Goal: Task Accomplishment & Management: Use online tool/utility

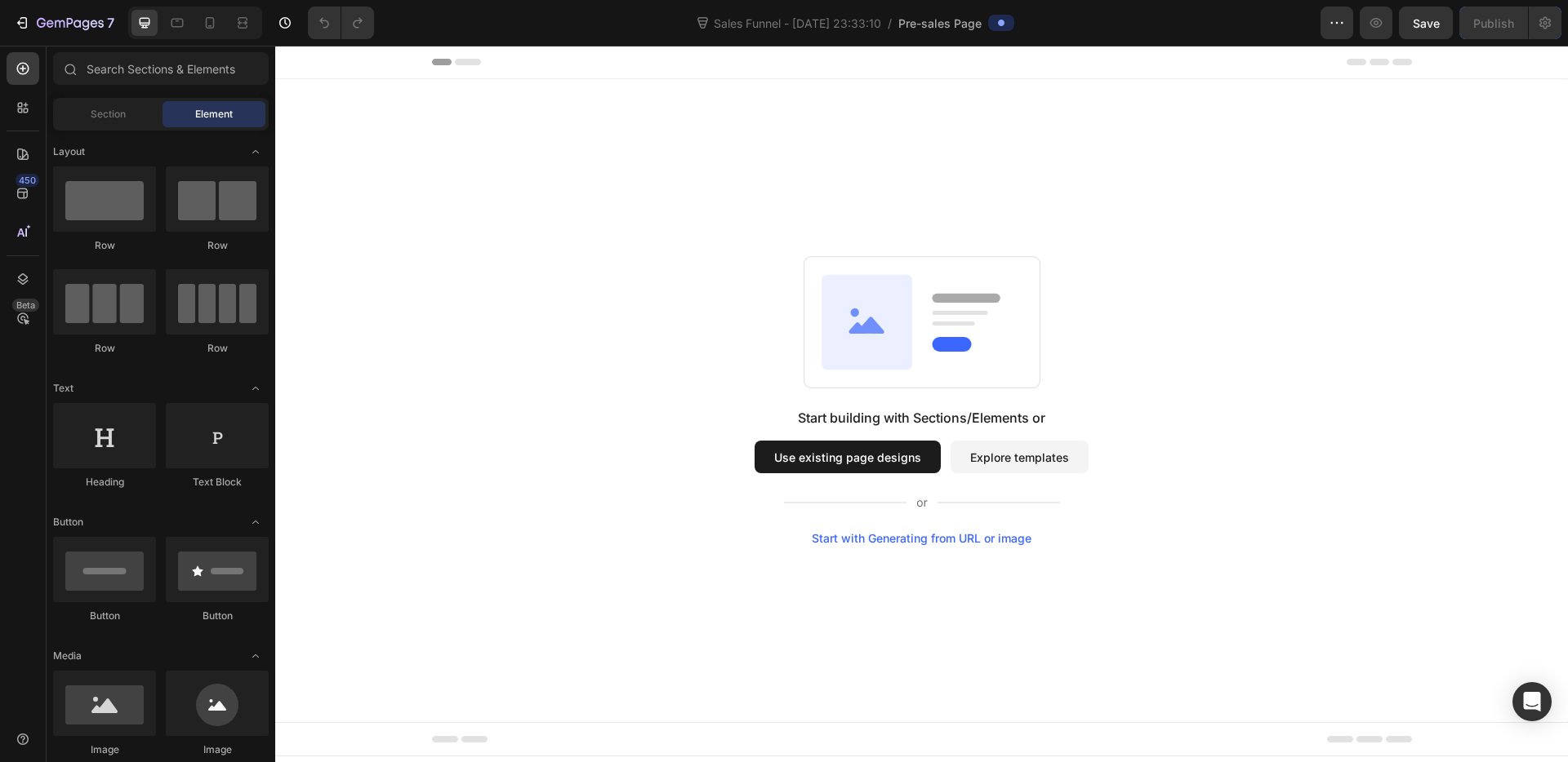
click at [849, 458] on button "Use existing page designs" at bounding box center [848, 457] width 186 height 33
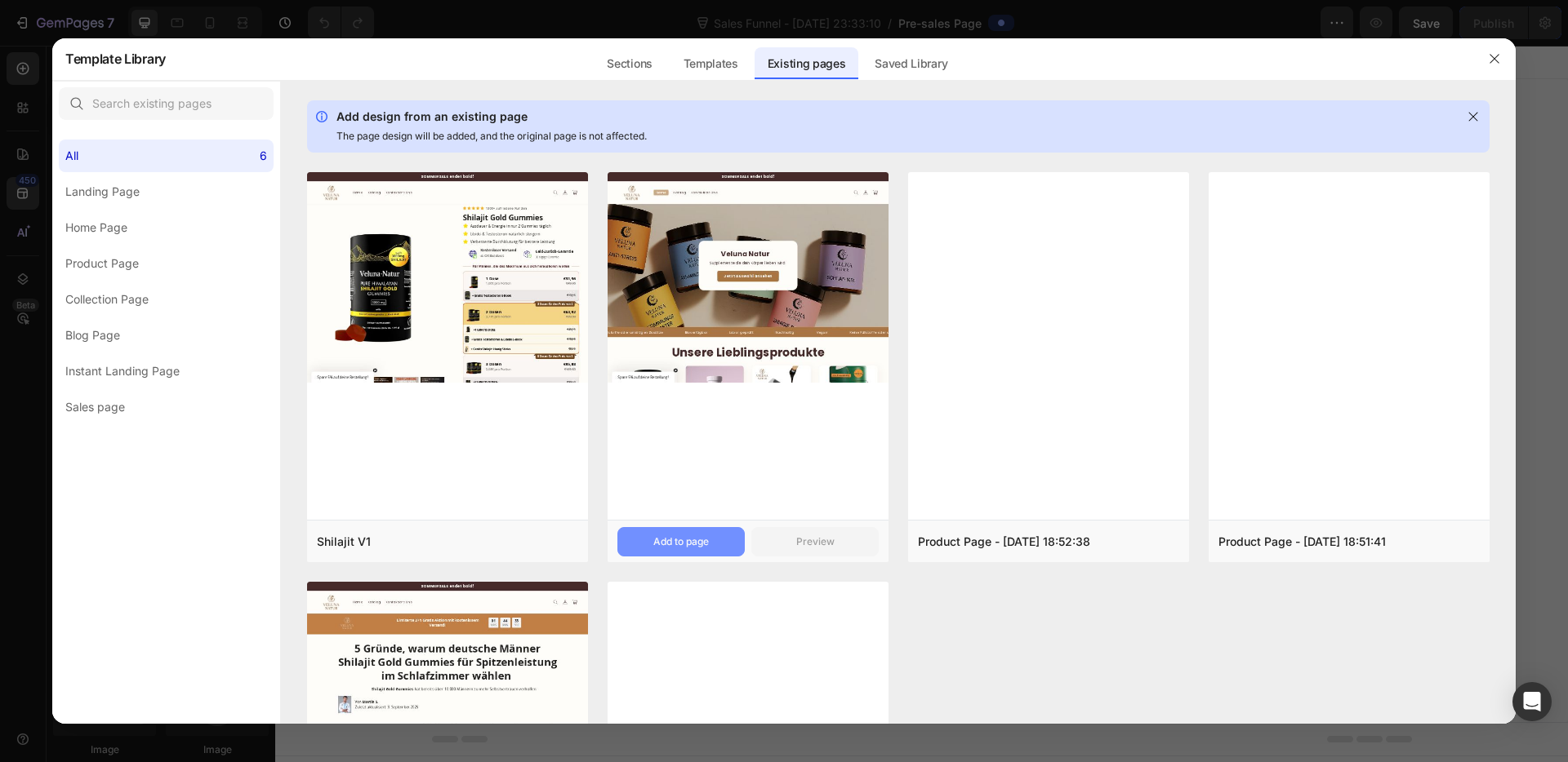
click at [676, 545] on div "Add to page" at bounding box center [681, 541] width 56 height 14
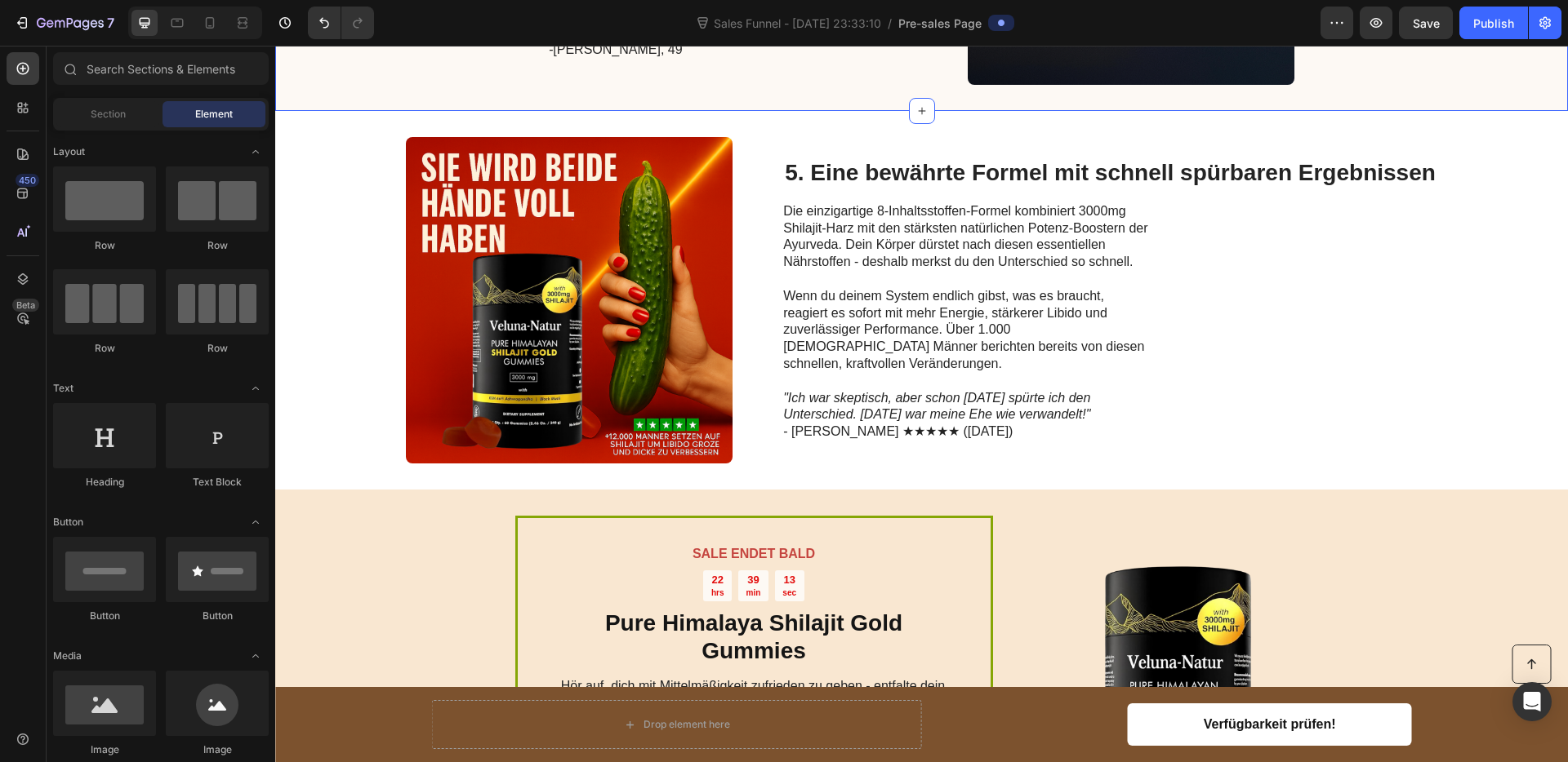
scroll to position [2251, 0]
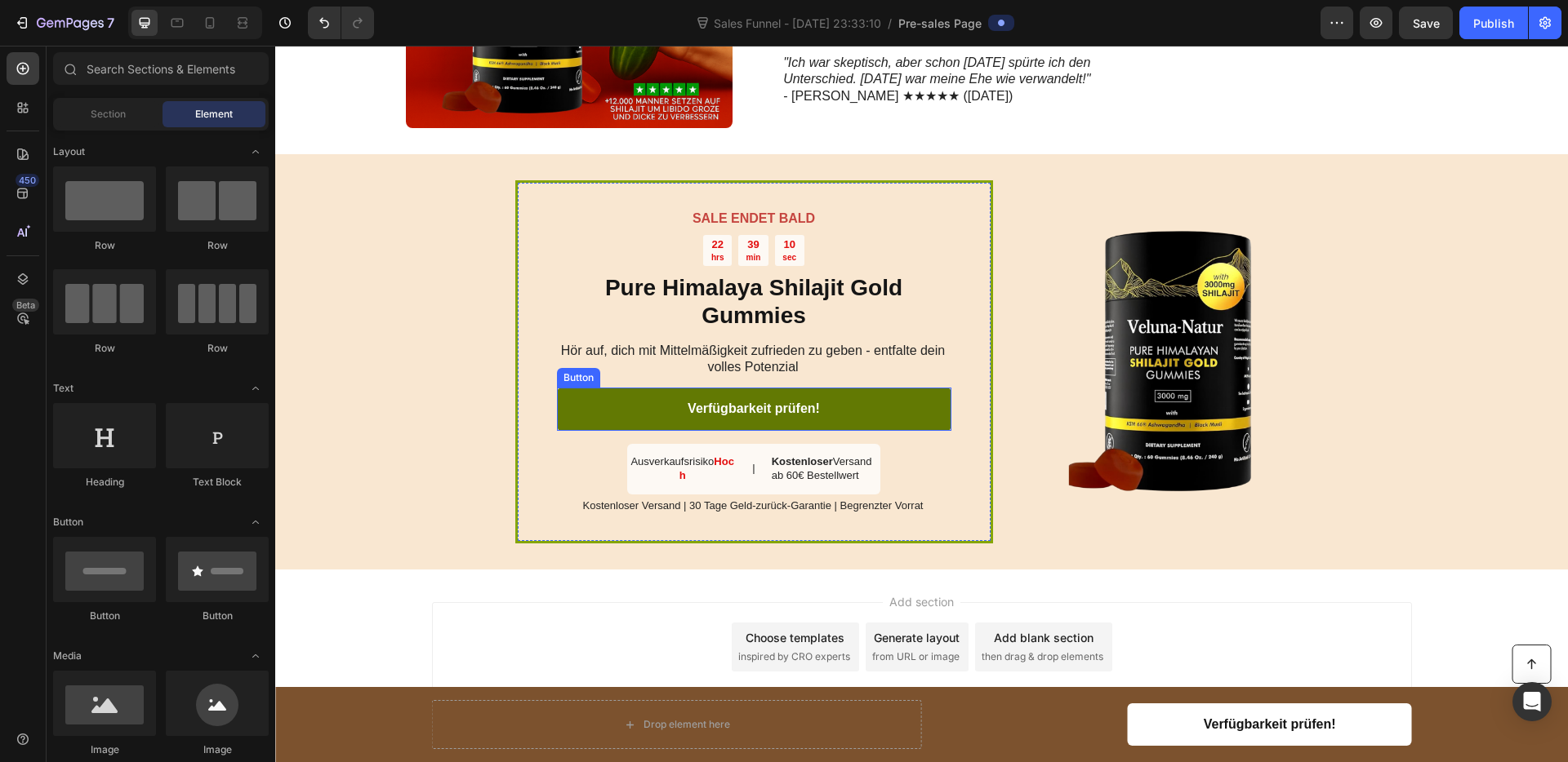
click at [875, 407] on link "Verfügbarkeit prüfen!" at bounding box center [754, 409] width 395 height 43
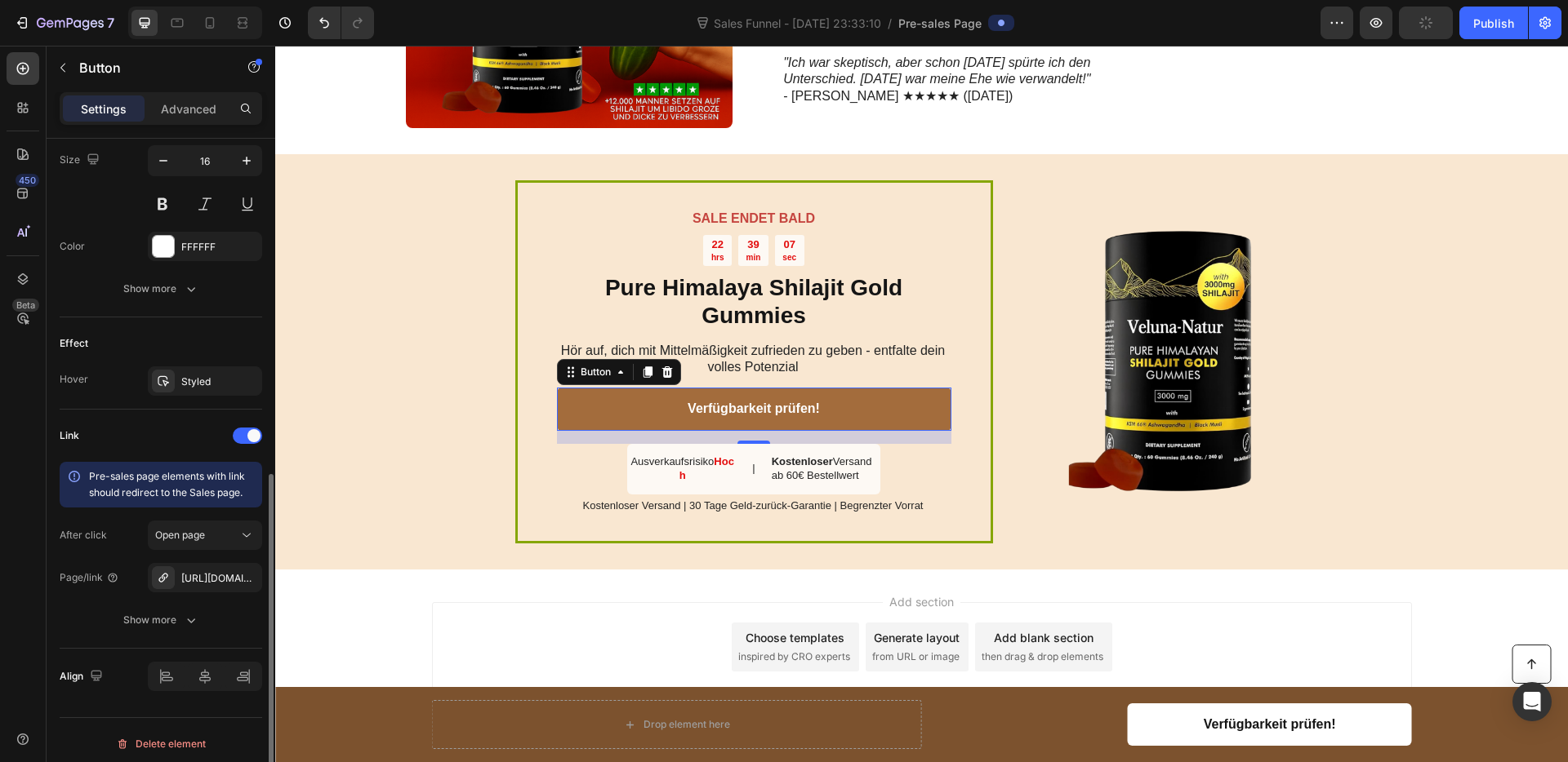
scroll to position [686, 0]
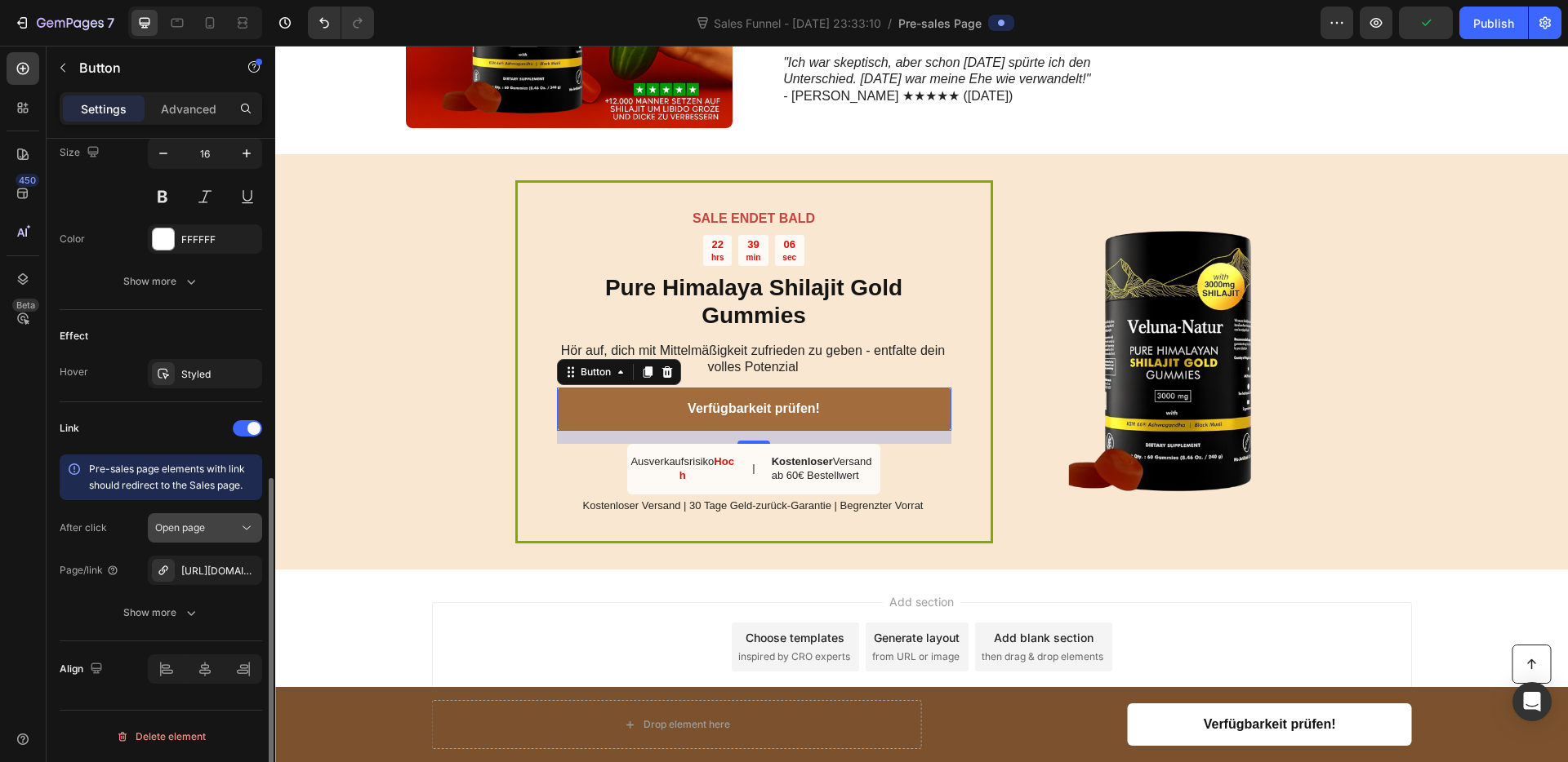
click at [227, 513] on button "Open page" at bounding box center [205, 528] width 115 height 30
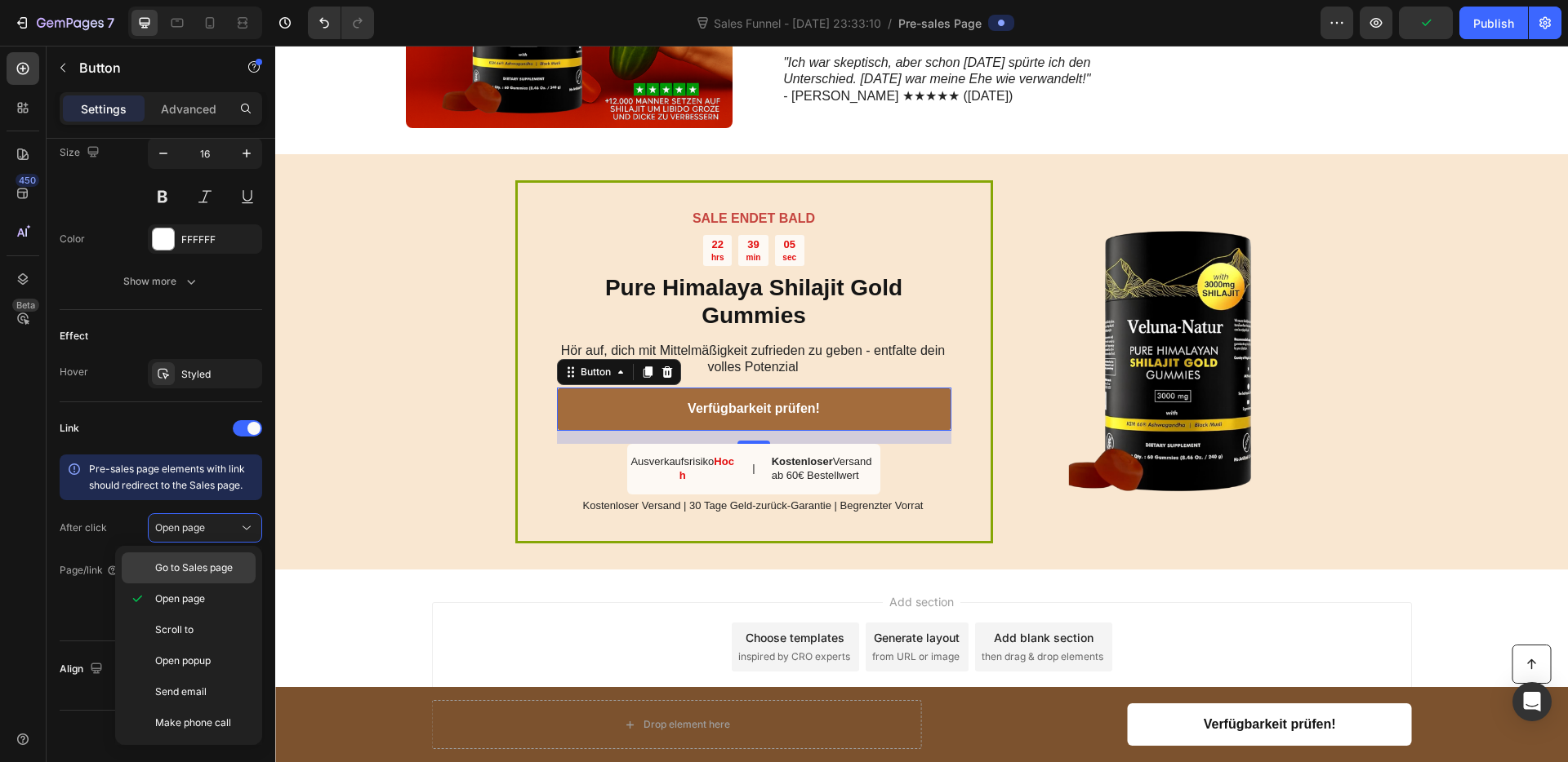
click at [217, 561] on span "Go to Sales page" at bounding box center [194, 567] width 78 height 14
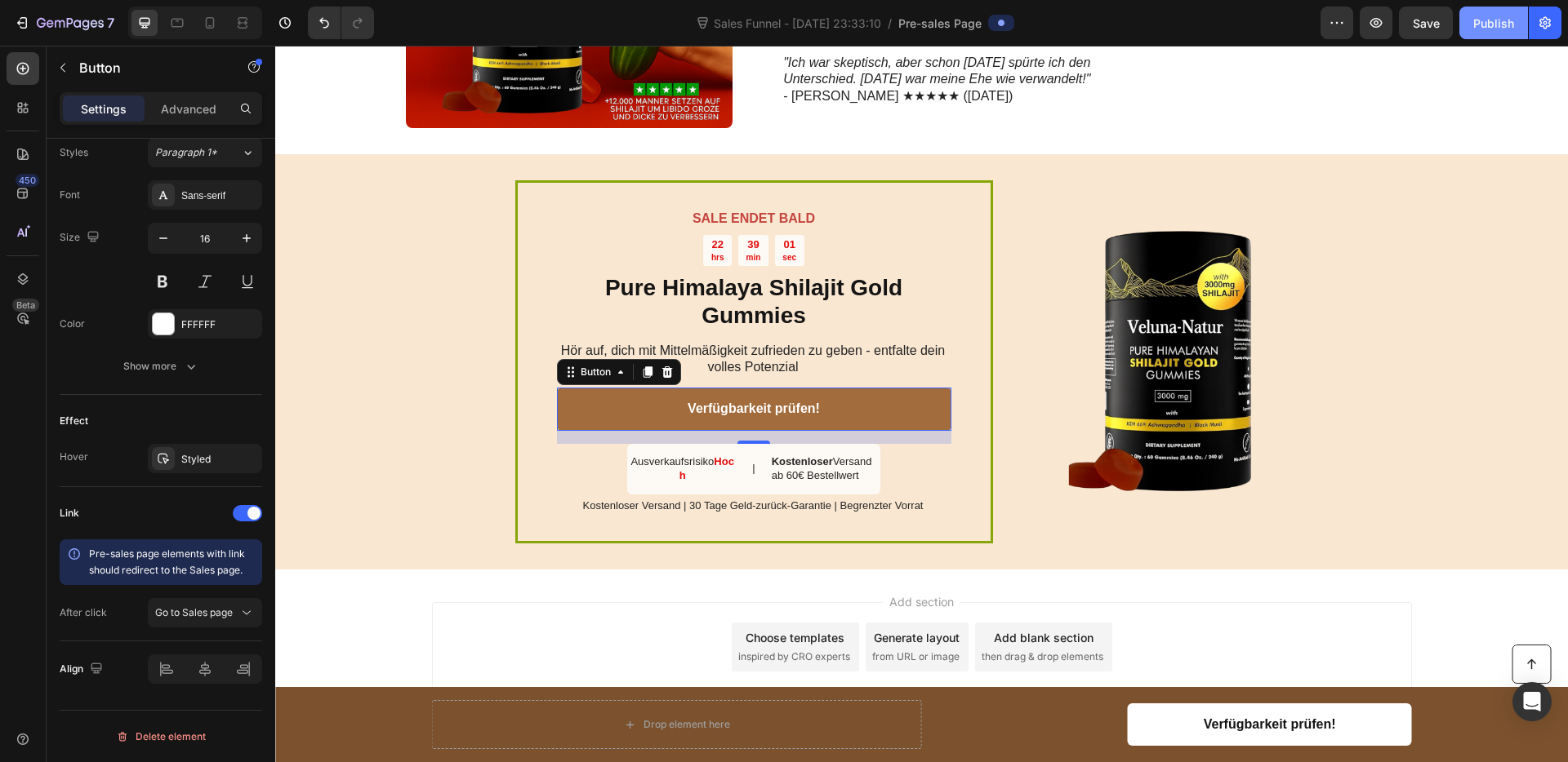
click at [1490, 29] on div "Publish" at bounding box center [1493, 23] width 40 height 17
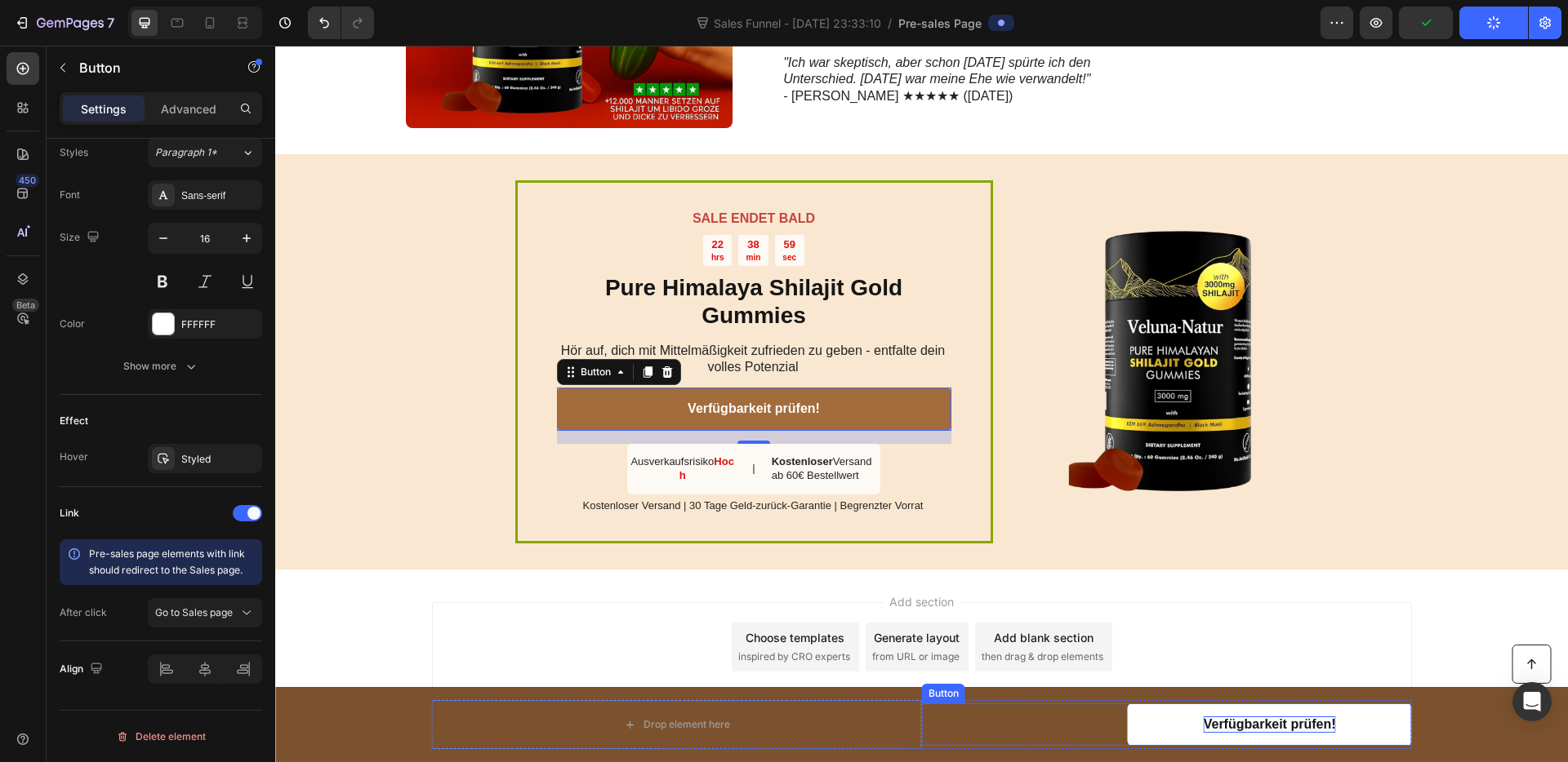
click at [1211, 717] on p "Verfügbarkeit prüfen!" at bounding box center [1269, 725] width 132 height 17
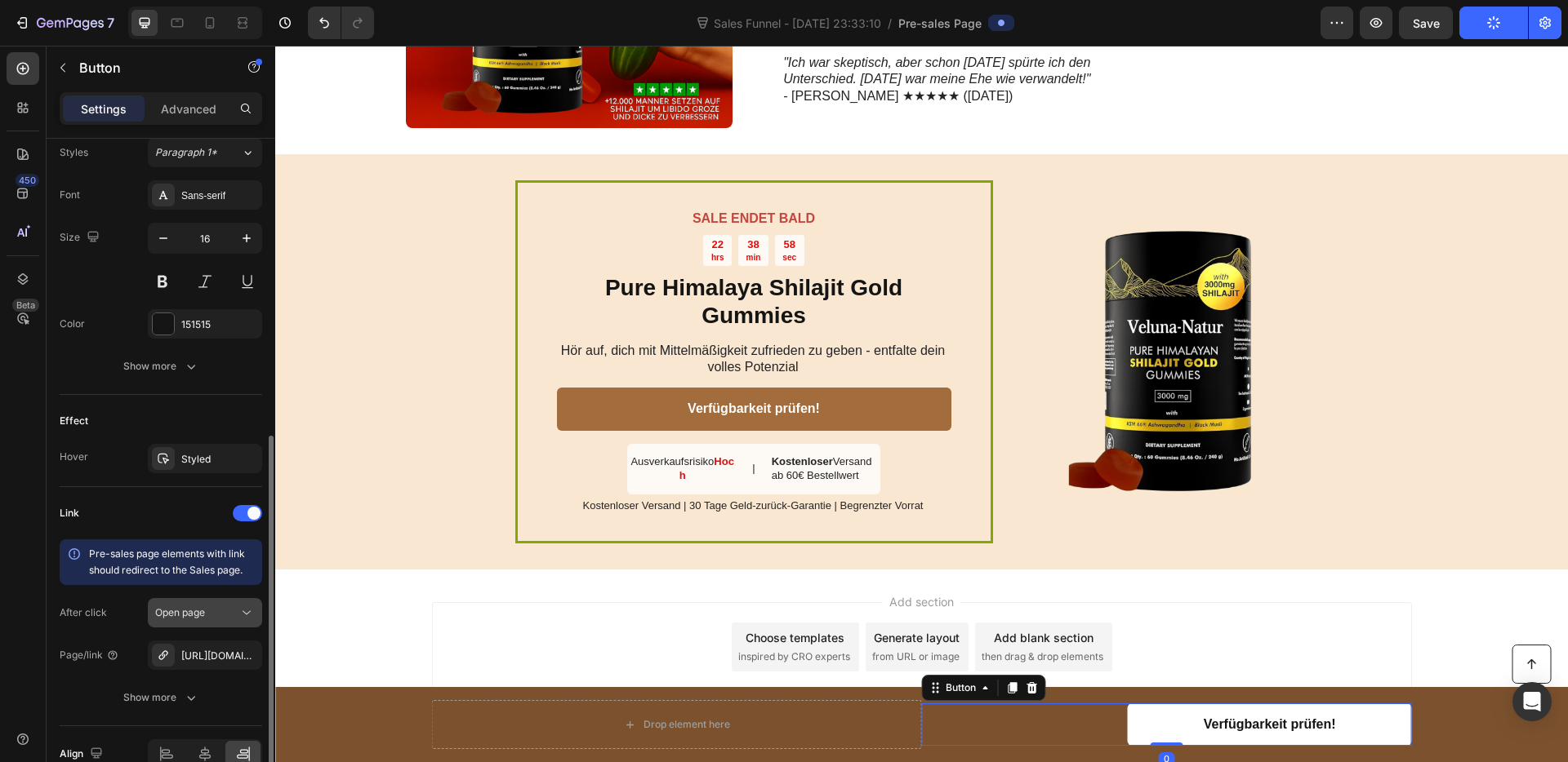
click at [219, 609] on div "Open page" at bounding box center [197, 612] width 84 height 14
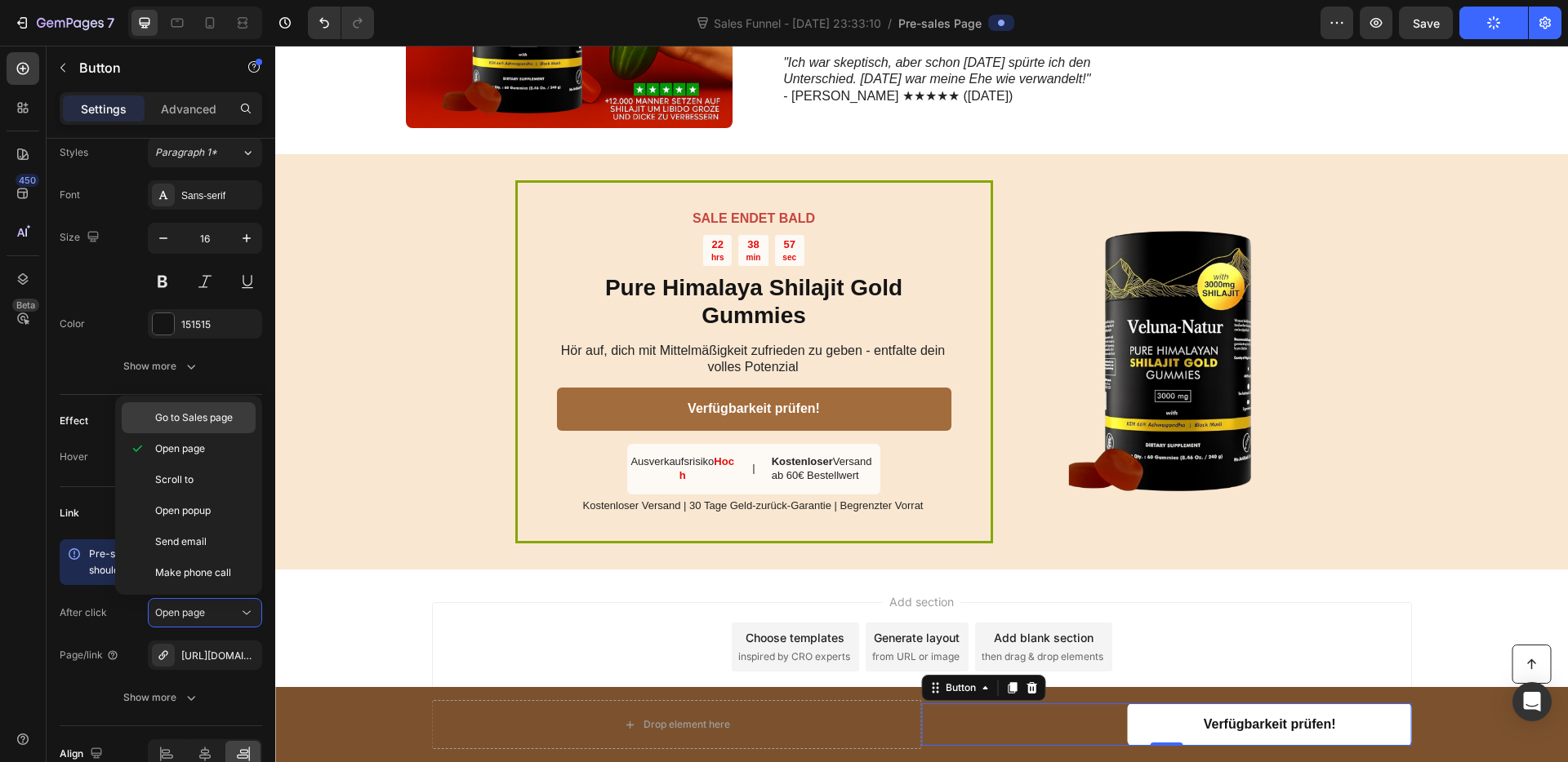
click at [191, 412] on span "Go to Sales page" at bounding box center [194, 417] width 78 height 14
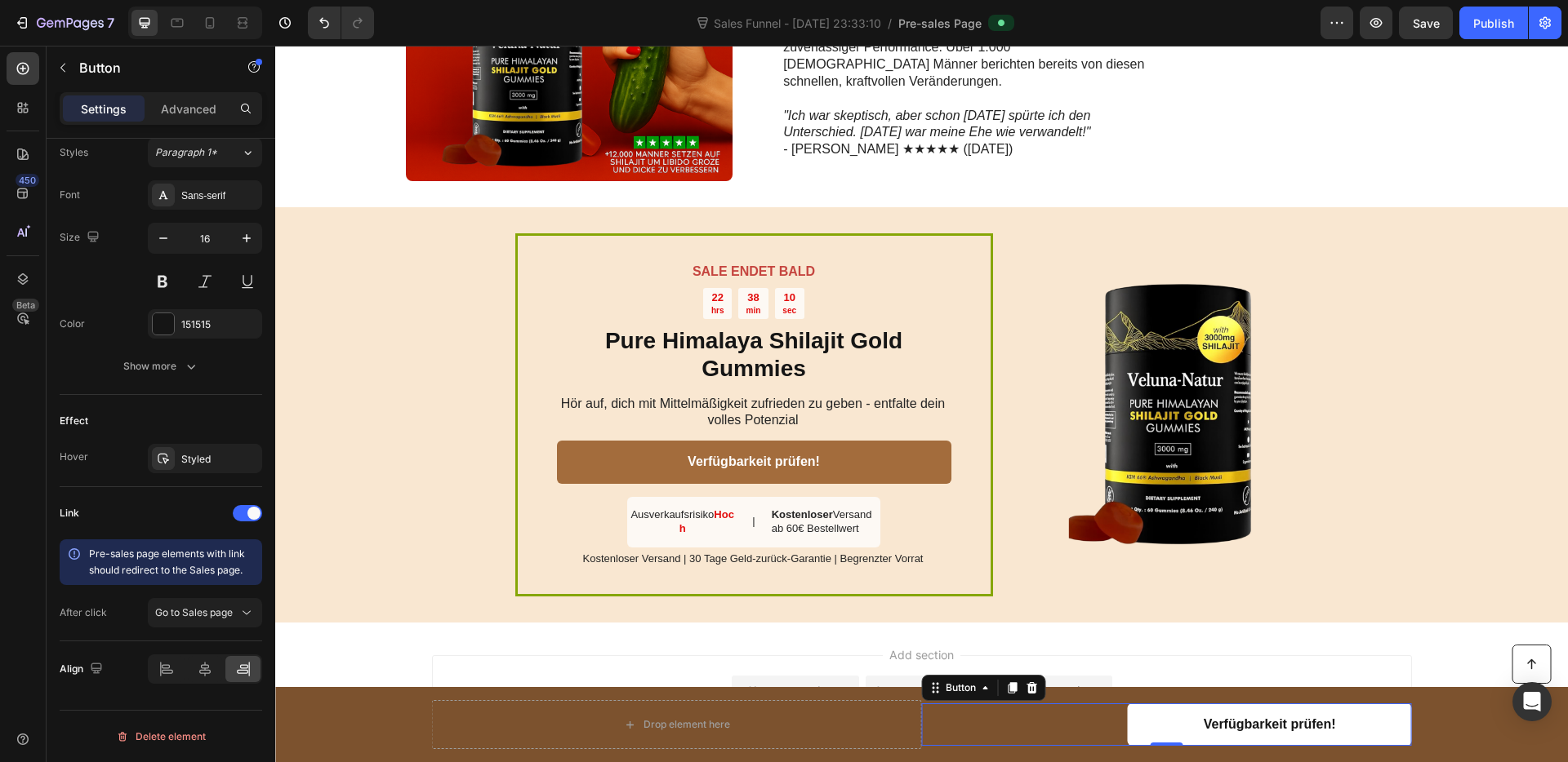
scroll to position [2190, 0]
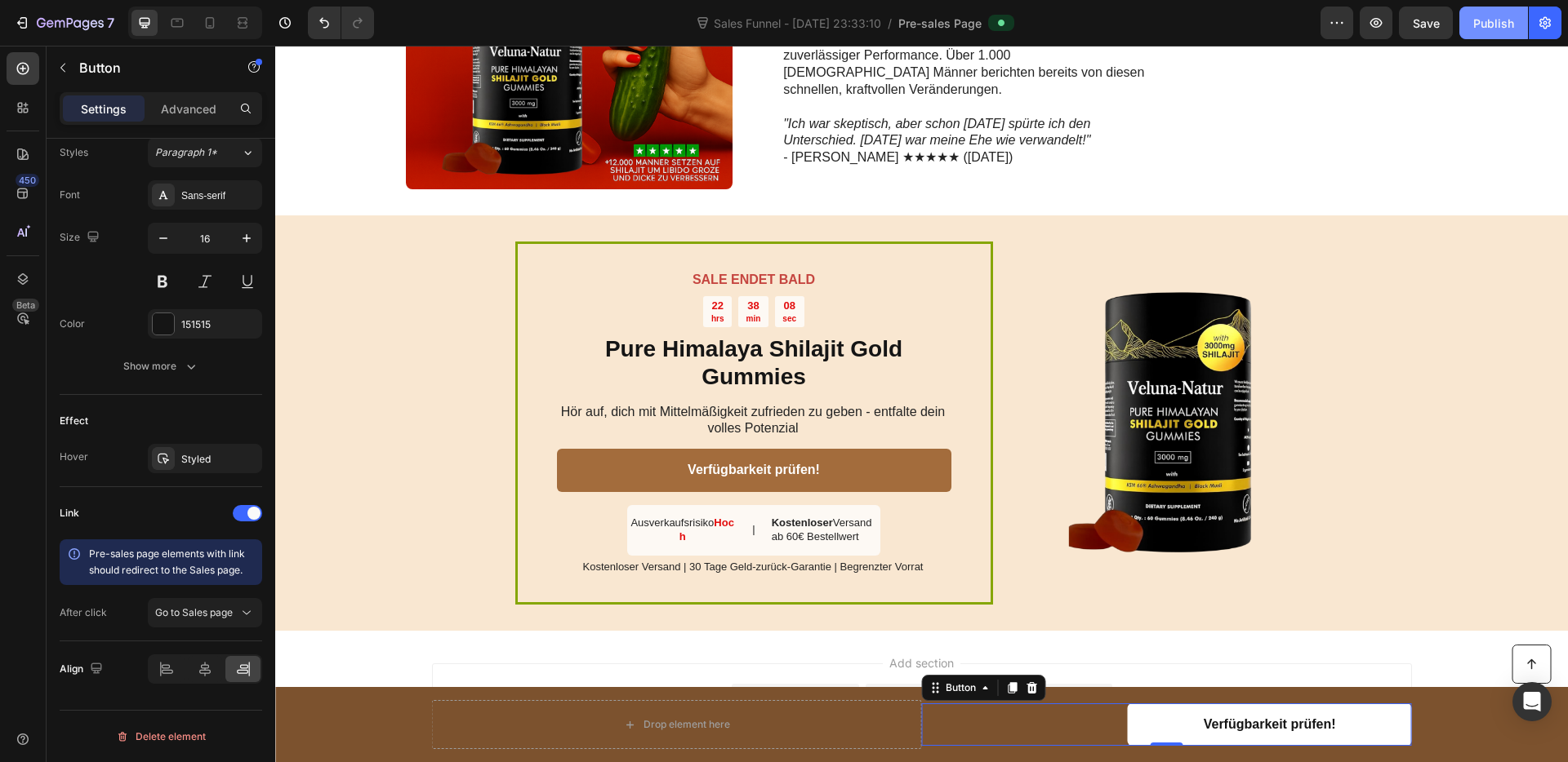
click at [1498, 22] on div "Publish" at bounding box center [1493, 23] width 40 height 17
click at [1469, 28] on button "Publish" at bounding box center [1493, 23] width 68 height 33
click at [23, 19] on icon "button" at bounding box center [21, 22] width 16 height 16
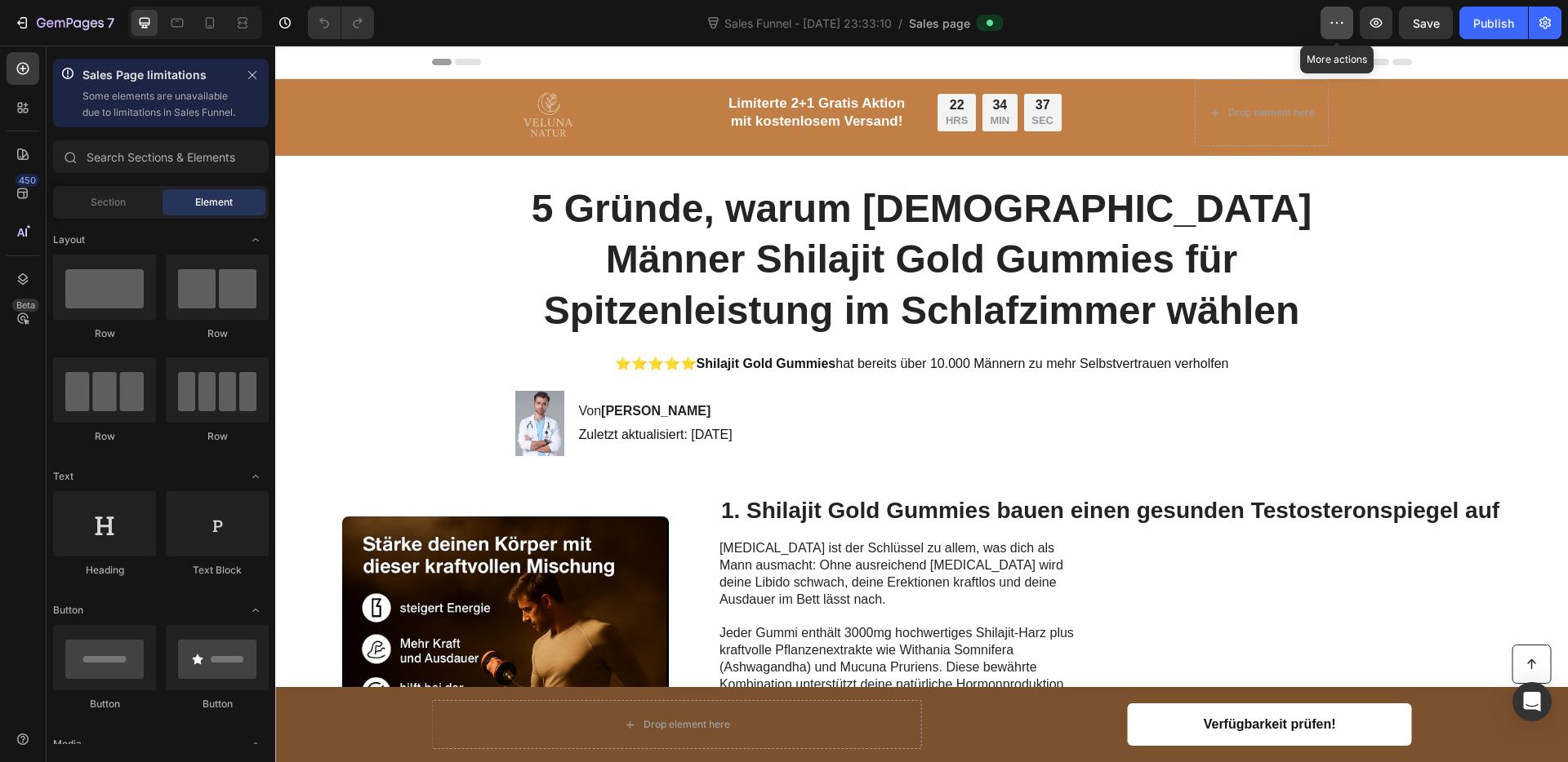
click at [1341, 22] on icon "button" at bounding box center [1336, 22] width 16 height 16
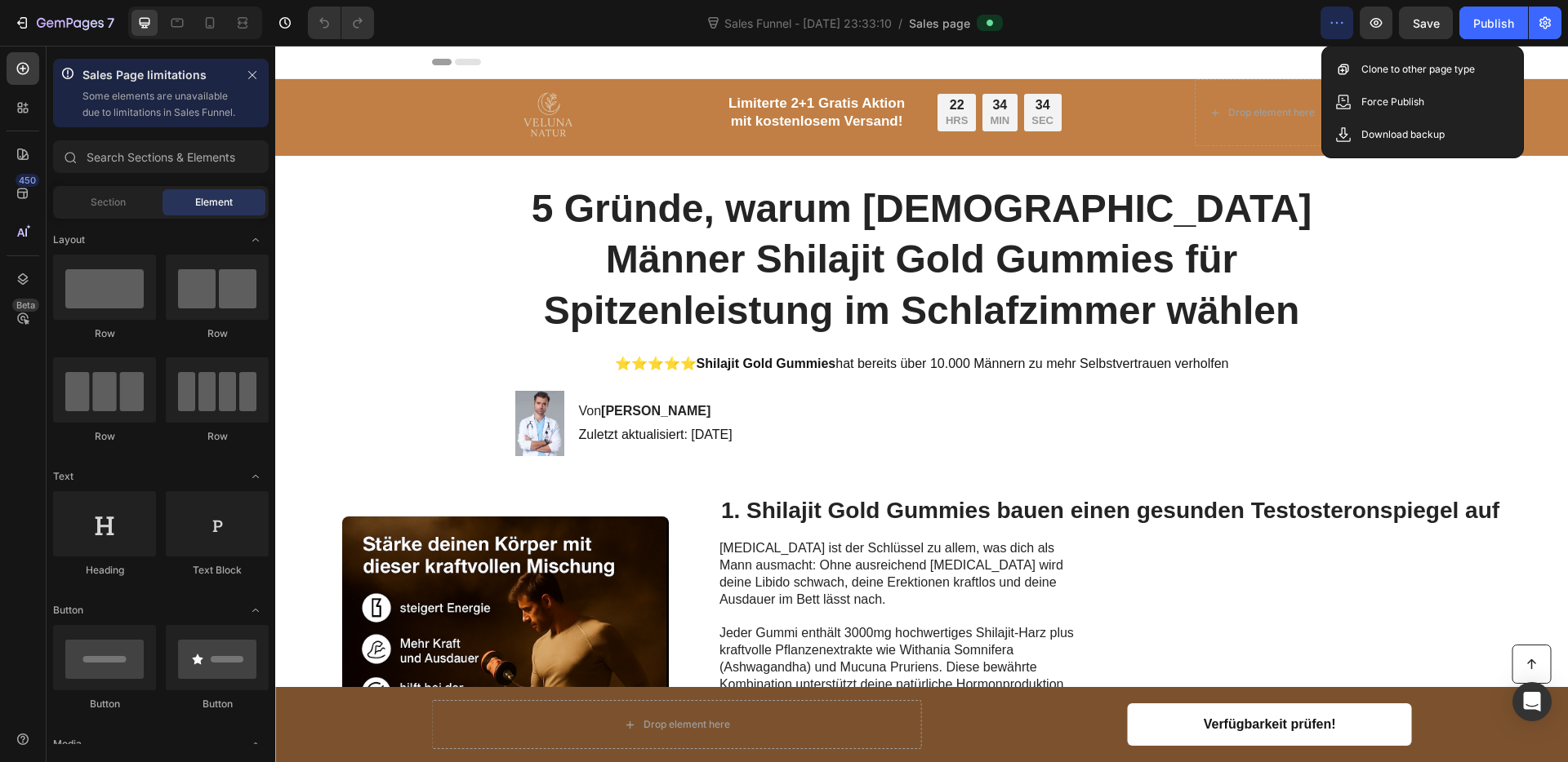
click at [1341, 22] on icon "button" at bounding box center [1336, 22] width 16 height 16
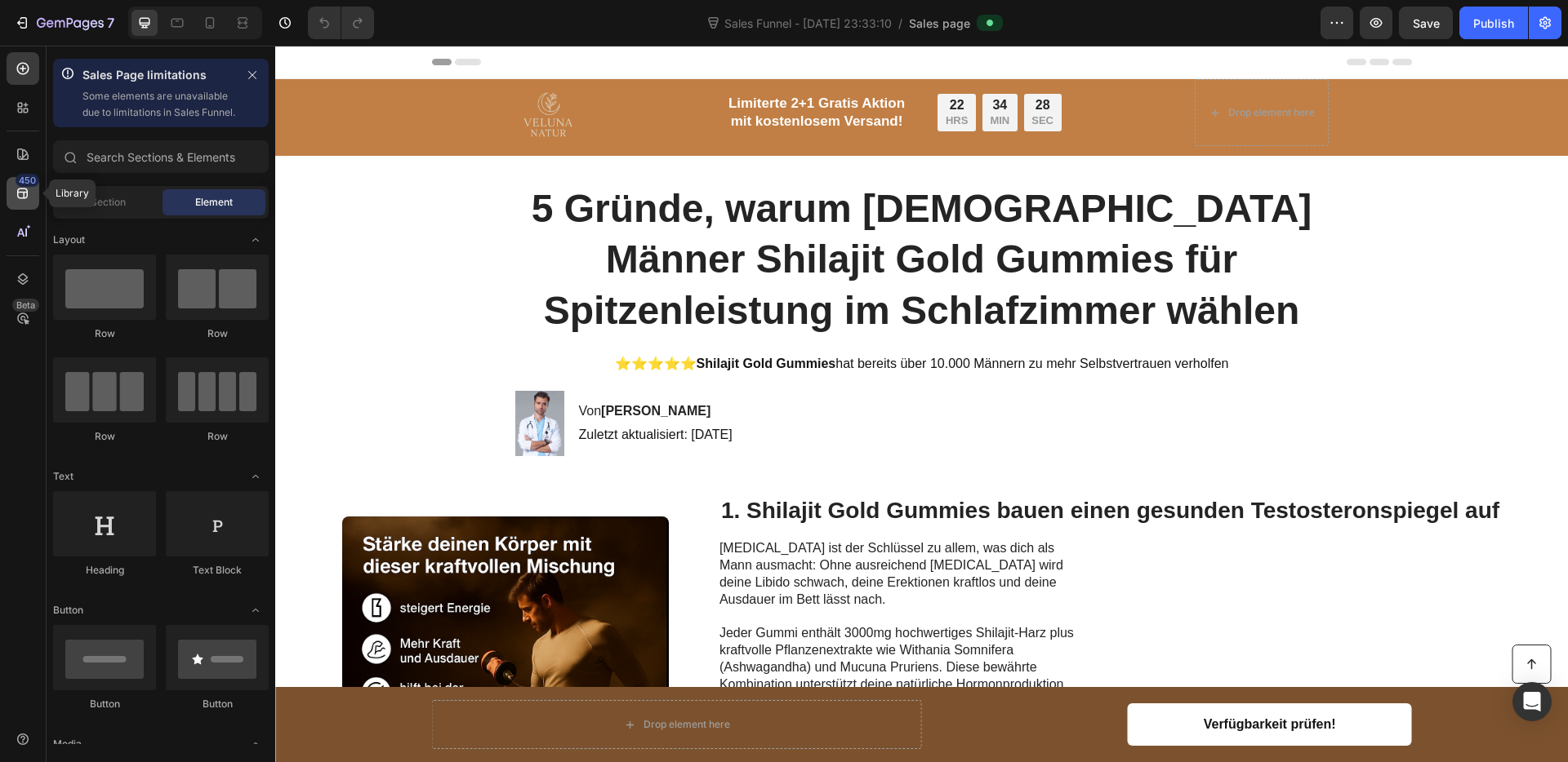
click at [20, 202] on div "450" at bounding box center [23, 193] width 33 height 33
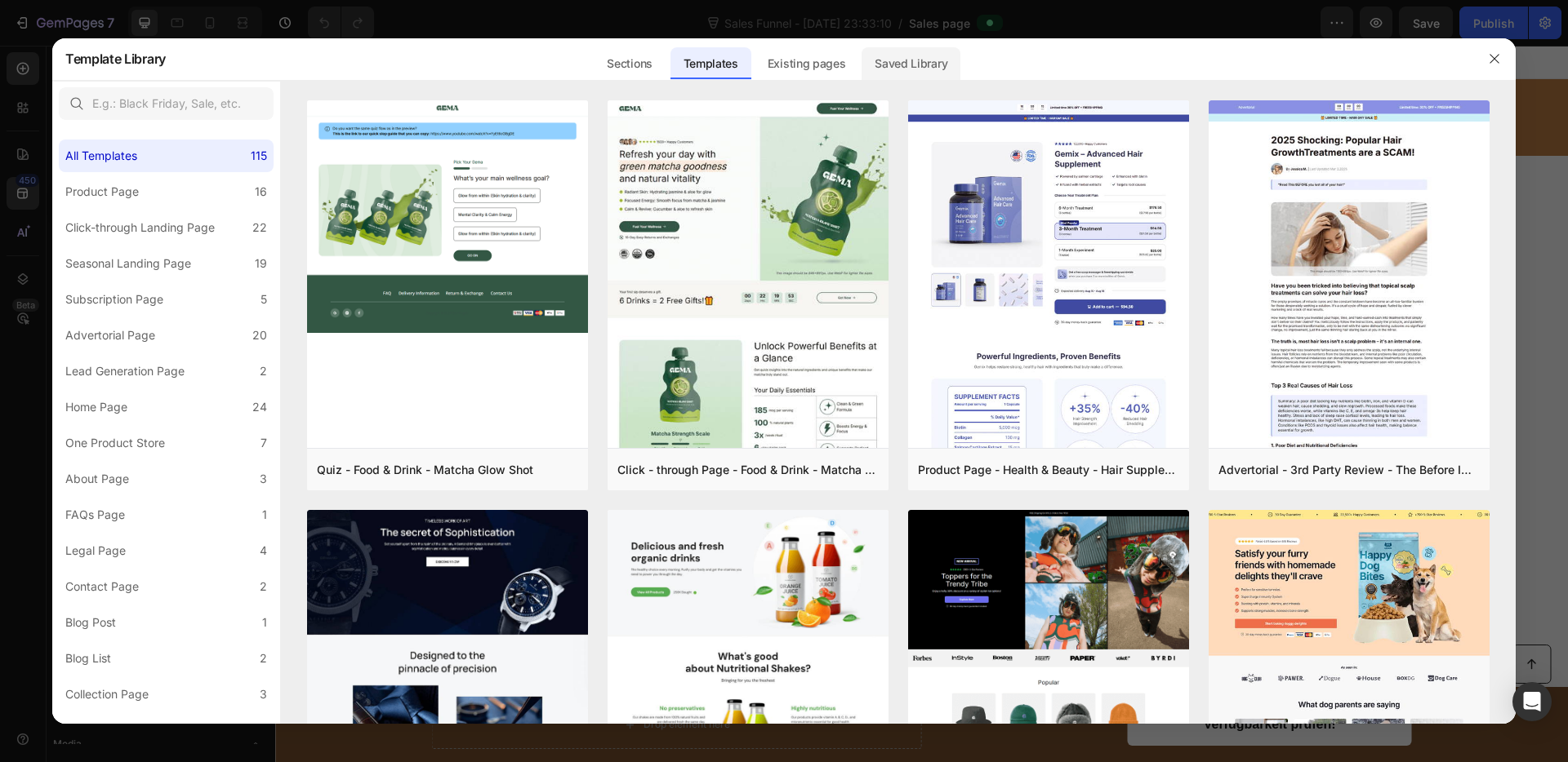
click at [932, 58] on div "Saved Library" at bounding box center [910, 63] width 99 height 33
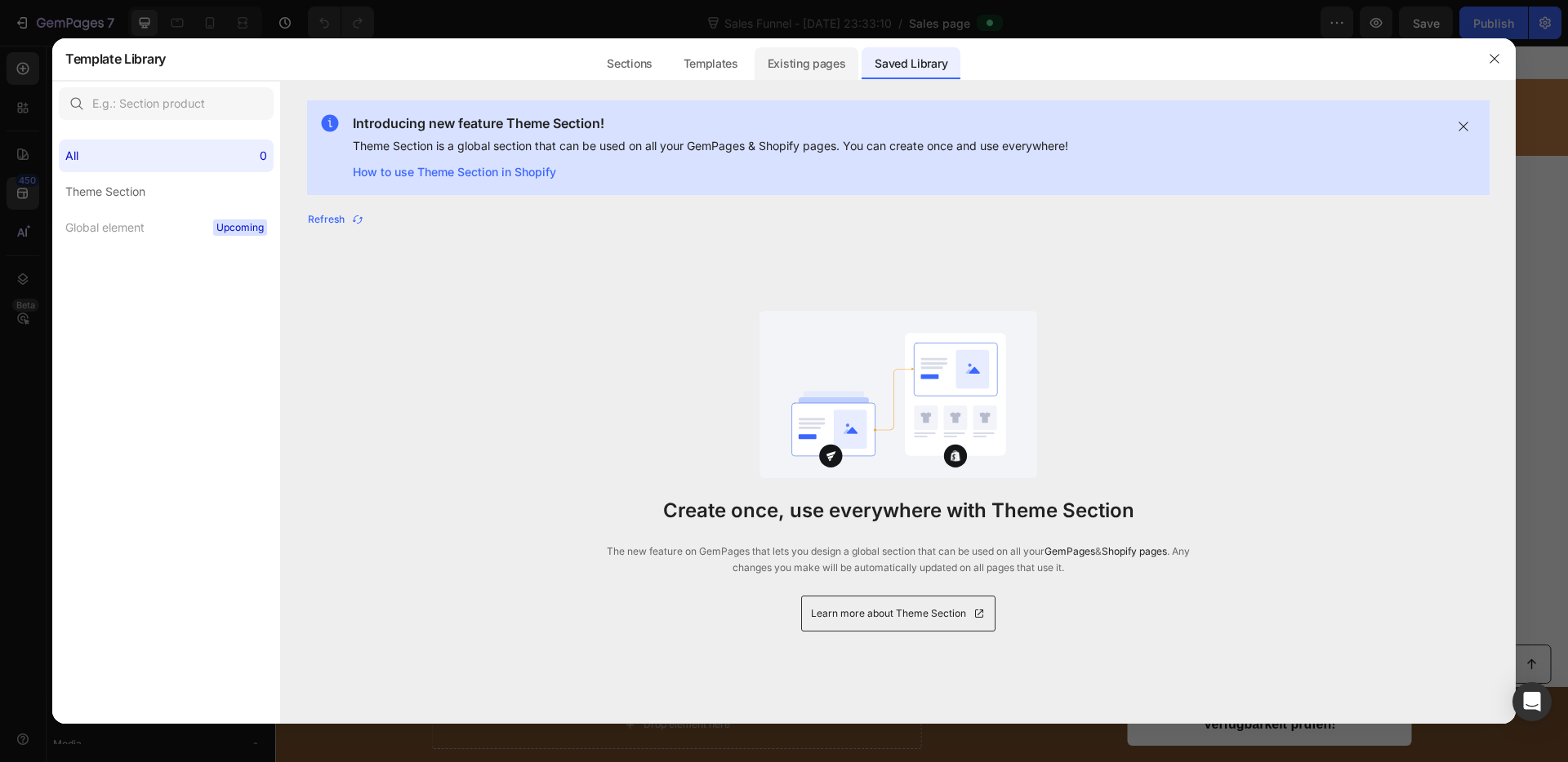
click at [773, 62] on div "Existing pages" at bounding box center [807, 63] width 105 height 33
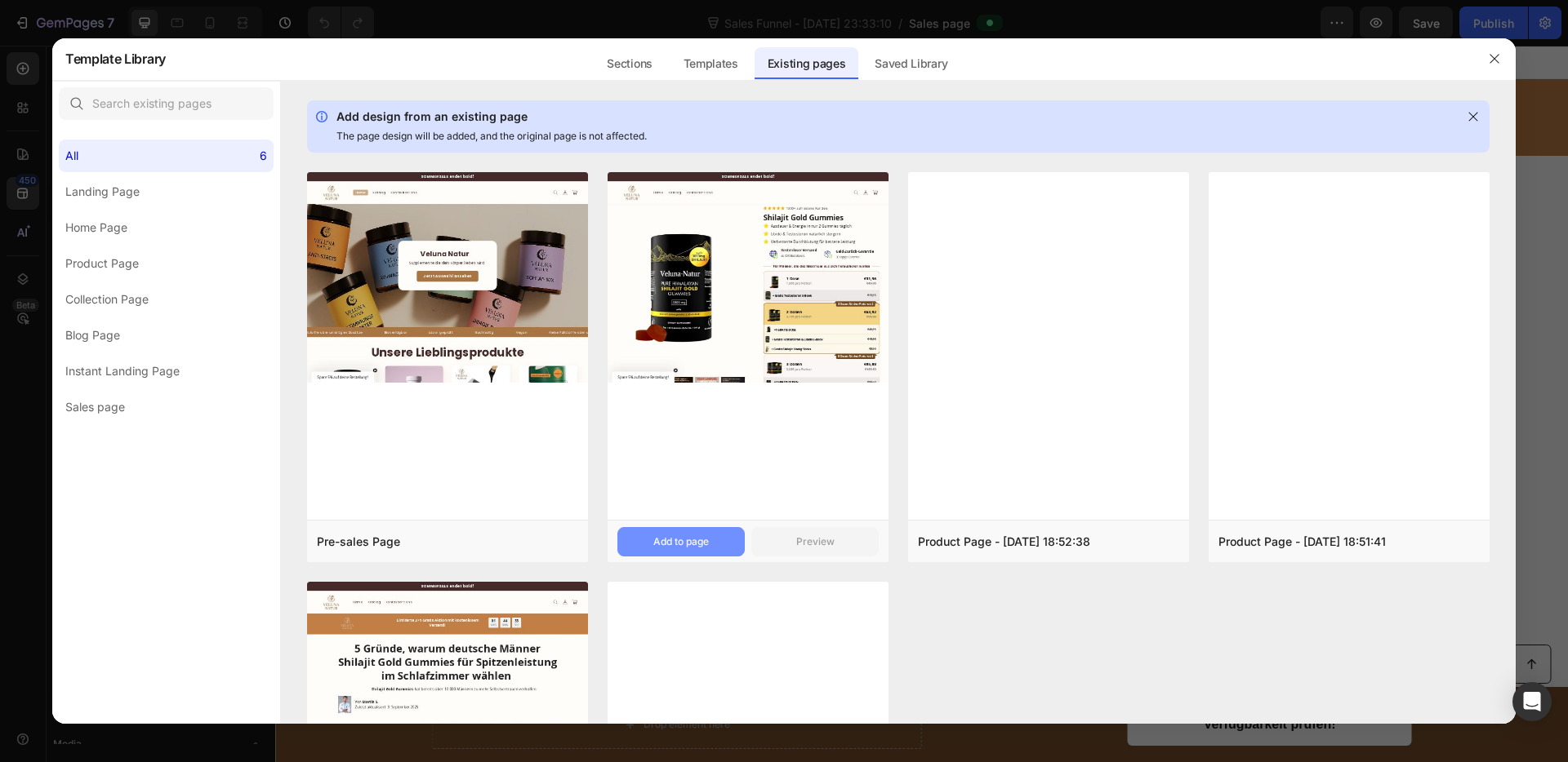
click at [693, 545] on div "Add to page" at bounding box center [681, 541] width 56 height 14
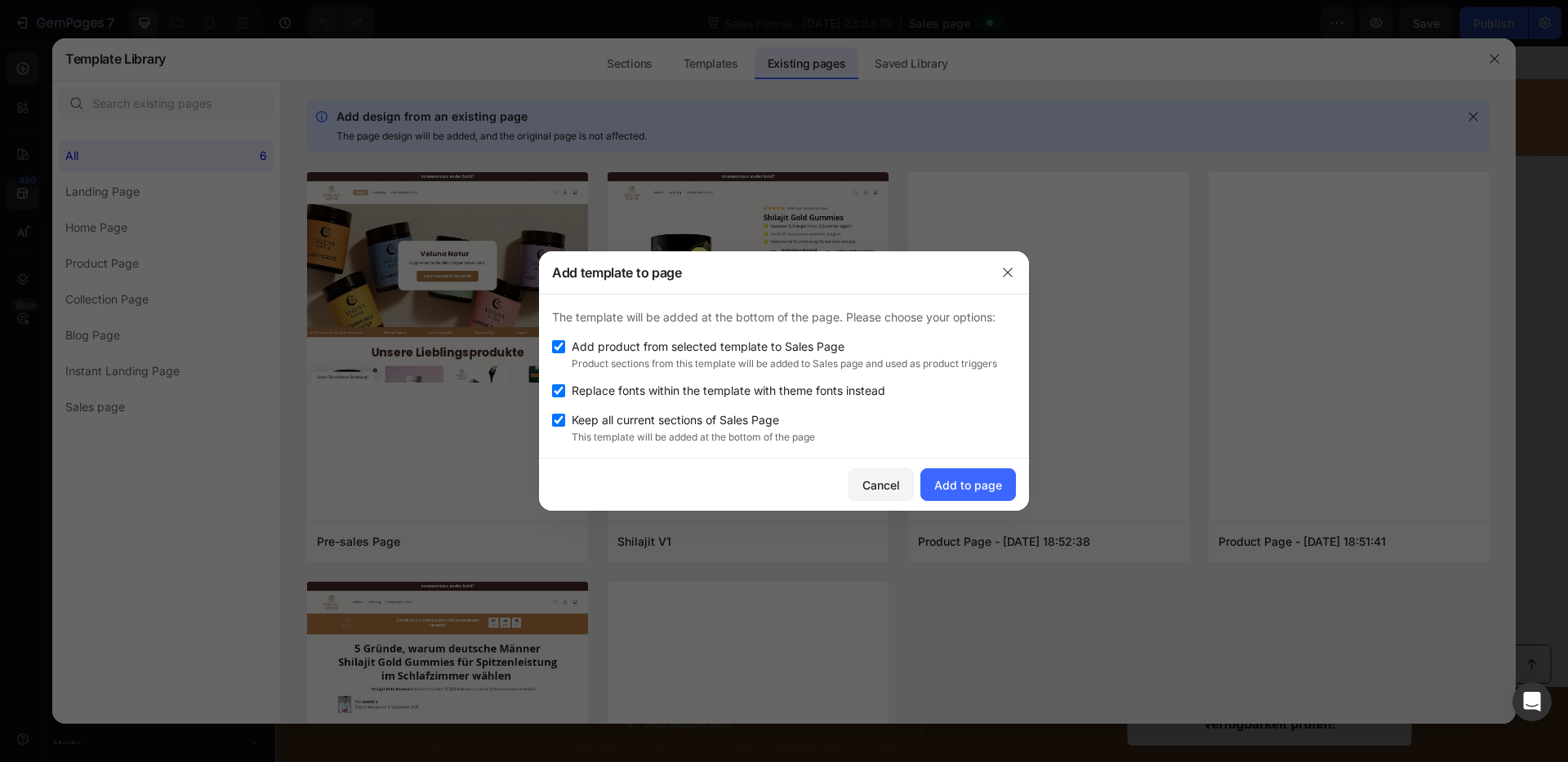
click at [703, 411] on span "Keep all current sections of Sales Page" at bounding box center [676, 420] width 207 height 19
checkbox input "false"
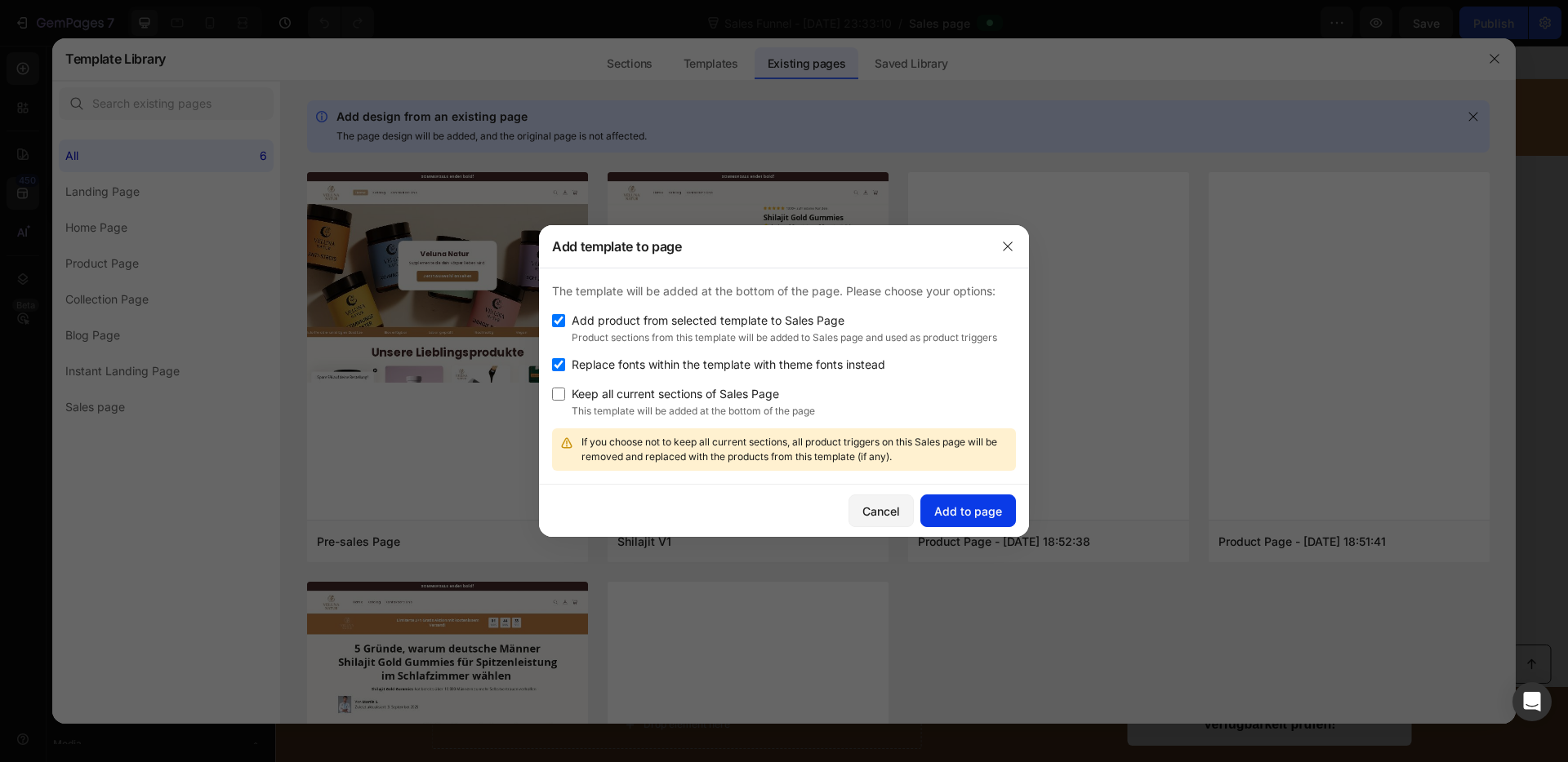
click at [988, 512] on div "Add to page" at bounding box center [967, 511] width 67 height 17
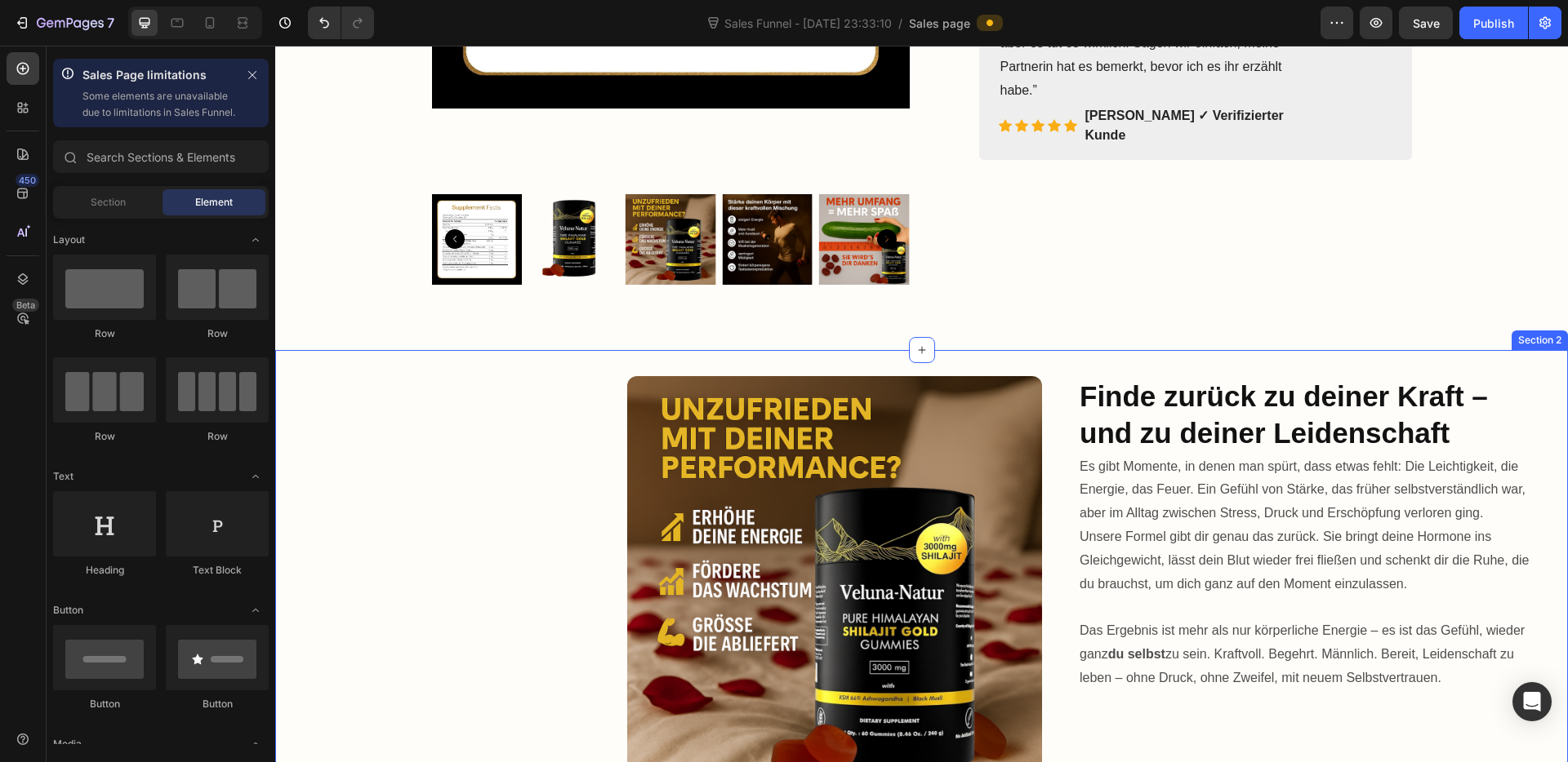
click at [471, 528] on div "Image Finde zurück zu deiner Kraft – und zu deiner Leidenschaft Heading Es gibt…" at bounding box center [921, 589] width 1292 height 427
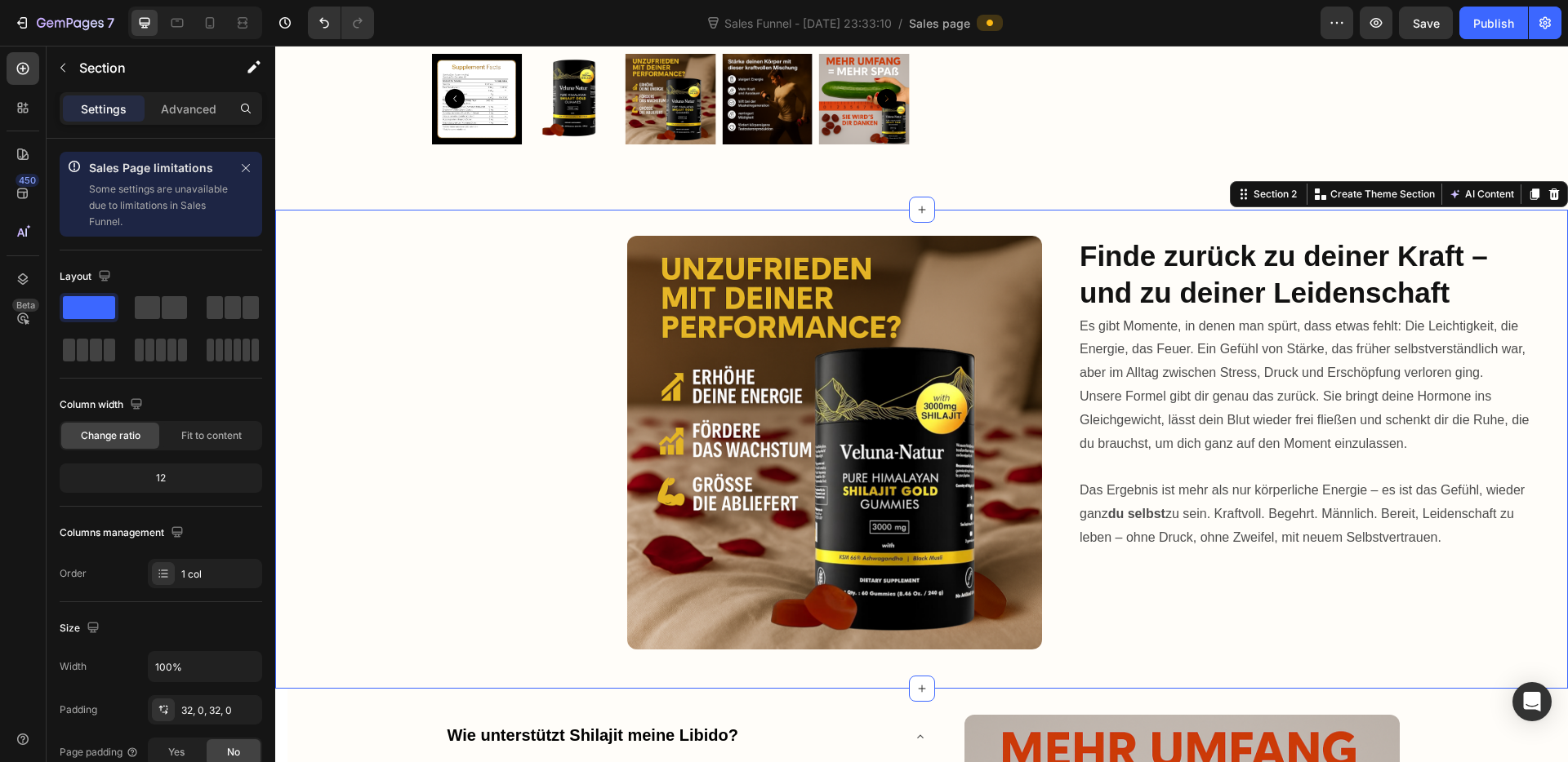
scroll to position [732, 0]
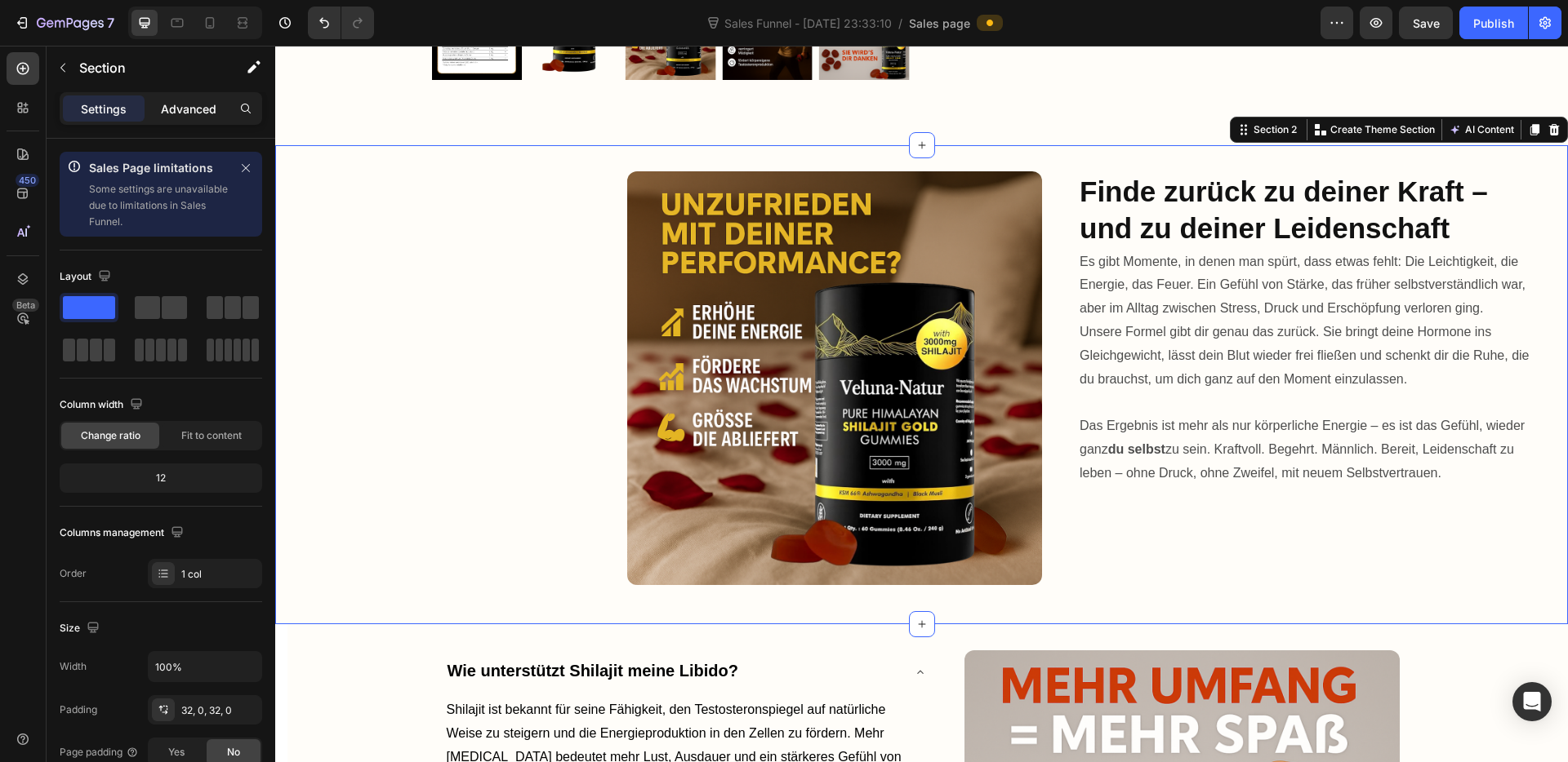
click at [169, 111] on p "Advanced" at bounding box center [189, 109] width 56 height 17
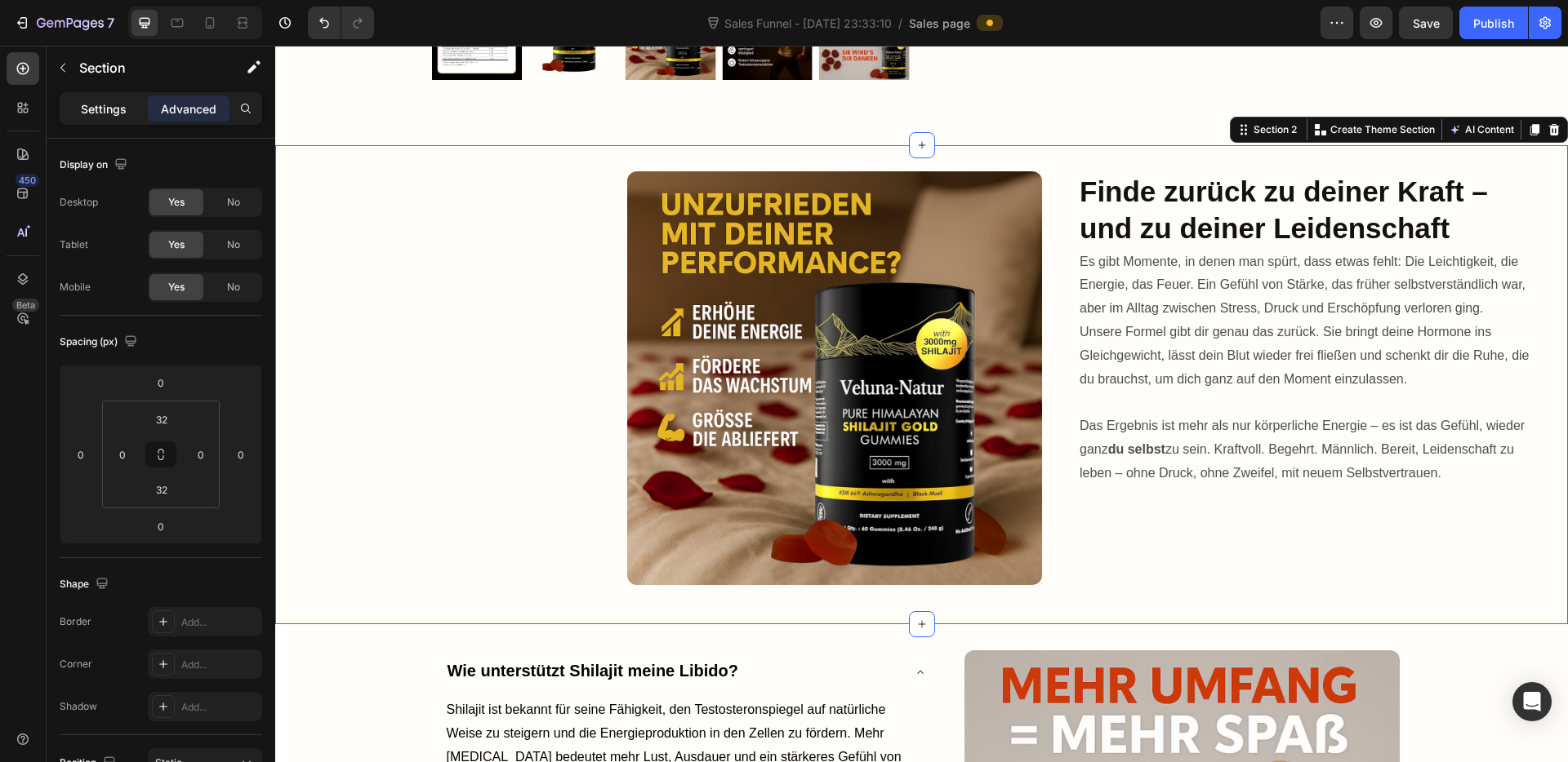
click at [94, 105] on p "Settings" at bounding box center [104, 109] width 46 height 17
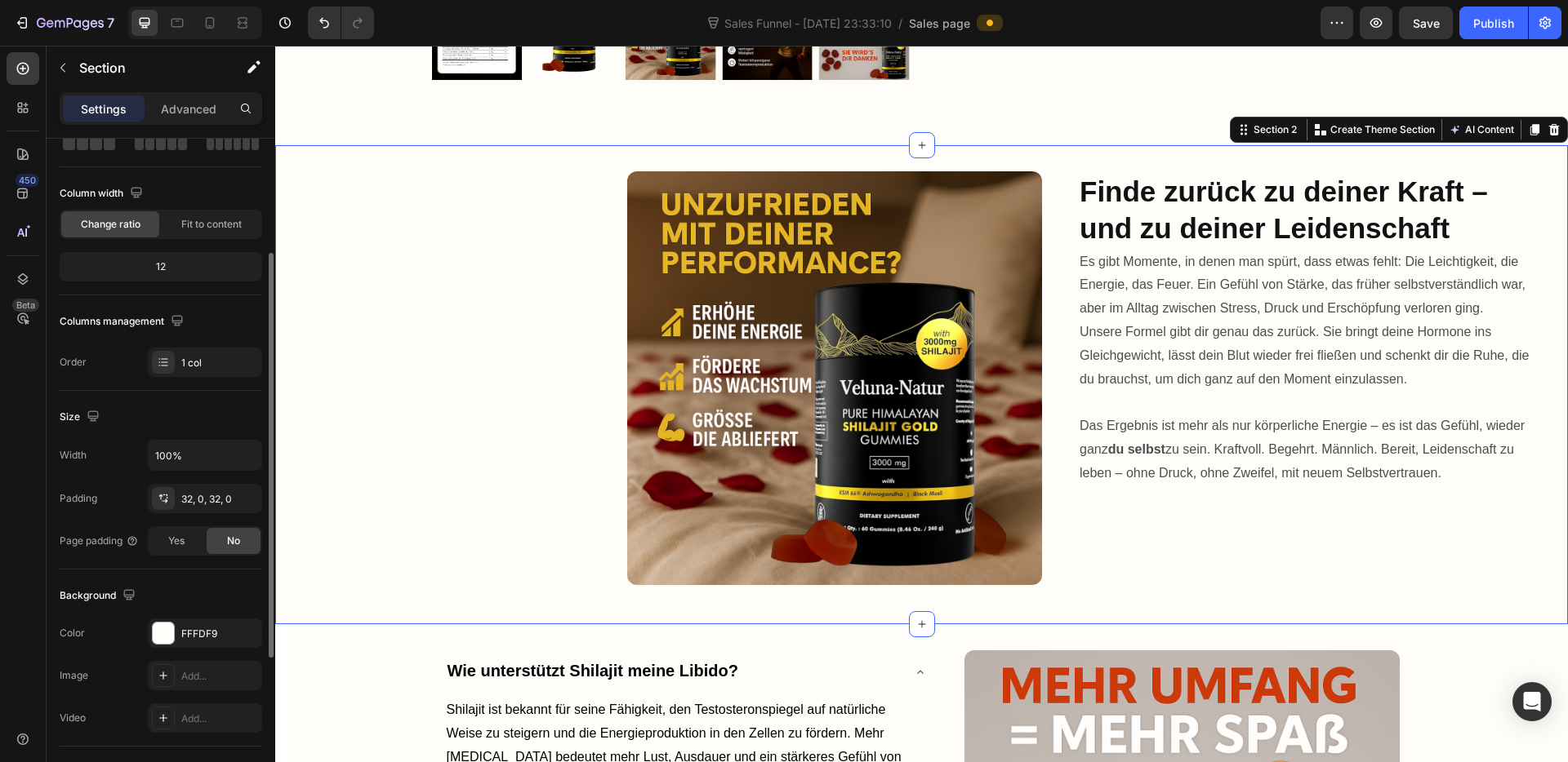
scroll to position [203, 0]
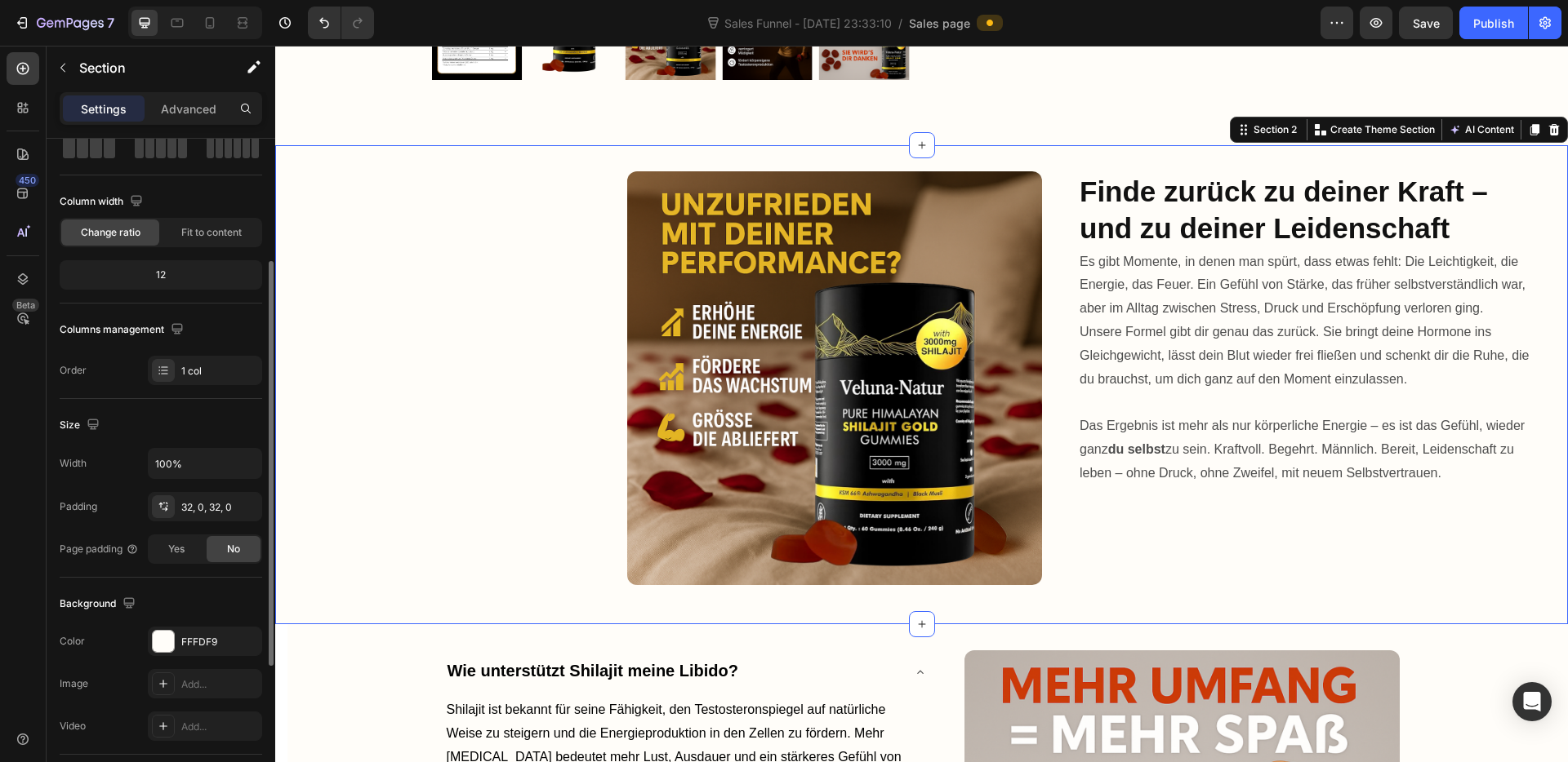
click at [197, 487] on div "Width 100% Padding 32, 0, 32, 0 Page padding Yes No" at bounding box center [161, 505] width 202 height 115
click at [199, 500] on div "32, 0, 32, 0" at bounding box center [205, 507] width 47 height 14
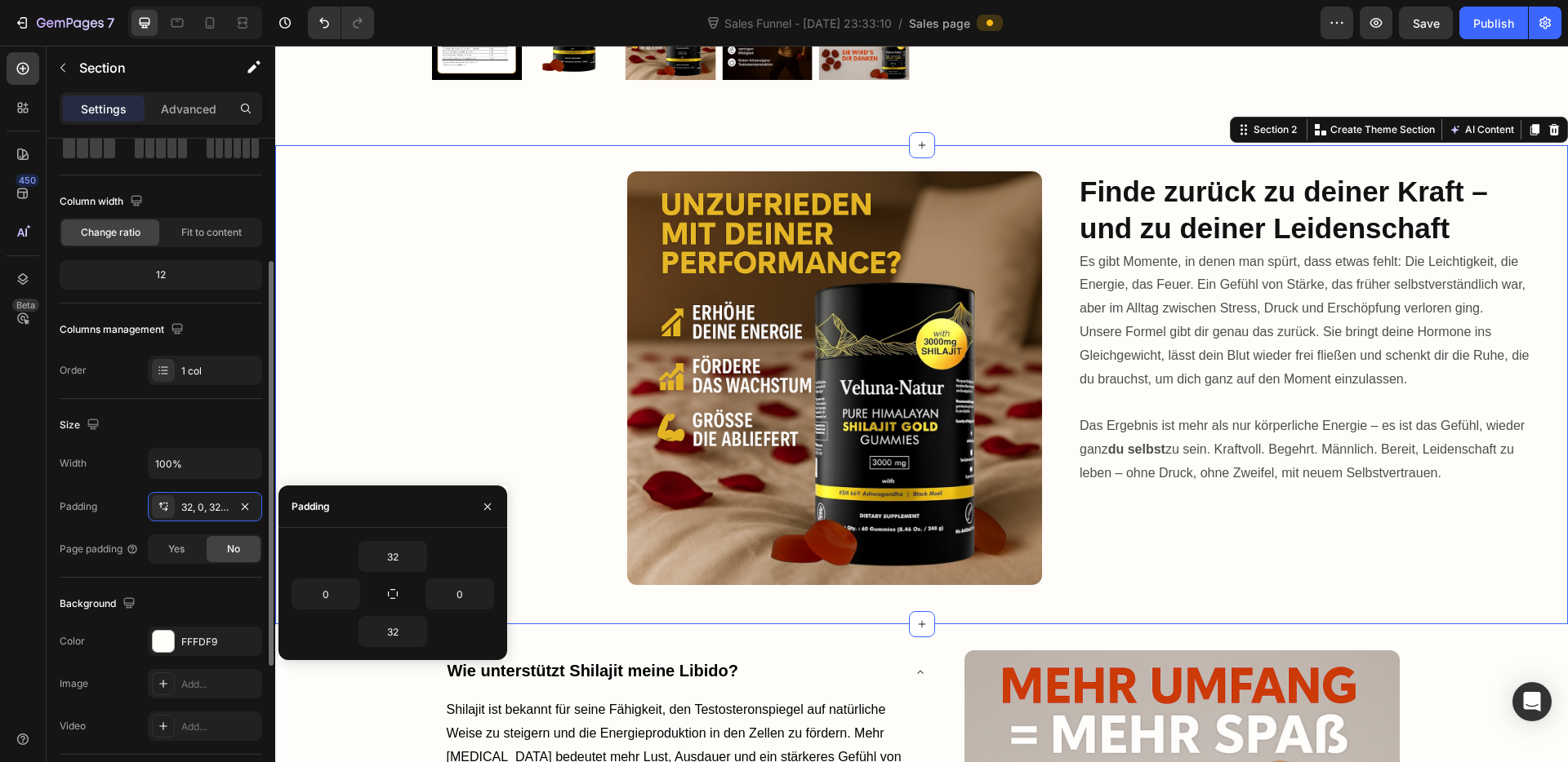
click at [203, 420] on div "Size" at bounding box center [161, 425] width 202 height 26
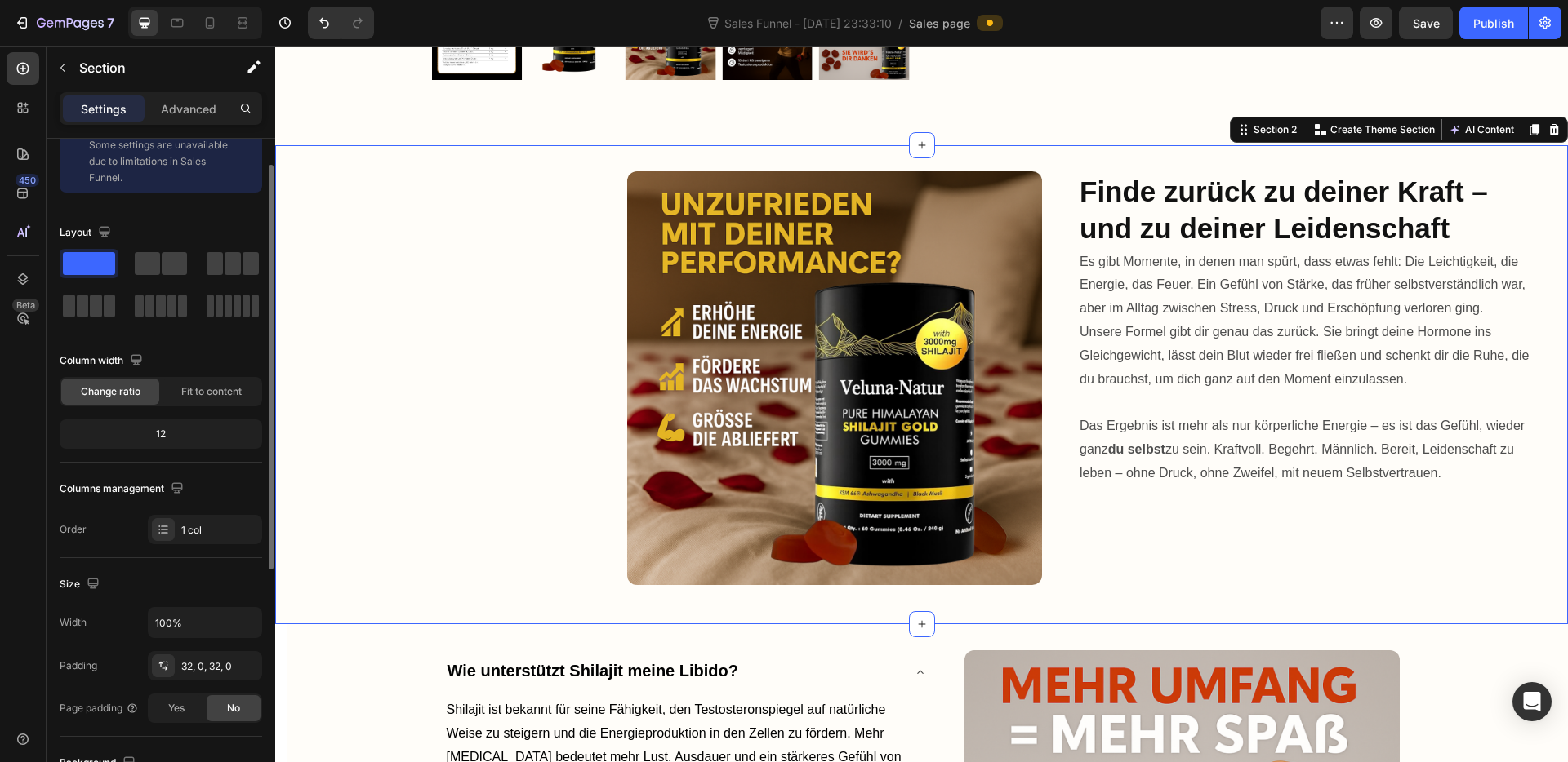
scroll to position [13, 0]
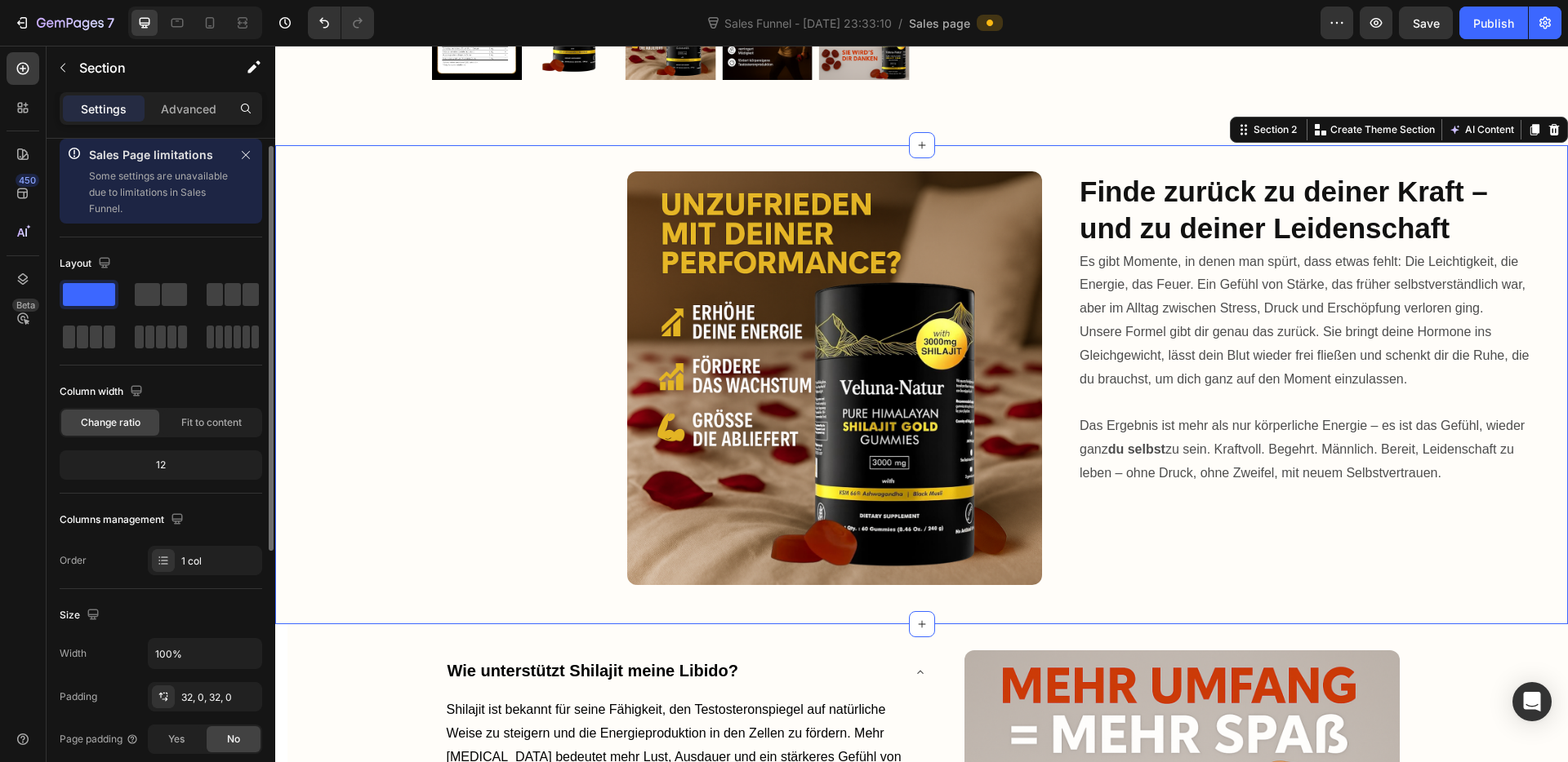
click at [202, 432] on div "Fit to content" at bounding box center [212, 422] width 98 height 26
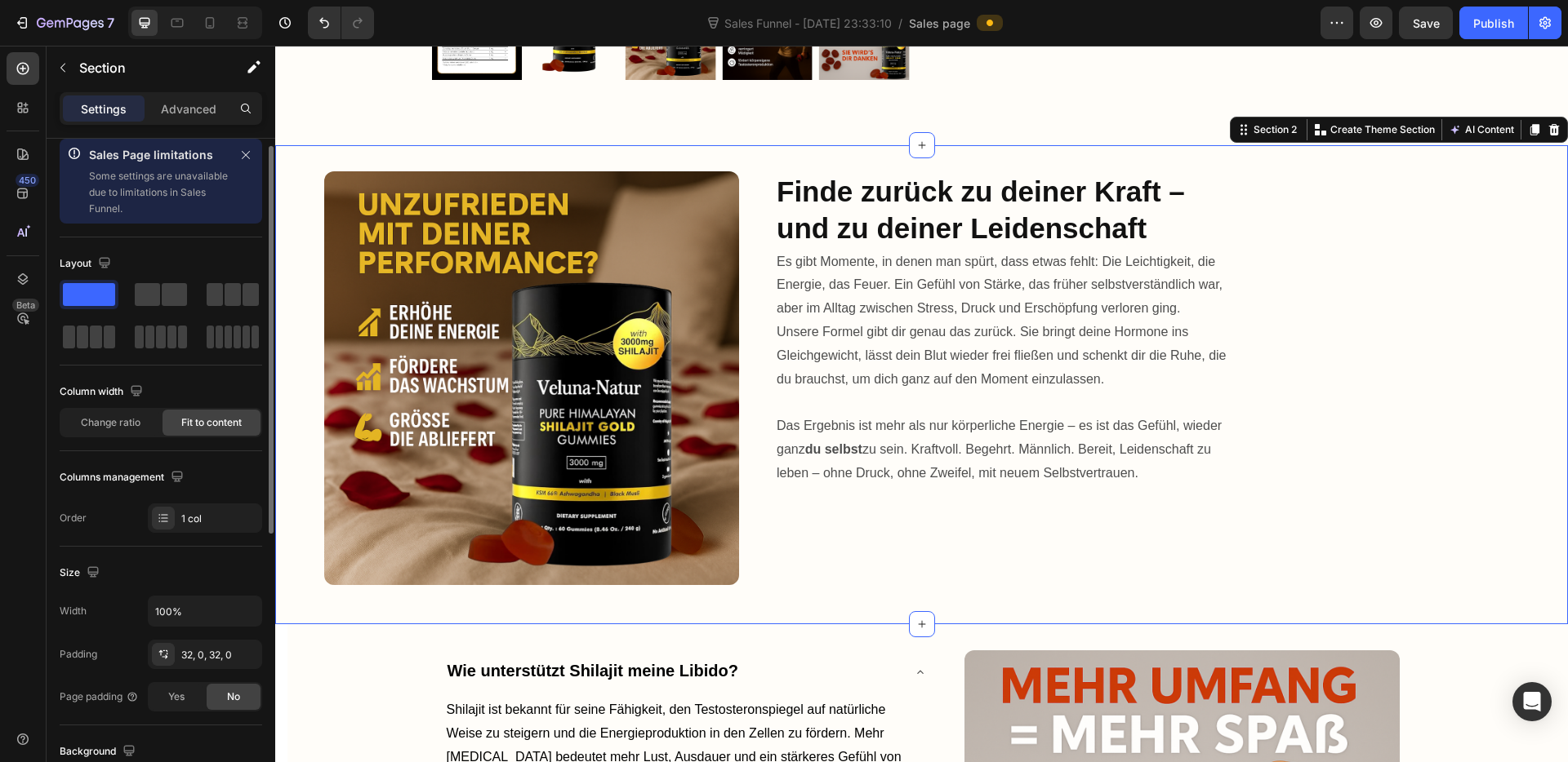
scroll to position [731, 0]
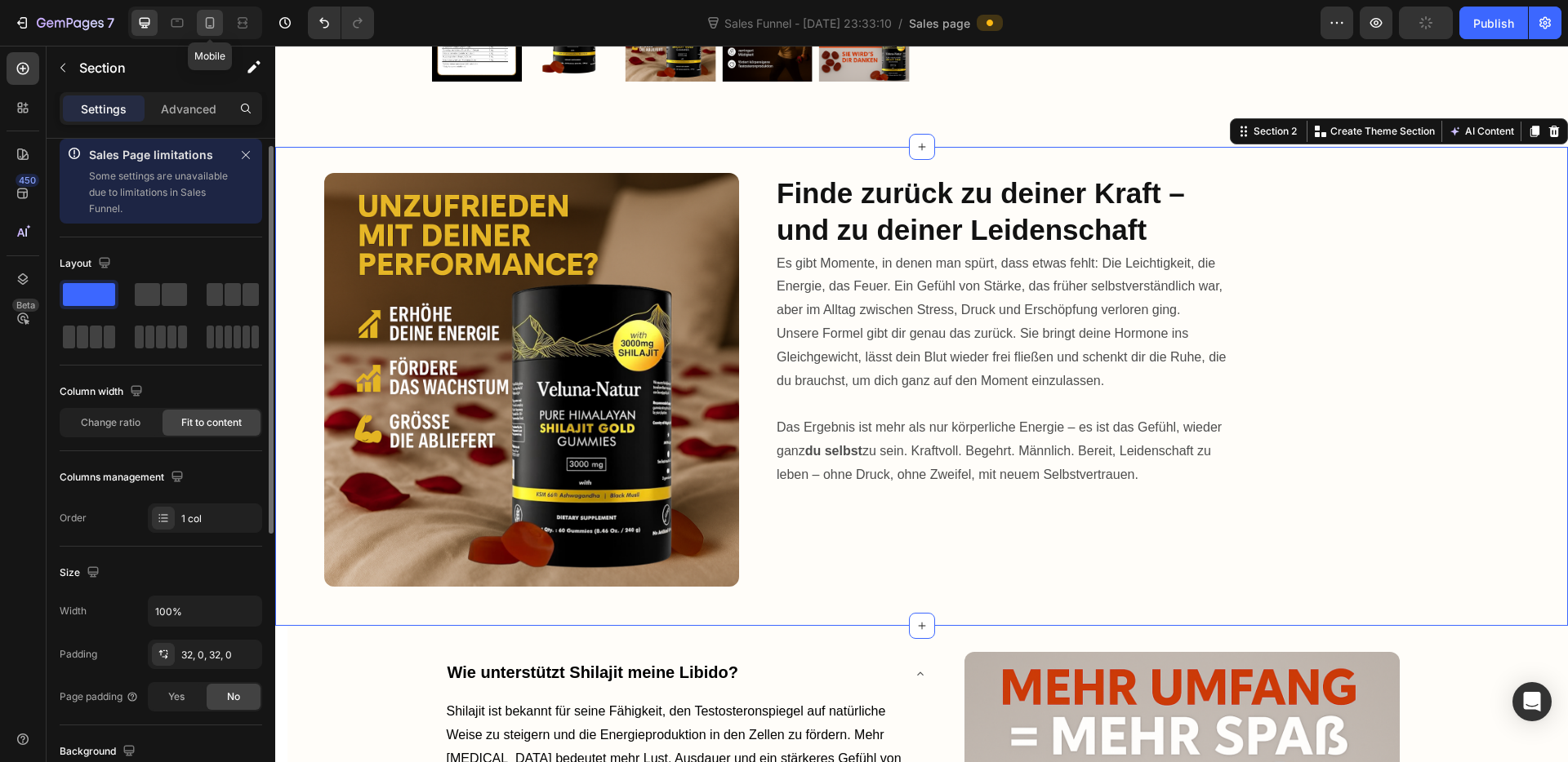
click at [216, 23] on icon at bounding box center [209, 22] width 16 height 16
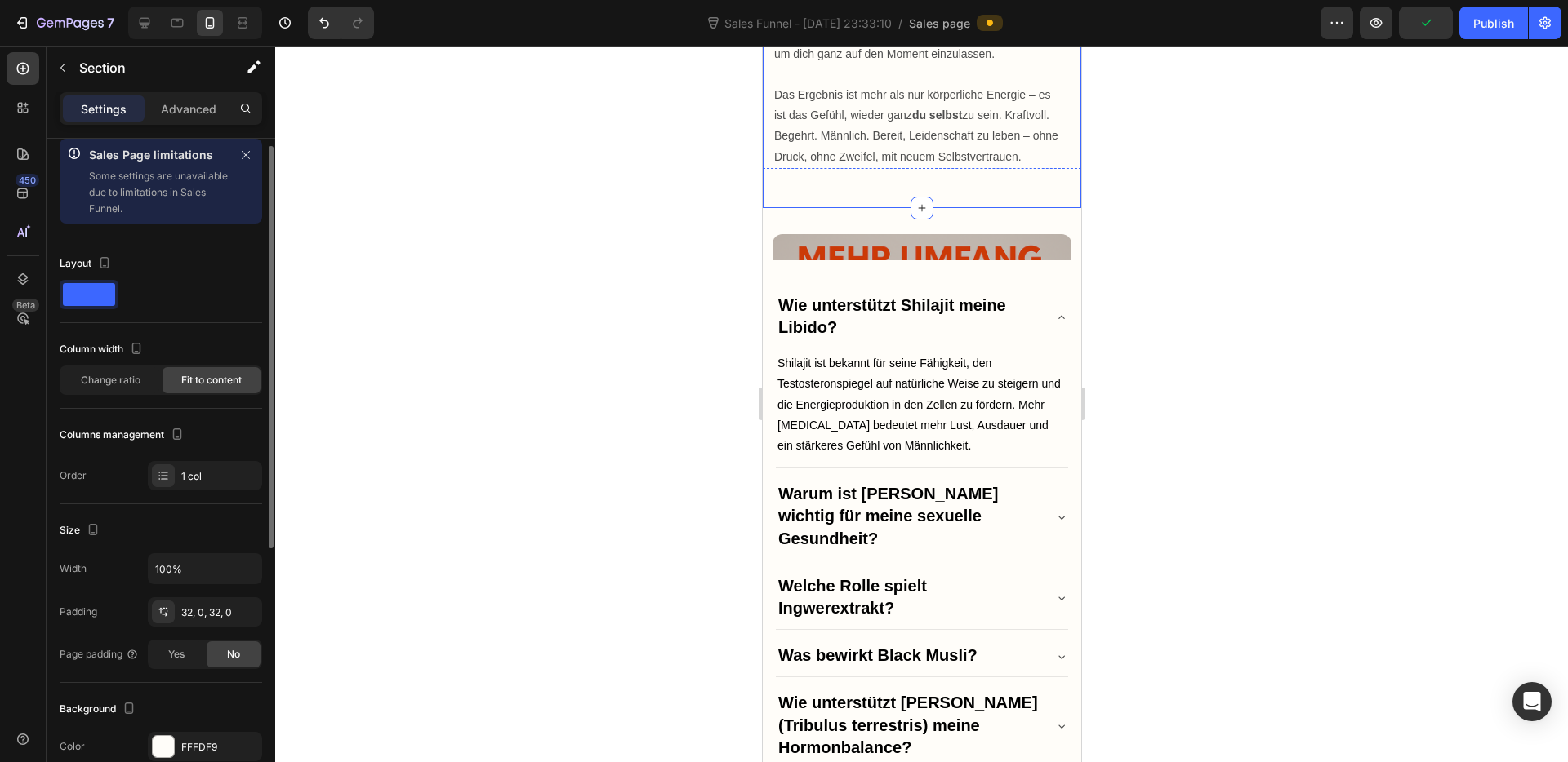
scroll to position [1780, 0]
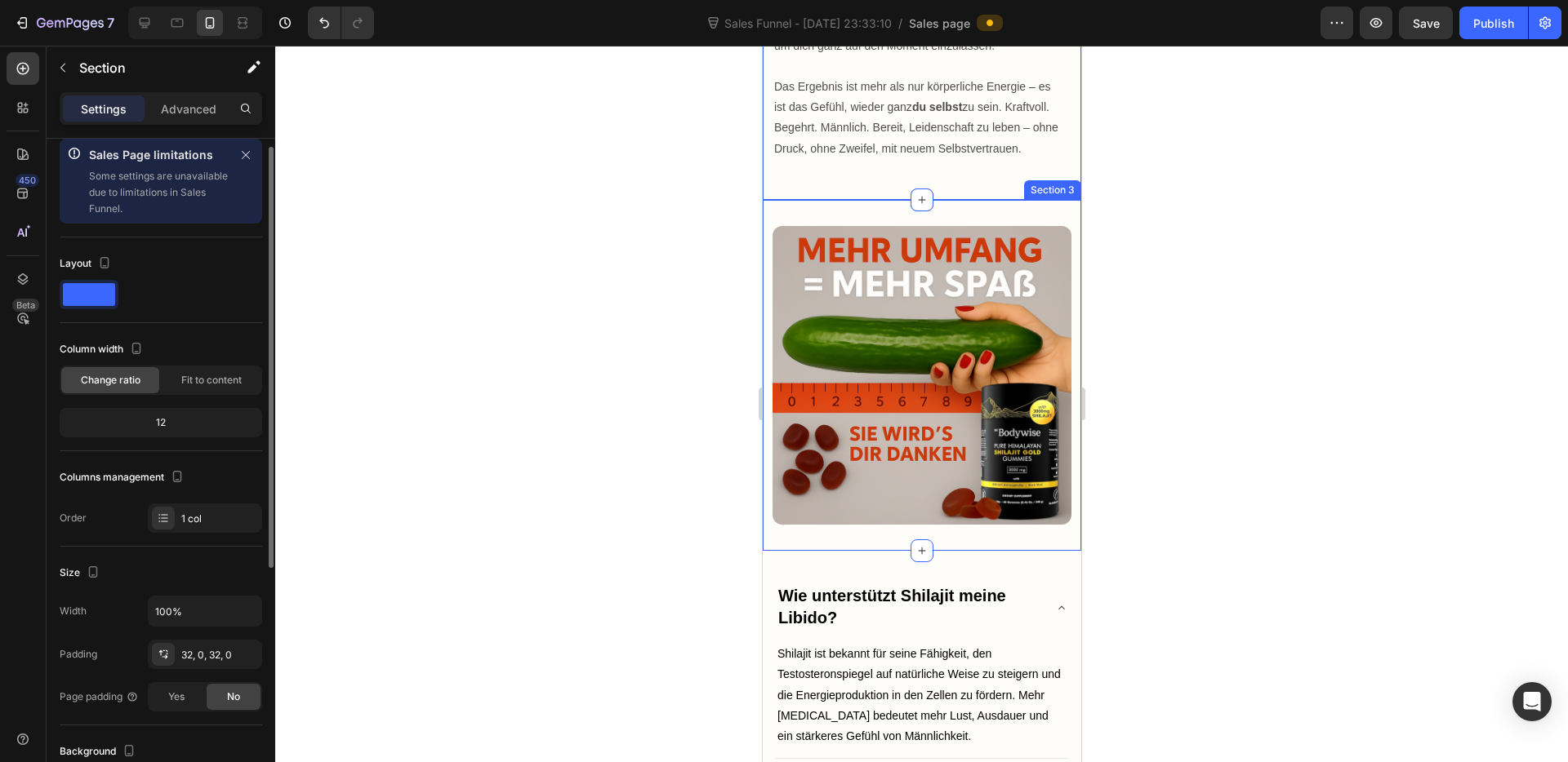
click at [941, 282] on div "Image Section 3" at bounding box center [921, 375] width 319 height 351
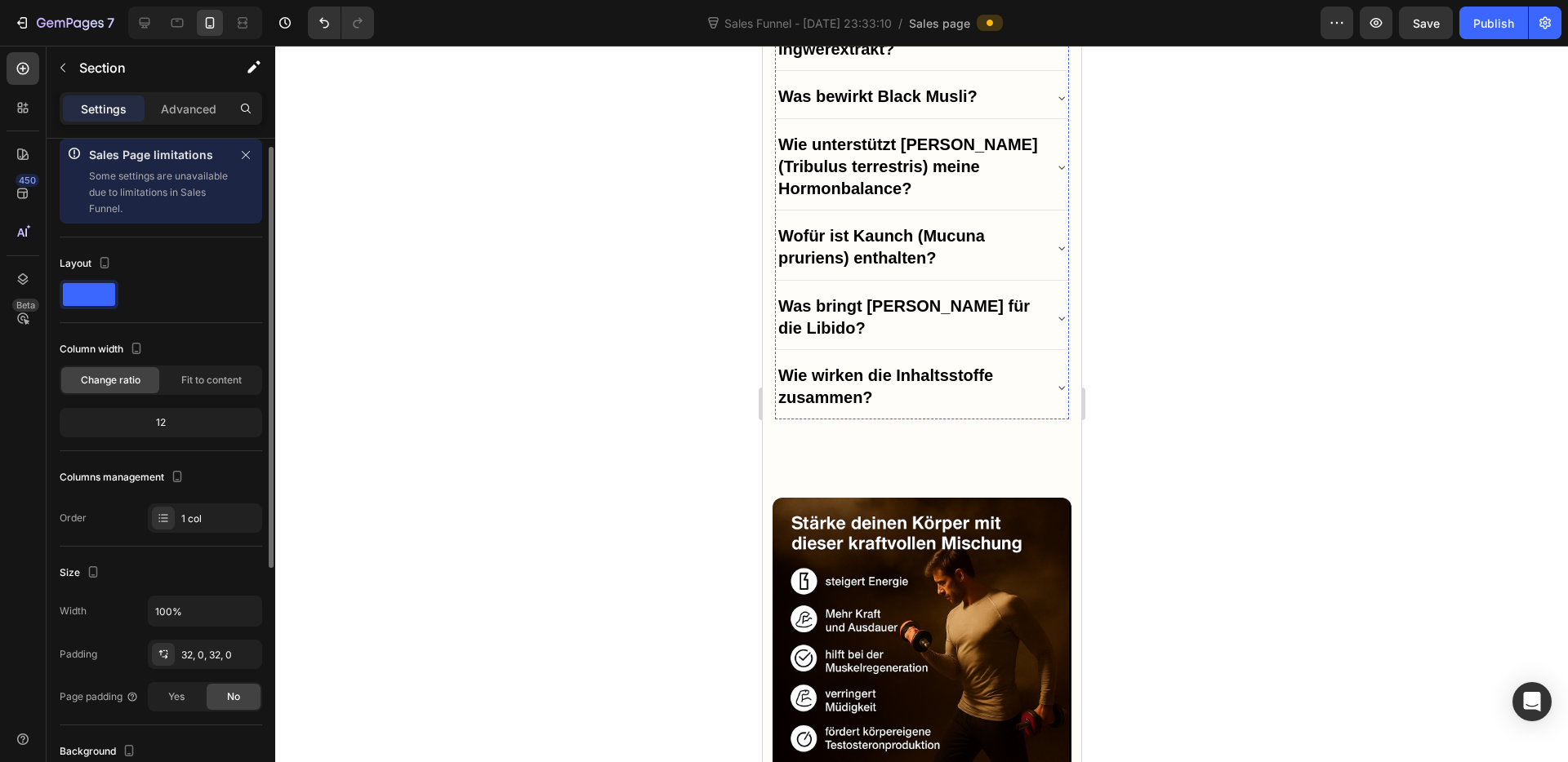
scroll to position [2922, 0]
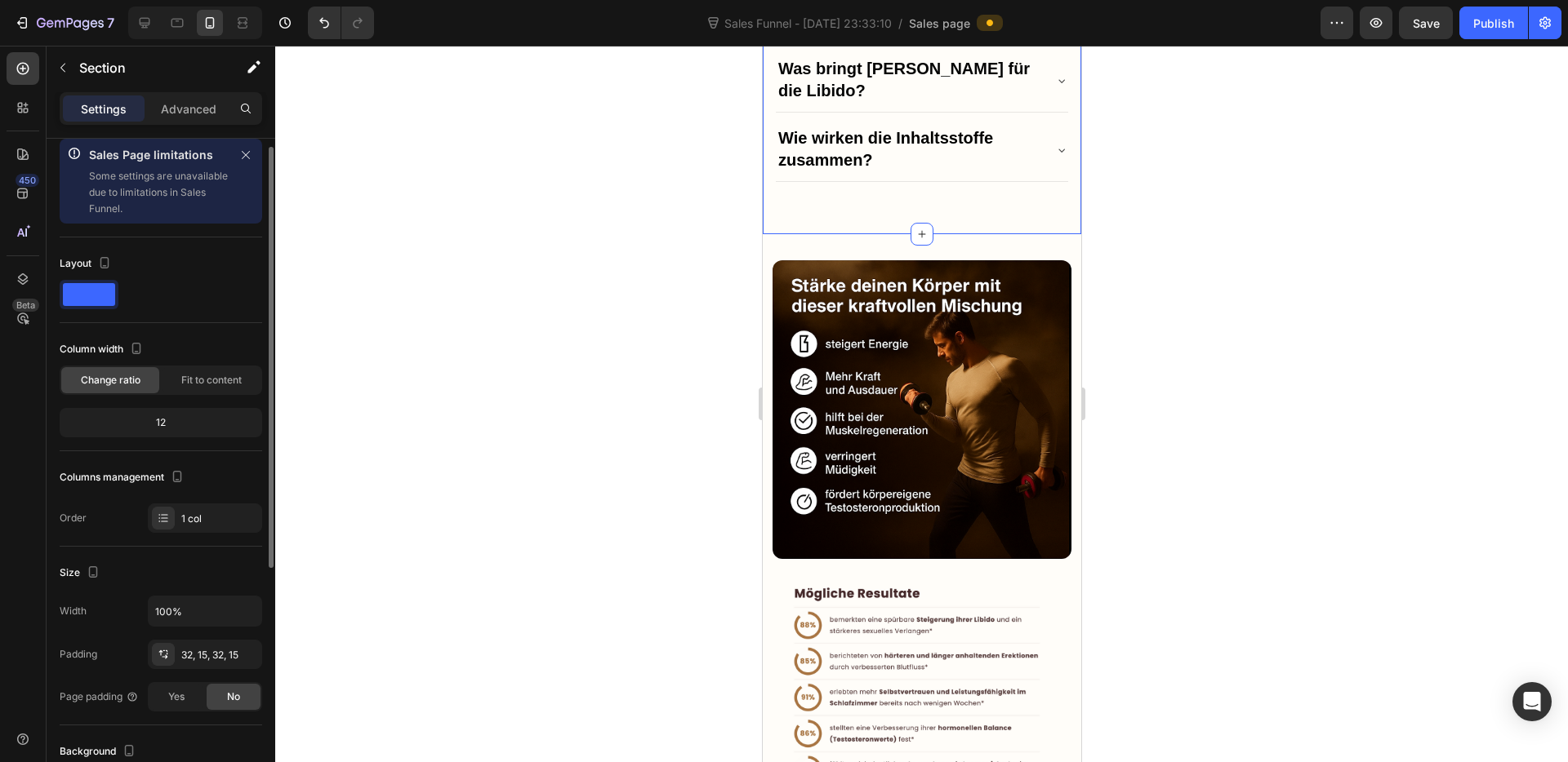
click at [177, 110] on p "Advanced" at bounding box center [189, 109] width 56 height 17
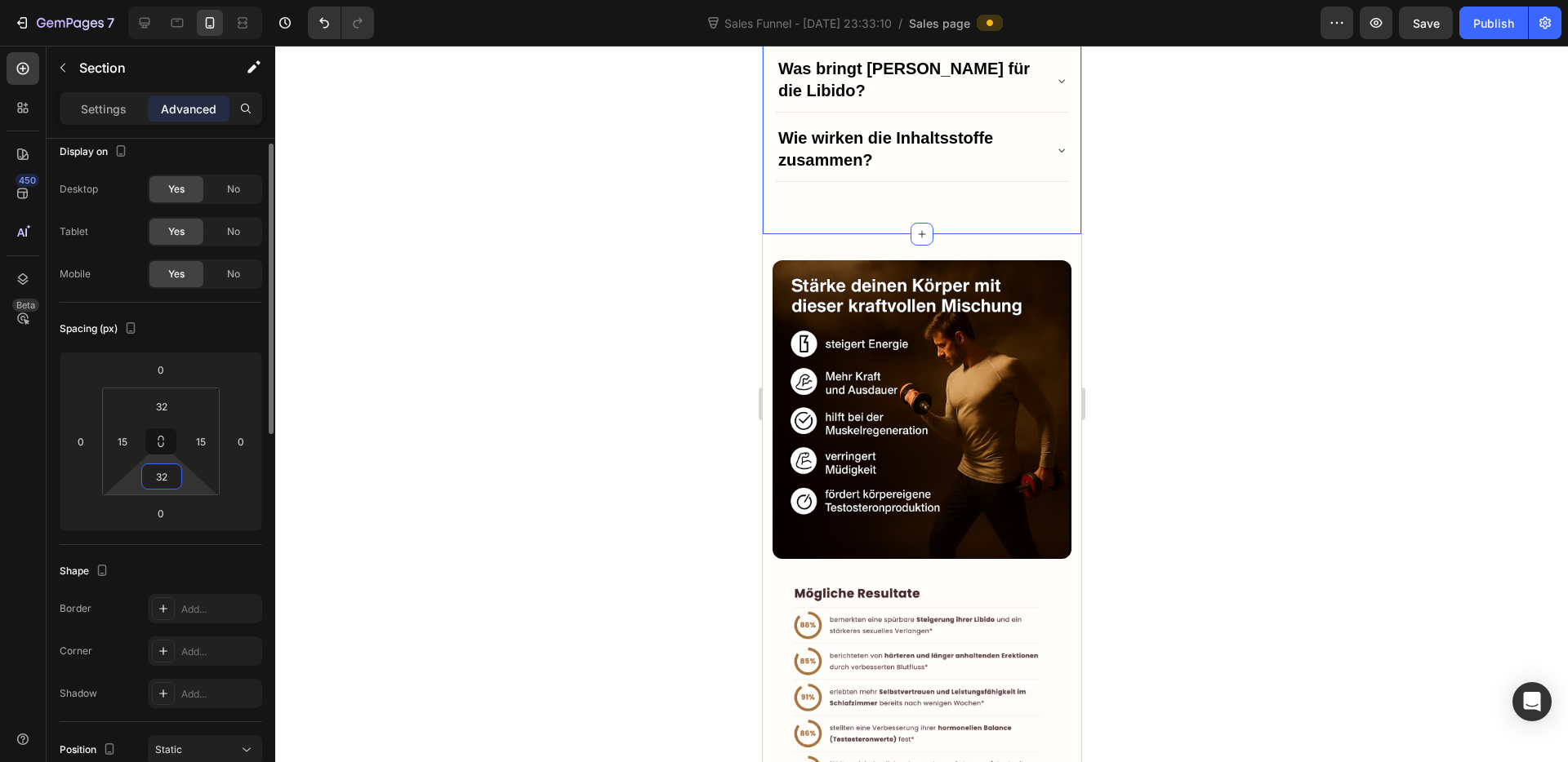
click at [171, 480] on input "32" at bounding box center [161, 476] width 33 height 24
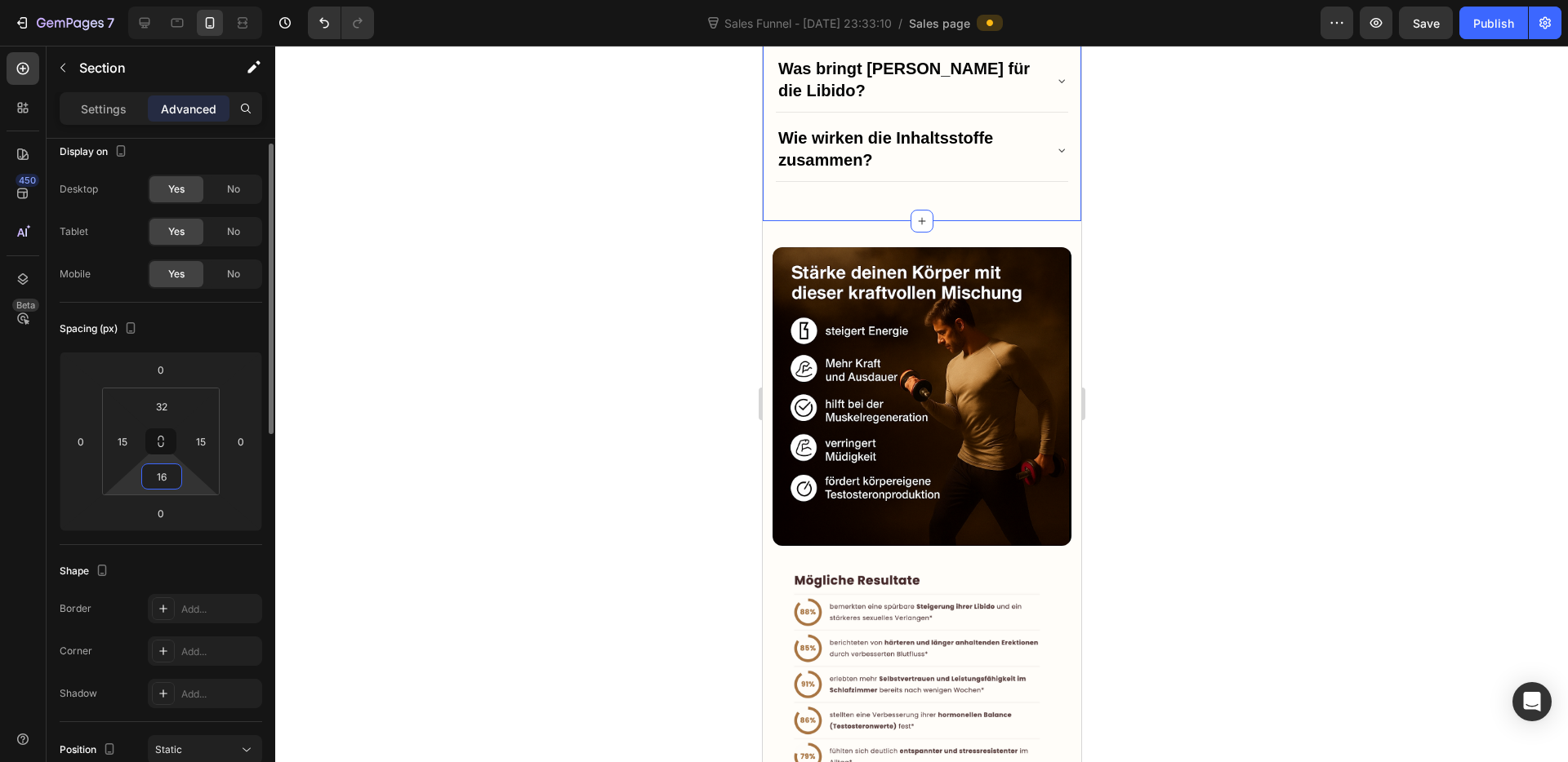
type input "1"
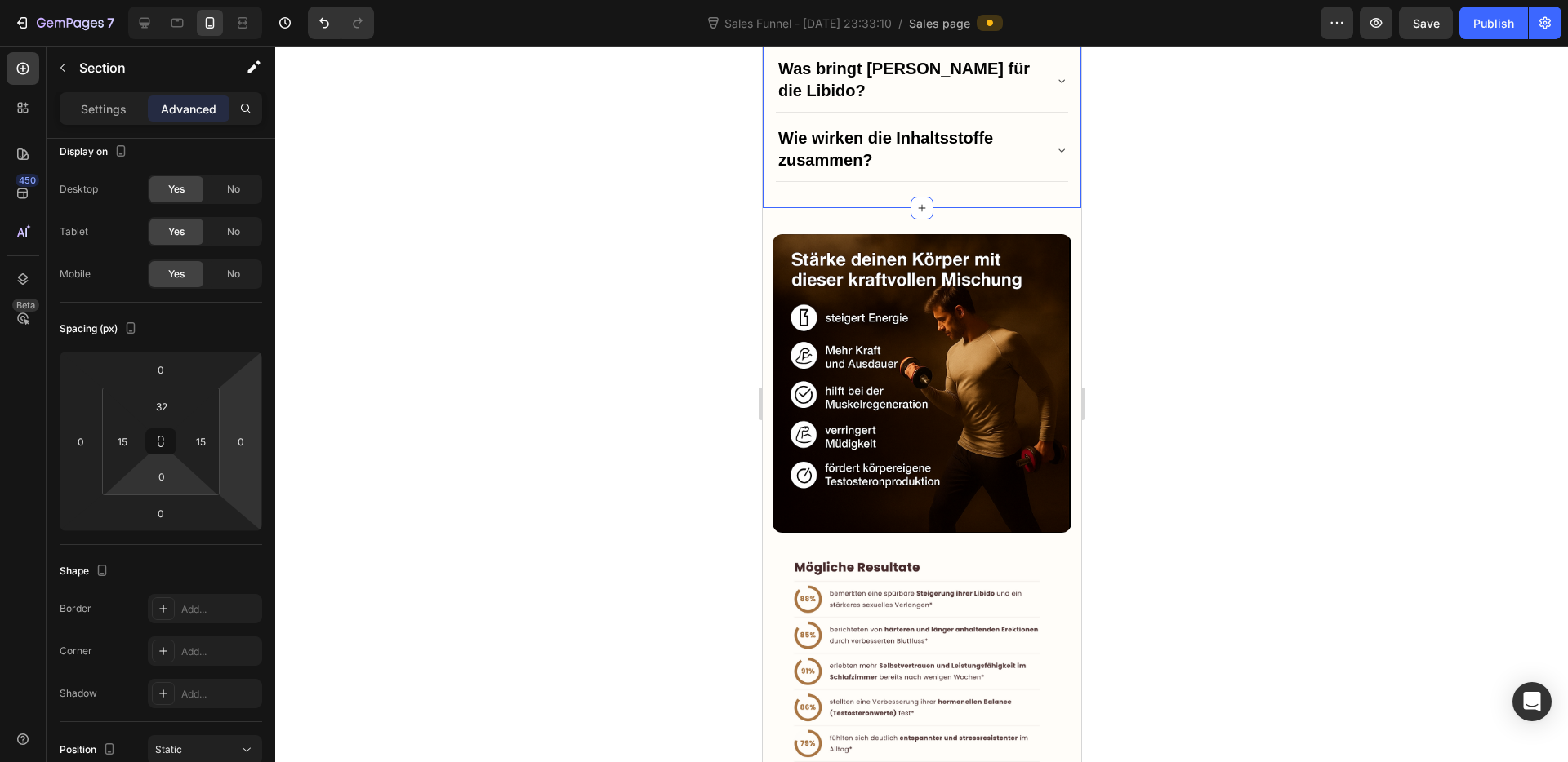
click at [603, 385] on div at bounding box center [921, 404] width 1292 height 716
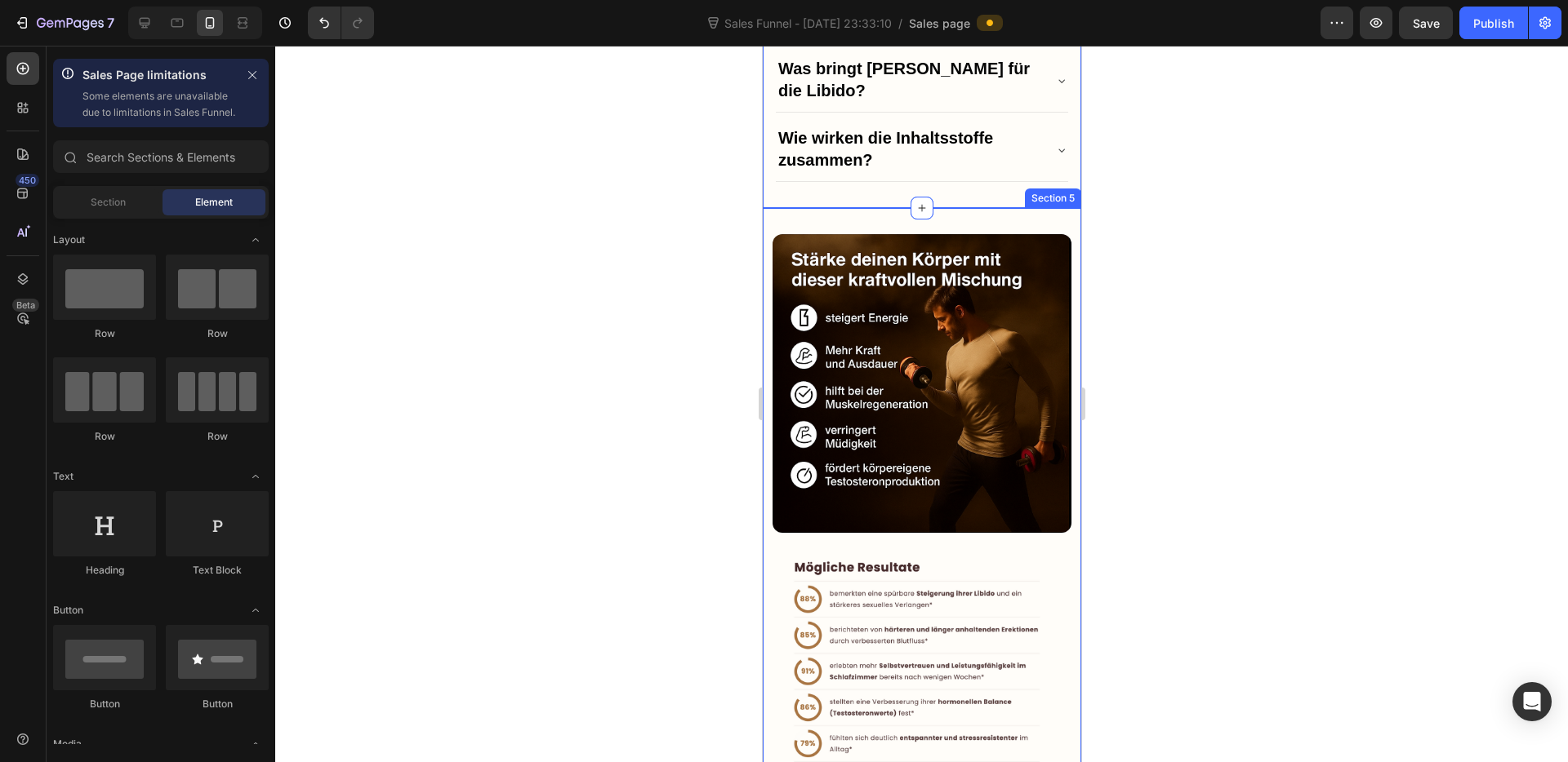
click at [873, 222] on div "Image Image Row Section 5" at bounding box center [921, 515] width 319 height 614
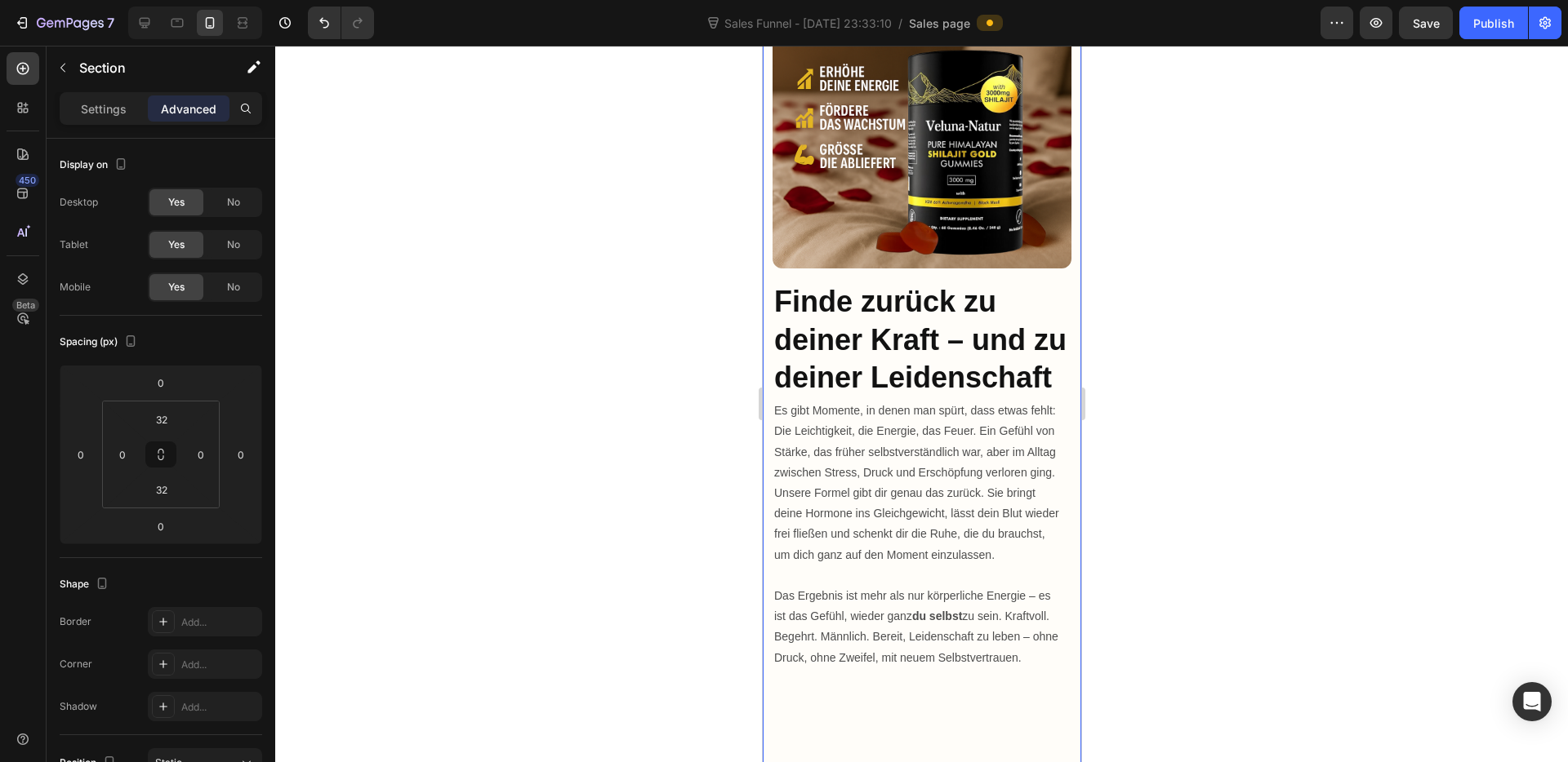
scroll to position [1264, 0]
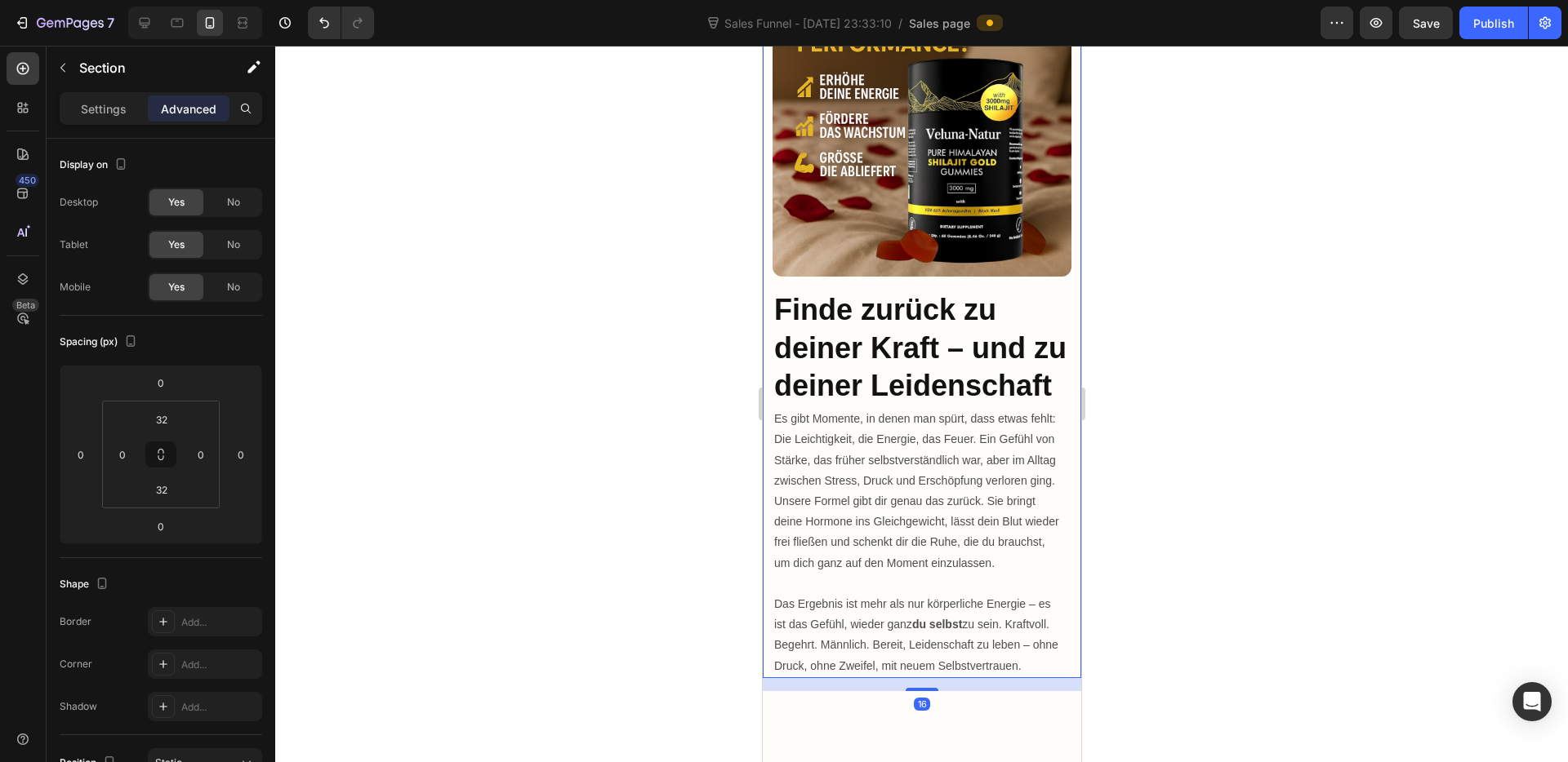
click at [880, 271] on div "Image Finde zurück zu deiner Kraft – und zu deiner Leidenschaft Heading Es gibt…" at bounding box center [921, 328] width 319 height 700
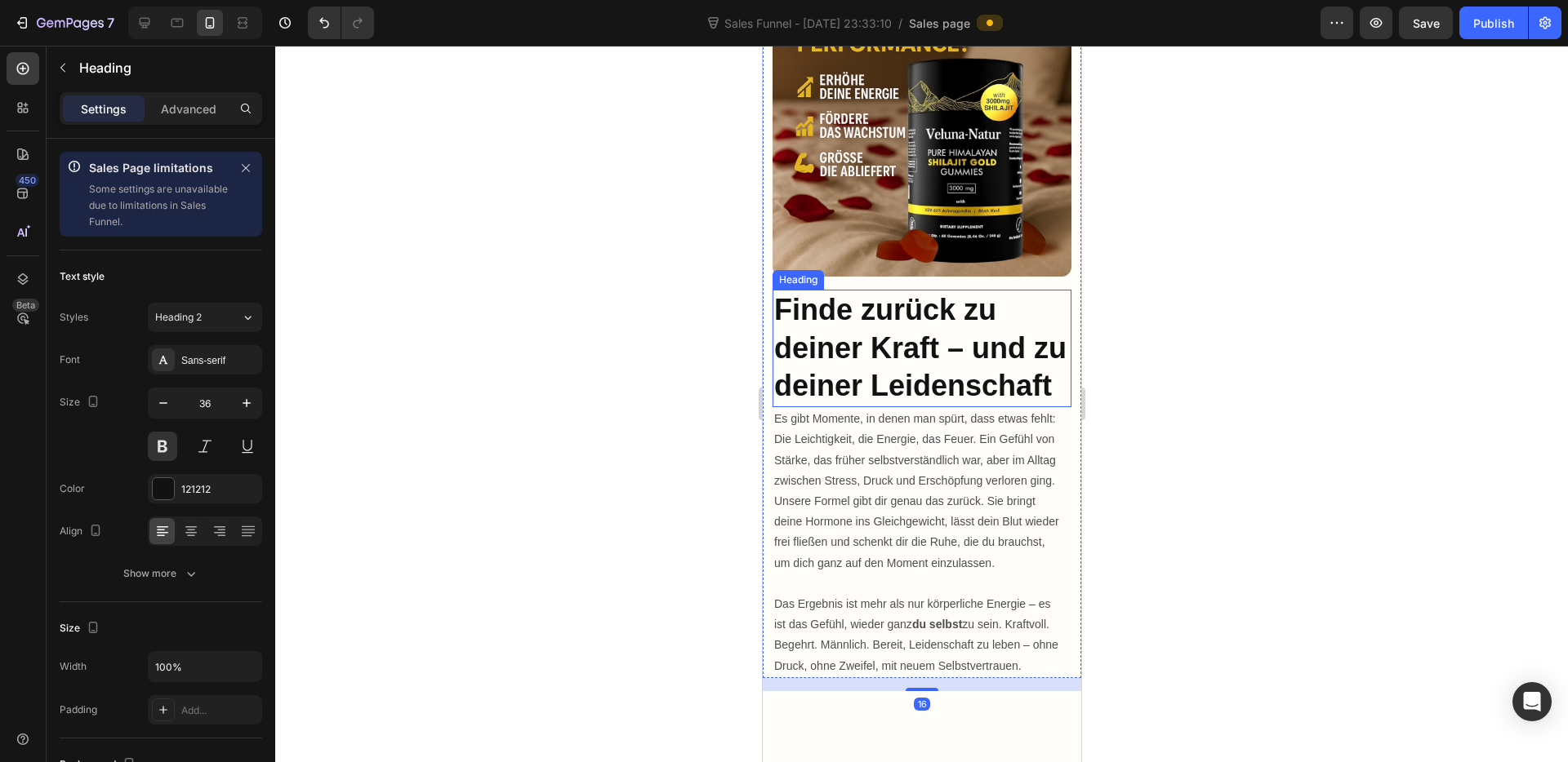
click at [881, 290] on h2 "Finde zurück zu deiner Kraft – und zu deiner Leidenschaft" at bounding box center [921, 348] width 299 height 117
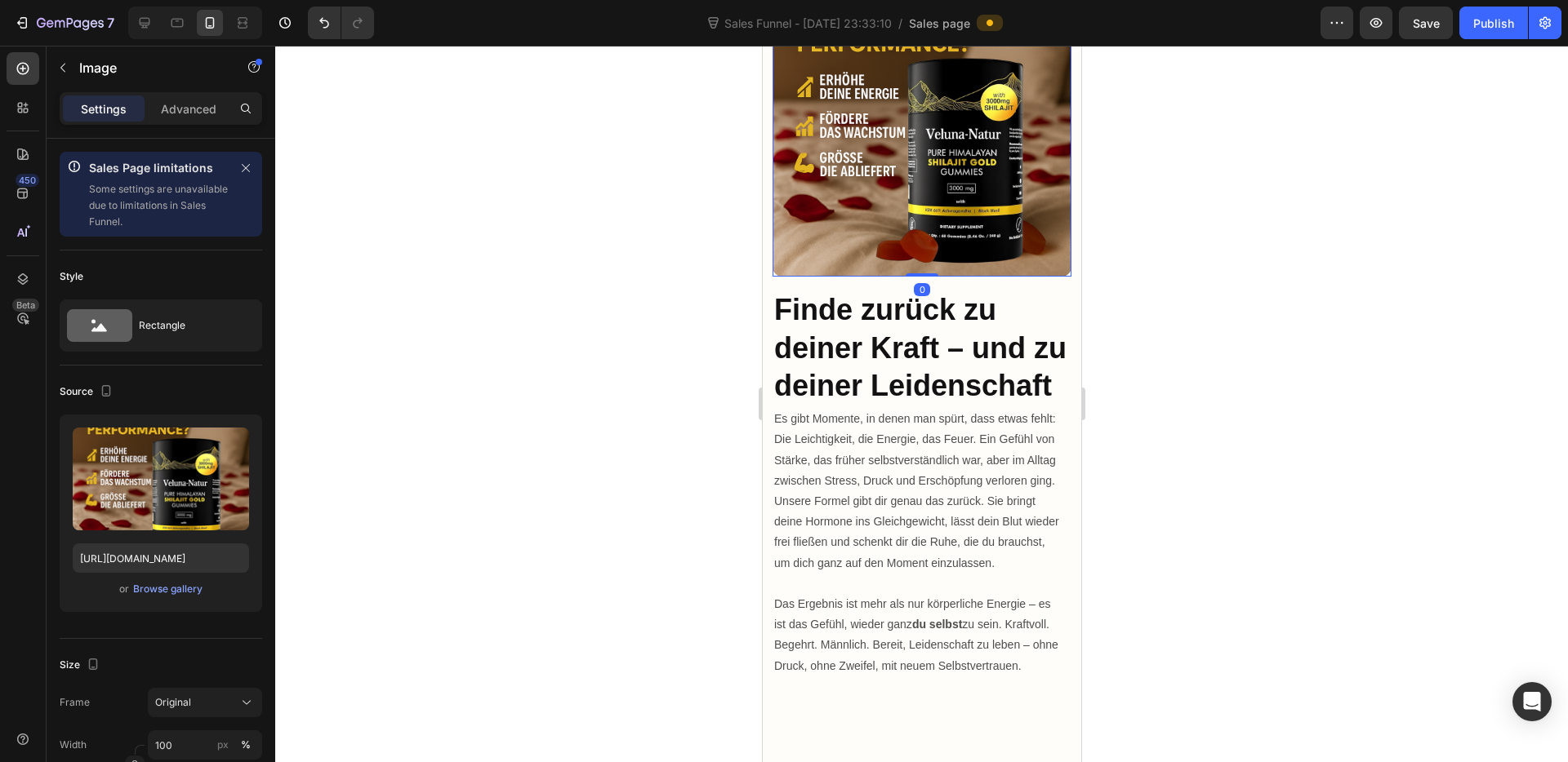
click at [922, 241] on img at bounding box center [921, 127] width 299 height 298
click at [917, 264] on div "Image 0 Finde zurück zu deiner Kraft – und zu deiner Leidenschaft Heading Es gi…" at bounding box center [921, 328] width 319 height 700
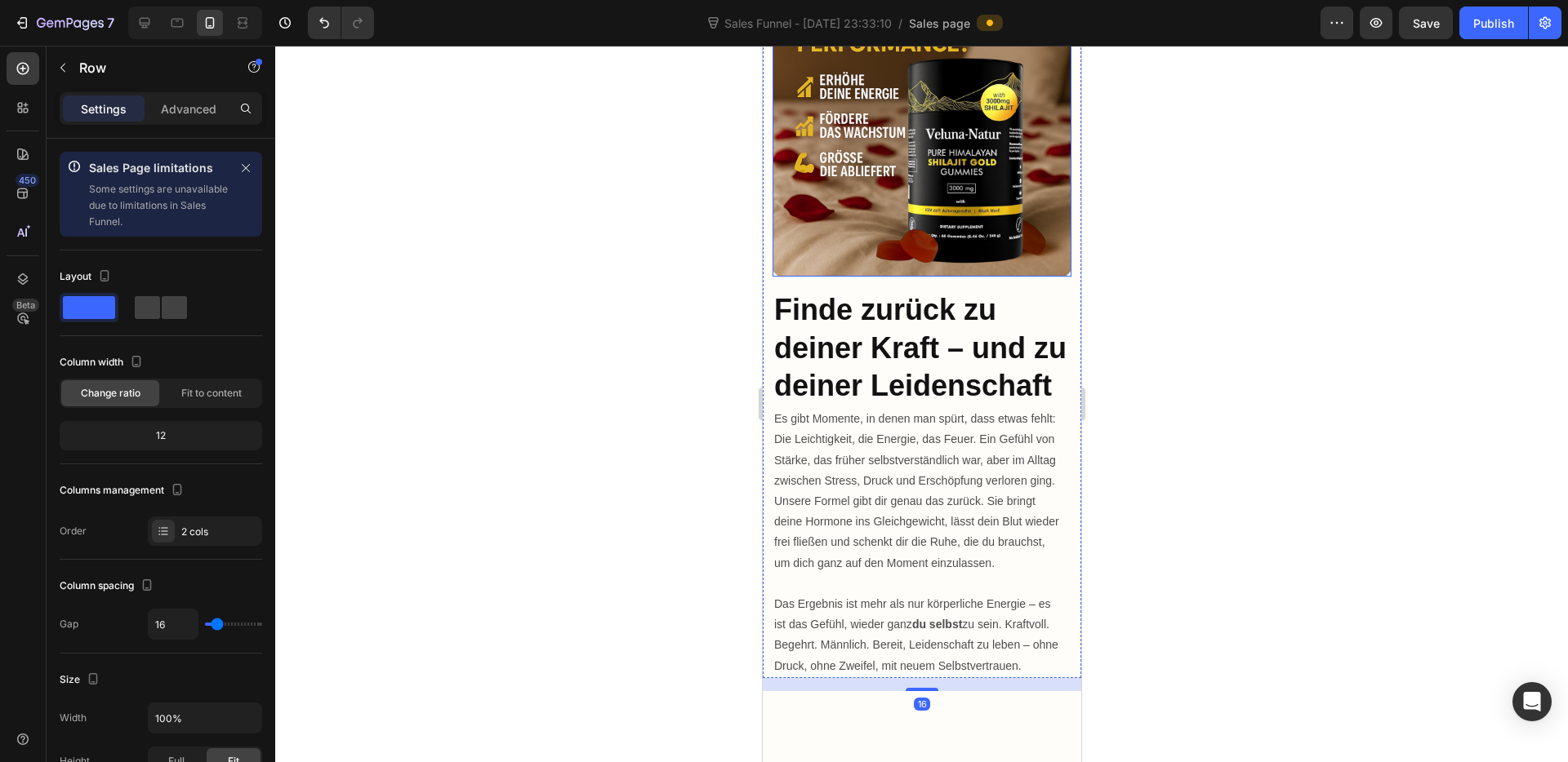
click at [918, 249] on img at bounding box center [921, 127] width 299 height 298
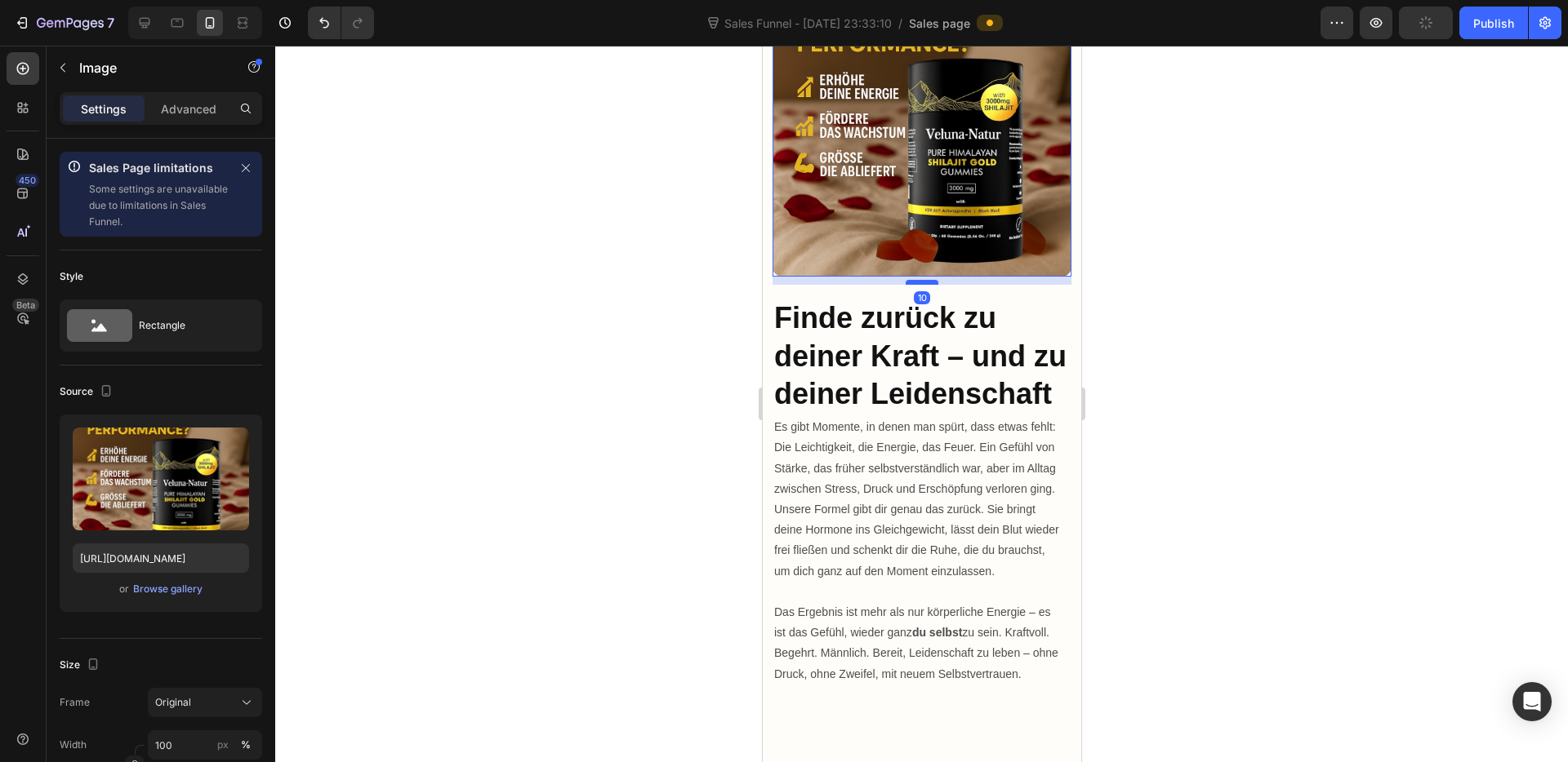
click at [916, 280] on div at bounding box center [921, 282] width 33 height 5
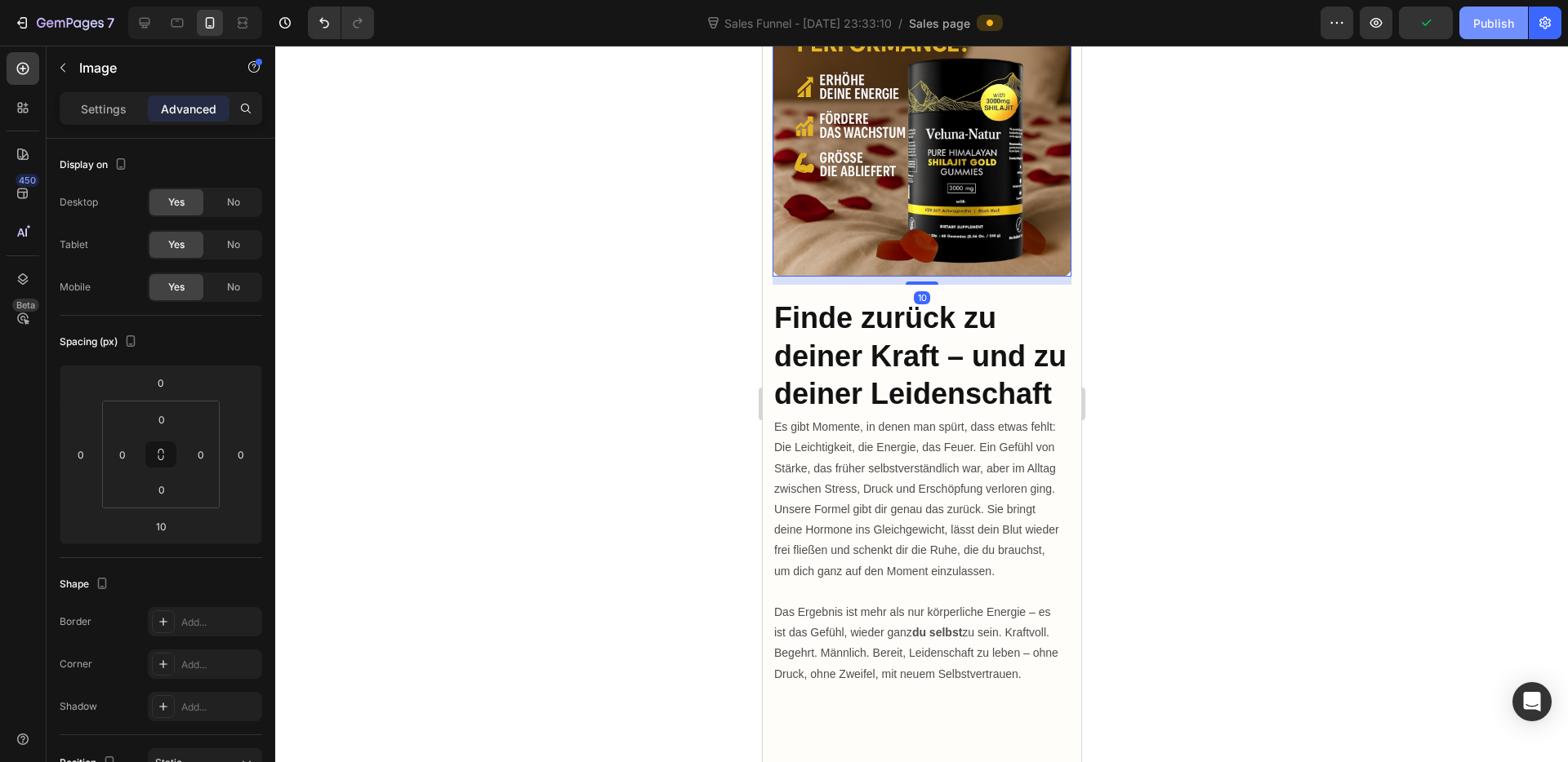
click at [1501, 24] on div "Publish" at bounding box center [1493, 23] width 40 height 17
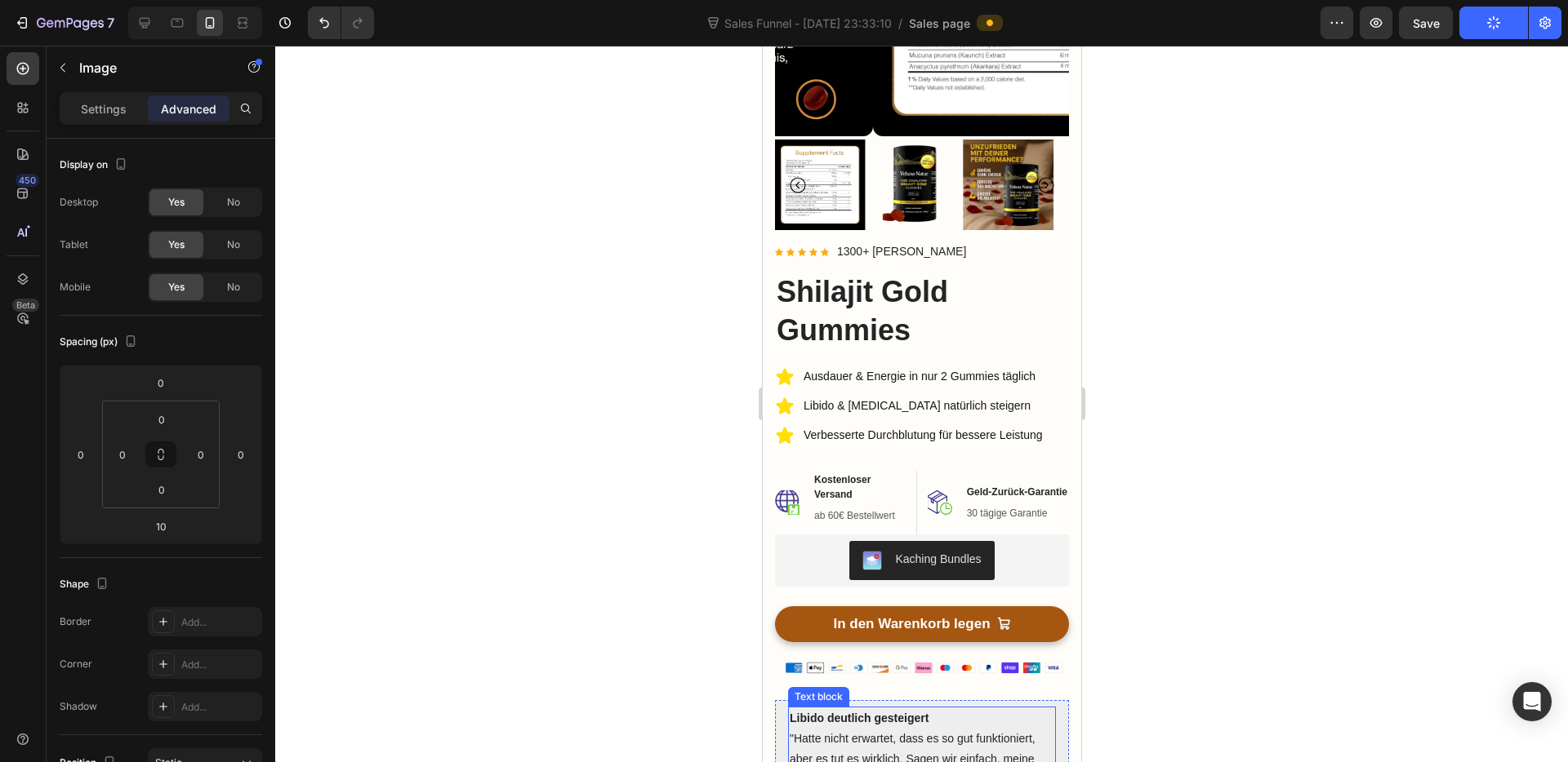
scroll to position [493, 0]
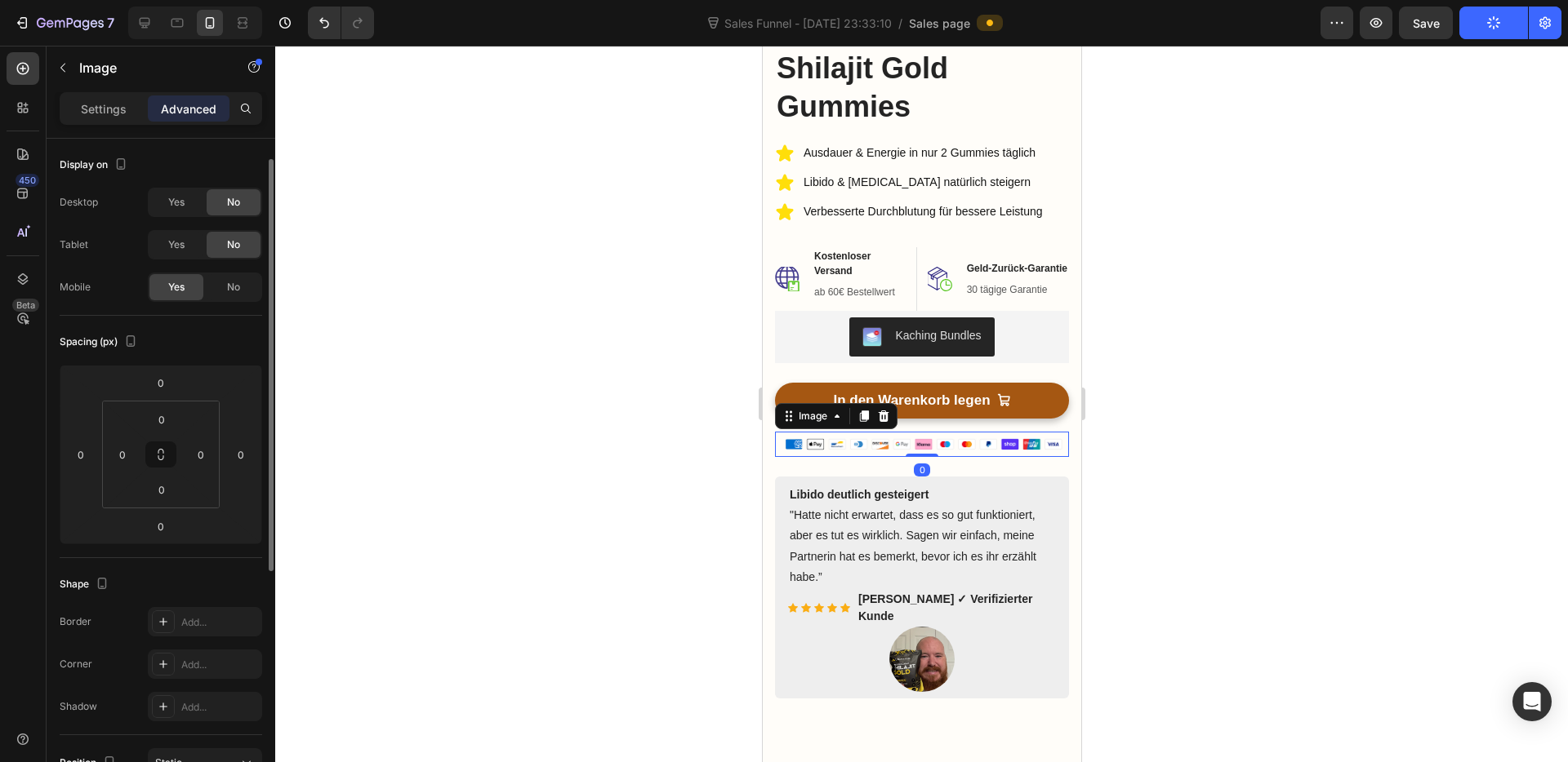
click at [958, 452] on img at bounding box center [921, 444] width 294 height 25
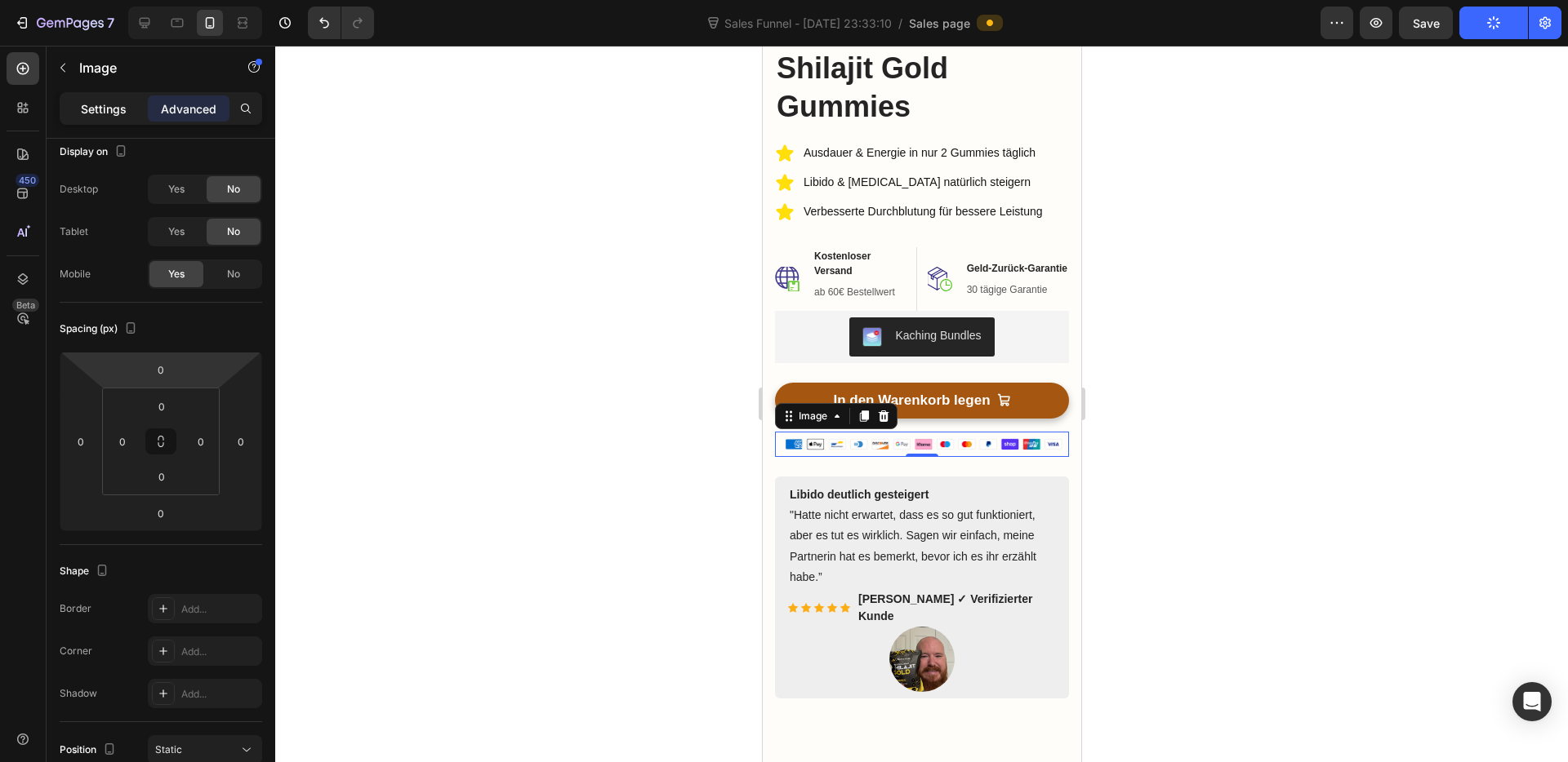
click at [94, 115] on p "Settings" at bounding box center [104, 109] width 46 height 17
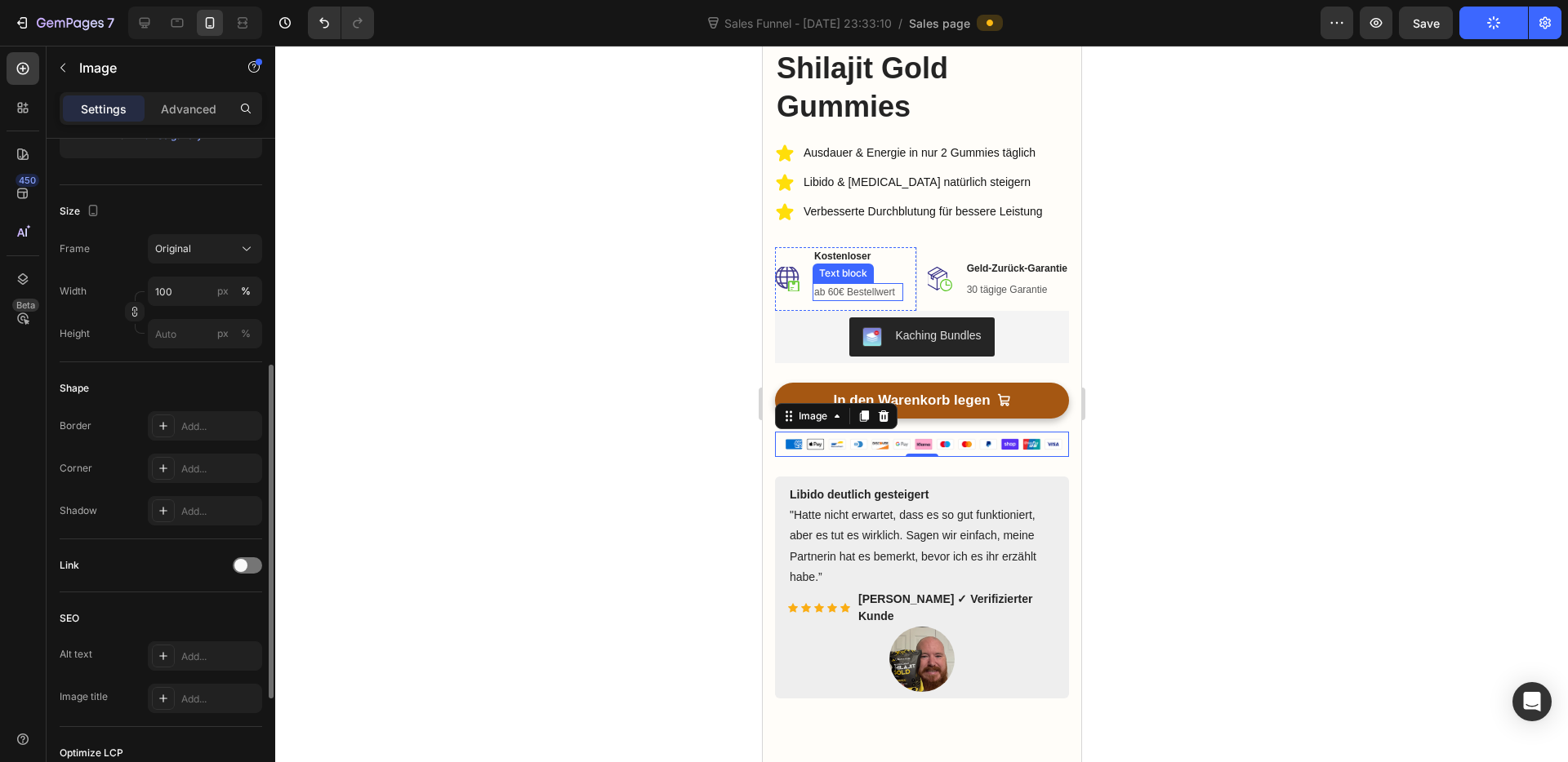
scroll to position [376, 0]
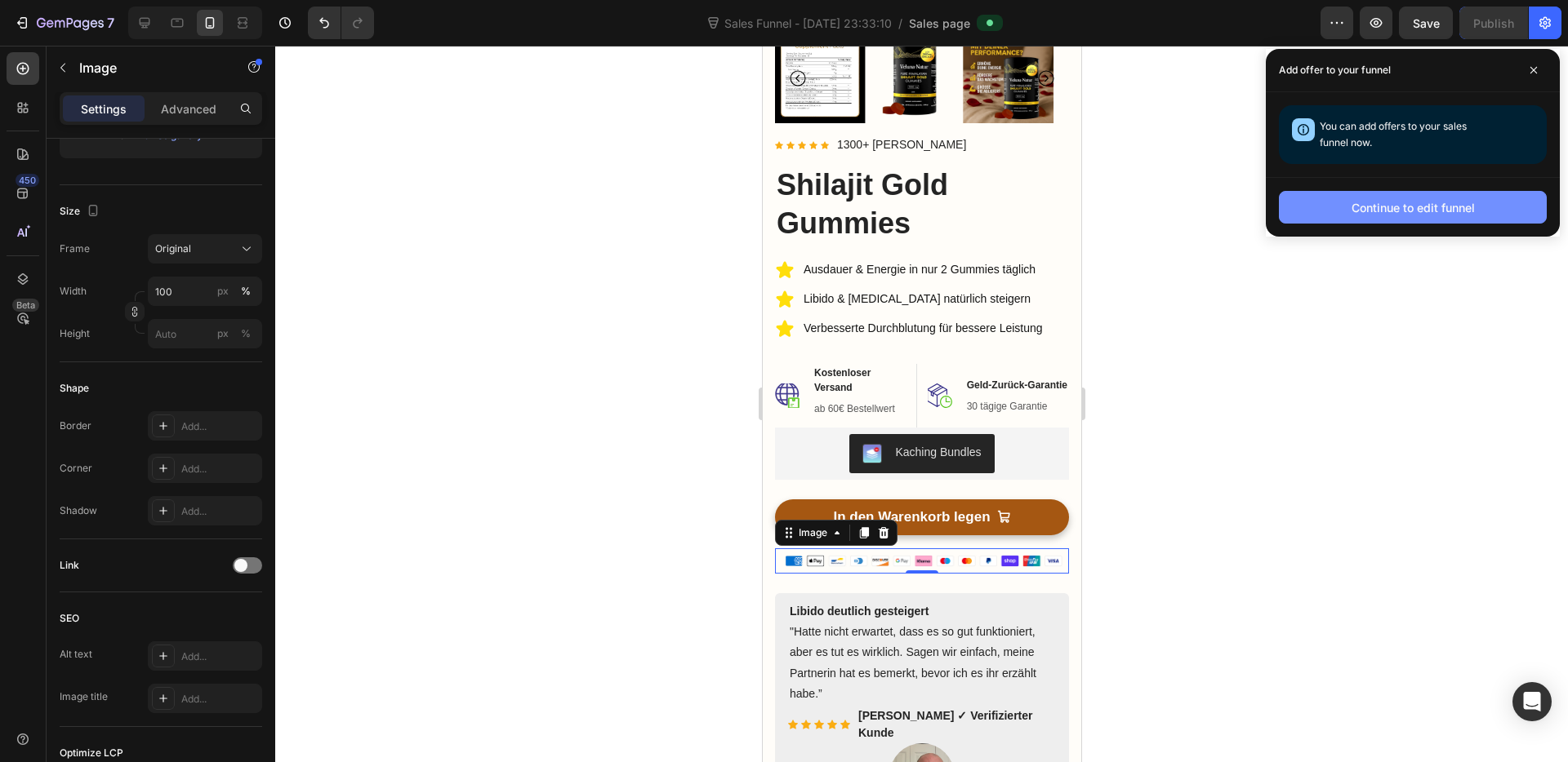
click at [1423, 207] on div "Continue to edit funnel" at bounding box center [1413, 207] width 123 height 17
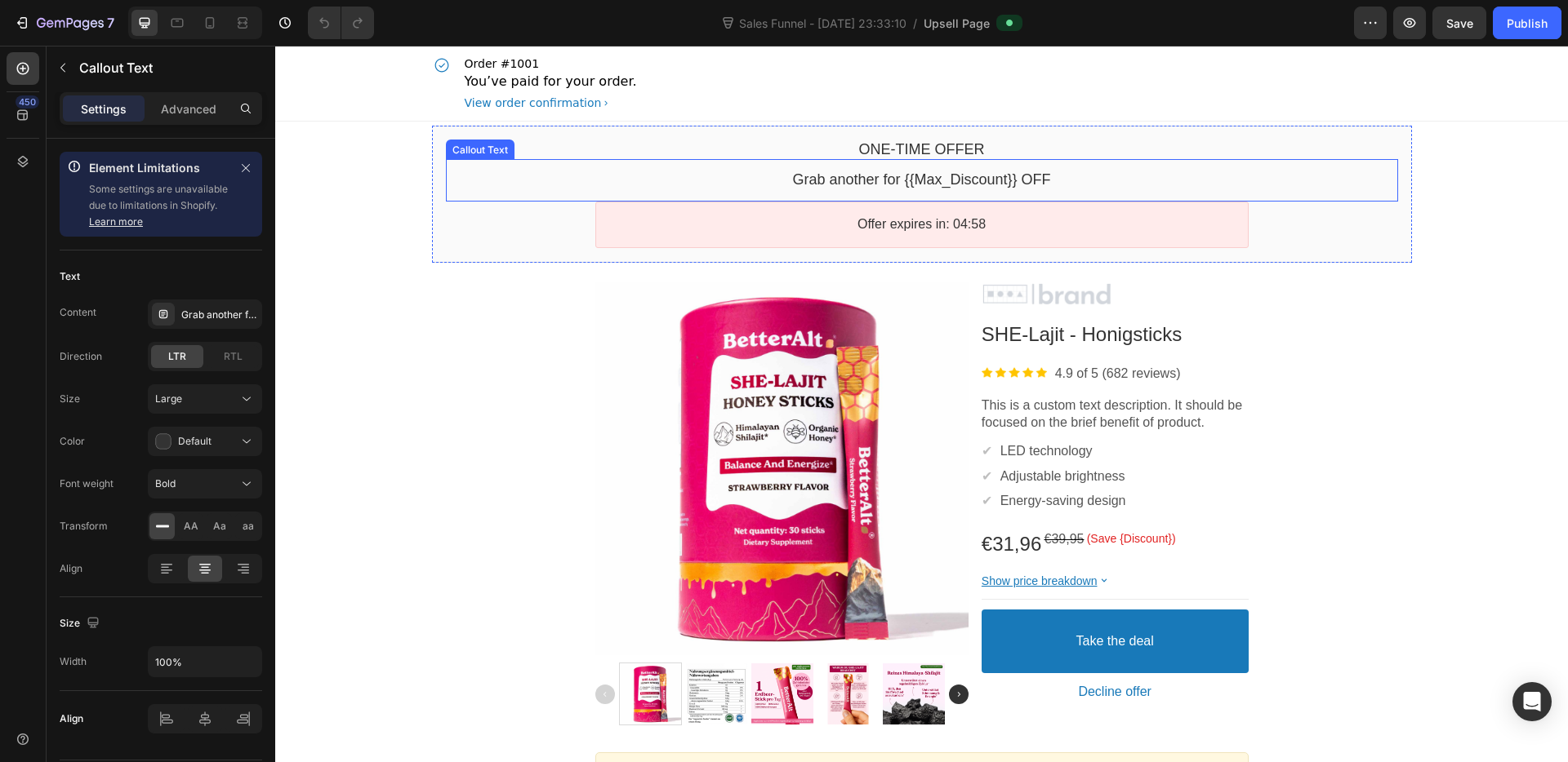
click at [1018, 160] on div "Grab another for {{Max_Discount}} OFF Callout Text" at bounding box center [922, 180] width 952 height 41
click at [1004, 175] on bdo "Grab another for {{Max_Discount}} OFF" at bounding box center [921, 179] width 258 height 16
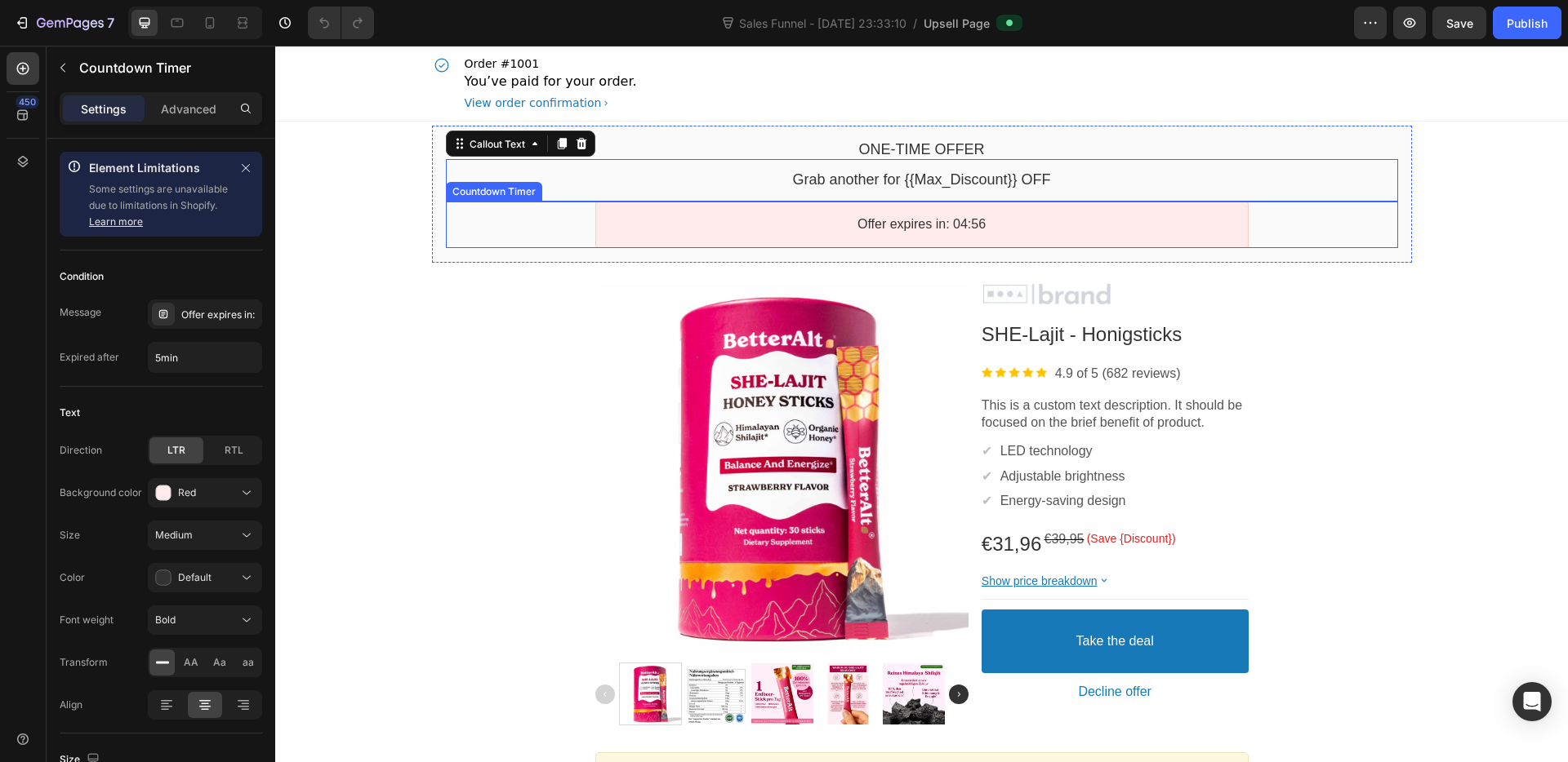
click at [735, 221] on div "Offer expires in: 04:56" at bounding box center [922, 225] width 624 height 17
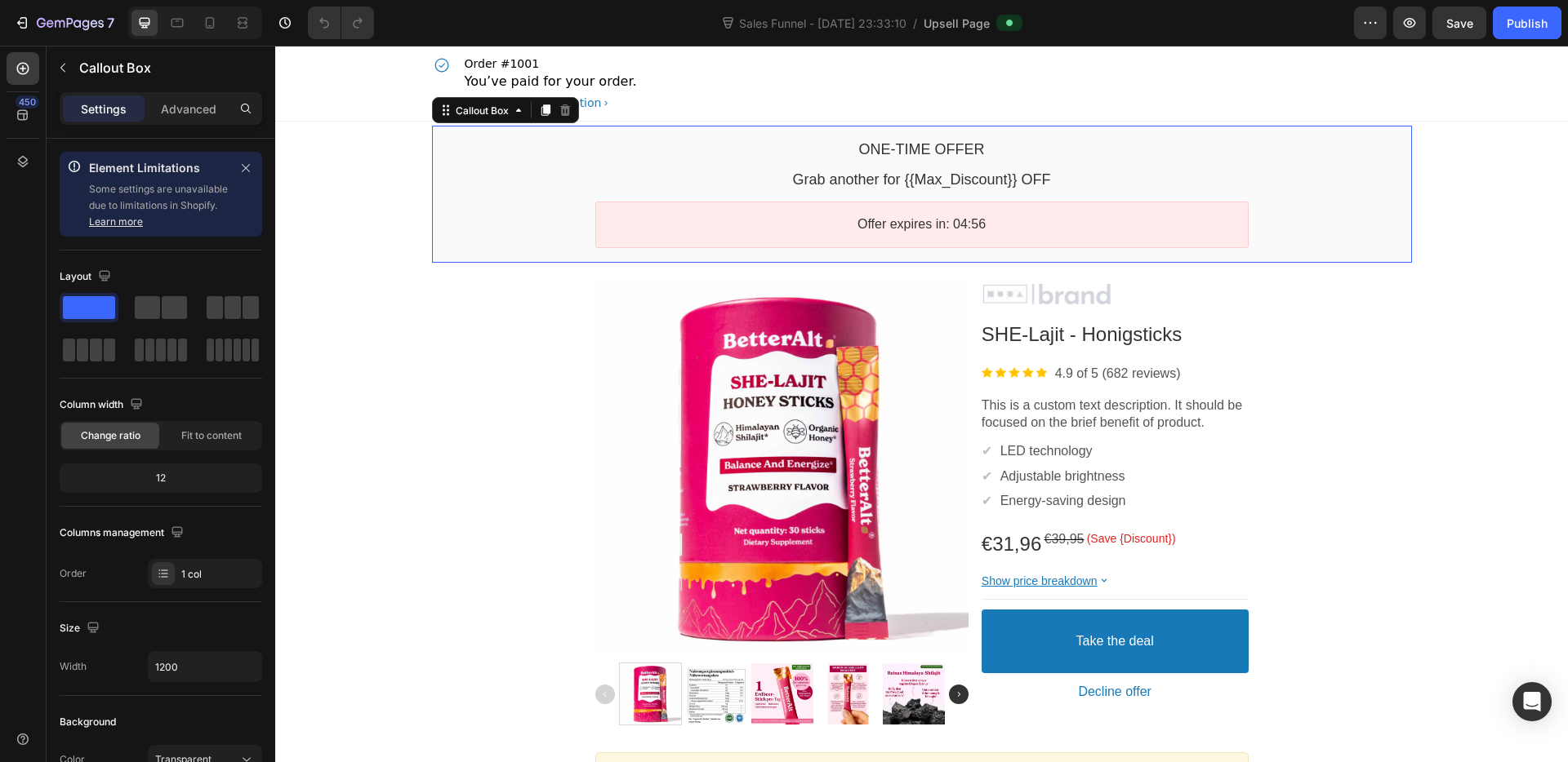
click at [901, 128] on div "One-time Offer Callout Text Grab another for {{Max_Discount}} OFF Callout Text …" at bounding box center [922, 194] width 980 height 137
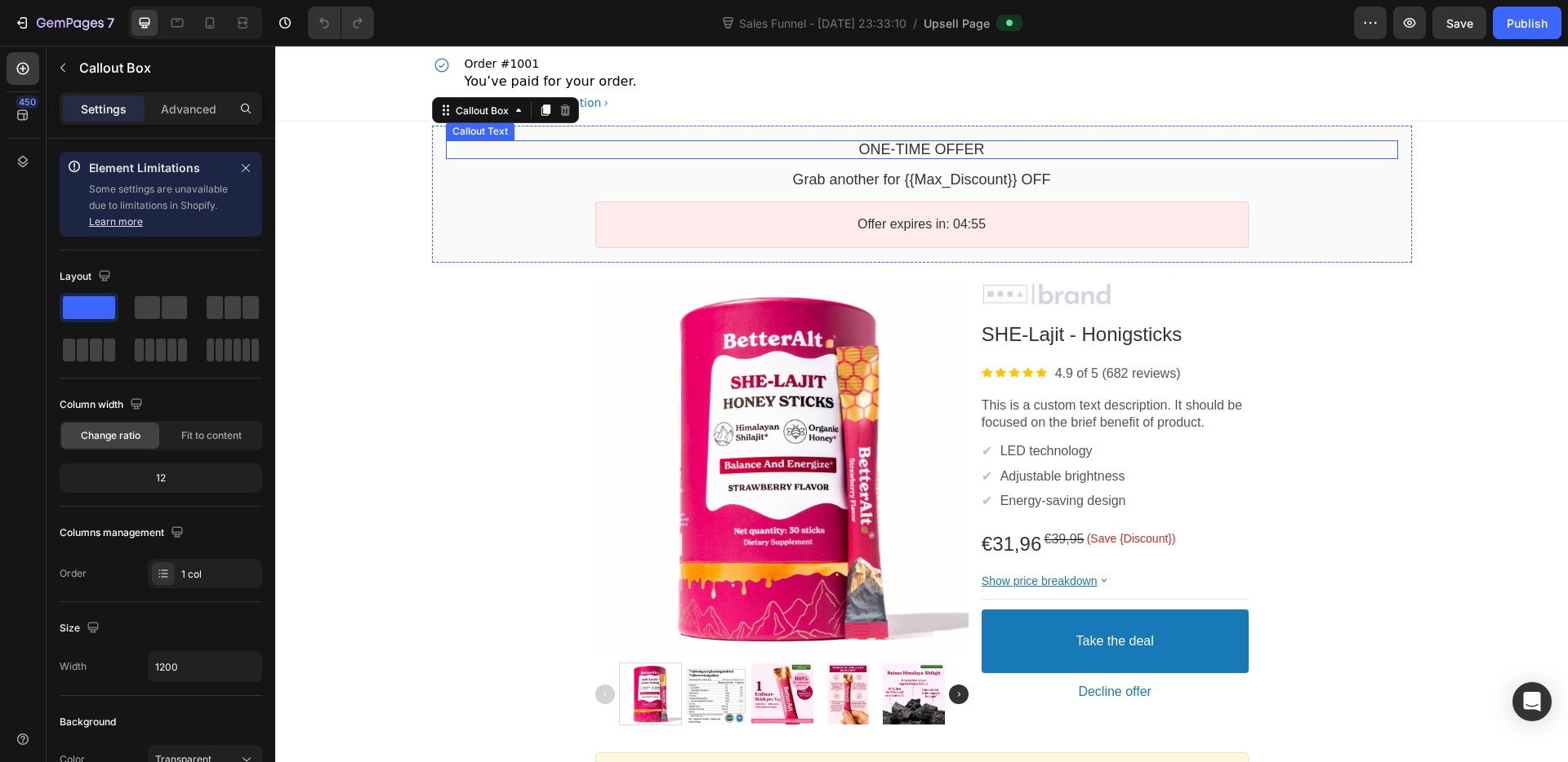
click at [902, 155] on bdo "One-time Offer" at bounding box center [921, 148] width 126 height 16
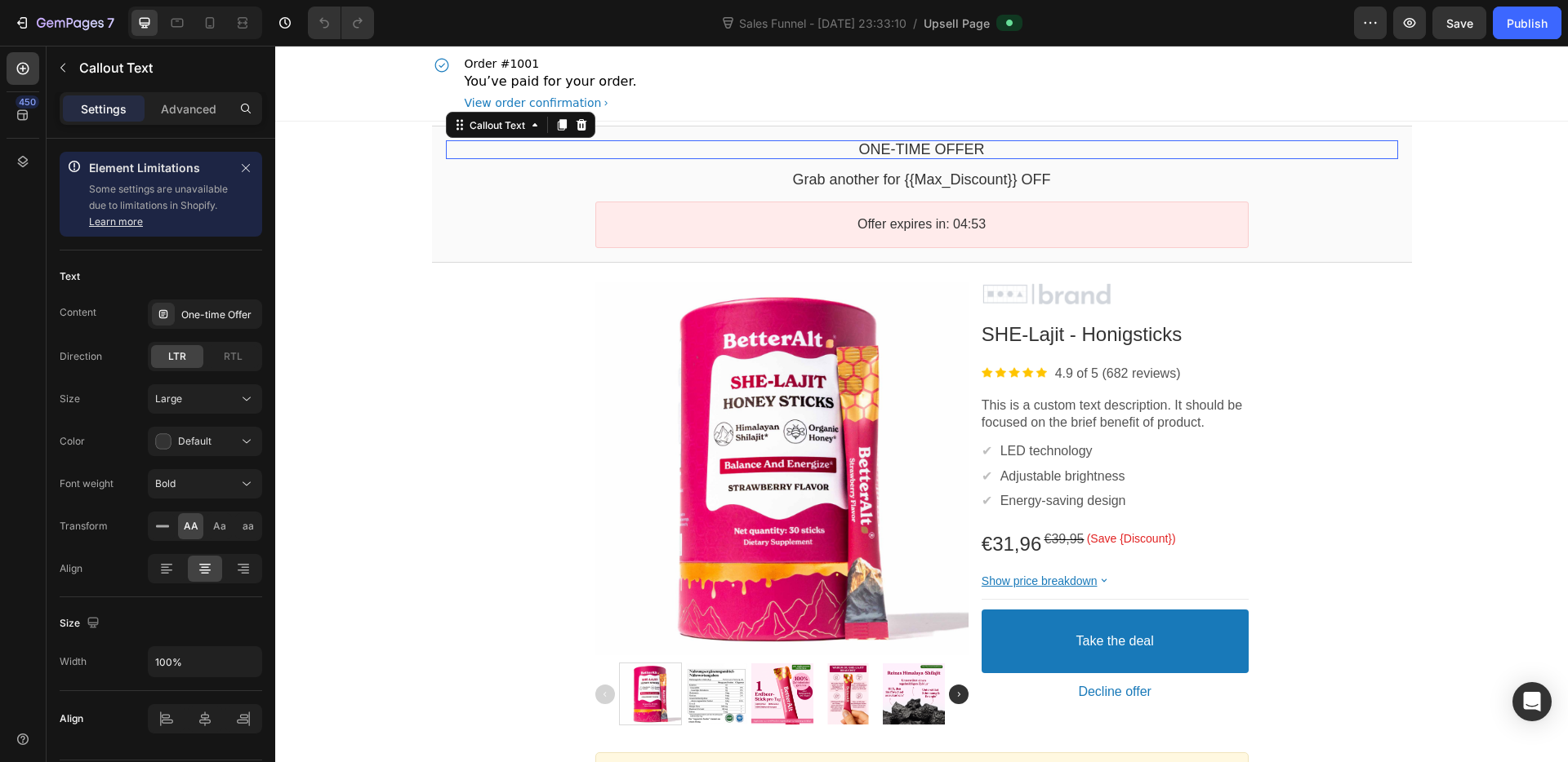
click at [901, 155] on bdo "One-time Offer" at bounding box center [921, 148] width 126 height 16
click at [908, 150] on bdo "One-time Offer" at bounding box center [921, 148] width 126 height 16
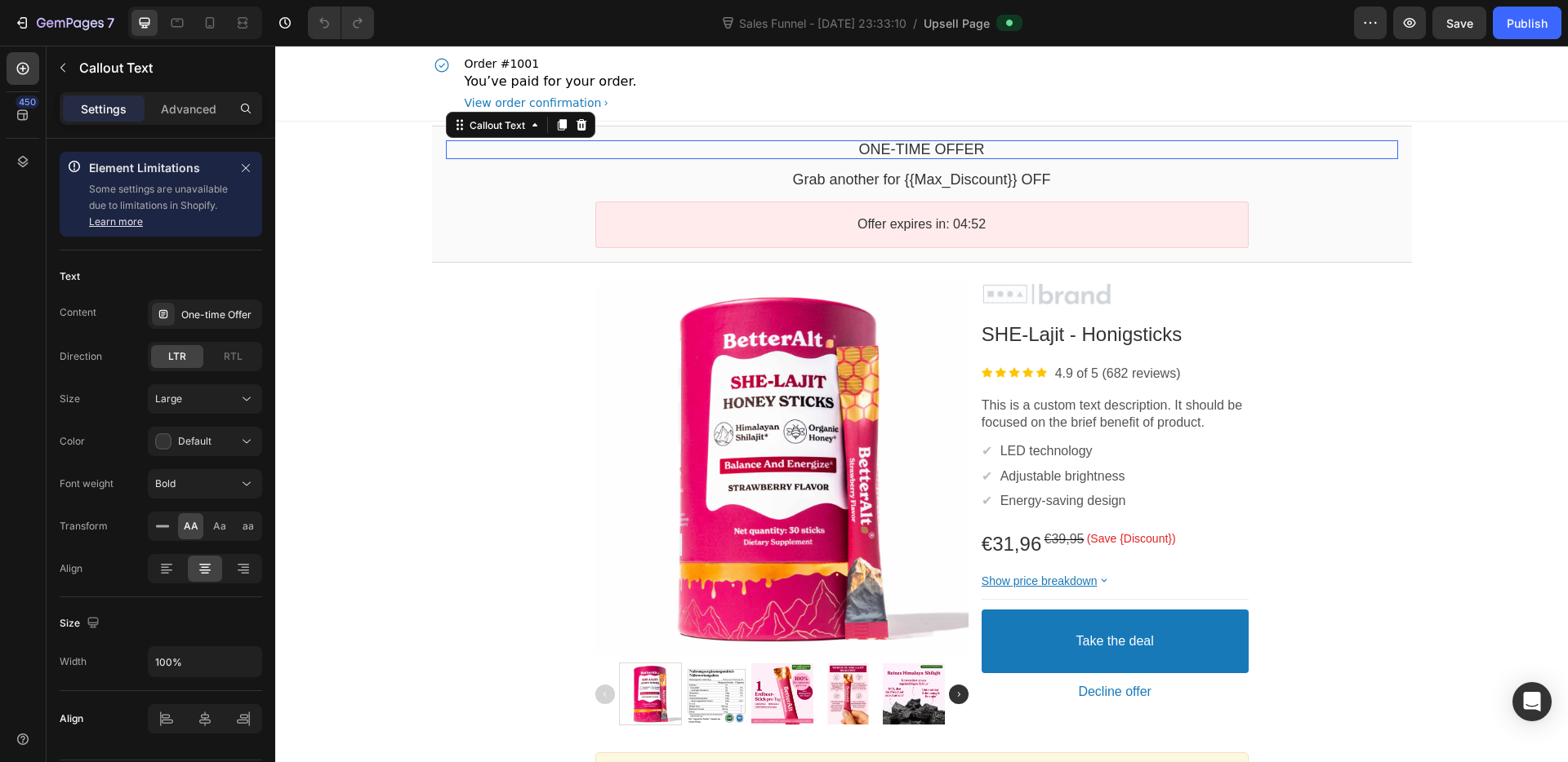
click at [908, 150] on bdo "One-time Offer" at bounding box center [921, 148] width 126 height 16
click at [956, 151] on bdo "One-time Offer" at bounding box center [921, 148] width 126 height 16
click at [929, 185] on bdo "Grab another for {{Max_Discount}} OFF" at bounding box center [921, 179] width 258 height 16
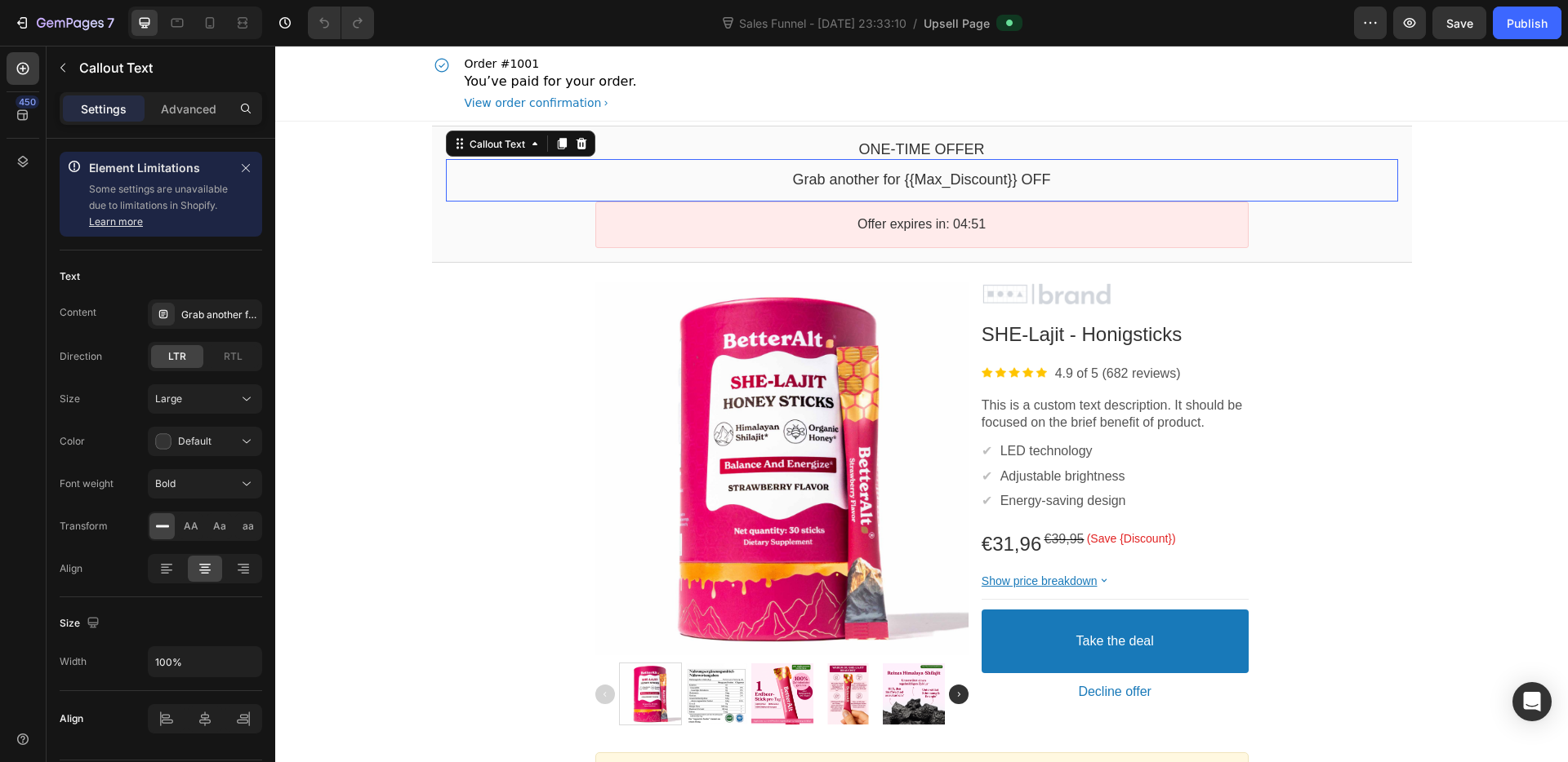
click at [929, 185] on bdo "Grab another for {{Max_Discount}} OFF" at bounding box center [921, 179] width 258 height 16
click at [850, 191] on div "Grab another for {{Max_Discount}} OFF Callout Text" at bounding box center [922, 180] width 952 height 41
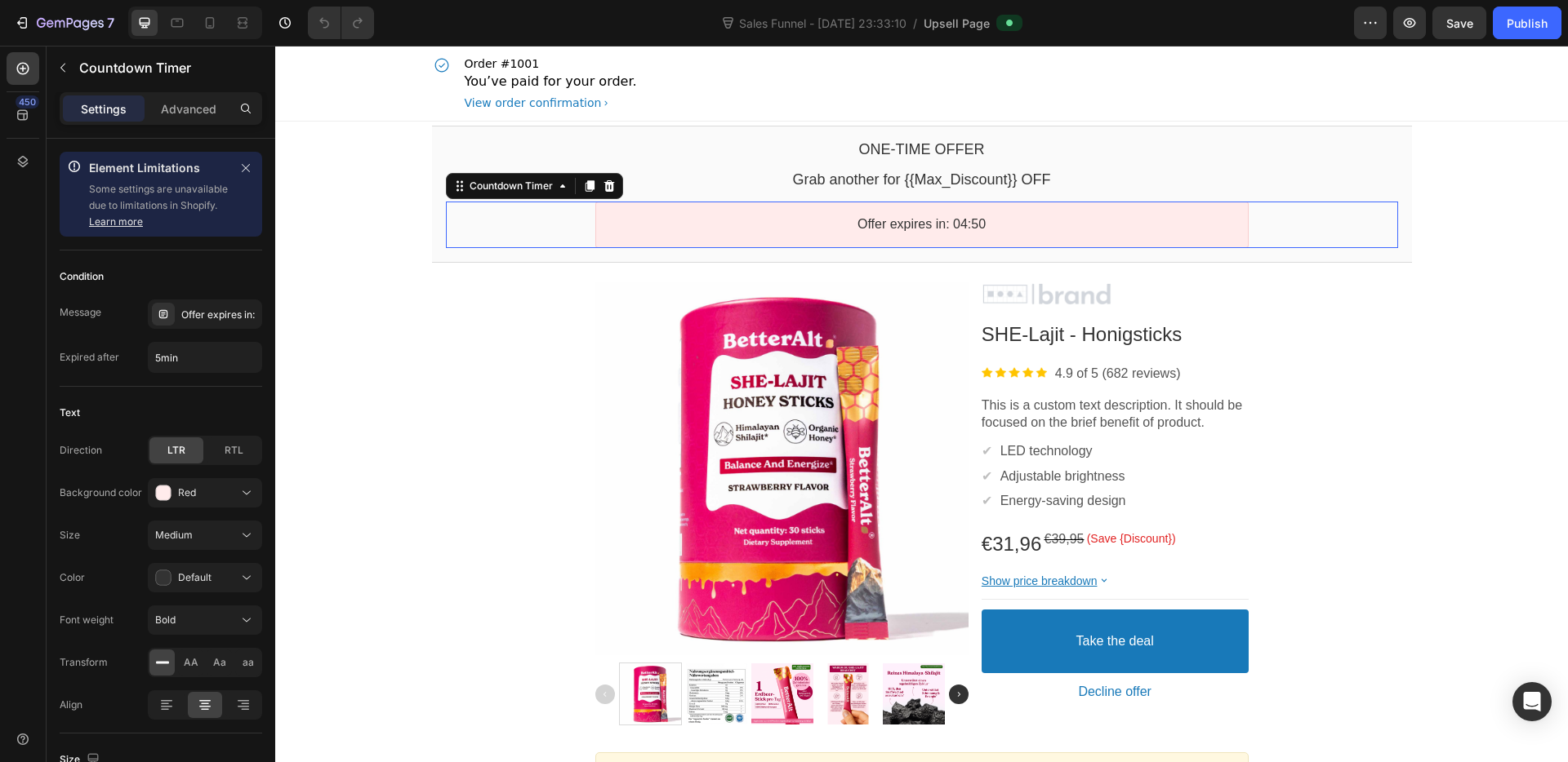
click at [860, 243] on div "Offer expires in: 04:50" at bounding box center [922, 224] width 653 height 46
click at [864, 229] on bdo "Offer expires in: 04:49" at bounding box center [921, 224] width 128 height 13
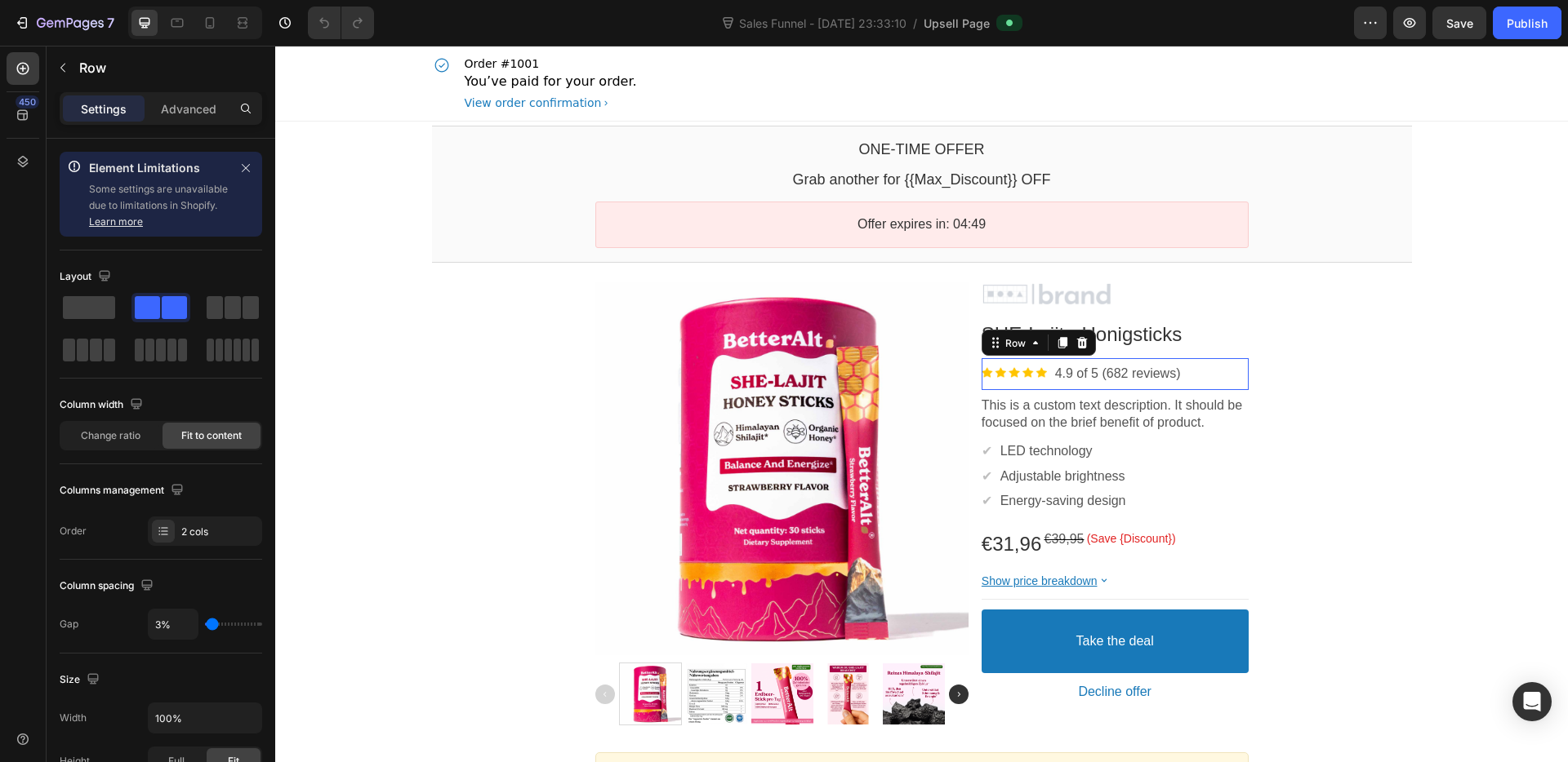
click at [1002, 364] on div "Image 4.9 of 5 (682 reviews) Text block Row" at bounding box center [1115, 374] width 267 height 32
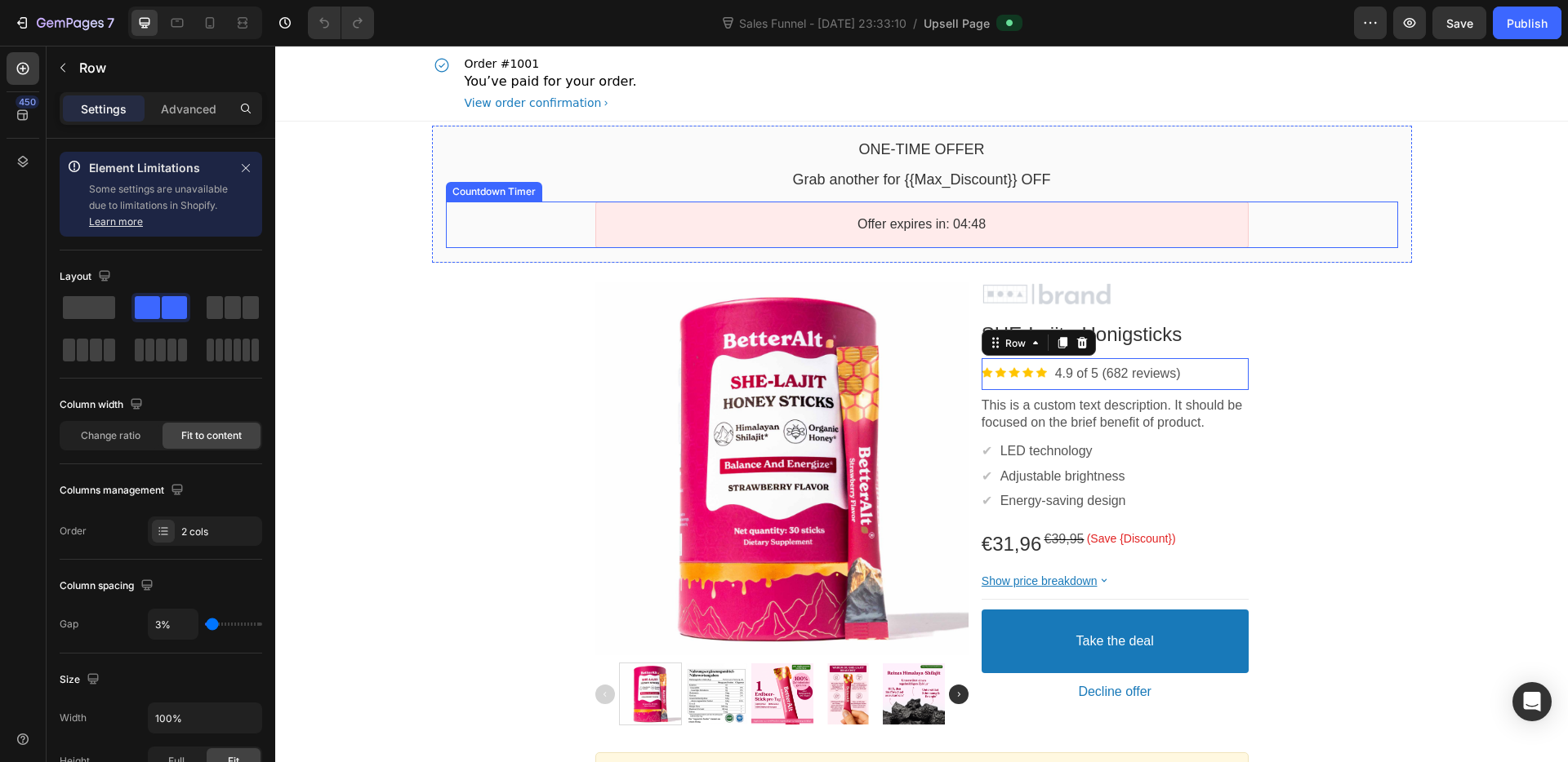
click at [986, 235] on div "Offer expires in: 04:48" at bounding box center [922, 224] width 653 height 46
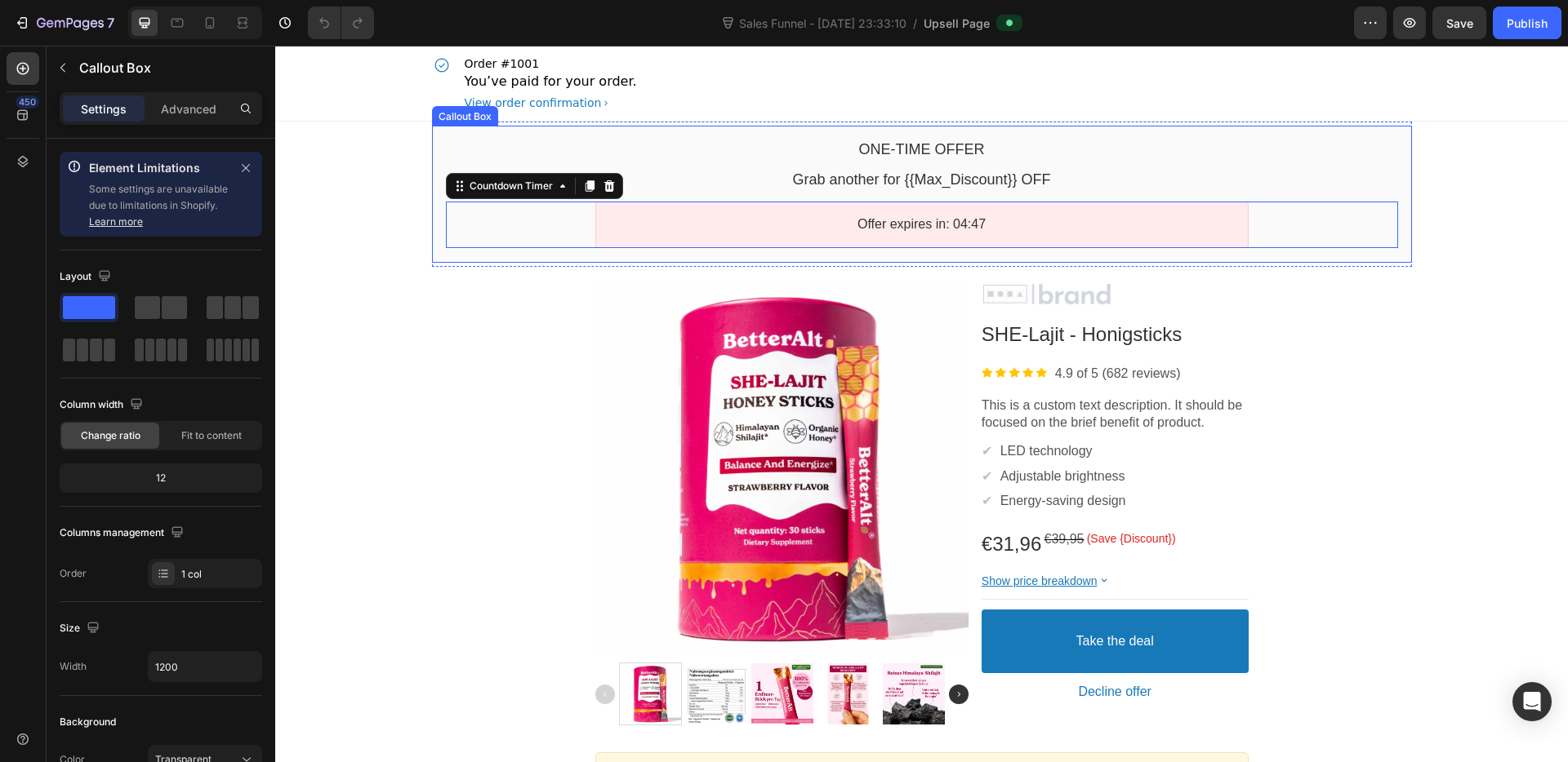
click at [741, 133] on div "One-time Offer Callout Text Grab another for {{Max_Discount}} OFF Callout Text …" at bounding box center [922, 194] width 980 height 137
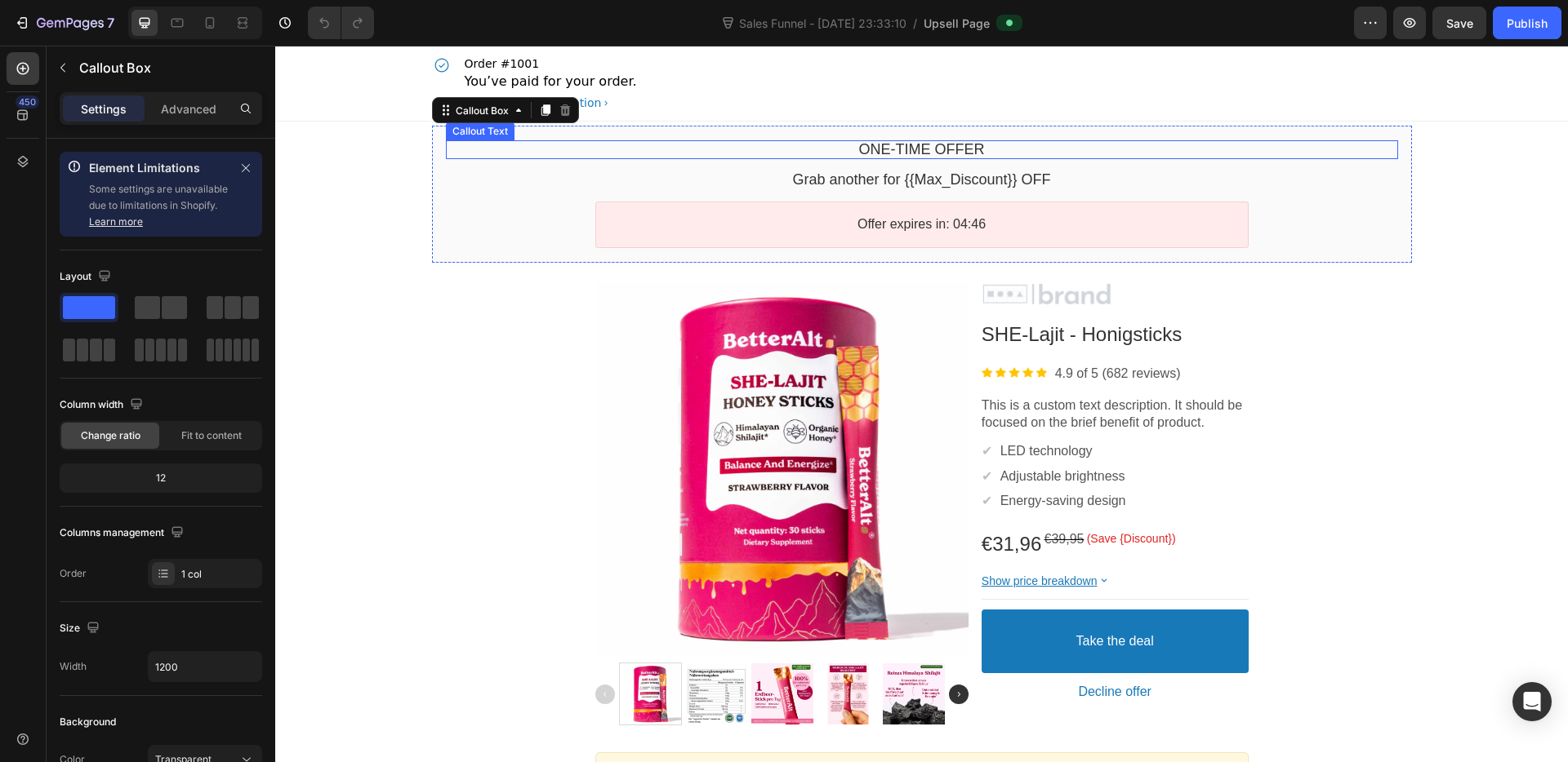
click at [901, 148] on bdo "One-time Offer" at bounding box center [921, 148] width 126 height 16
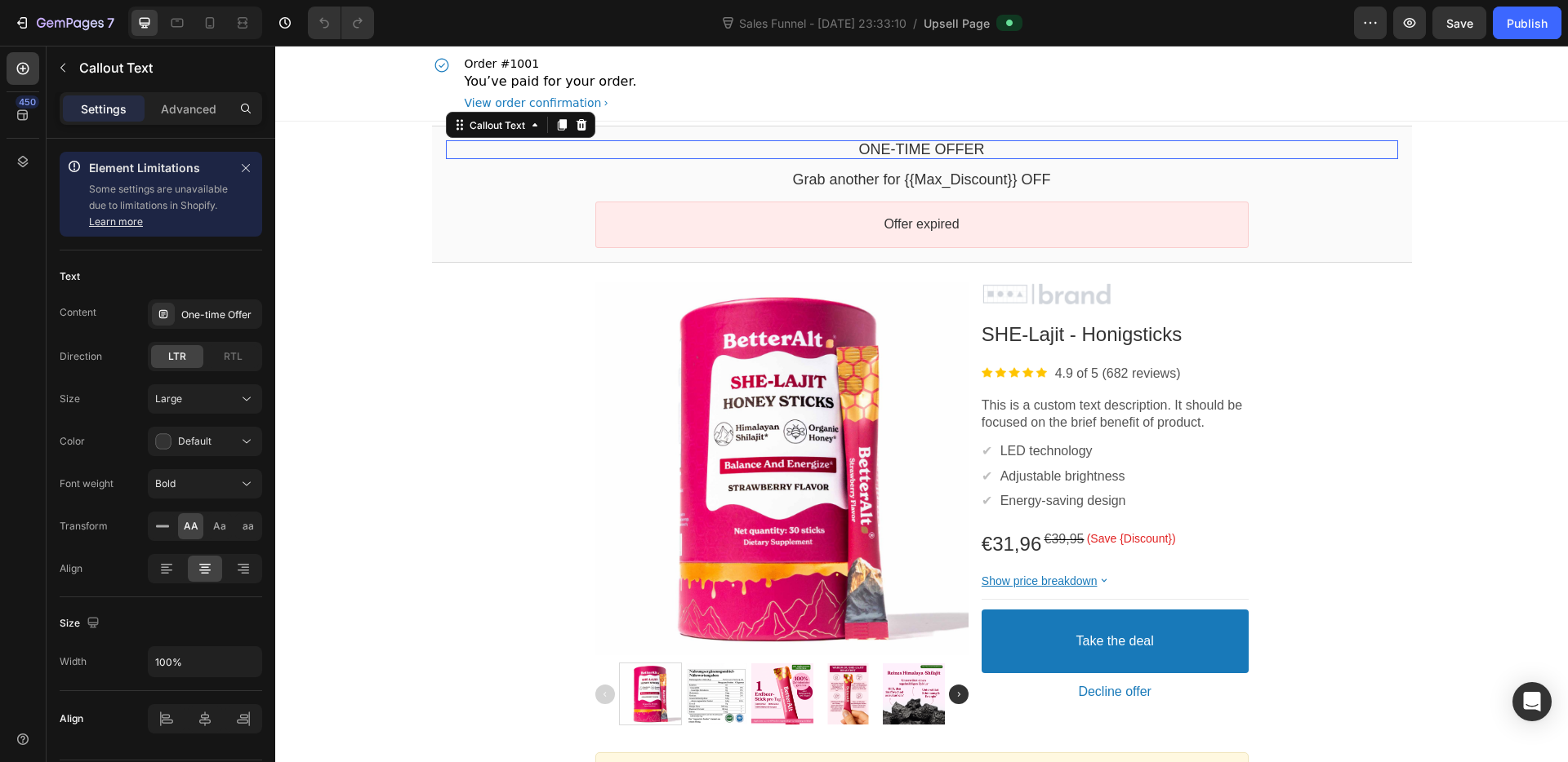
click at [869, 147] on bdo "One-time Offer" at bounding box center [921, 148] width 126 height 16
click at [869, 148] on bdo "One-time Offer" at bounding box center [921, 148] width 126 height 16
click at [488, 117] on div "Callout Text" at bounding box center [497, 125] width 94 height 19
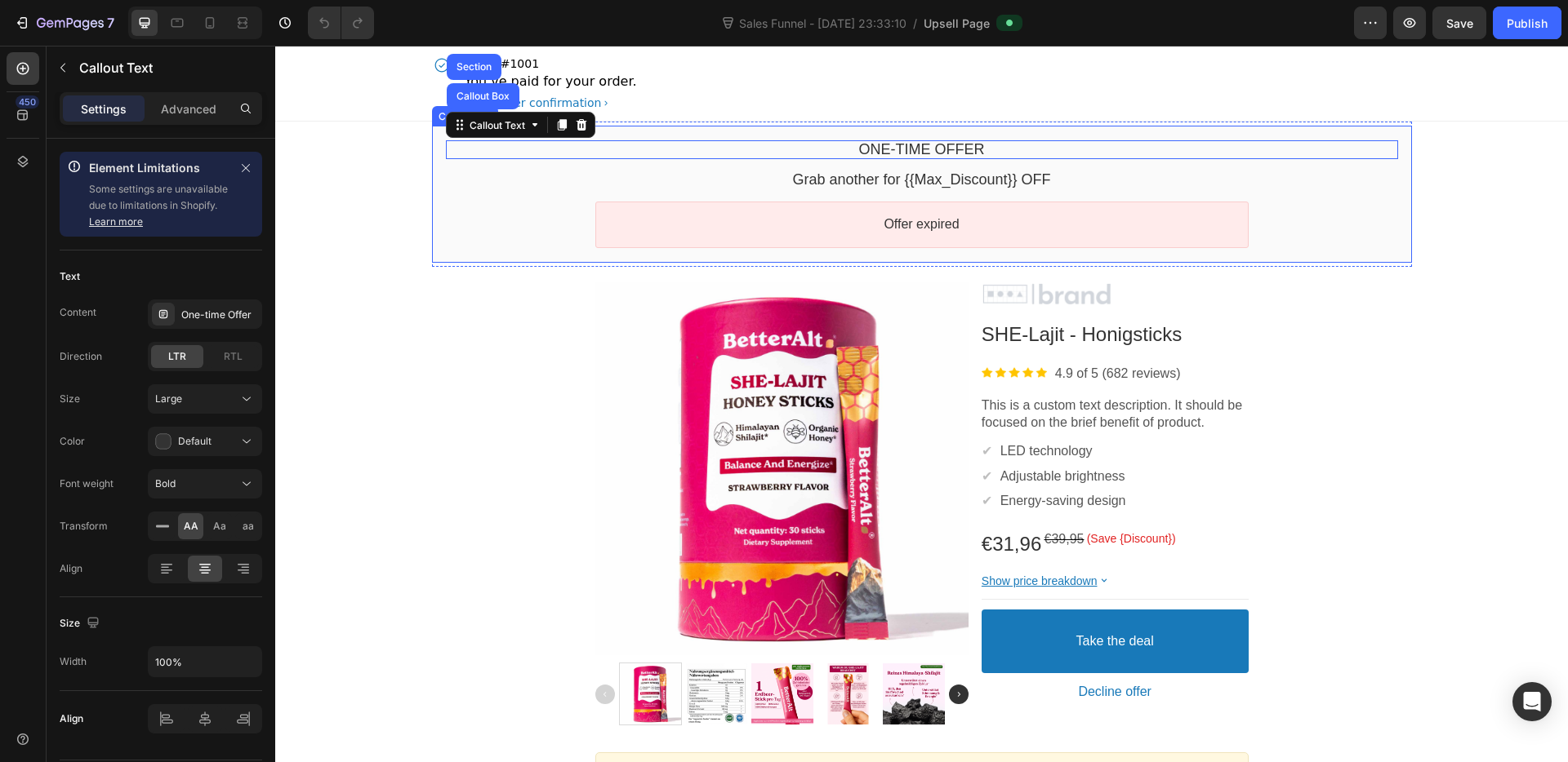
click at [875, 135] on div "One-time Offer Callout Text Callout Box Section Grab another for {{Max_Discount…" at bounding box center [922, 194] width 980 height 137
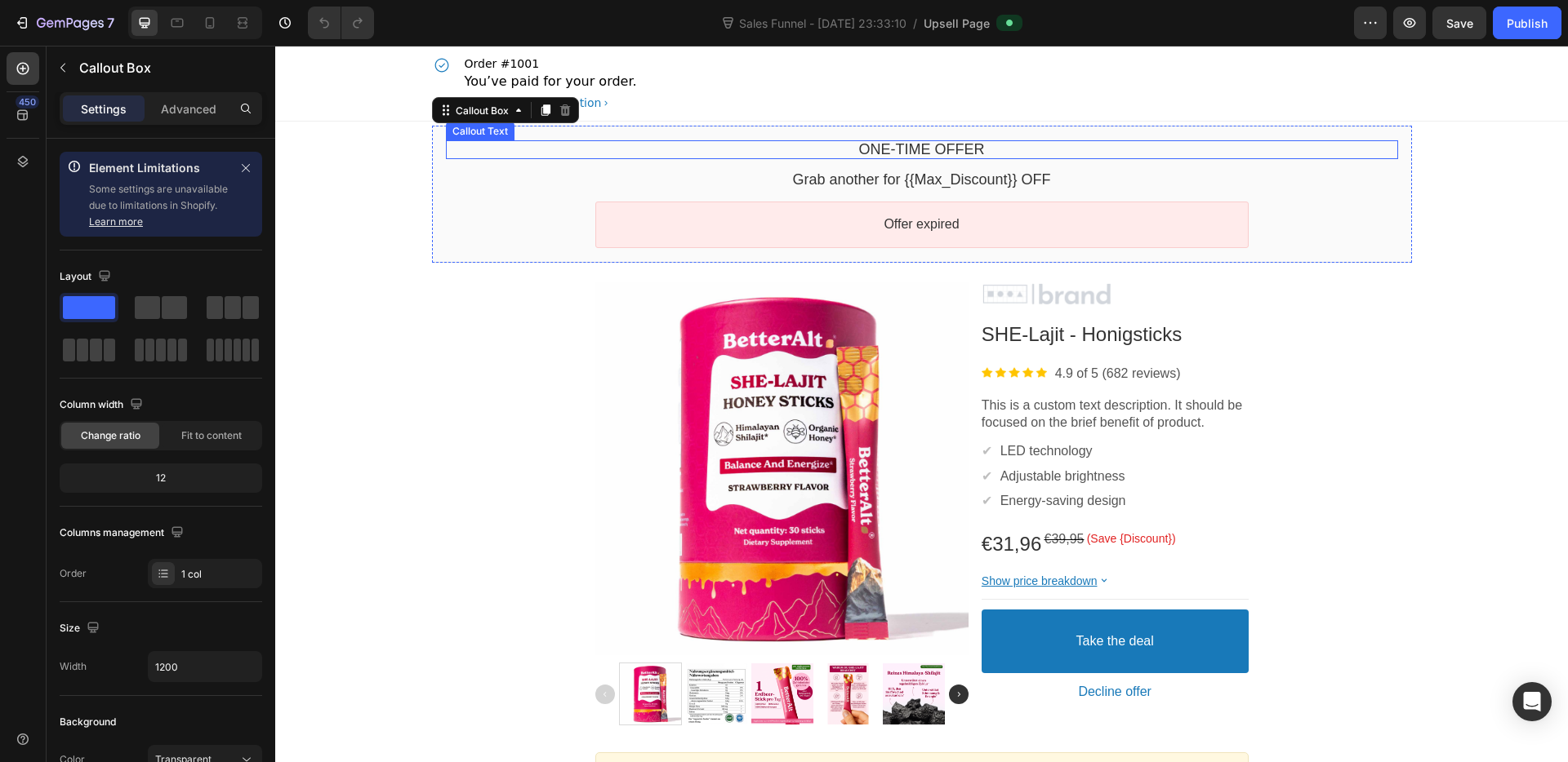
click at [903, 151] on bdo "One-time Offer" at bounding box center [921, 148] width 126 height 16
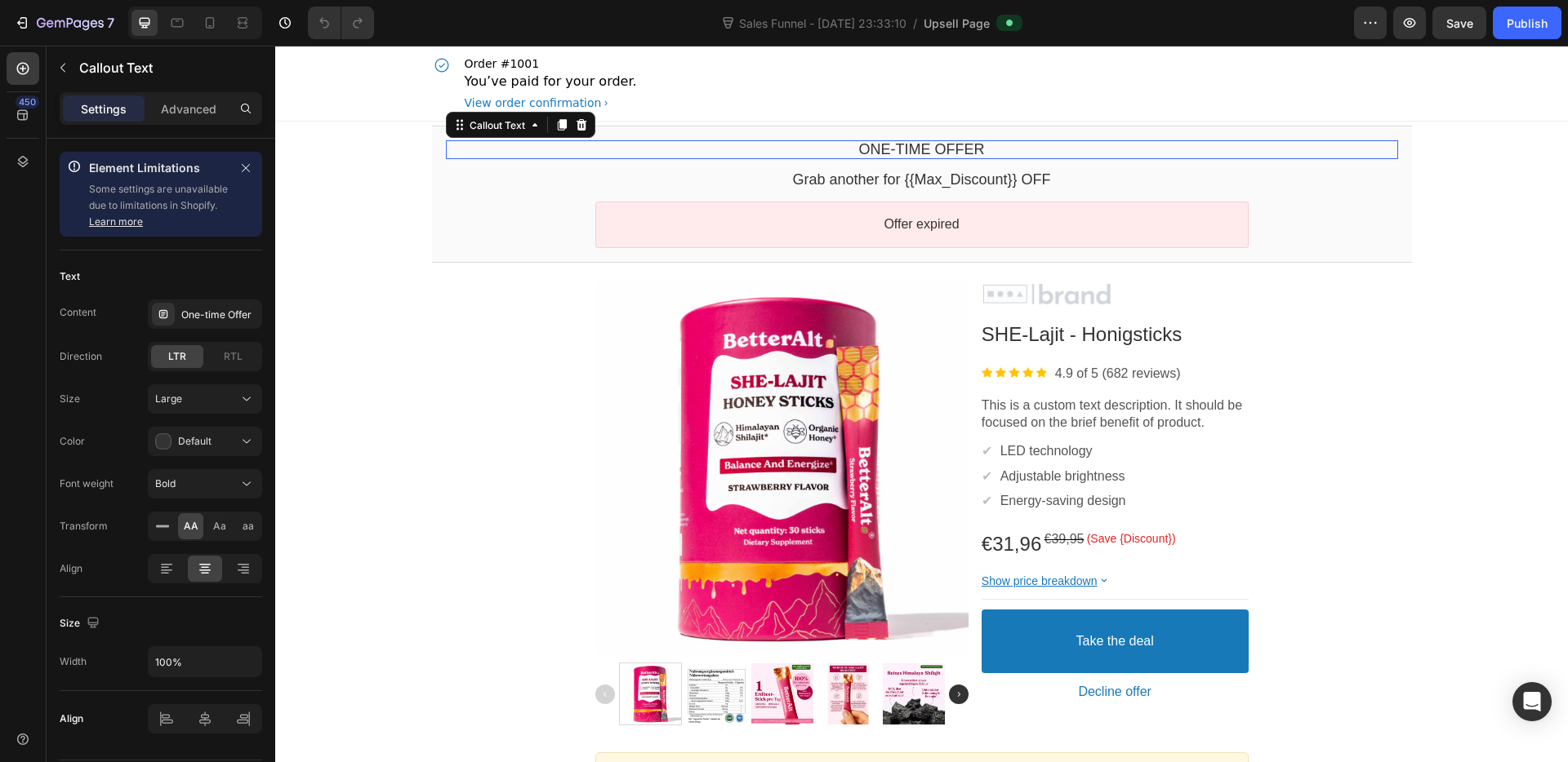
click at [981, 149] on div "One-time Offer" at bounding box center [922, 150] width 952 height 19
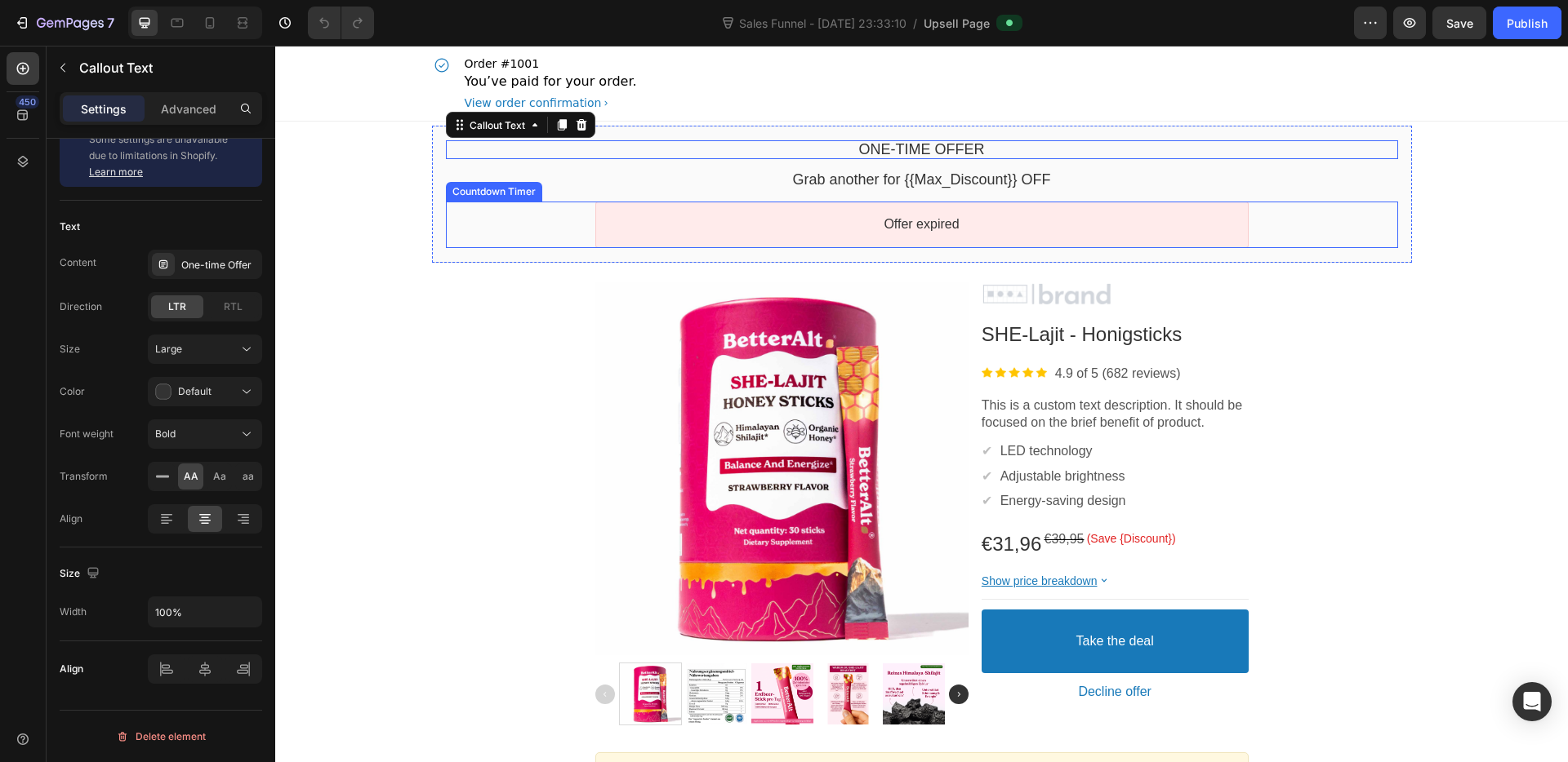
click at [504, 200] on div "One-time Offer Callout Text Grab another for {{Max_Discount}} OFF Callout Text …" at bounding box center [922, 195] width 952 height 108
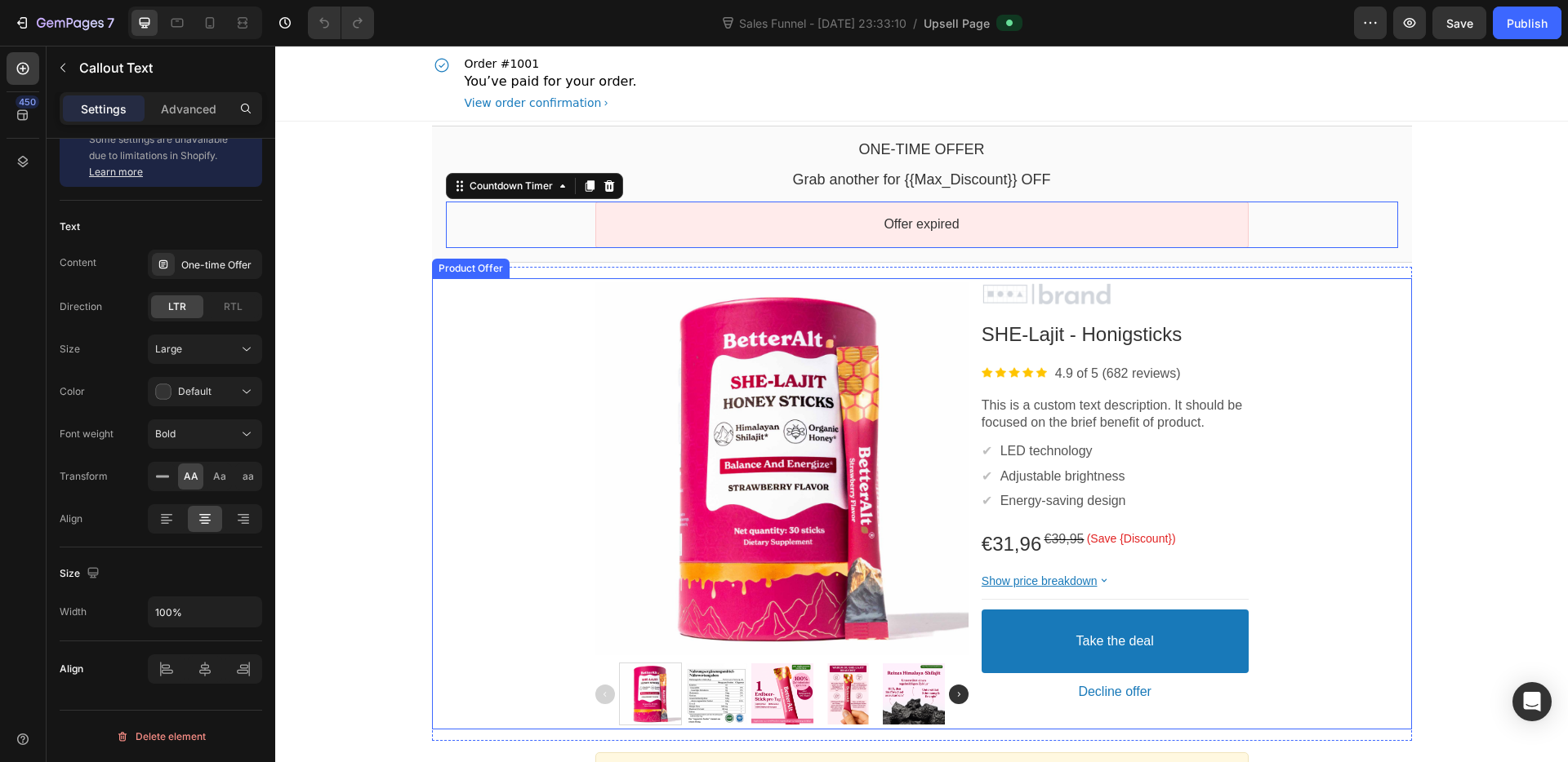
scroll to position [0, 0]
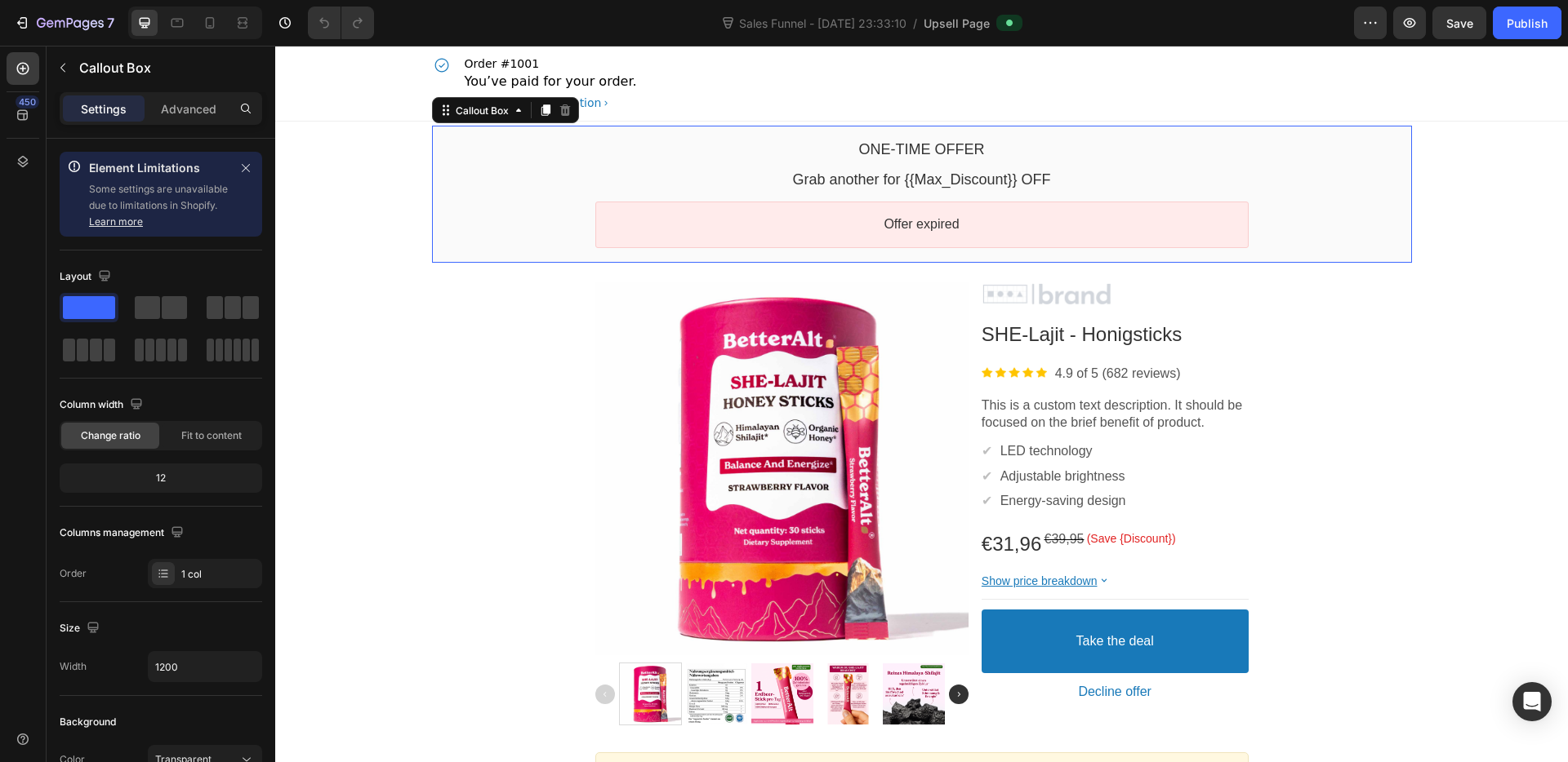
click at [443, 252] on div "One-time Offer Callout Text Grab another for {{Max_Discount}} OFF Callout Text …" at bounding box center [922, 194] width 980 height 137
click at [946, 225] on bdo "Offer expired" at bounding box center [920, 224] width 75 height 13
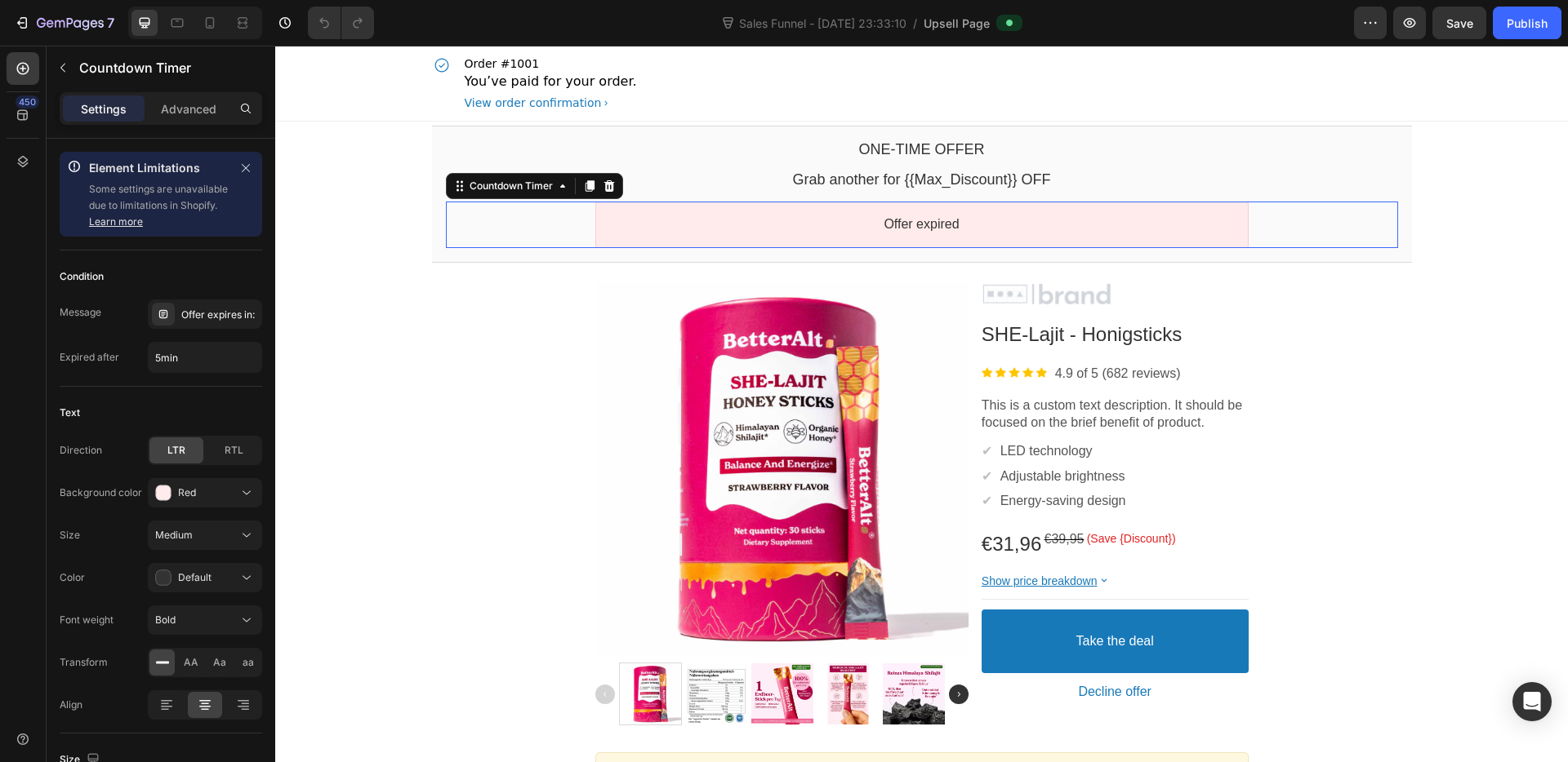
click at [946, 225] on bdo "Offer expired" at bounding box center [920, 224] width 75 height 13
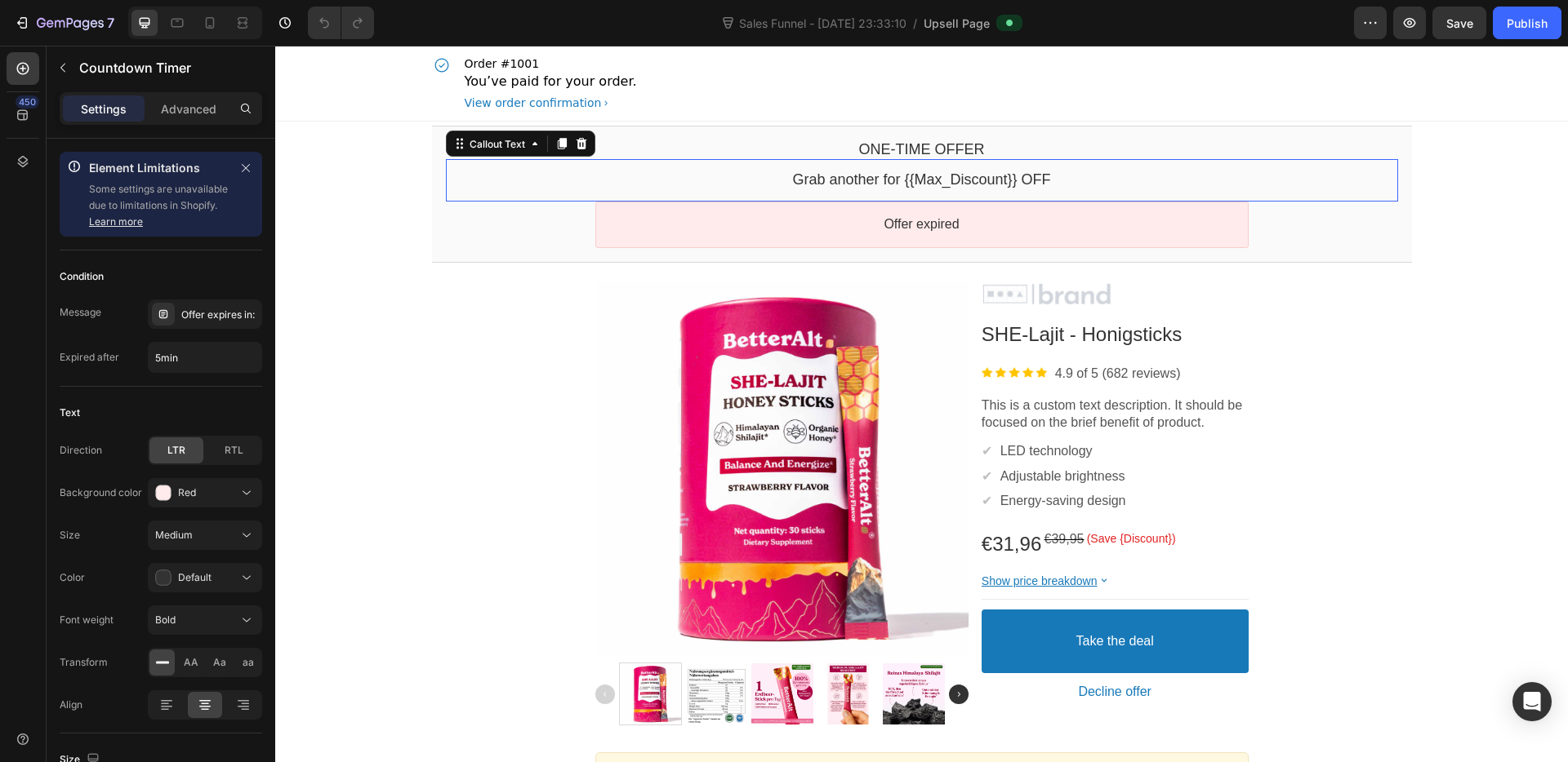
click at [956, 181] on bdo "Grab another for {{Max_Discount}} OFF" at bounding box center [921, 179] width 258 height 16
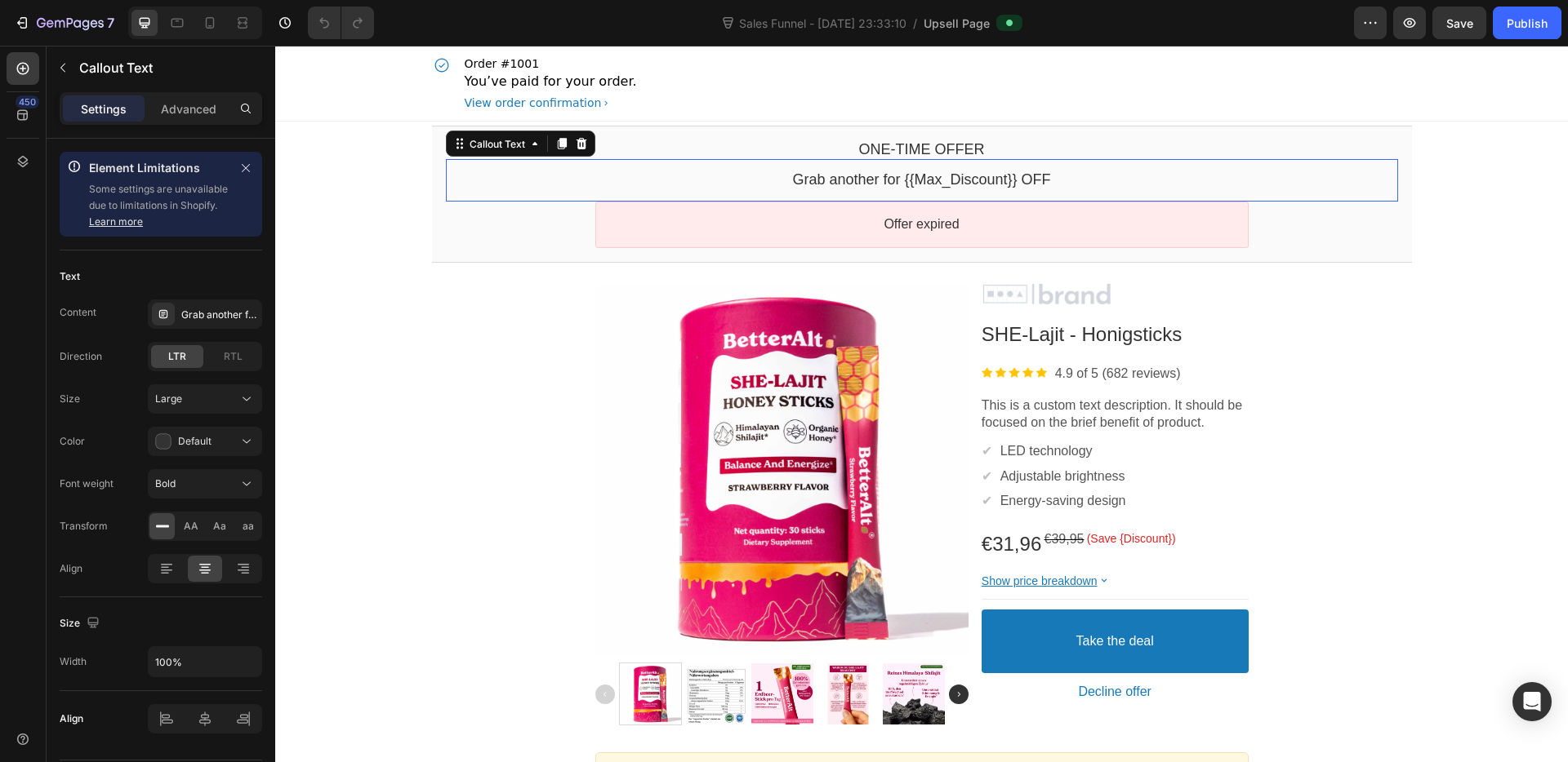
click at [956, 181] on bdo "Grab another for {{Max_Discount}} OFF" at bounding box center [921, 179] width 258 height 16
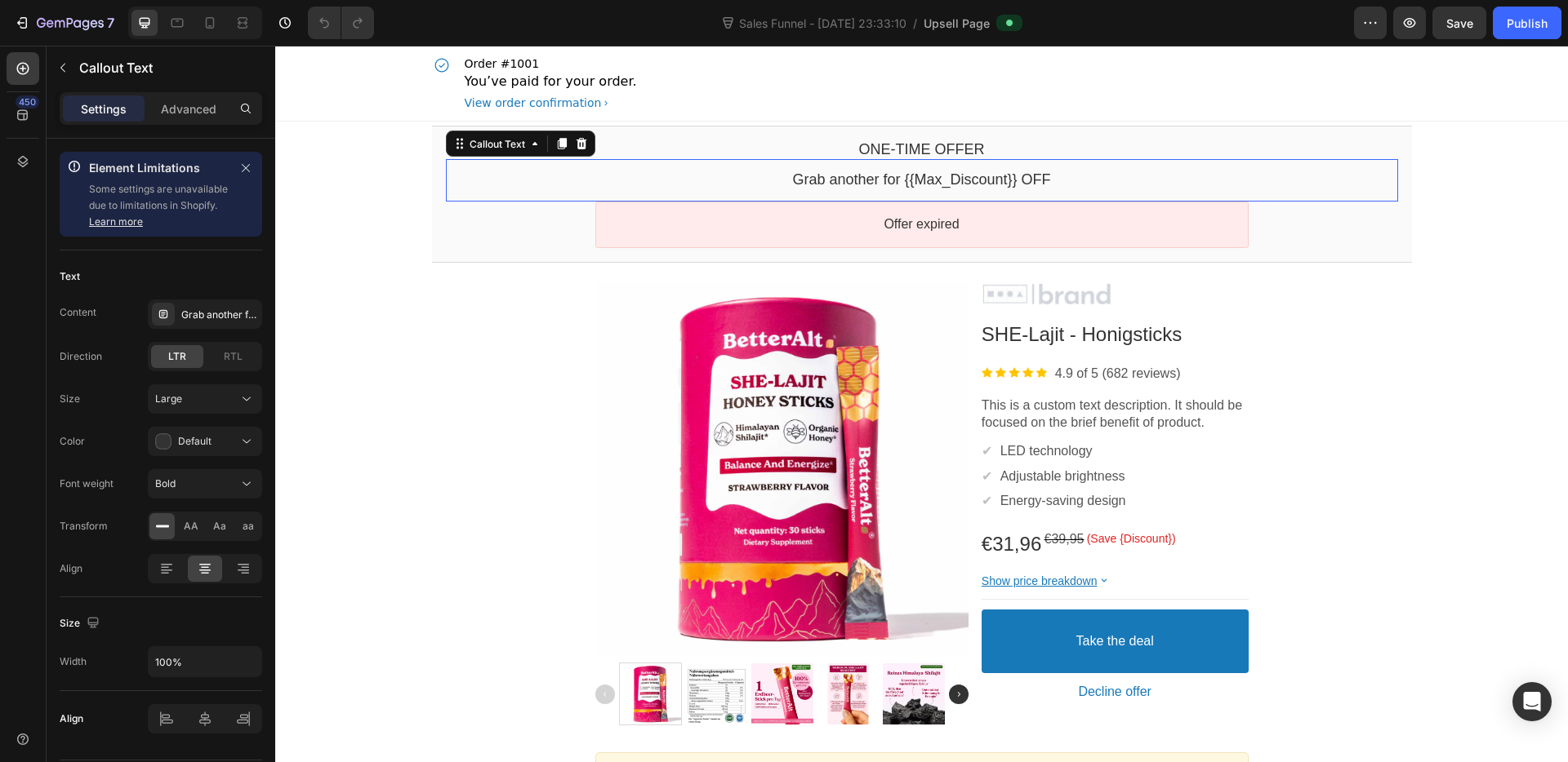
click at [956, 181] on bdo "Grab another for {{Max_Discount}} OFF" at bounding box center [921, 179] width 258 height 16
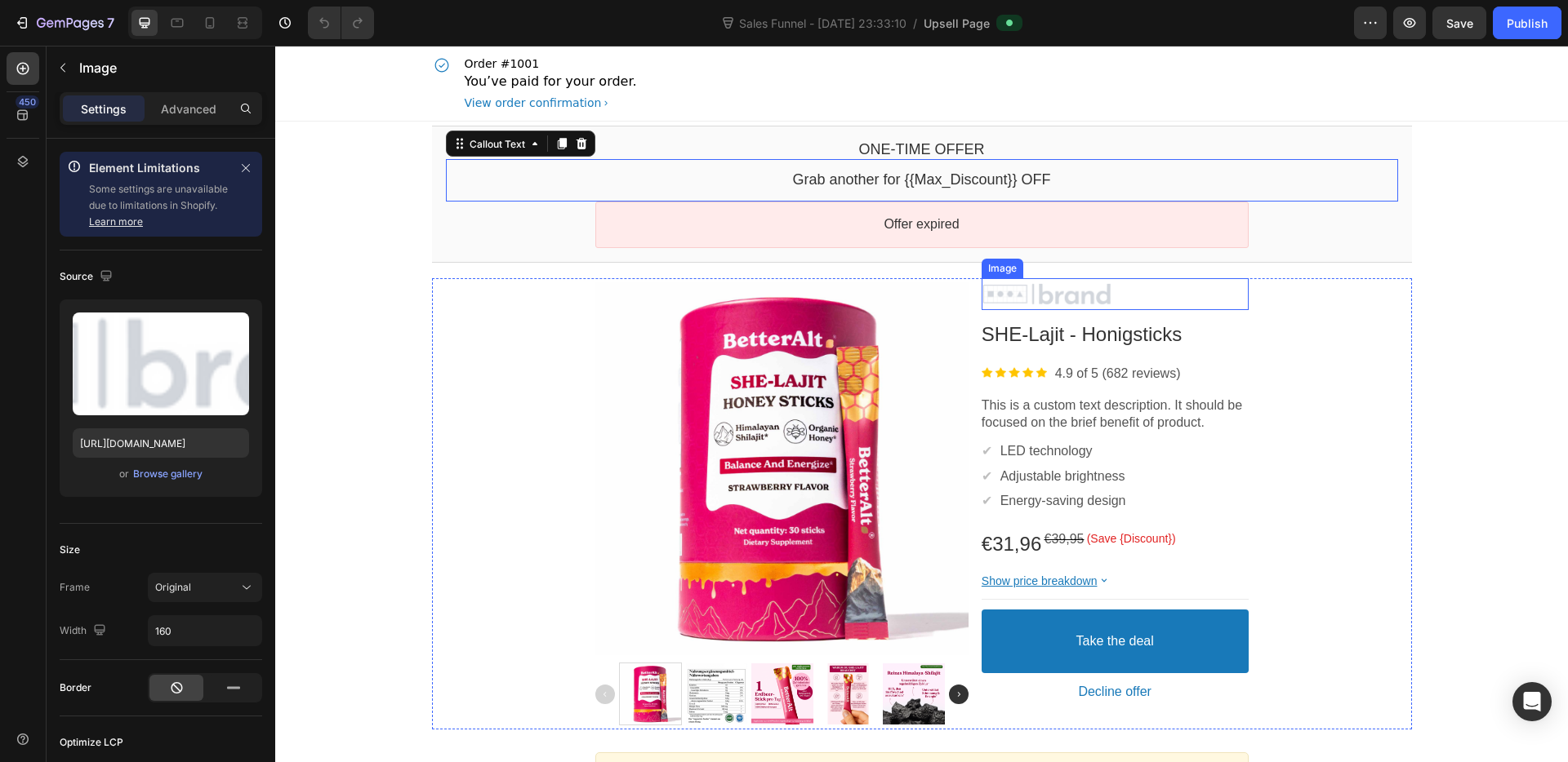
click at [1075, 296] on div at bounding box center [1115, 294] width 267 height 24
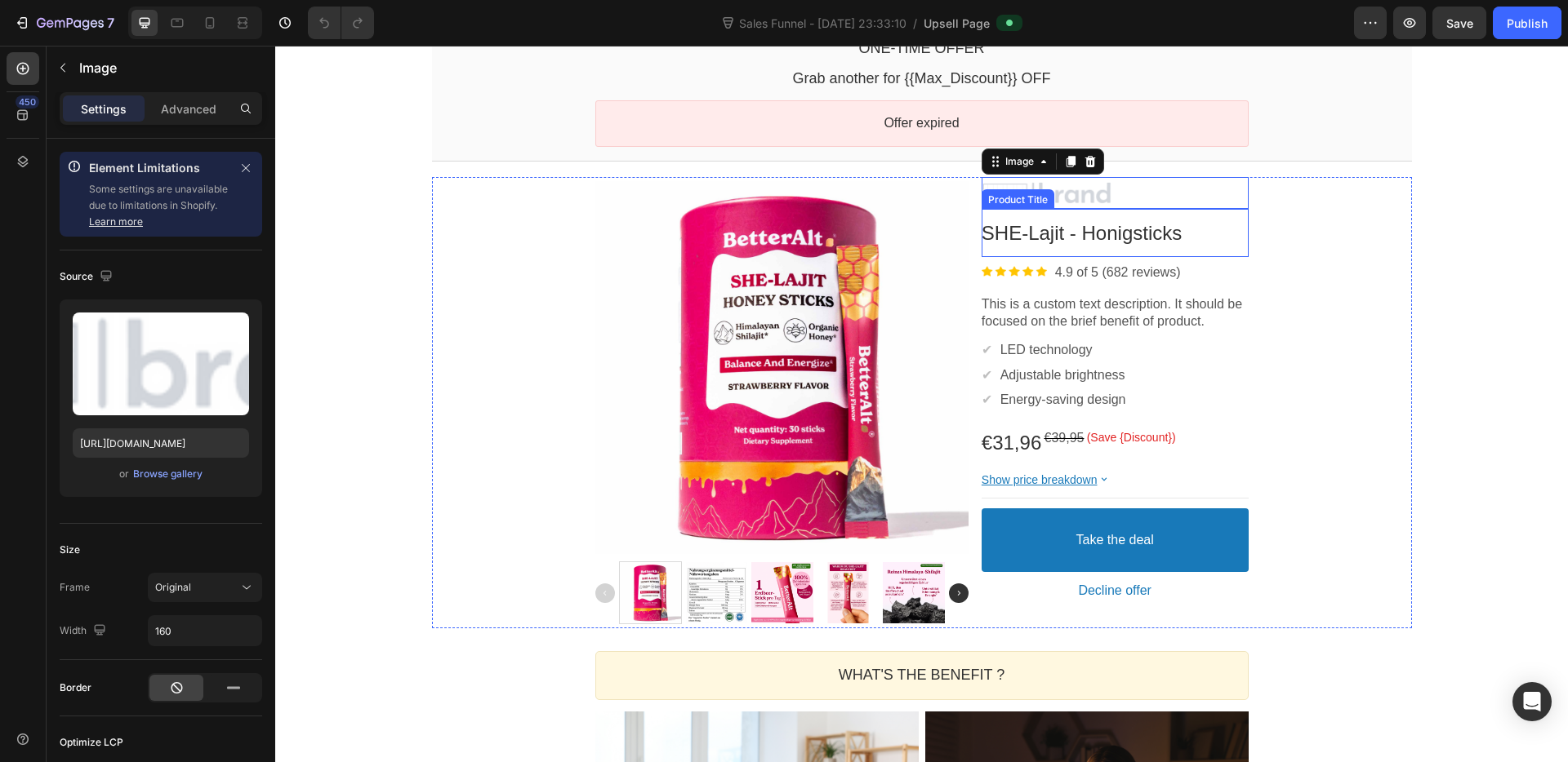
scroll to position [196, 0]
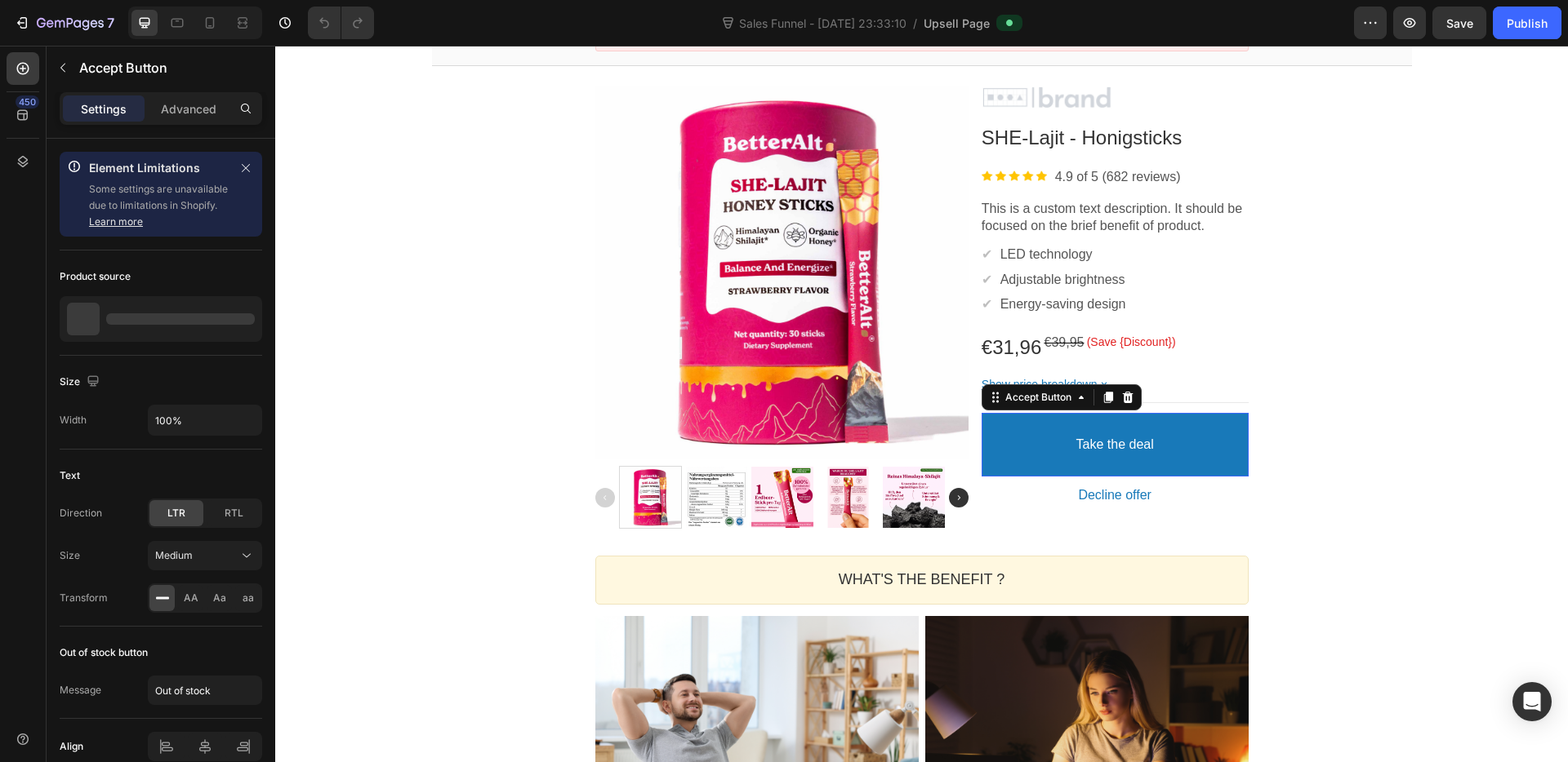
click at [1064, 437] on button "Take the deal" at bounding box center [1115, 445] width 267 height 64
click at [1108, 442] on p "Take the deal" at bounding box center [1115, 445] width 78 height 17
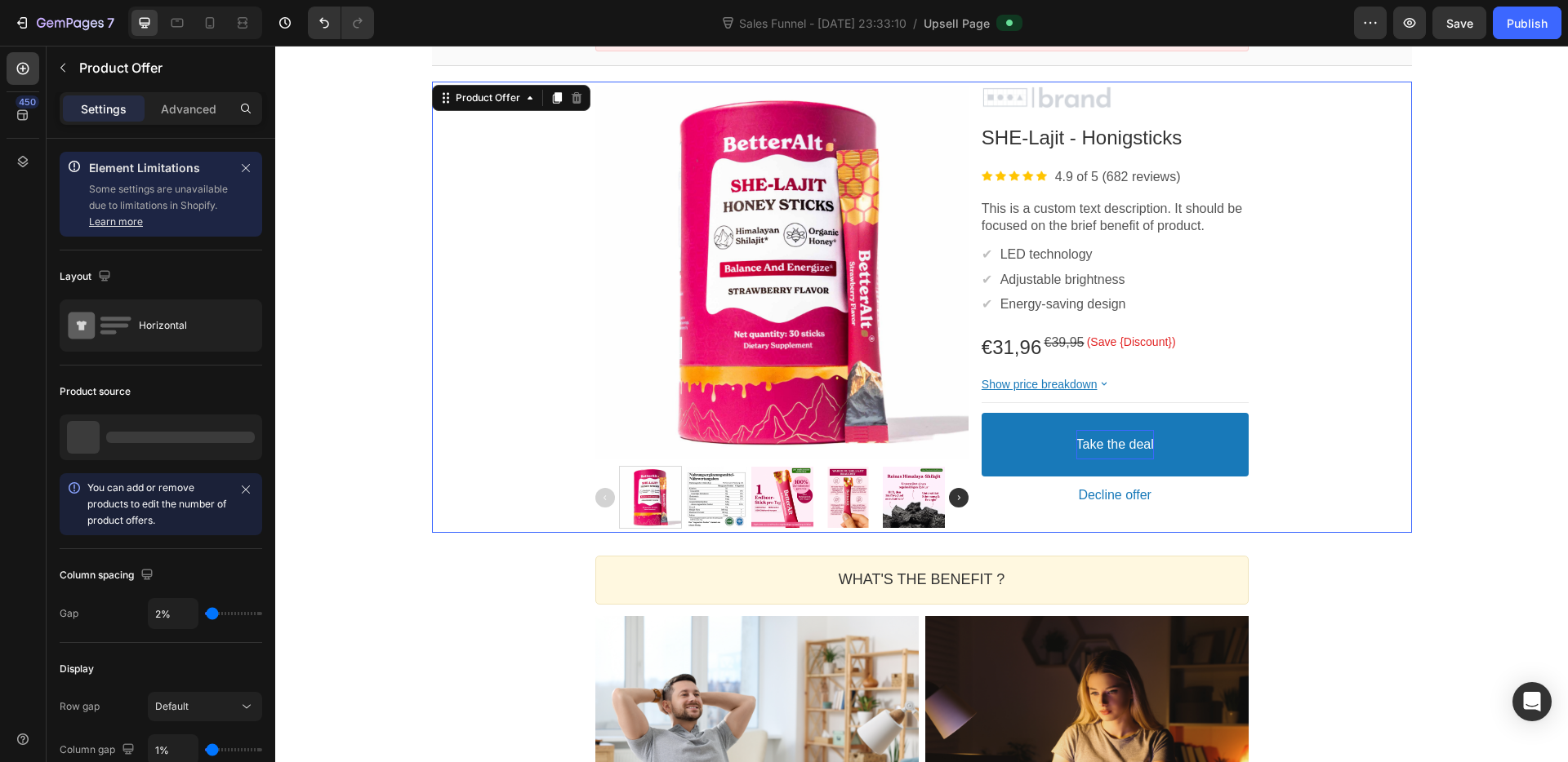
click at [1366, 409] on div "Product Images Image SHE-Lajit - Honigsticks Product Title Image 4.9 of 5 (682 …" at bounding box center [922, 308] width 980 height 452
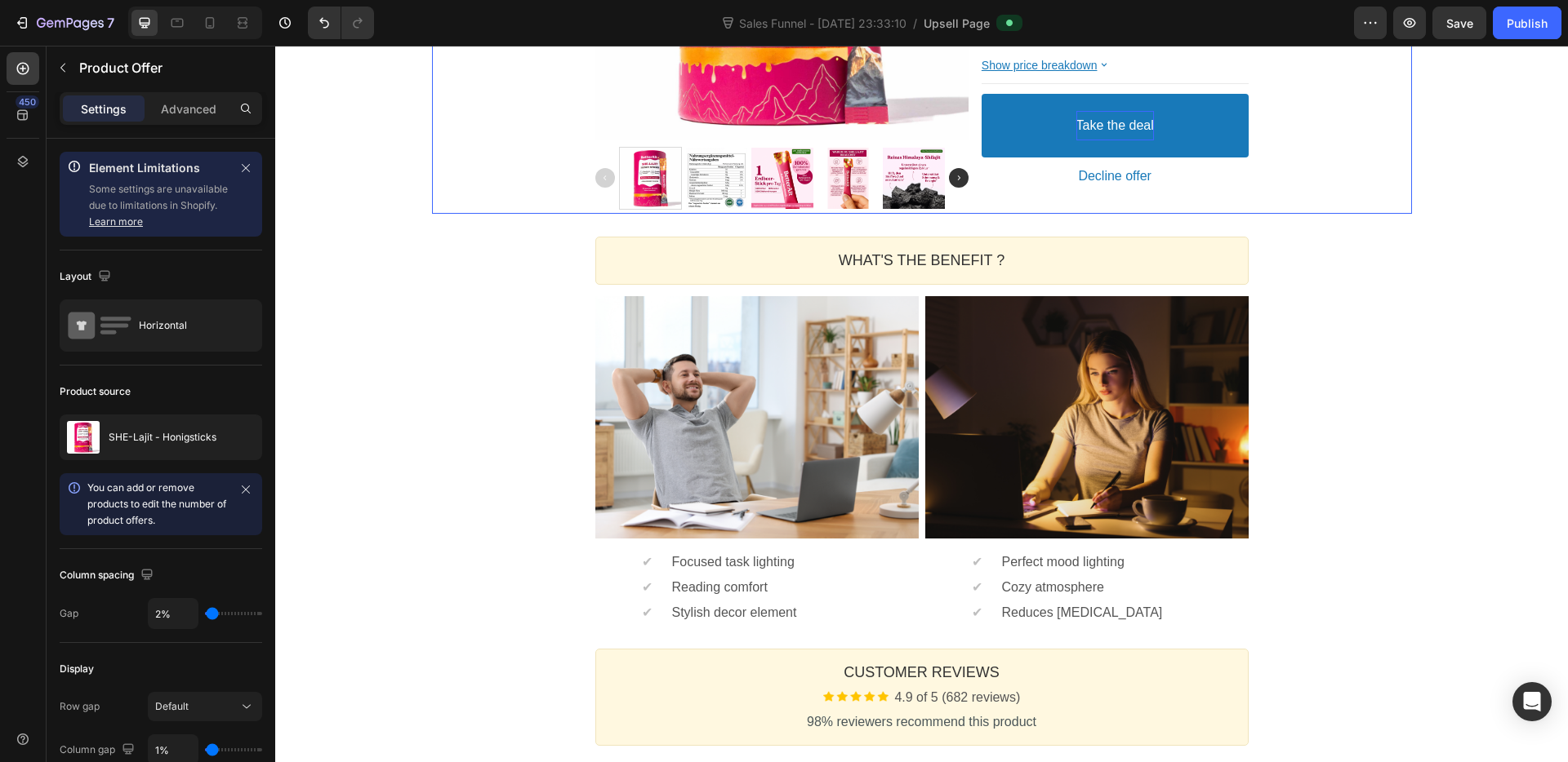
scroll to position [554, 0]
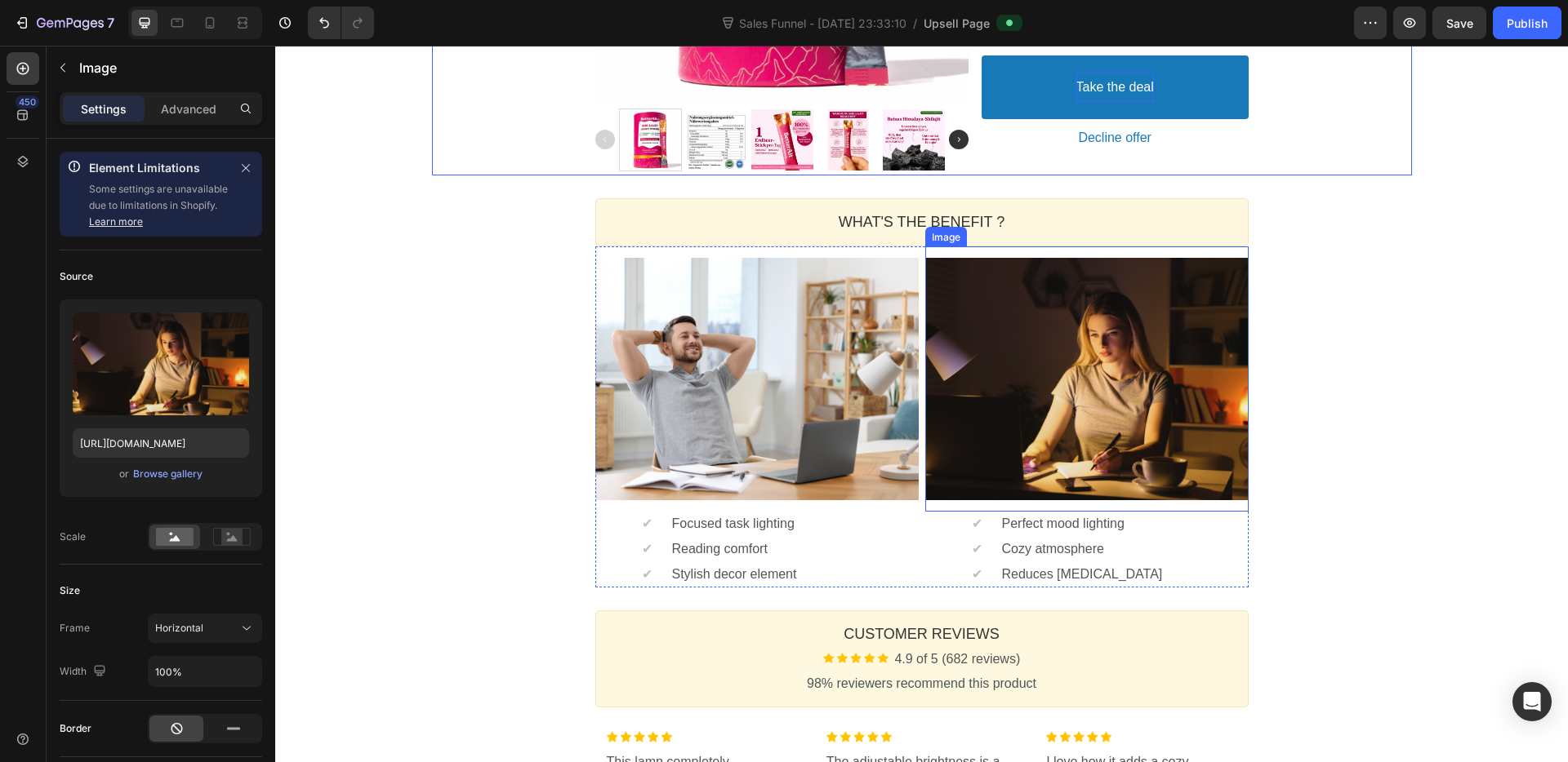
click at [925, 235] on div "Image" at bounding box center [946, 236] width 41 height 19
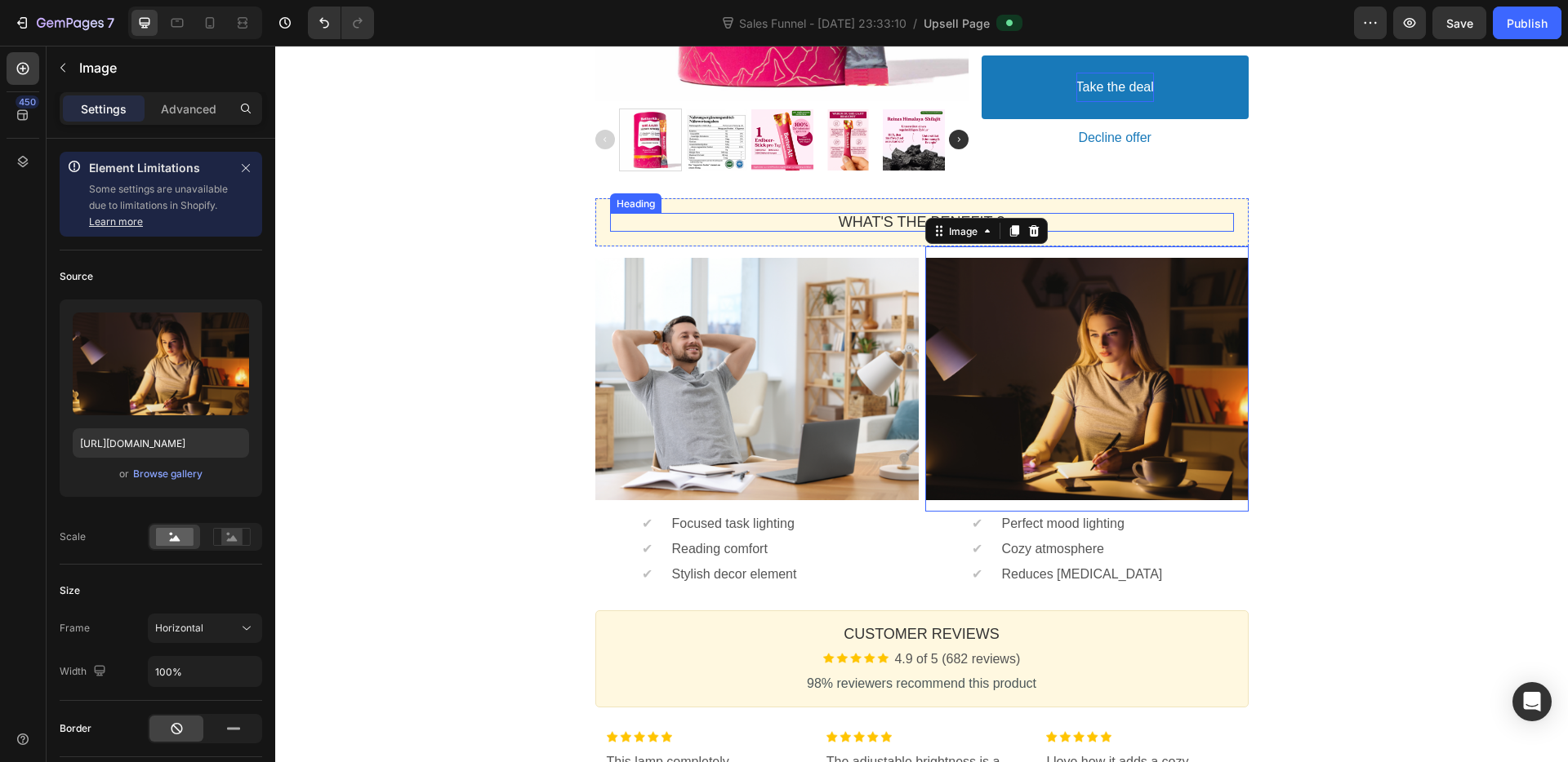
click at [916, 217] on p "WHAT'S THE BENEFIT ?" at bounding box center [922, 223] width 624 height 19
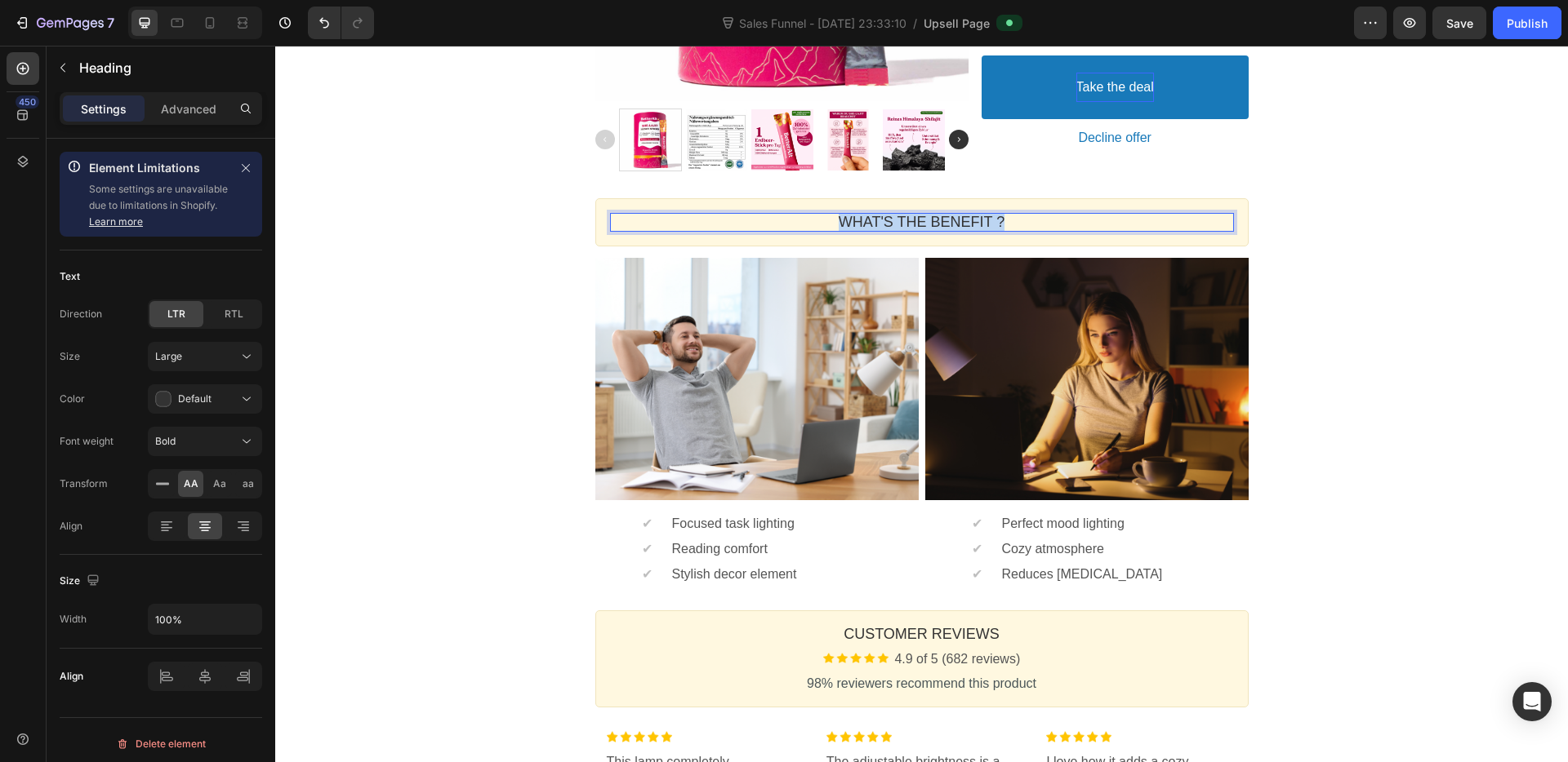
click at [916, 217] on p "WHAT'S THE BENEFIT ?" at bounding box center [922, 223] width 624 height 19
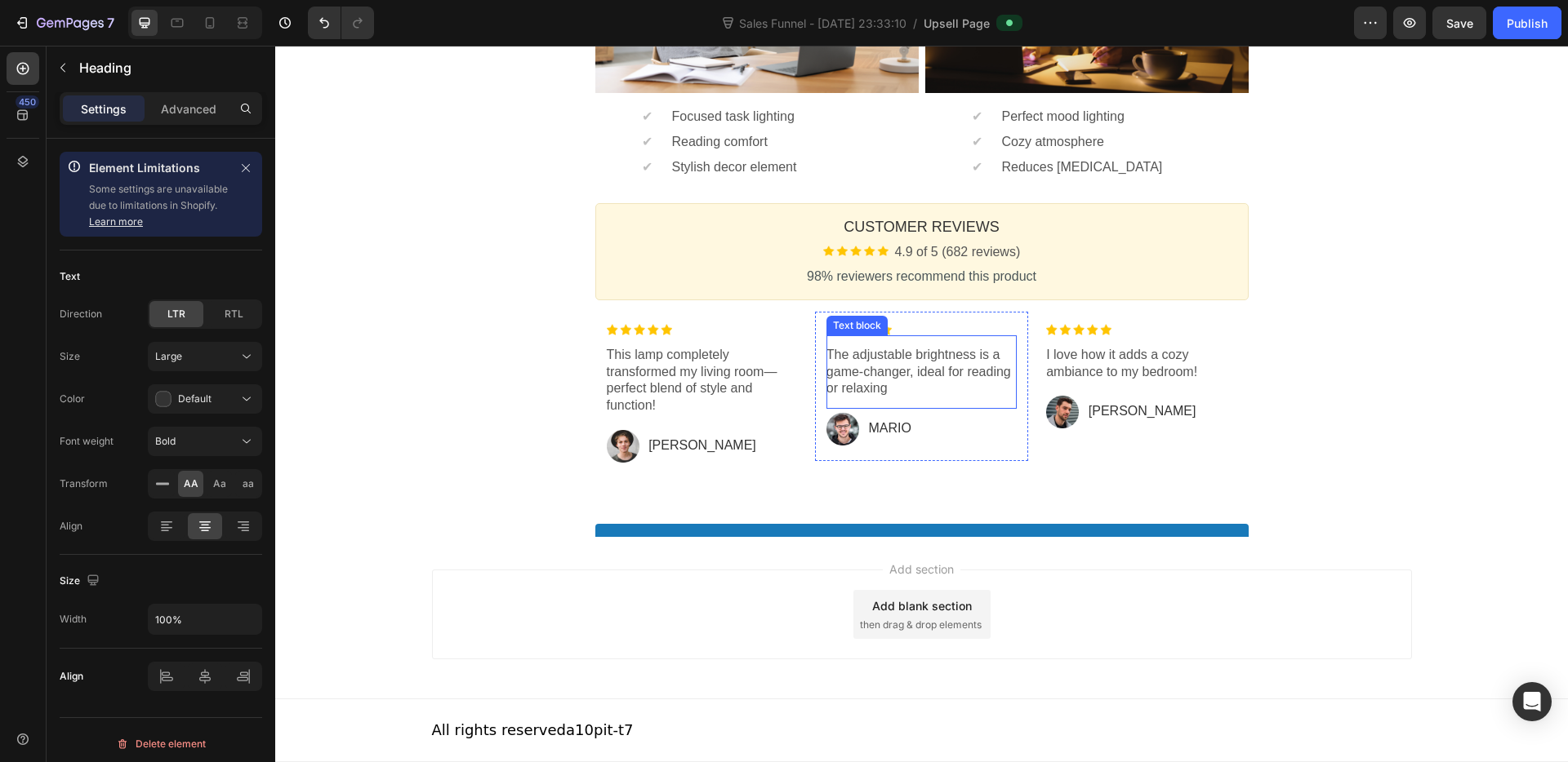
scroll to position [947, 0]
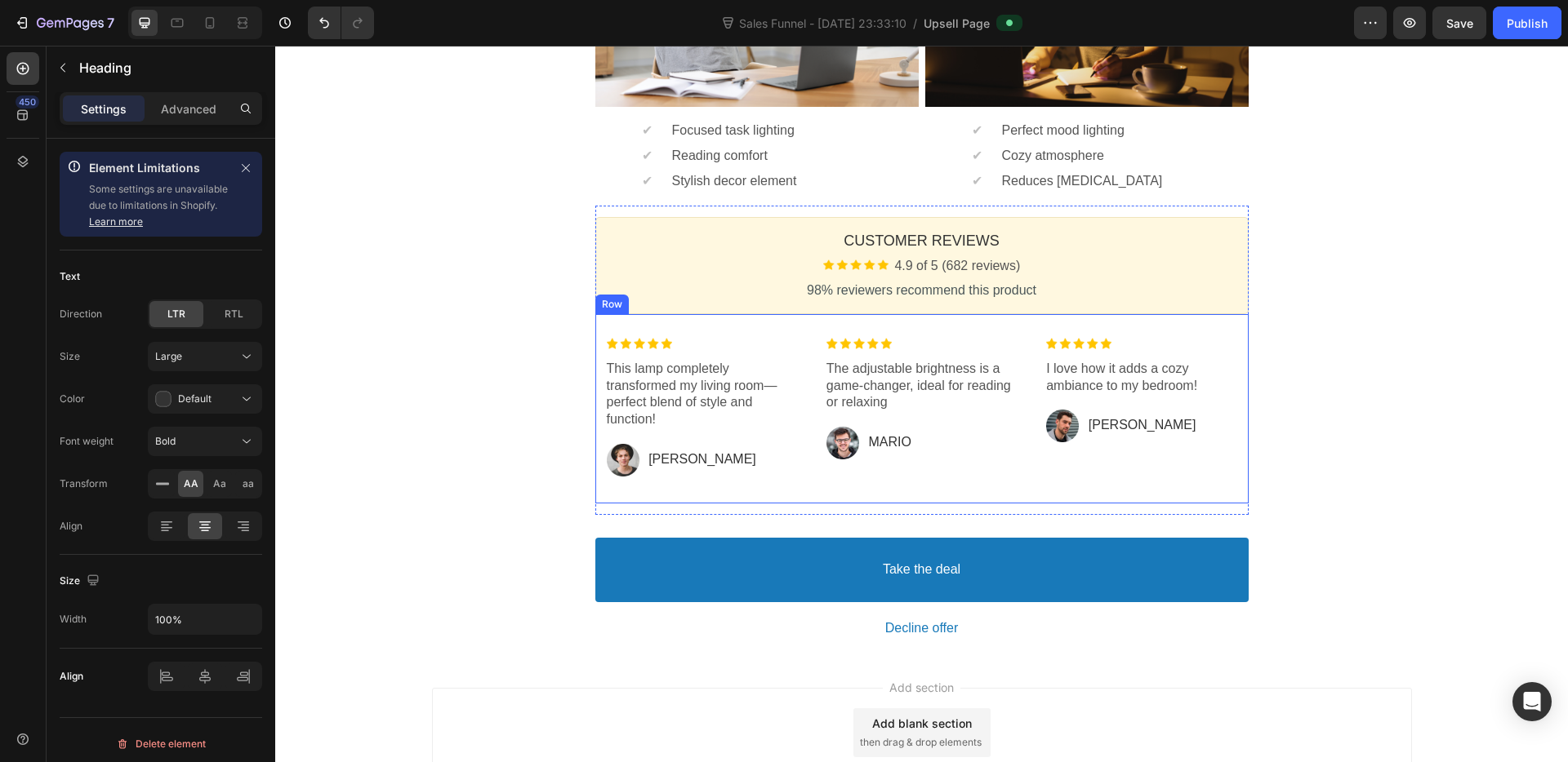
click at [1154, 479] on div "Image I love how it adds a cozy ambiance to my bedroom! Text block Image CARLOS…" at bounding box center [1141, 408] width 213 height 166
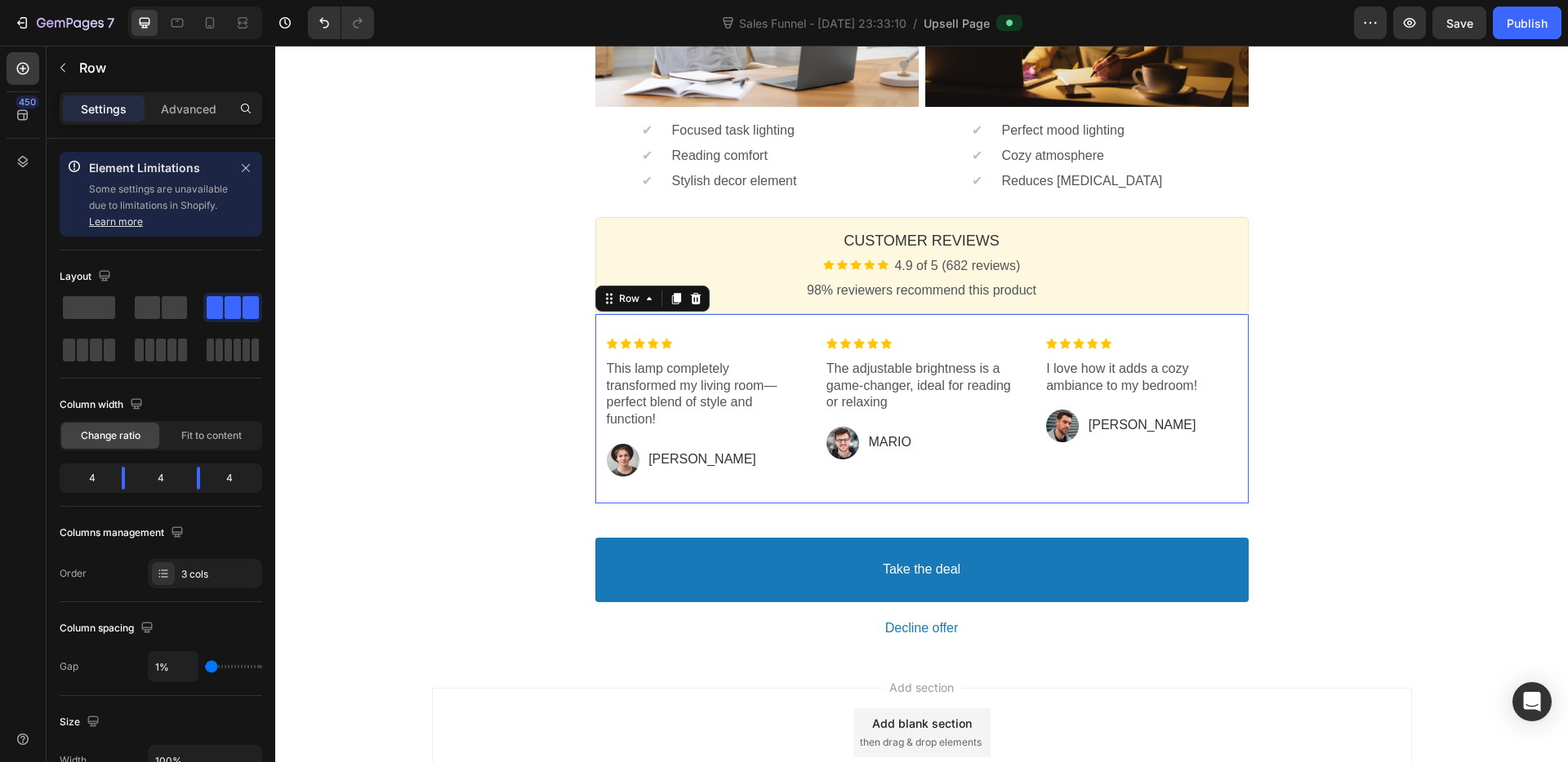
scroll to position [856, 0]
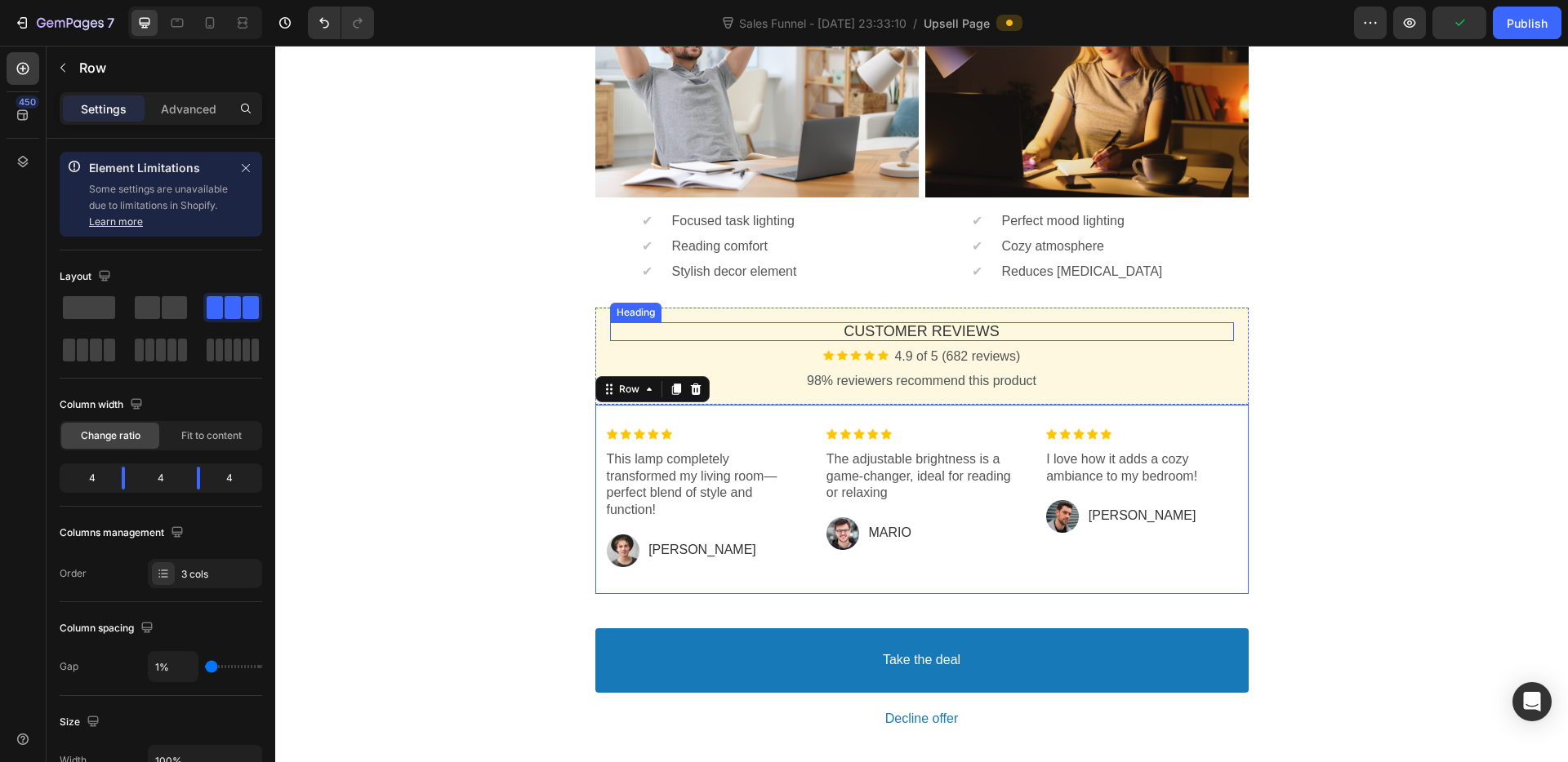
click at [701, 322] on p "Customer Reviews" at bounding box center [922, 331] width 624 height 19
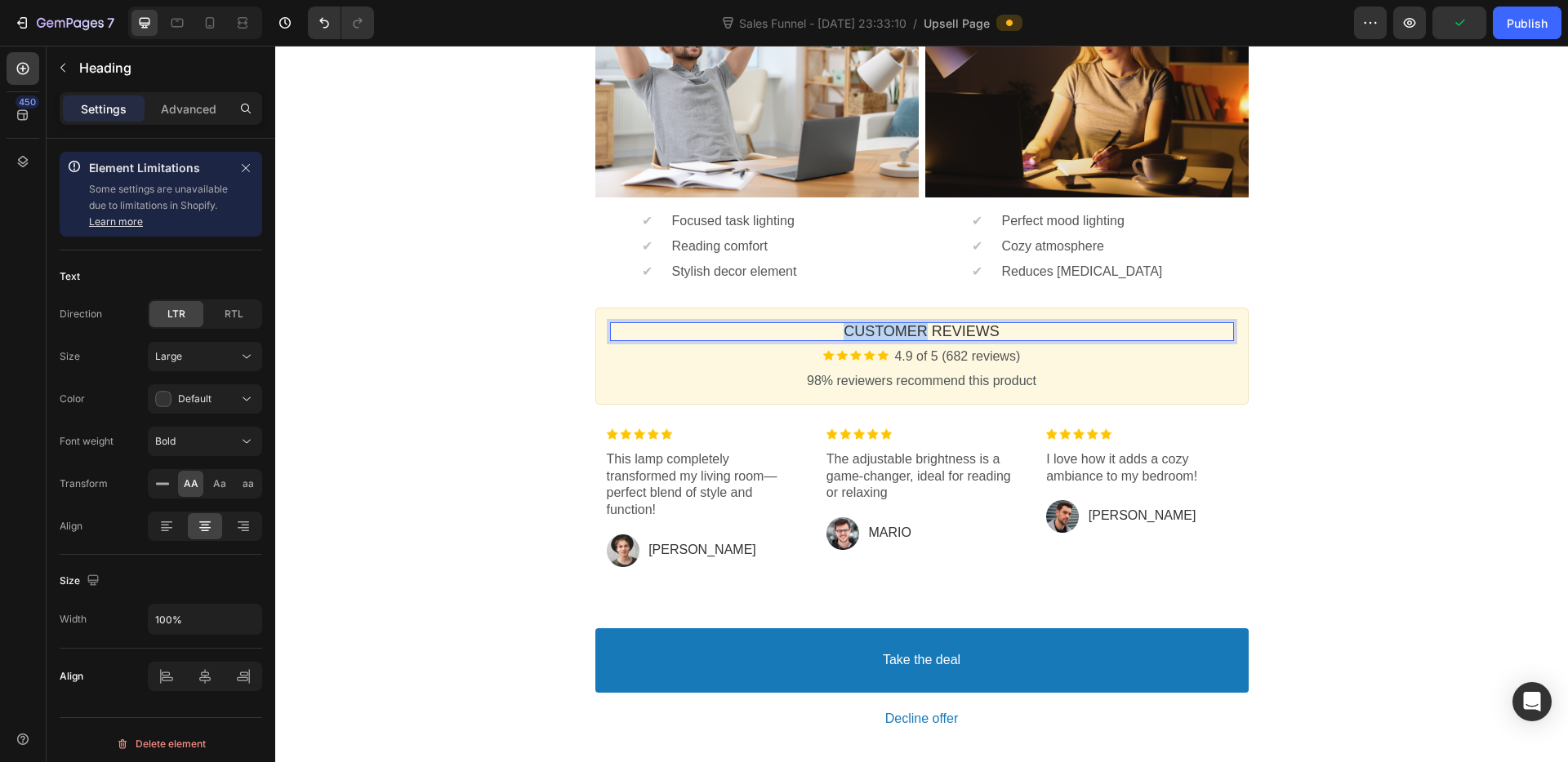
click at [876, 333] on p "Customer Reviews" at bounding box center [922, 331] width 624 height 19
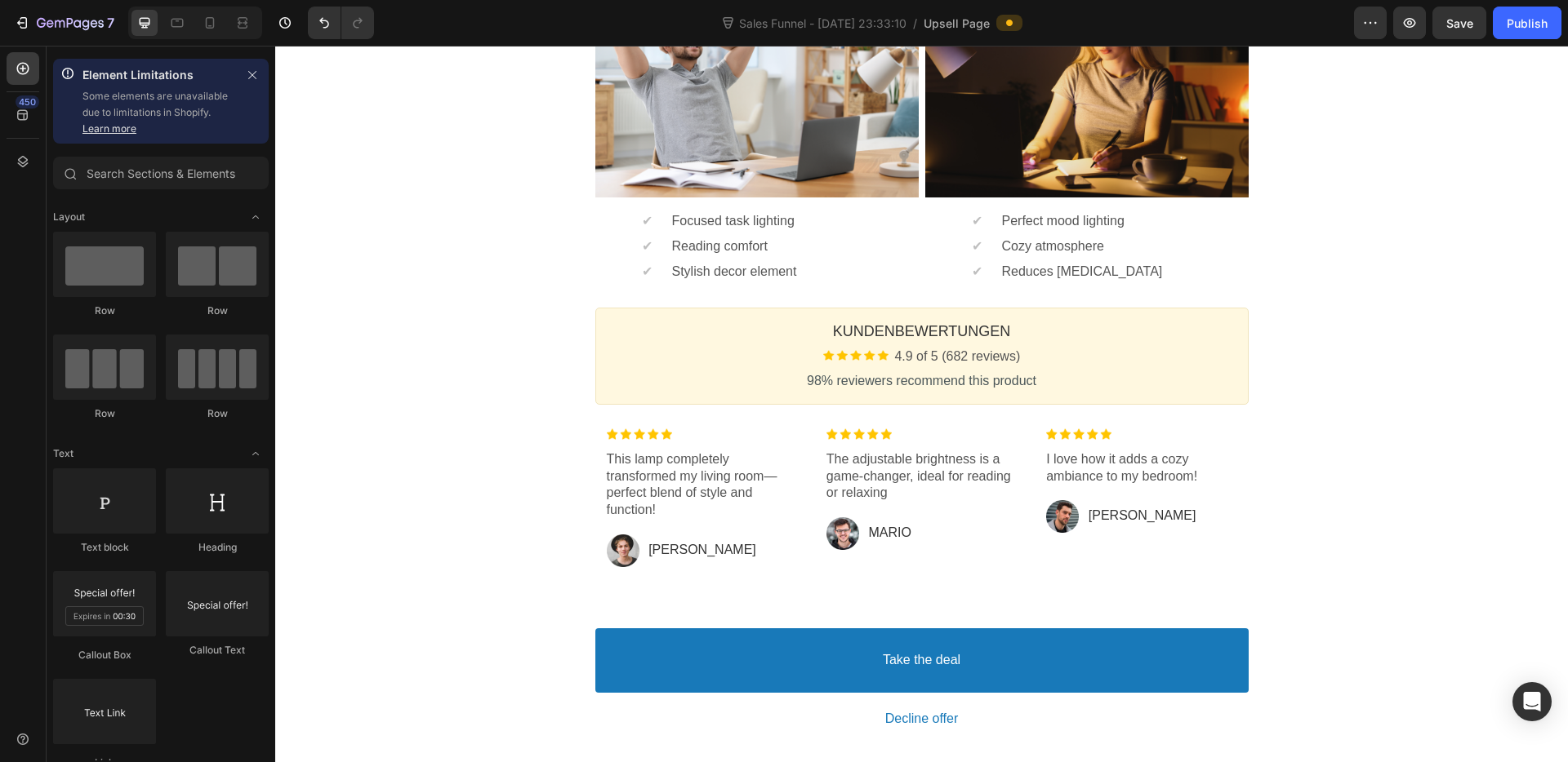
click at [516, 519] on div "One-time Offer Callout Text Grab another for {{Max_Discount}} OFF Callout Text …" at bounding box center [921, 5] width 1292 height 1481
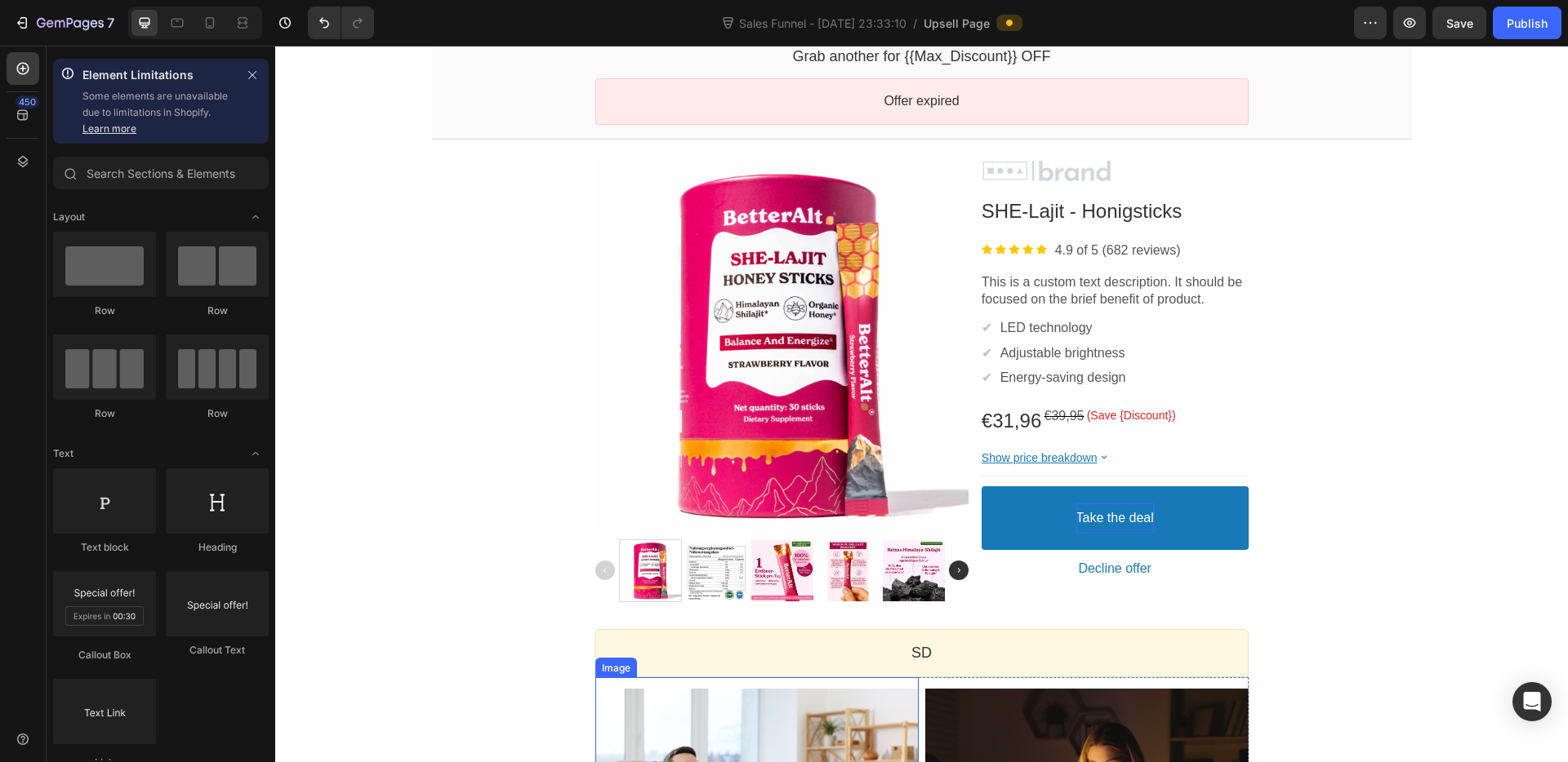
scroll to position [0, 0]
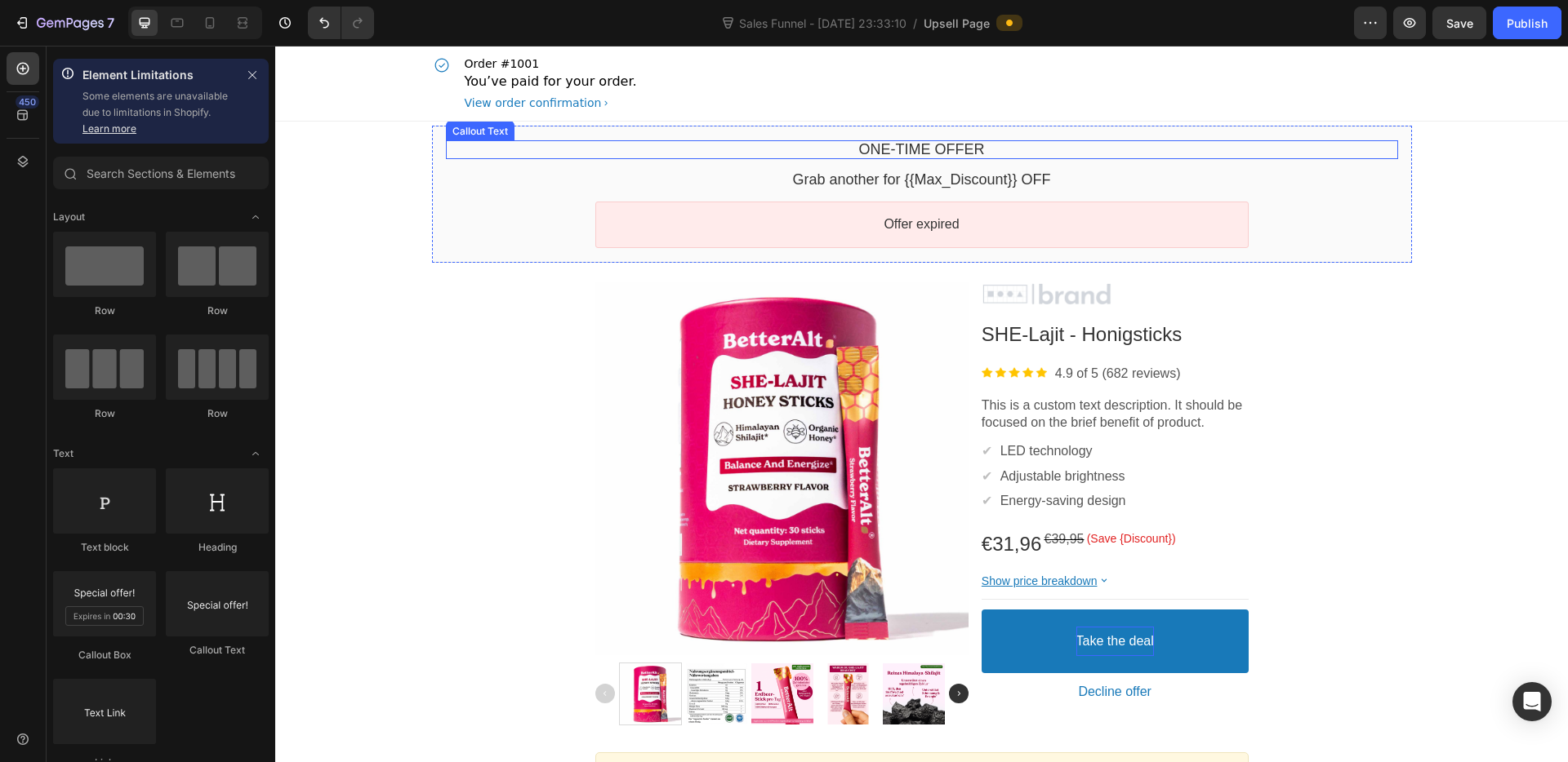
click at [550, 151] on div "One-time Offer" at bounding box center [922, 150] width 952 height 19
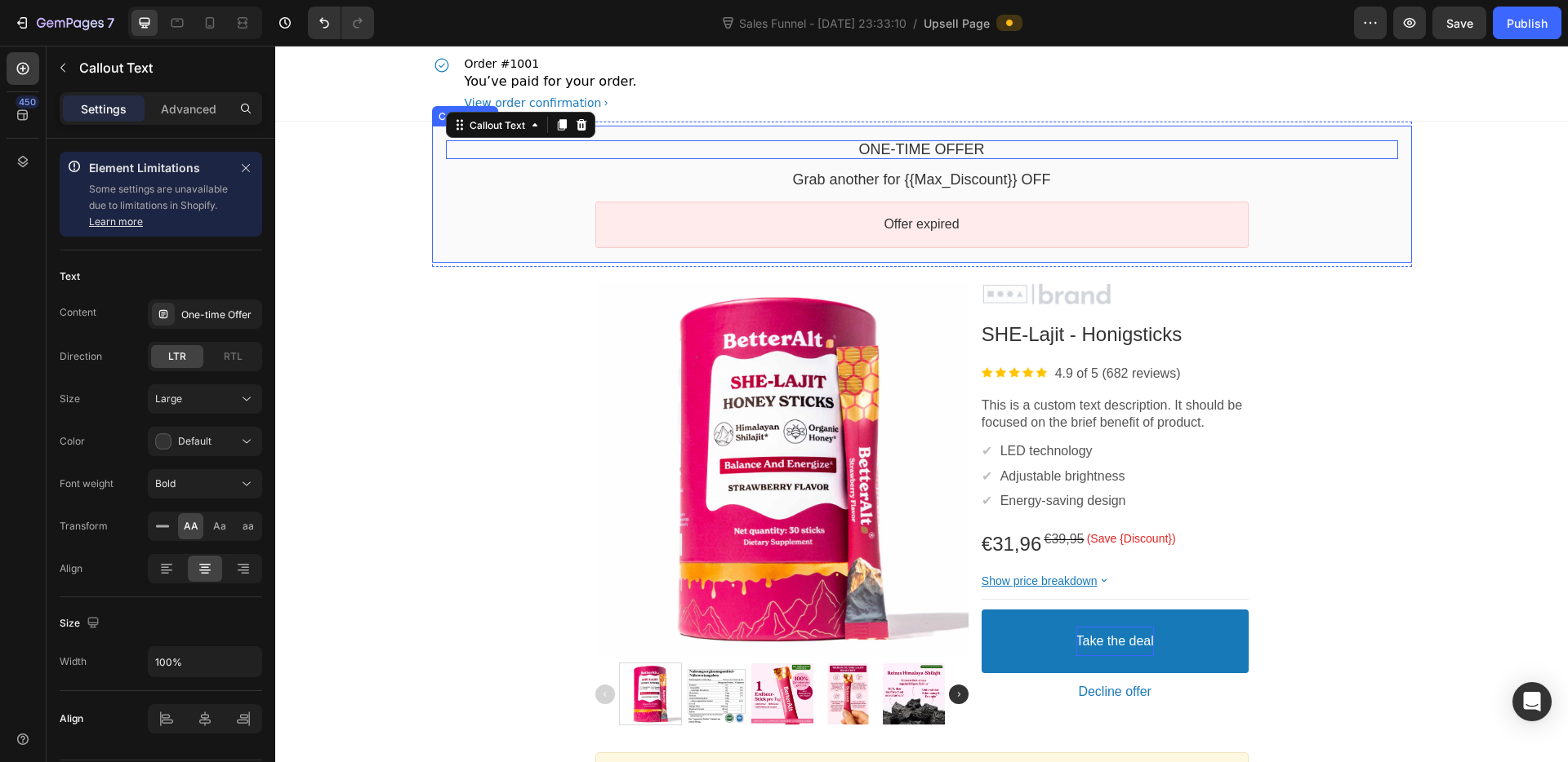
click at [436, 253] on div "One-time Offer Callout Text Grab another for {{Max_Discount}} OFF Callout Text …" at bounding box center [922, 194] width 980 height 137
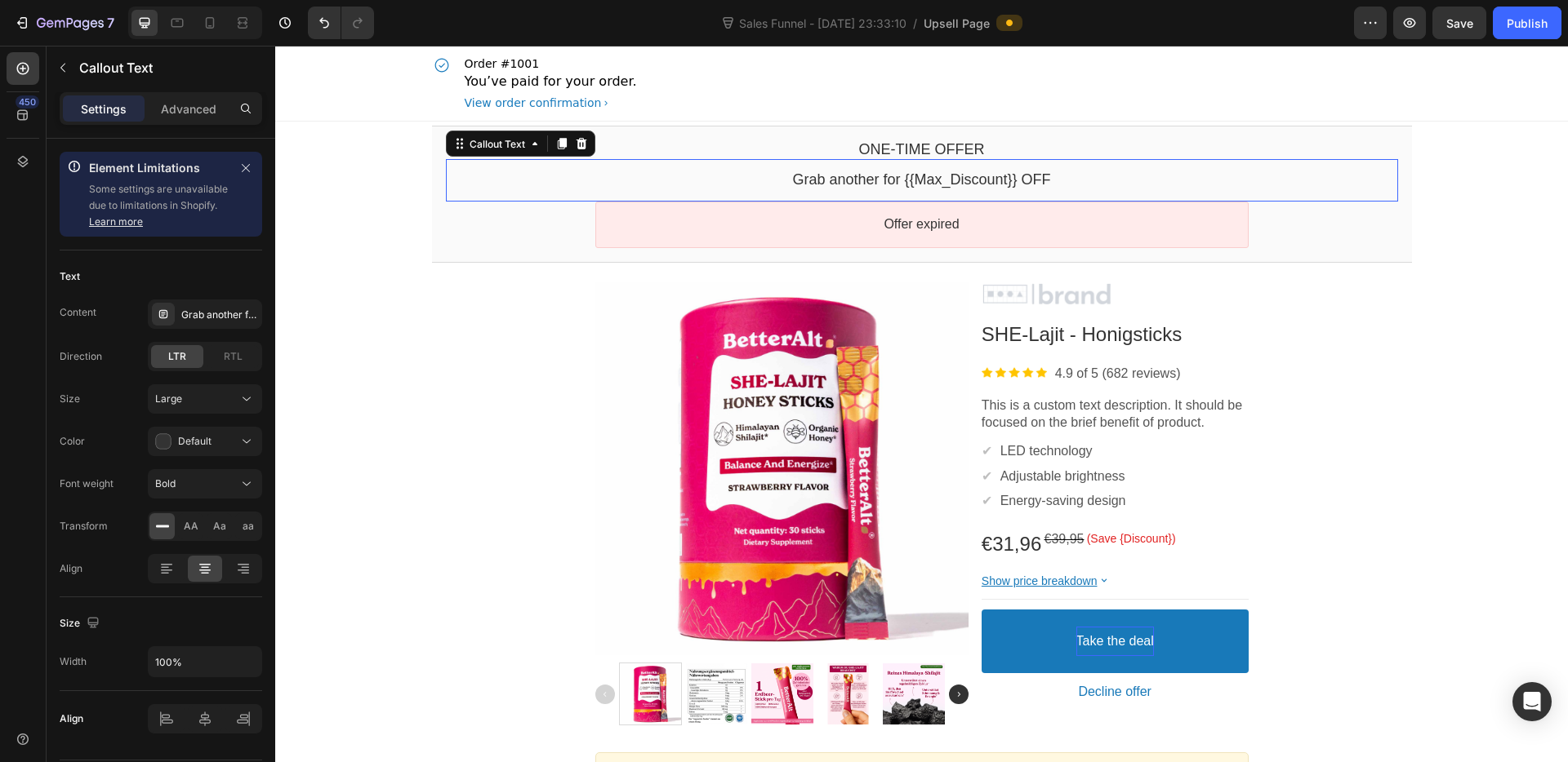
click at [958, 175] on bdo "Grab another for {{Max_Discount}} OFF" at bounding box center [921, 179] width 258 height 16
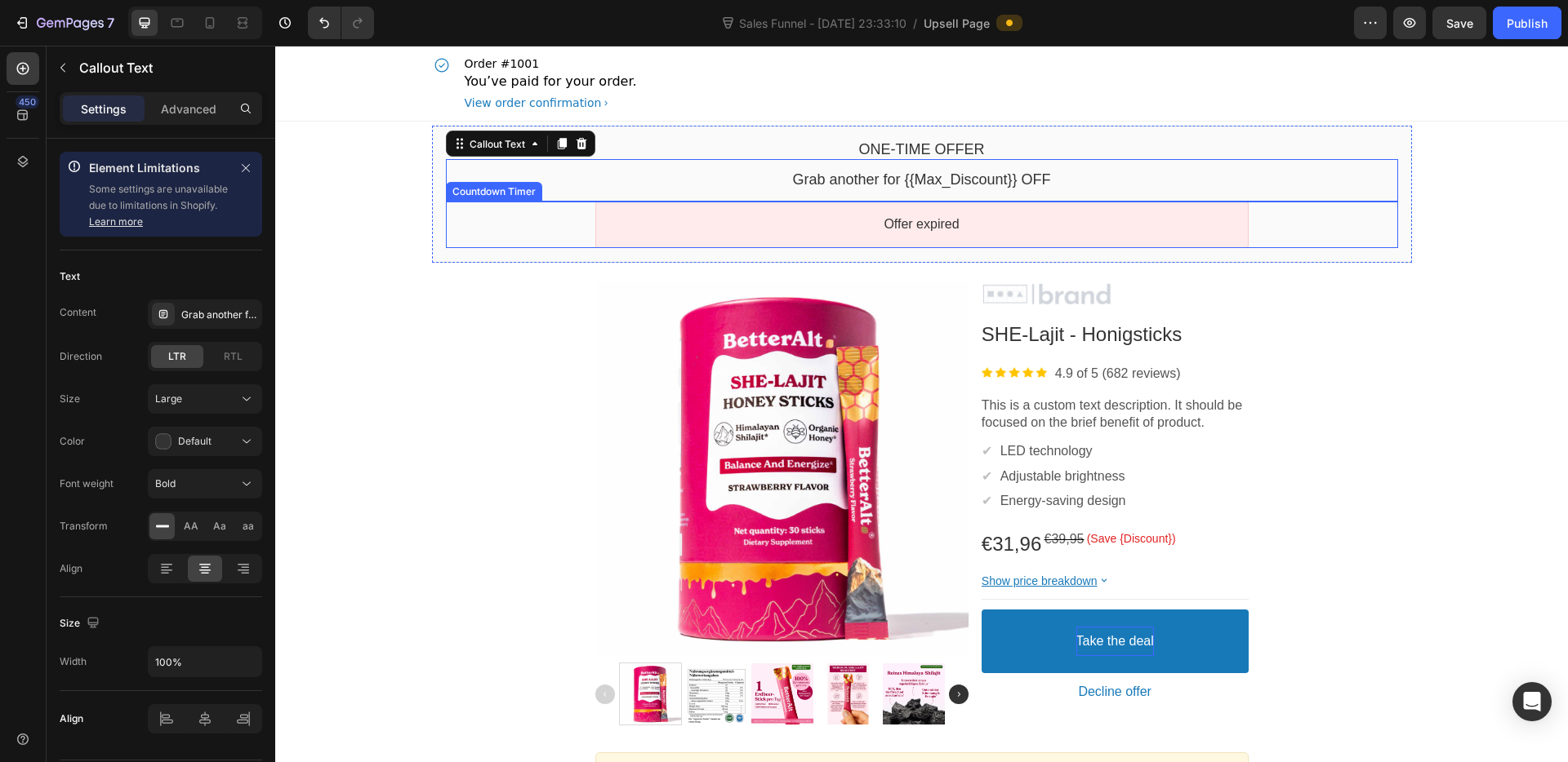
click at [874, 217] on div "Offer expired" at bounding box center [922, 225] width 624 height 17
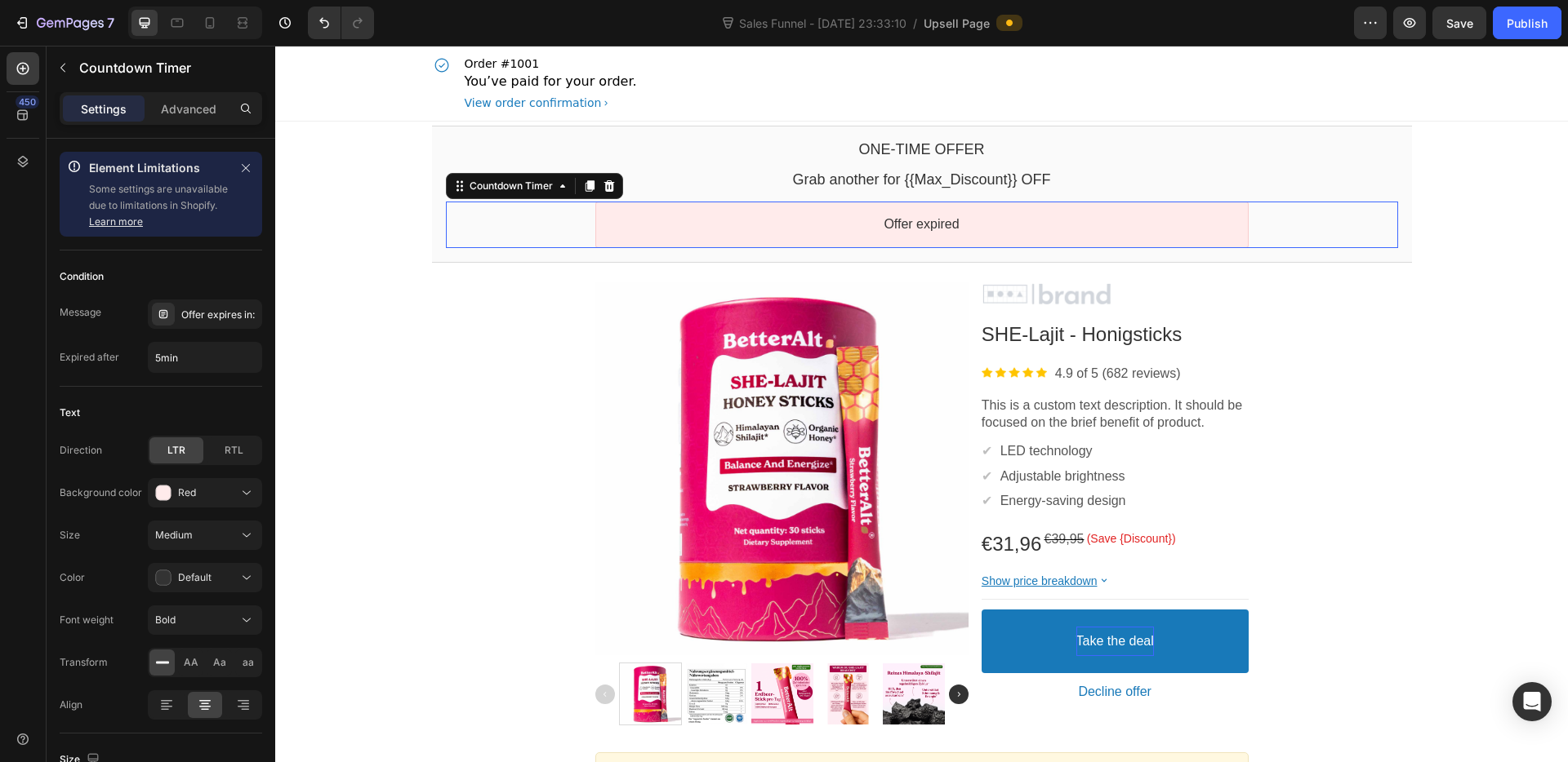
click at [874, 217] on div "Offer expired" at bounding box center [922, 225] width 624 height 17
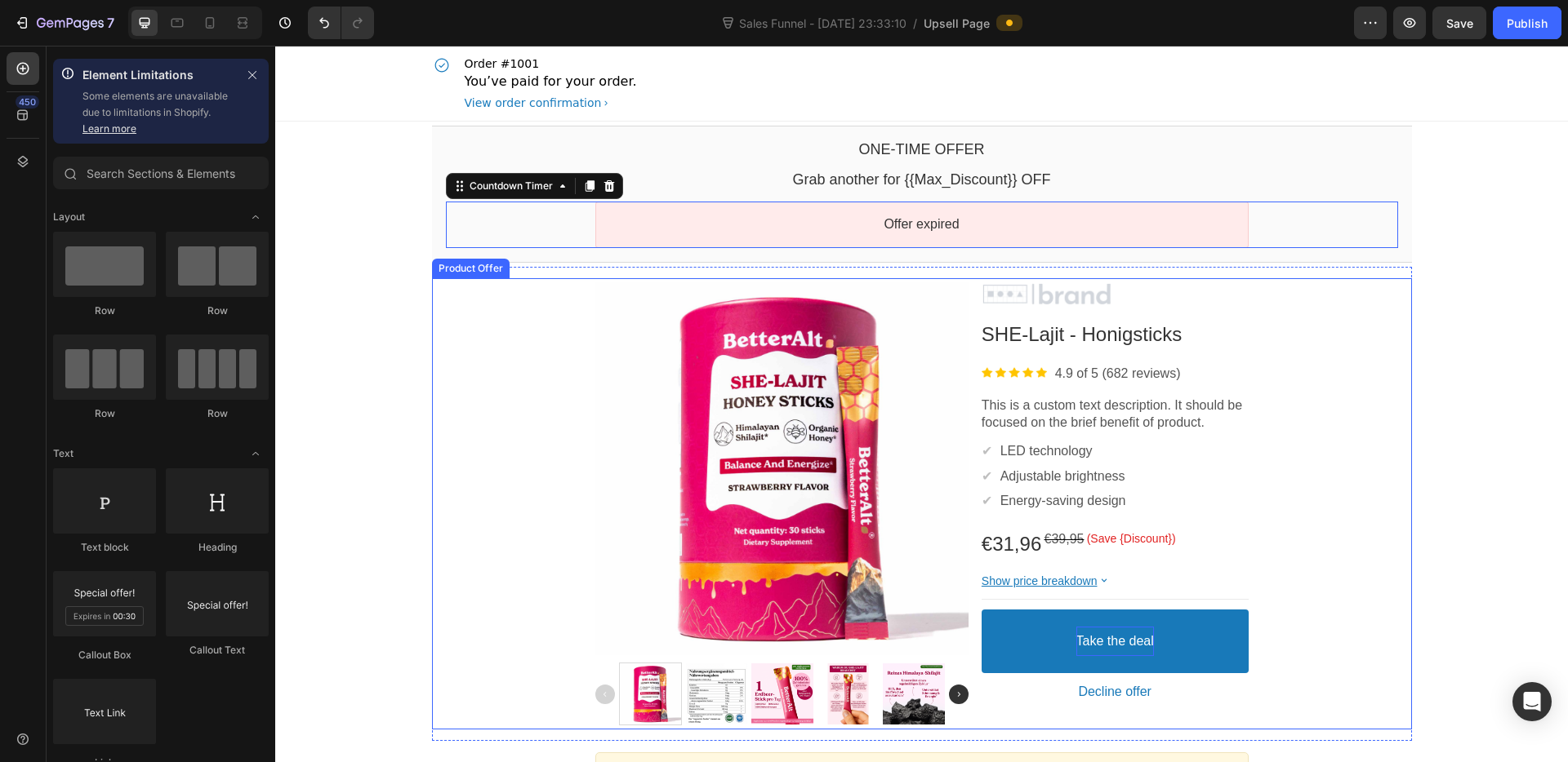
click at [423, 378] on section "Product Images Image SHE-Lajit - Honigsticks Product Title Image 4.9 of 5 (682 …" at bounding box center [922, 504] width 1006 height 475
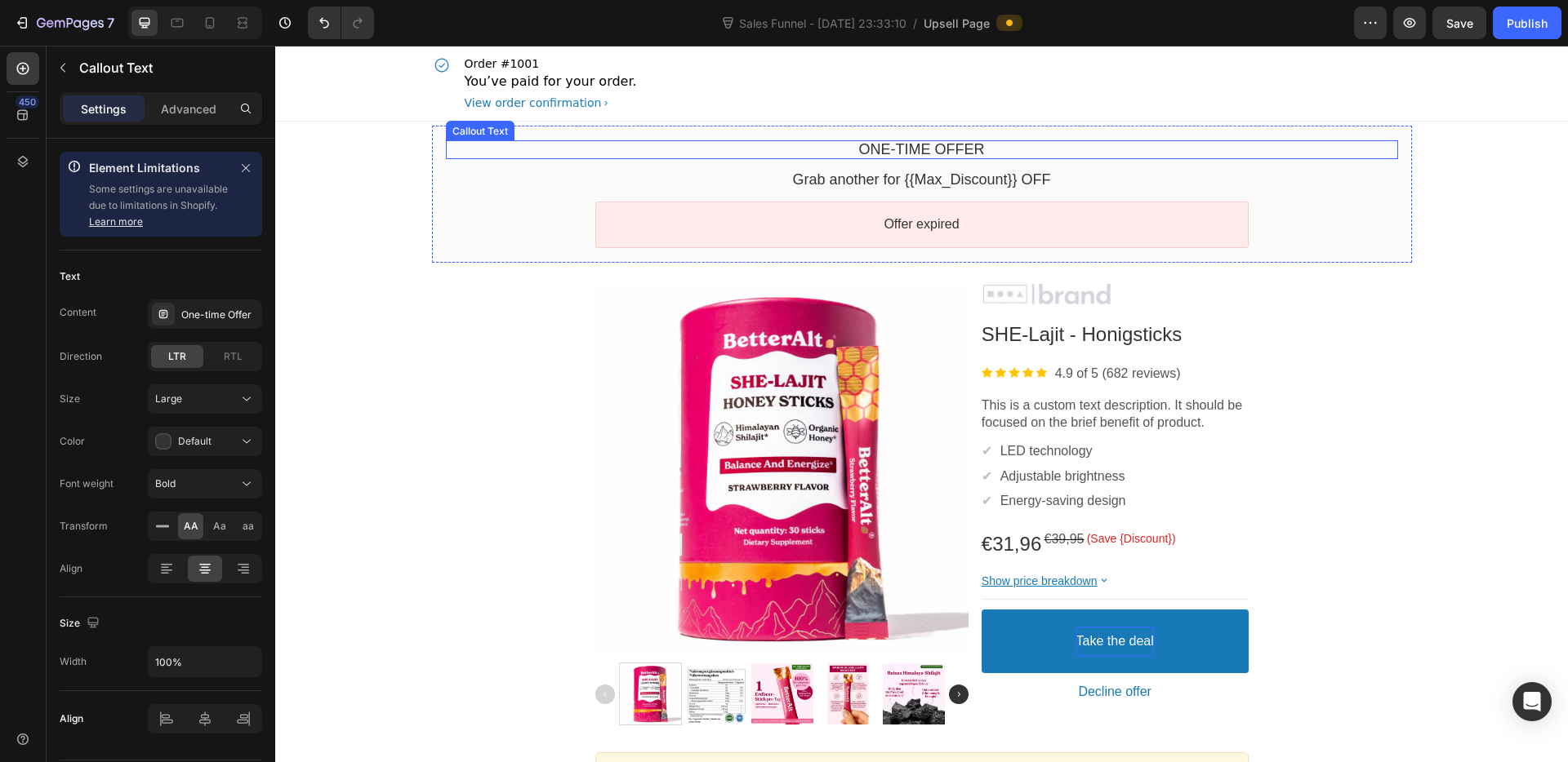
click at [464, 141] on div "One-time Offer" at bounding box center [922, 150] width 952 height 19
click at [432, 135] on div "One-time Offer Callout Text Grab another for {{Max_Discount}} OFF Callout Text …" at bounding box center [922, 194] width 980 height 137
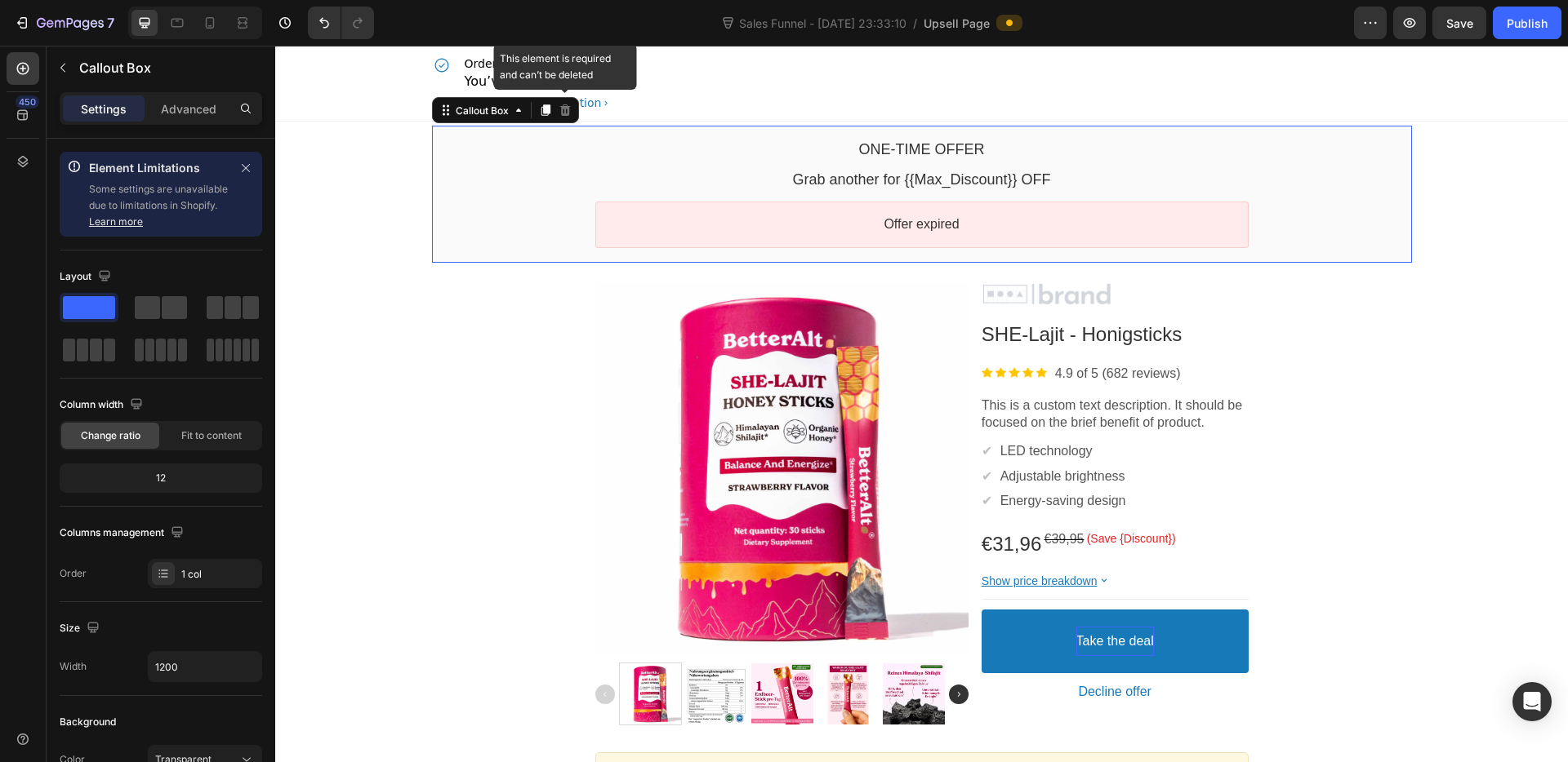
click at [563, 108] on icon at bounding box center [564, 110] width 11 height 12
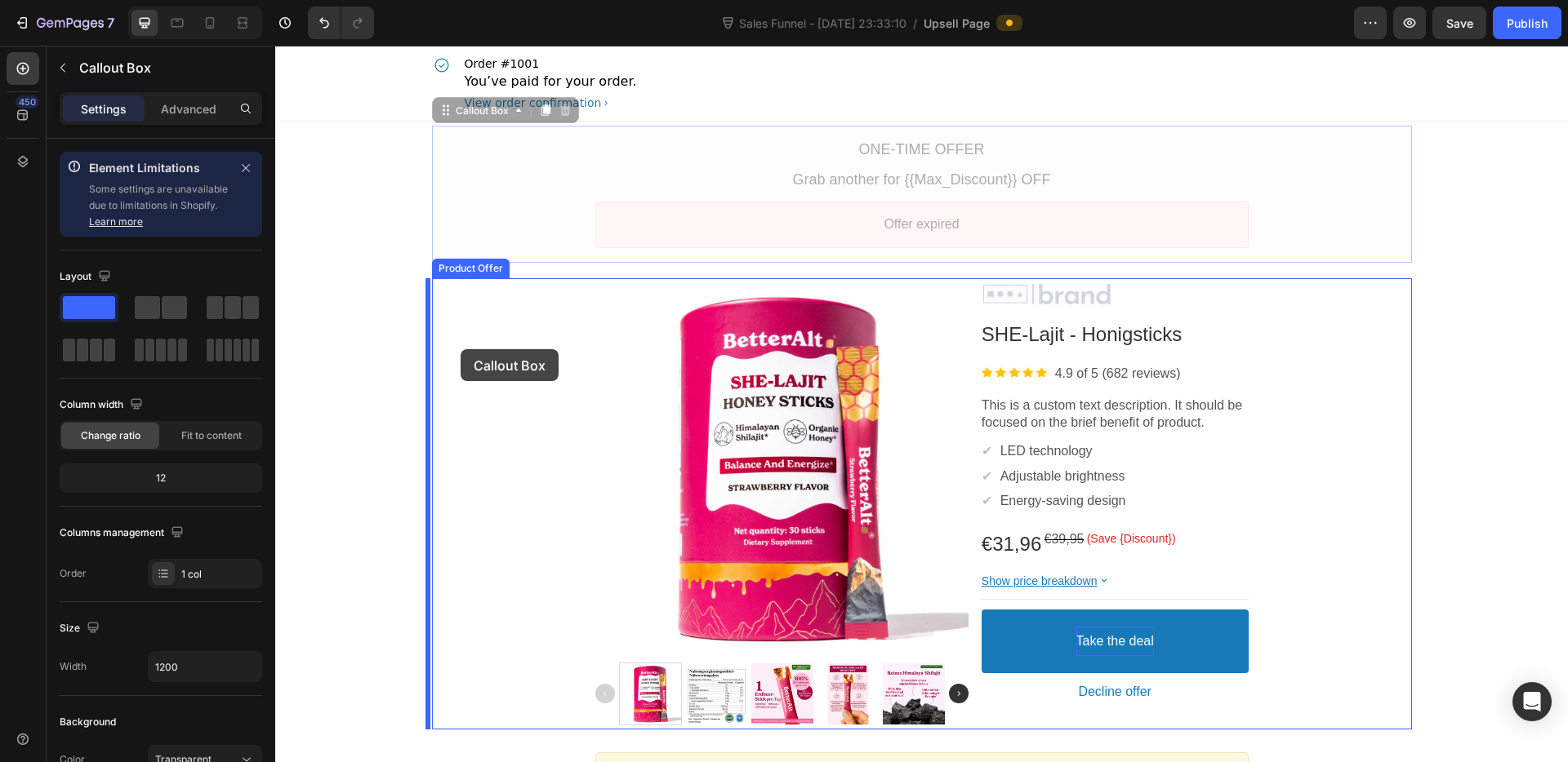
drag, startPoint x: 439, startPoint y: 110, endPoint x: 461, endPoint y: 370, distance: 260.9
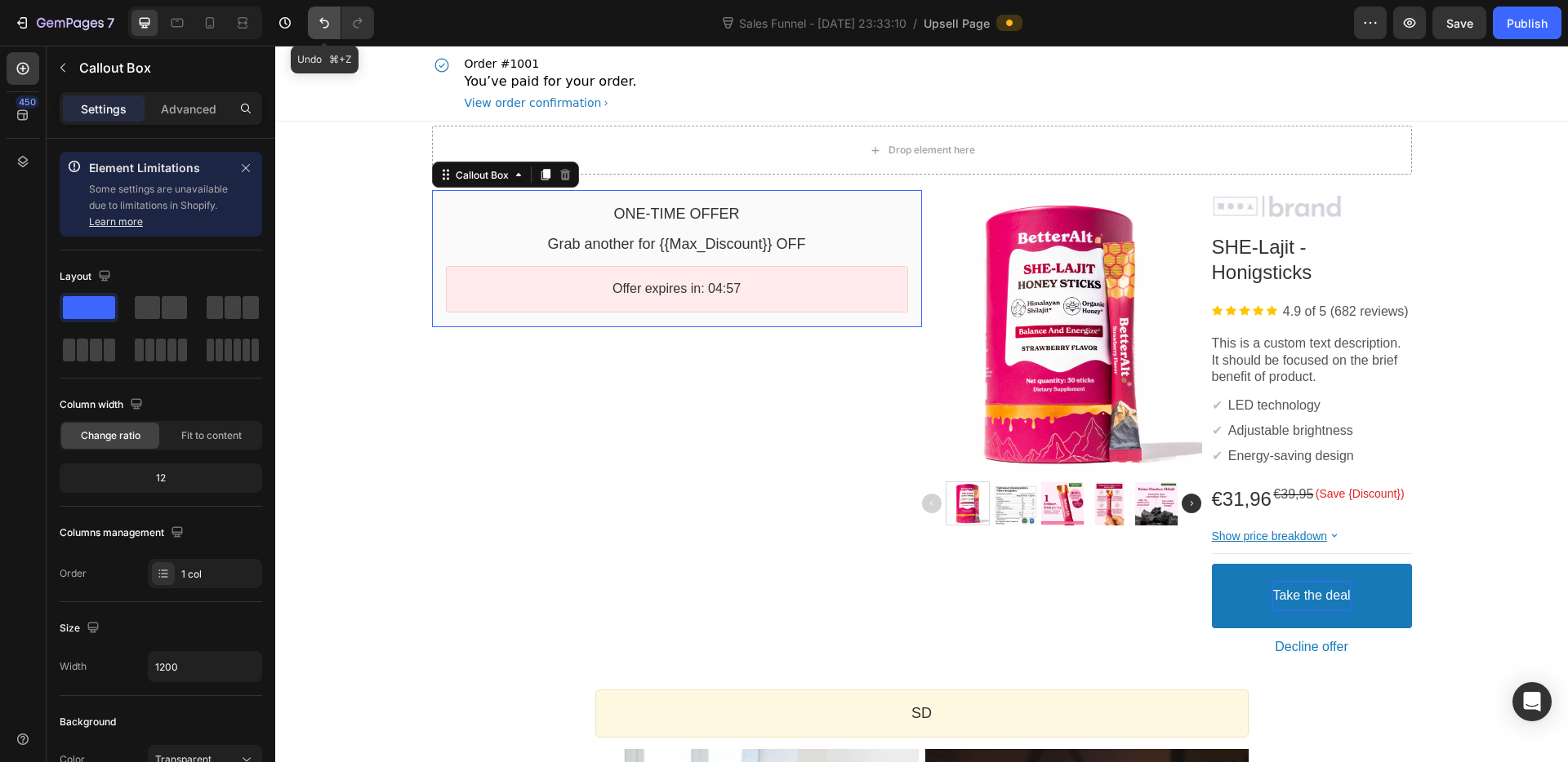
click at [320, 18] on icon "Undo/Redo" at bounding box center [324, 22] width 16 height 16
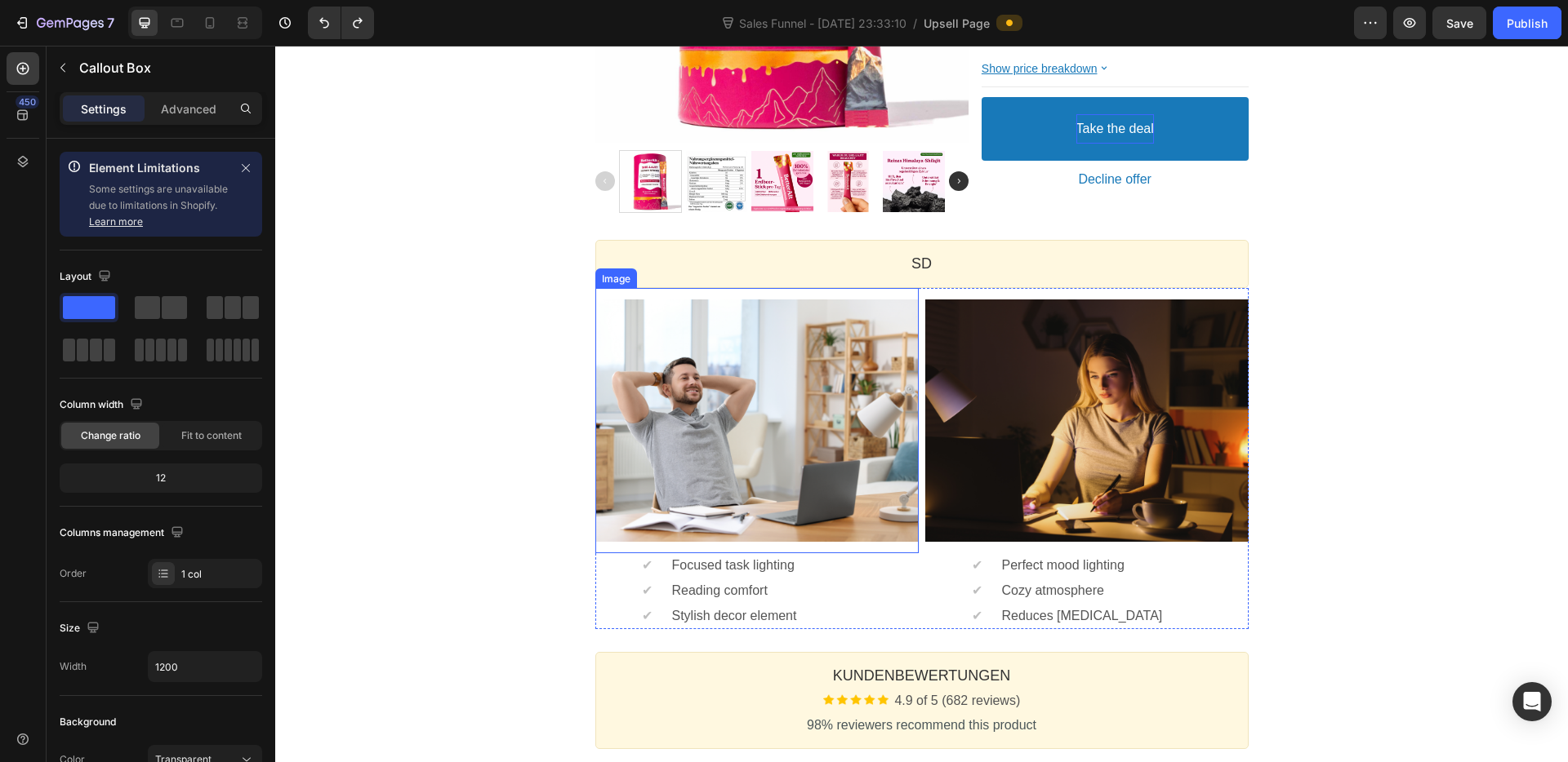
scroll to position [464, 0]
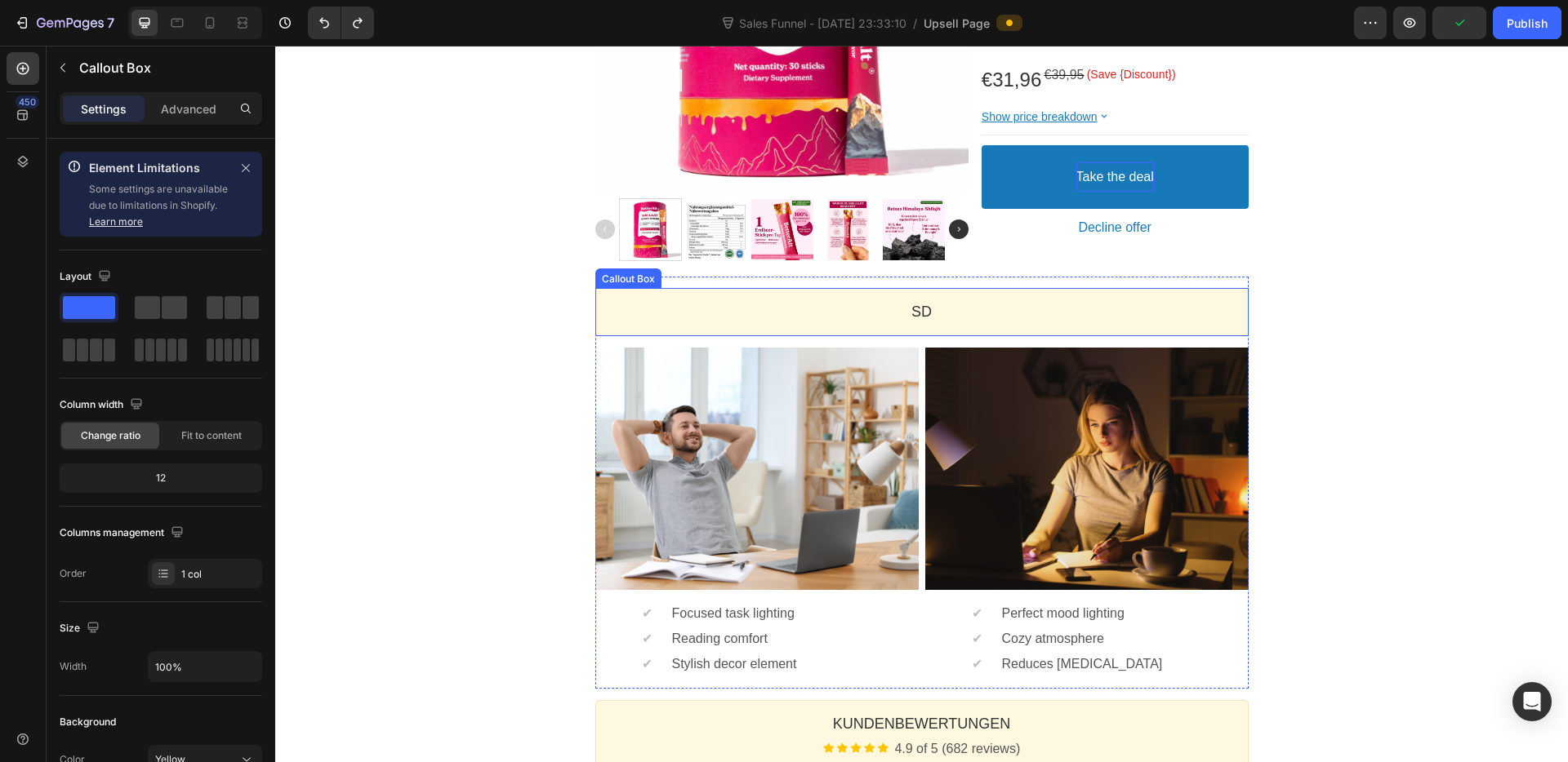
click at [1205, 292] on div "sd Heading" at bounding box center [922, 312] width 653 height 48
click at [726, 273] on icon at bounding box center [728, 273] width 11 height 12
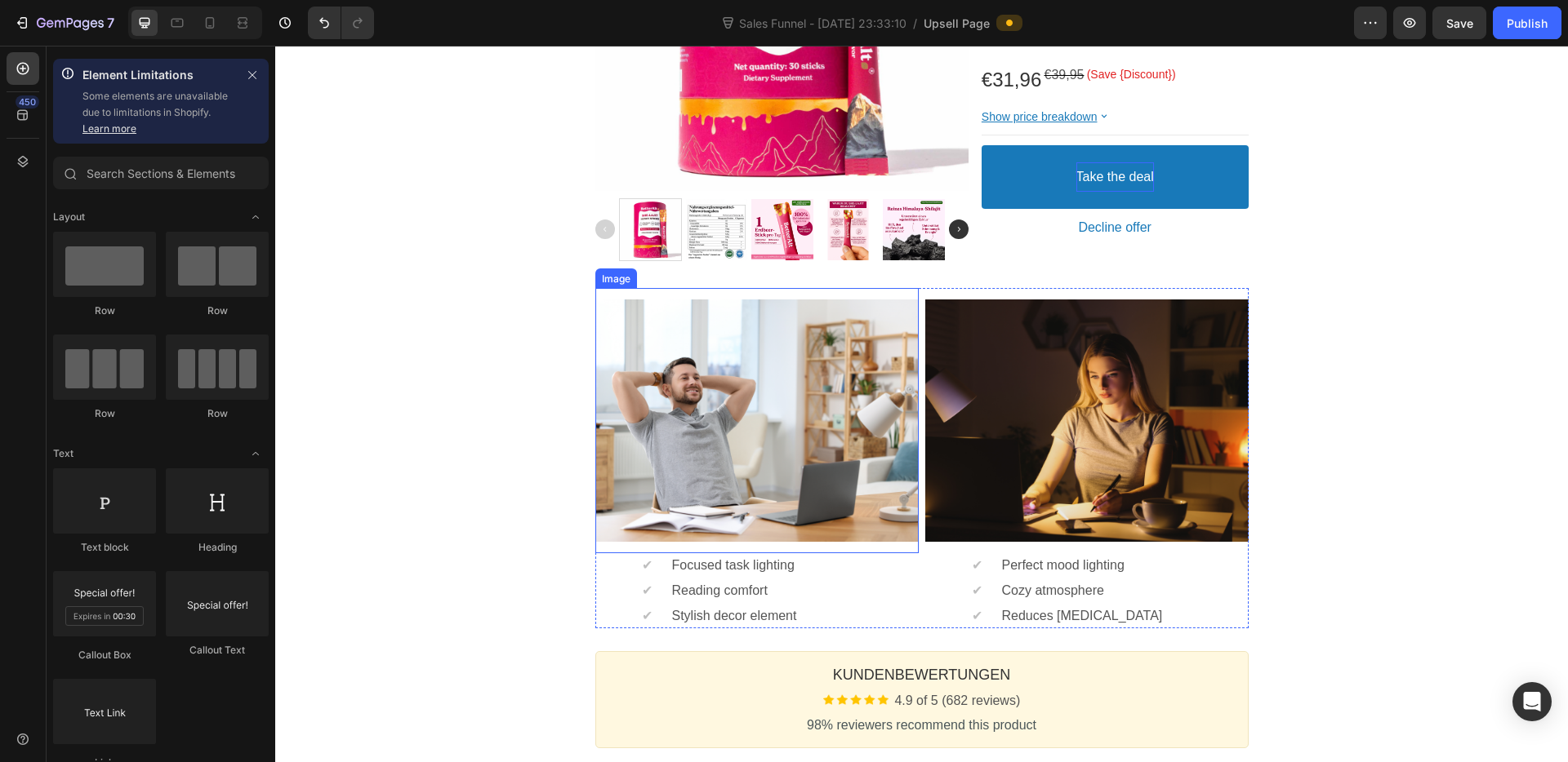
click at [779, 348] on div at bounding box center [757, 421] width 323 height 243
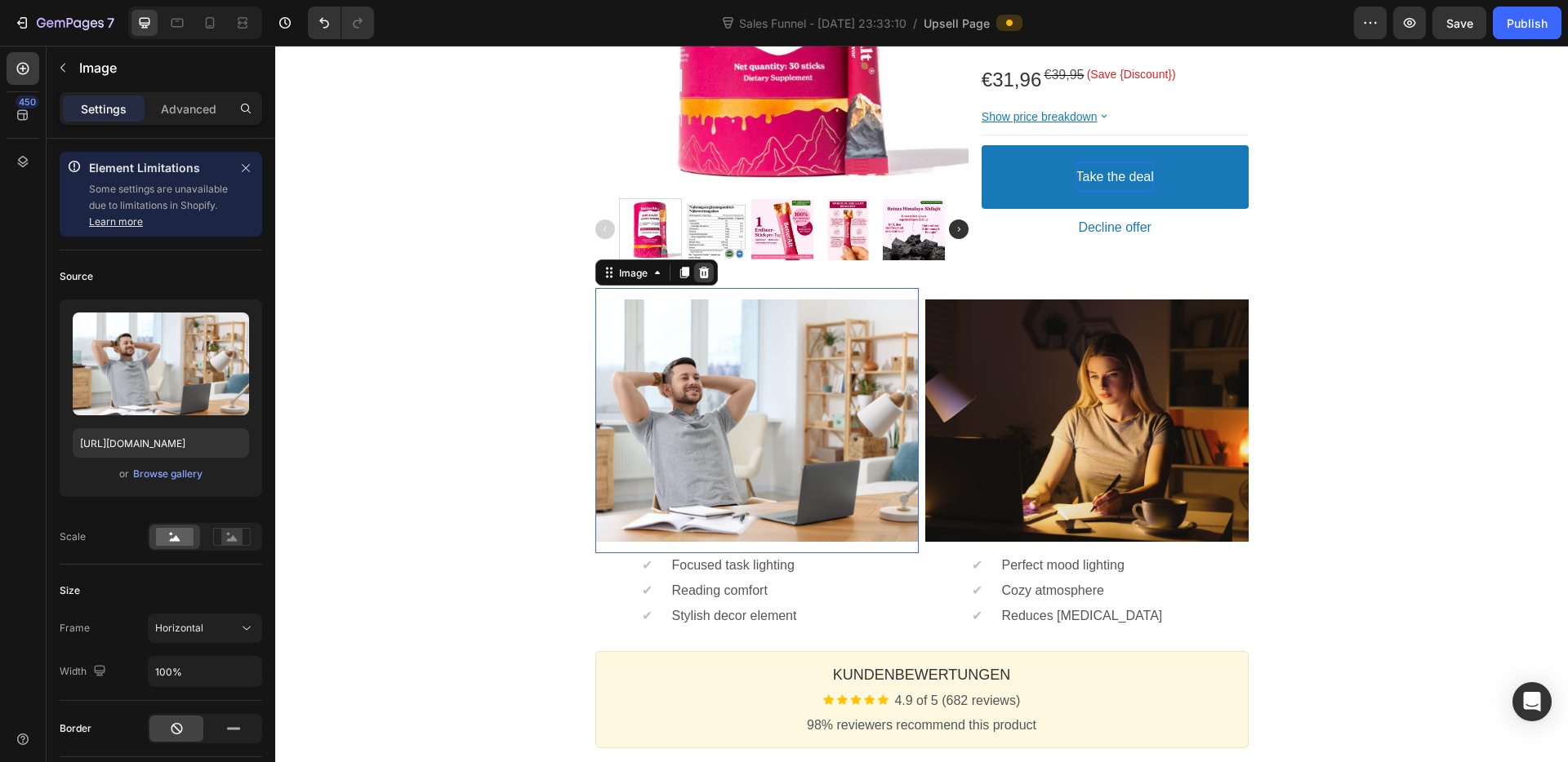
click at [701, 269] on icon at bounding box center [703, 273] width 11 height 12
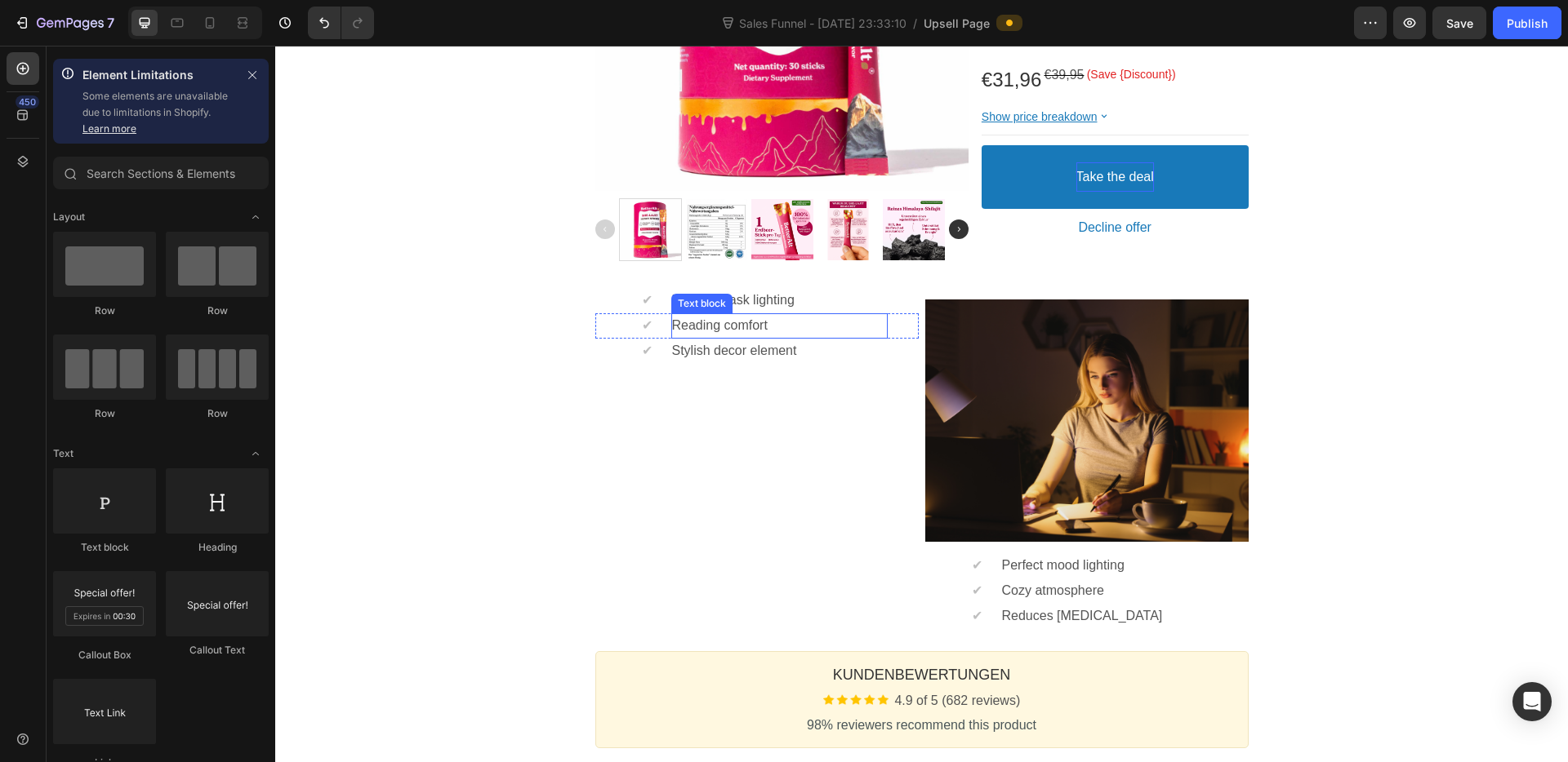
click at [716, 326] on p "Reading comfort" at bounding box center [779, 326] width 216 height 17
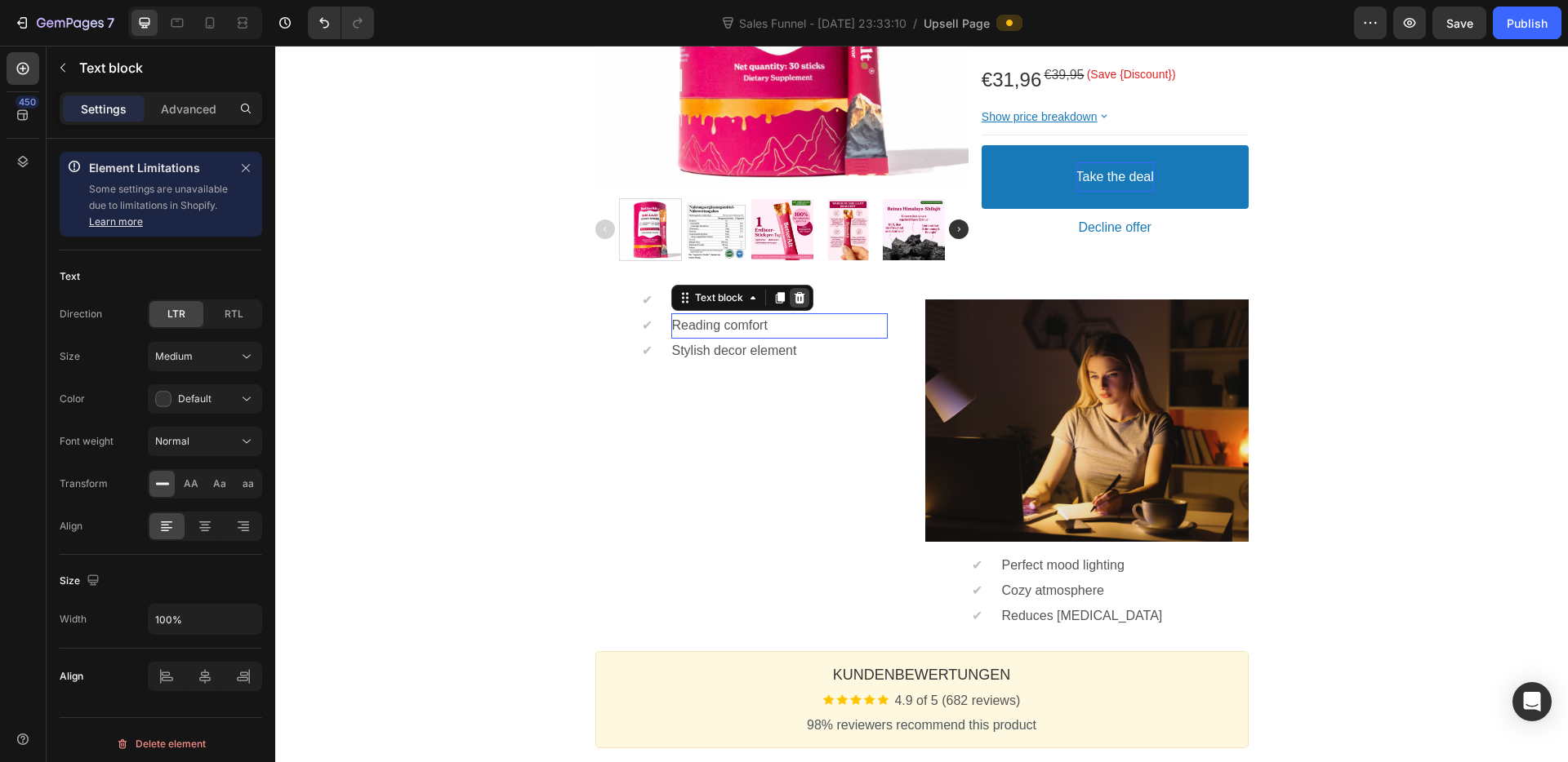
click at [795, 294] on icon at bounding box center [800, 298] width 11 height 12
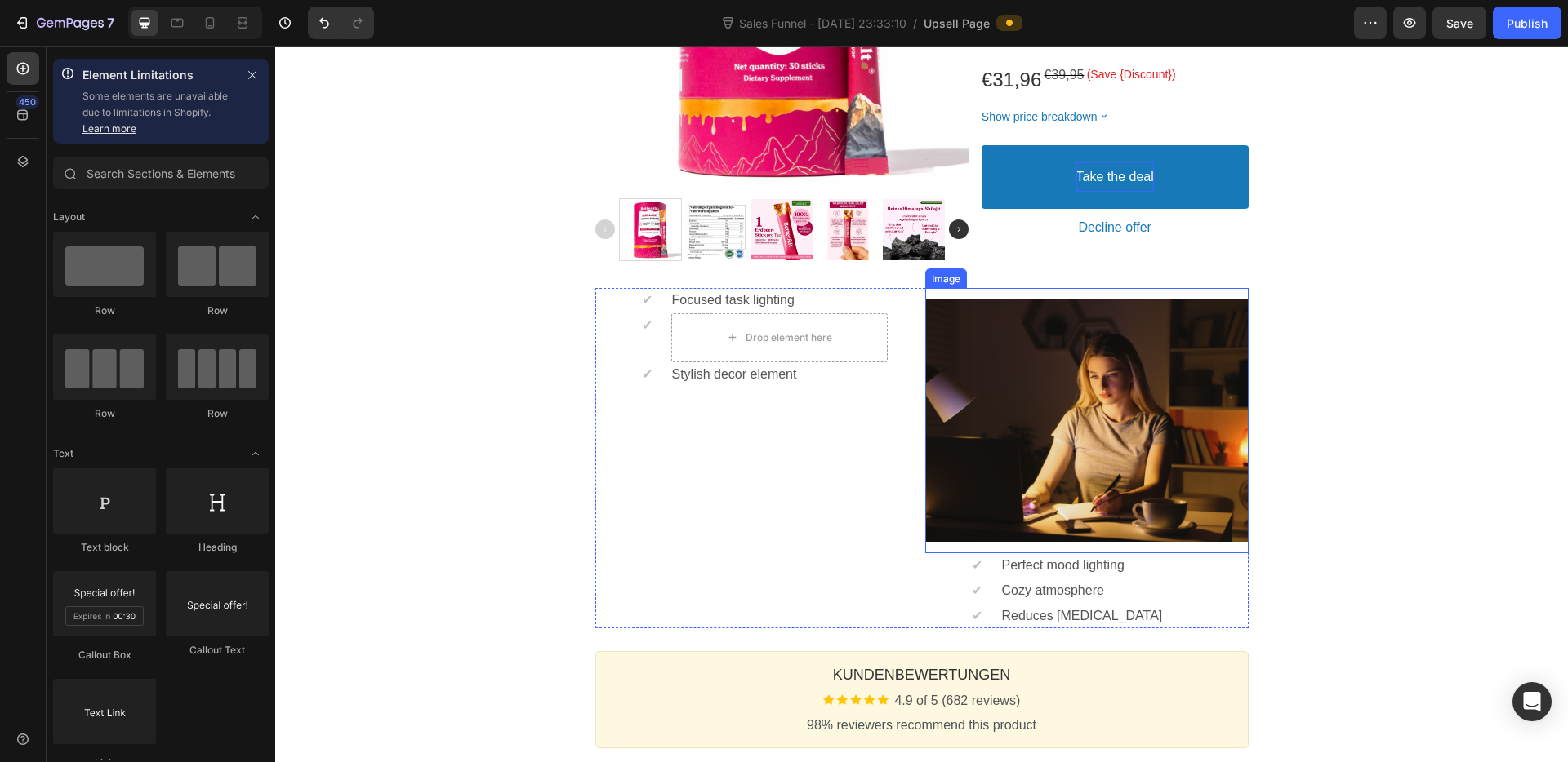
click at [991, 318] on div at bounding box center [1086, 421] width 323 height 243
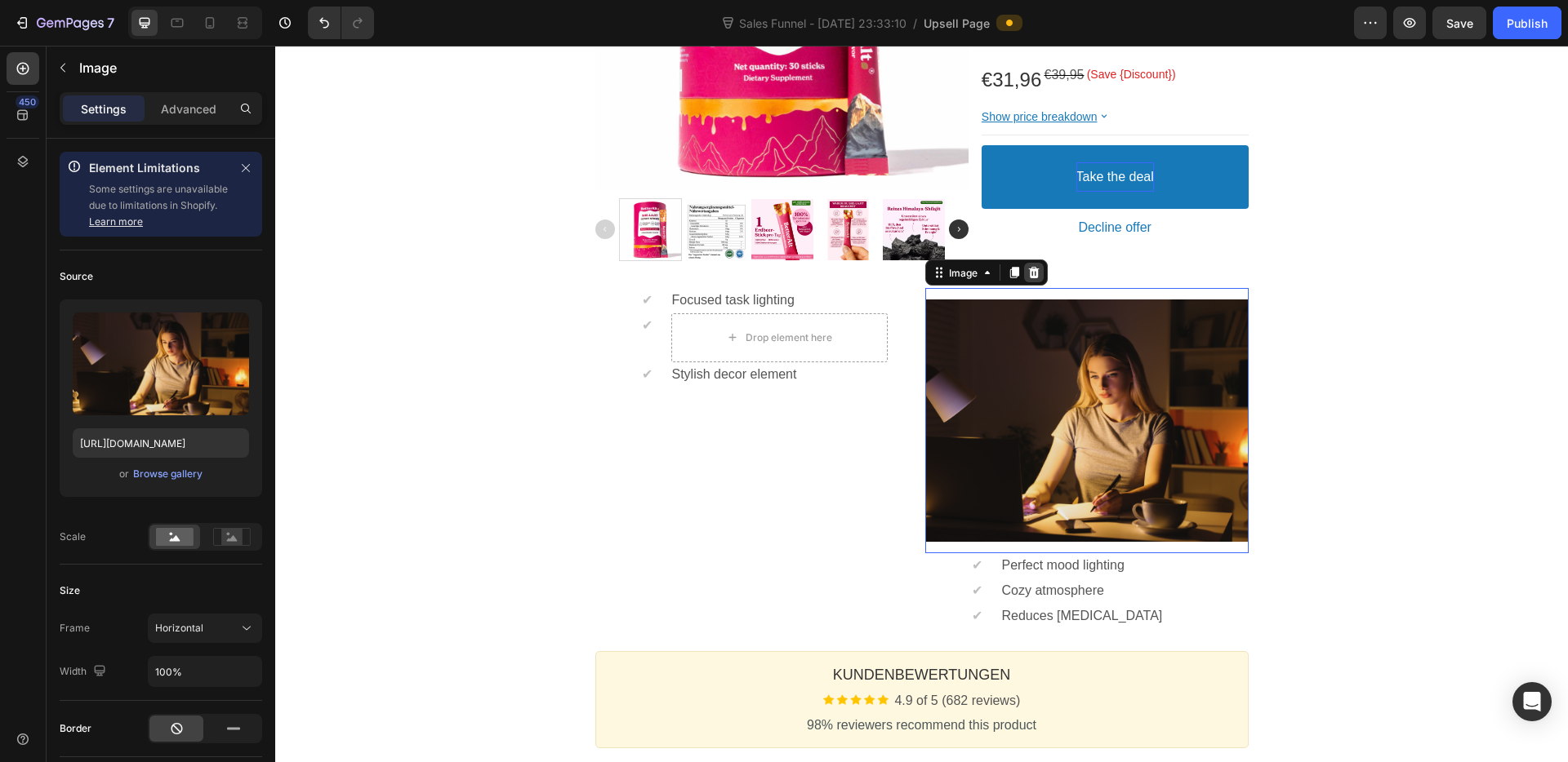
click at [1027, 272] on icon at bounding box center [1033, 272] width 13 height 13
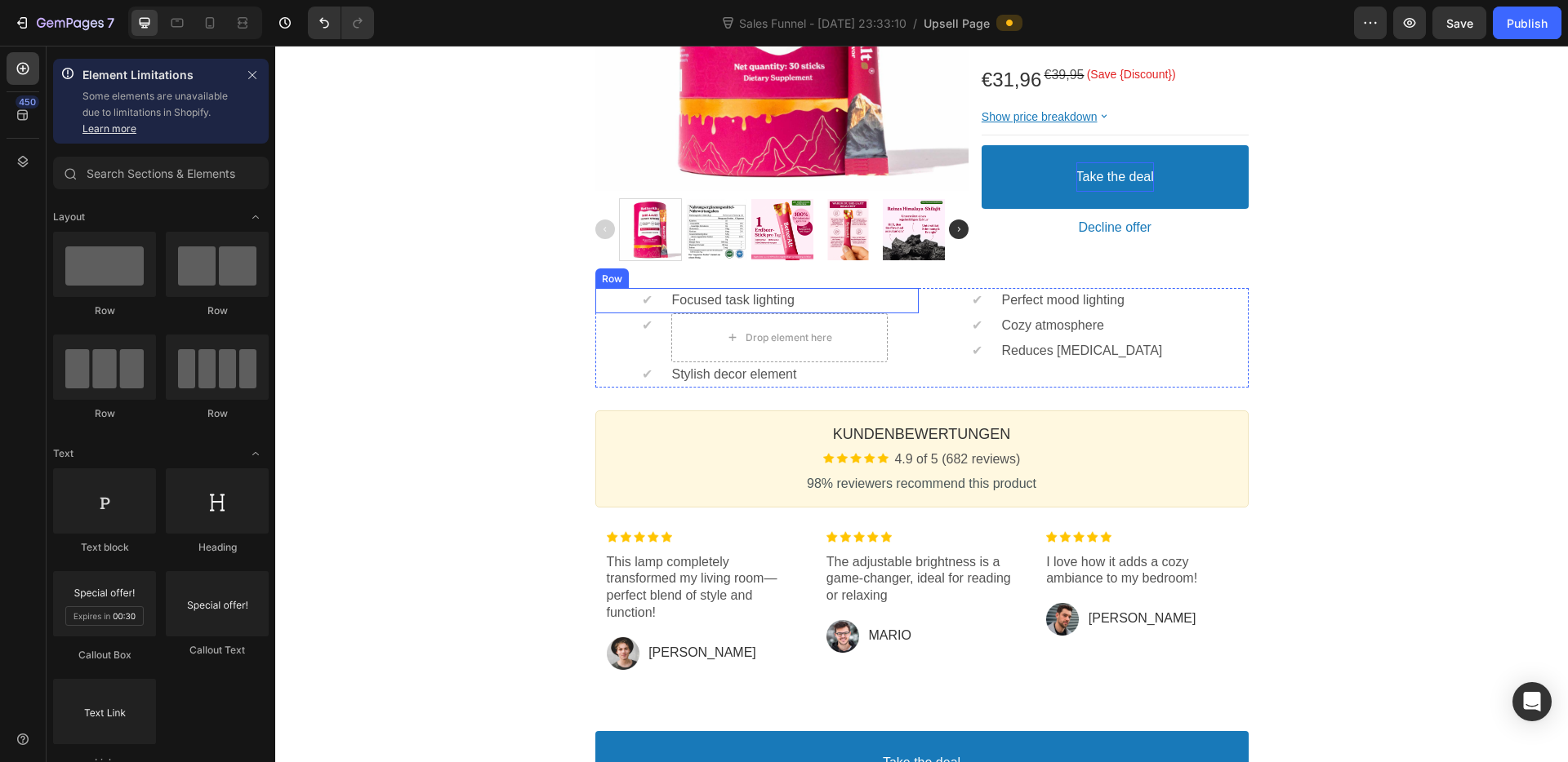
click at [887, 292] on div "✔ Text block Focused task lighting Text block Row" at bounding box center [757, 301] width 323 height 25
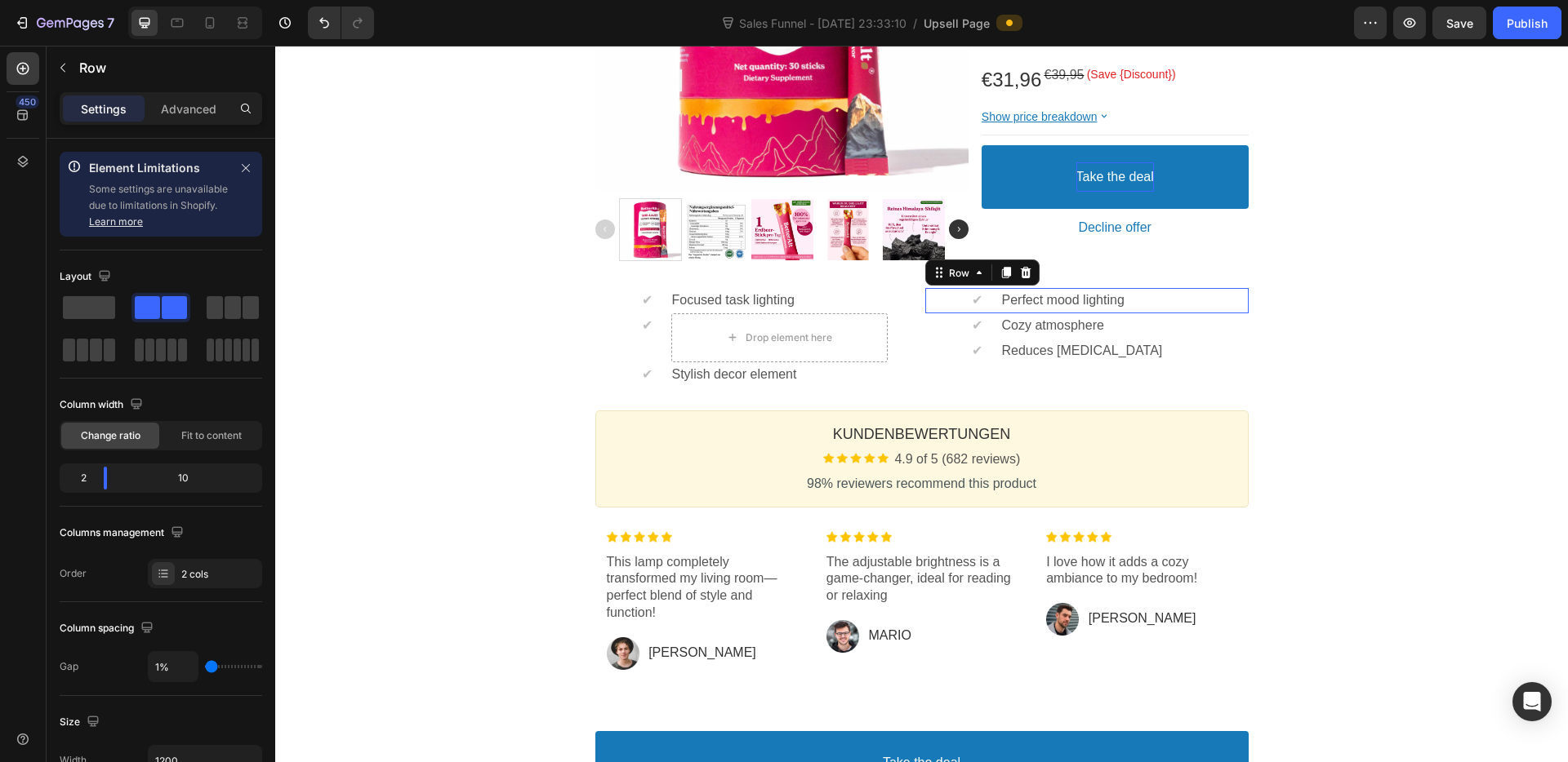
click at [928, 297] on div "✔ Text block Perfect mood lighting Text block Row" at bounding box center [1086, 301] width 323 height 25
click at [929, 362] on div "✔ Text block Reduces [MEDICAL_DATA] Text block Row" at bounding box center [1086, 351] width 323 height 25
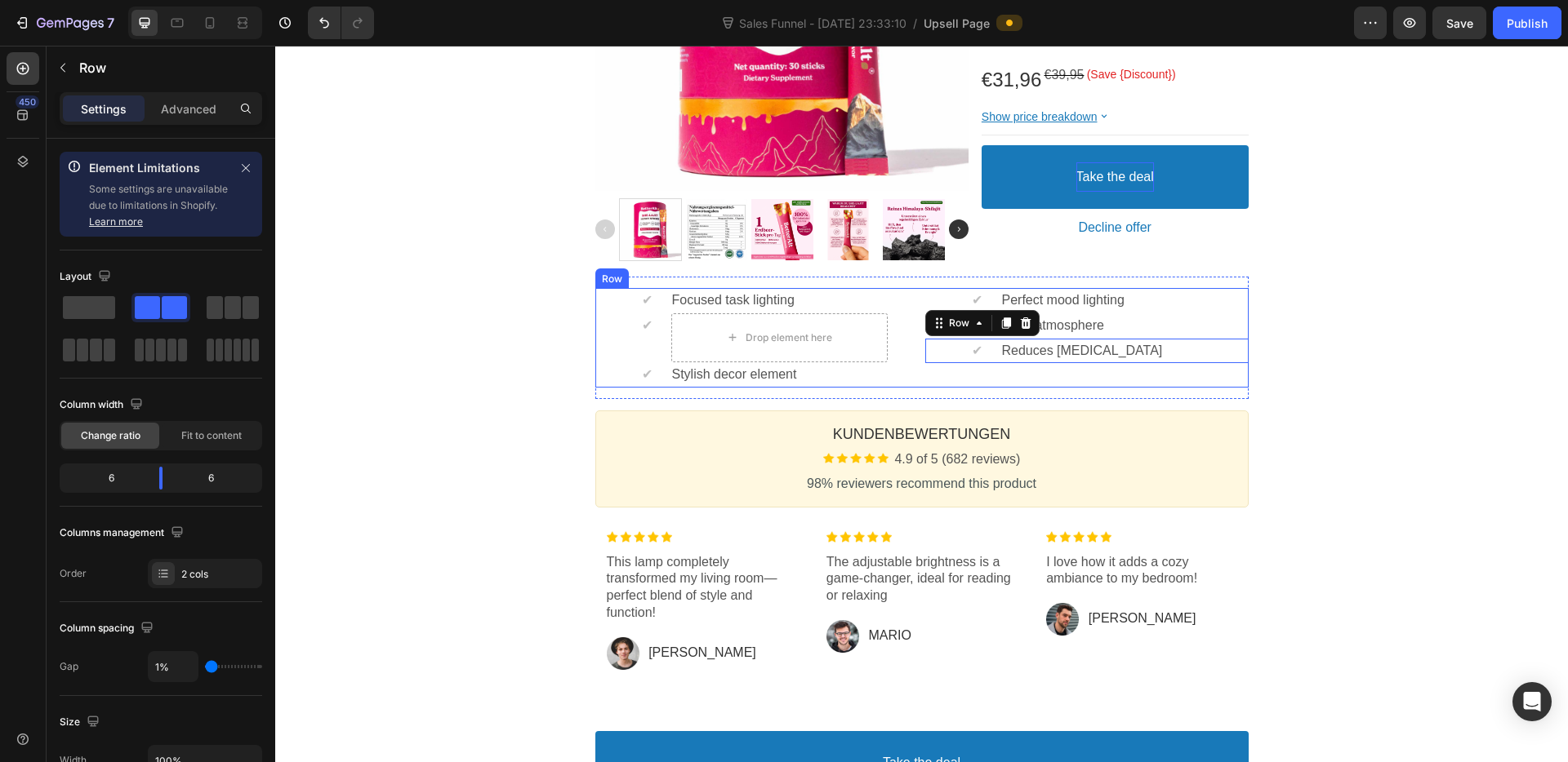
click at [916, 386] on div "✔ Text block Focused task lighting Text block Row ✔ Text block Drop element her…" at bounding box center [922, 338] width 653 height 99
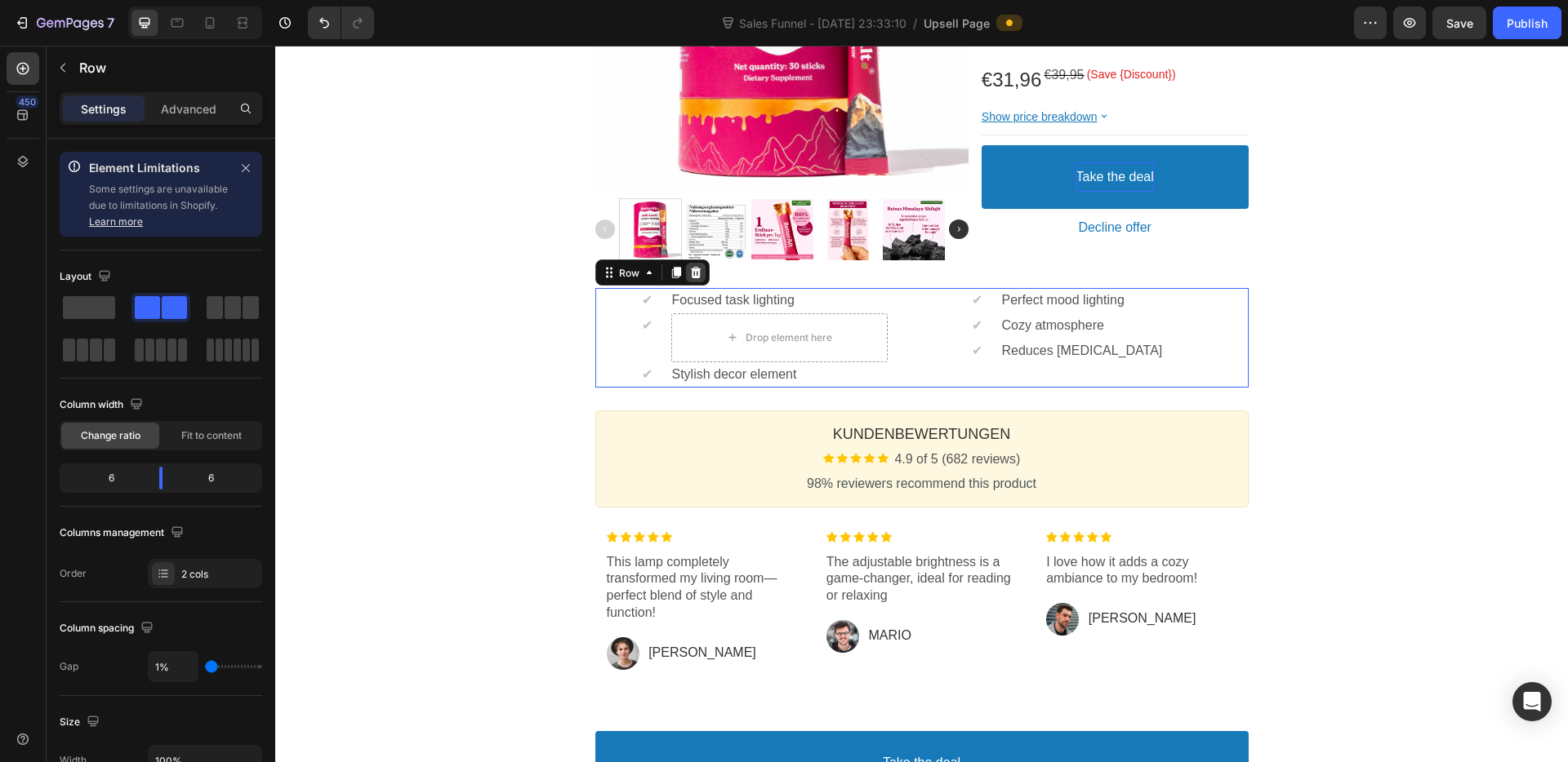
click at [696, 271] on div at bounding box center [695, 272] width 19 height 19
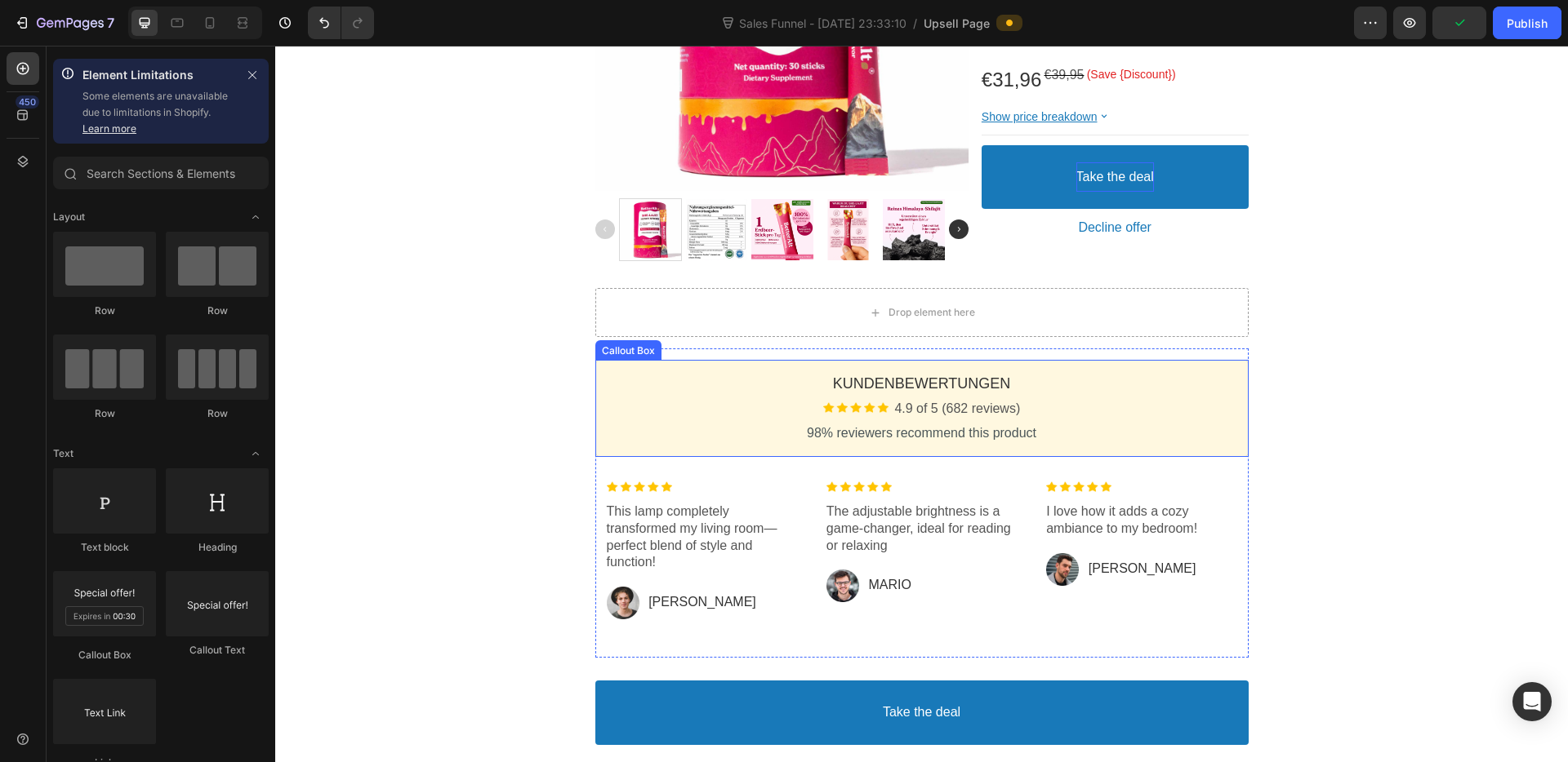
scroll to position [561, 0]
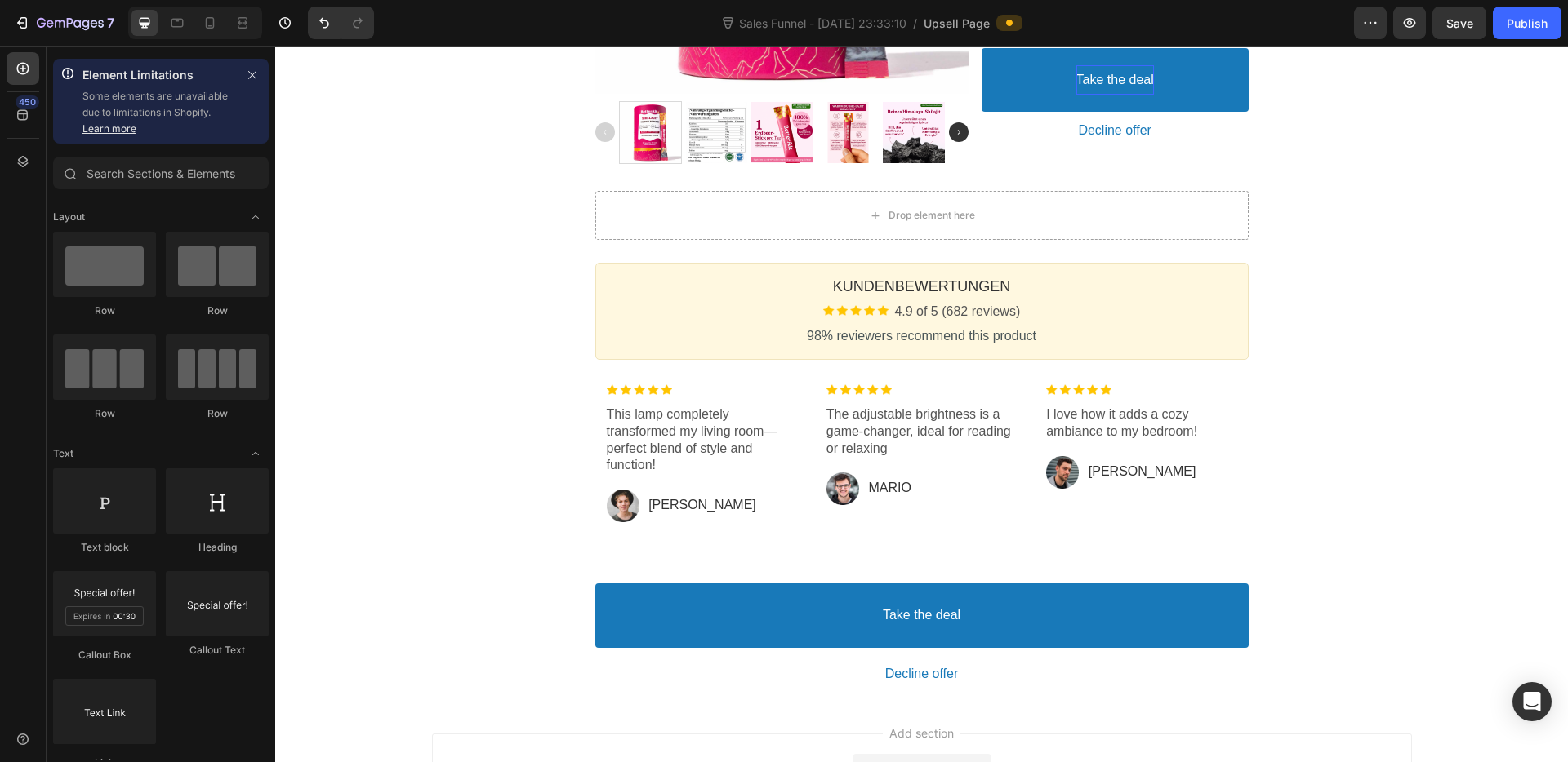
click at [658, 423] on p "This lamp completely transformed my living room—perfect blend of style and func…" at bounding box center [702, 440] width 191 height 67
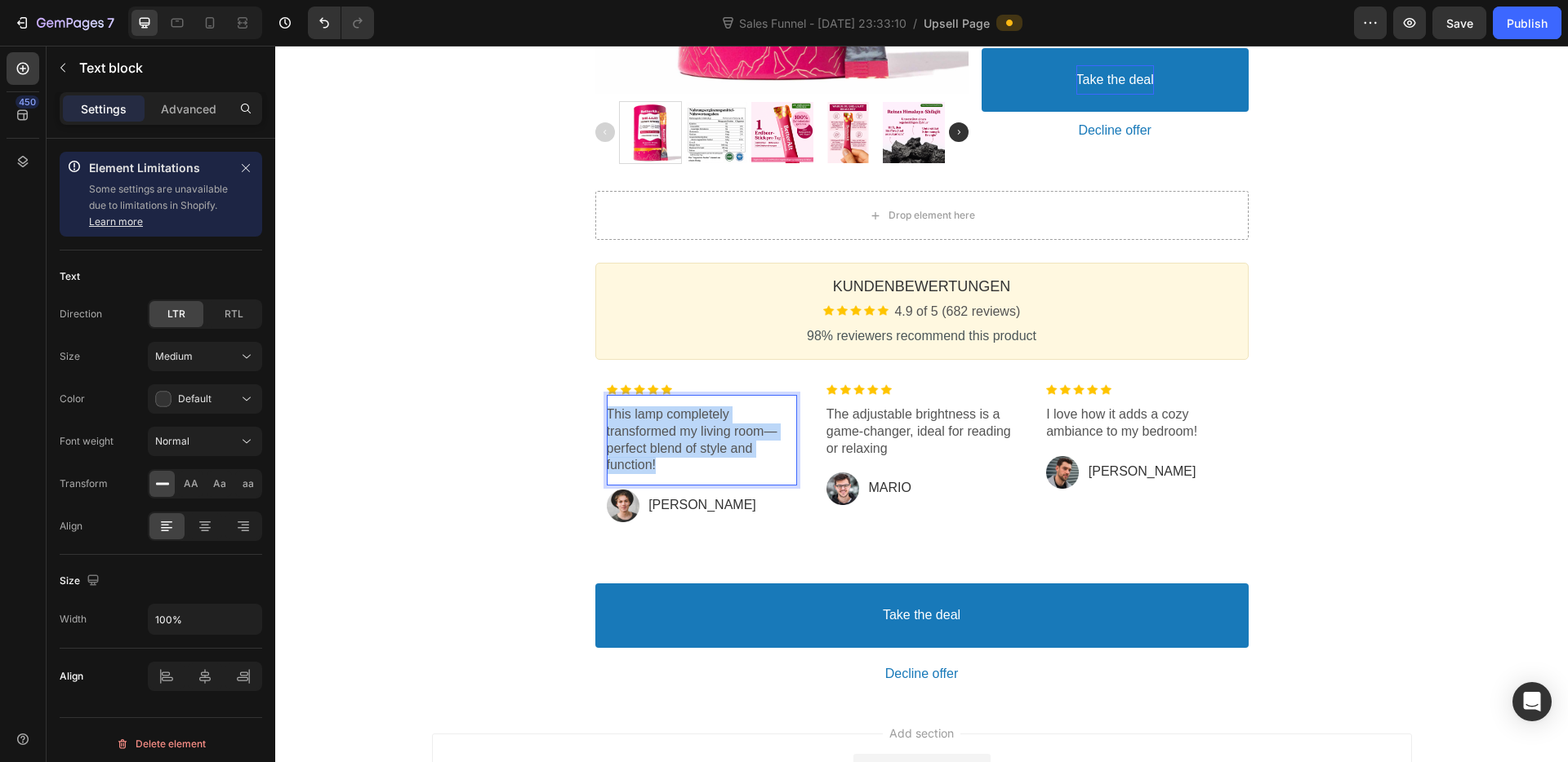
click at [658, 423] on p "This lamp completely transformed my living room—perfect blend of style and func…" at bounding box center [702, 440] width 191 height 67
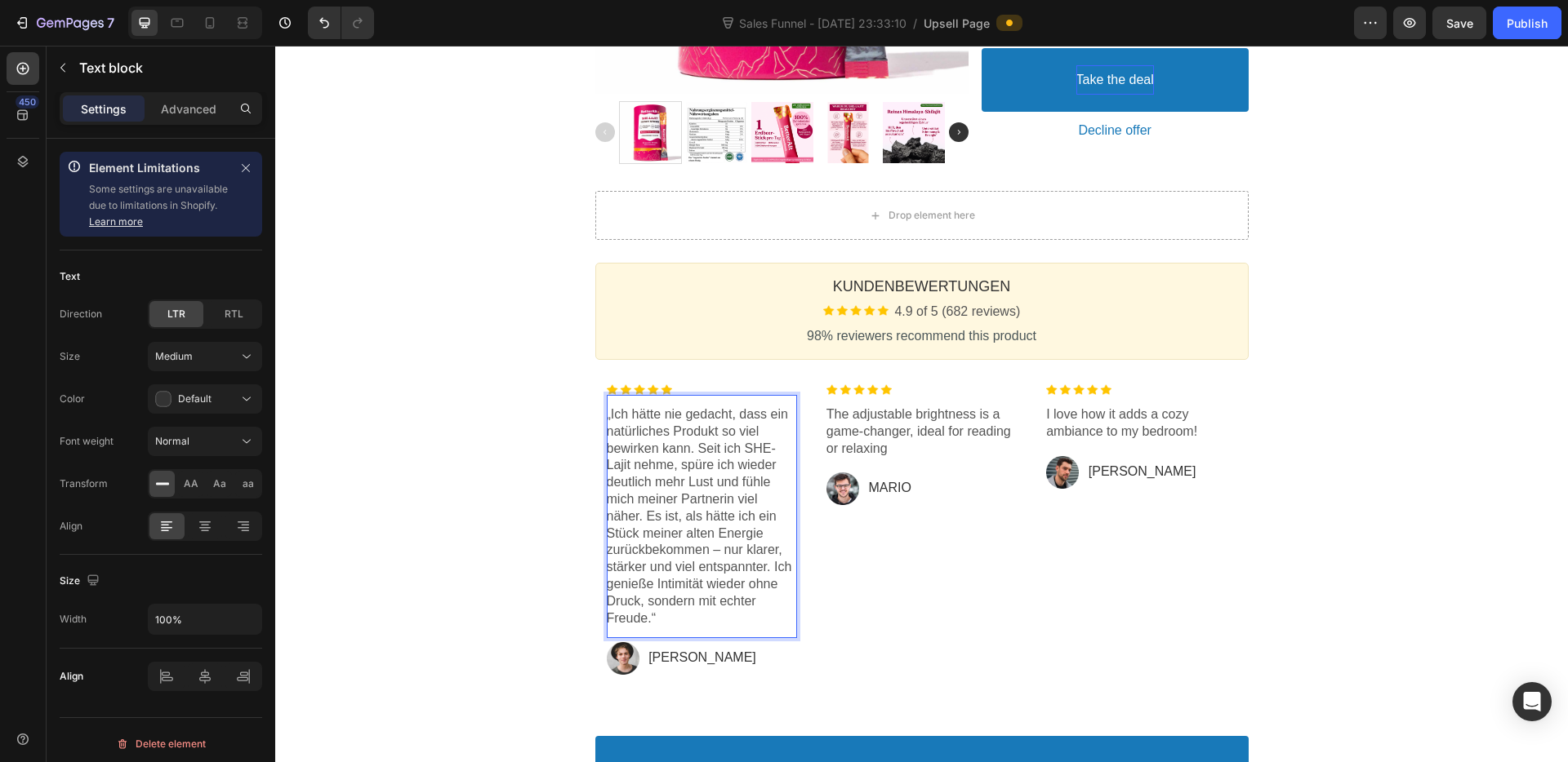
click at [682, 498] on p "„Ich hätte nie gedacht, dass ein natürliches Produkt so viel bewirken kann. Sei…" at bounding box center [702, 516] width 191 height 220
click at [654, 678] on div "Image Jonh Text block Row" at bounding box center [702, 658] width 191 height 40
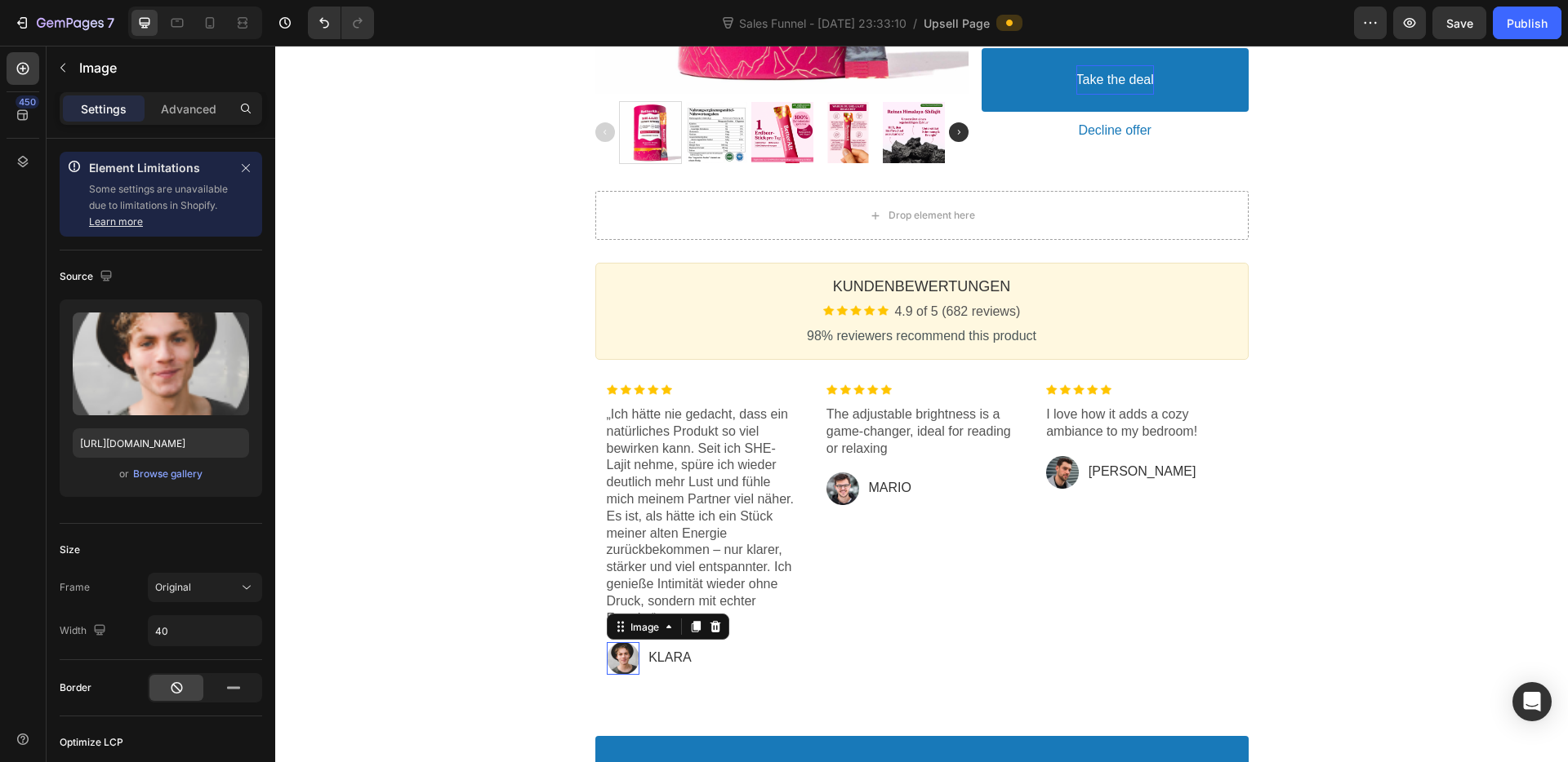
click at [612, 652] on div at bounding box center [622, 658] width 33 height 33
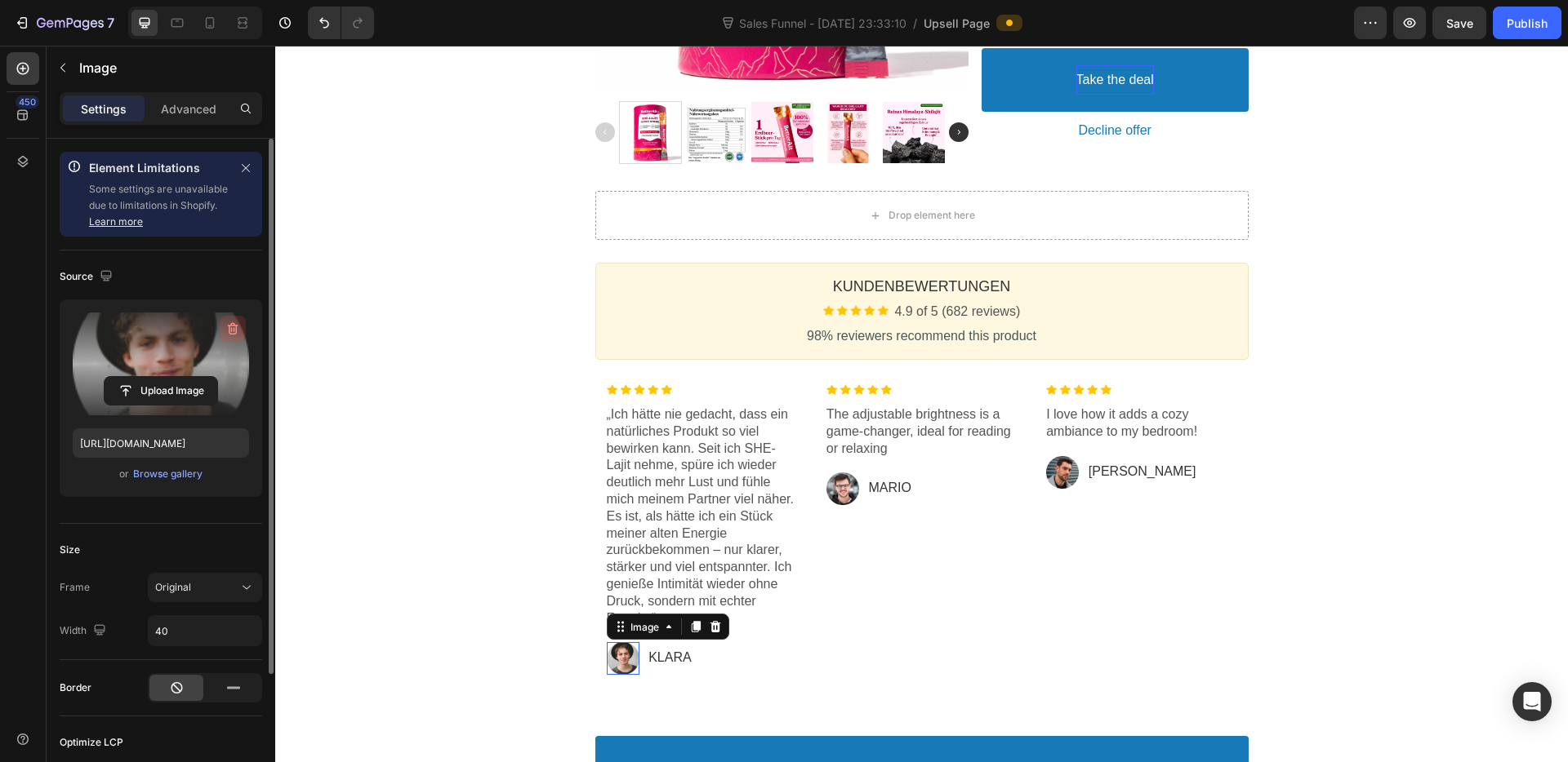
click at [230, 326] on icon "button" at bounding box center [232, 328] width 16 height 16
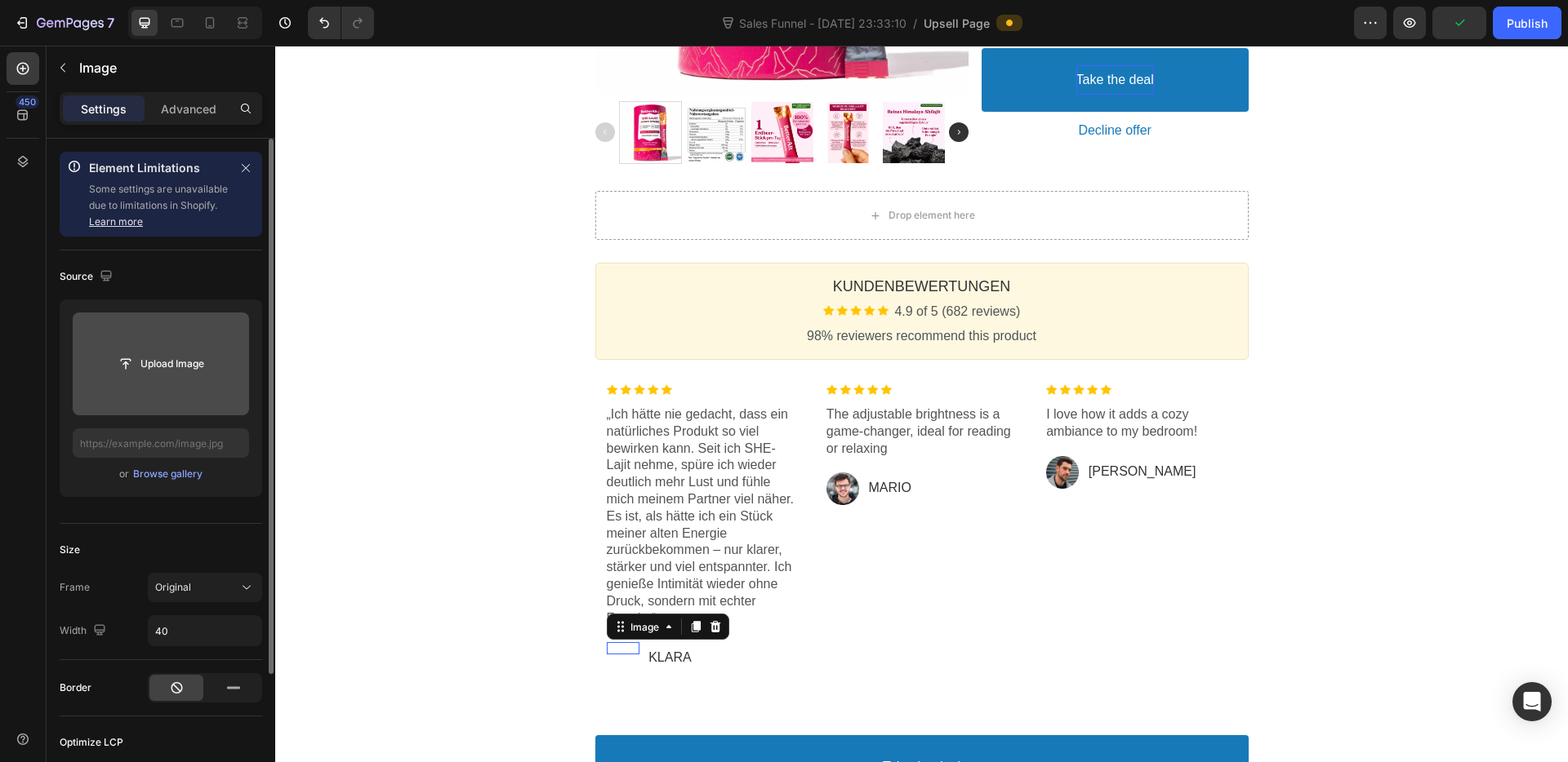
click at [175, 365] on input "file" at bounding box center [161, 363] width 113 height 28
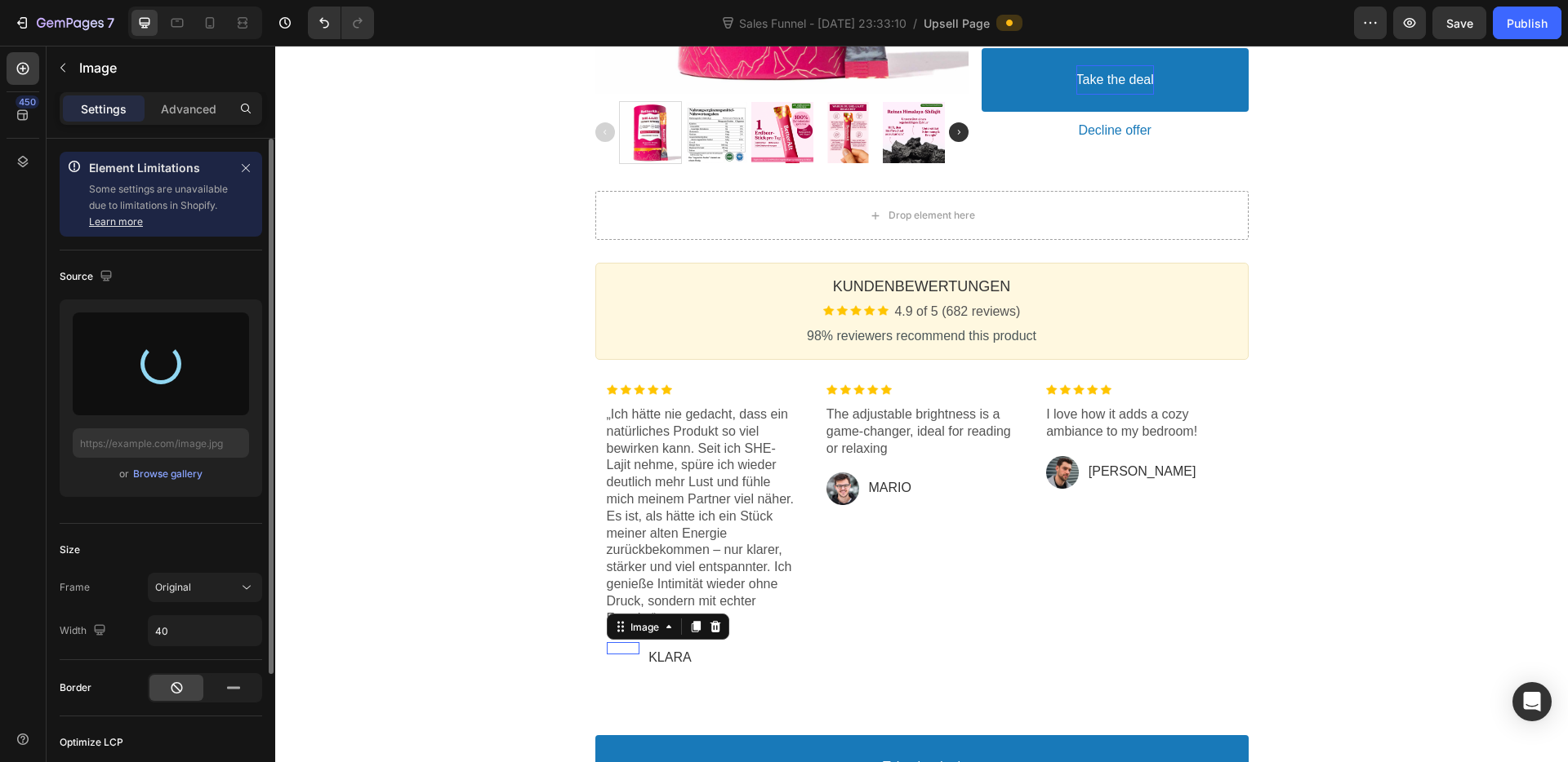
type input "[URL][DOMAIN_NAME]"
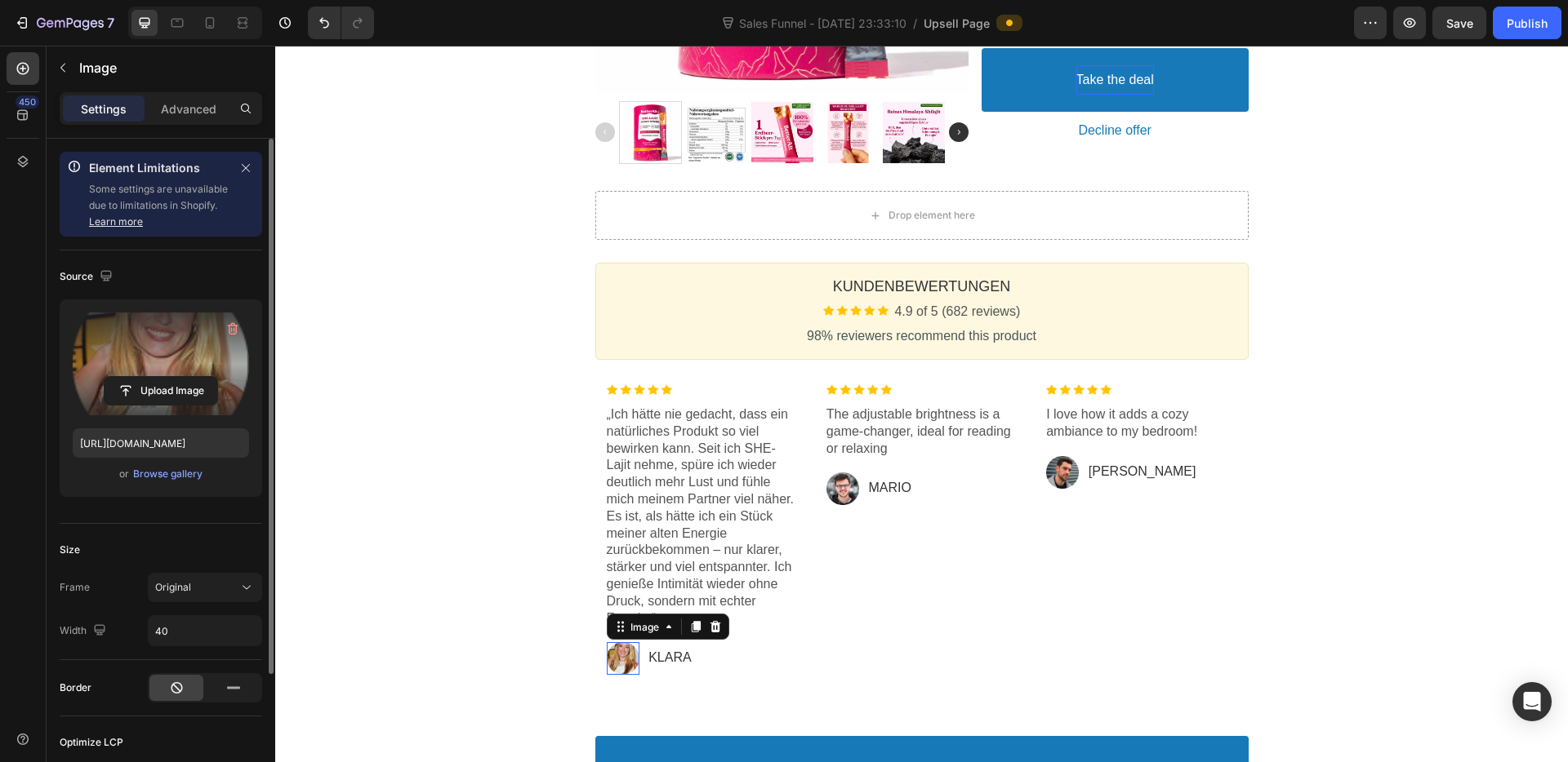
click at [934, 423] on p "The adjustable brightness is a game-changer, ideal for reading or relaxing" at bounding box center [922, 432] width 191 height 51
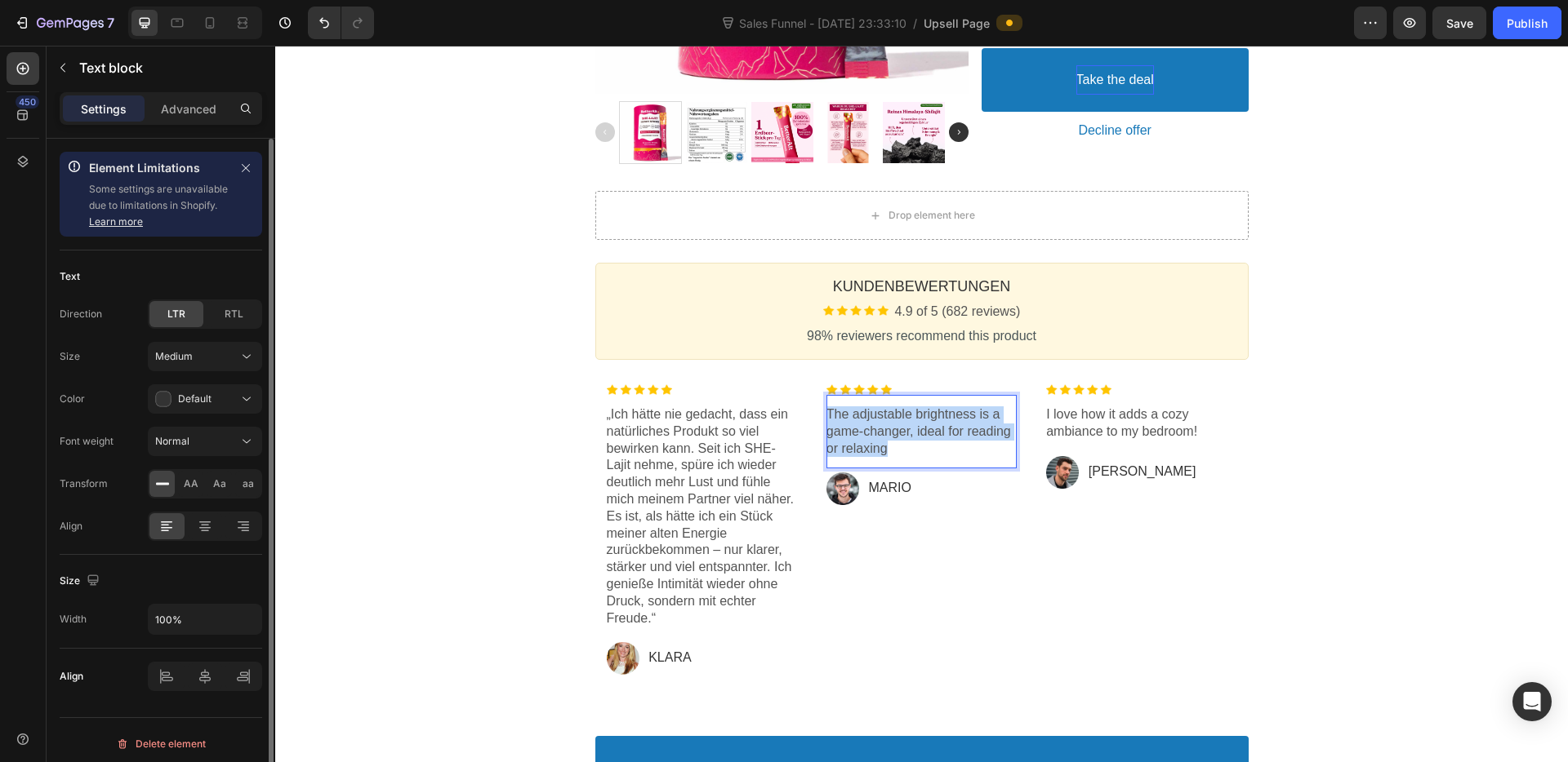
click at [934, 423] on p "The adjustable brightness is a game-changer, ideal for reading or relaxing" at bounding box center [922, 432] width 191 height 51
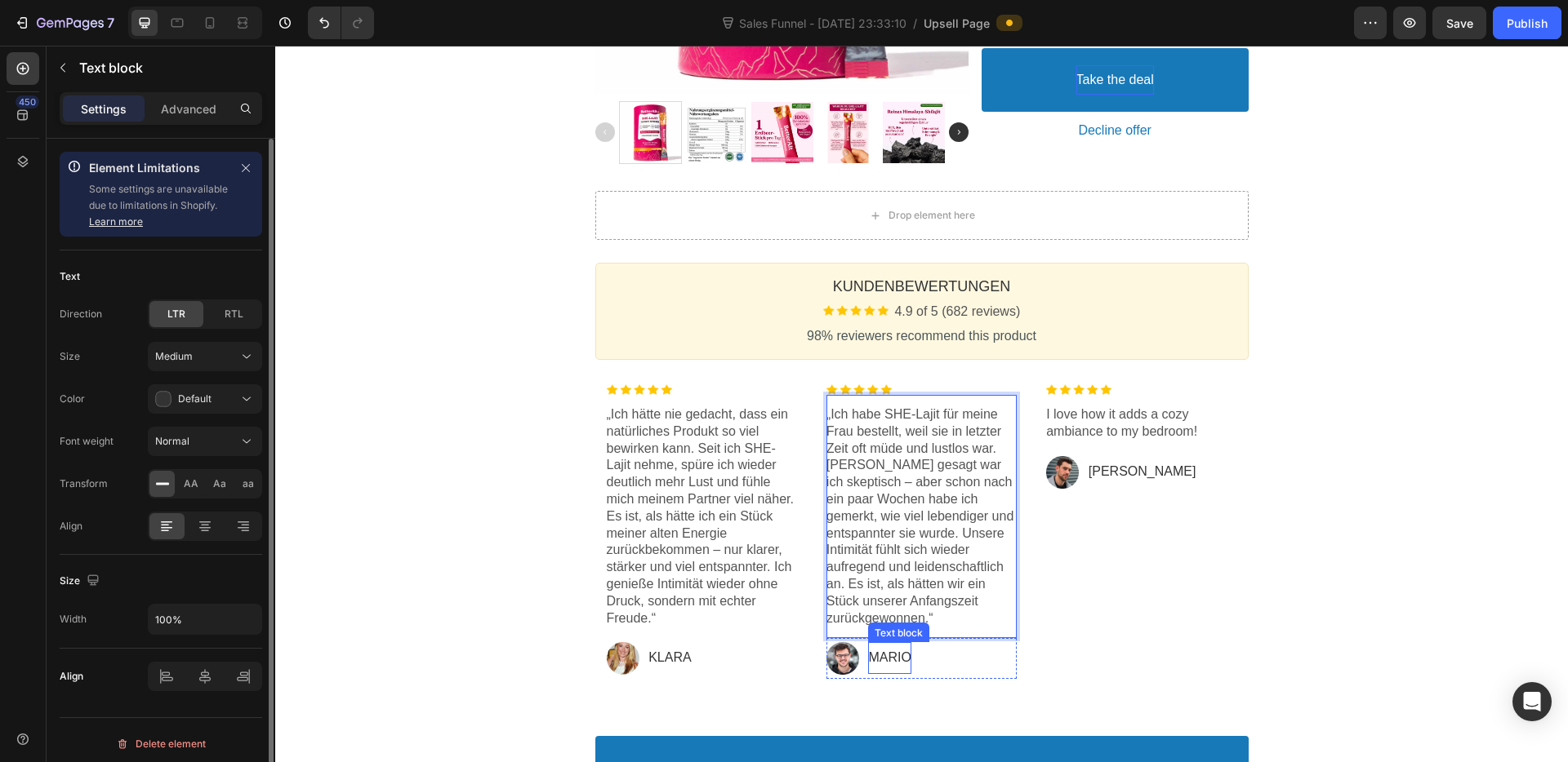
click at [895, 650] on p "MARIO" at bounding box center [889, 658] width 42 height 17
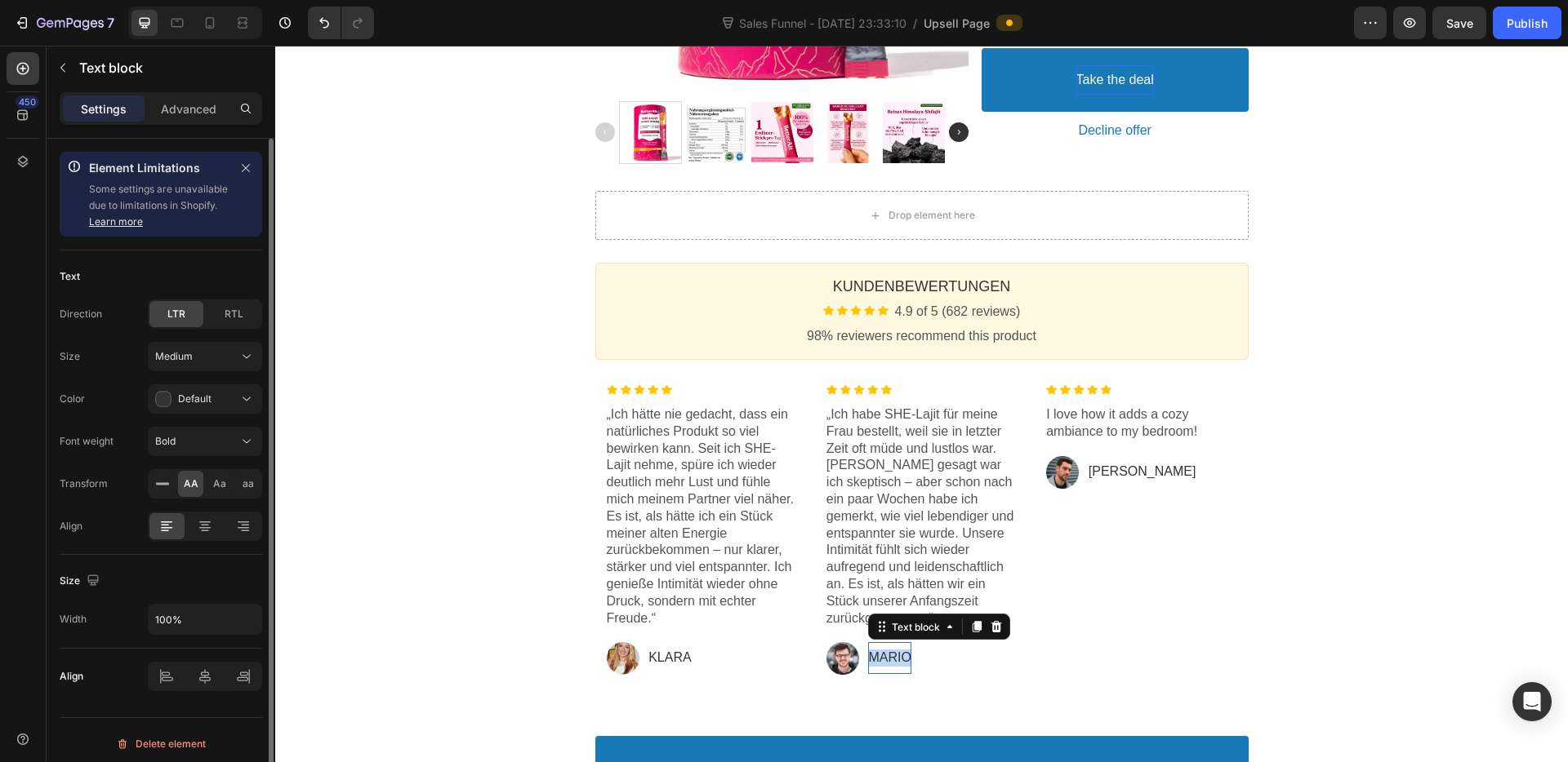
click at [895, 650] on p "MARIO" at bounding box center [889, 658] width 42 height 17
click at [1117, 418] on p "I love how it adds a cozy ambiance to my bedroom!" at bounding box center [1141, 423] width 191 height 35
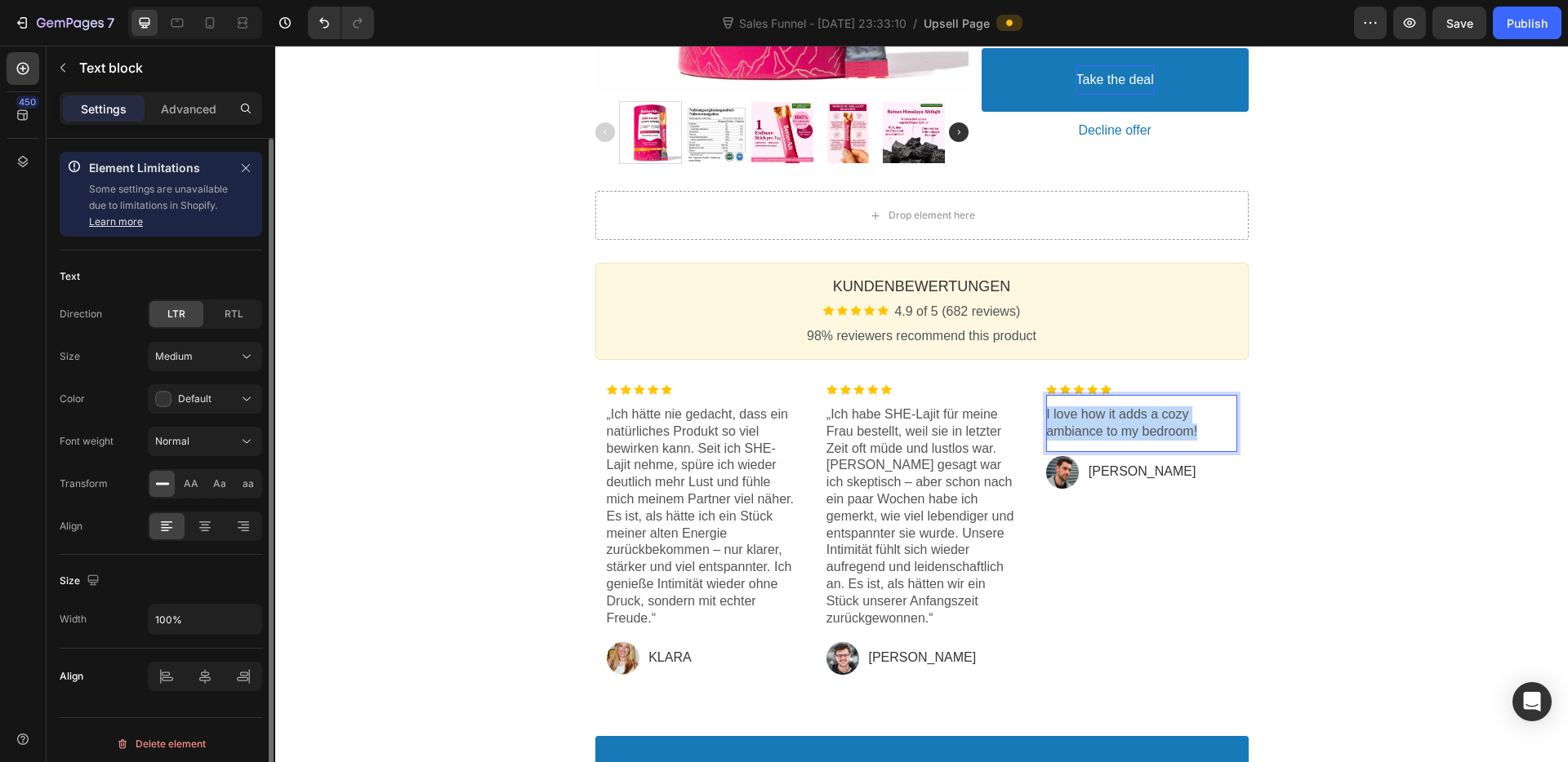
click at [1117, 418] on p "I love how it adds a cozy ambiance to my bedroom!" at bounding box center [1141, 423] width 191 height 35
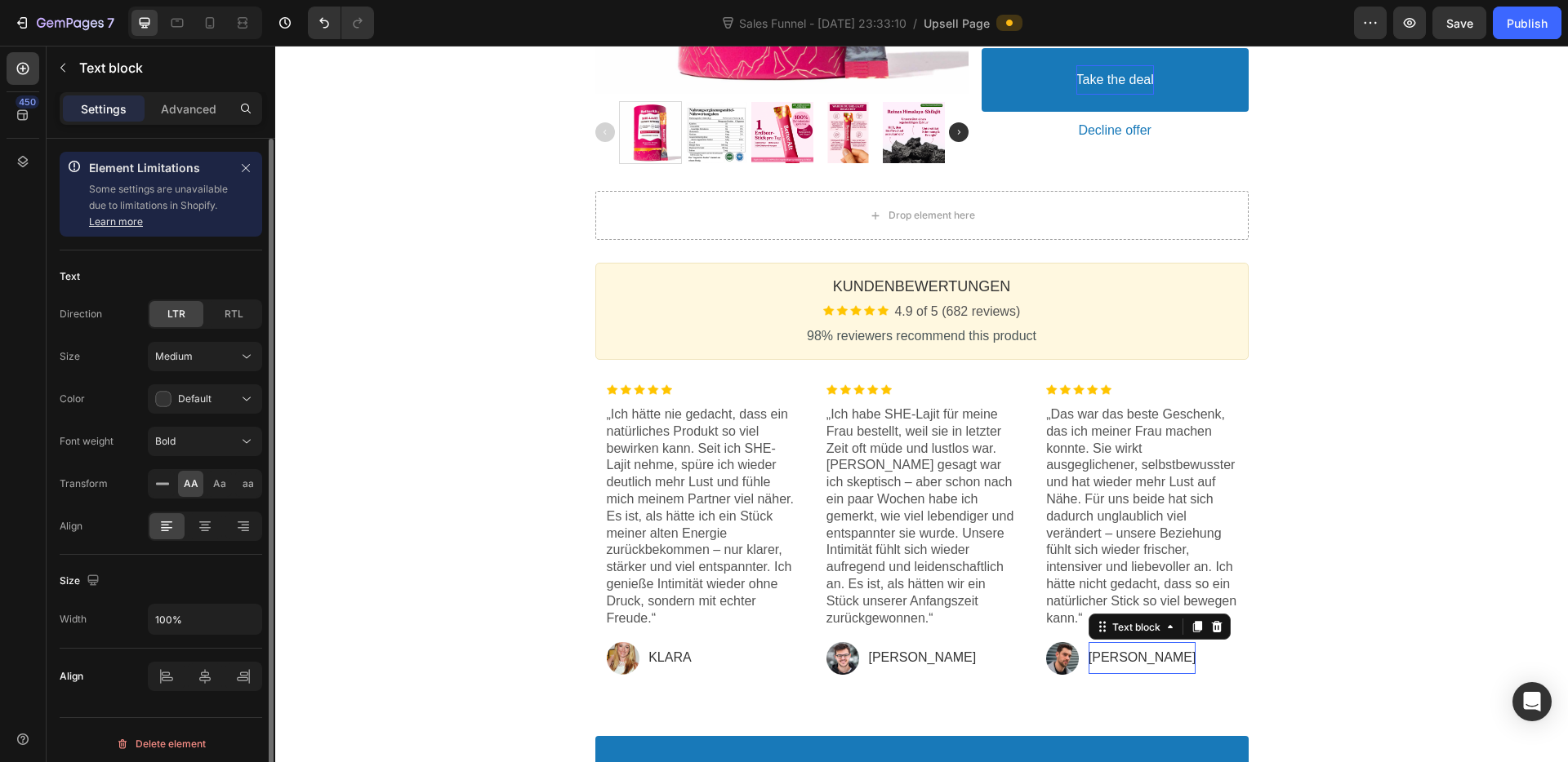
click at [1108, 653] on p "[PERSON_NAME]" at bounding box center [1142, 658] width 108 height 17
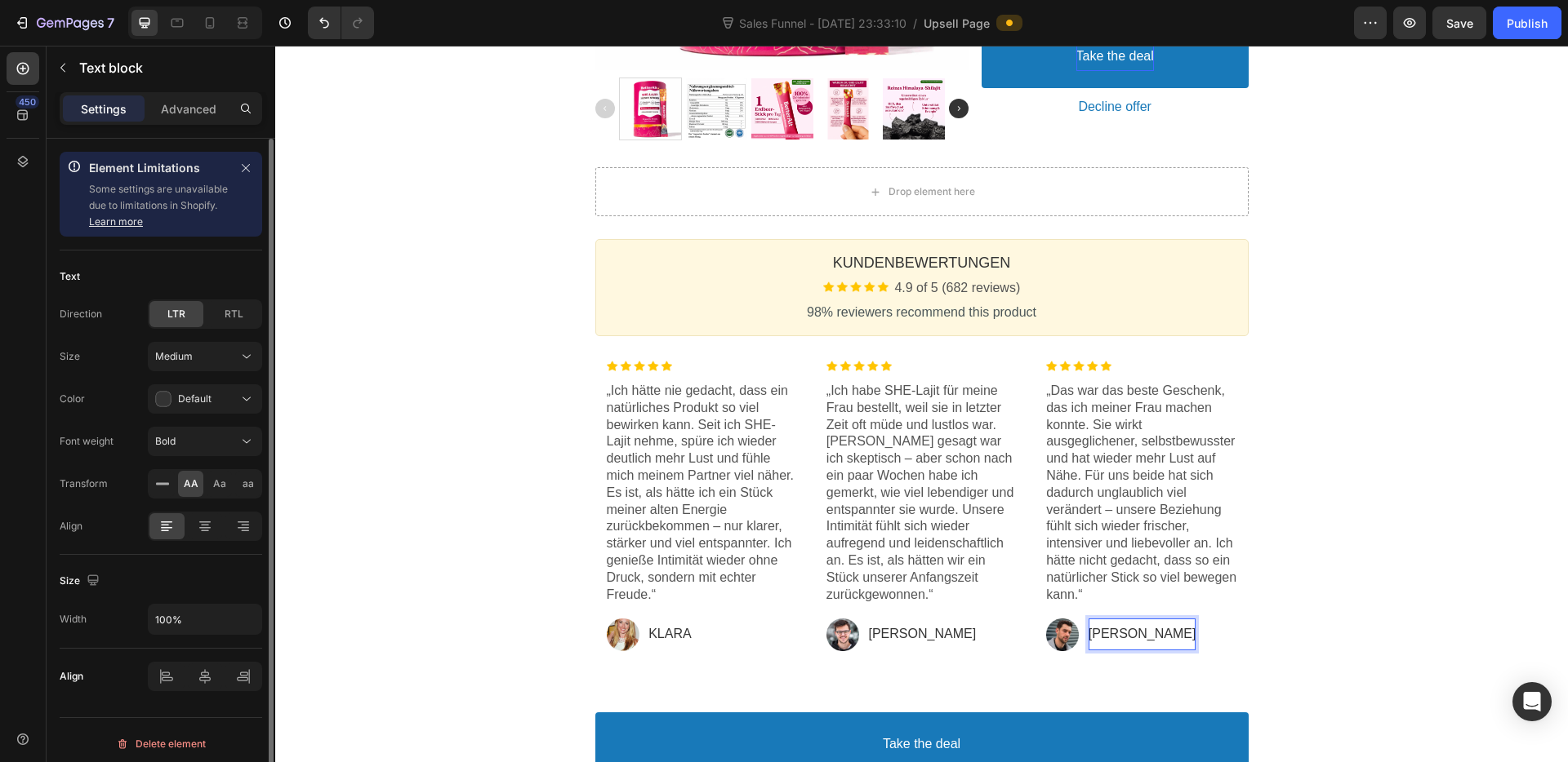
click at [1457, 388] on div "One-time Offer Callout Text Grab another for {{Max_Discount}} OFF Callout Text …" at bounding box center [921, 183] width 1292 height 1293
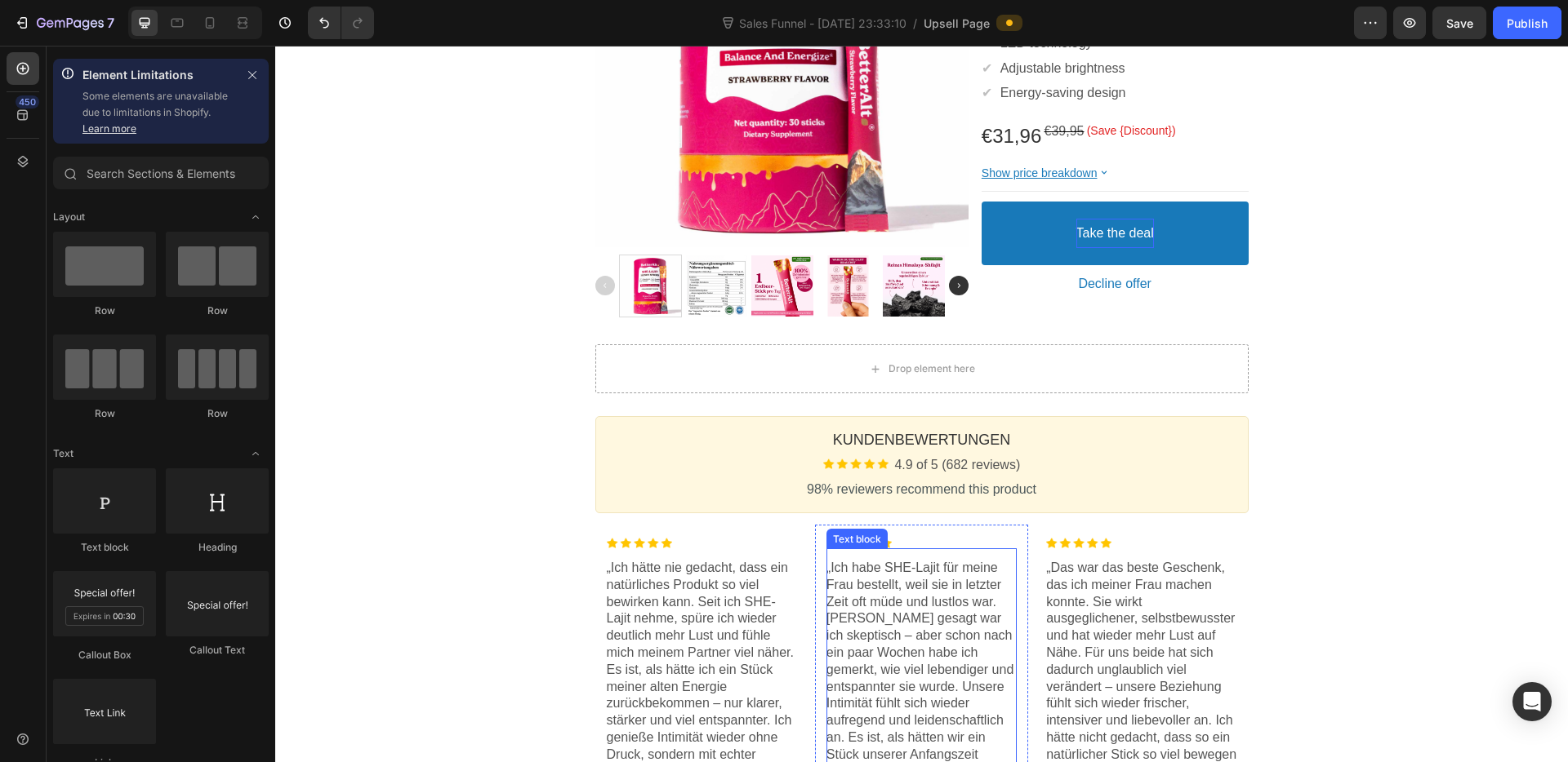
scroll to position [400, 0]
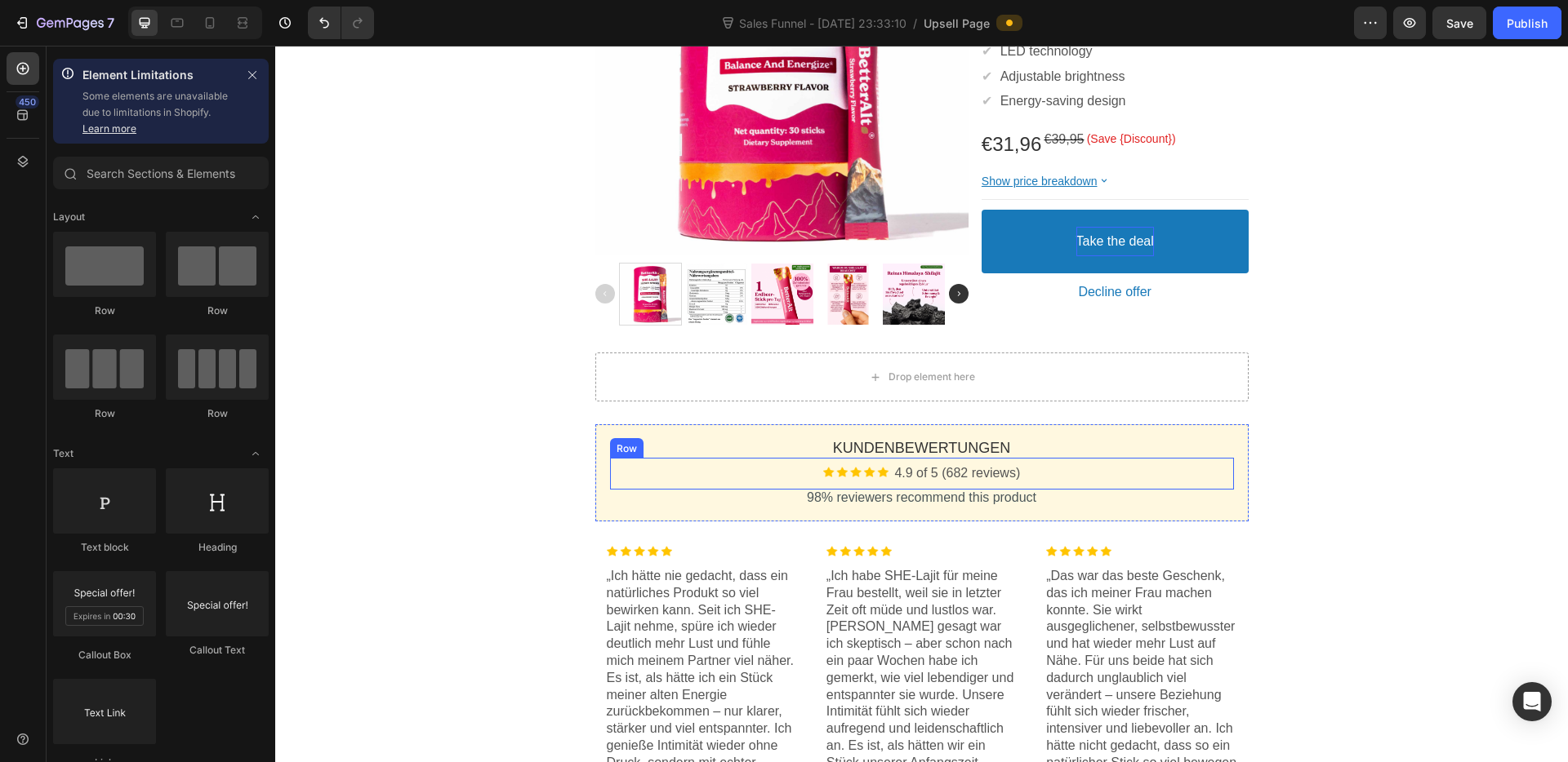
click at [1087, 492] on p "98% reviewers recommend this product" at bounding box center [922, 498] width 624 height 17
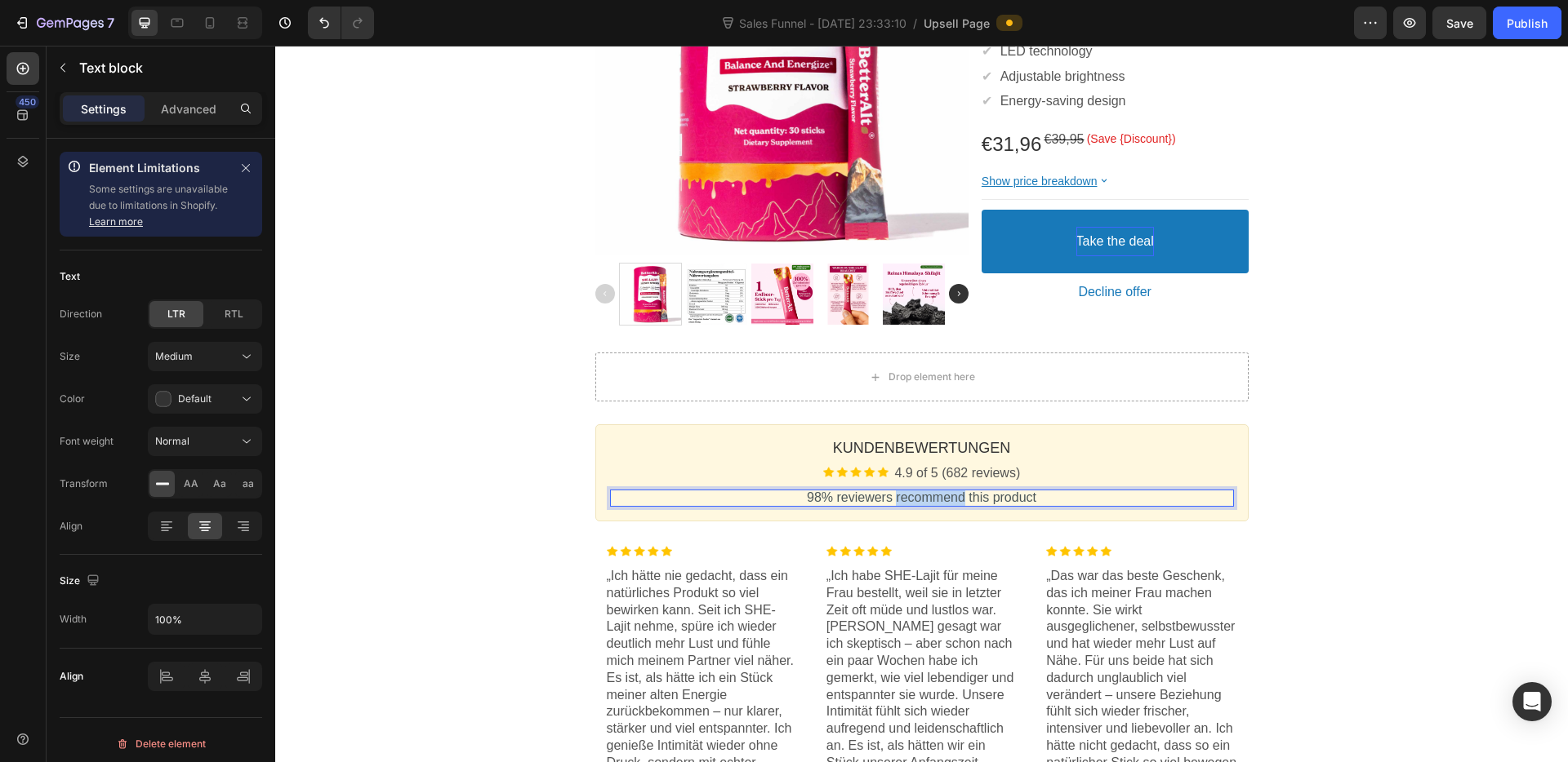
click at [908, 499] on span "98% reviewers recommend this product" at bounding box center [921, 497] width 229 height 13
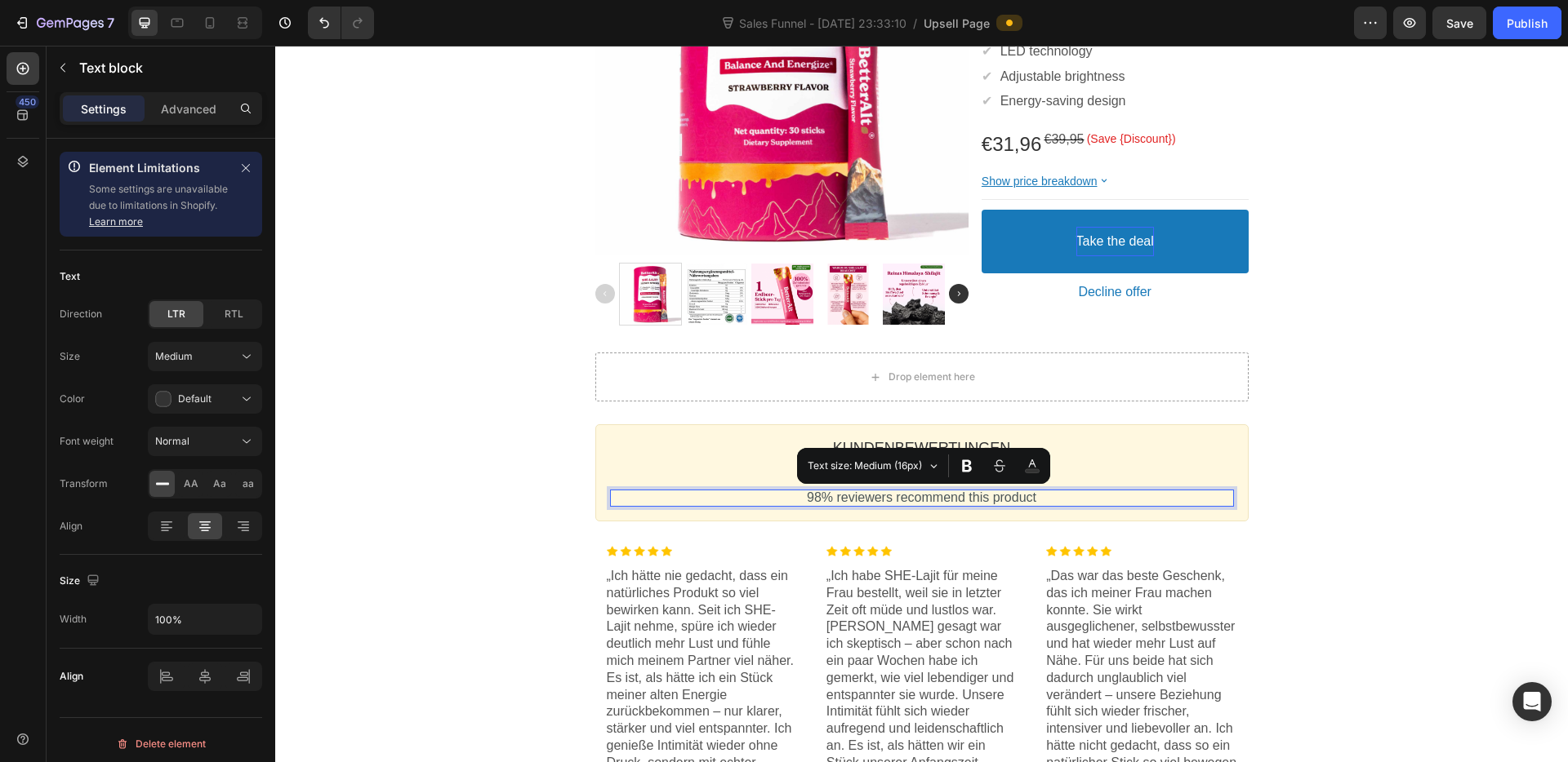
click at [1136, 502] on p "98% reviewers recommend this product" at bounding box center [922, 498] width 624 height 17
click at [1371, 496] on div "One-time Offer Callout Text Grab another for {{Max_Discount}} OFF Callout Text …" at bounding box center [921, 368] width 1292 height 1293
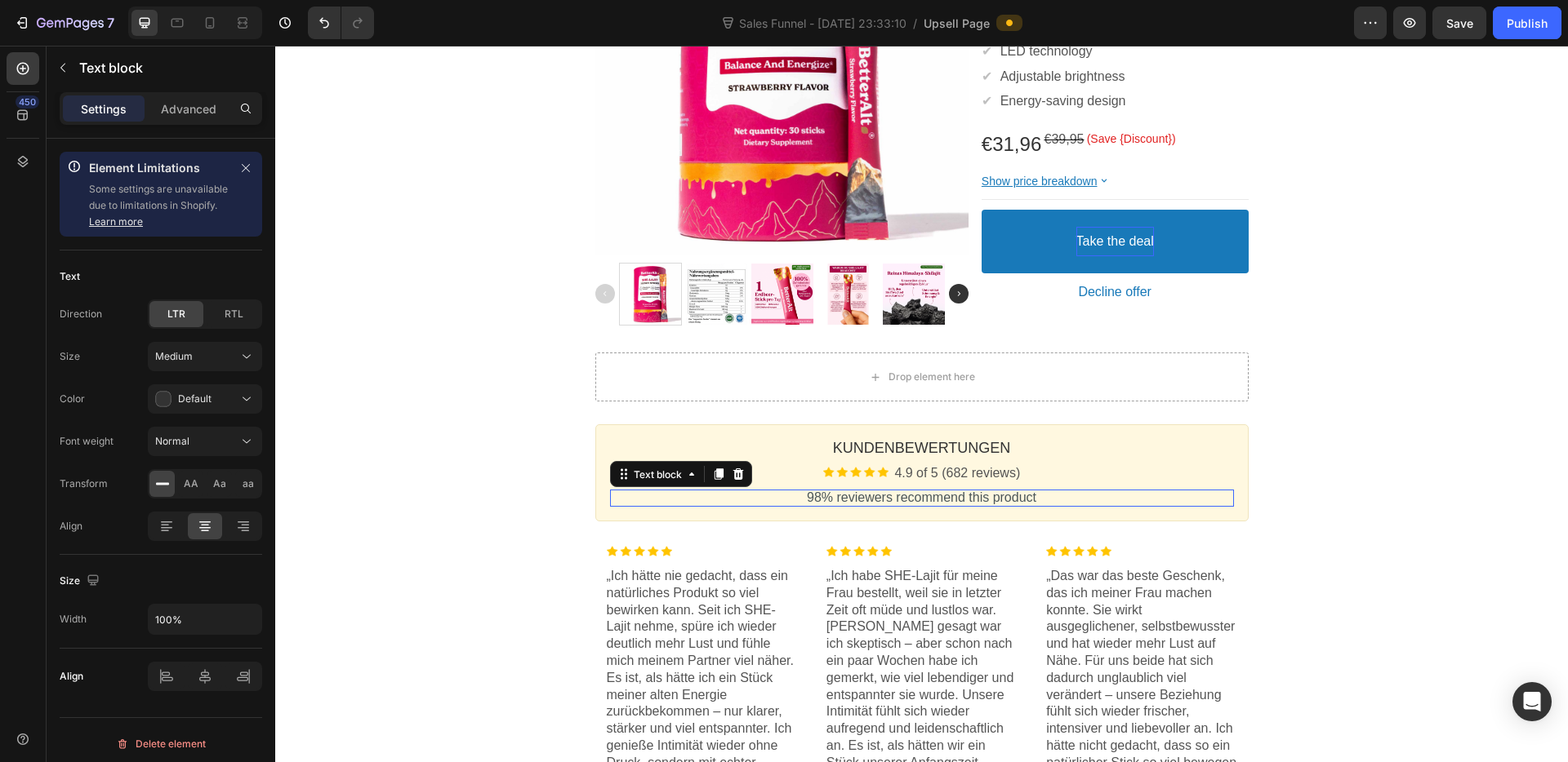
click at [1161, 501] on p "98% reviewers recommend this product" at bounding box center [922, 498] width 624 height 17
click at [741, 478] on div at bounding box center [738, 474] width 19 height 19
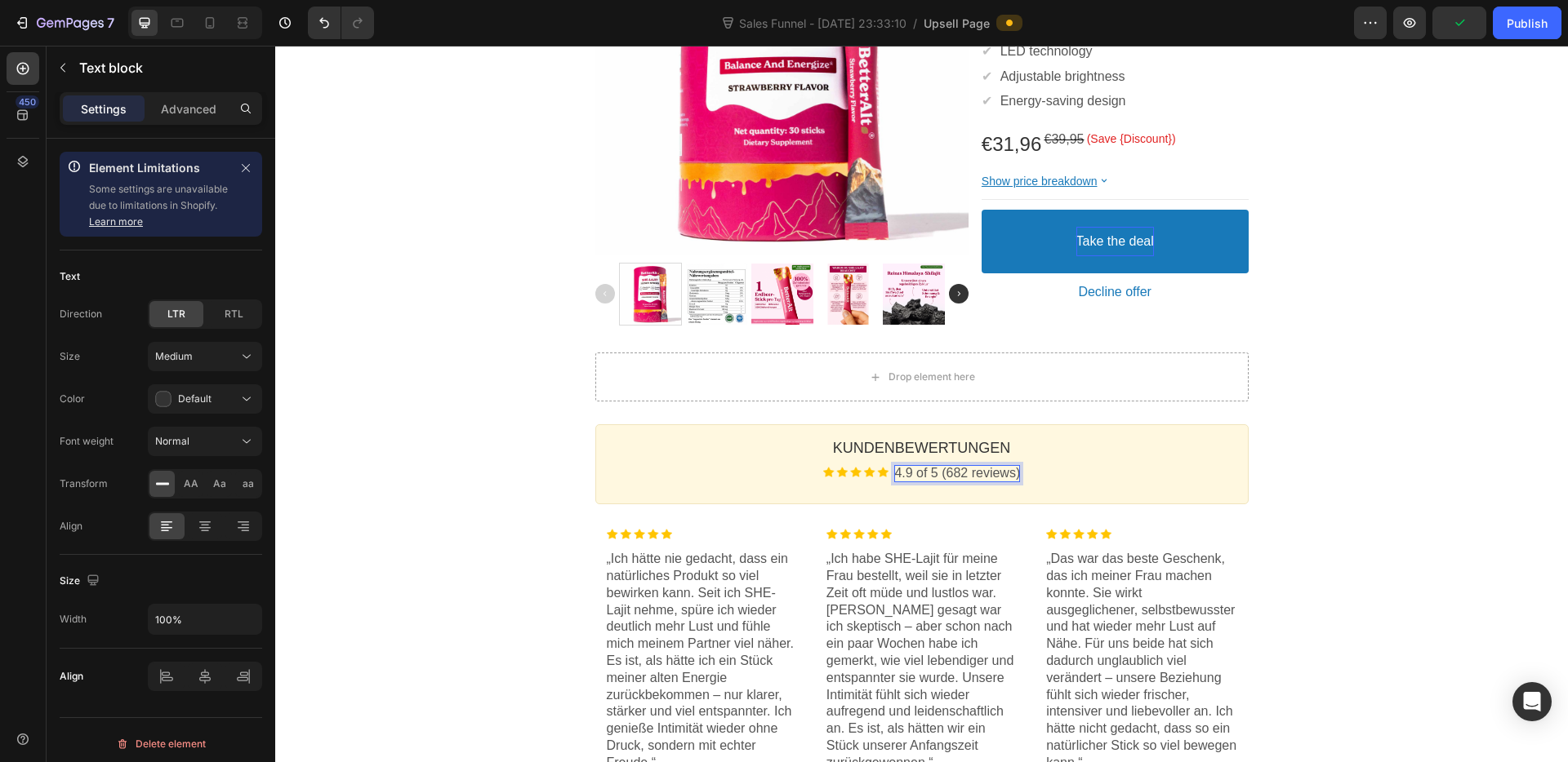
click at [954, 475] on p "4.9 of 5 (682 reviews)" at bounding box center [956, 474] width 126 height 17
click at [914, 478] on p "4.9 of 5 (89 reviews)" at bounding box center [957, 474] width 118 height 17
click at [916, 473] on p "4.9 of 5 (89 reviews)" at bounding box center [957, 474] width 118 height 17
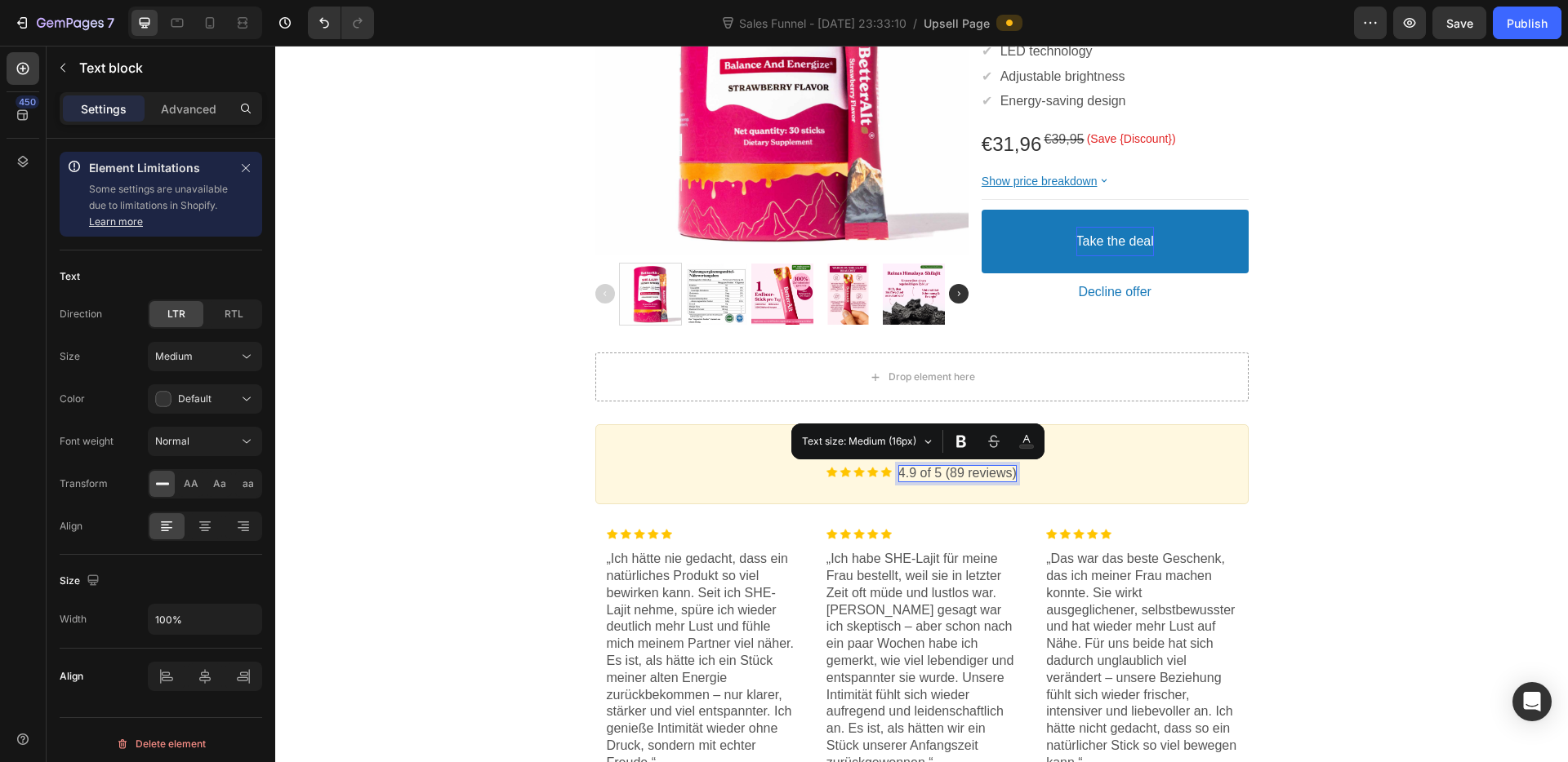
click at [908, 472] on p "4.9 of 5 (89 reviews)" at bounding box center [957, 474] width 118 height 17
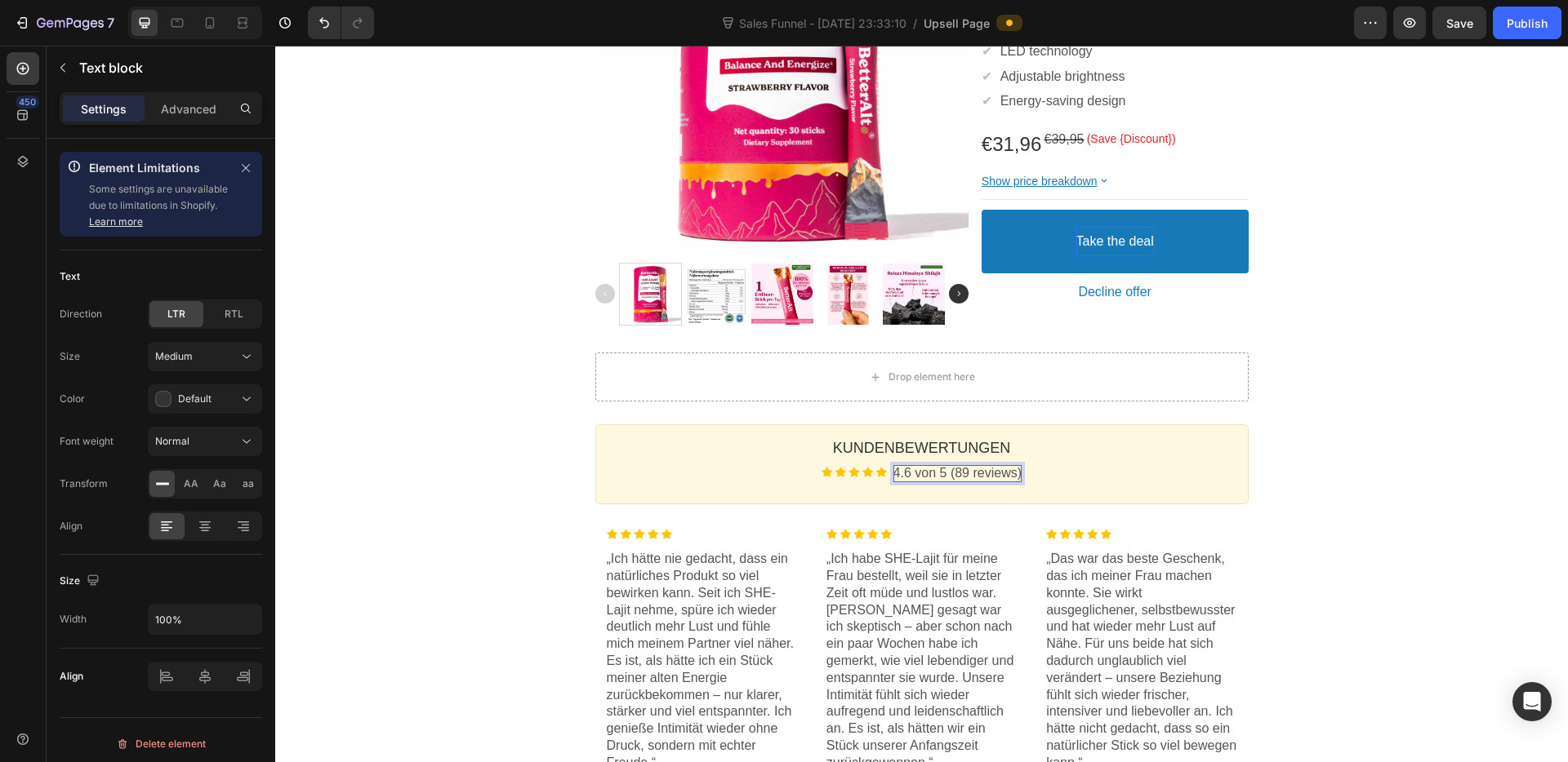
click at [1320, 357] on div "One-time Offer Callout Text Grab another for {{Max_Discount}} OFF Callout Text …" at bounding box center [921, 360] width 1292 height 1276
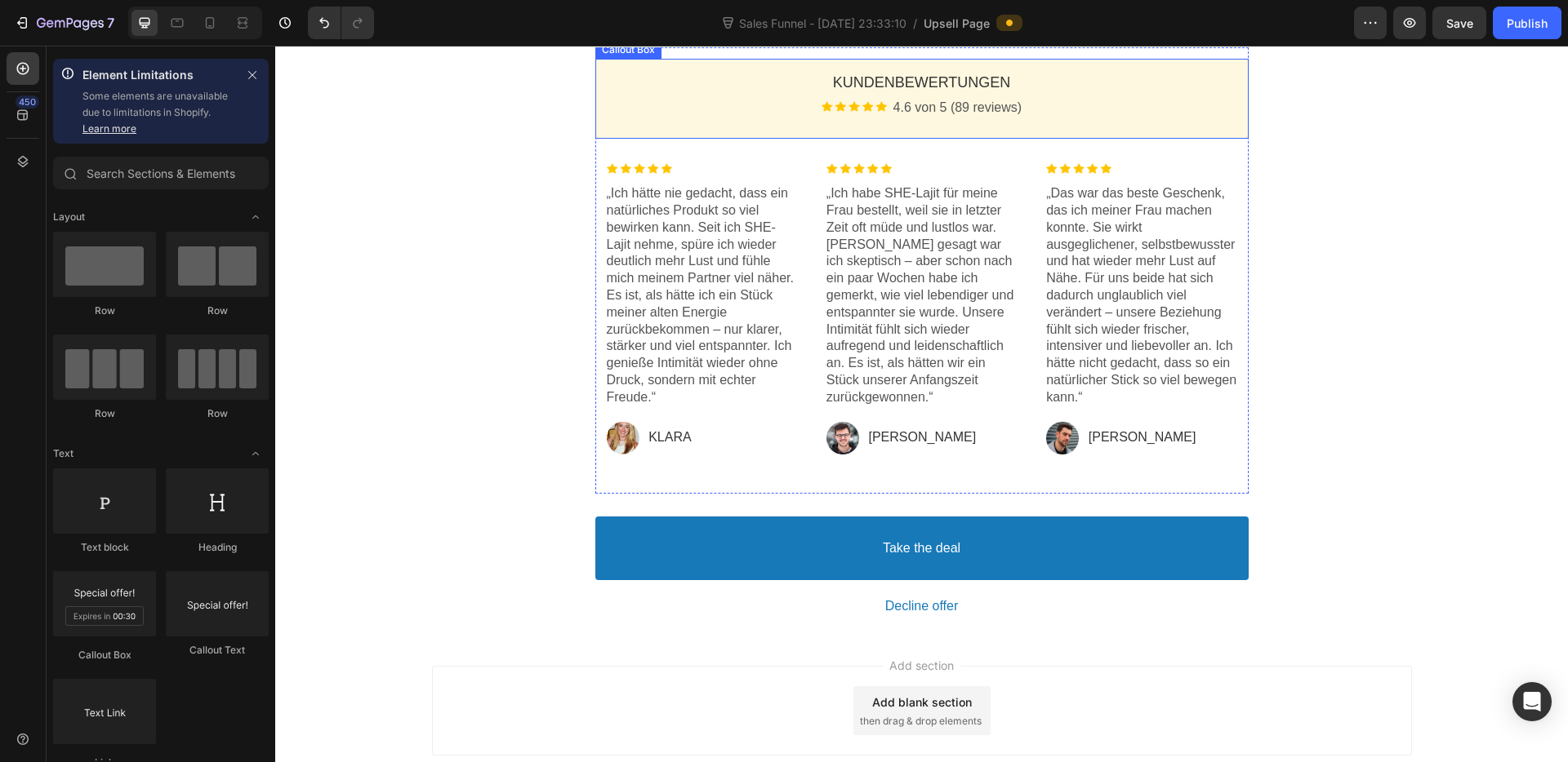
scroll to position [806, 0]
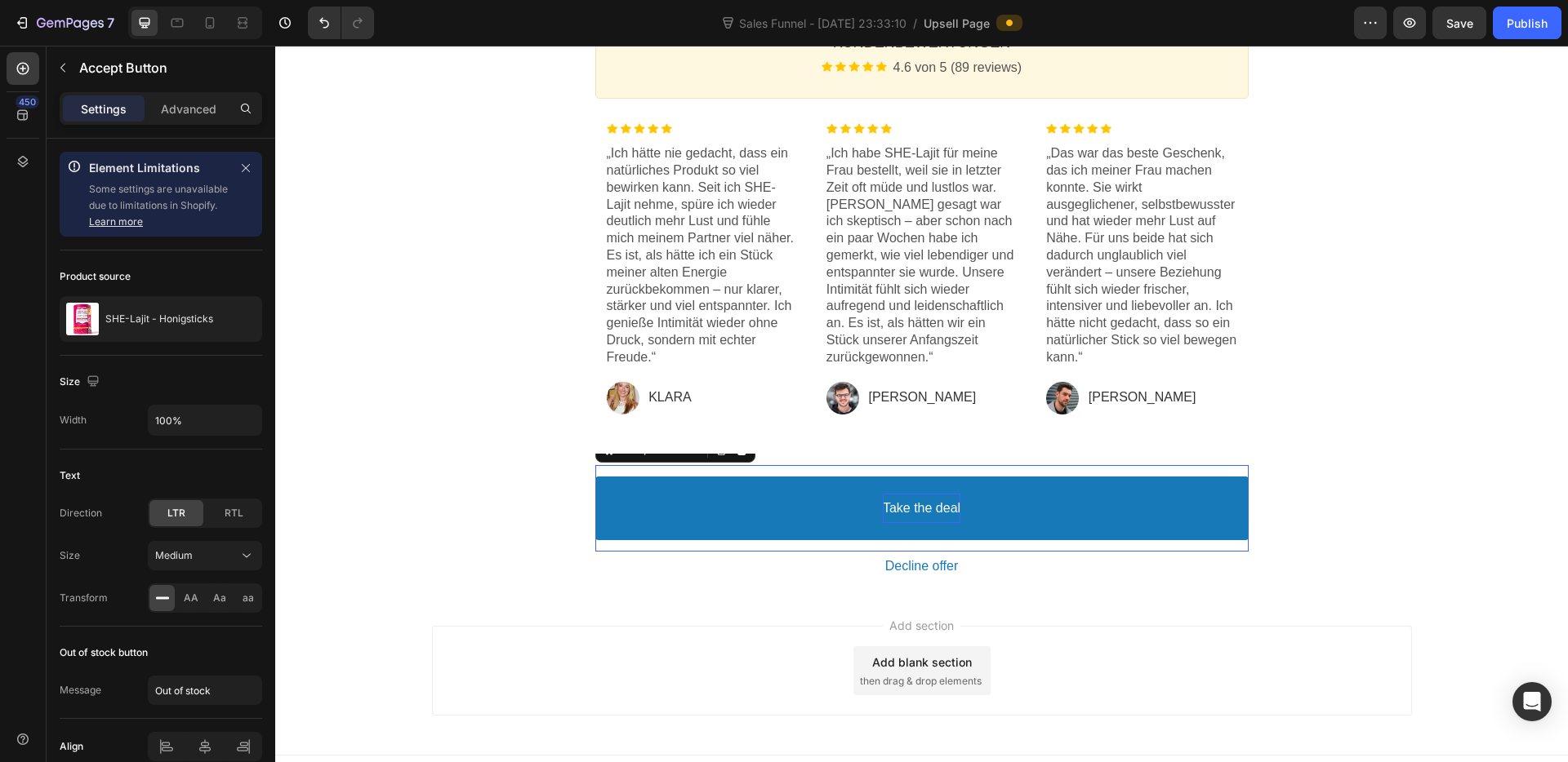
click at [920, 505] on bdo "Take the deal" at bounding box center [922, 508] width 78 height 17
click at [919, 510] on p "Take the deal" at bounding box center [922, 507] width 78 height 17
click at [595, 475] on button "Angebo" at bounding box center [922, 507] width 653 height 64
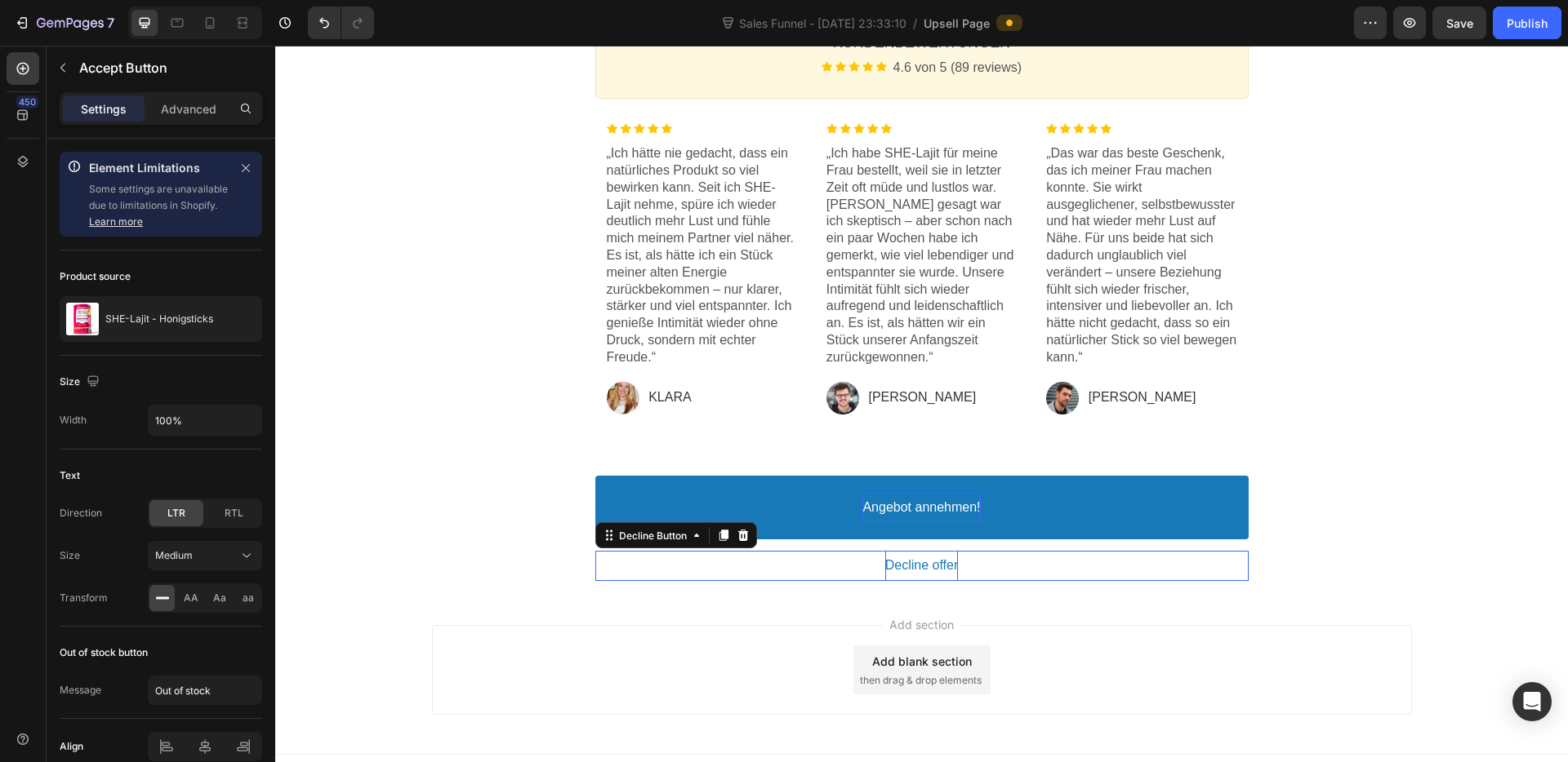
click at [903, 565] on bdo "Decline offer" at bounding box center [921, 566] width 73 height 17
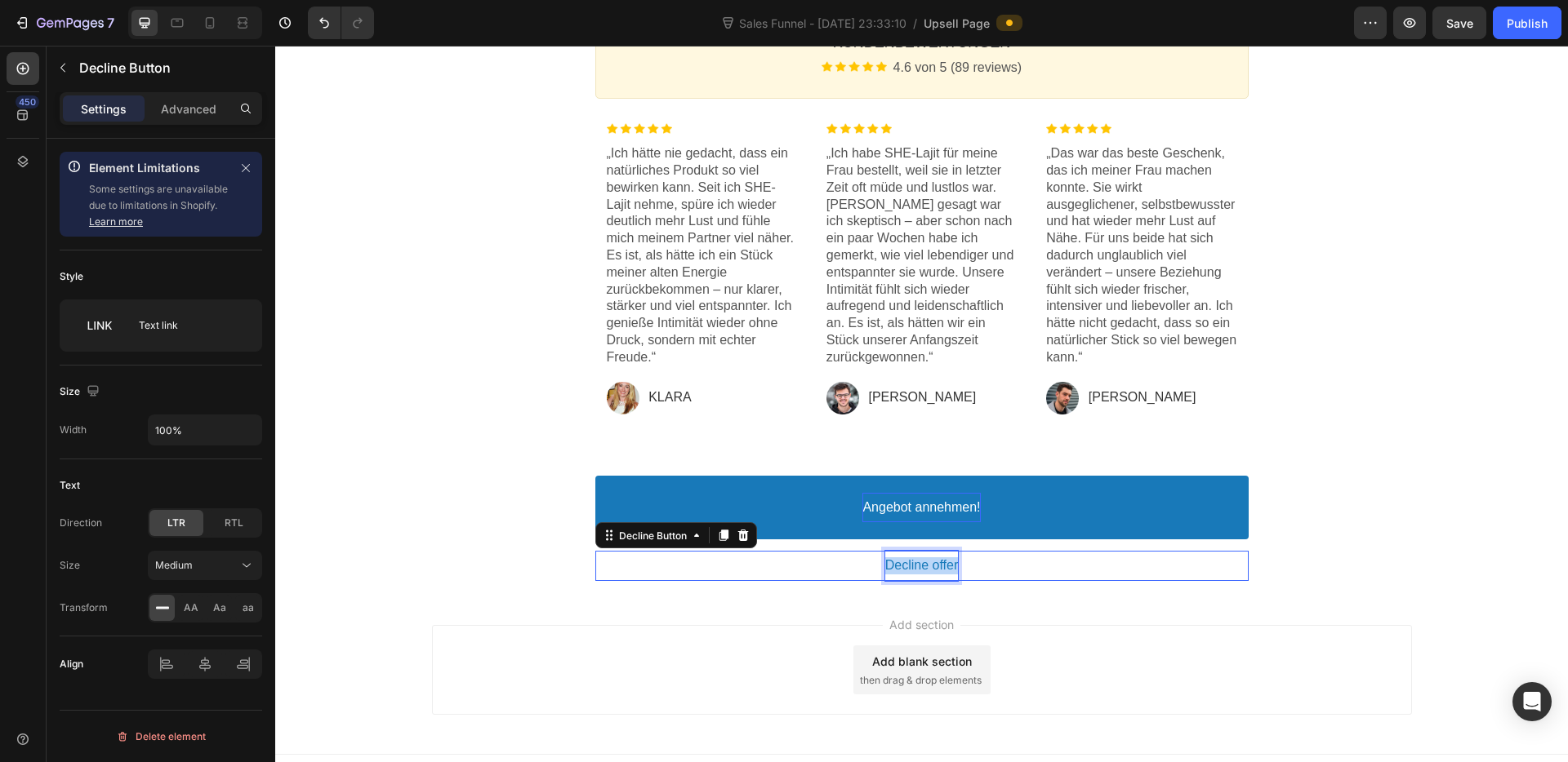
click at [903, 565] on p "Decline offer" at bounding box center [921, 566] width 73 height 17
click at [595, 550] on button "Nein" at bounding box center [922, 566] width 653 height 30
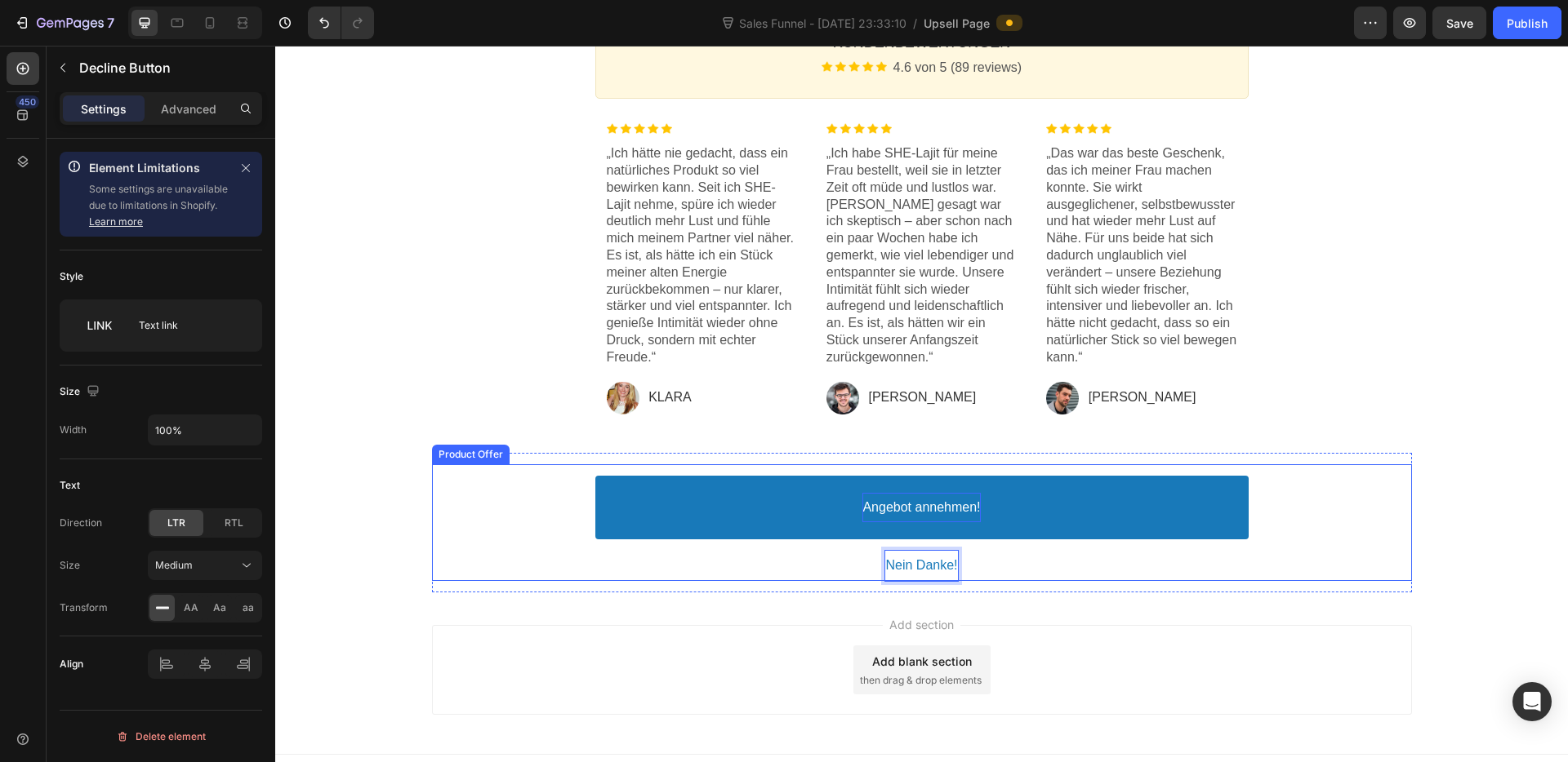
click at [1339, 475] on div "Angebot annehmen! Accept Button Nein Danke! Decline Button" at bounding box center [922, 523] width 980 height 117
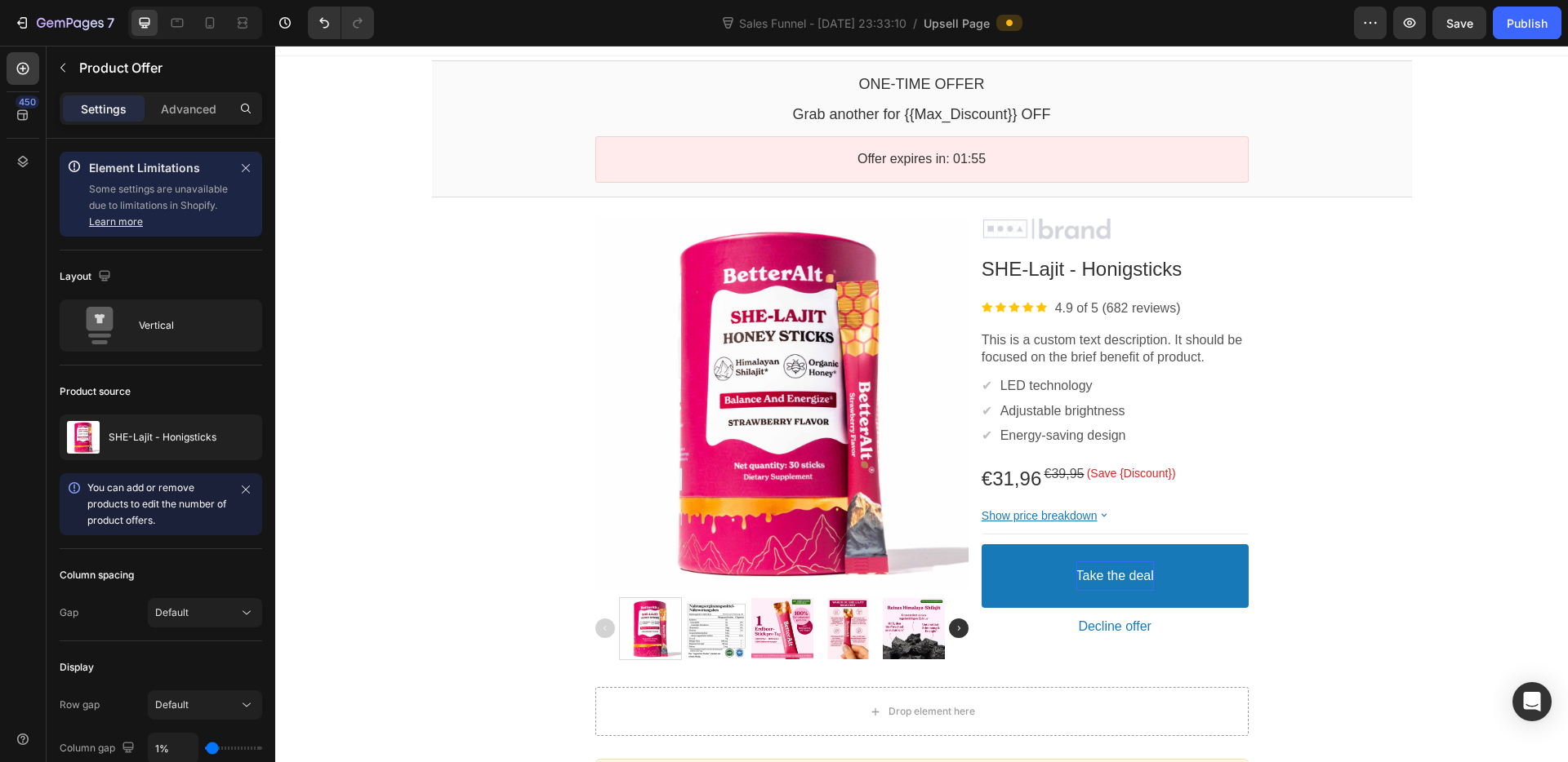
scroll to position [49, 0]
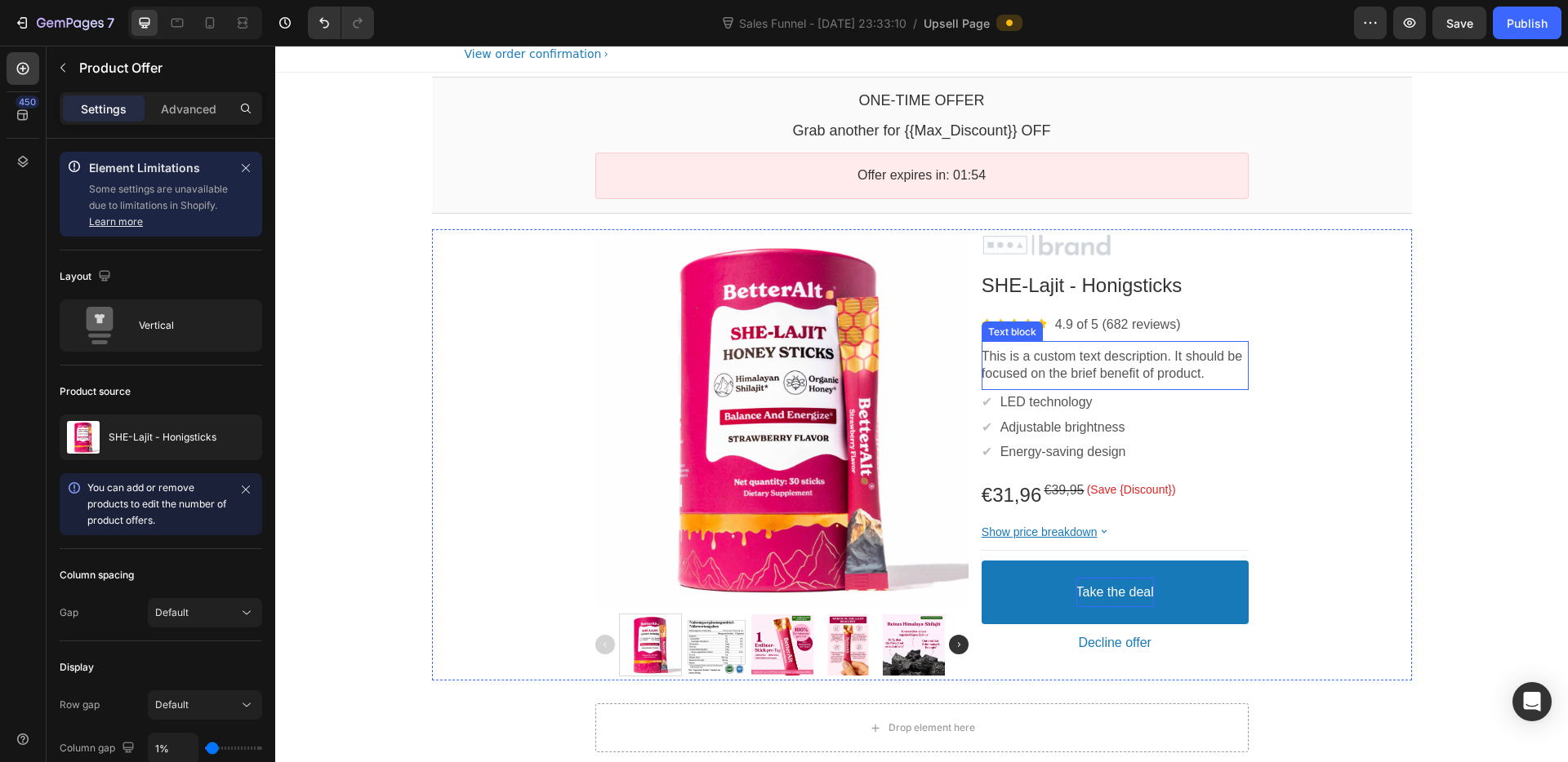
click at [1135, 360] on p "This is a custom text description. It should be focused on the brief benefit of…" at bounding box center [1115, 365] width 267 height 35
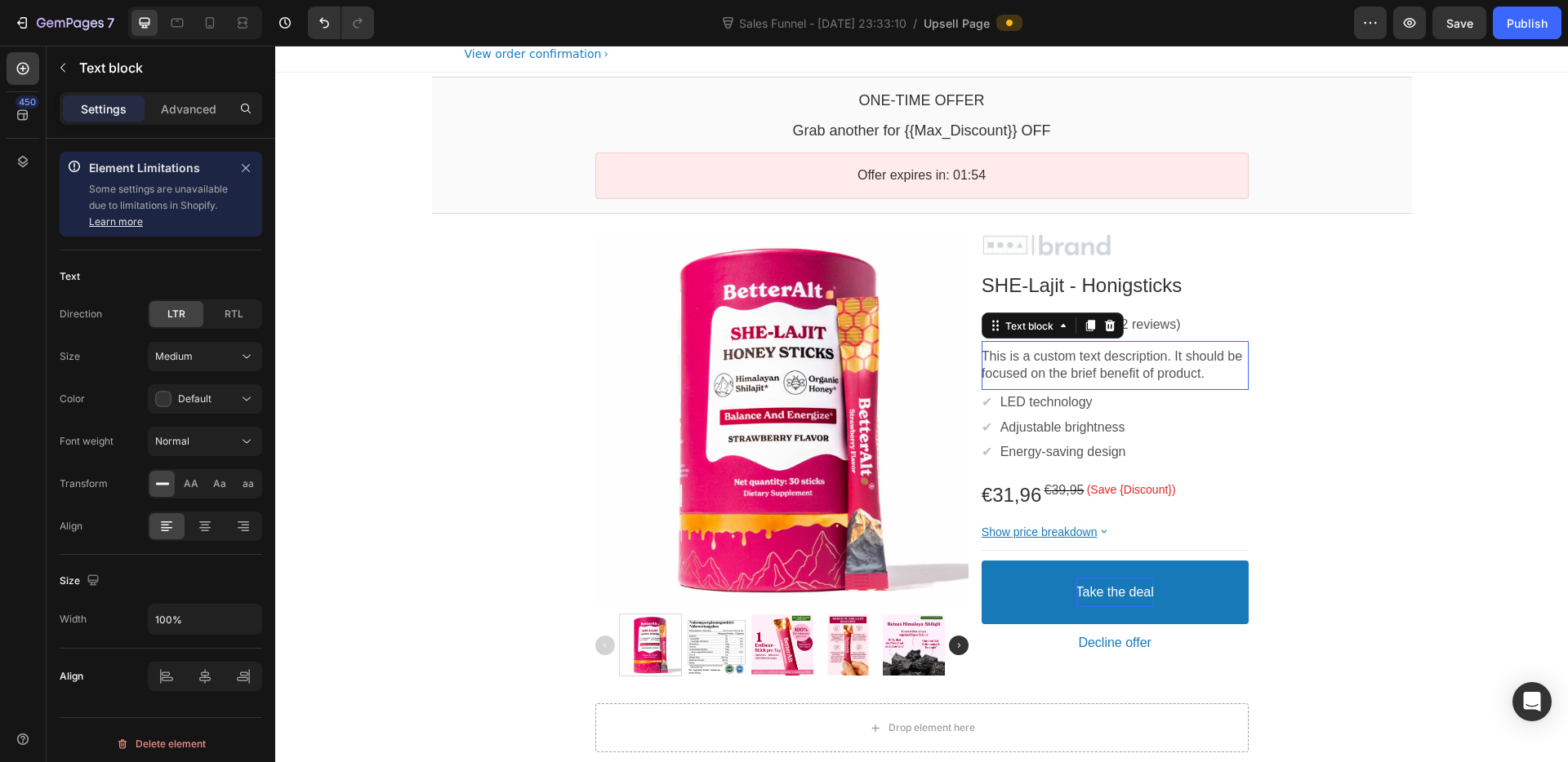
click at [1135, 360] on p "This is a custom text description. It should be focused on the brief benefit of…" at bounding box center [1115, 365] width 267 height 35
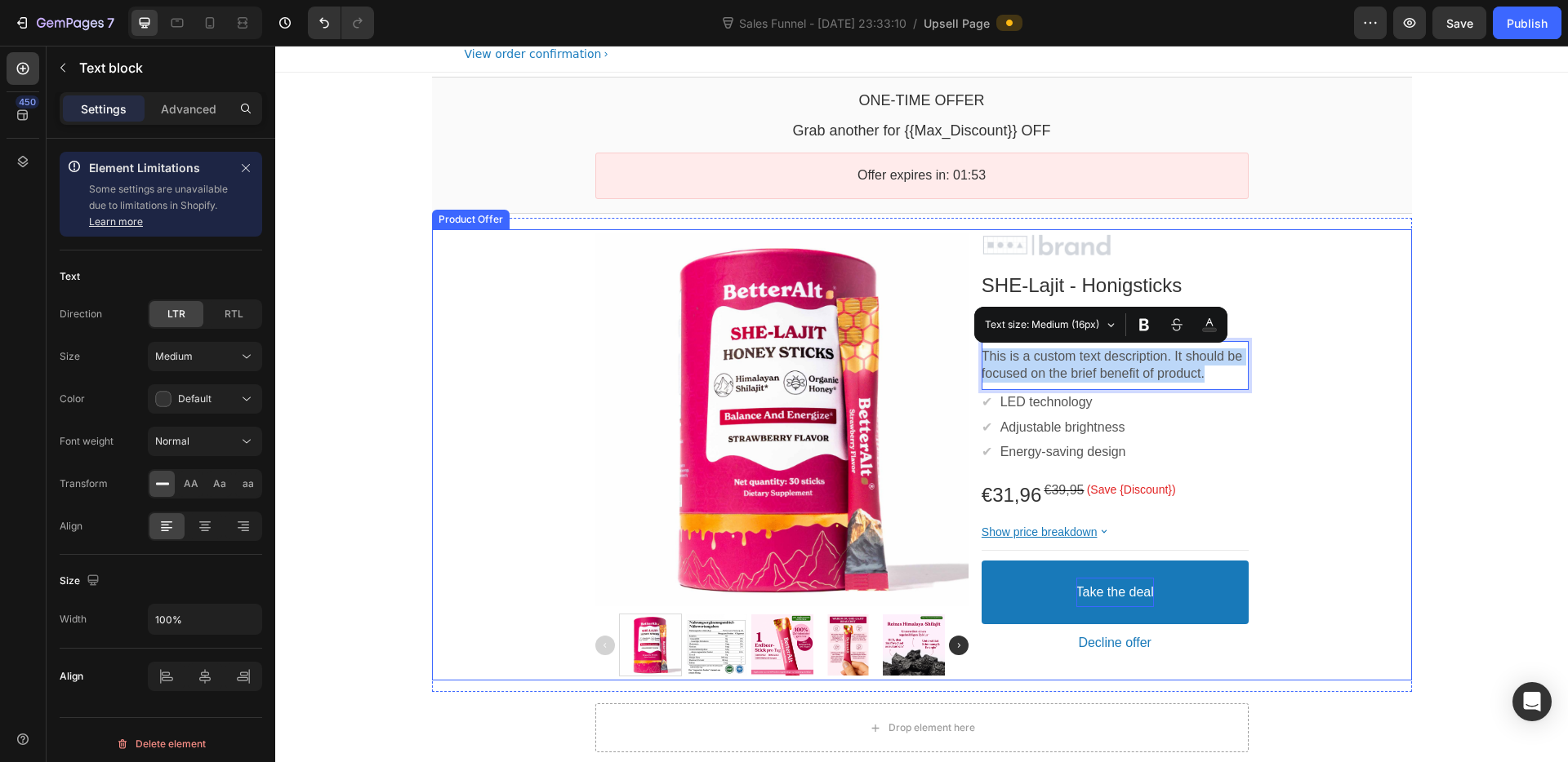
click at [1472, 425] on div "One-time Offer Callout Text Grab another for {{Max_Discount}} OFF Callout Text …" at bounding box center [921, 711] width 1292 height 1277
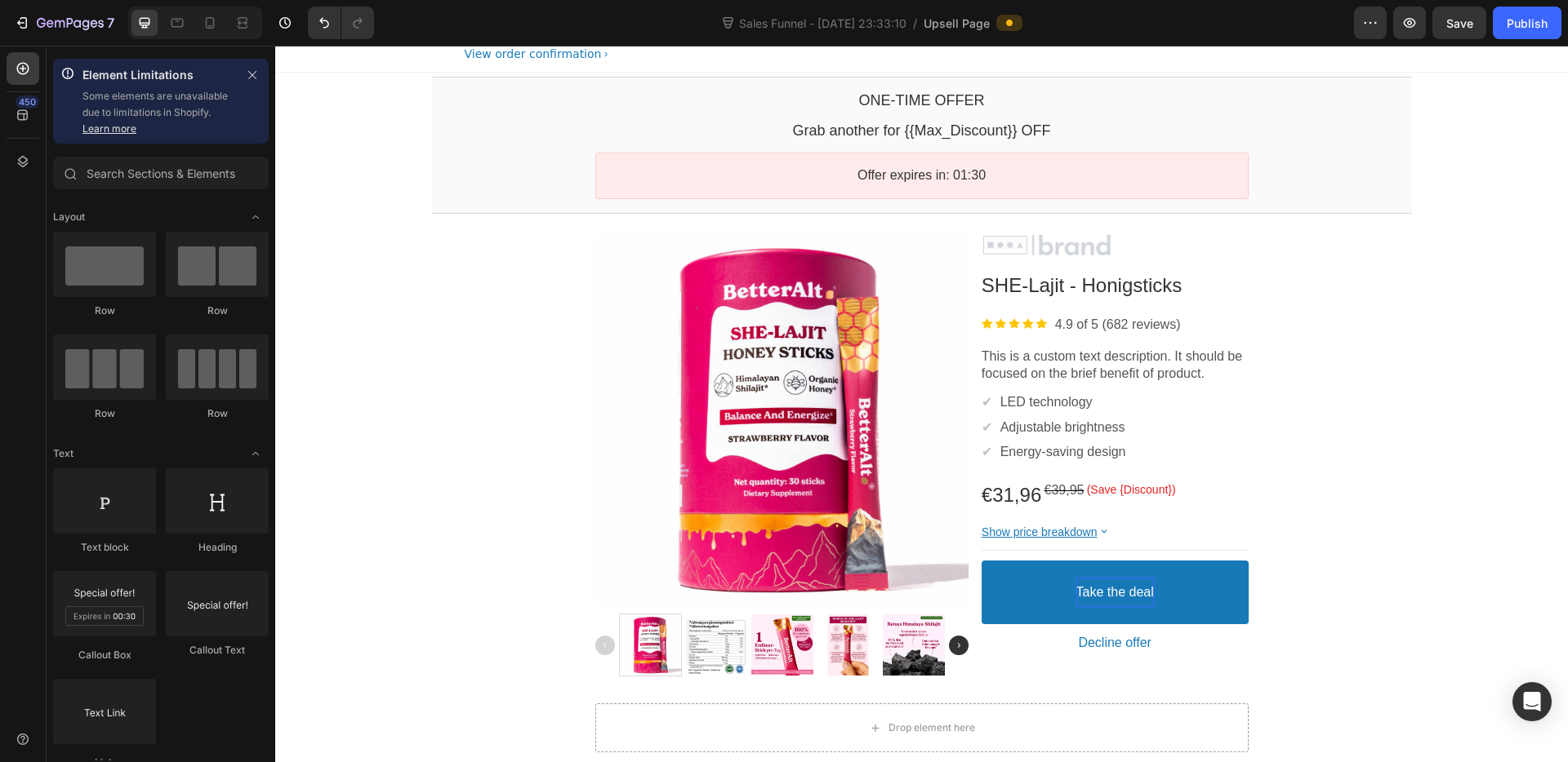
click at [1080, 357] on p "This is a custom text description. It should be focused on the brief benefit of…" at bounding box center [1115, 365] width 267 height 35
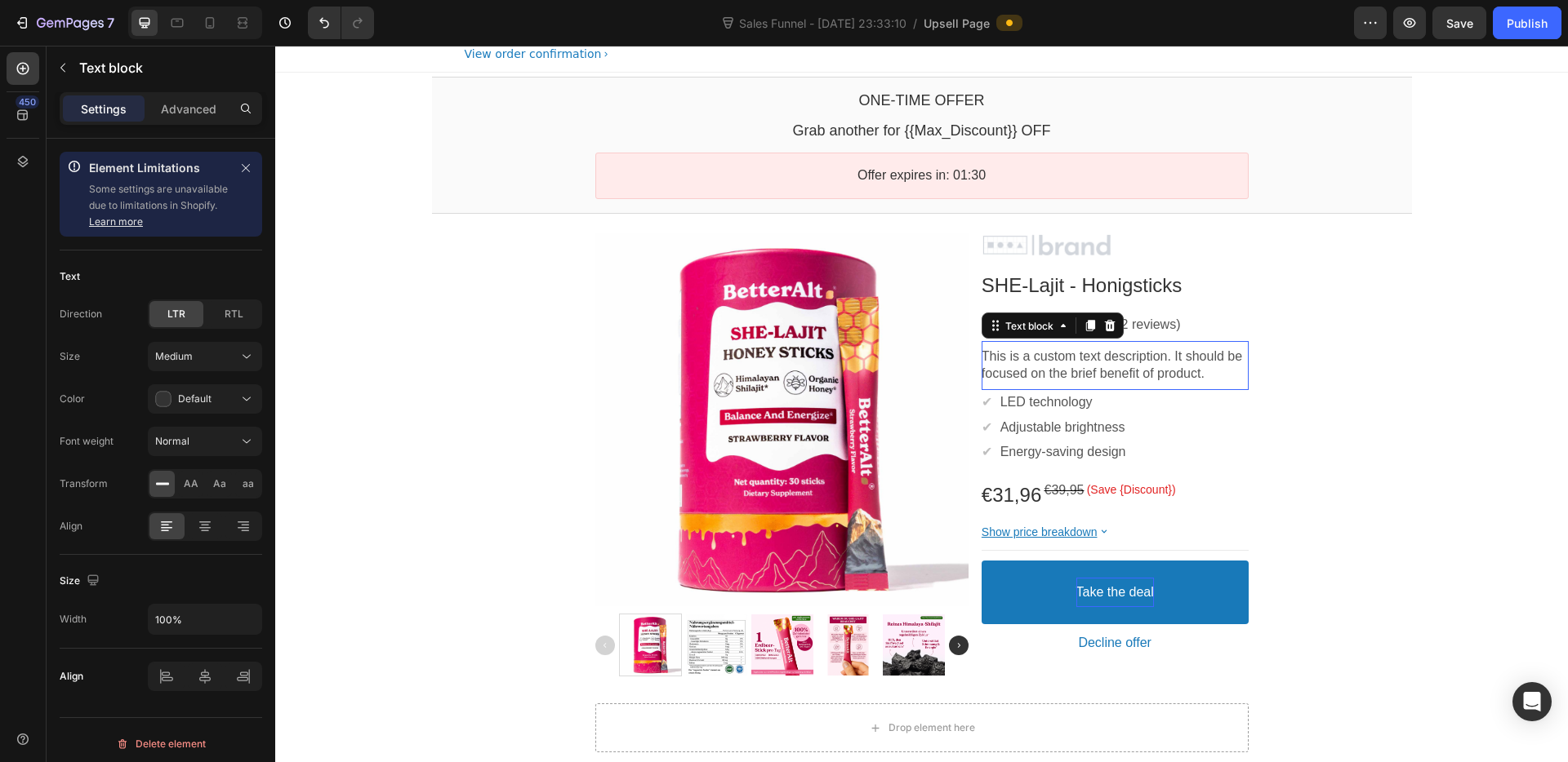
click at [1080, 357] on p "This is a custom text description. It should be focused on the brief benefit of…" at bounding box center [1115, 365] width 267 height 35
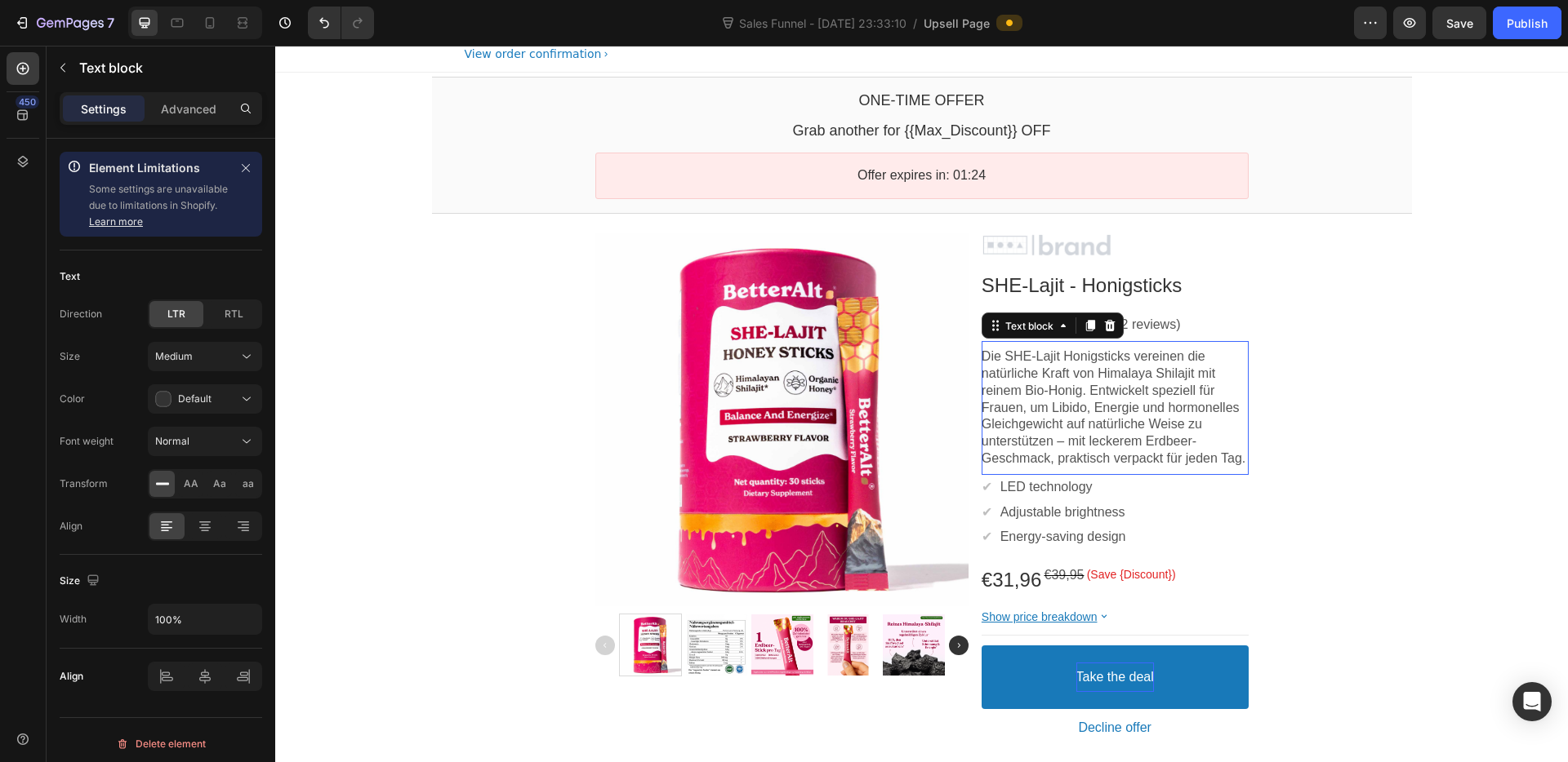
click at [1053, 496] on p "LED technology" at bounding box center [1046, 487] width 92 height 17
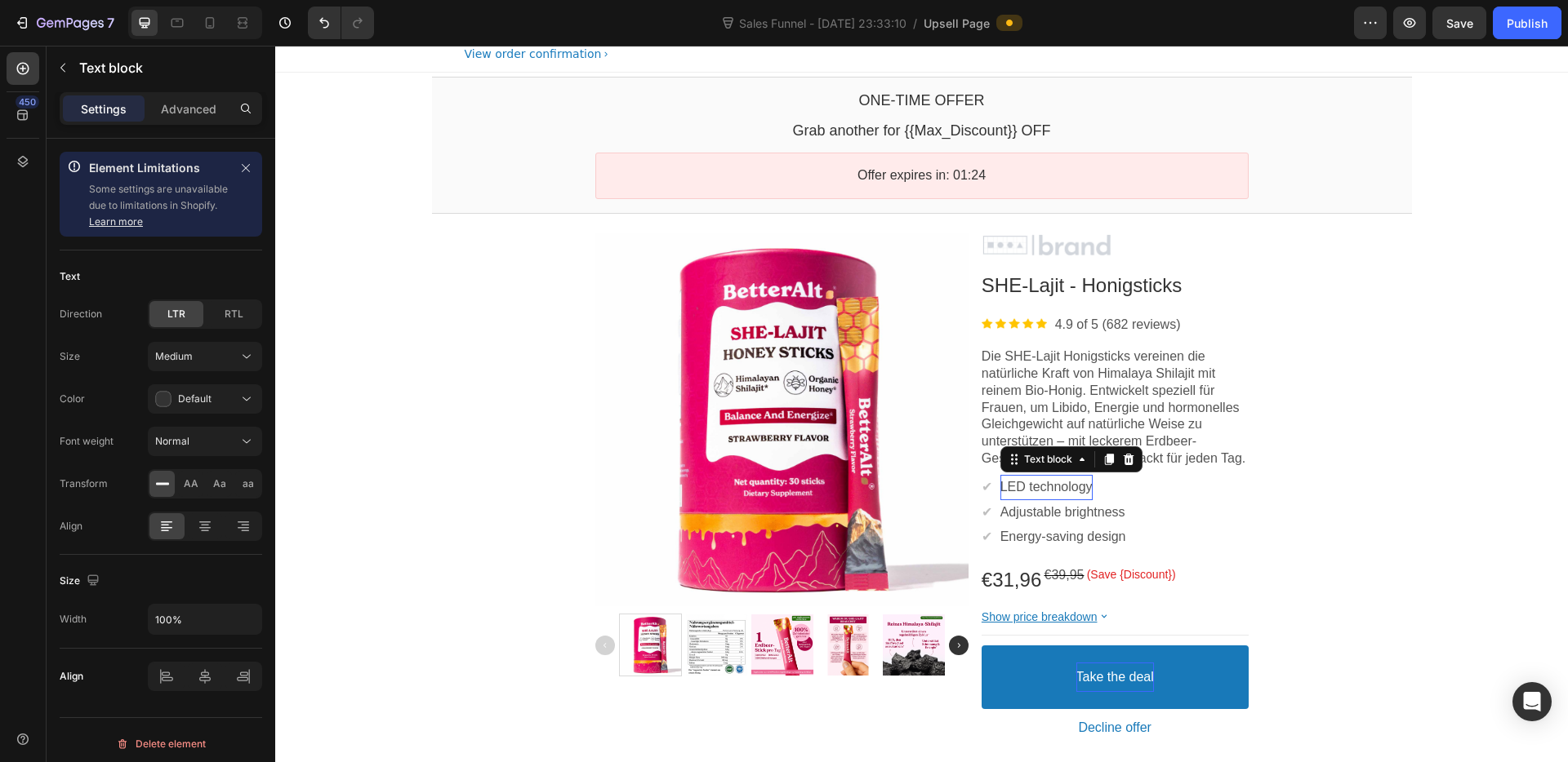
click at [1053, 496] on p "LED technology" at bounding box center [1046, 487] width 92 height 17
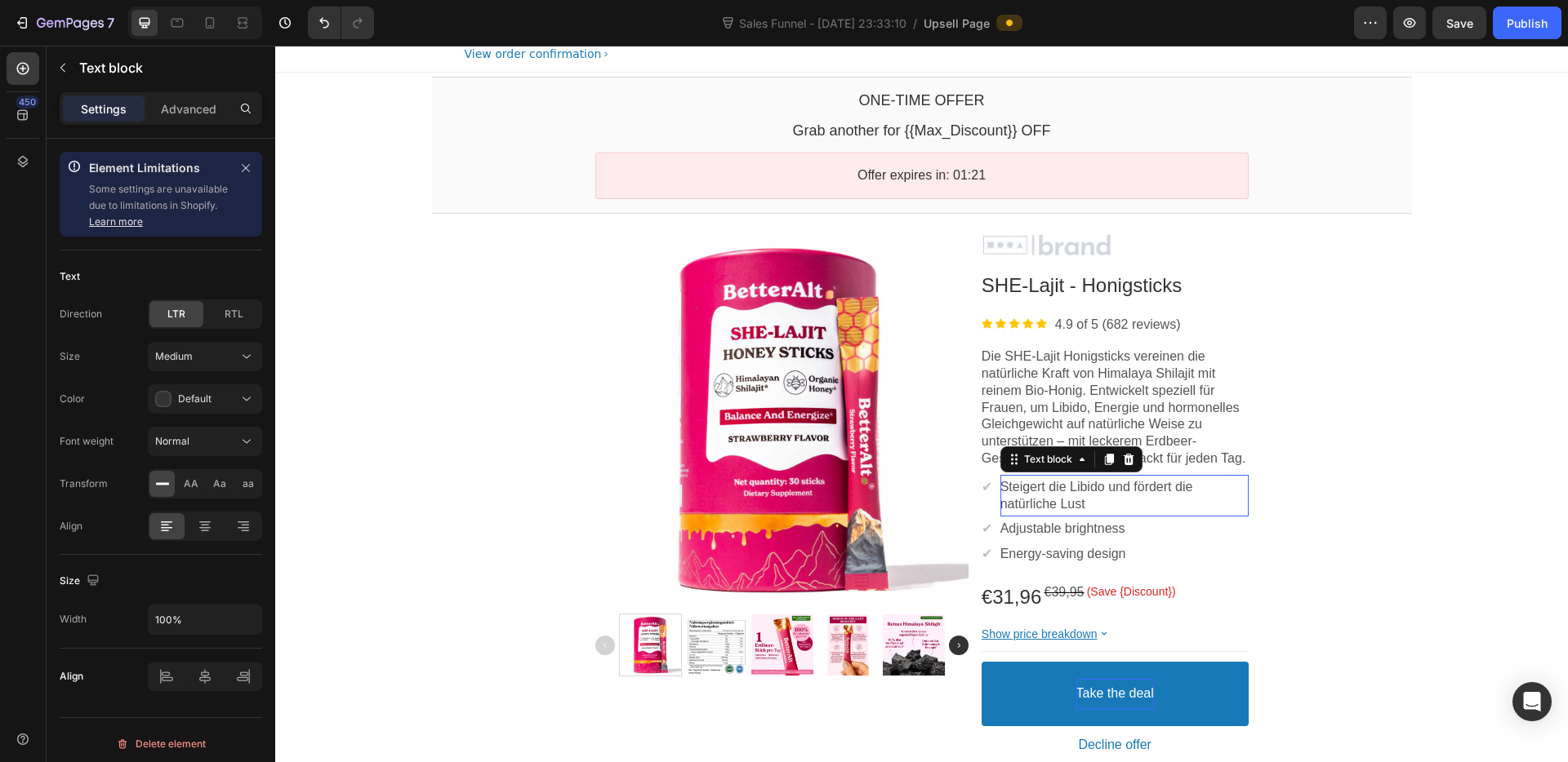
click at [1053, 538] on p "Adjustable brightness" at bounding box center [1063, 529] width 125 height 17
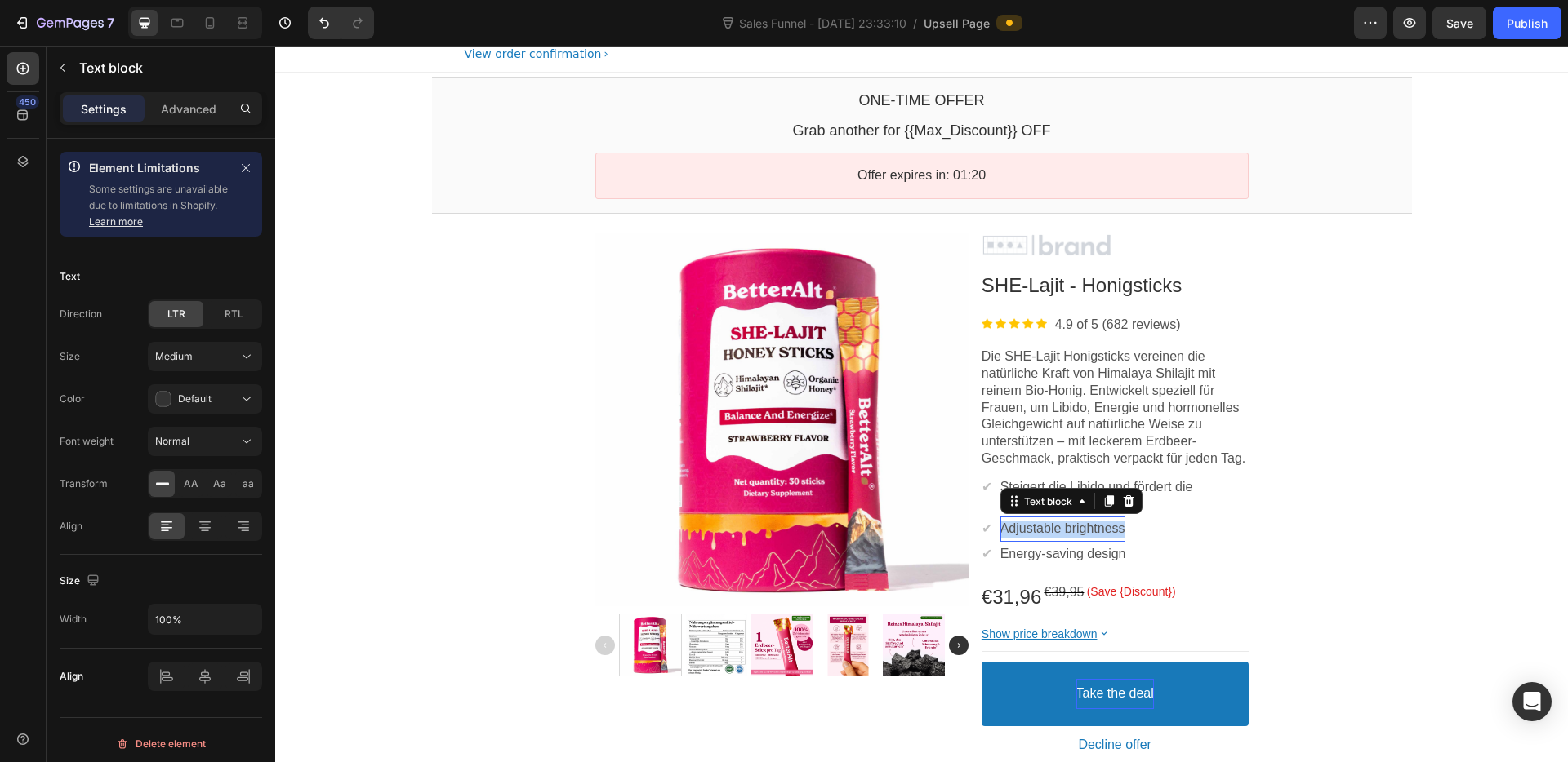
click at [1053, 538] on p "Adjustable brightness" at bounding box center [1063, 529] width 125 height 17
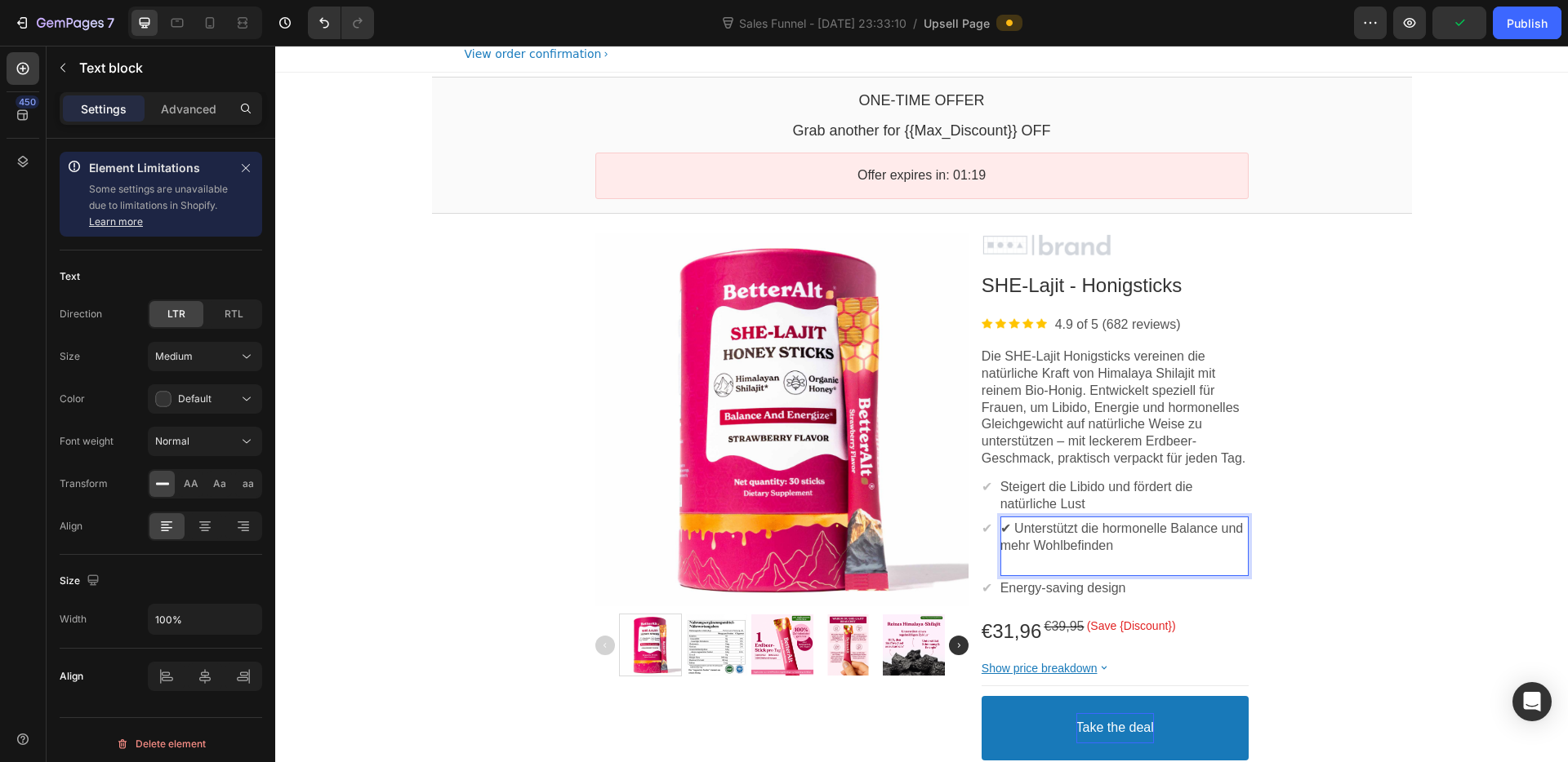
click at [1017, 545] on p "✔ Unterstützt die hormonelle Balance und mehr Wohlbefinden" at bounding box center [1124, 546] width 248 height 51
click at [1071, 572] on p "Unterstützt die hormonelle Balance und mehr Wohlbefinden" at bounding box center [1124, 546] width 248 height 51
click at [1067, 572] on p "Unterstützt die hormonelle Balance und mehr Wohlbefinden" at bounding box center [1124, 546] width 248 height 51
click at [1172, 561] on p "Unterstützt die hormonelle Balance und mehr Wohlbefinden" at bounding box center [1124, 546] width 248 height 51
click at [1068, 598] on p "Energy-saving design" at bounding box center [1063, 588] width 126 height 17
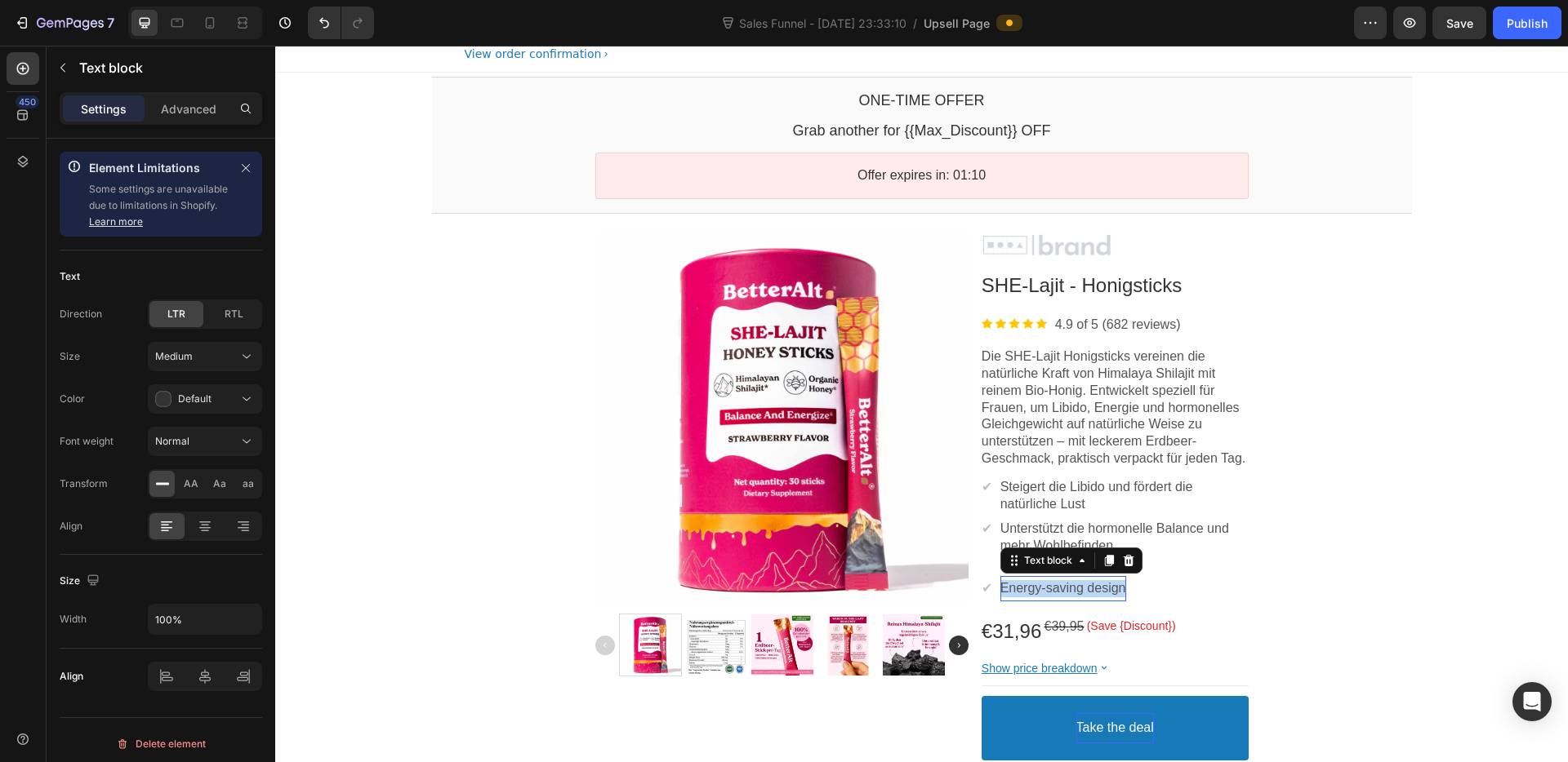
click at [1068, 598] on p "Energy-saving design" at bounding box center [1063, 588] width 126 height 17
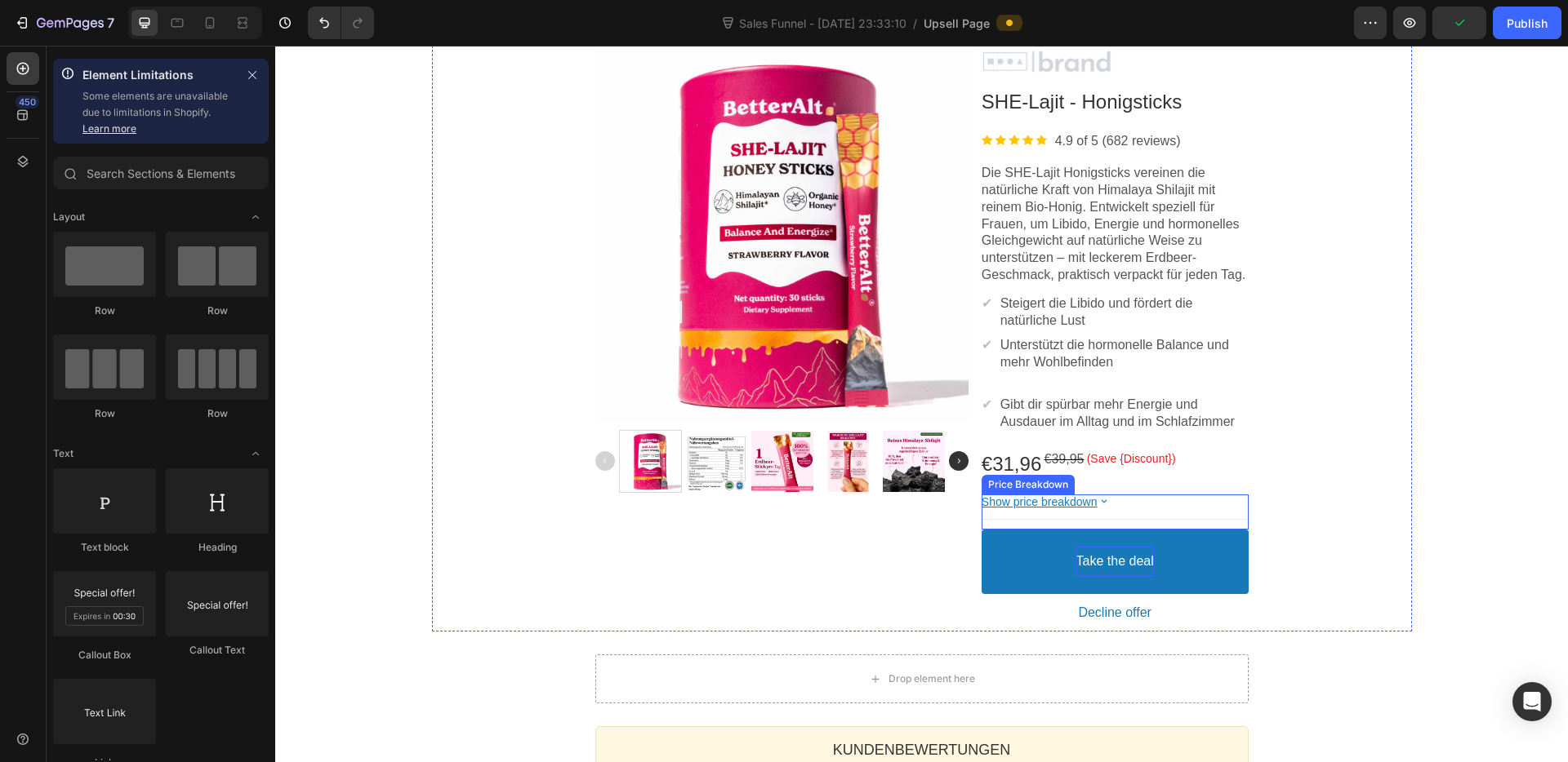
scroll to position [208, 0]
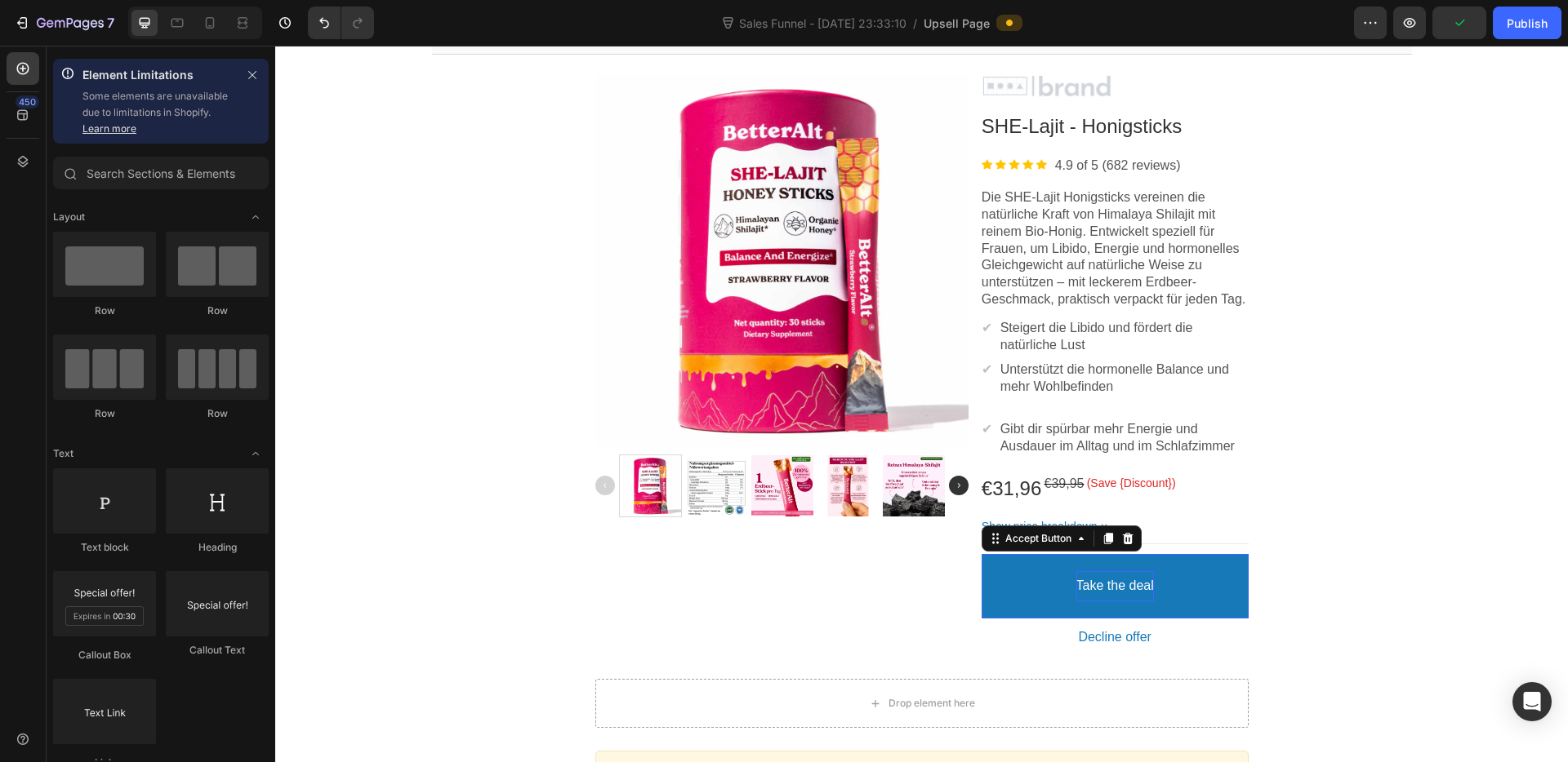
click at [1090, 595] on p "Take the deal" at bounding box center [1115, 586] width 78 height 17
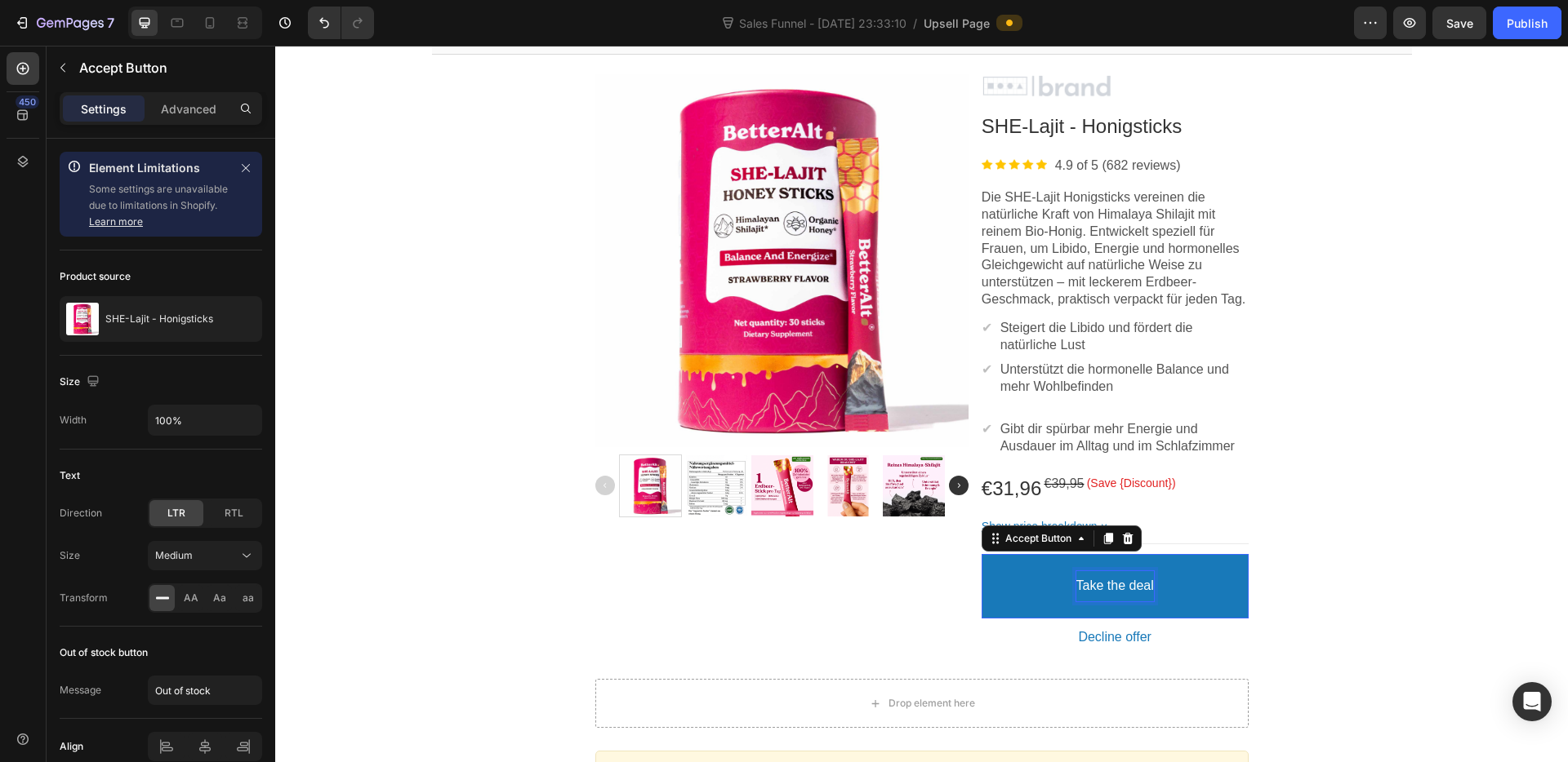
click at [1104, 595] on p "Take the deal" at bounding box center [1115, 586] width 78 height 17
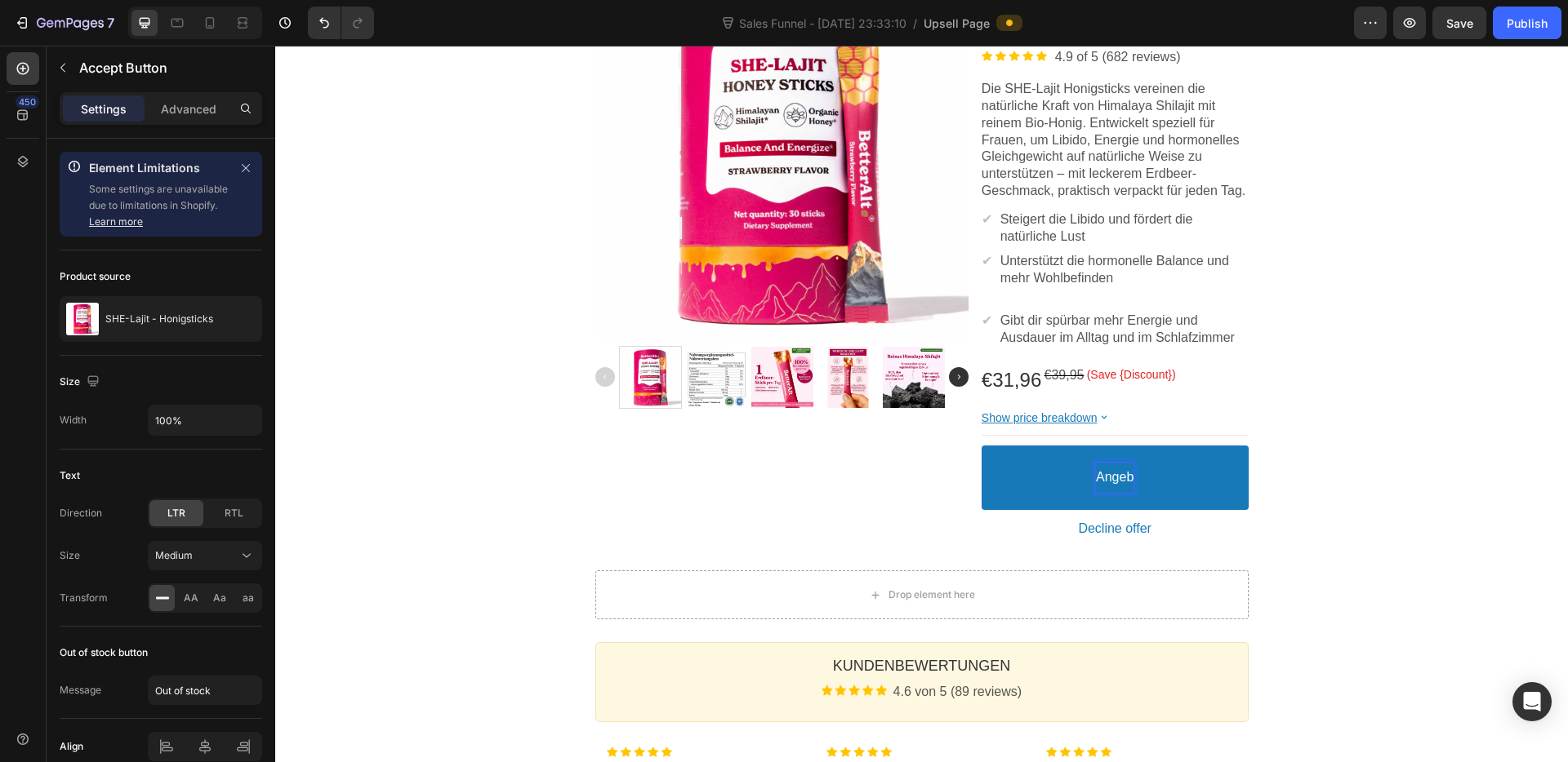
click at [982, 446] on button "Angeb" at bounding box center [1115, 478] width 267 height 64
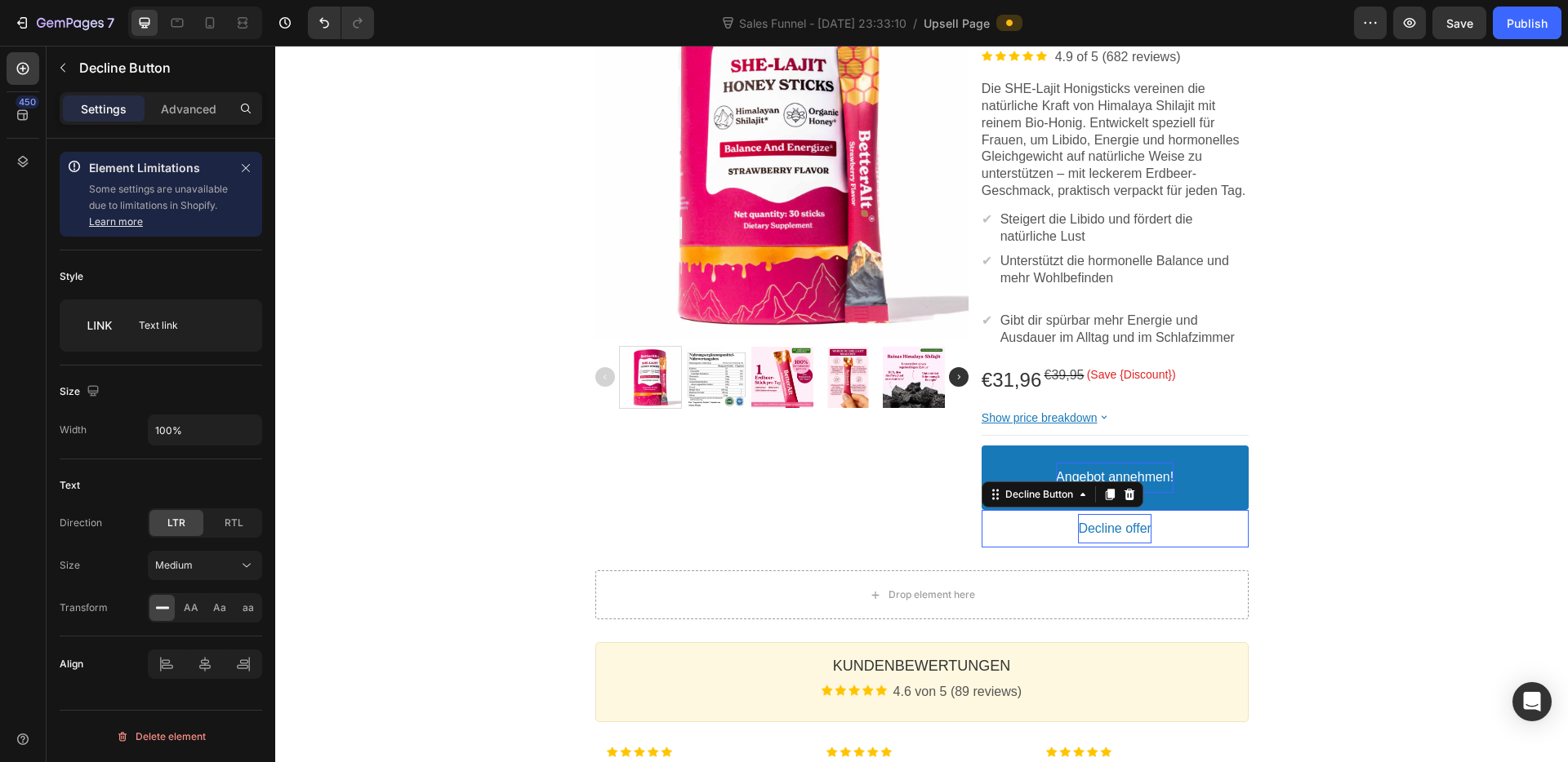
click at [1103, 538] on bdo "Decline offer" at bounding box center [1114, 529] width 73 height 17
click at [1103, 538] on p "Decline offer" at bounding box center [1114, 529] width 73 height 17
click at [982, 514] on button "Nein" at bounding box center [1115, 529] width 267 height 30
click at [1327, 524] on div "Product Images Image SHE-Lajit - Honigsticks Product Title Image 4.9 of 5 (682 …" at bounding box center [922, 255] width 980 height 587
click at [1131, 538] on p "Nein danke!" at bounding box center [1114, 529] width 69 height 17
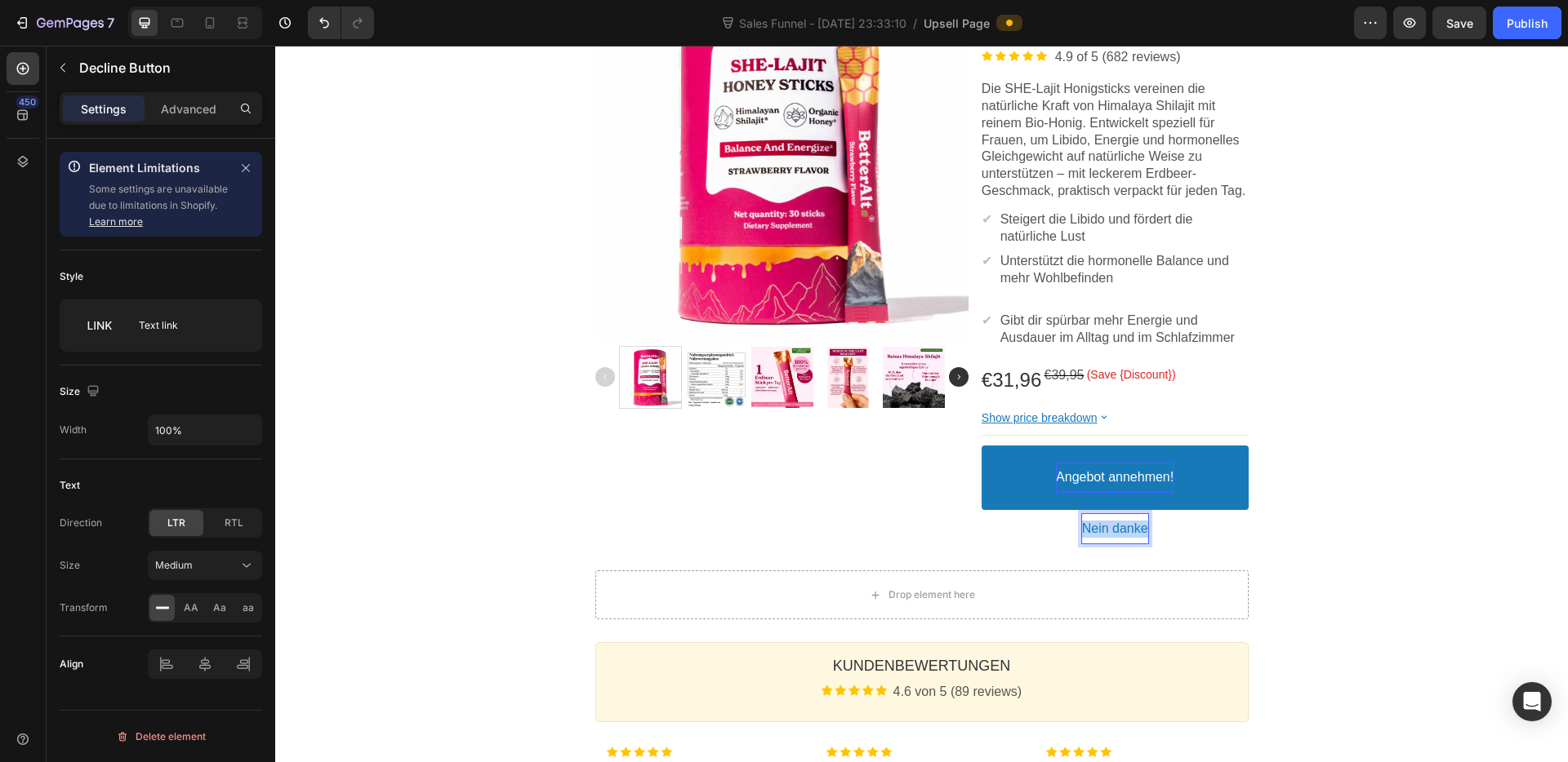
copy p "Nein danke"
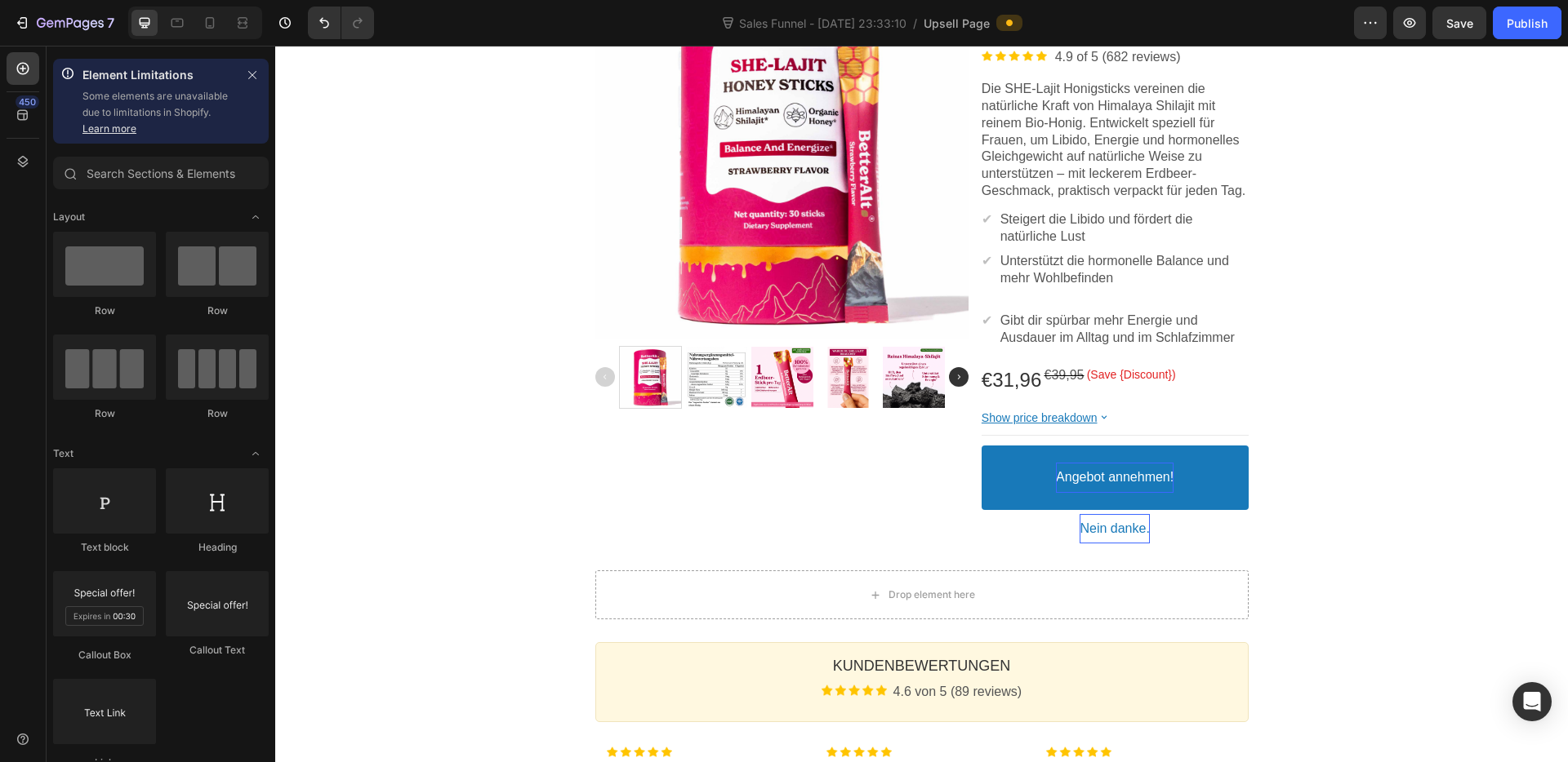
click at [1299, 600] on div "One-time Offer Callout Text Grab another for {{Max_Discount}} OFF Callout Text …" at bounding box center [921, 511] width 1292 height 1411
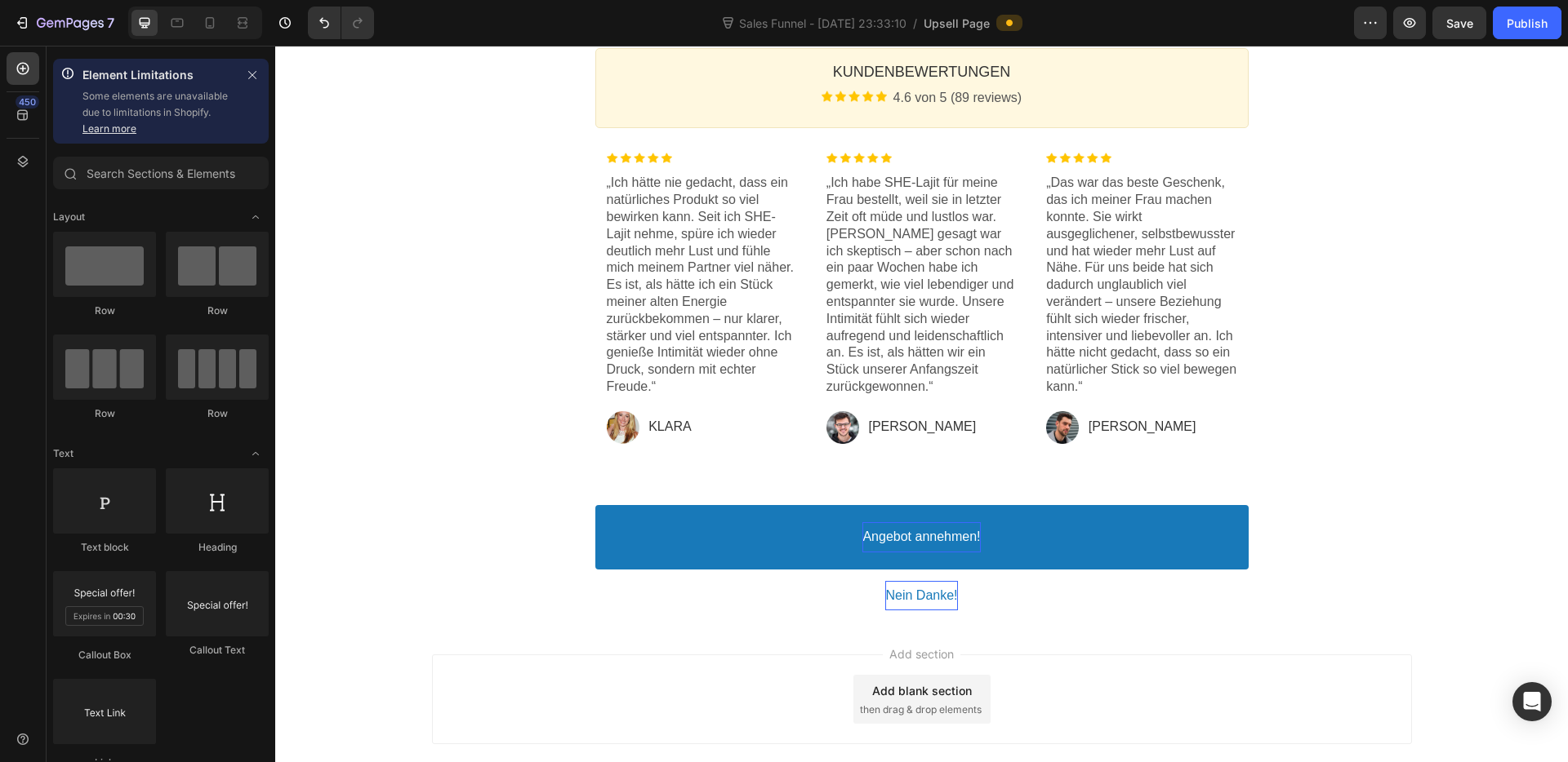
scroll to position [1013, 0]
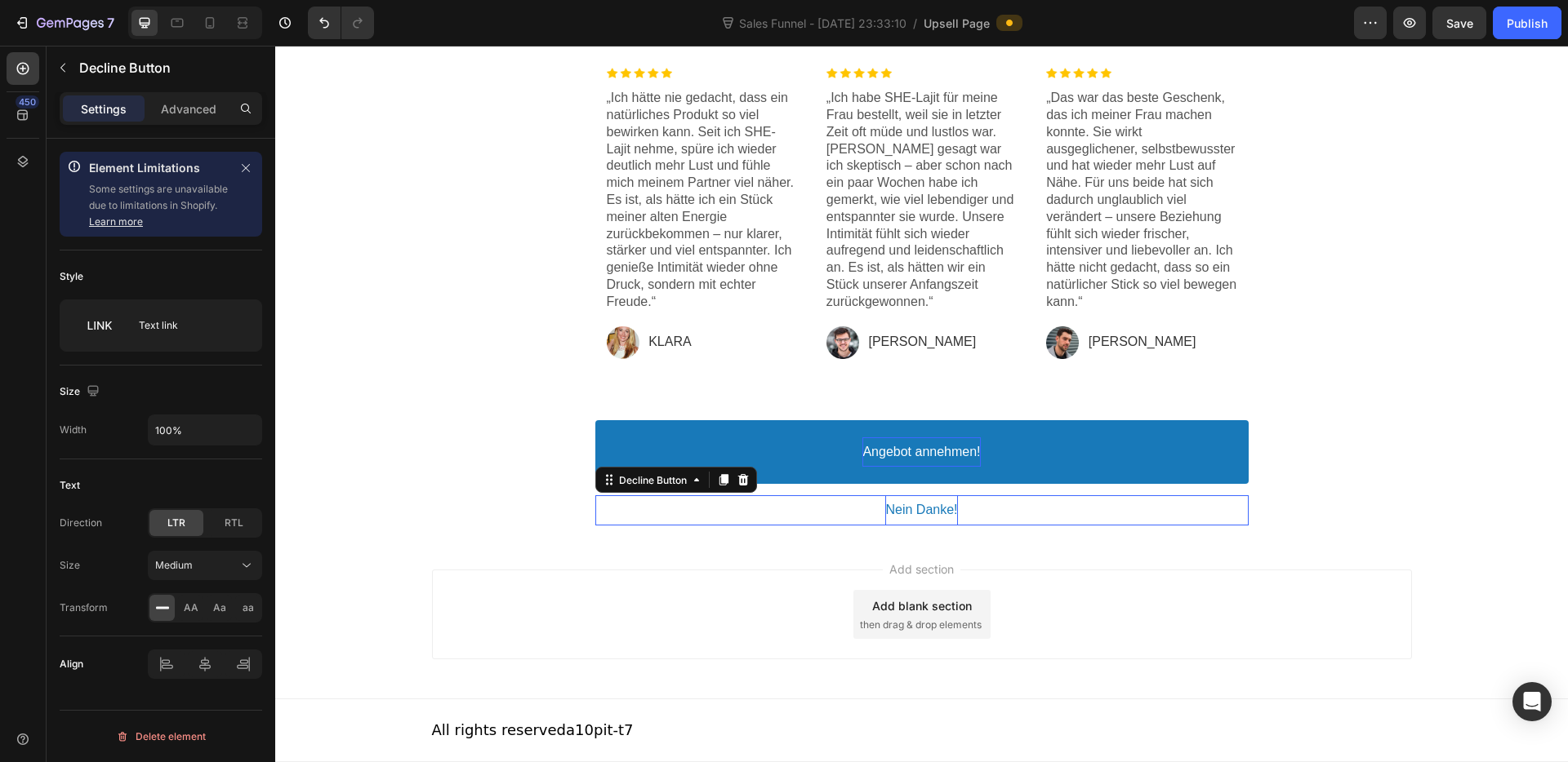
click at [934, 508] on p "Nein Danke!" at bounding box center [920, 510] width 72 height 17
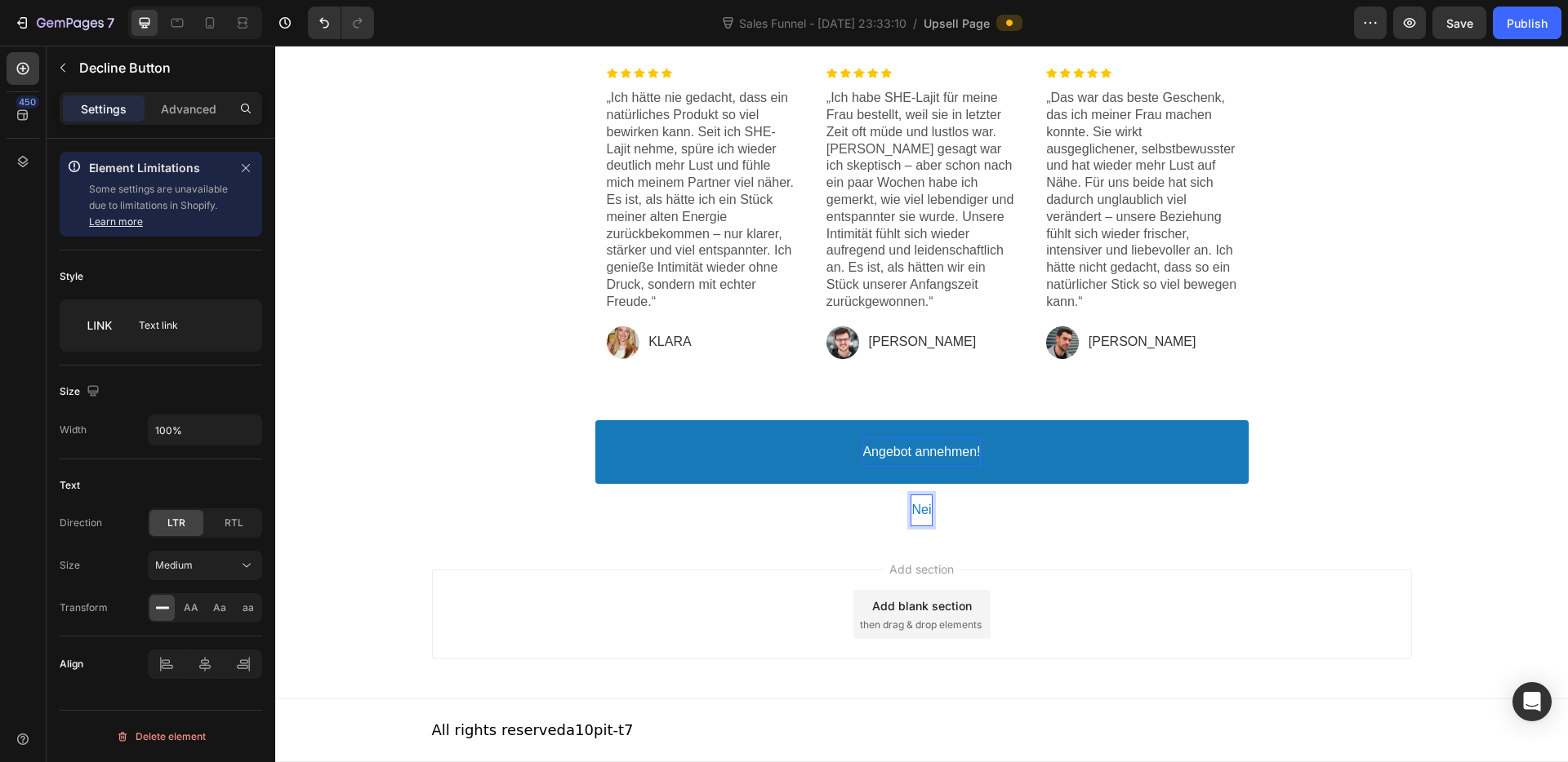
click at [595, 496] on button "Nei" at bounding box center [922, 511] width 653 height 30
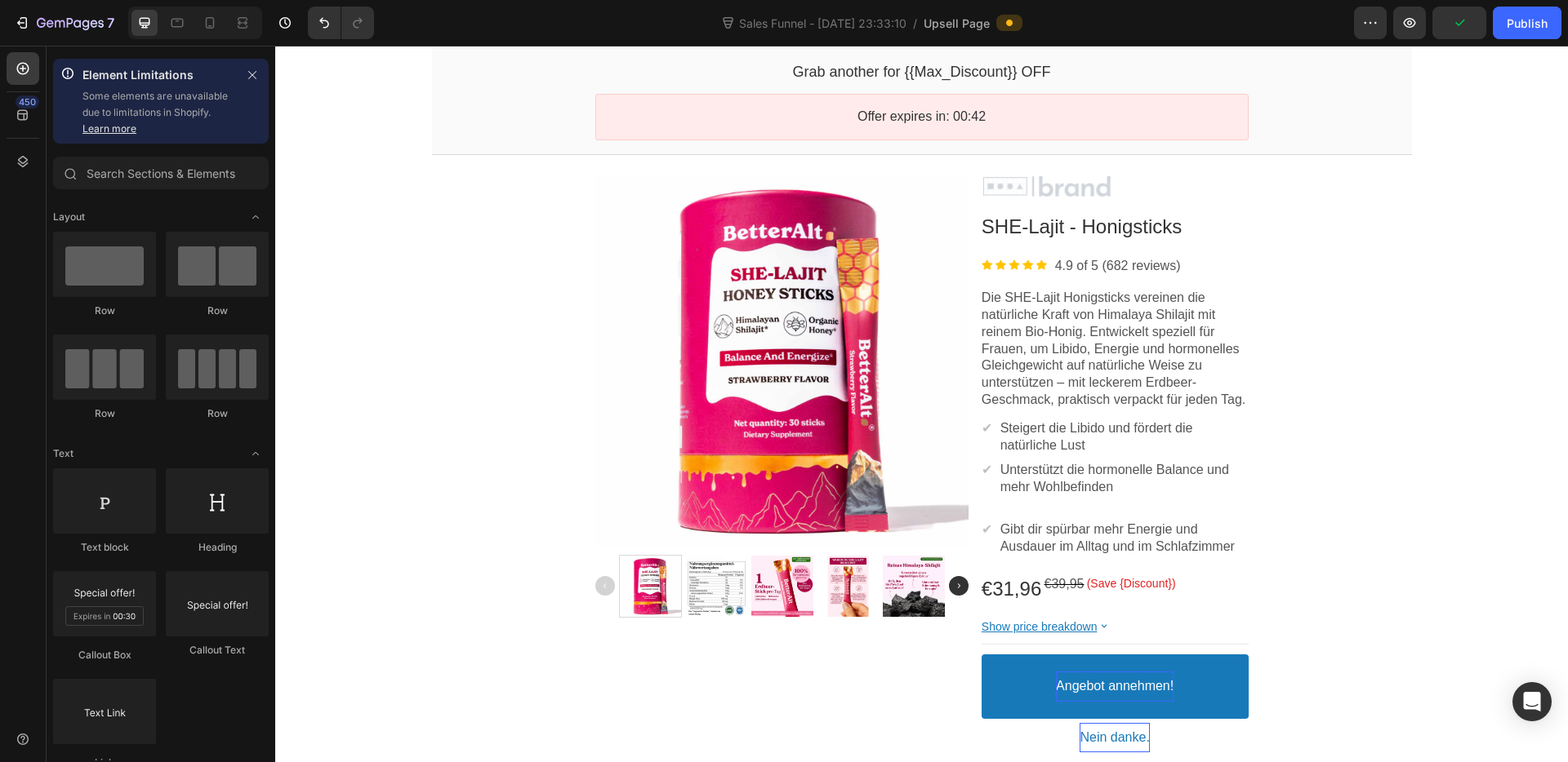
scroll to position [2, 0]
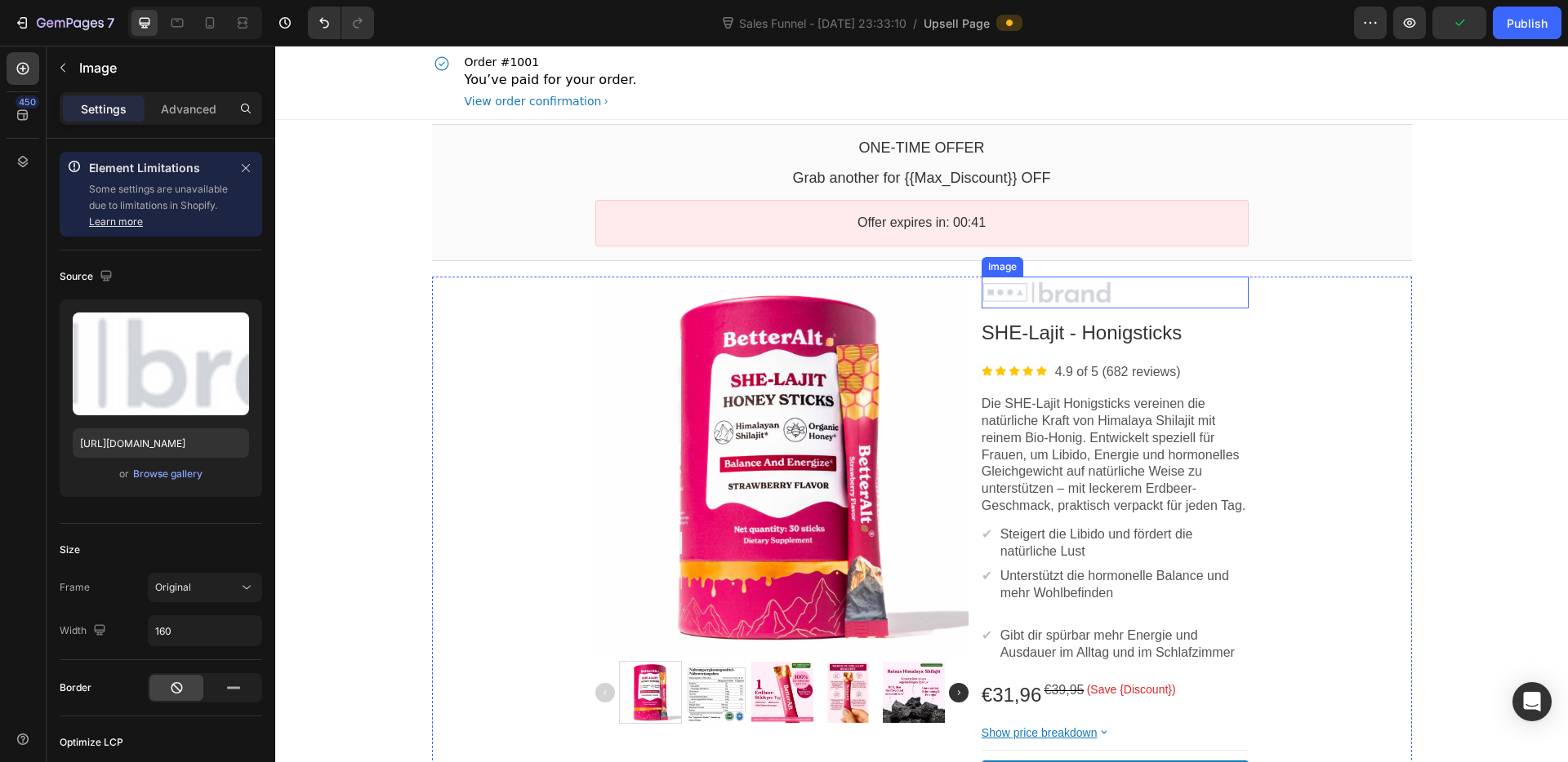
click at [1062, 276] on div "Image" at bounding box center [1115, 292] width 267 height 33
click at [1091, 261] on div at bounding box center [1090, 260] width 19 height 19
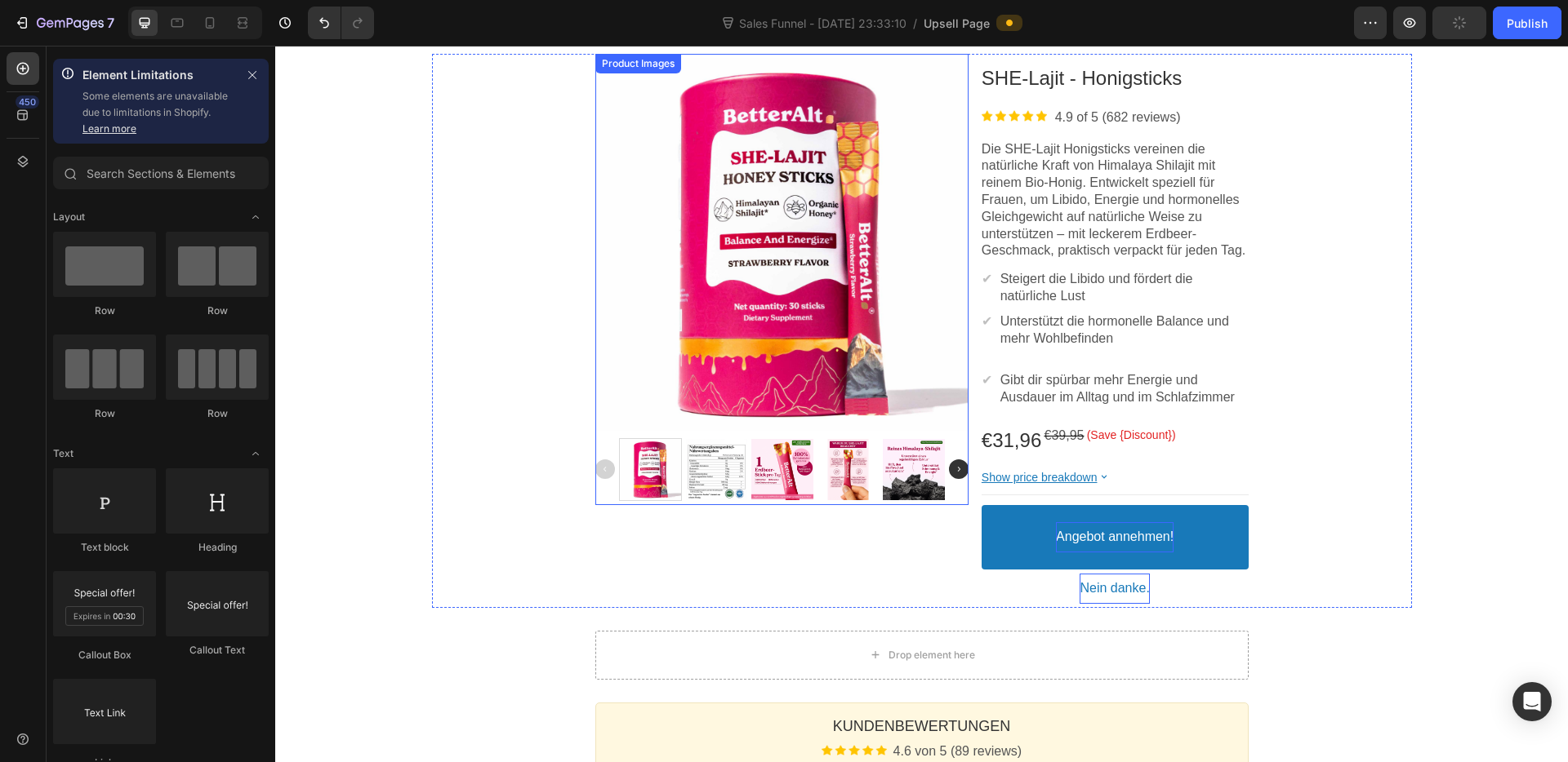
scroll to position [0, 0]
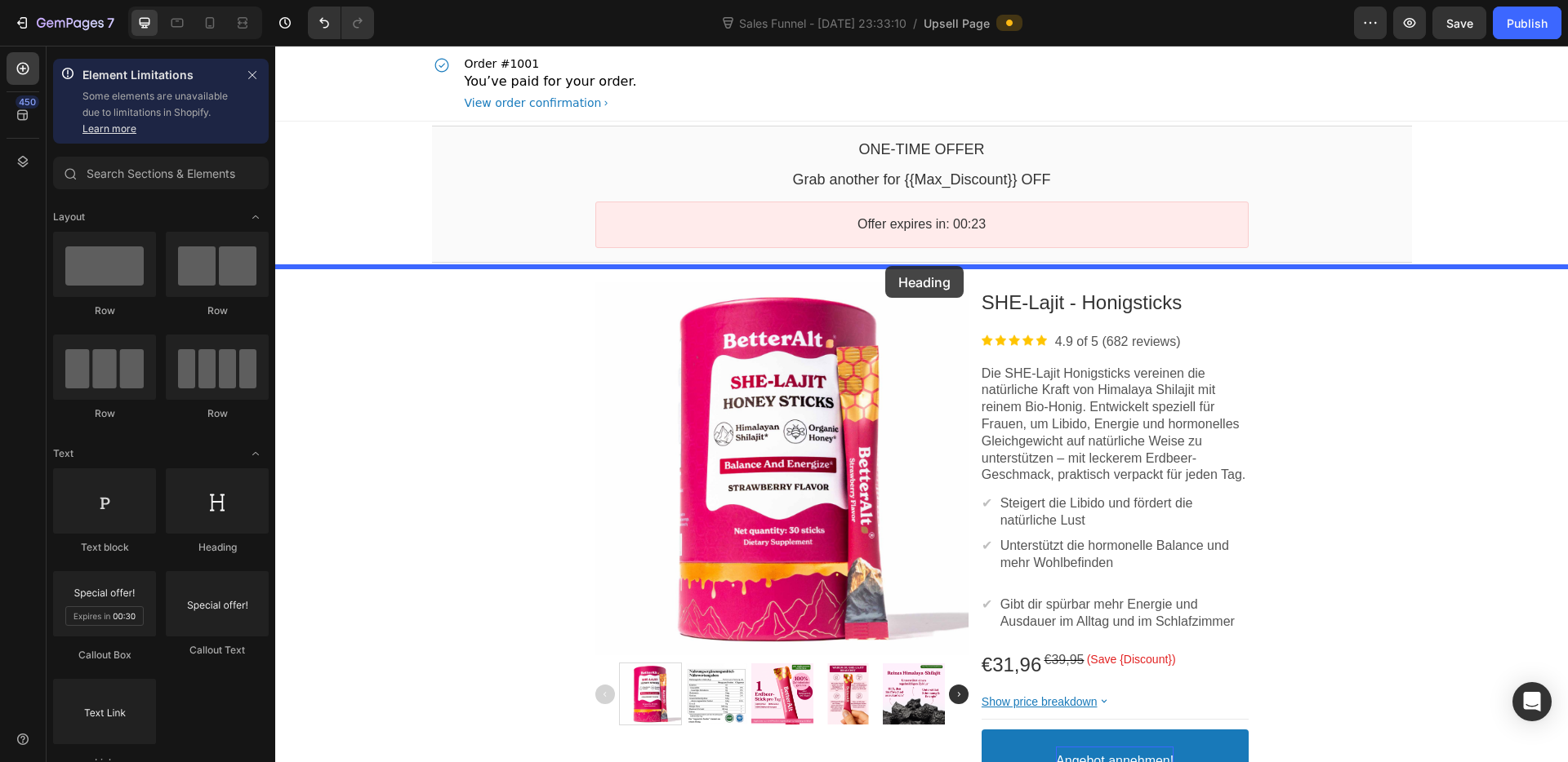
drag, startPoint x: 488, startPoint y: 554, endPoint x: 884, endPoint y: 270, distance: 487.3
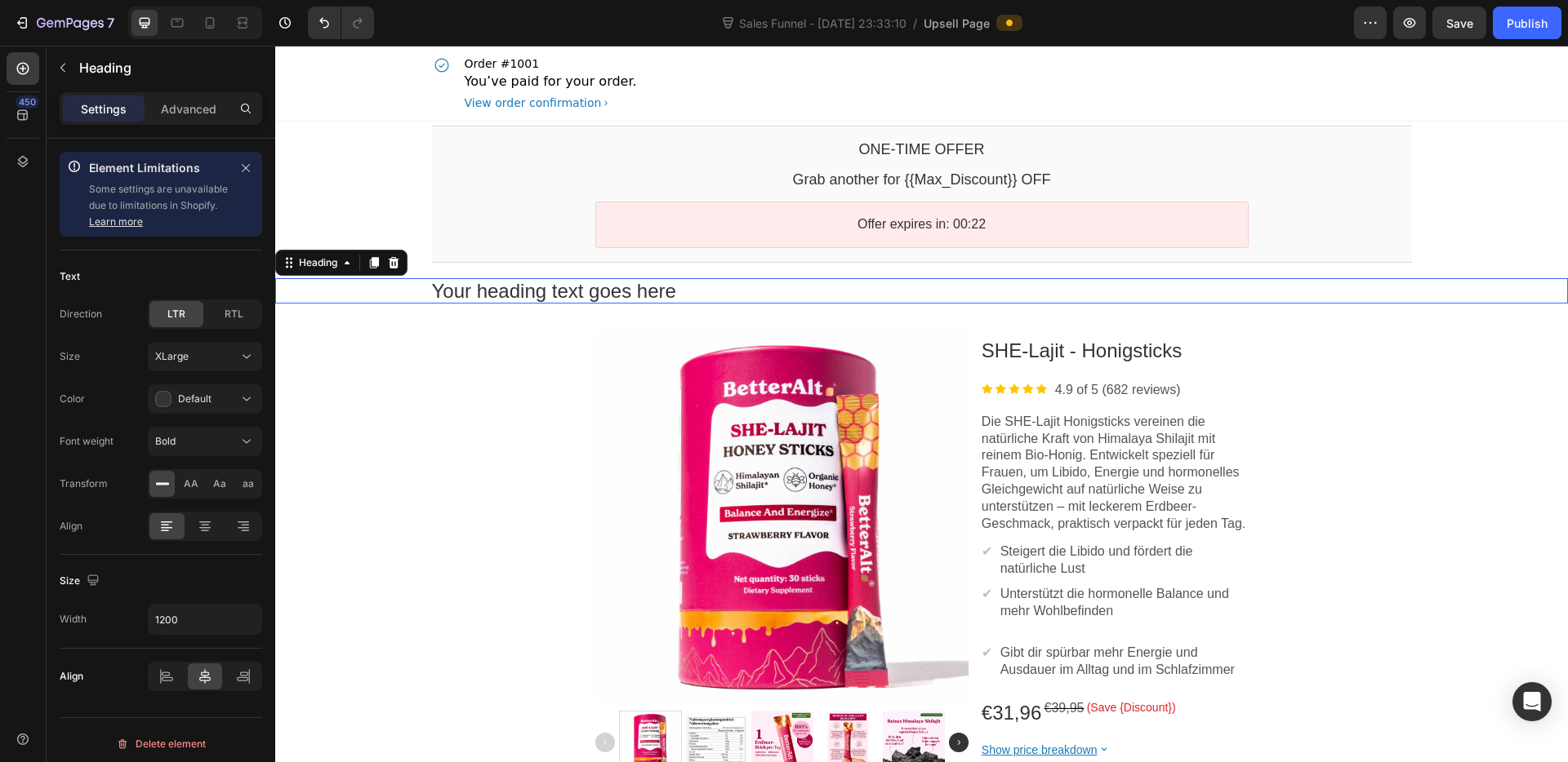
click at [754, 292] on div "Your heading text goes here" at bounding box center [922, 291] width 980 height 25
click at [754, 292] on p "Your heading text goes here" at bounding box center [922, 291] width 980 height 25
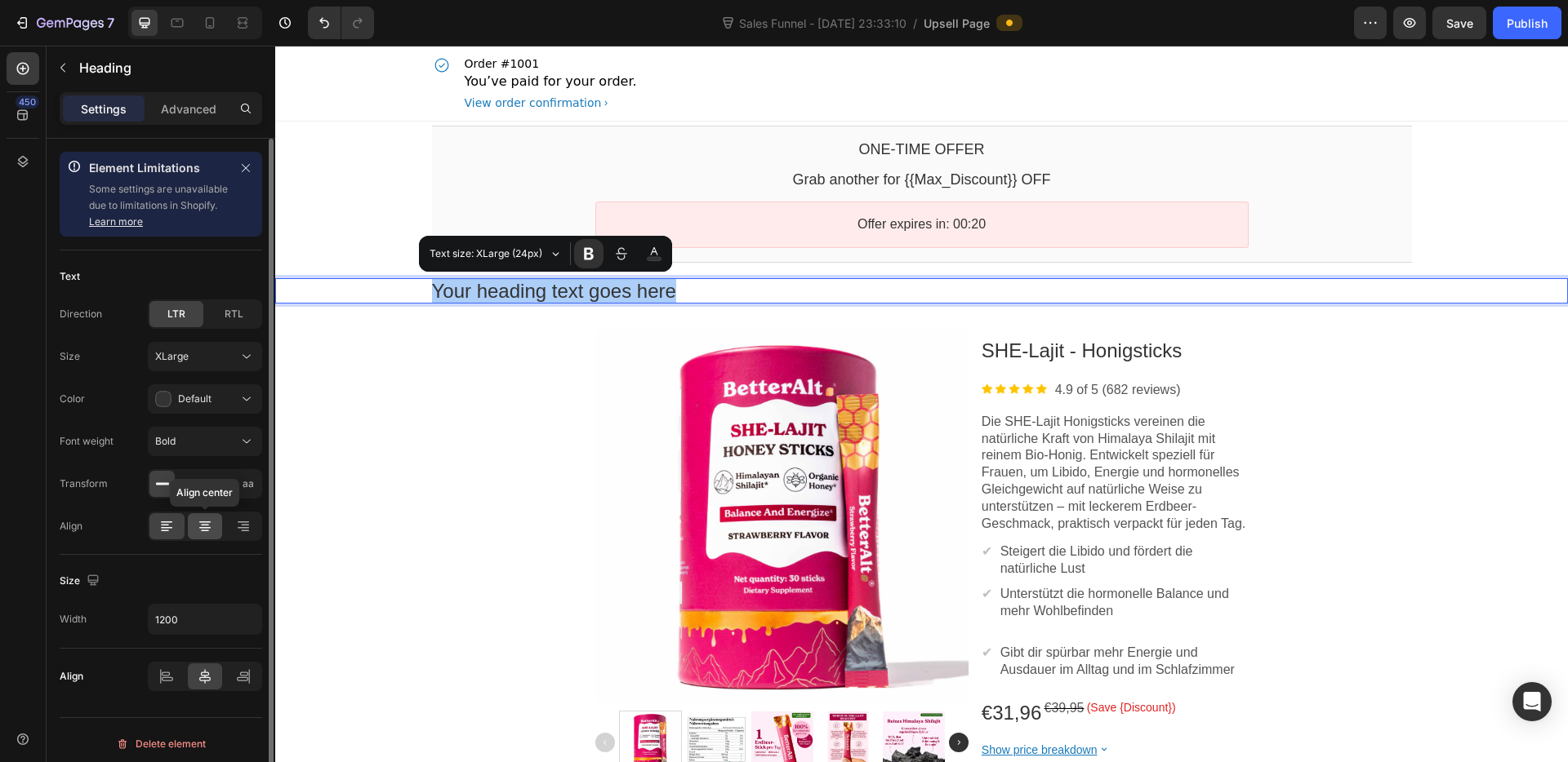
click at [212, 526] on icon at bounding box center [204, 526] width 16 height 16
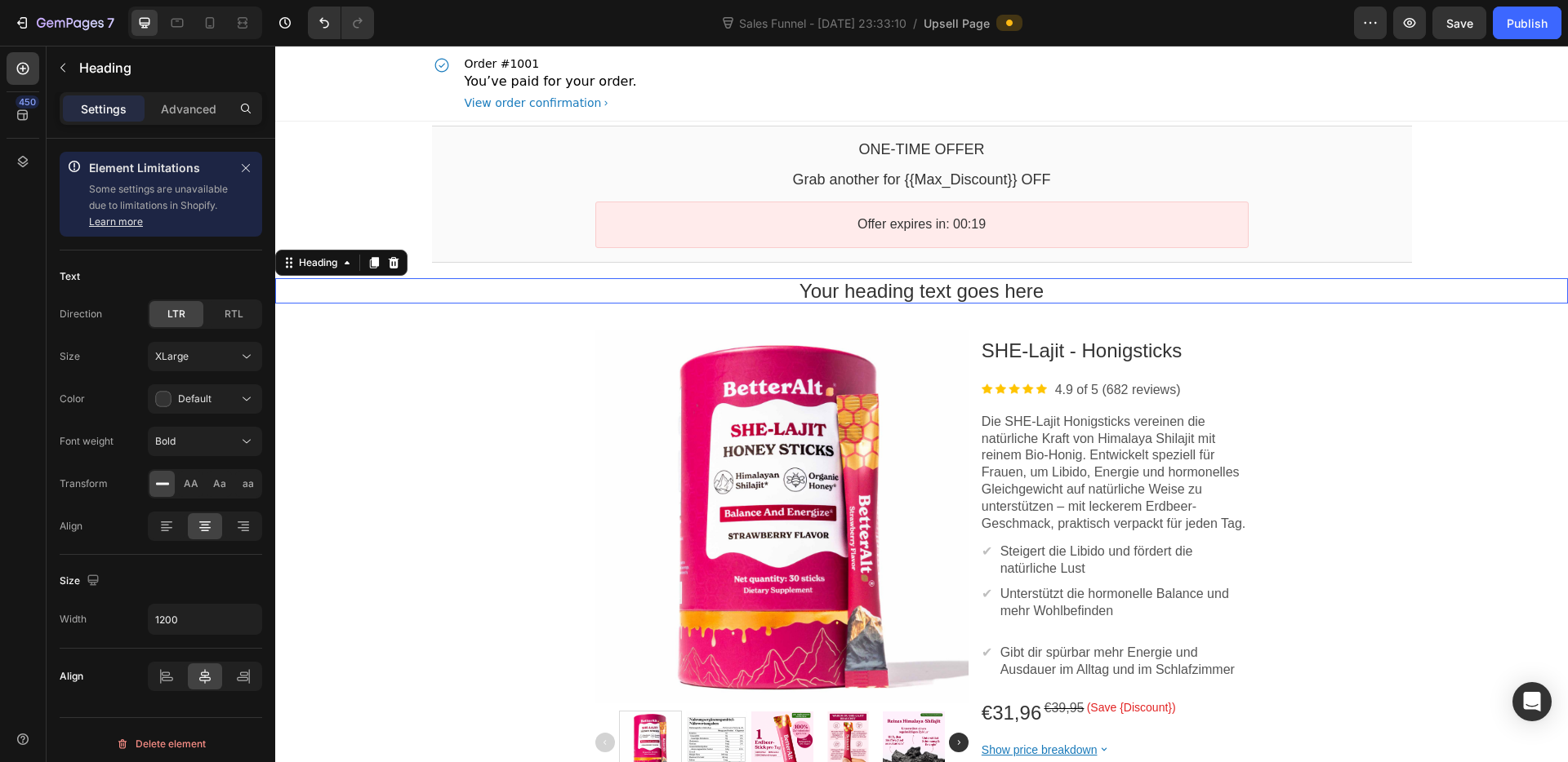
click at [865, 285] on p "Your heading text goes here" at bounding box center [922, 291] width 980 height 25
click at [854, 281] on p "Your heading text goes here" at bounding box center [922, 291] width 980 height 25
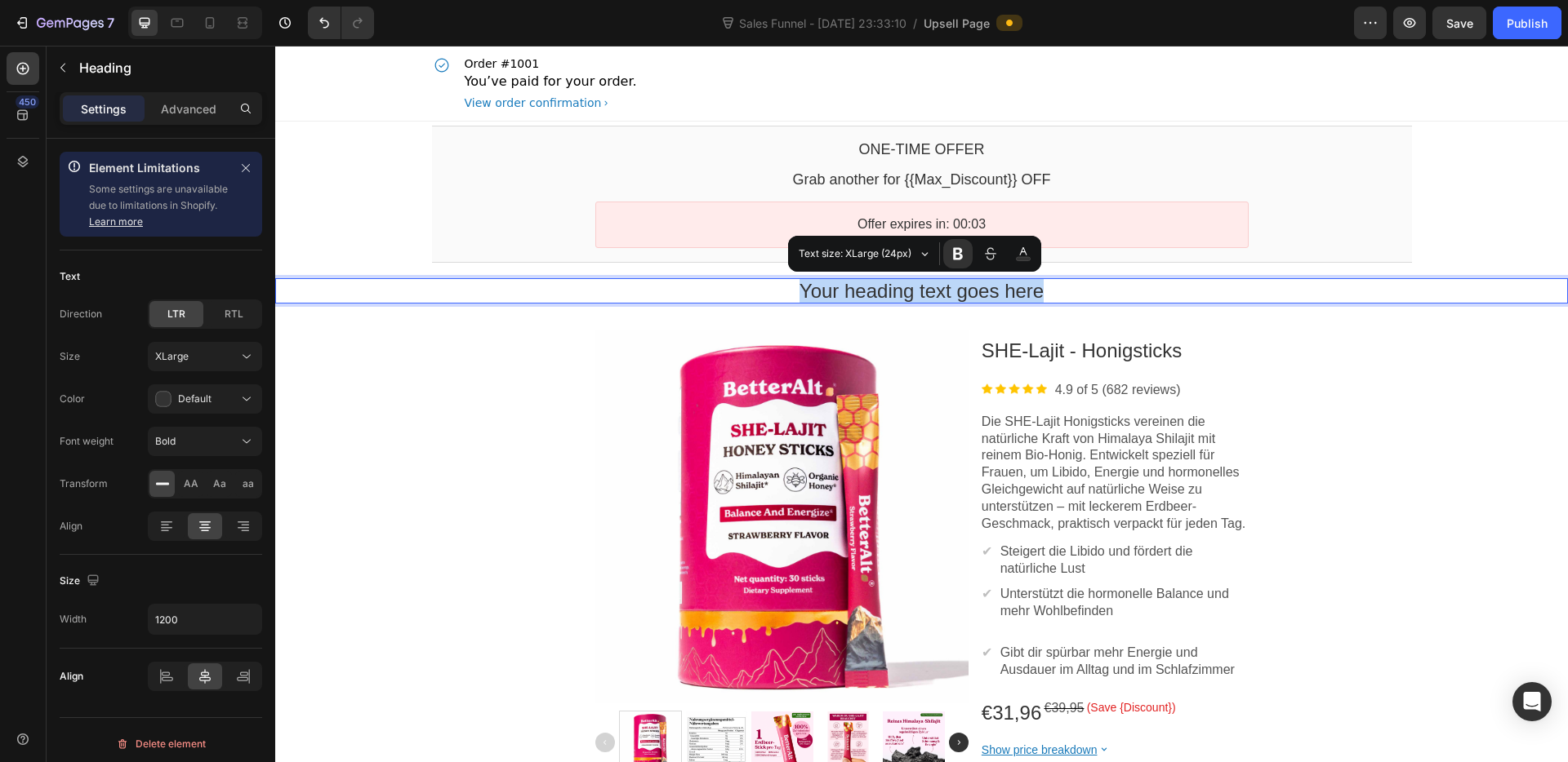
click at [854, 281] on p "Your heading text goes here" at bounding box center [922, 291] width 980 height 25
click at [857, 285] on p "Your heading text goes here" at bounding box center [922, 291] width 980 height 25
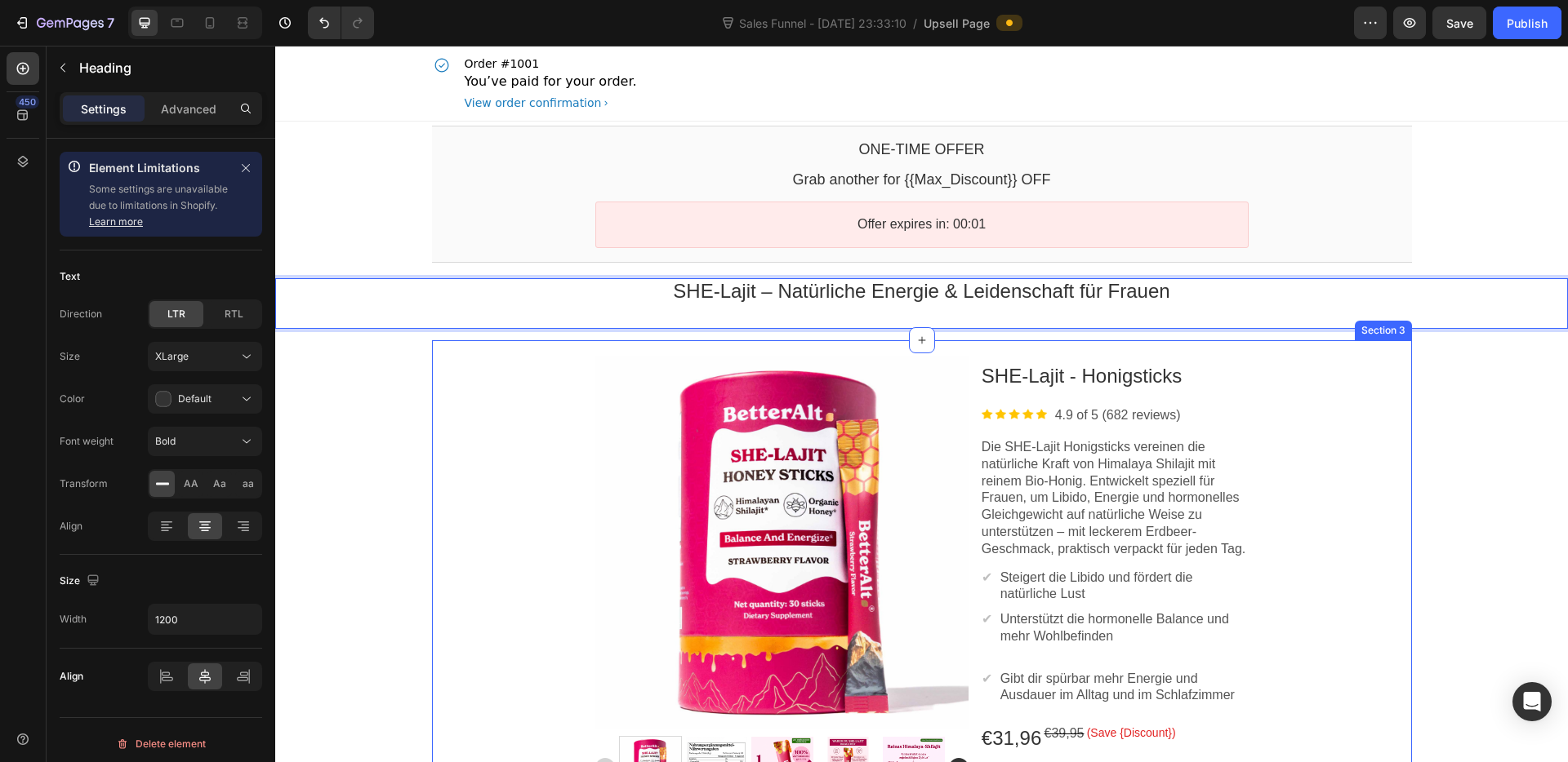
click at [610, 352] on div "Product Images" at bounding box center [782, 577] width 373 height 452
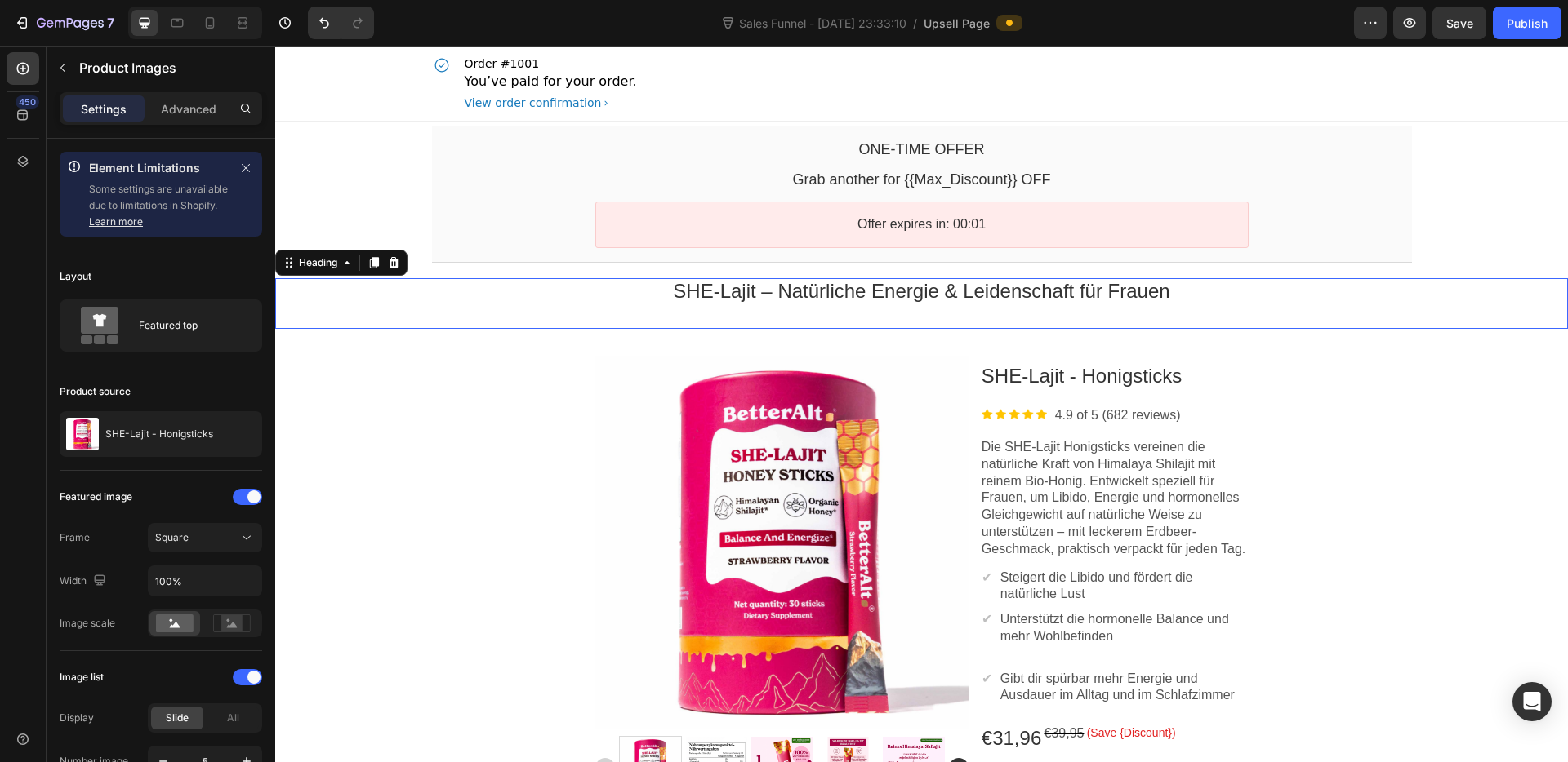
click at [746, 295] on p "SHE-Lajit – Natürliche Energie & Leidenschaft für Frauen" at bounding box center [922, 291] width 980 height 25
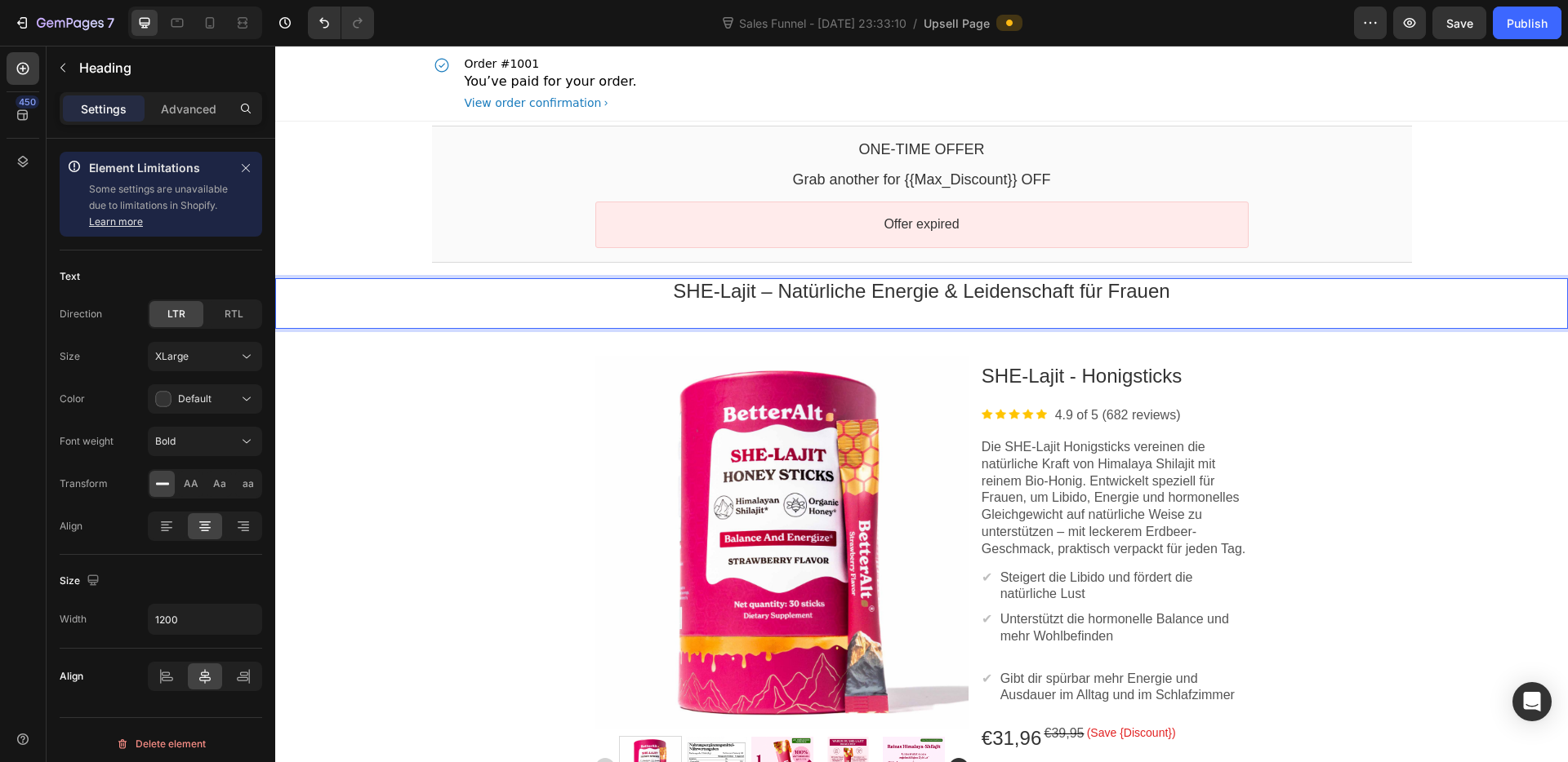
click at [690, 303] on p "Rich Text Editor. Editing area: main" at bounding box center [922, 316] width 980 height 25
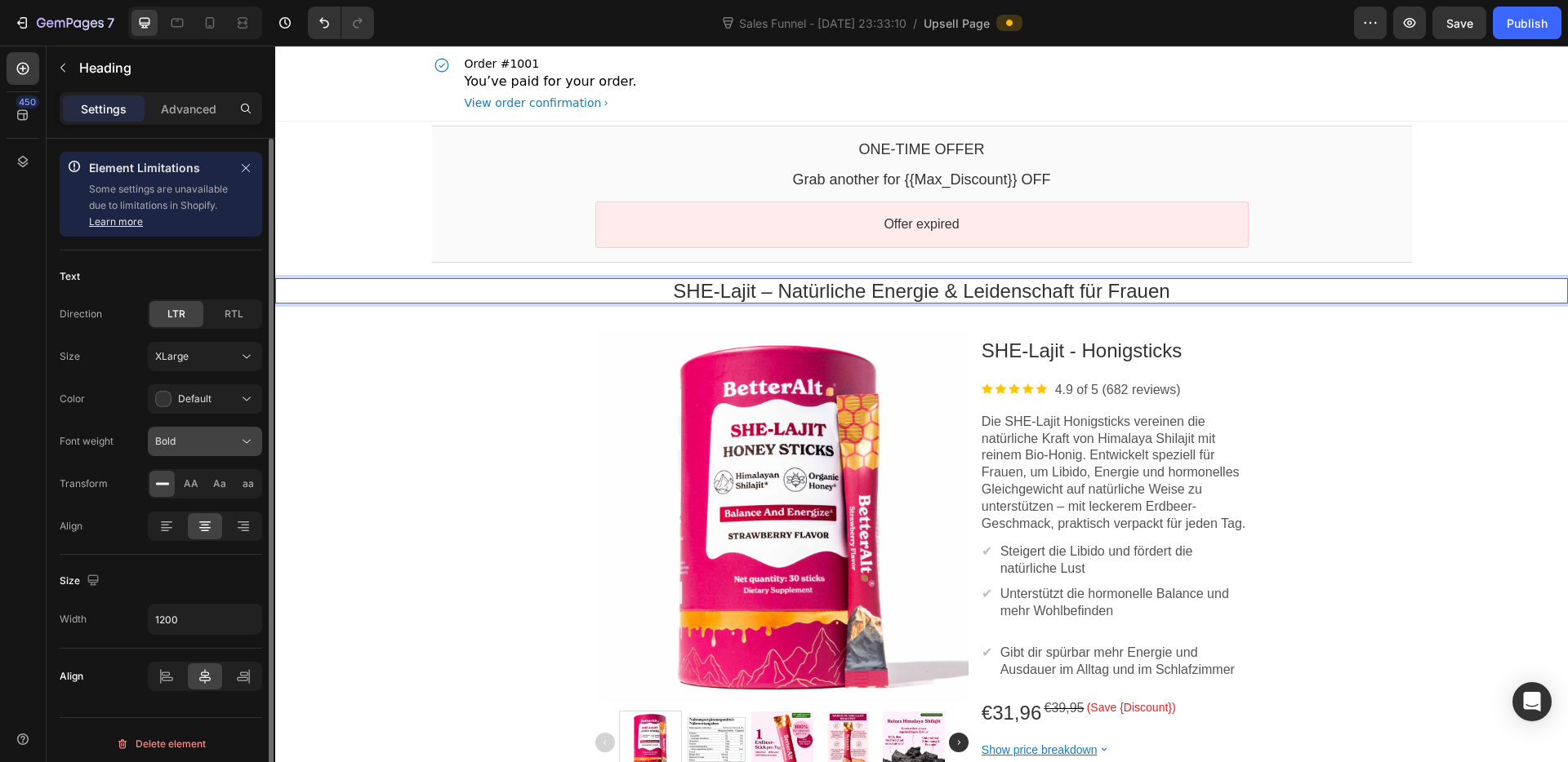
click at [234, 440] on div "Bold" at bounding box center [197, 441] width 84 height 14
click at [237, 387] on button "Default" at bounding box center [205, 399] width 115 height 30
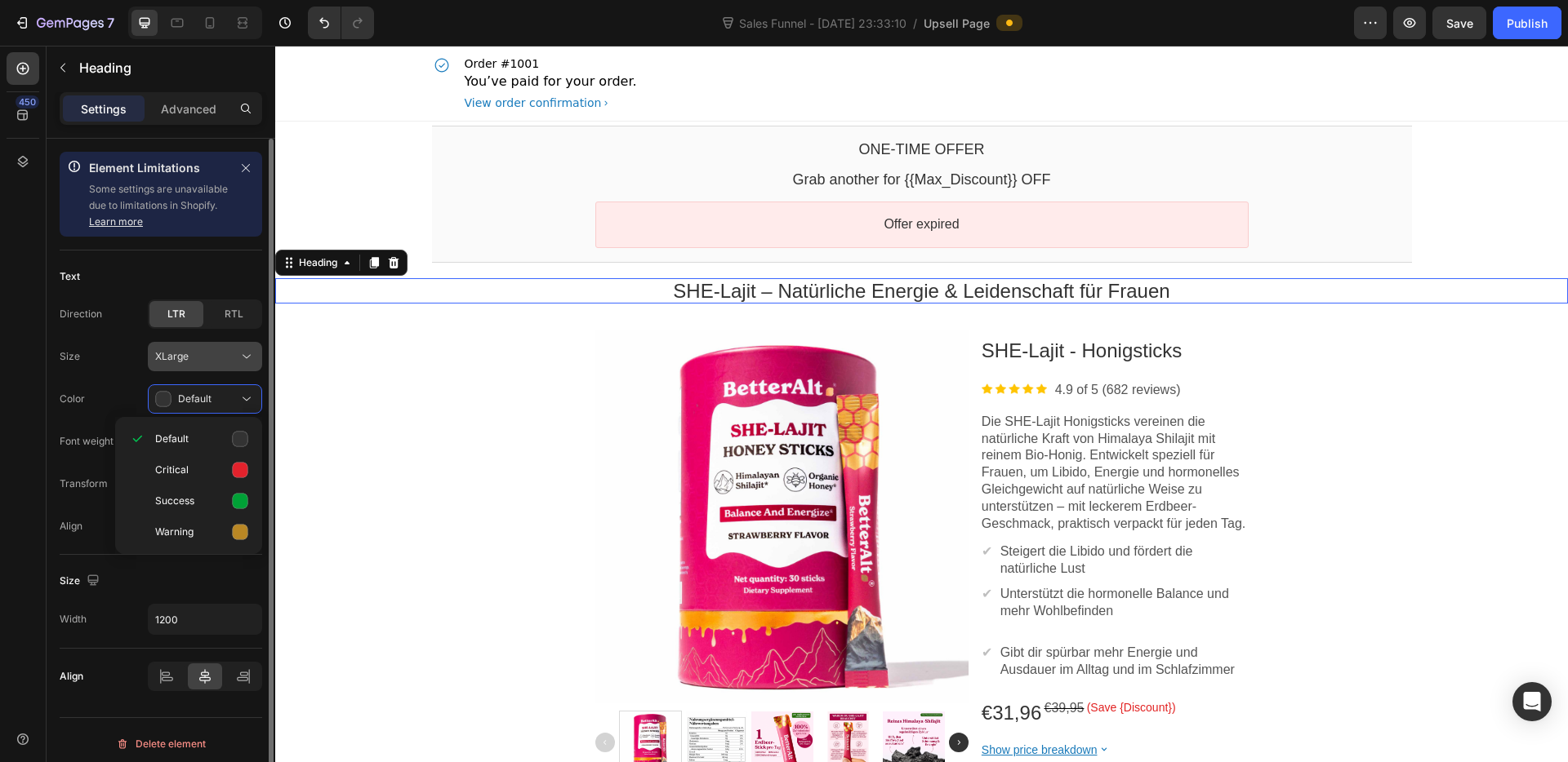
click at [240, 346] on button "XLarge" at bounding box center [205, 357] width 115 height 30
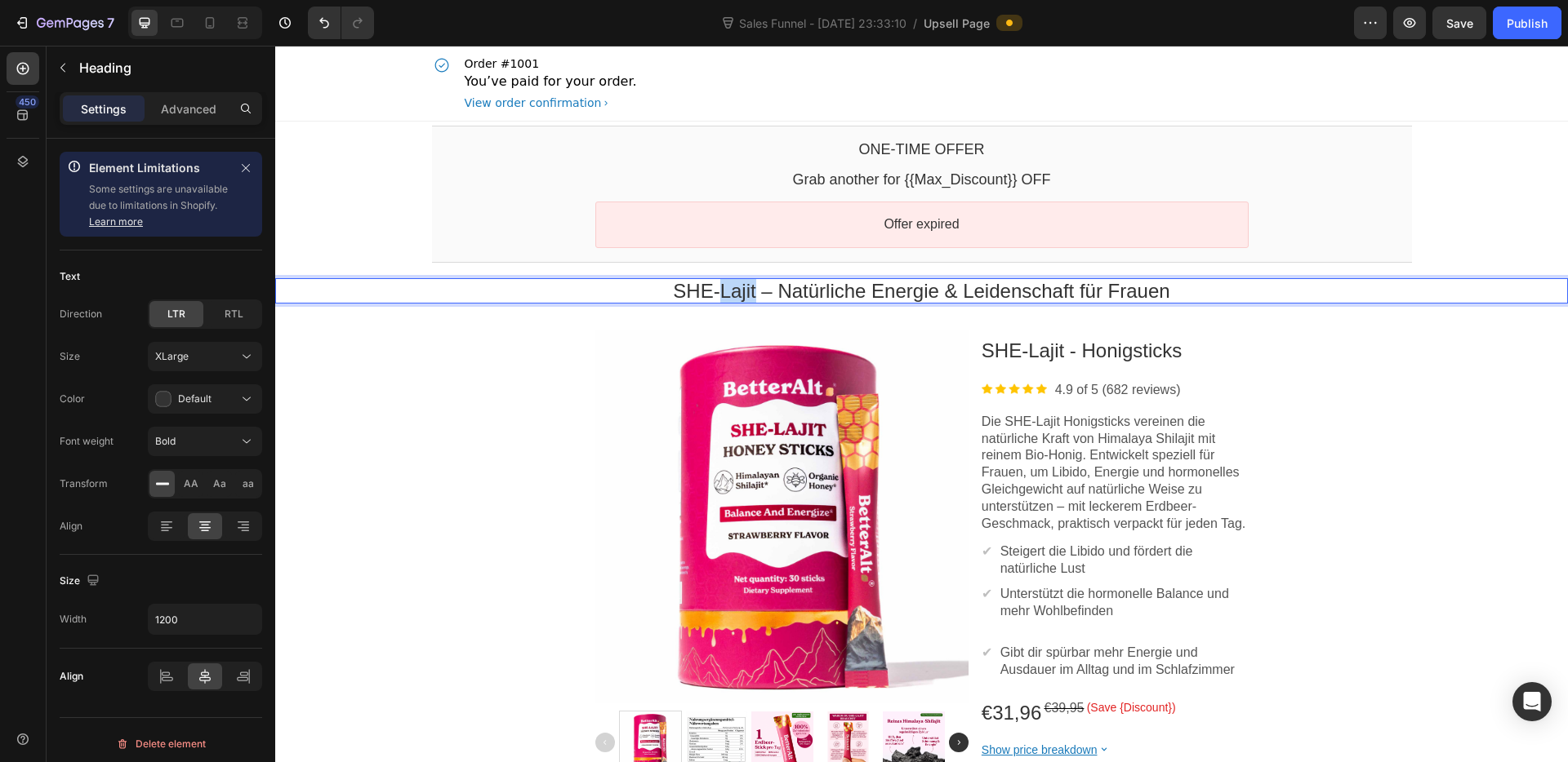
click at [730, 290] on p "SHE-Lajit – Natürliche Energie & Leidenschaft für Frauen" at bounding box center [922, 291] width 980 height 25
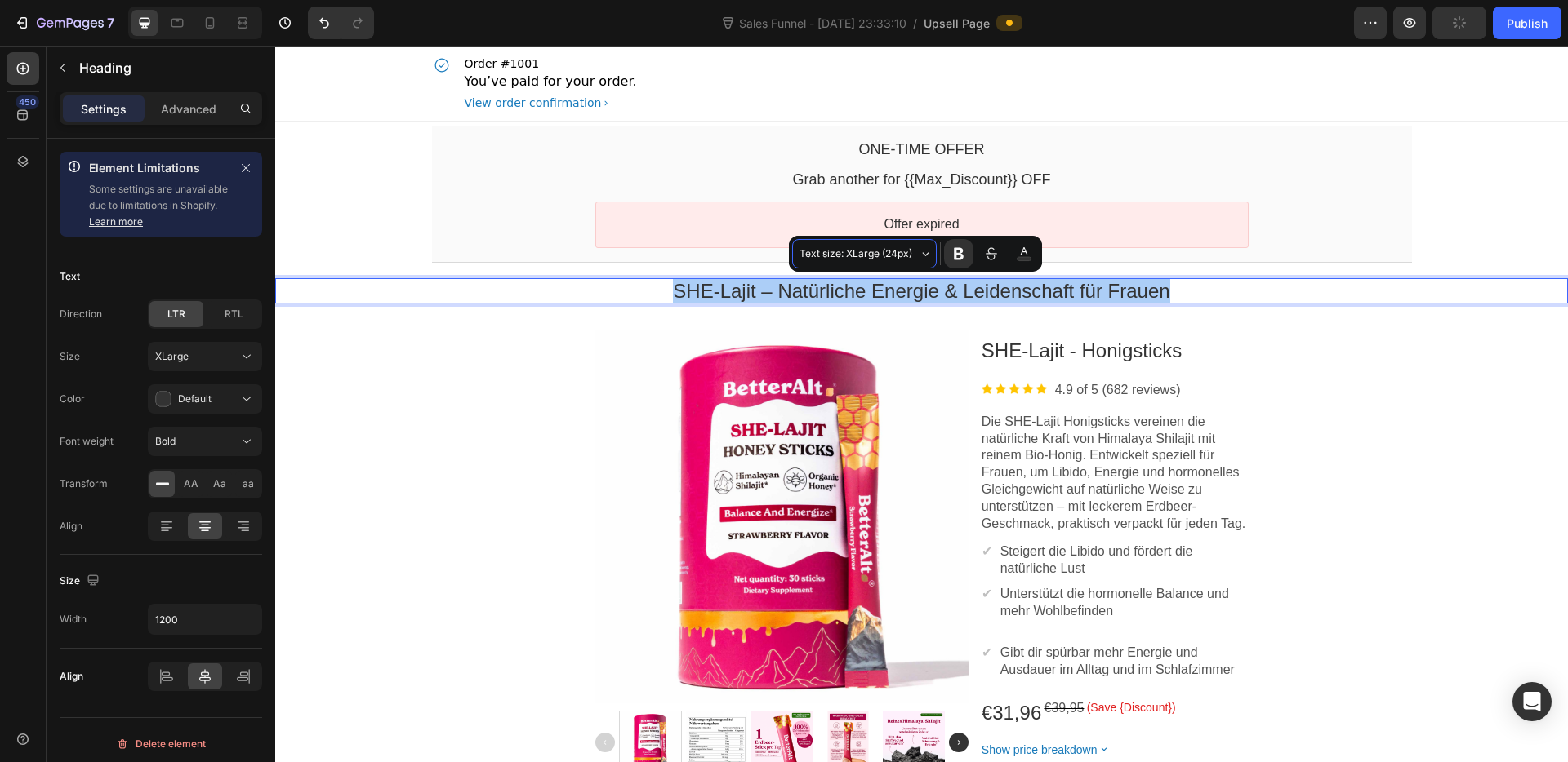
click at [896, 255] on span "Text size: XLarge (24px)" at bounding box center [857, 253] width 116 height 18
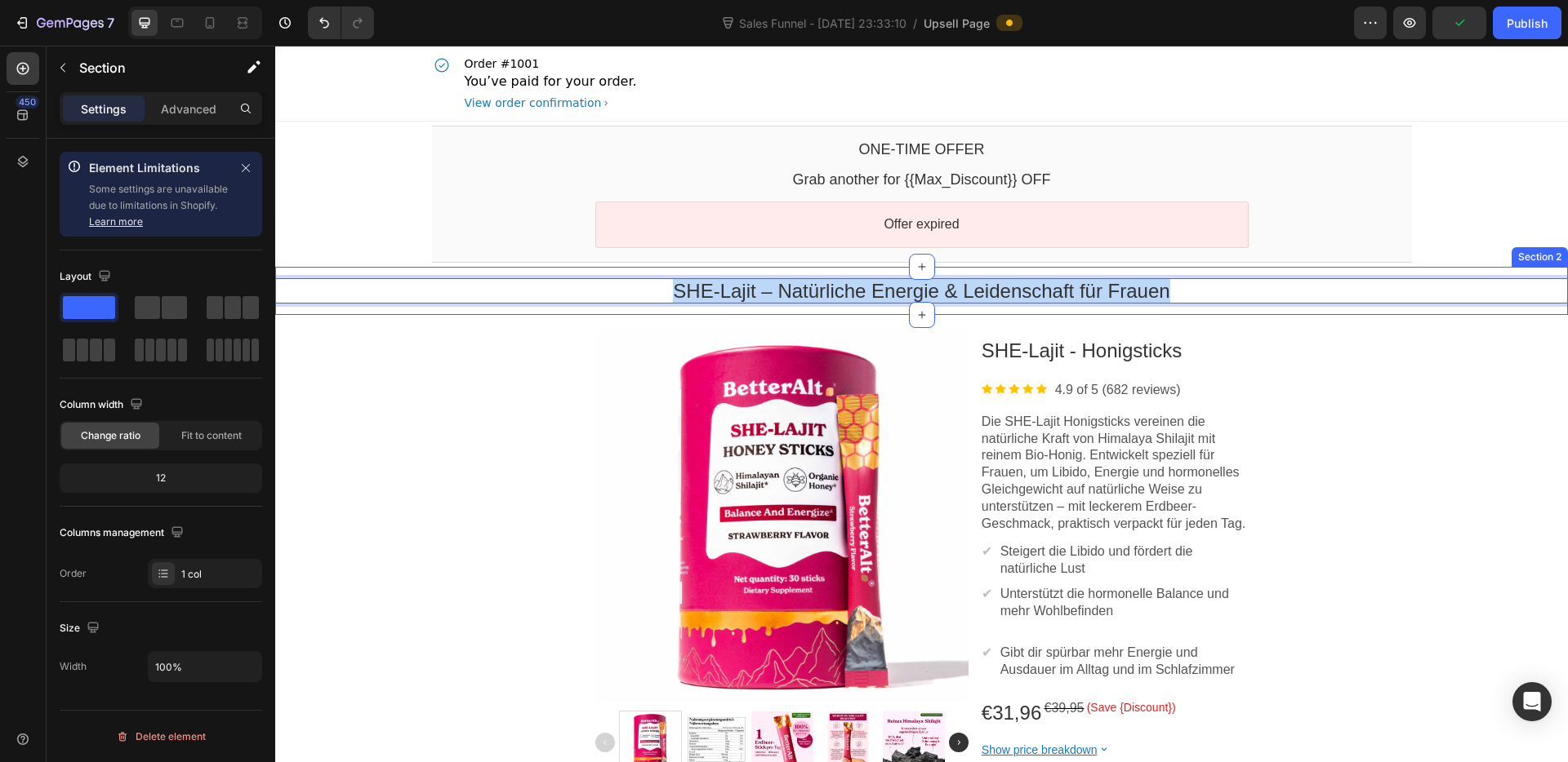
click at [1344, 312] on div "SHE-Lajit – Natürliche Energie & Leidenschaft für Frauen Heading Section 2" at bounding box center [921, 291] width 1292 height 48
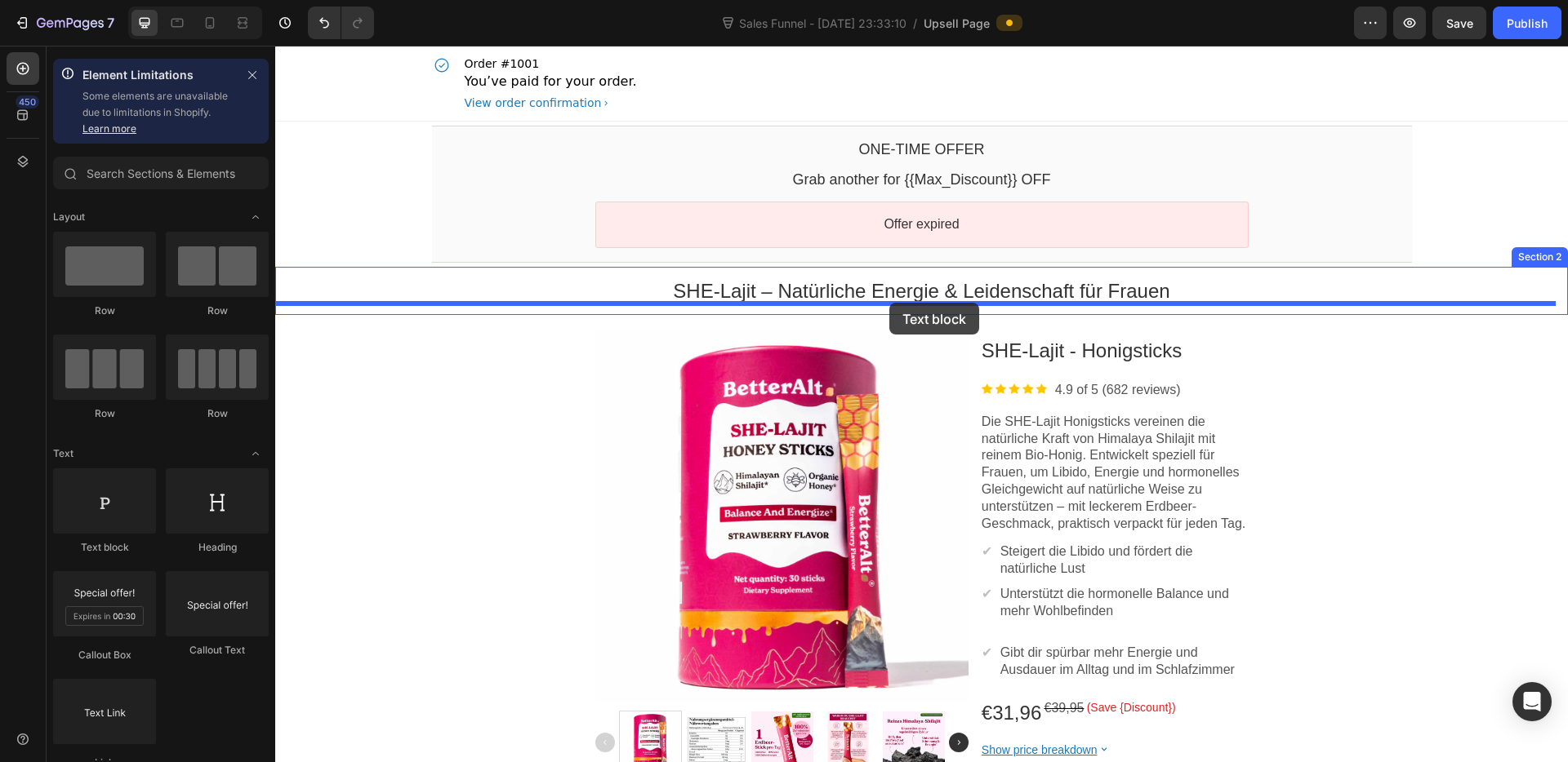
drag, startPoint x: 367, startPoint y: 567, endPoint x: 888, endPoint y: 305, distance: 583.2
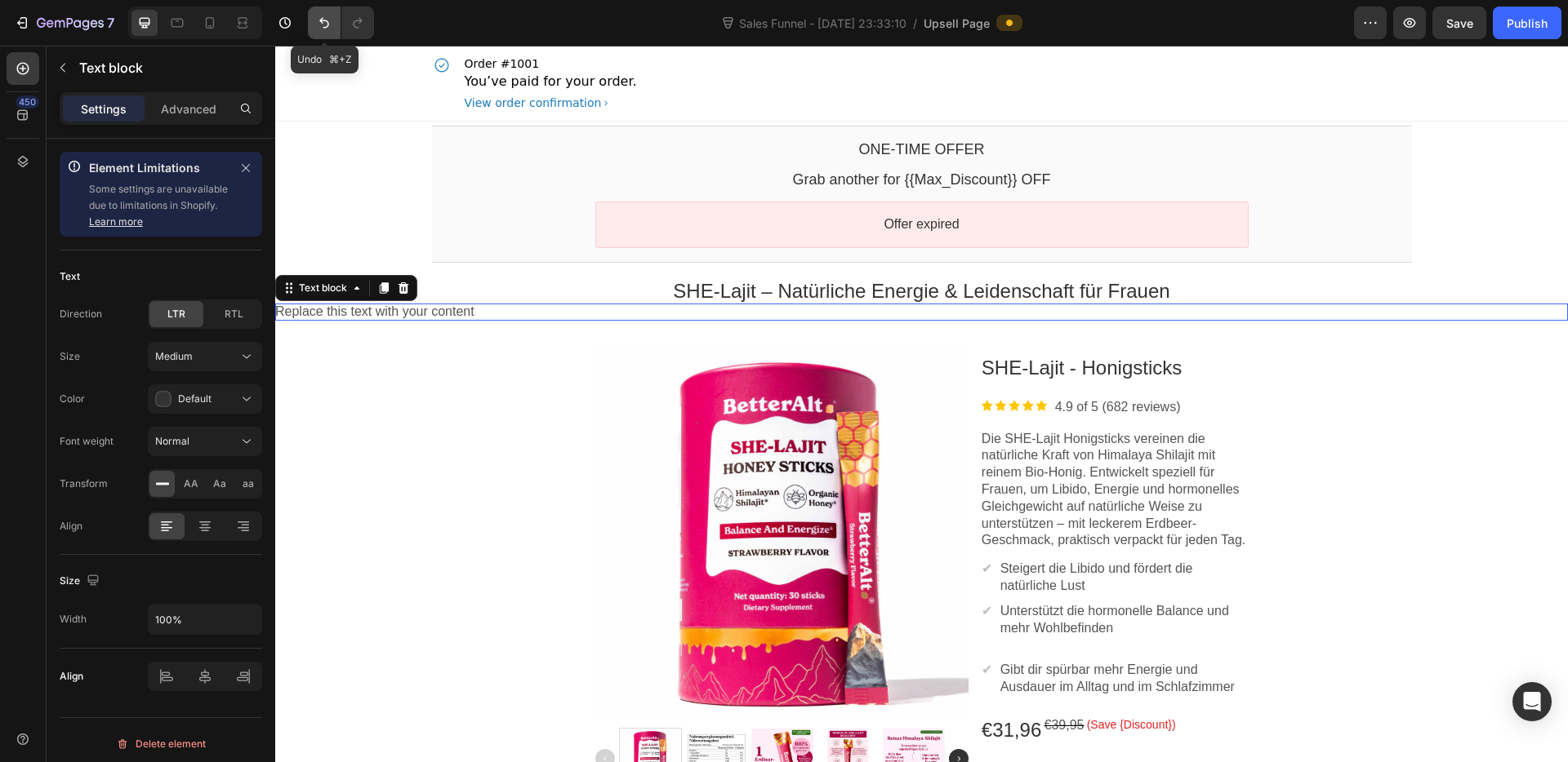
click at [323, 19] on icon "Undo/Redo" at bounding box center [325, 23] width 10 height 11
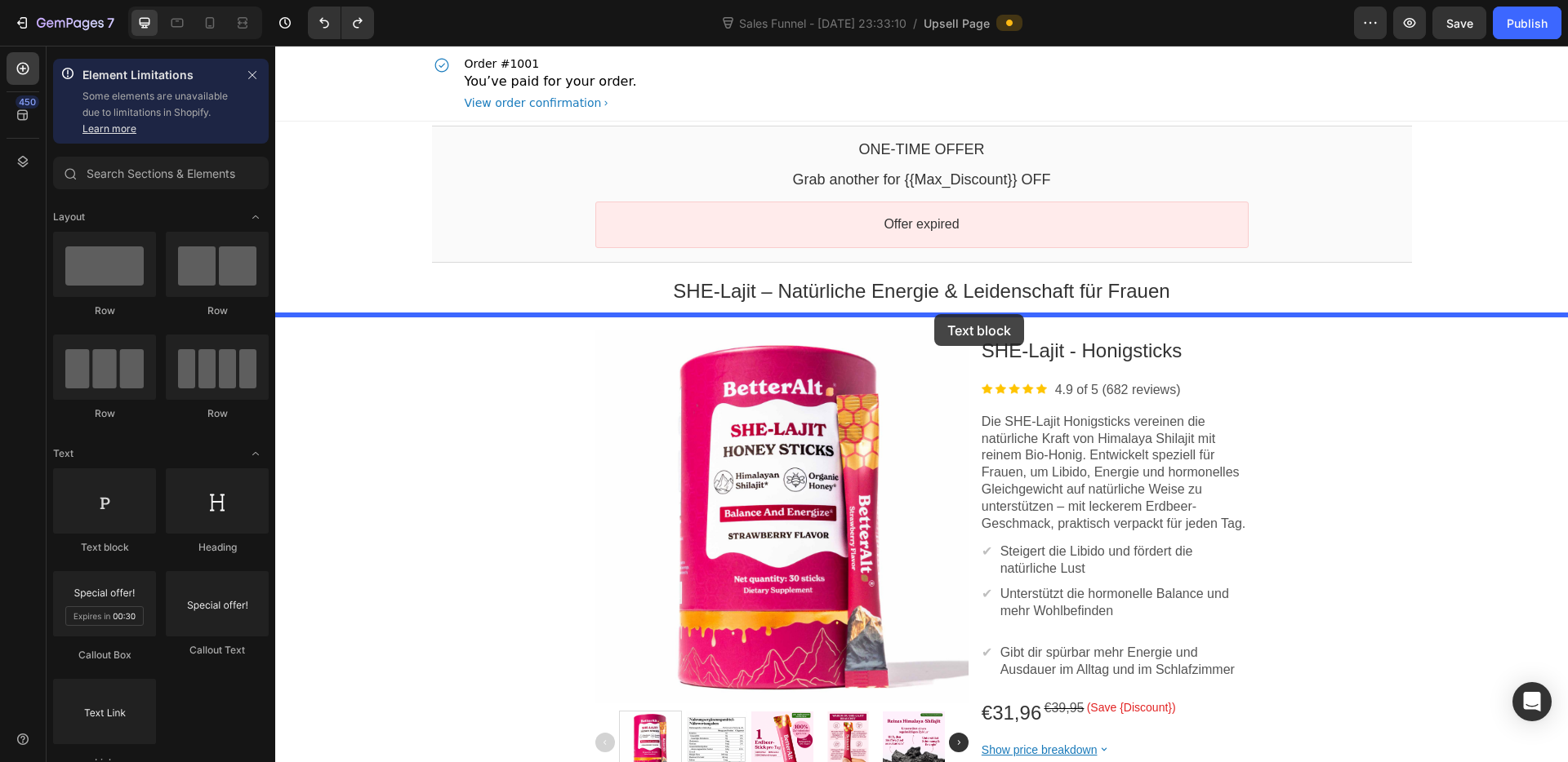
drag, startPoint x: 375, startPoint y: 566, endPoint x: 933, endPoint y: 318, distance: 610.6
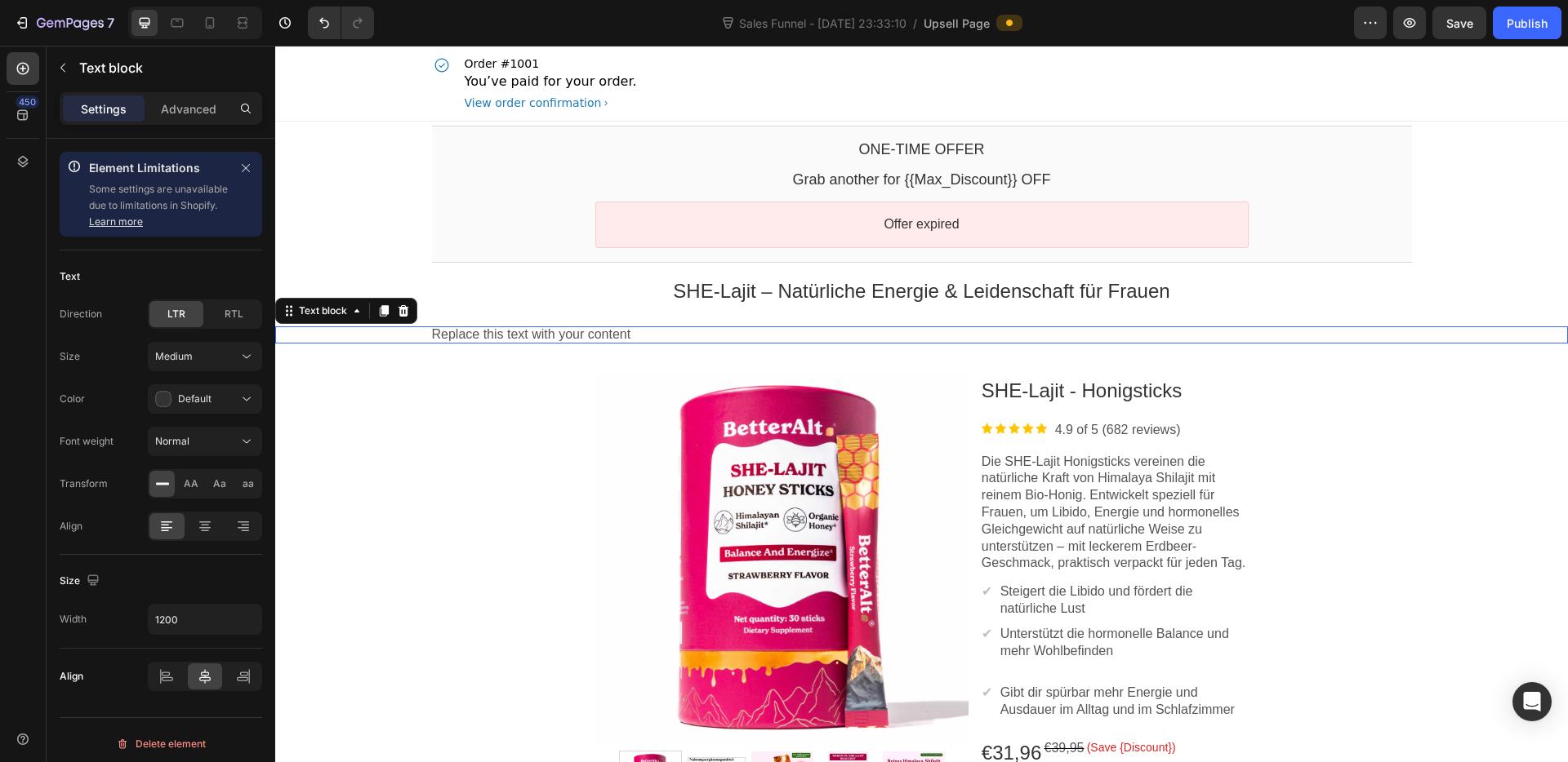
click at [897, 331] on div "Replace this text with your content" at bounding box center [922, 335] width 980 height 17
click at [897, 331] on p "Replace this text with your content" at bounding box center [922, 335] width 980 height 17
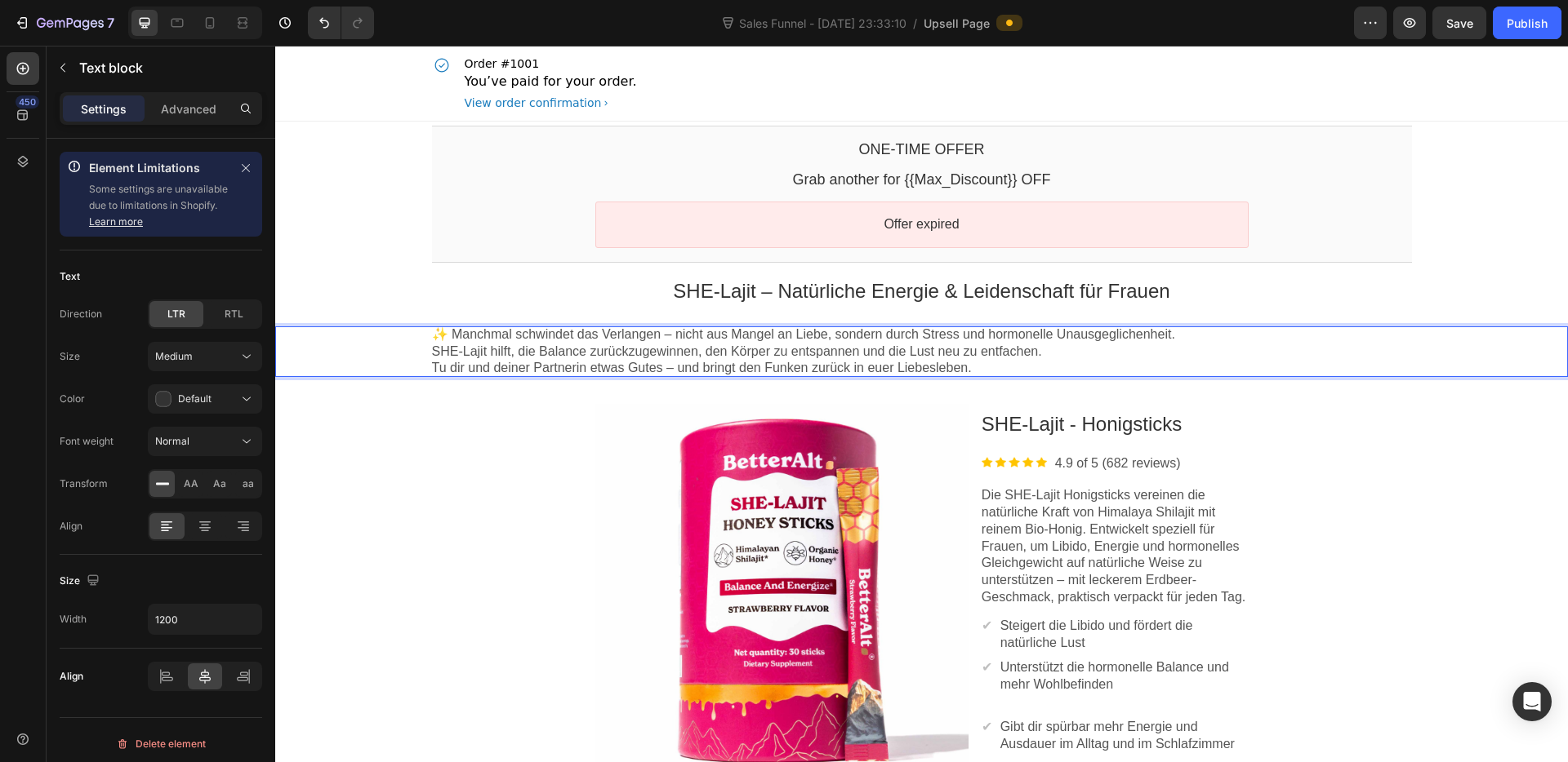
click at [628, 362] on p "✨ Manchmal schwindet das Verlangen – nicht aus Mangel an Liebe, sondern durch S…" at bounding box center [922, 351] width 980 height 51
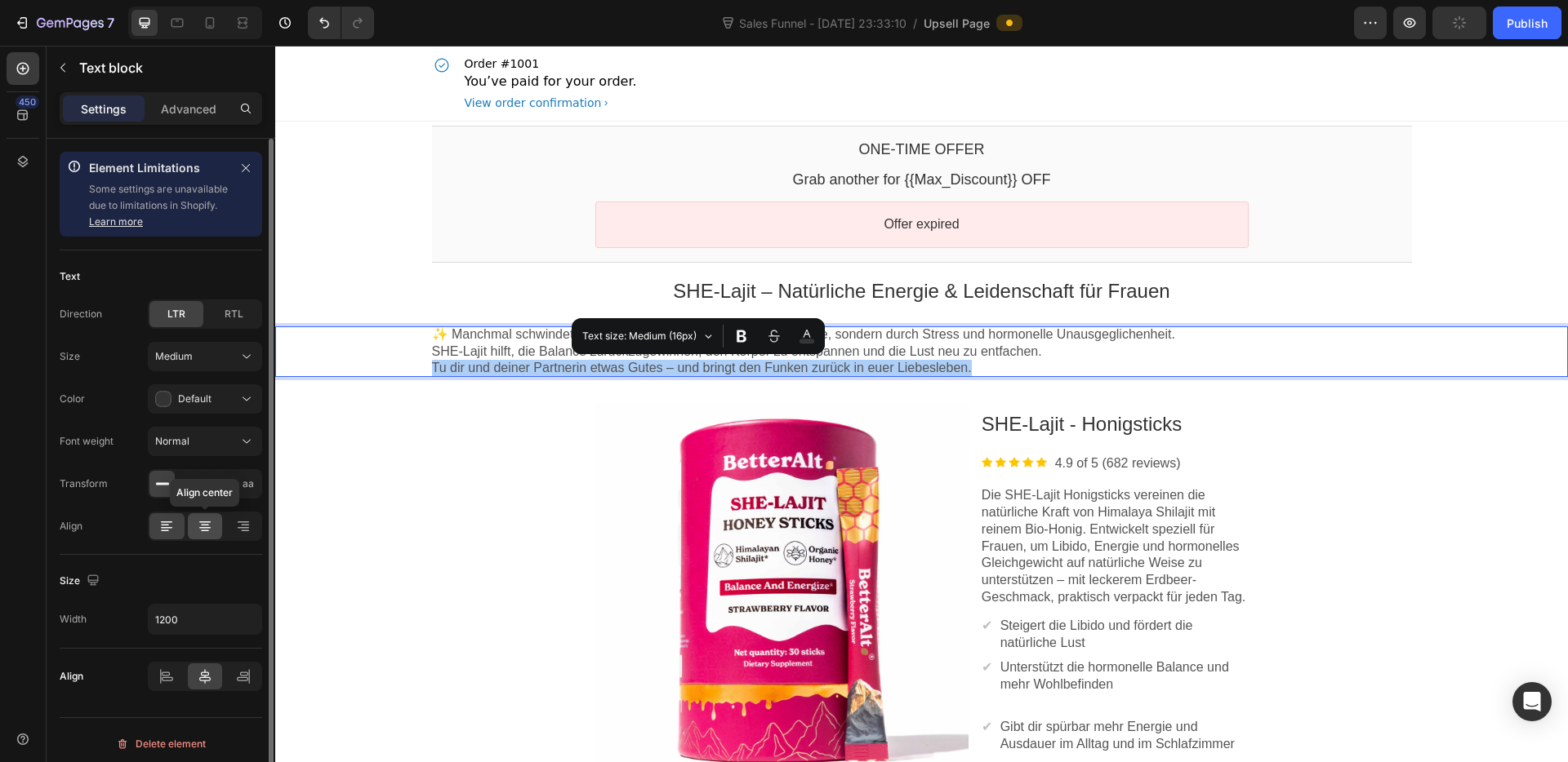
click at [213, 530] on div at bounding box center [206, 526] width 35 height 26
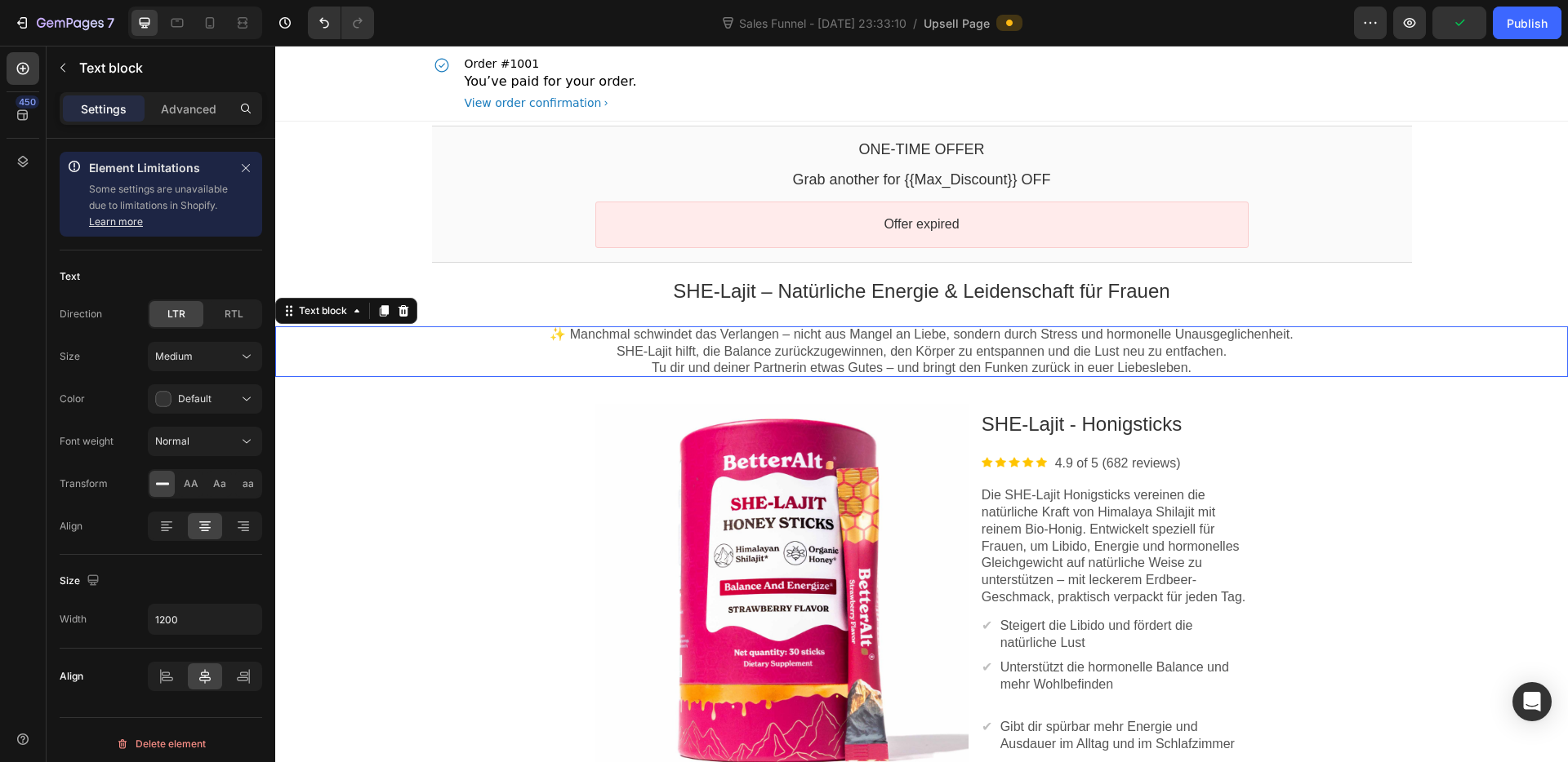
click at [682, 350] on p "✨ Manchmal schwindet das Verlangen – nicht aus Mangel an Liebe, sondern durch S…" at bounding box center [922, 351] width 980 height 51
click at [1339, 358] on p "✨ Manchmal schwindet das Verlangen – nicht aus Mangel an Liebe, sondern durch S…" at bounding box center [922, 351] width 980 height 51
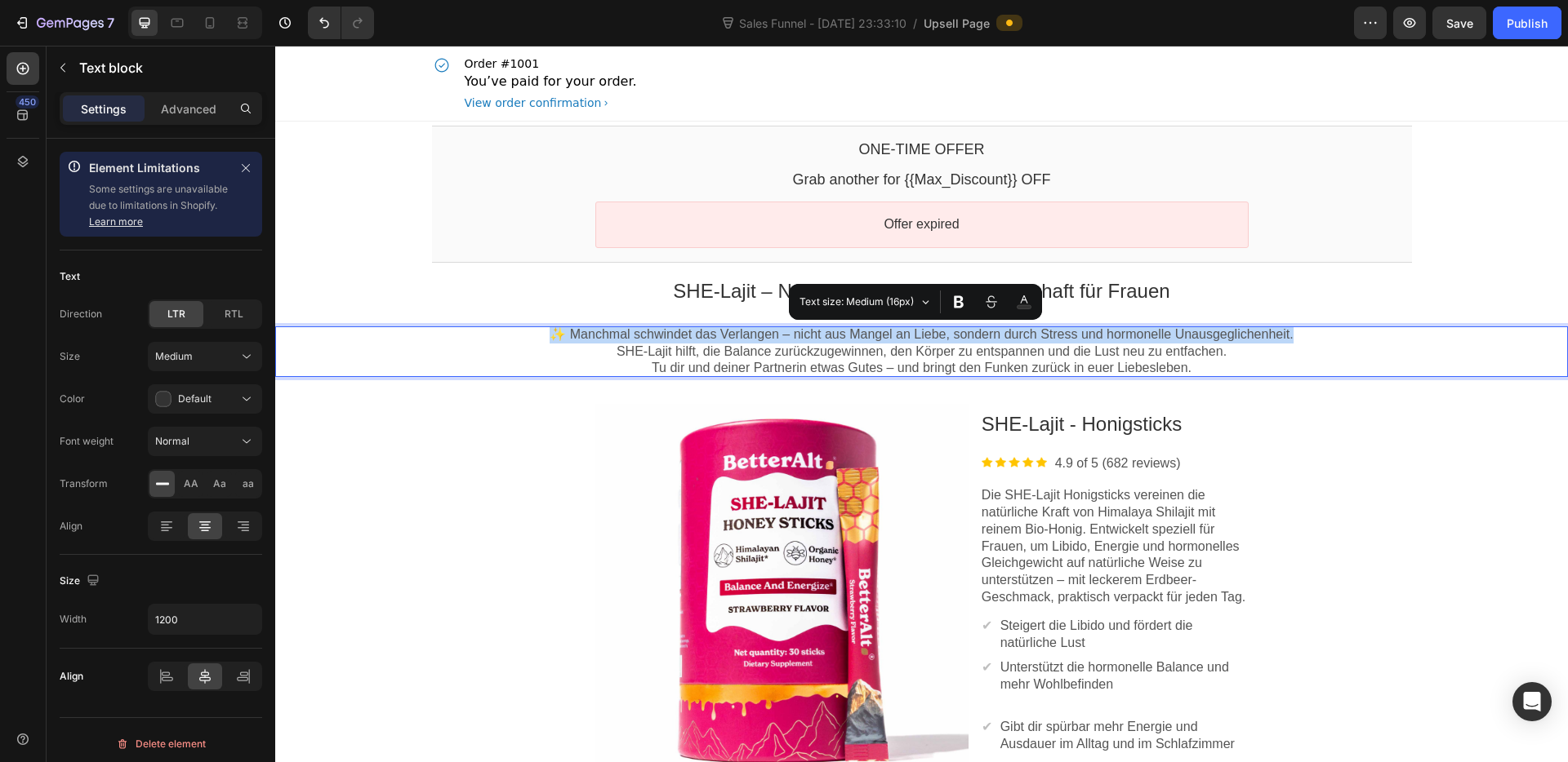
drag, startPoint x: 1312, startPoint y: 331, endPoint x: 525, endPoint y: 341, distance: 787.1
click at [525, 341] on p "✨ Manchmal schwindet das Verlangen – nicht aus Mangel an Liebe, sondern durch S…" at bounding box center [922, 351] width 980 height 51
click at [965, 305] on icon "Editor contextual toolbar" at bounding box center [958, 302] width 16 height 16
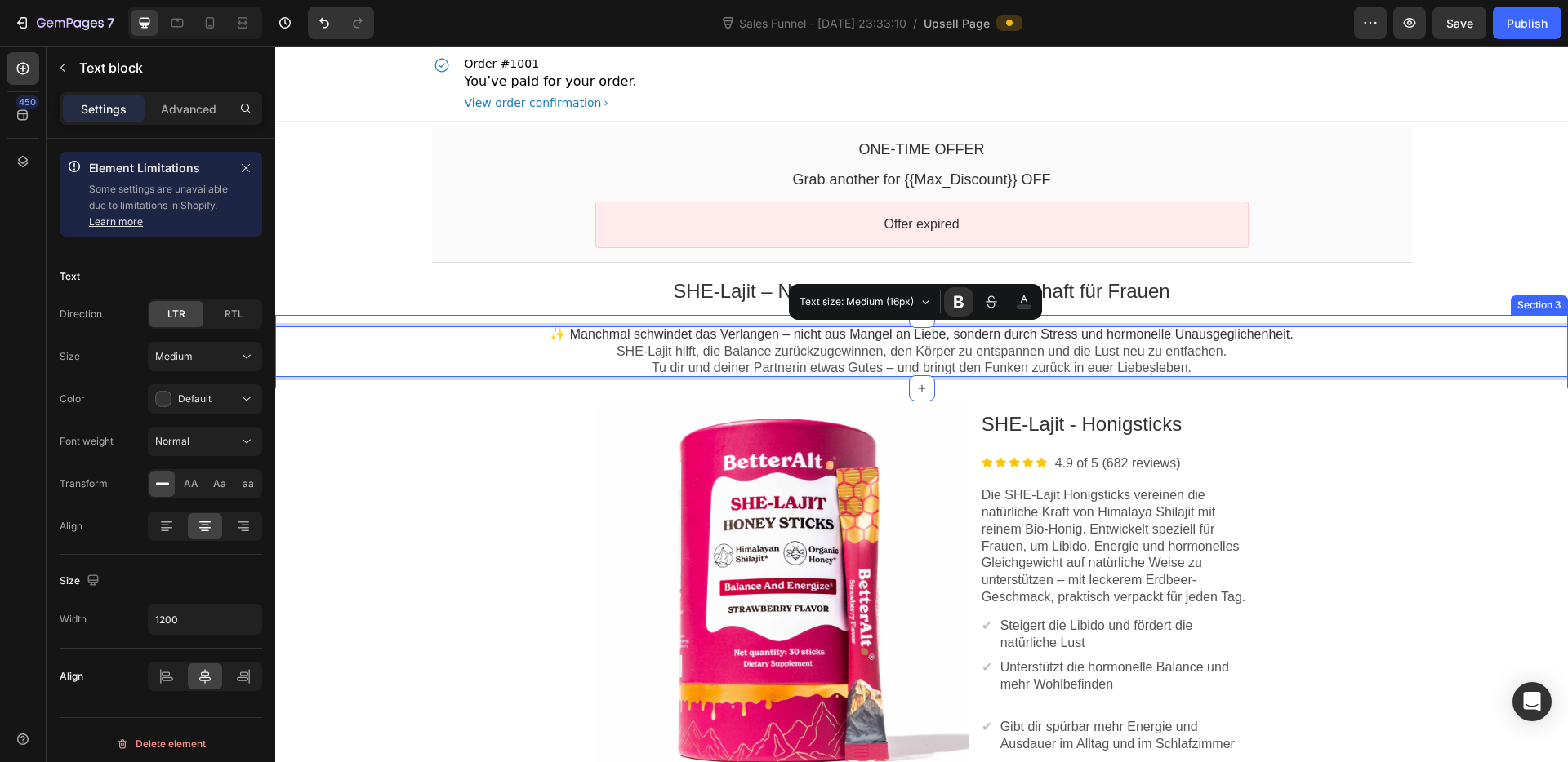
click at [718, 317] on div "✨ Manchmal schwindet das Verlangen – nicht aus Mangel an Liebe, sondern durch S…" at bounding box center [921, 351] width 1292 height 73
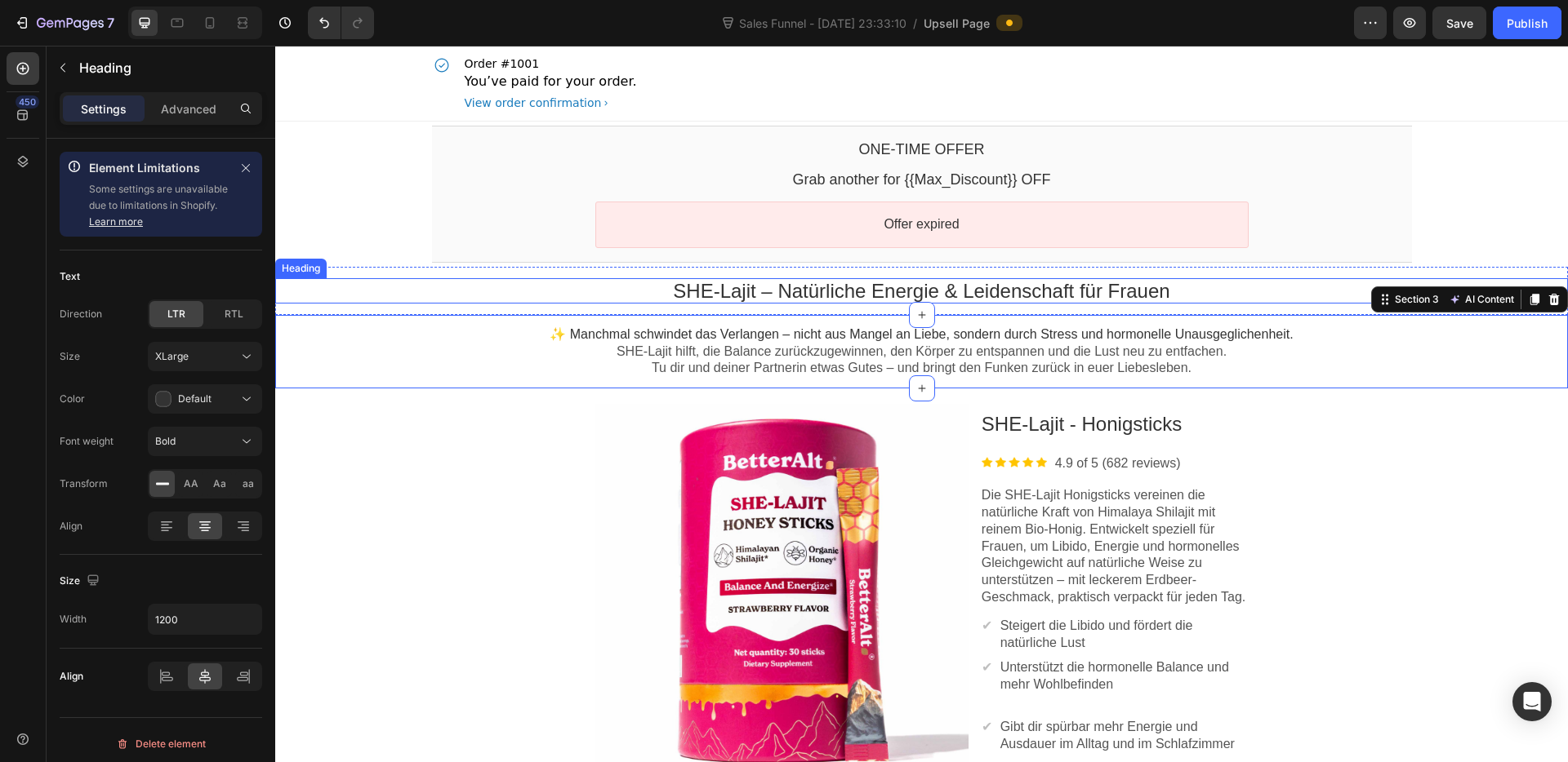
click at [742, 297] on p "SHE-Lajit – Natürliche Energie & Leidenschaft für Frauen" at bounding box center [922, 291] width 980 height 25
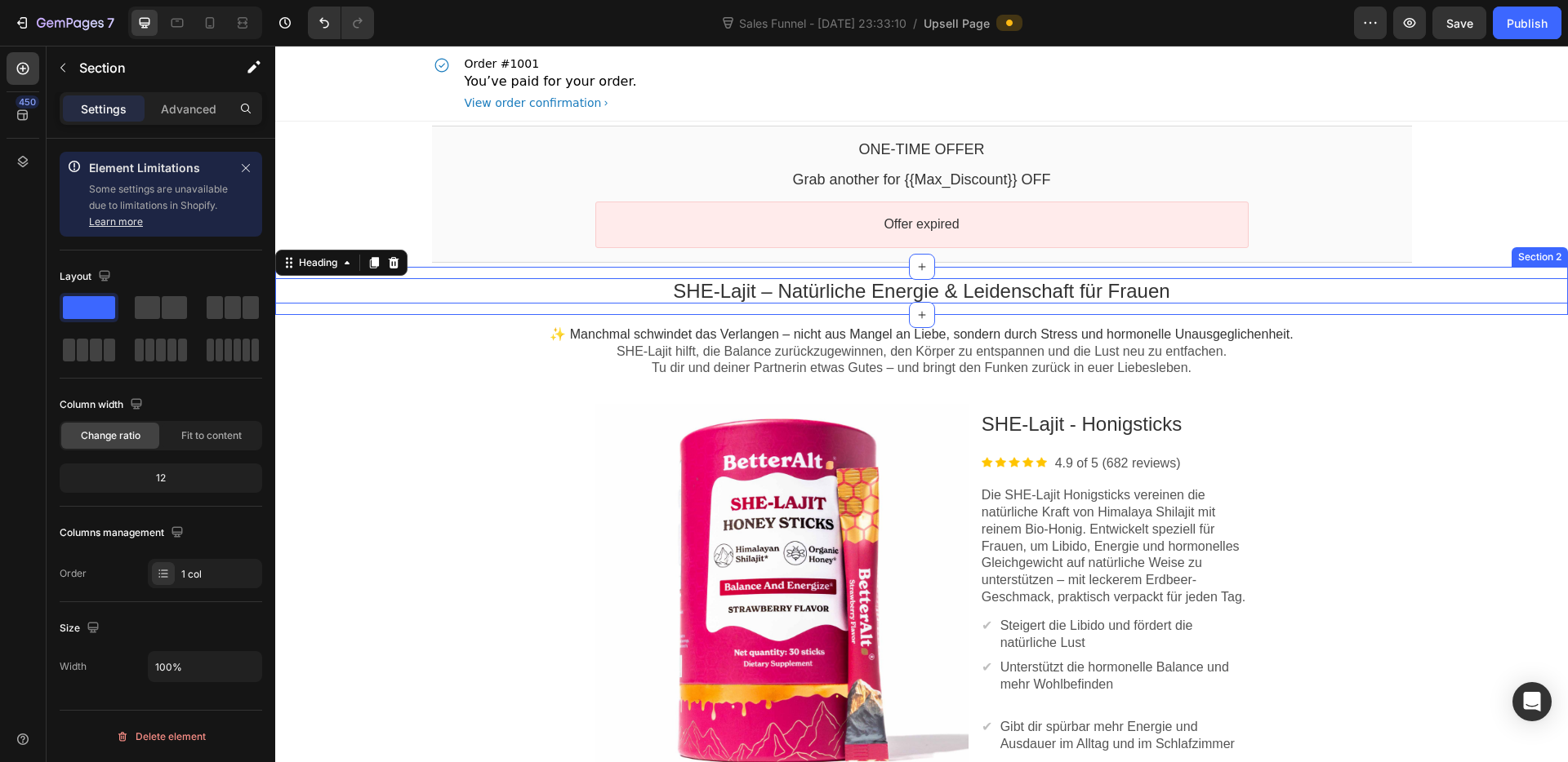
click at [779, 307] on div "SHE-Lajit – Natürliche Energie & Leidenschaft für Frauen Heading Section 2" at bounding box center [921, 291] width 1292 height 48
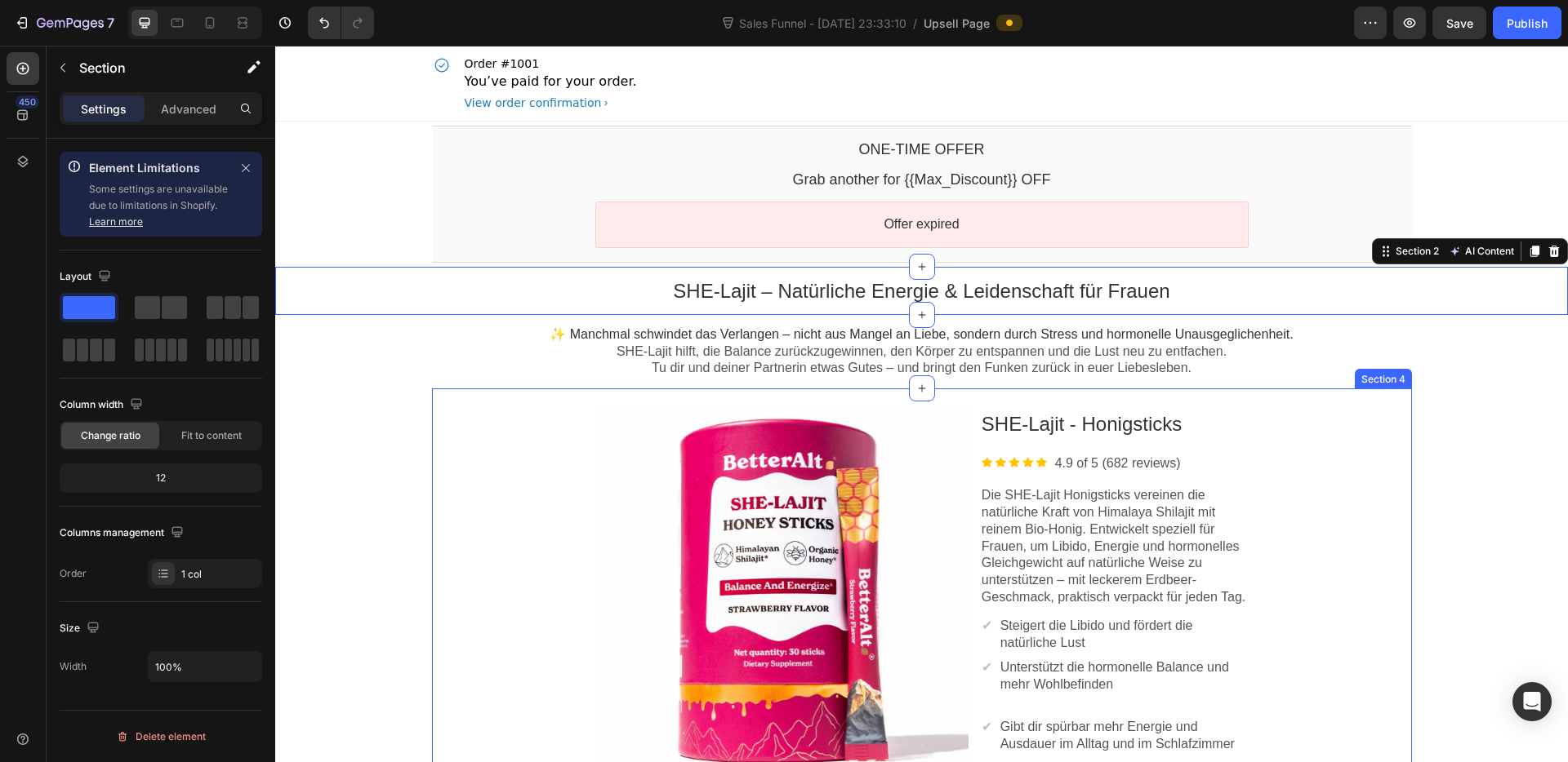
click at [1374, 396] on div "Product Images SHE-Lajit - Honigsticks Product Title Image 4.9 of 5 (682 review…" at bounding box center [922, 677] width 980 height 577
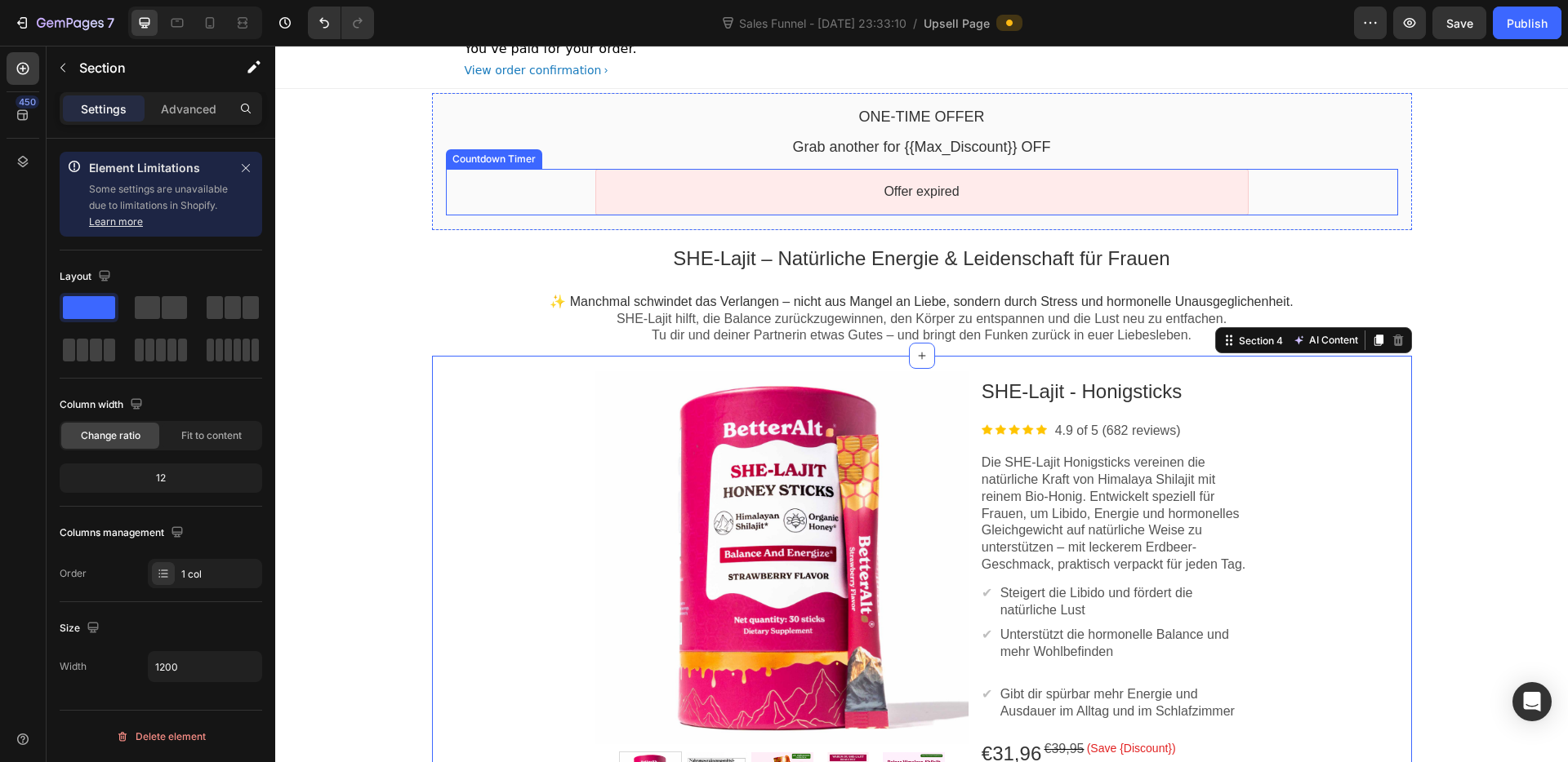
scroll to position [89, 0]
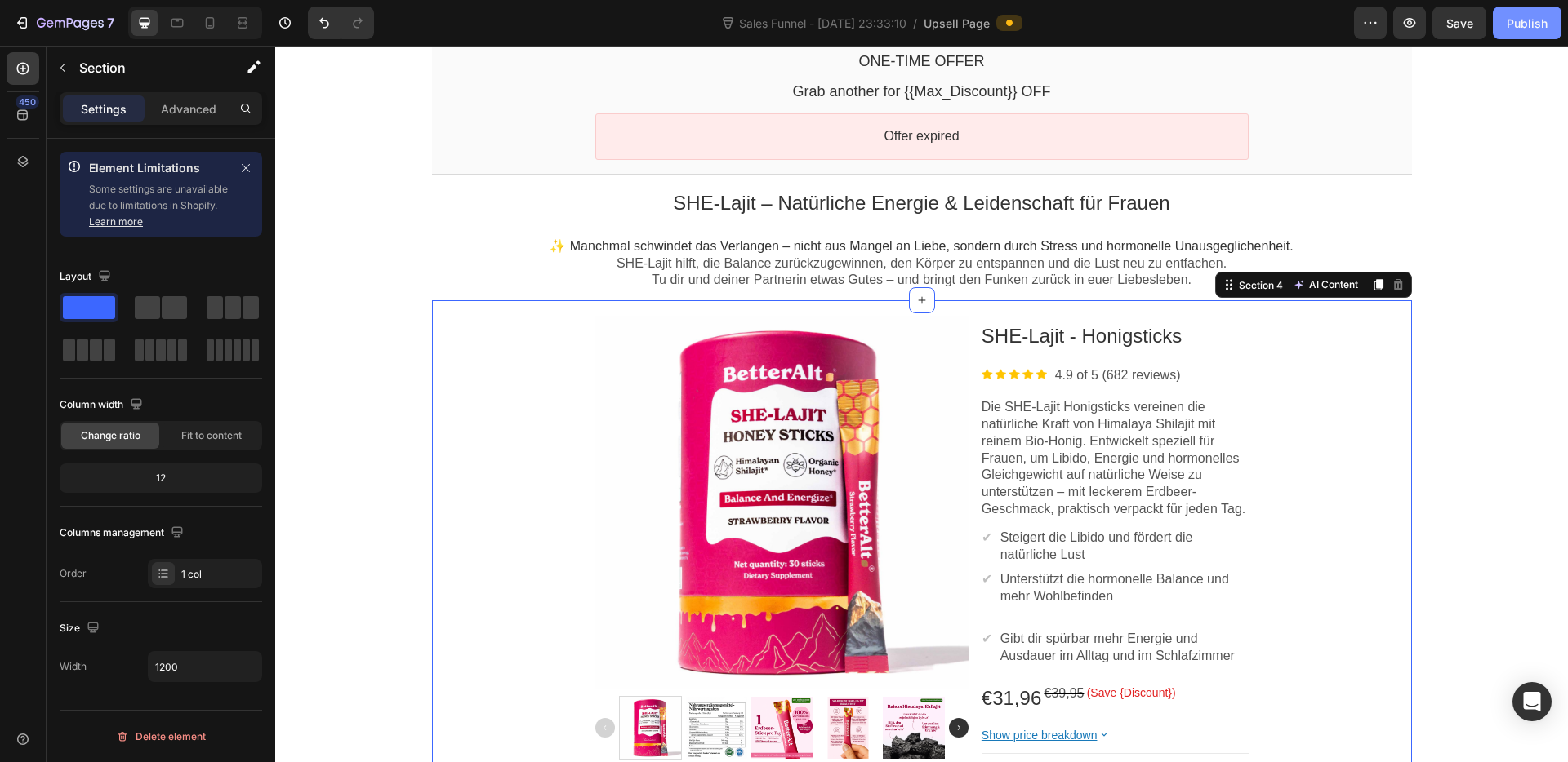
click at [1548, 21] on button "Publish" at bounding box center [1527, 23] width 68 height 33
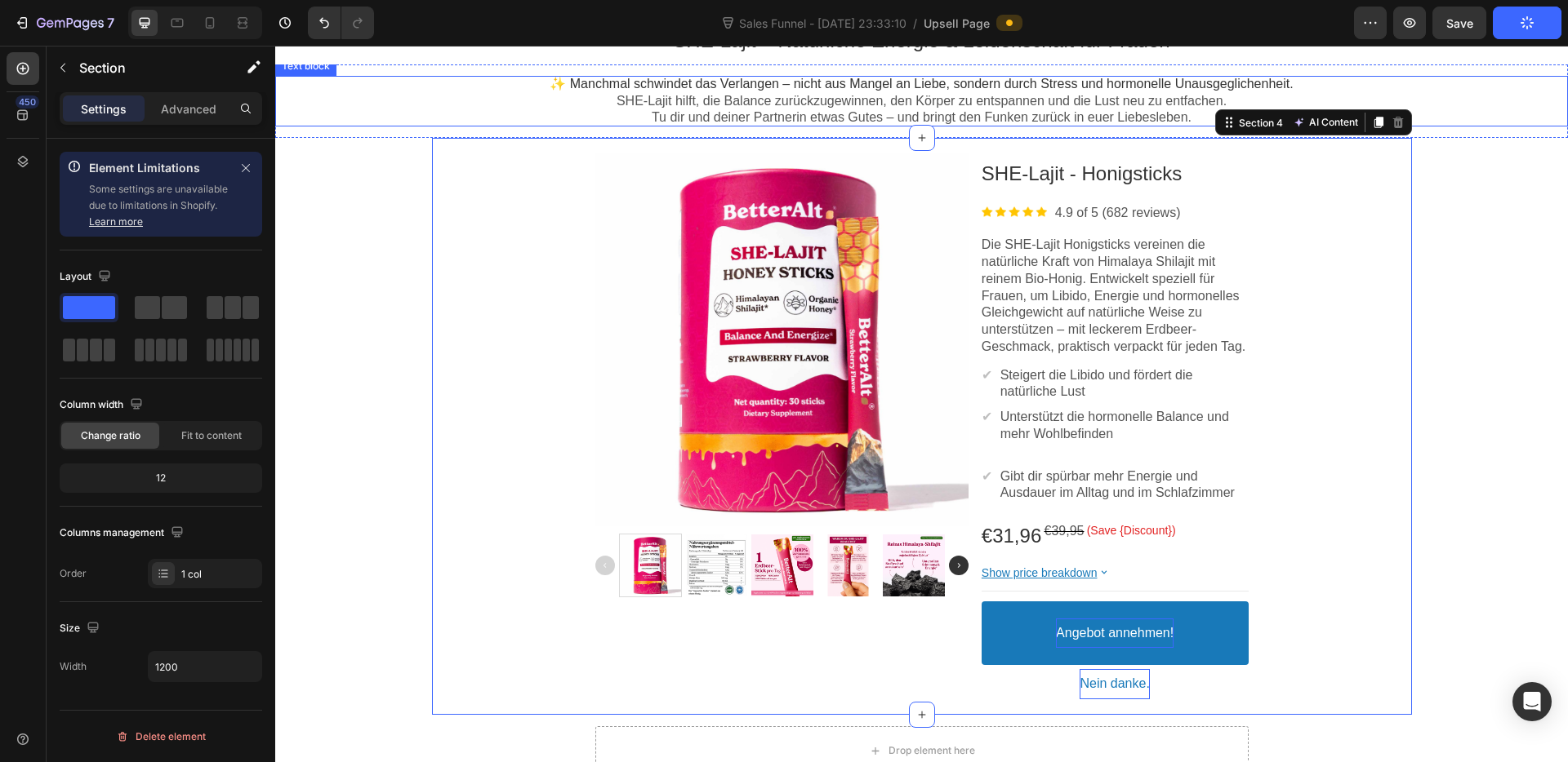
scroll to position [218, 0]
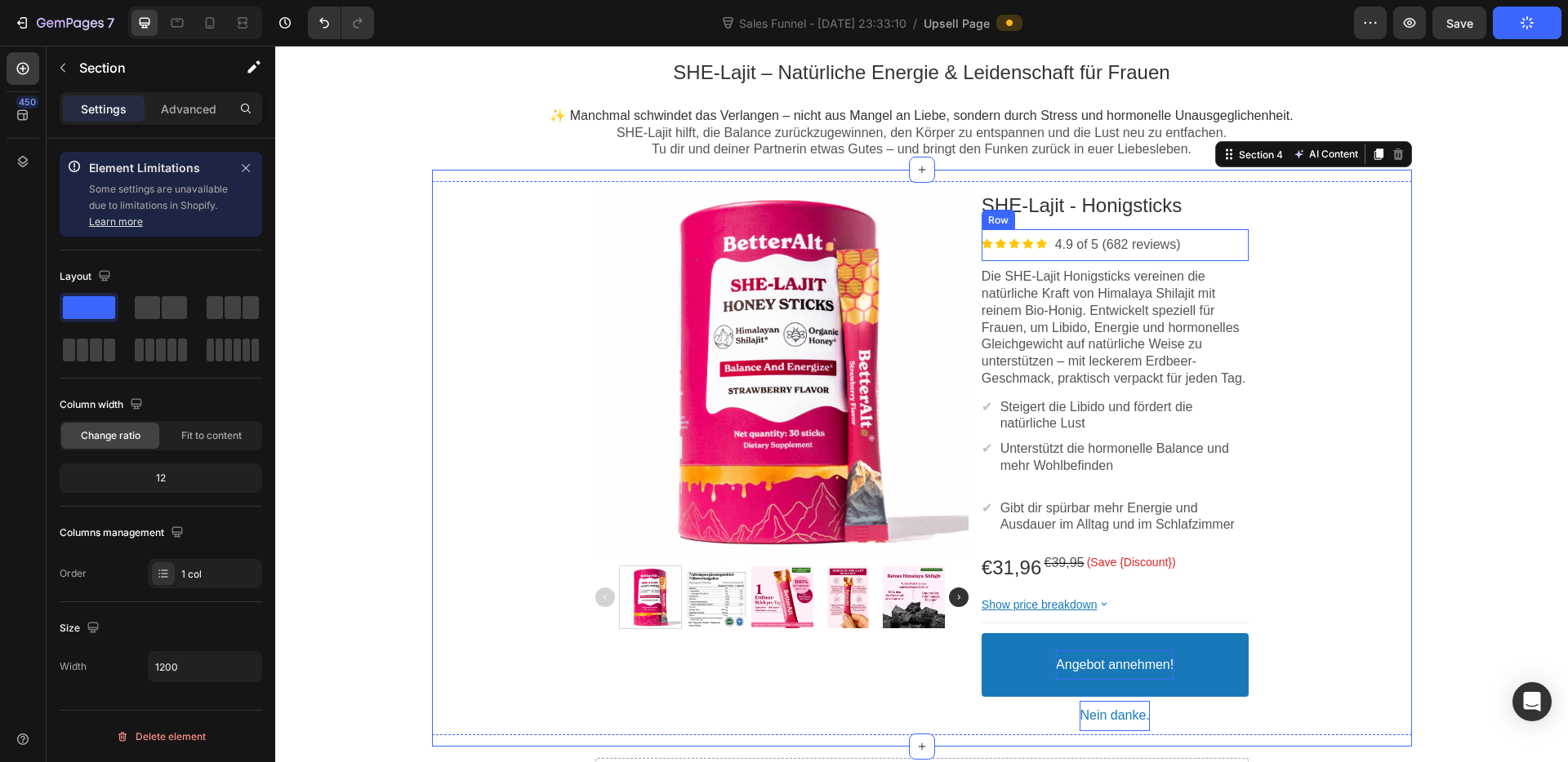
click at [1123, 254] on div "Image 4.9 of 5 (682 reviews) Text block Row" at bounding box center [1115, 245] width 267 height 32
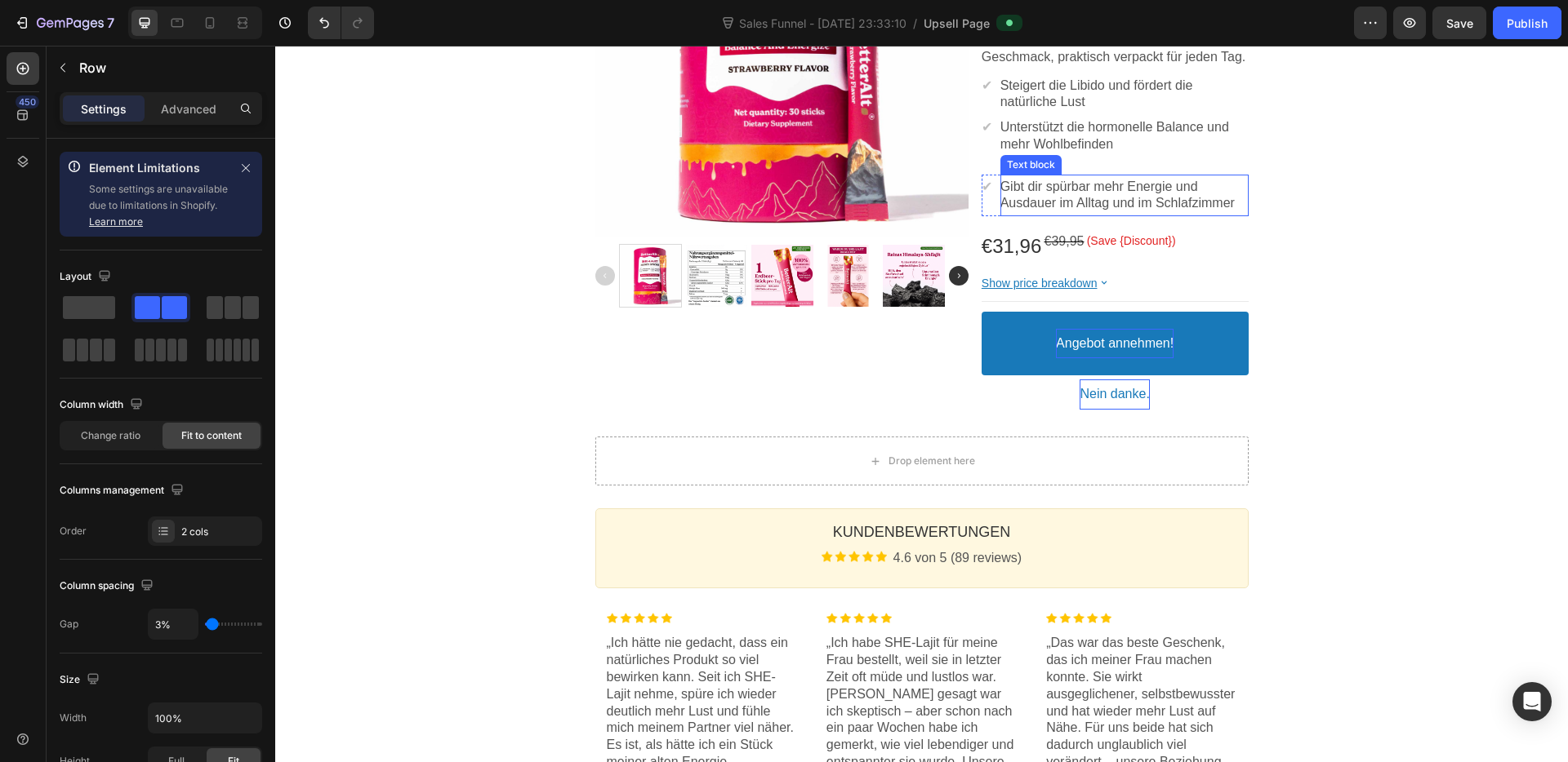
scroll to position [513, 0]
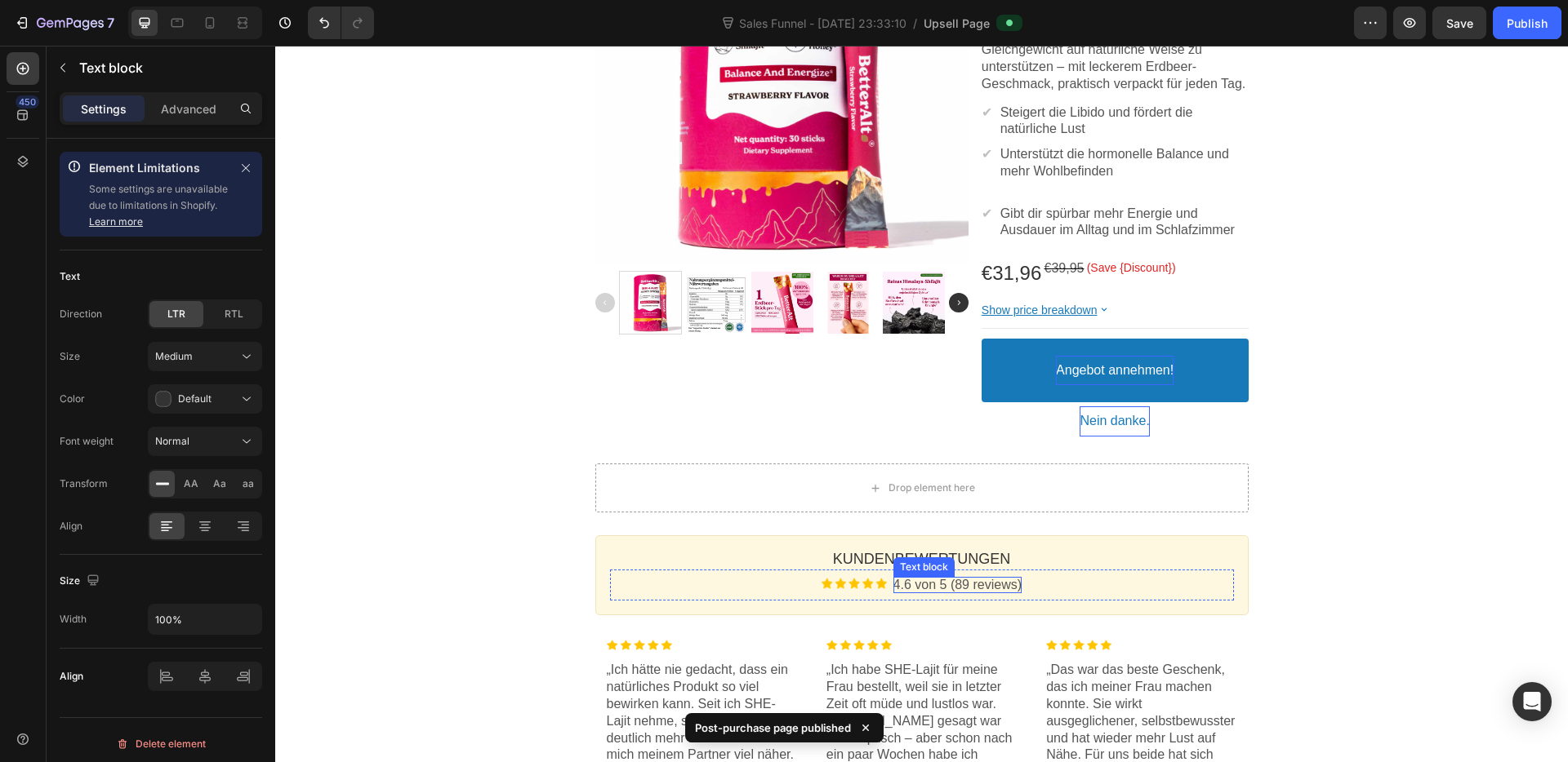
click at [983, 594] on p "4.6 von 5 (89 reviews)" at bounding box center [957, 585] width 128 height 17
copy p "4.6 von 5 (89 reviews)"
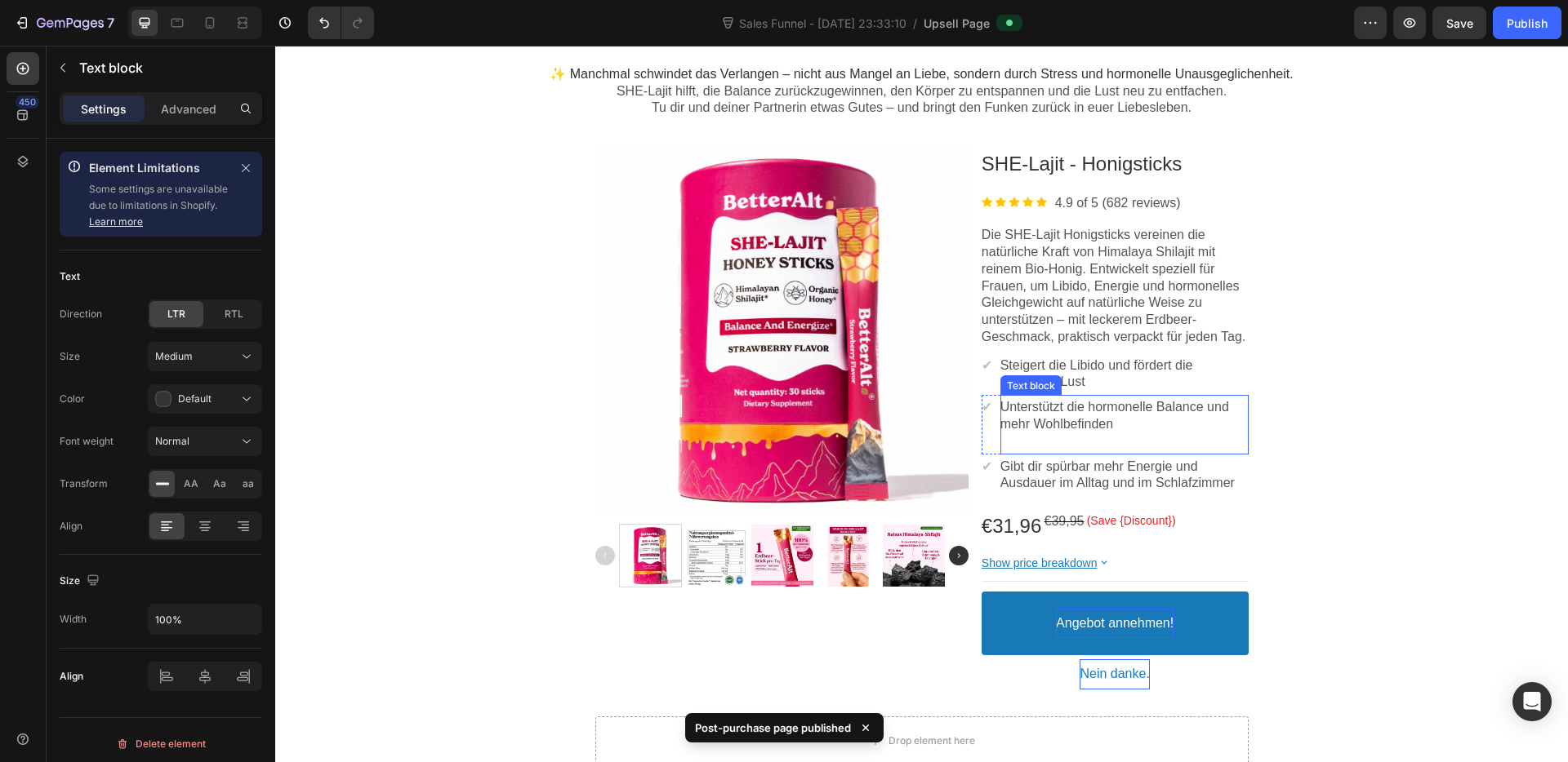
scroll to position [252, 0]
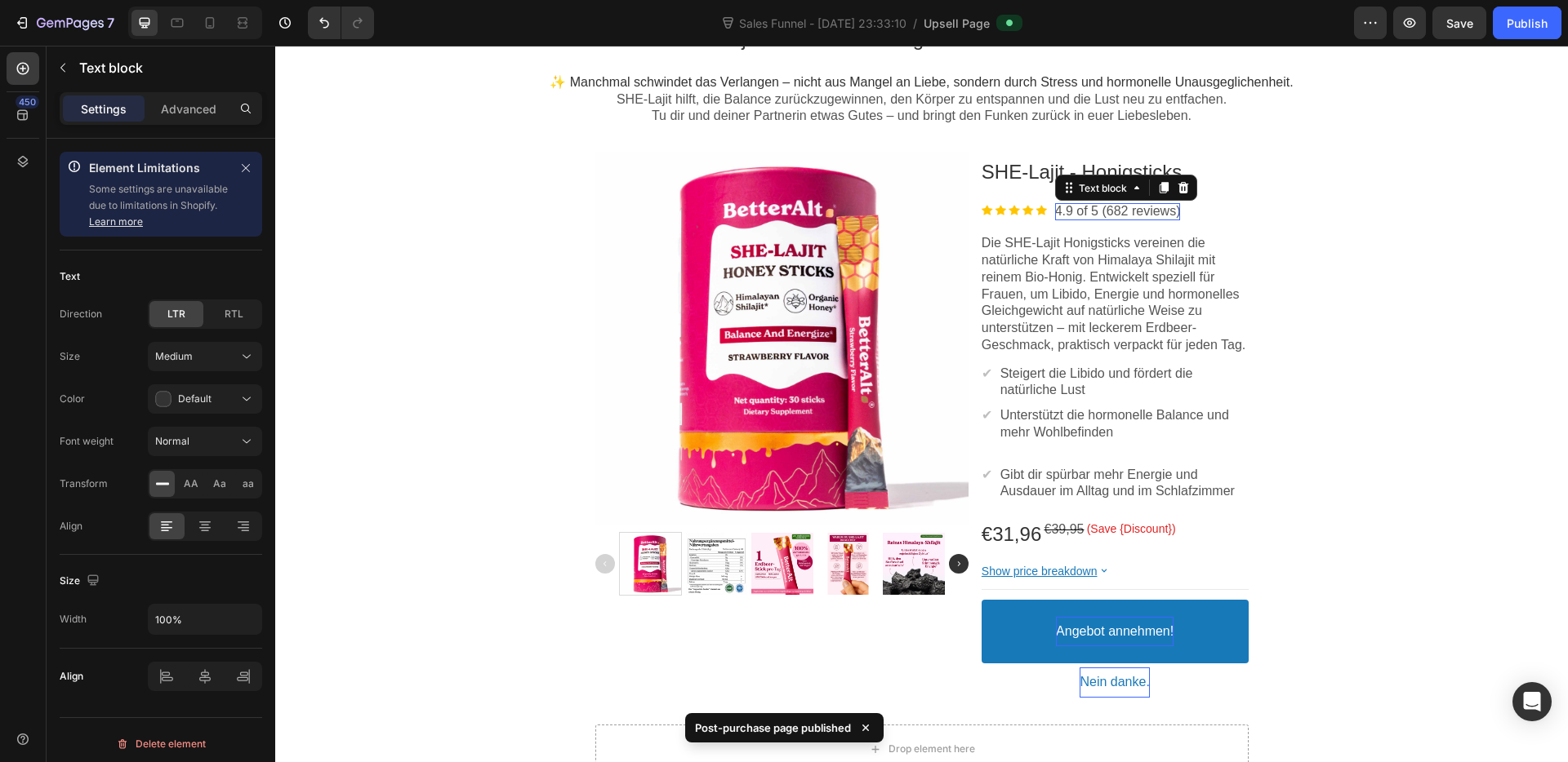
click at [1107, 212] on p "4.9 of 5 (682 reviews)" at bounding box center [1118, 212] width 126 height 17
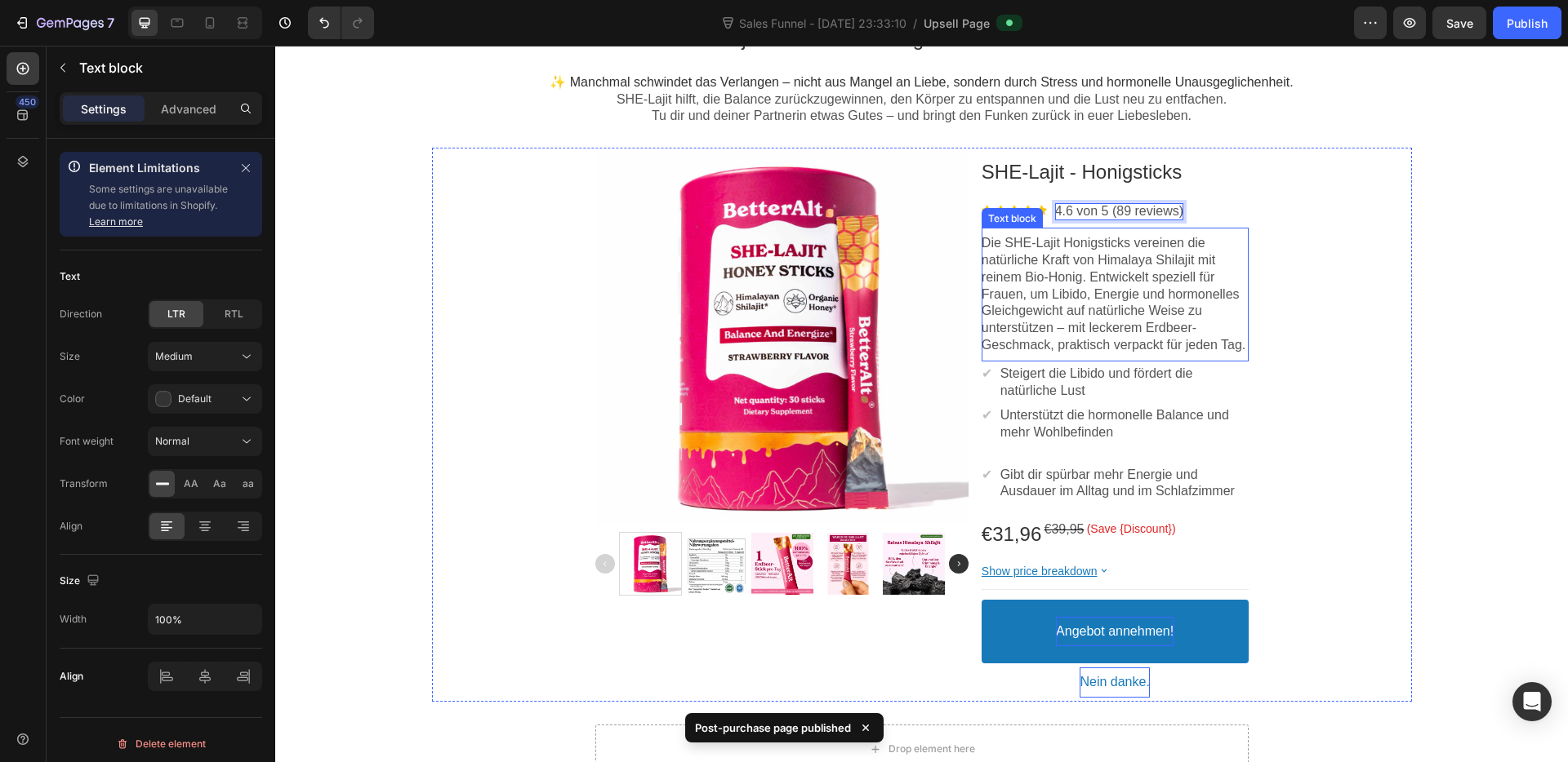
click at [1122, 238] on p "Die SHE-Lajit Honigsticks vereinen die natürliche Kraft von Himalaya Shilajit m…" at bounding box center [1115, 294] width 267 height 119
click at [1274, 269] on div "Product Images SHE-Lajit - Honigsticks Product Title Image 4.6 von 5 (89 review…" at bounding box center [922, 424] width 980 height 554
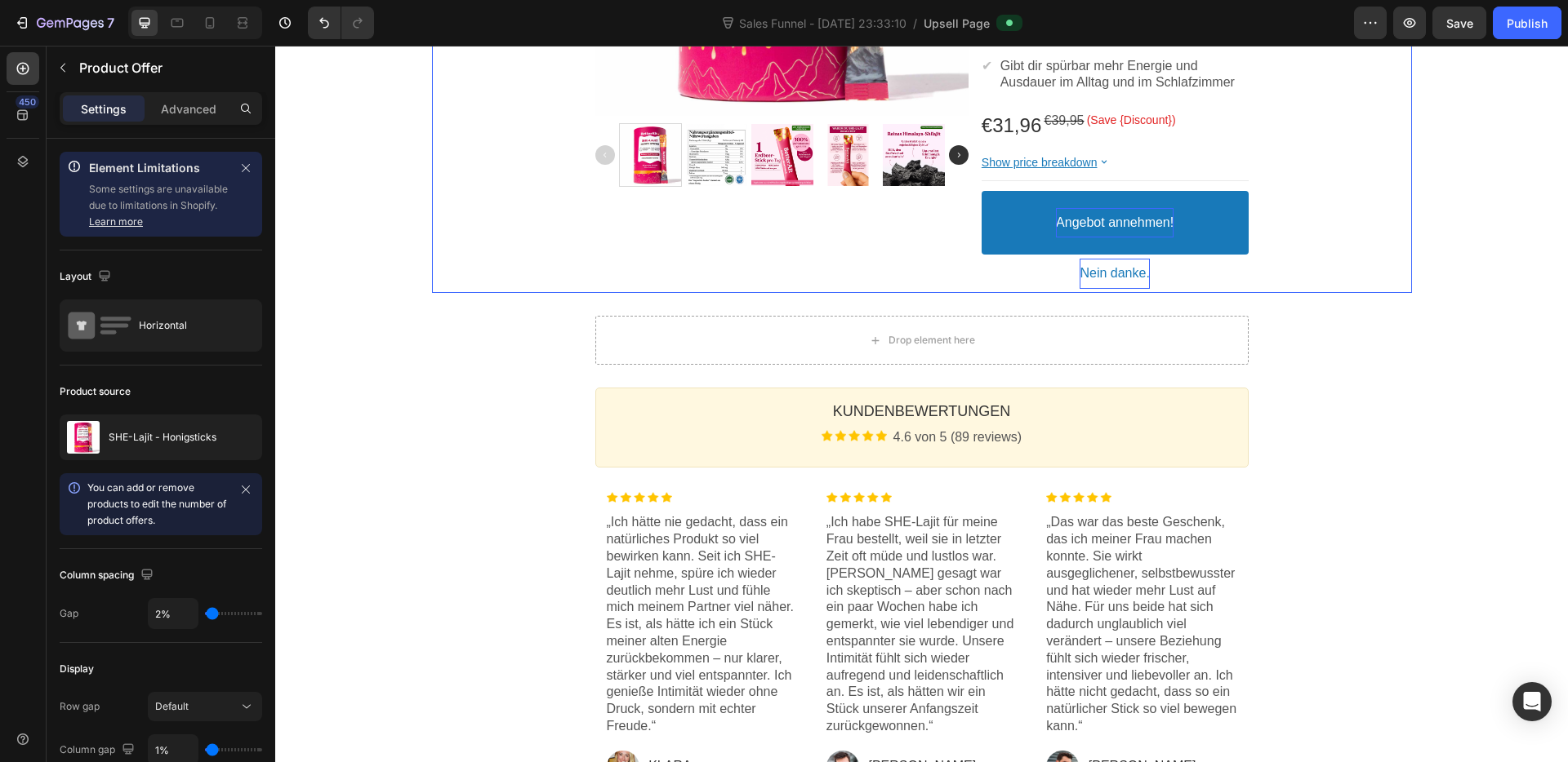
scroll to position [669, 0]
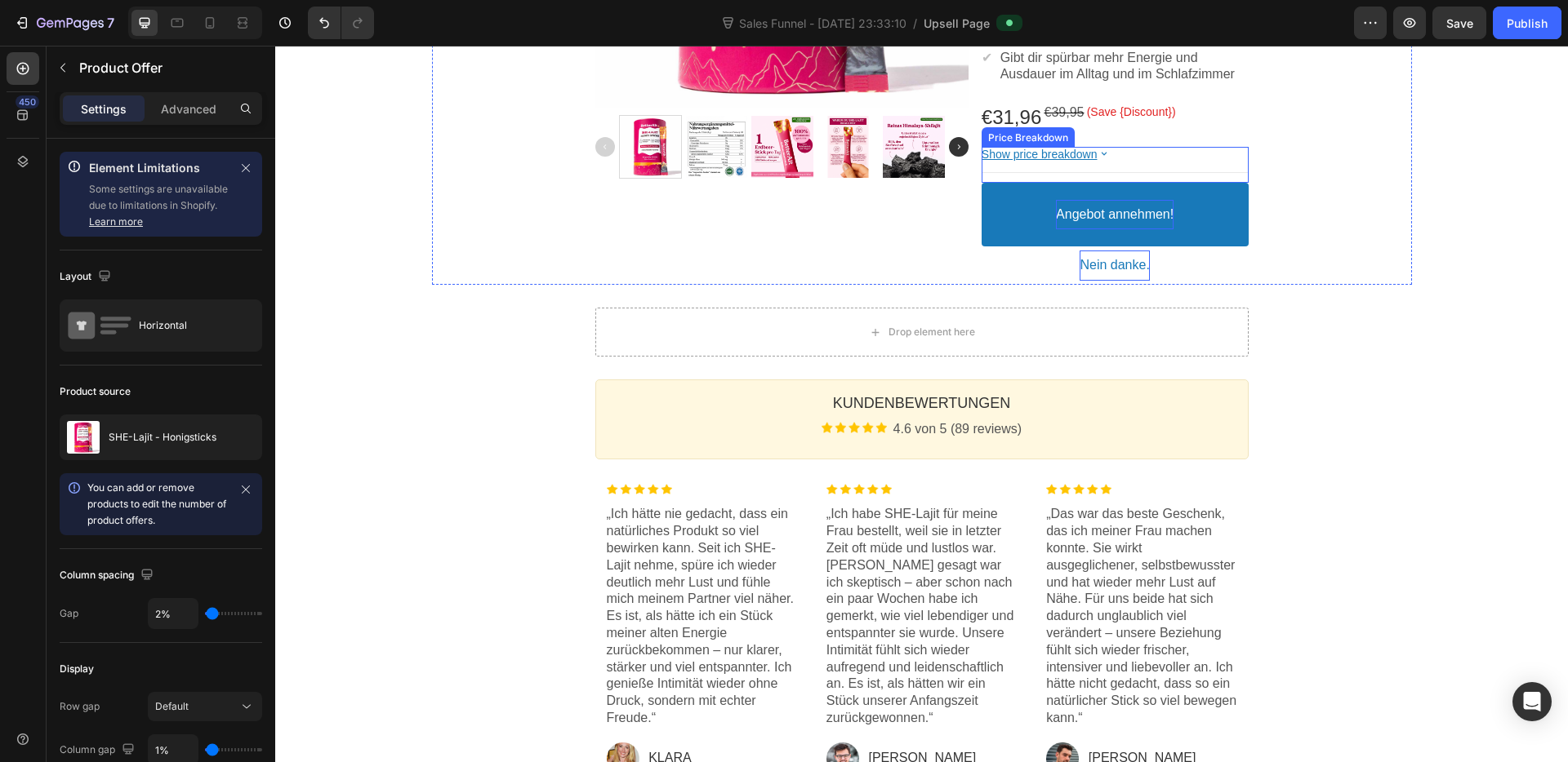
click at [1027, 161] on bdo "Show price breakdown" at bounding box center [1039, 153] width 116 height 13
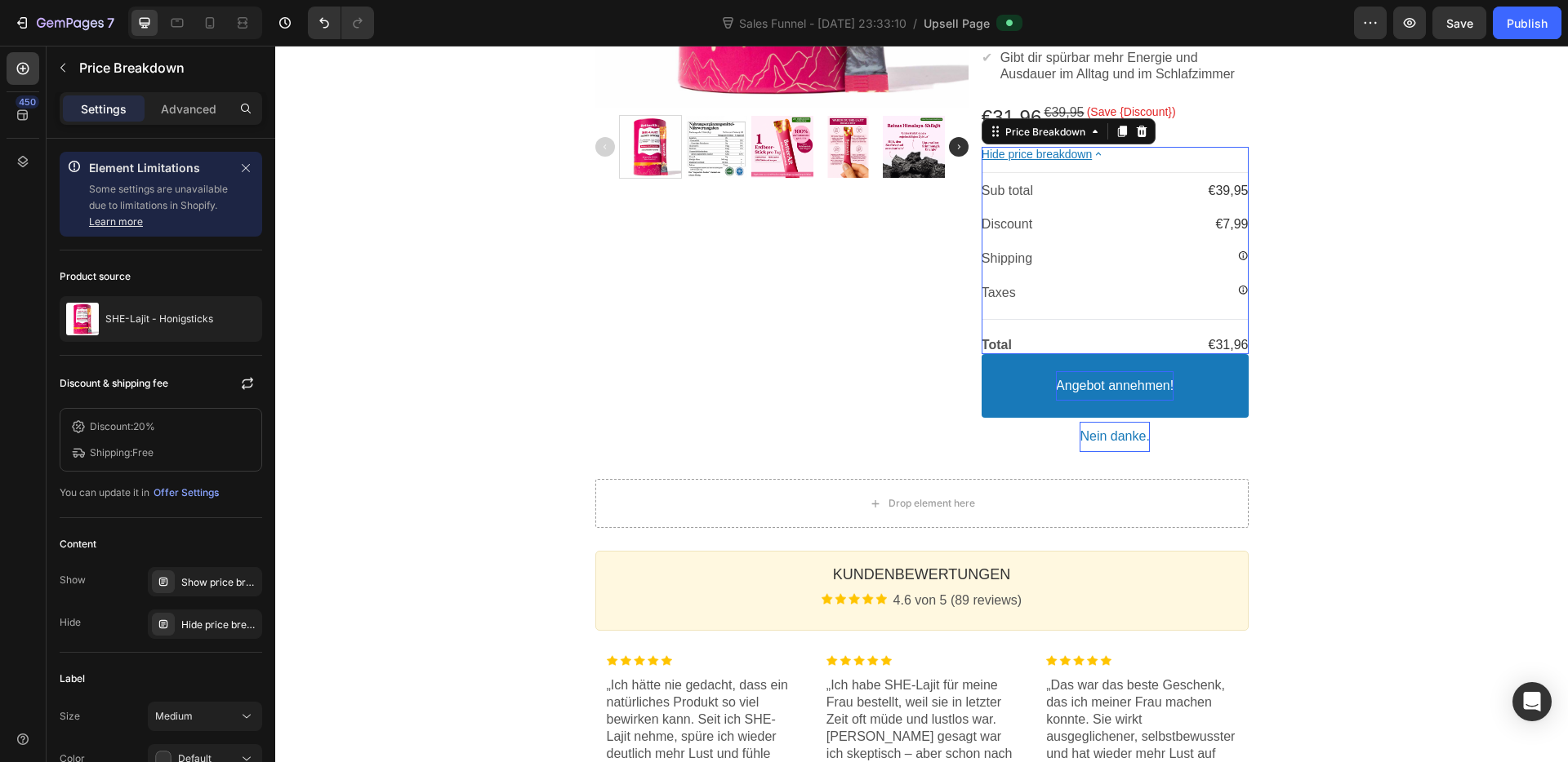
click at [1027, 161] on bdo "Hide price breakdown" at bounding box center [1037, 153] width 110 height 13
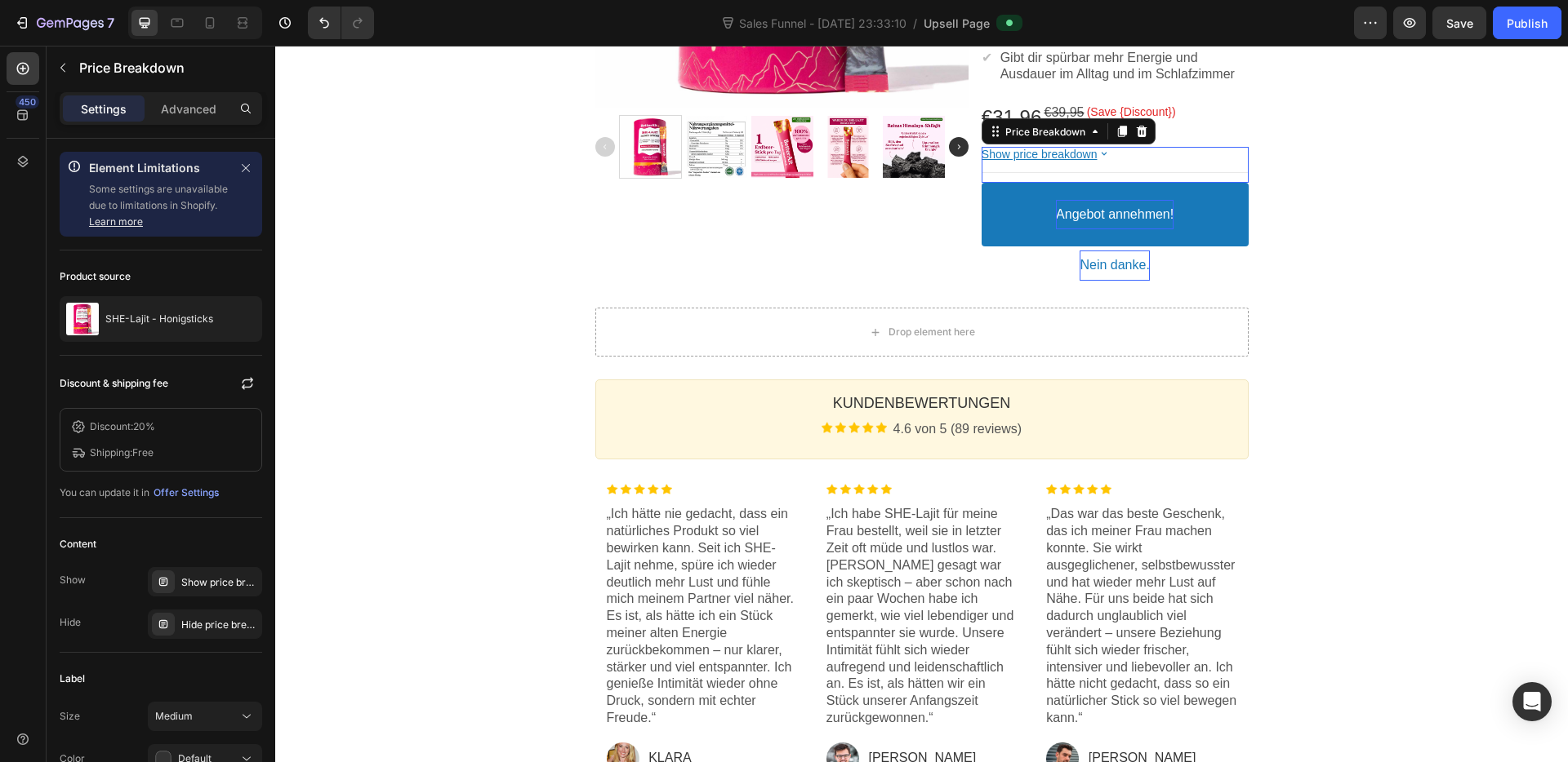
click at [1027, 161] on bdo "Show price breakdown" at bounding box center [1039, 153] width 116 height 13
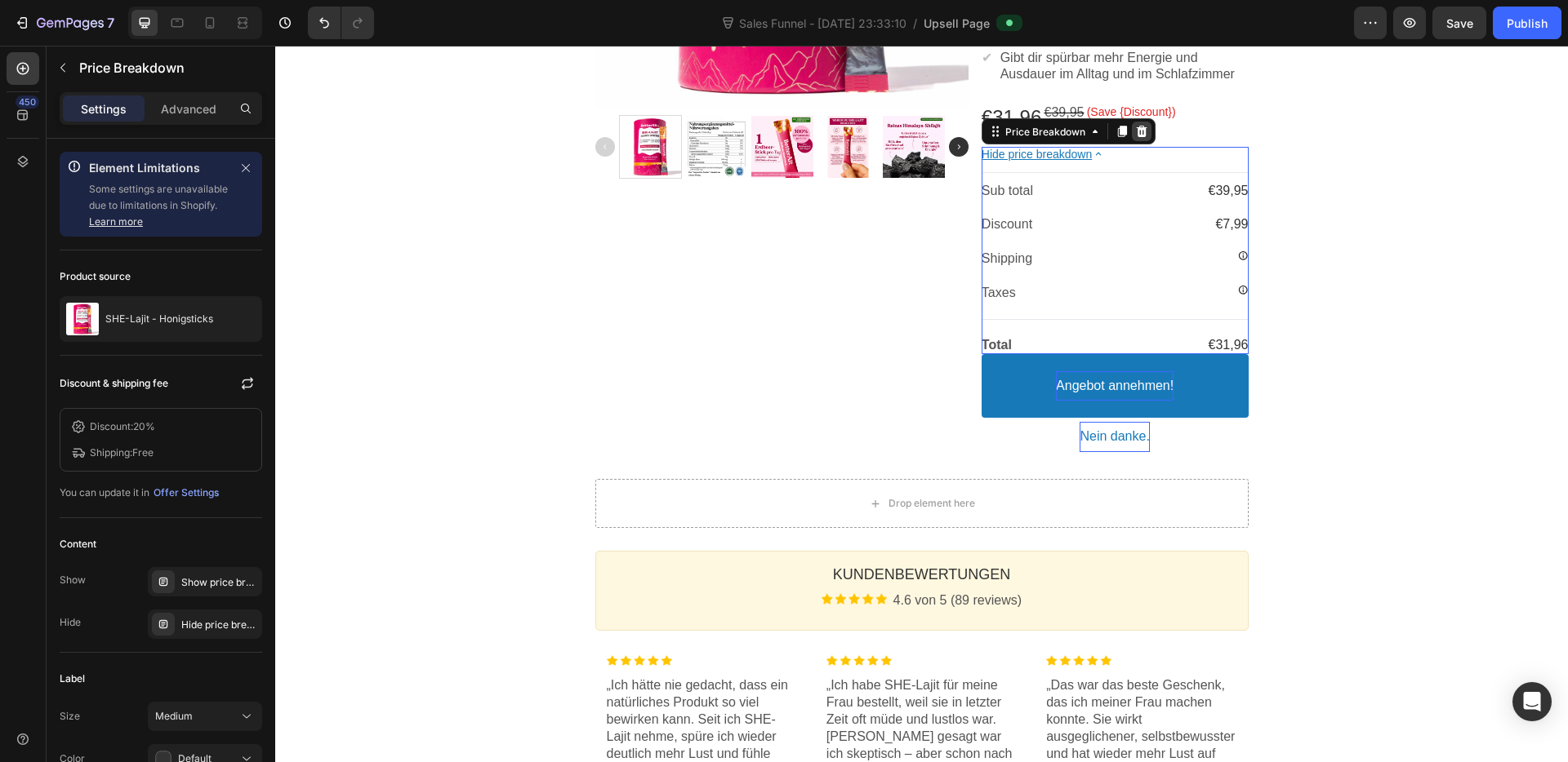
click at [1138, 137] on icon at bounding box center [1141, 131] width 11 height 12
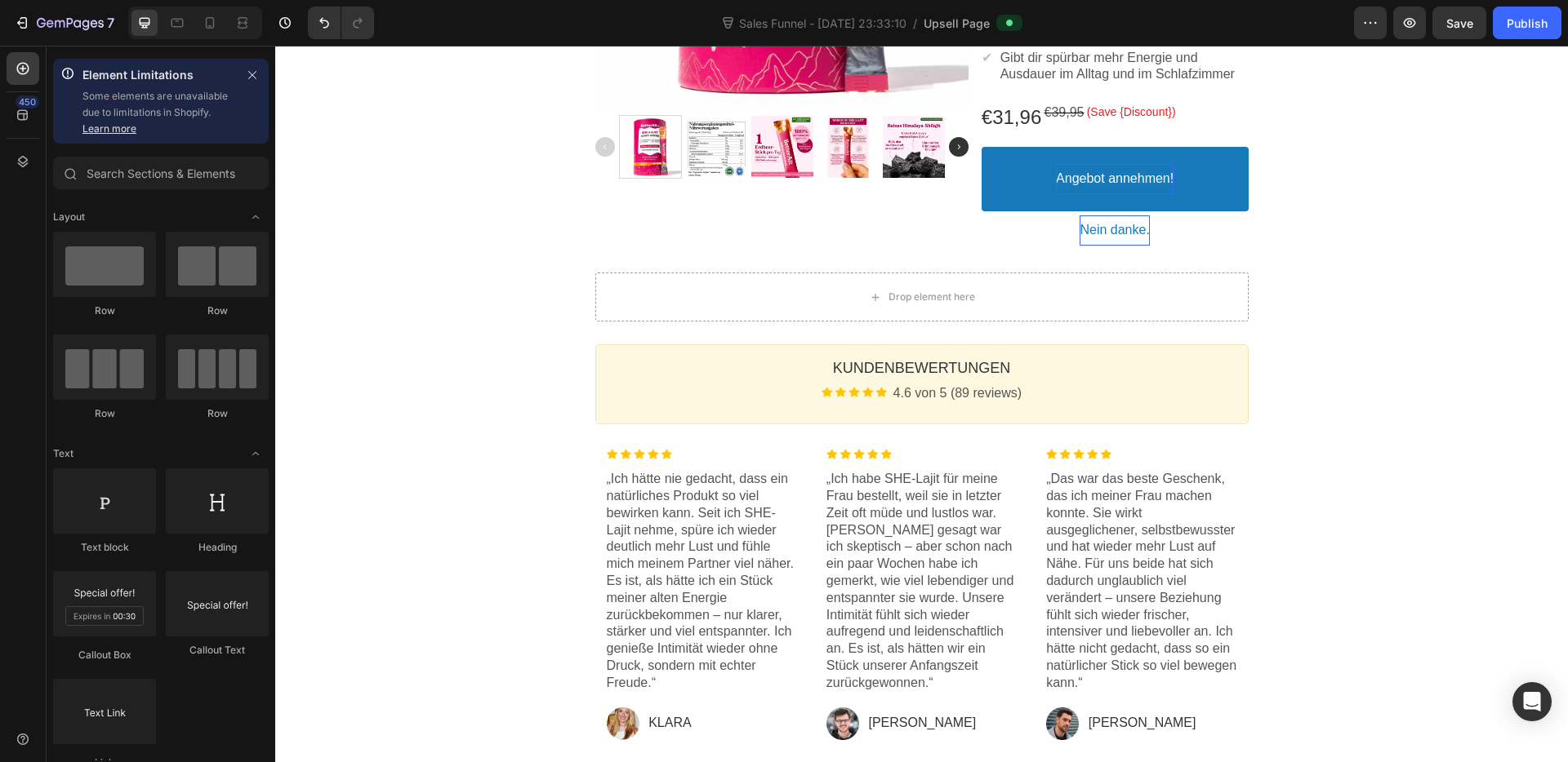
scroll to position [382, 0]
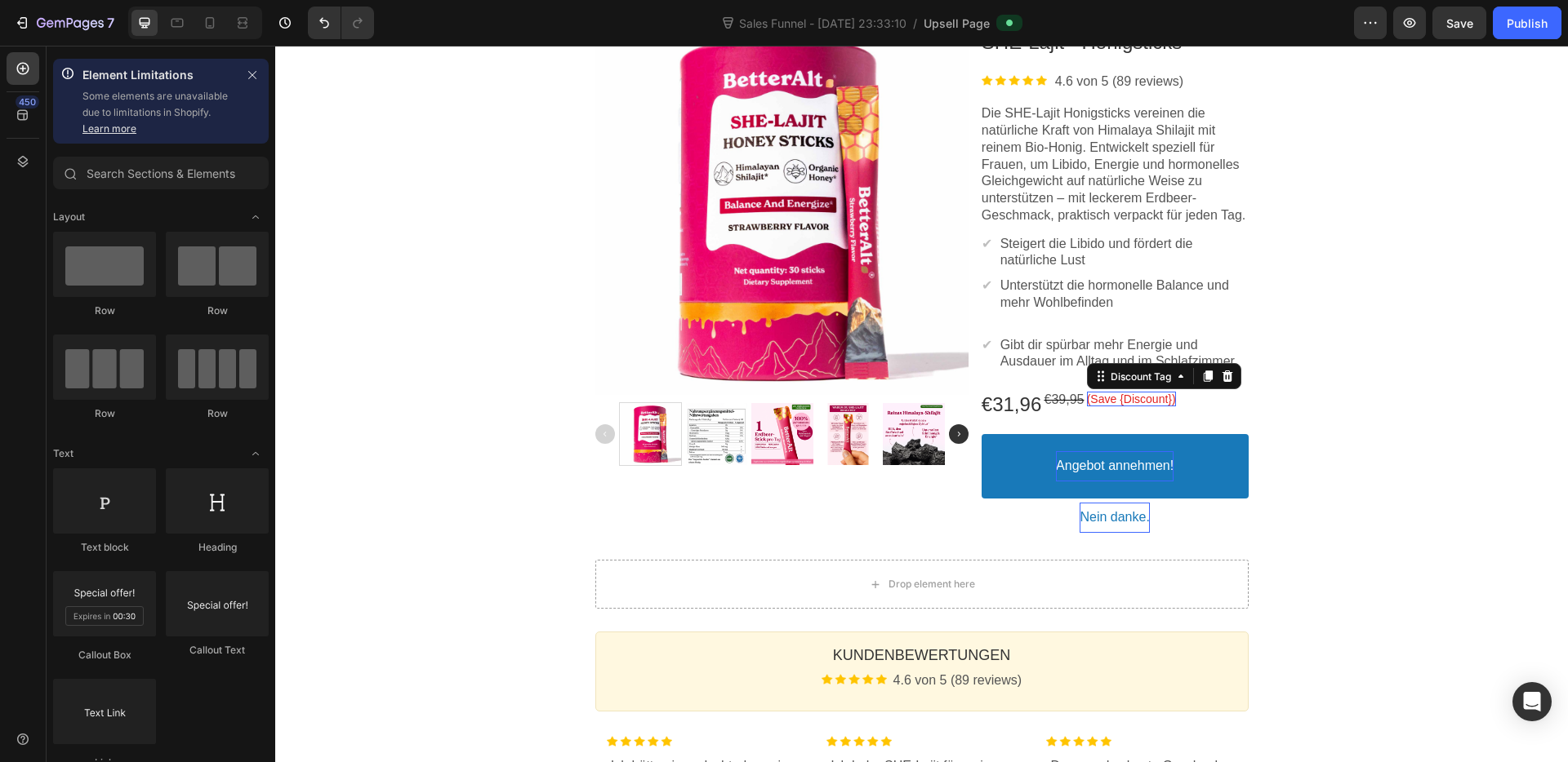
click at [1146, 405] on bdo "(Save {Discount})" at bounding box center [1132, 399] width 89 height 13
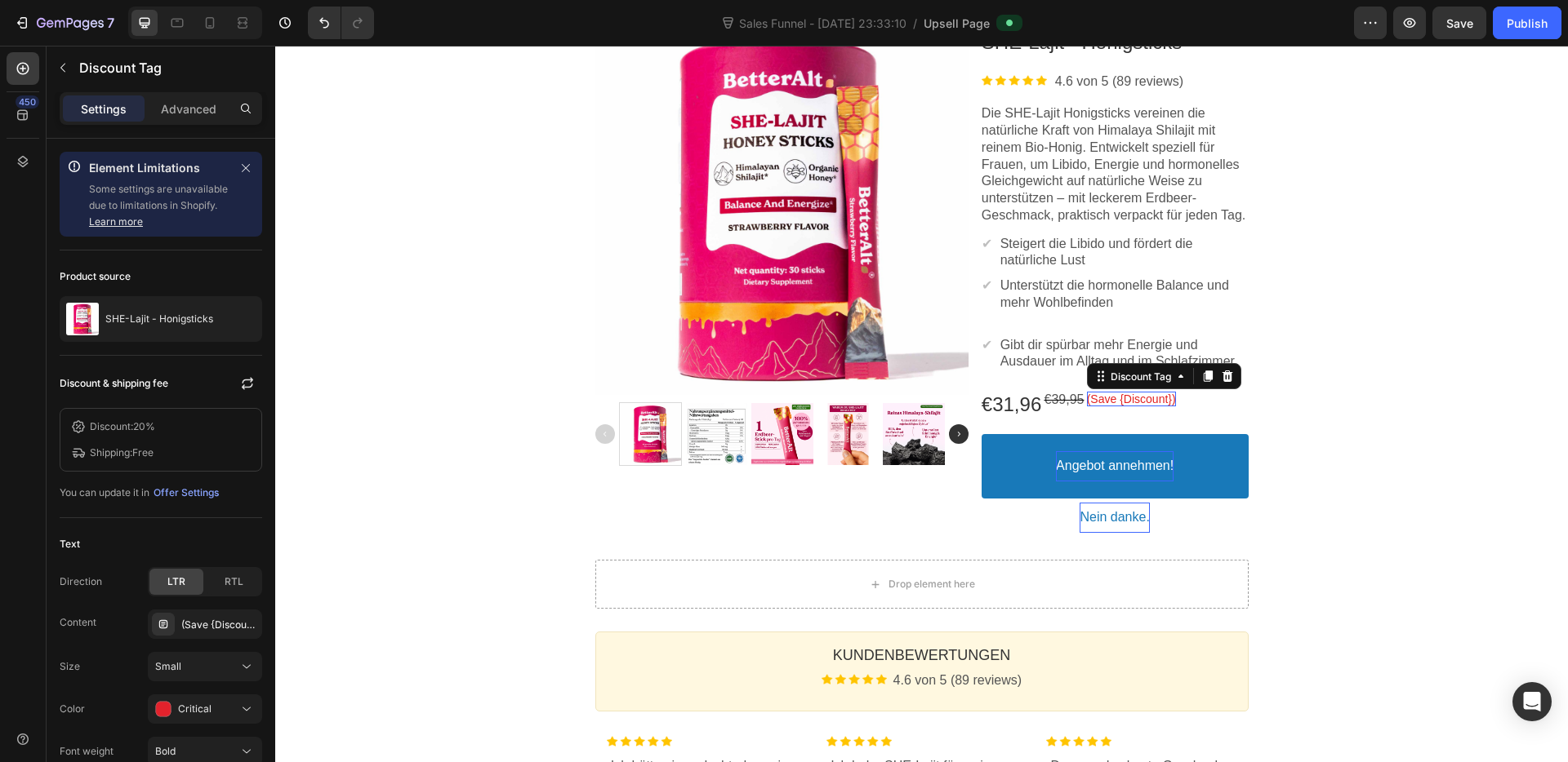
click at [1146, 405] on bdo "(Save {Discount})" at bounding box center [1132, 399] width 89 height 13
click at [1147, 405] on bdo "(Save {Discount})" at bounding box center [1132, 399] width 89 height 13
click at [1145, 405] on bdo "(Save {Discount})" at bounding box center [1132, 399] width 89 height 13
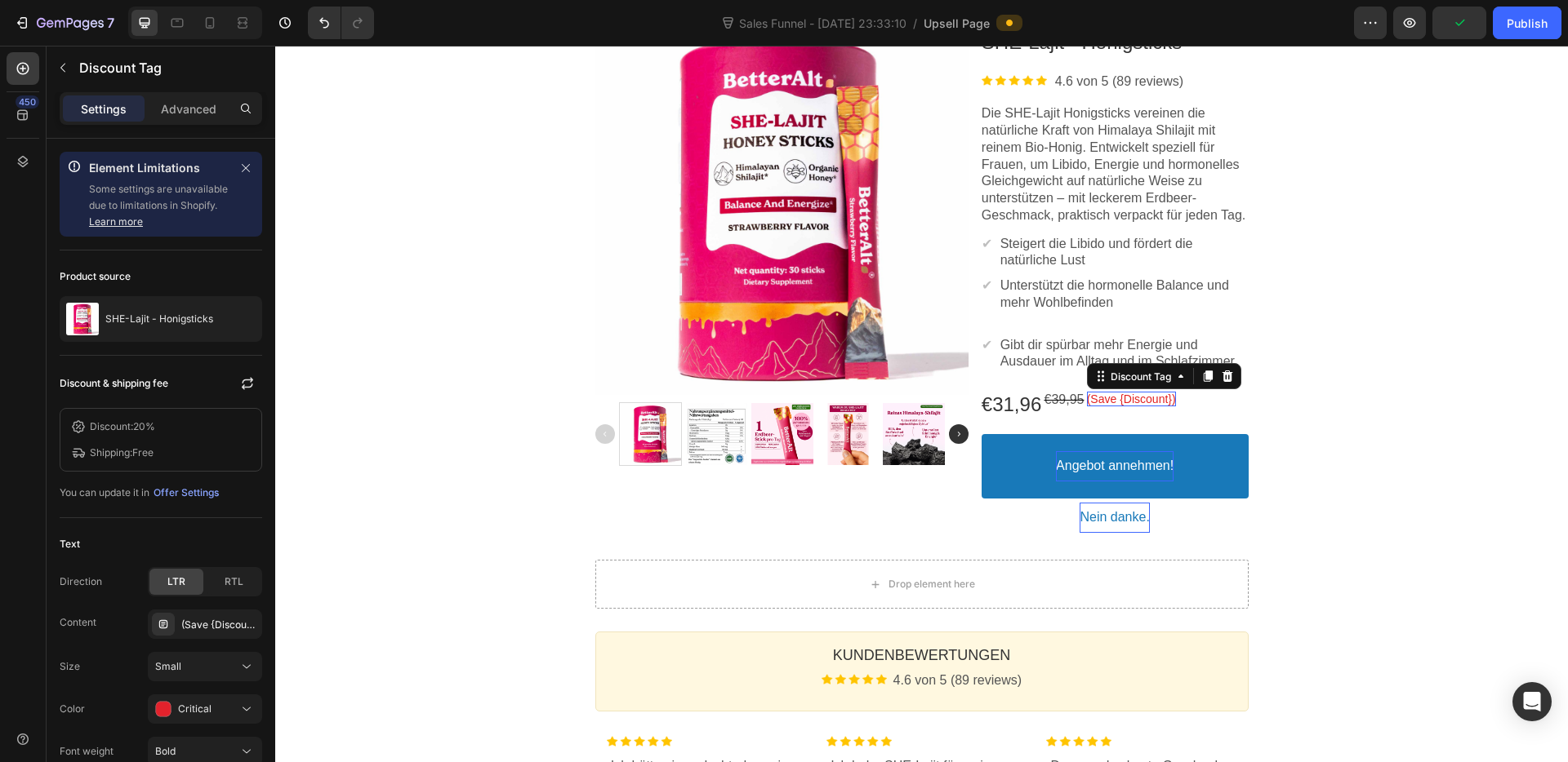
click at [1145, 405] on bdo "(Save {Discount})" at bounding box center [1132, 399] width 89 height 13
click at [1103, 405] on bdo "(Save {Discount})" at bounding box center [1132, 399] width 89 height 13
click at [1316, 422] on div "Product Images SHE-Lajit - Honigsticks Product Title Image 4.6 von 5 (89 review…" at bounding box center [922, 277] width 980 height 519
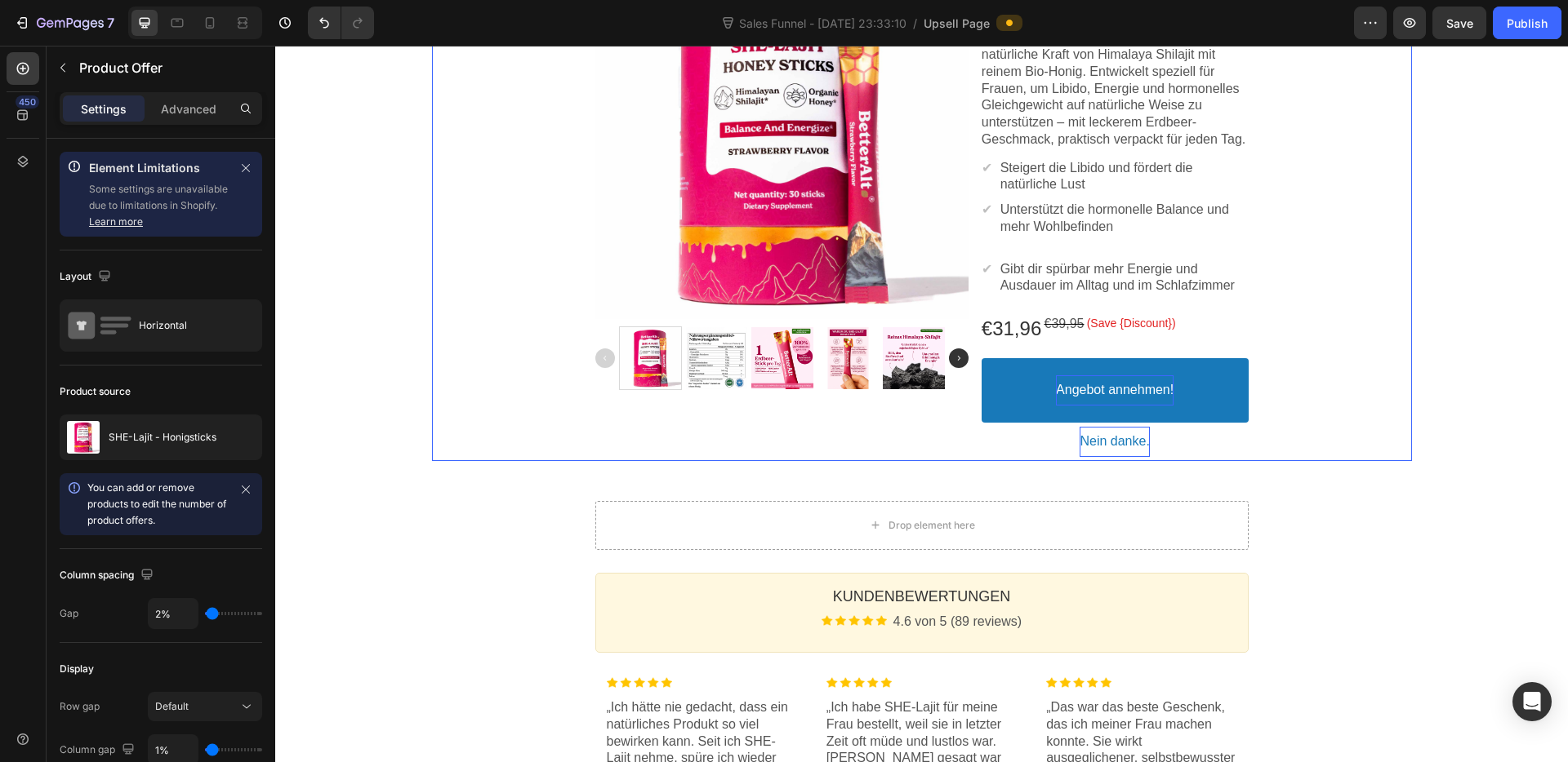
scroll to position [0, 0]
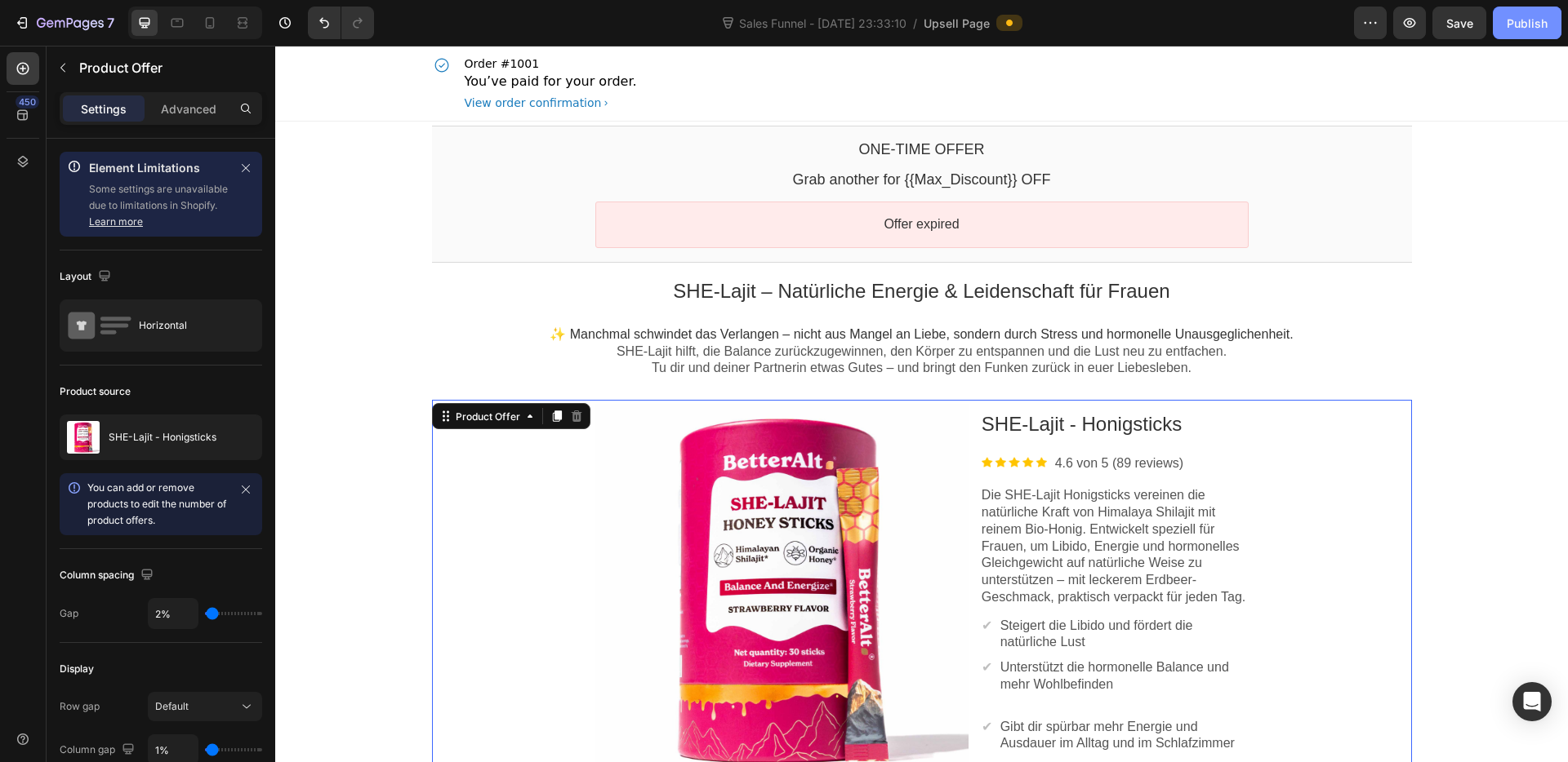
click at [1530, 20] on div "Publish" at bounding box center [1527, 23] width 40 height 17
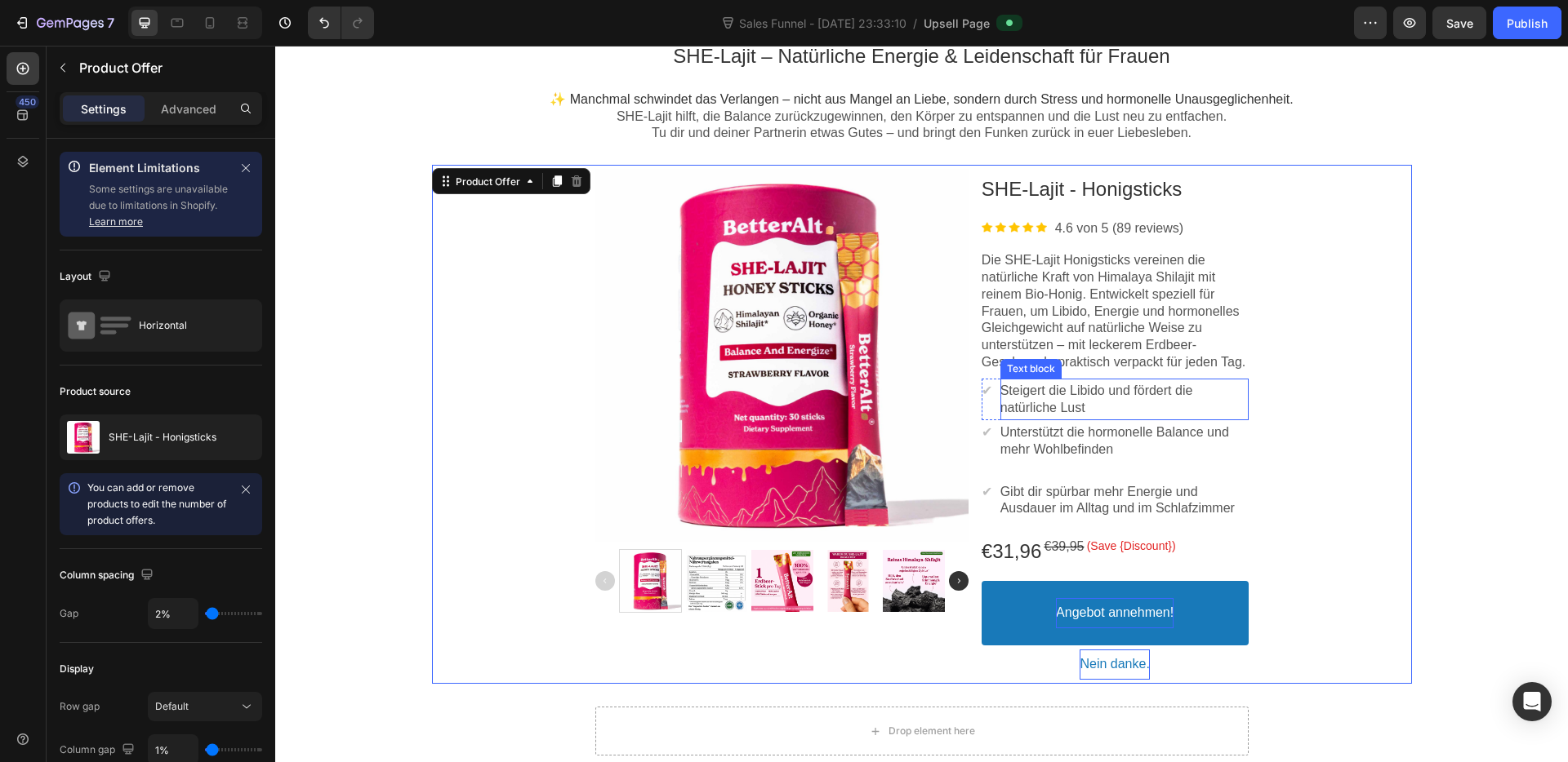
scroll to position [344, 0]
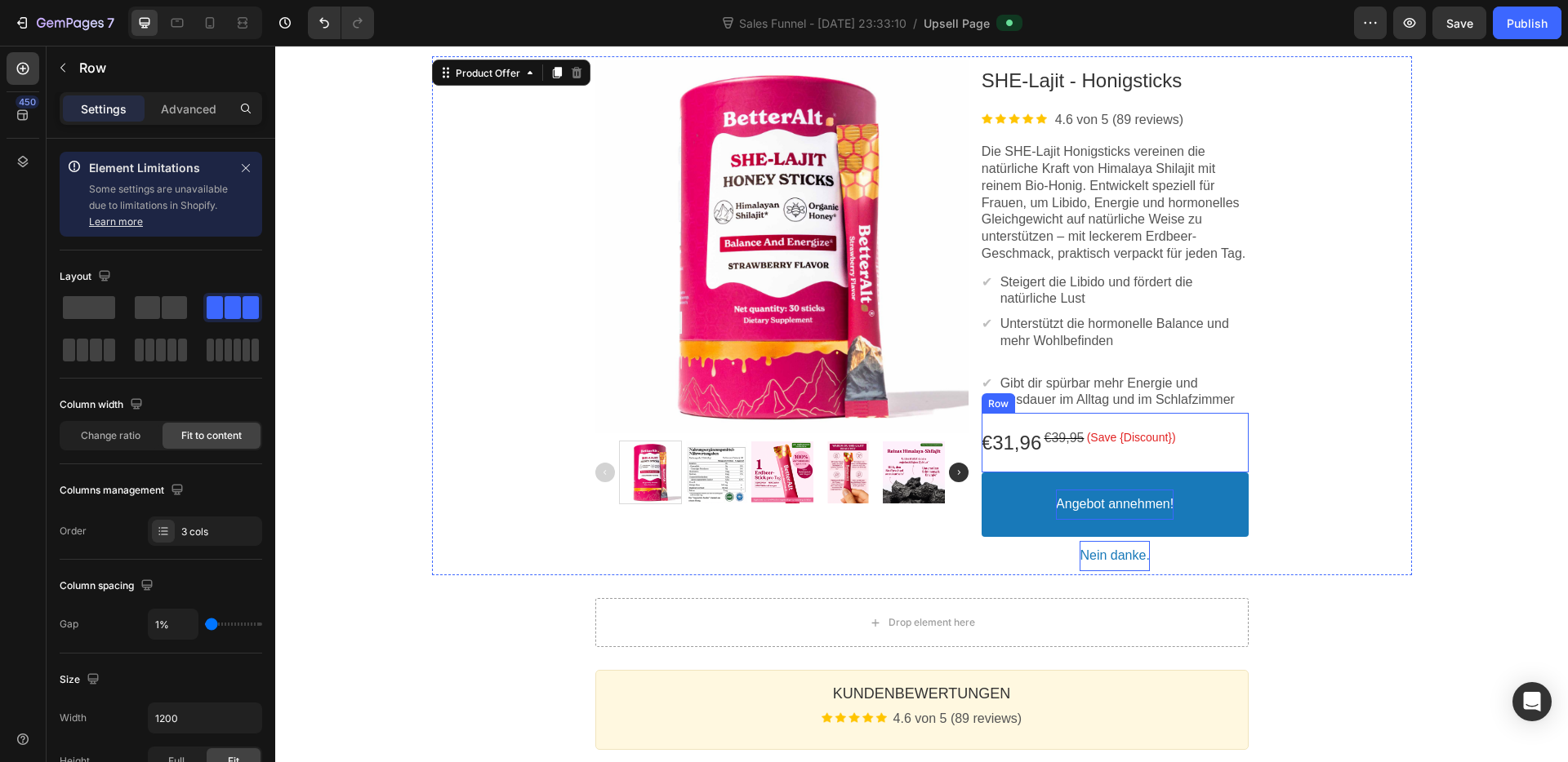
click at [1147, 446] on div "€31,96 Price €39,95 Price (Save {Discount}) Discount Tag Row" at bounding box center [1115, 443] width 267 height 60
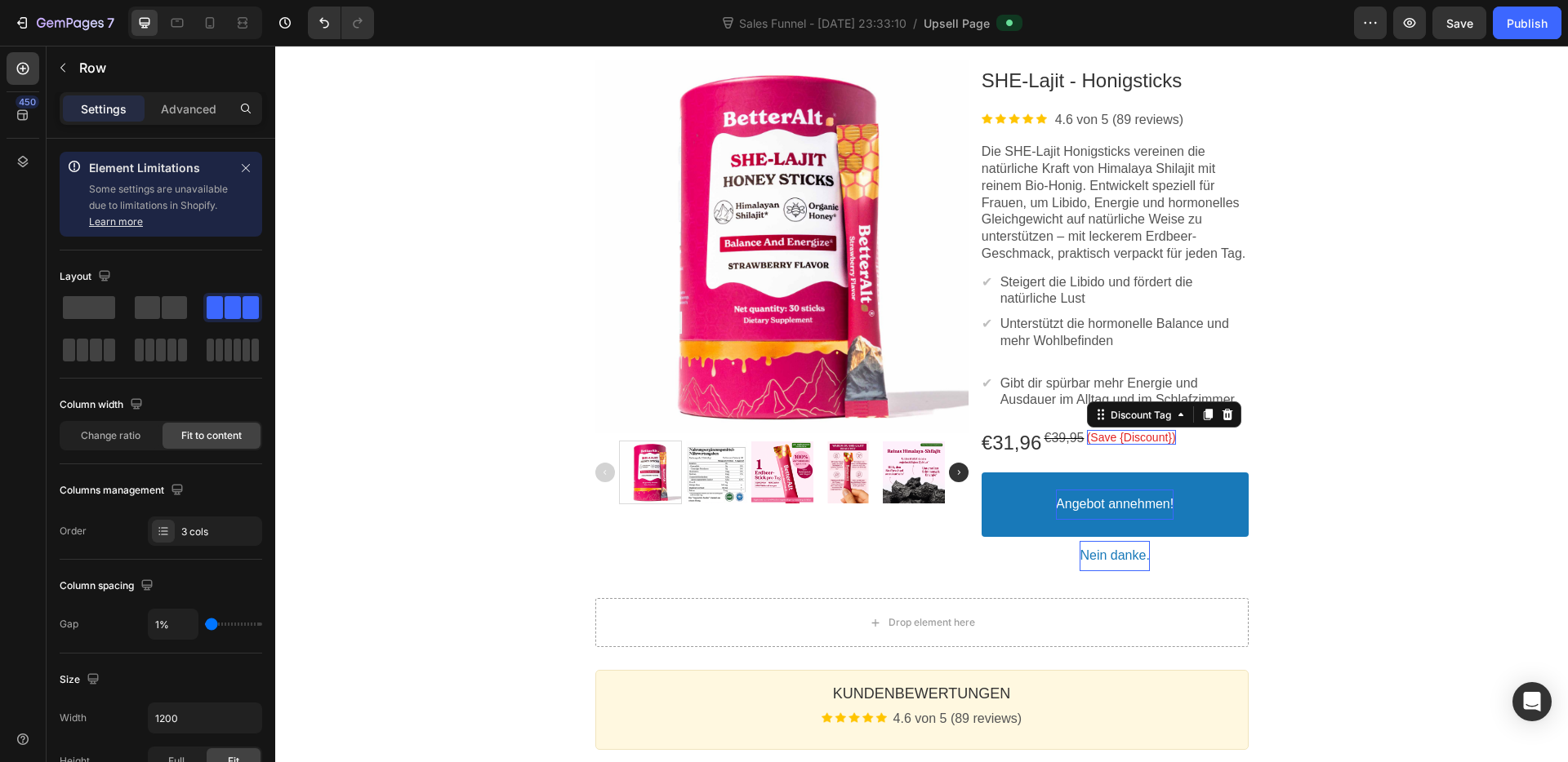
click at [1158, 444] on bdo "(Save {Discount})" at bounding box center [1132, 437] width 89 height 13
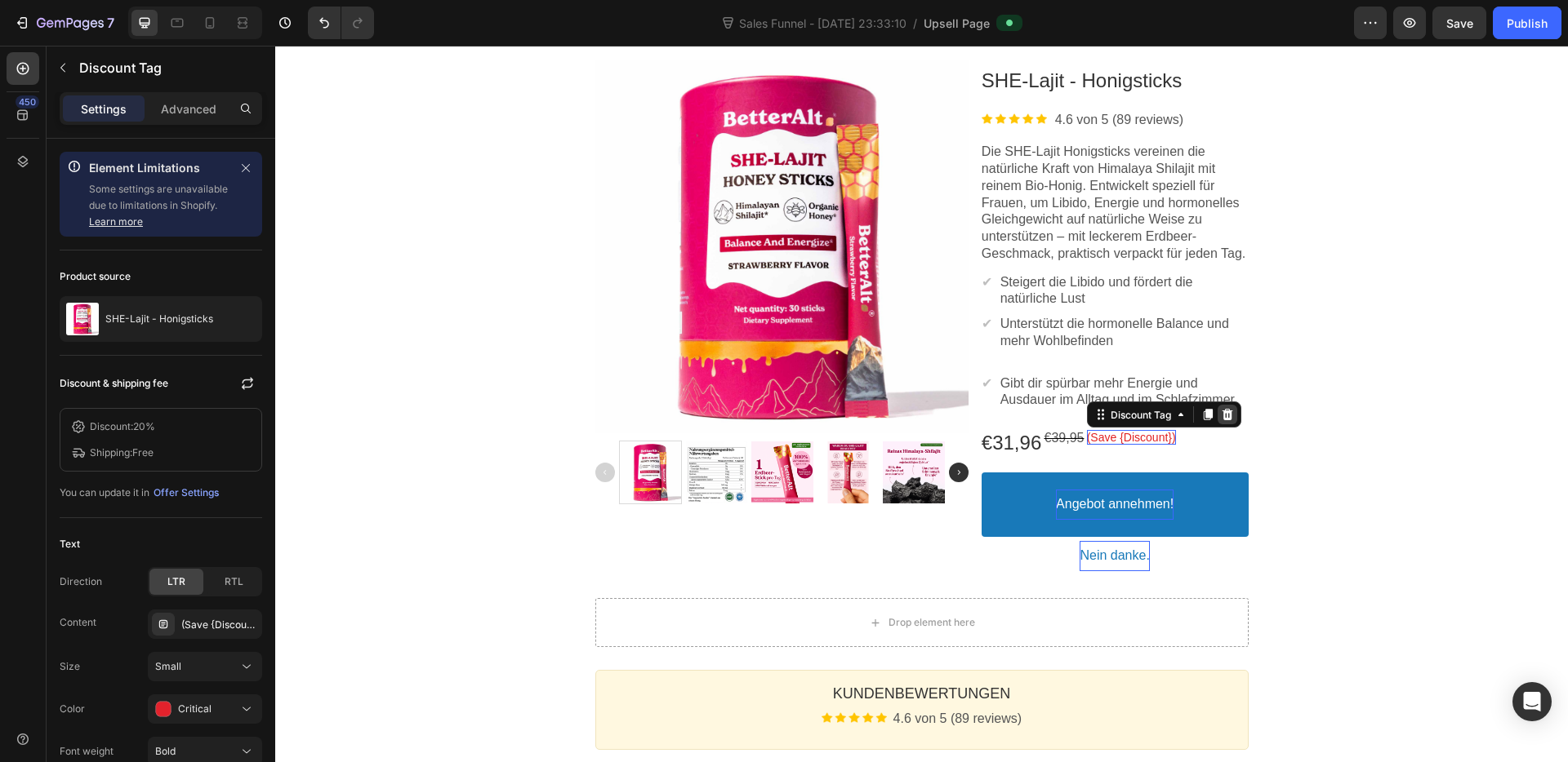
click at [1230, 421] on icon at bounding box center [1226, 415] width 11 height 12
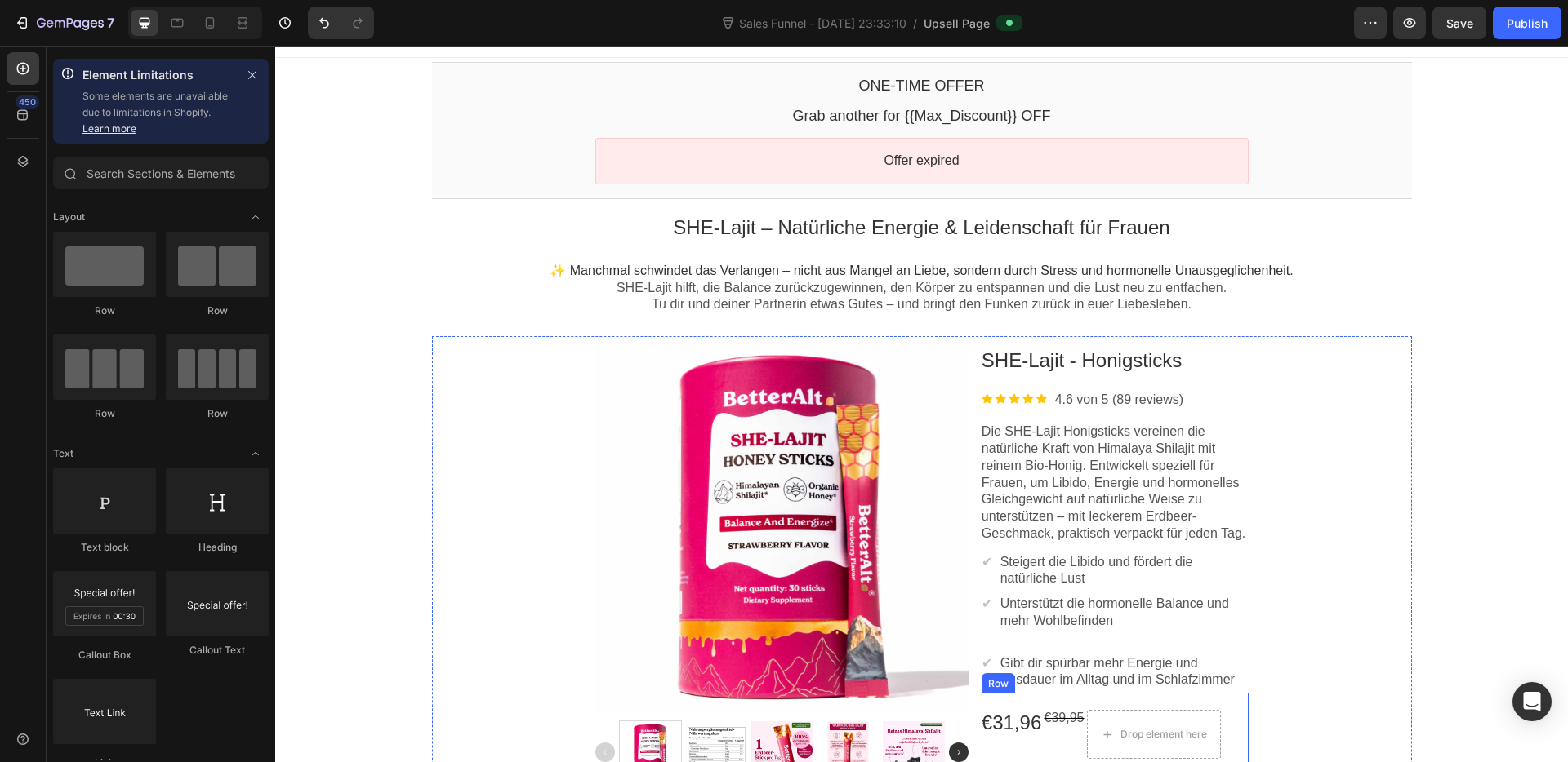
scroll to position [0, 0]
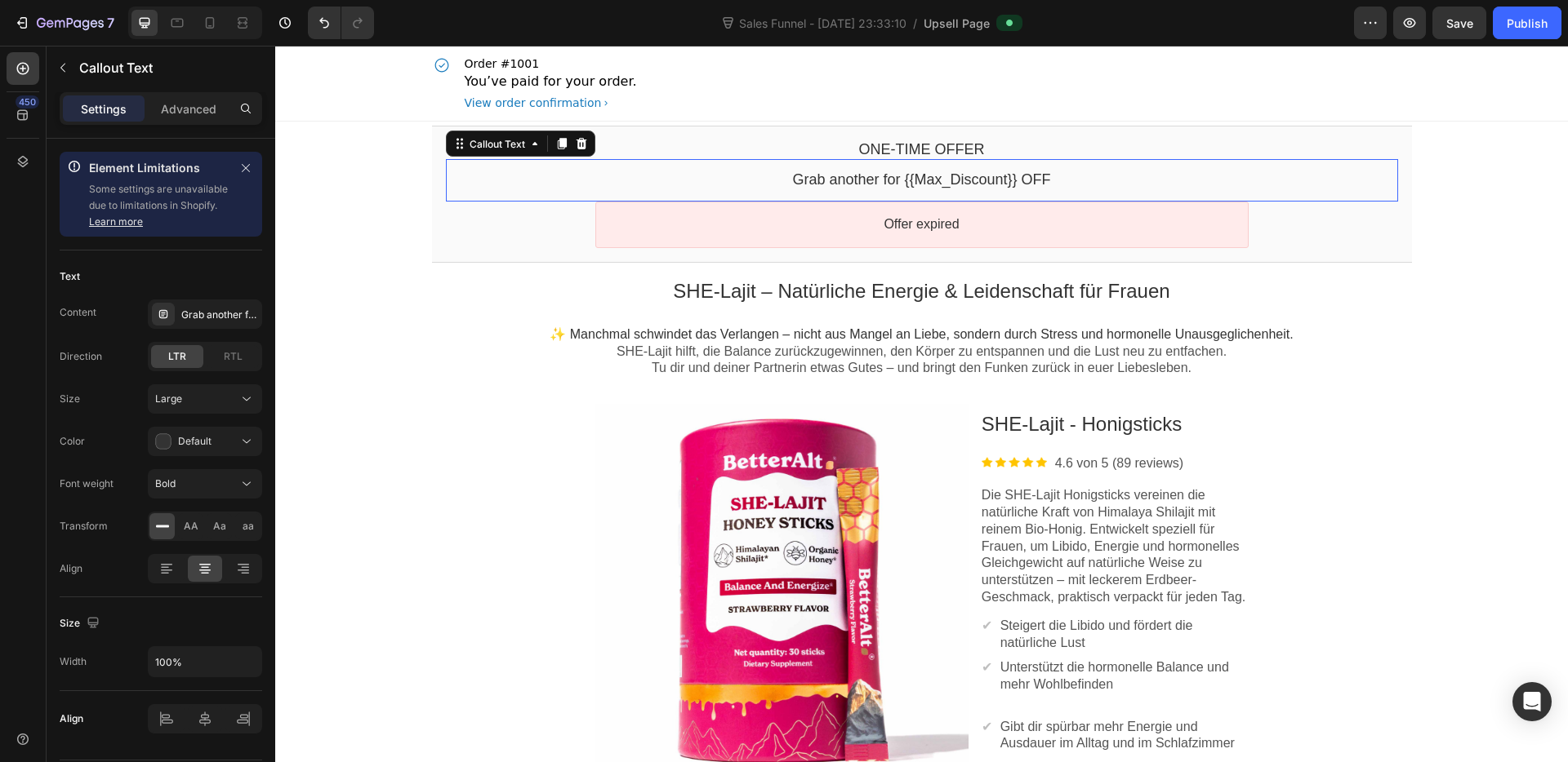
click at [990, 164] on div "Grab another for {{Max_Discount}} OFF Callout Text" at bounding box center [922, 180] width 952 height 41
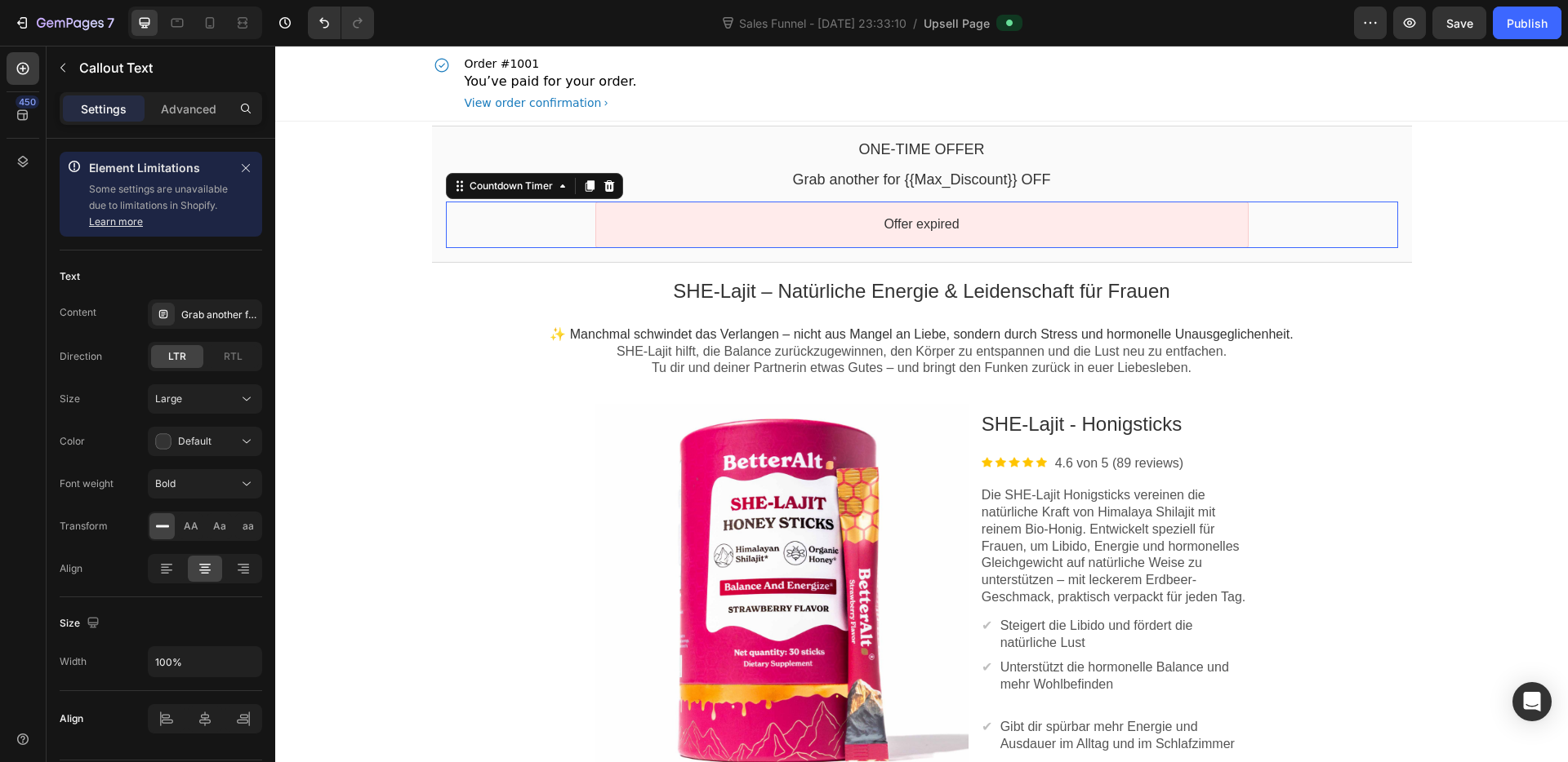
click at [816, 214] on div "Offer expired" at bounding box center [922, 224] width 653 height 46
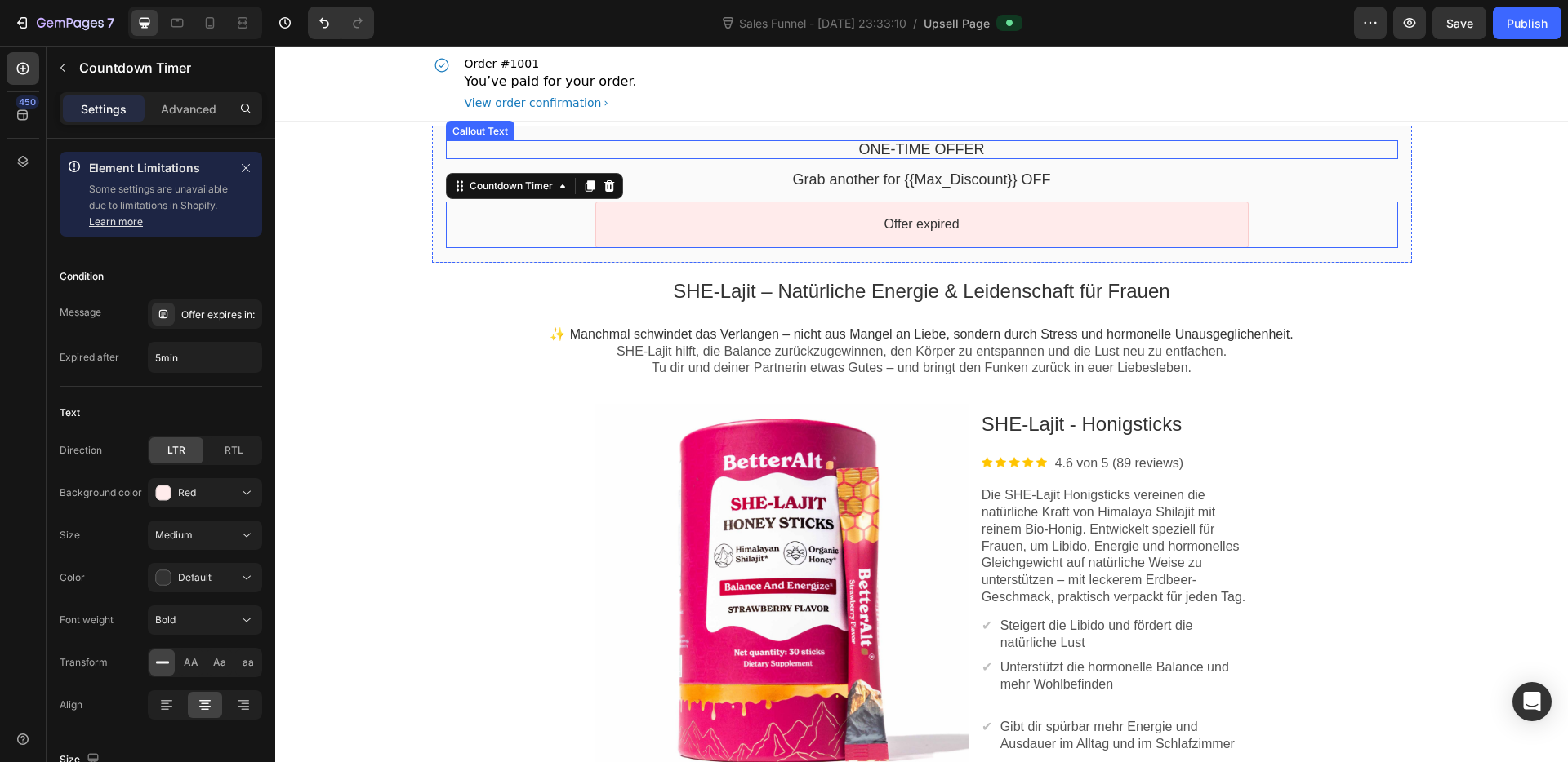
click at [701, 134] on div "One-time Offer Callout Text Grab another for {{Max_Discount}} OFF Callout Text …" at bounding box center [922, 194] width 980 height 137
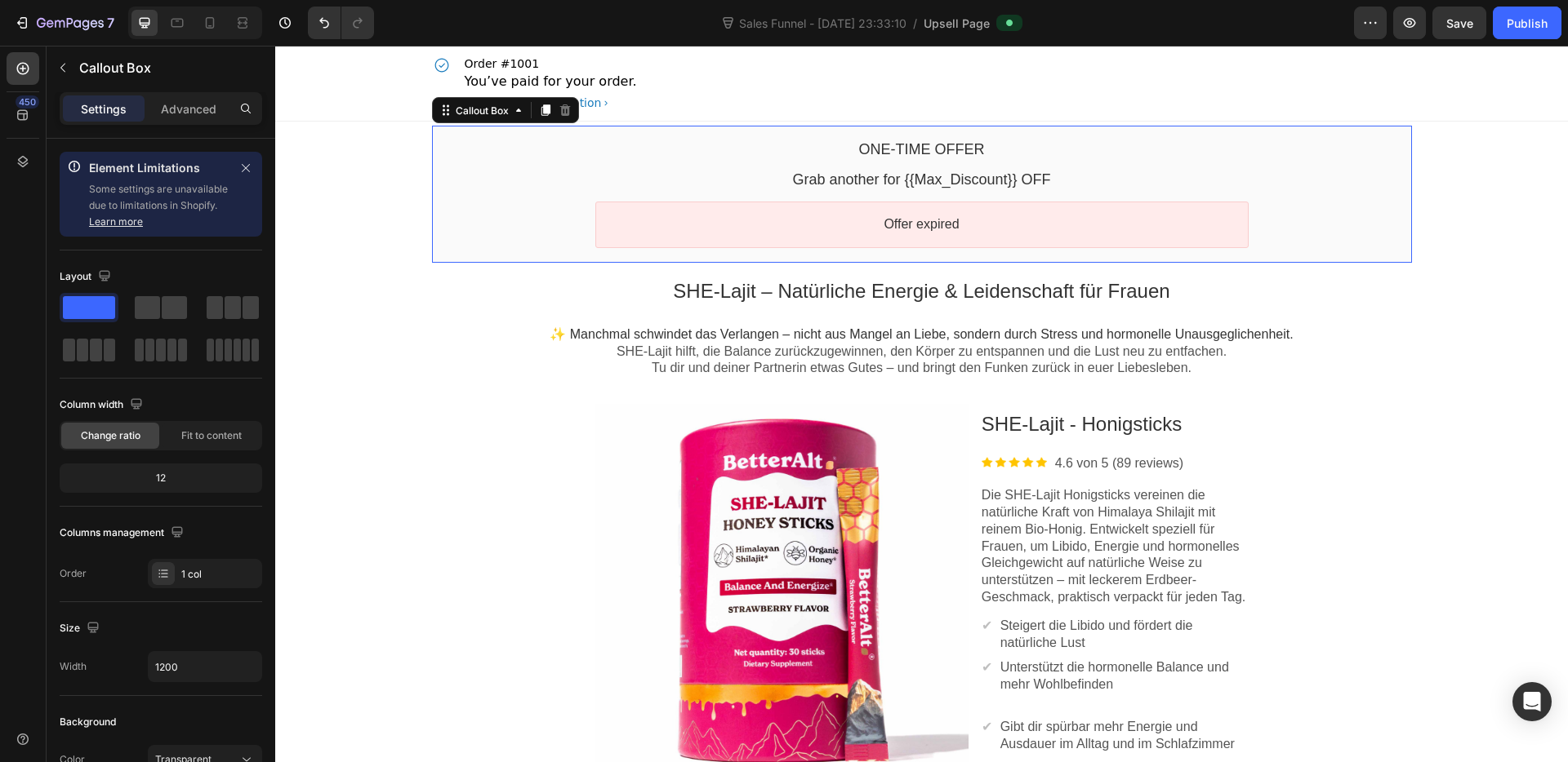
click at [599, 137] on div "One-time Offer Callout Text Grab another for {{Max_Discount}} OFF Callout Text …" at bounding box center [922, 194] width 980 height 137
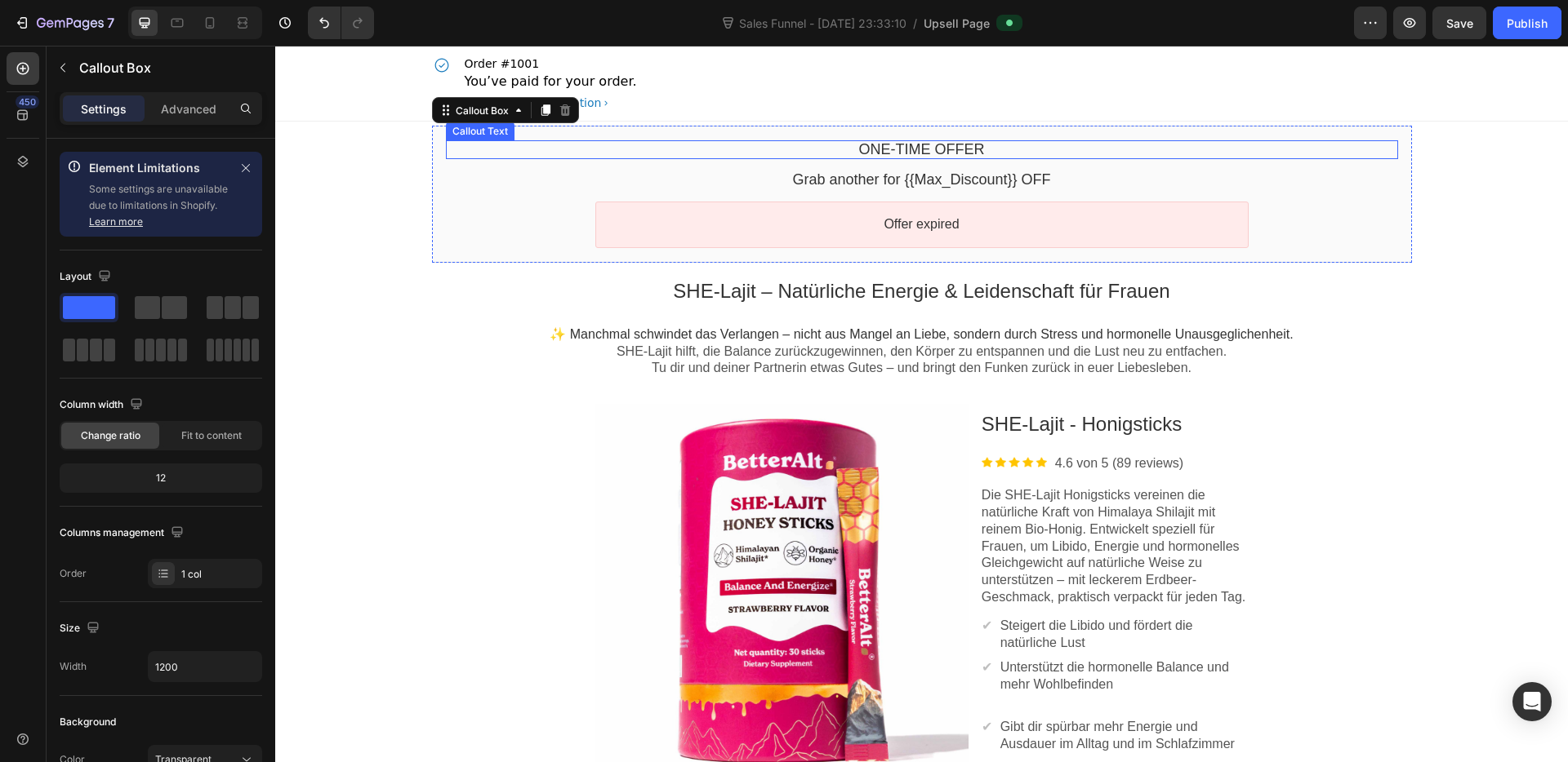
click at [834, 151] on div "One-time Offer" at bounding box center [922, 150] width 952 height 19
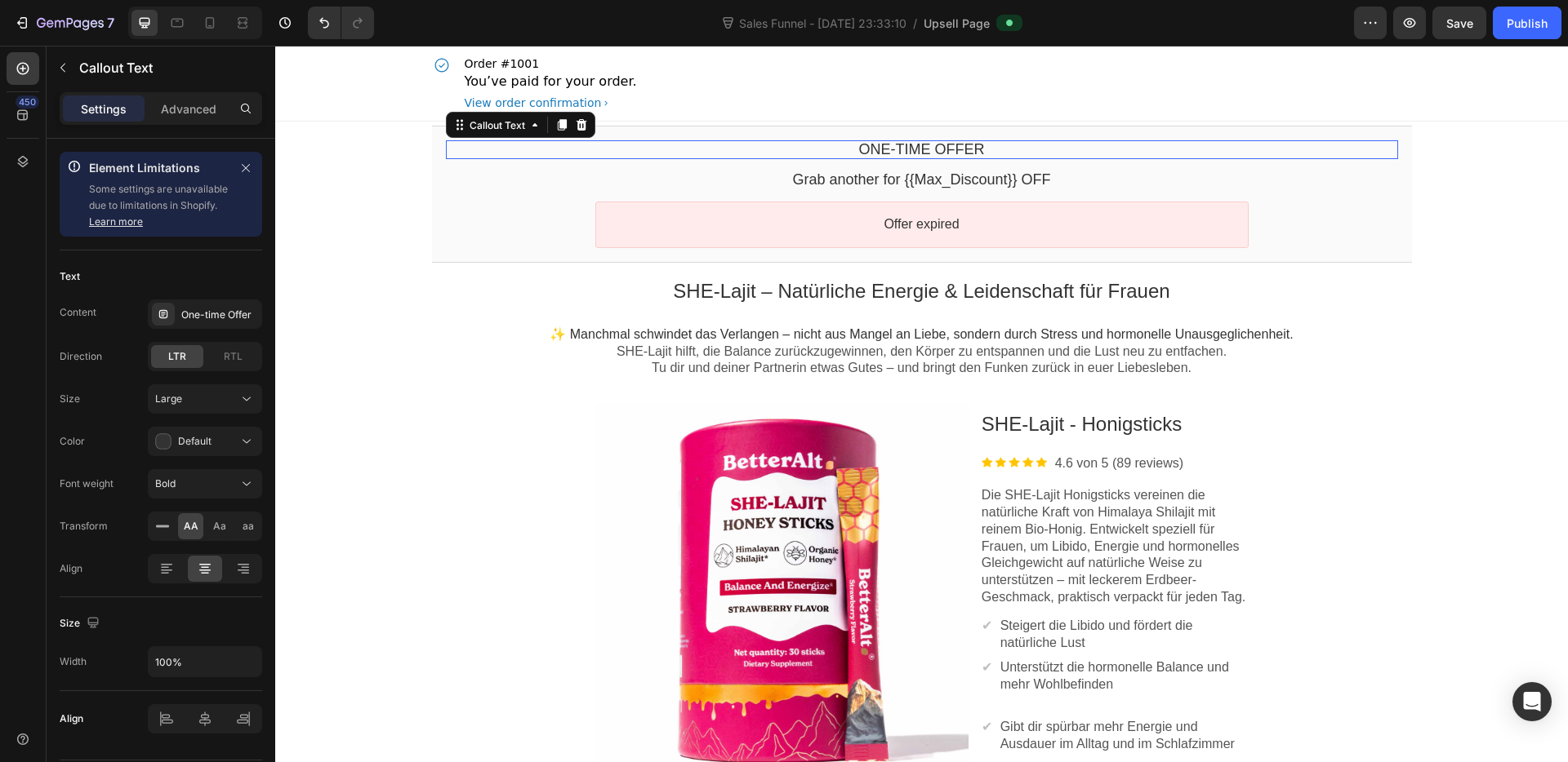
click at [932, 149] on bdo "One-time Offer" at bounding box center [921, 148] width 126 height 16
click at [859, 174] on bdo "Grab another for {{Max_Discount}} OFF" at bounding box center [921, 179] width 258 height 16
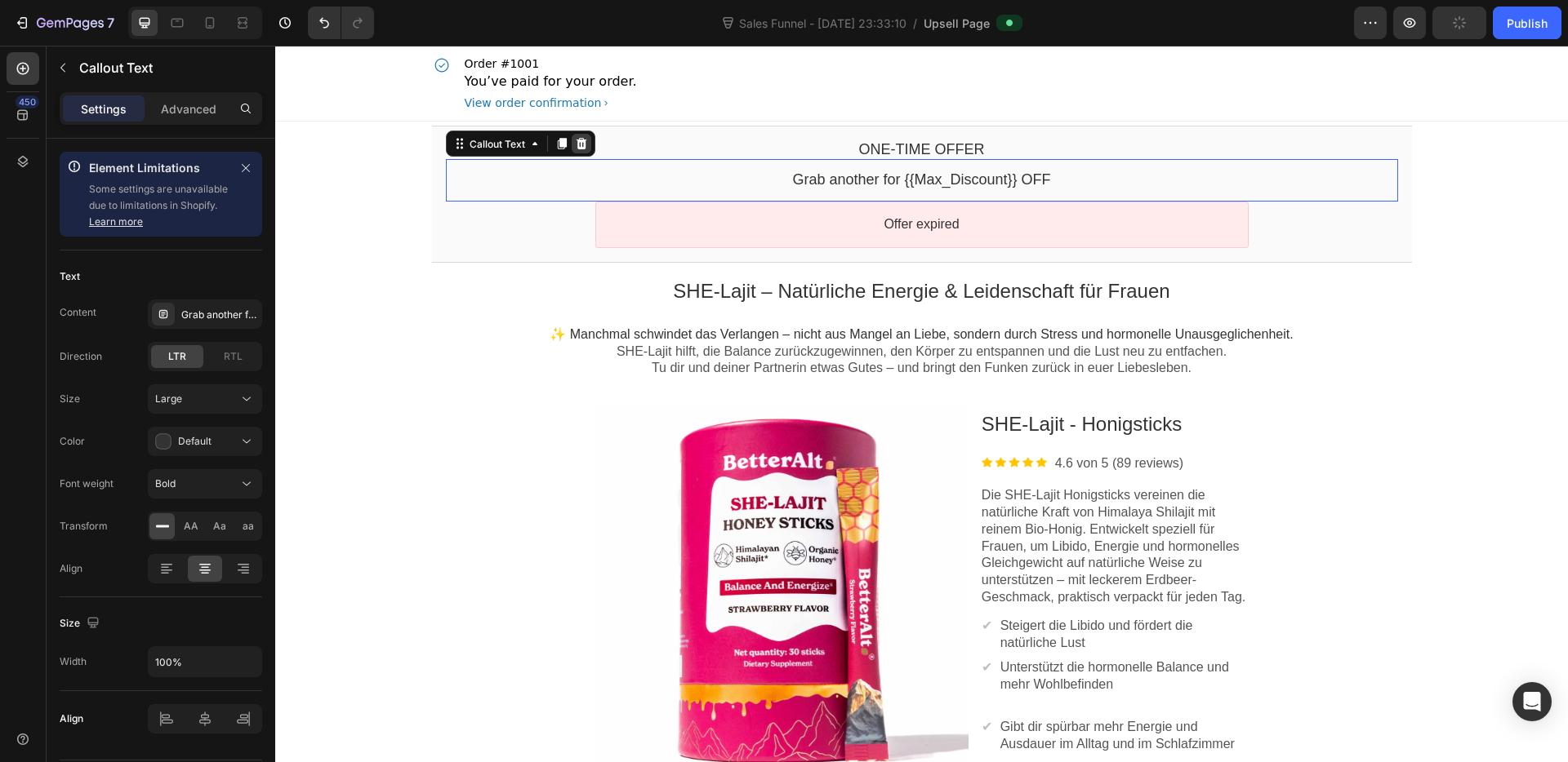
click at [577, 140] on icon at bounding box center [581, 144] width 11 height 12
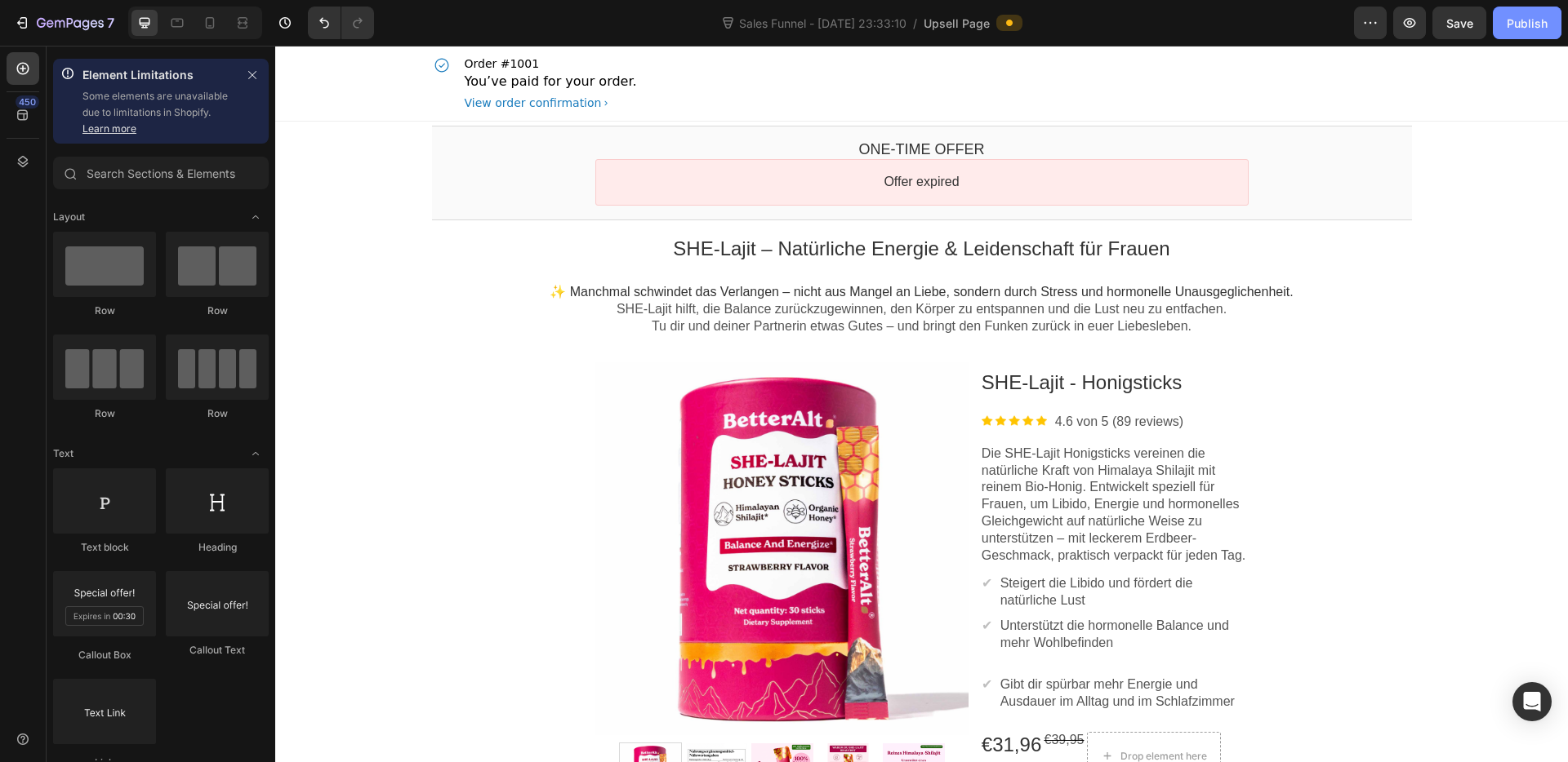
click at [1513, 33] on button "Publish" at bounding box center [1527, 23] width 68 height 33
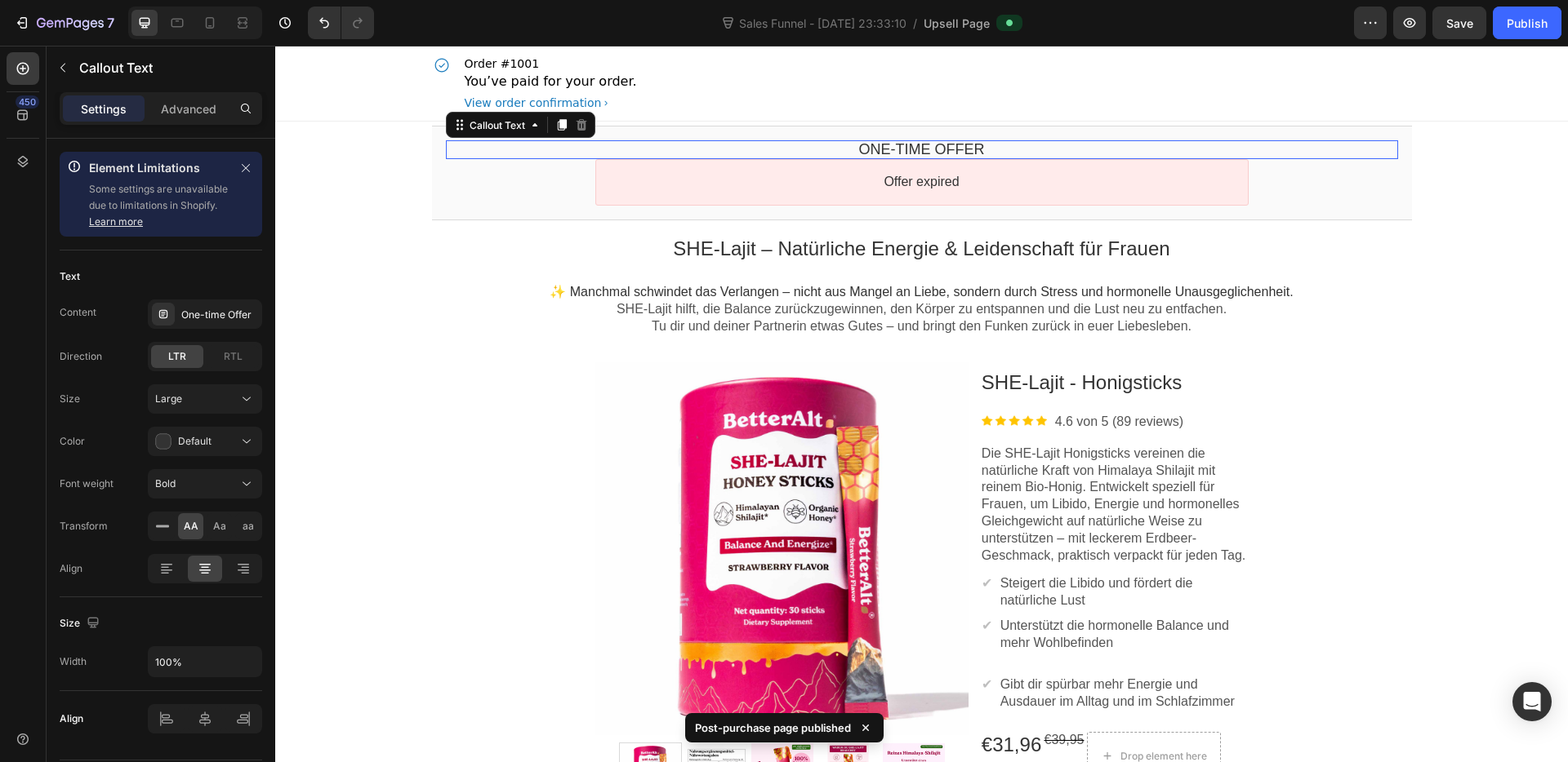
click at [924, 154] on bdo "One-time Offer" at bounding box center [921, 148] width 126 height 16
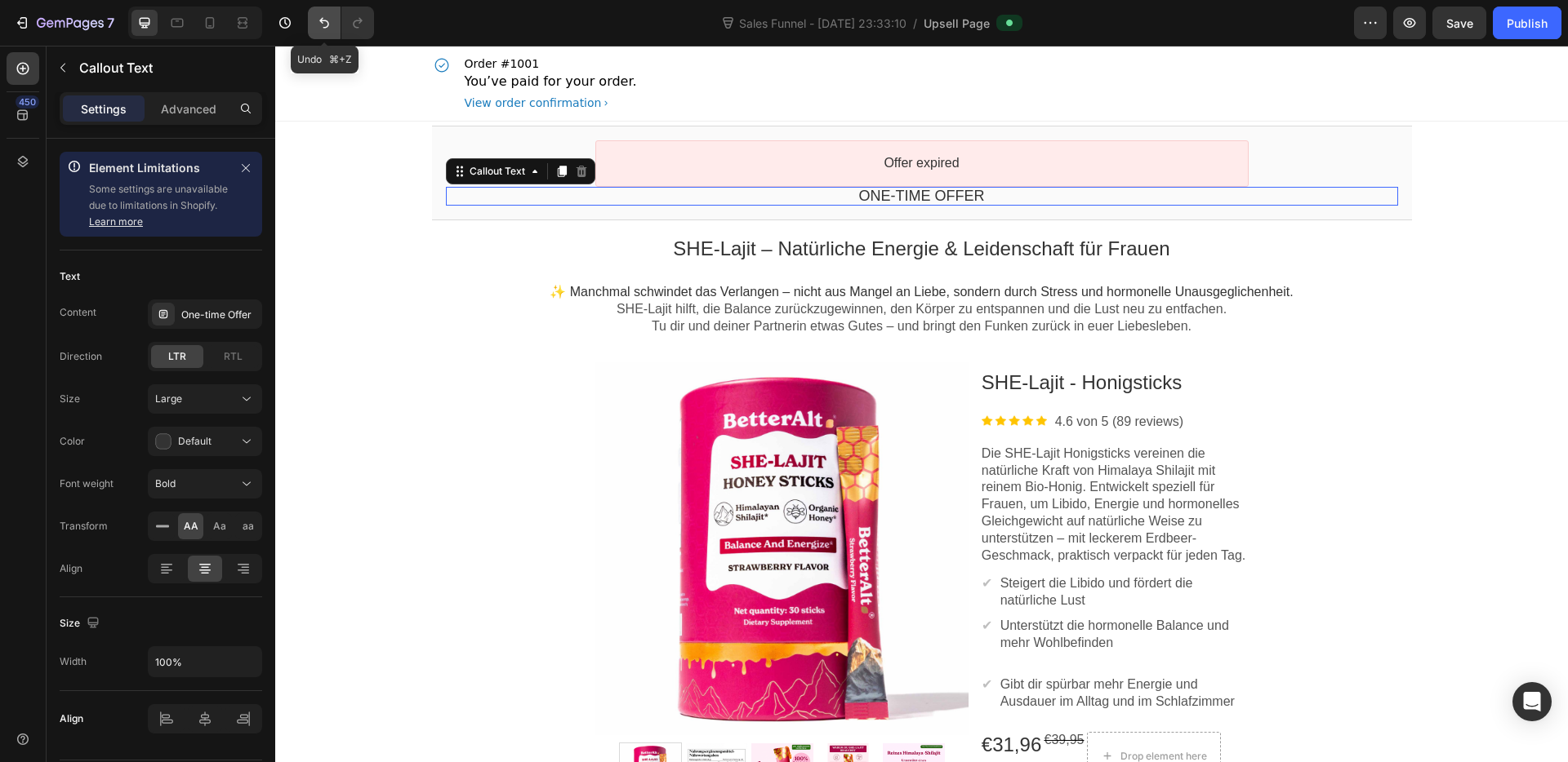
click at [316, 13] on button "Undo/Redo" at bounding box center [324, 23] width 33 height 33
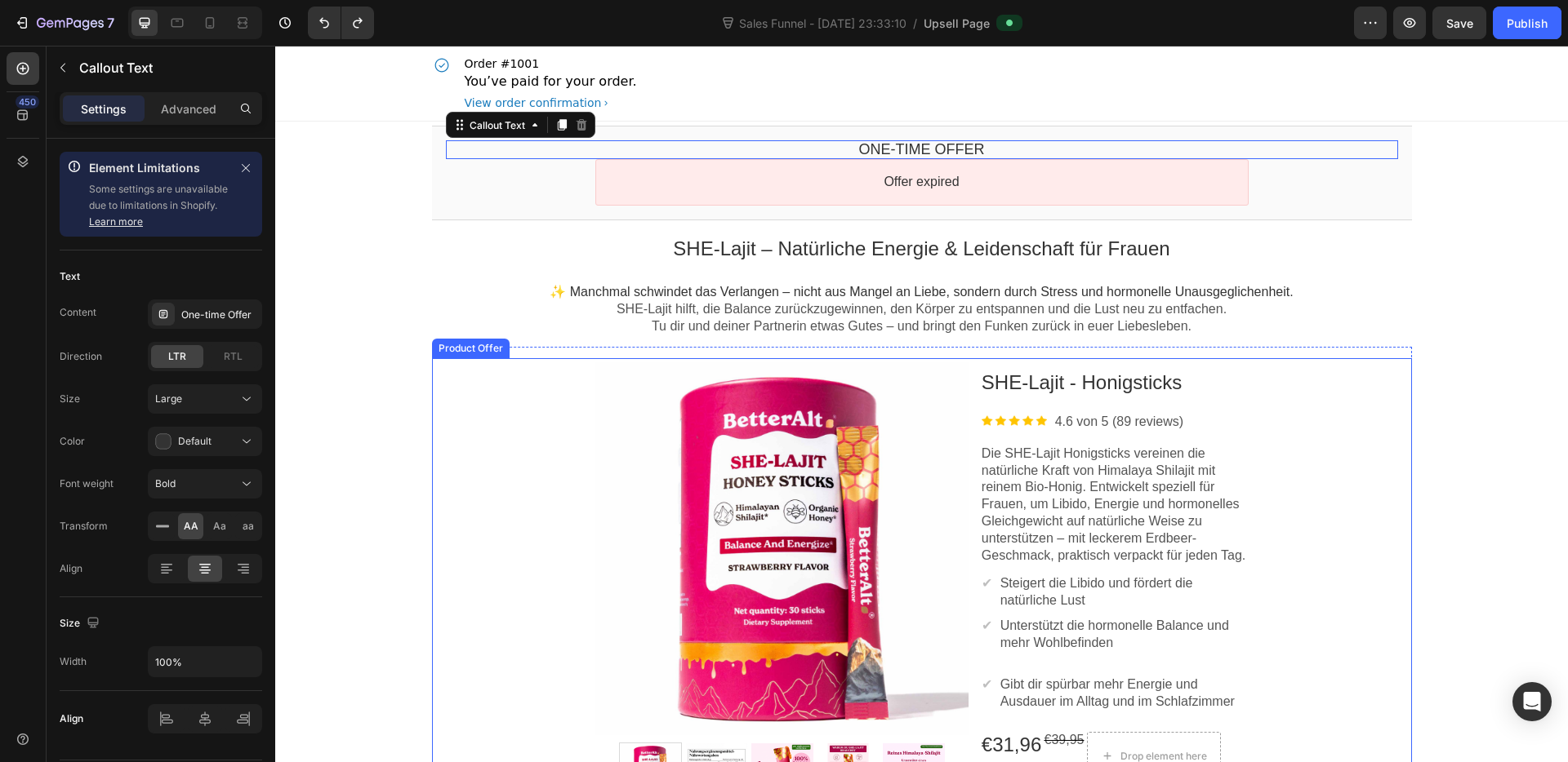
click at [496, 384] on div "Product Images SHE-Lajit - Honigsticks Product Title Image 4.6 von 5 (89 review…" at bounding box center [922, 630] width 980 height 543
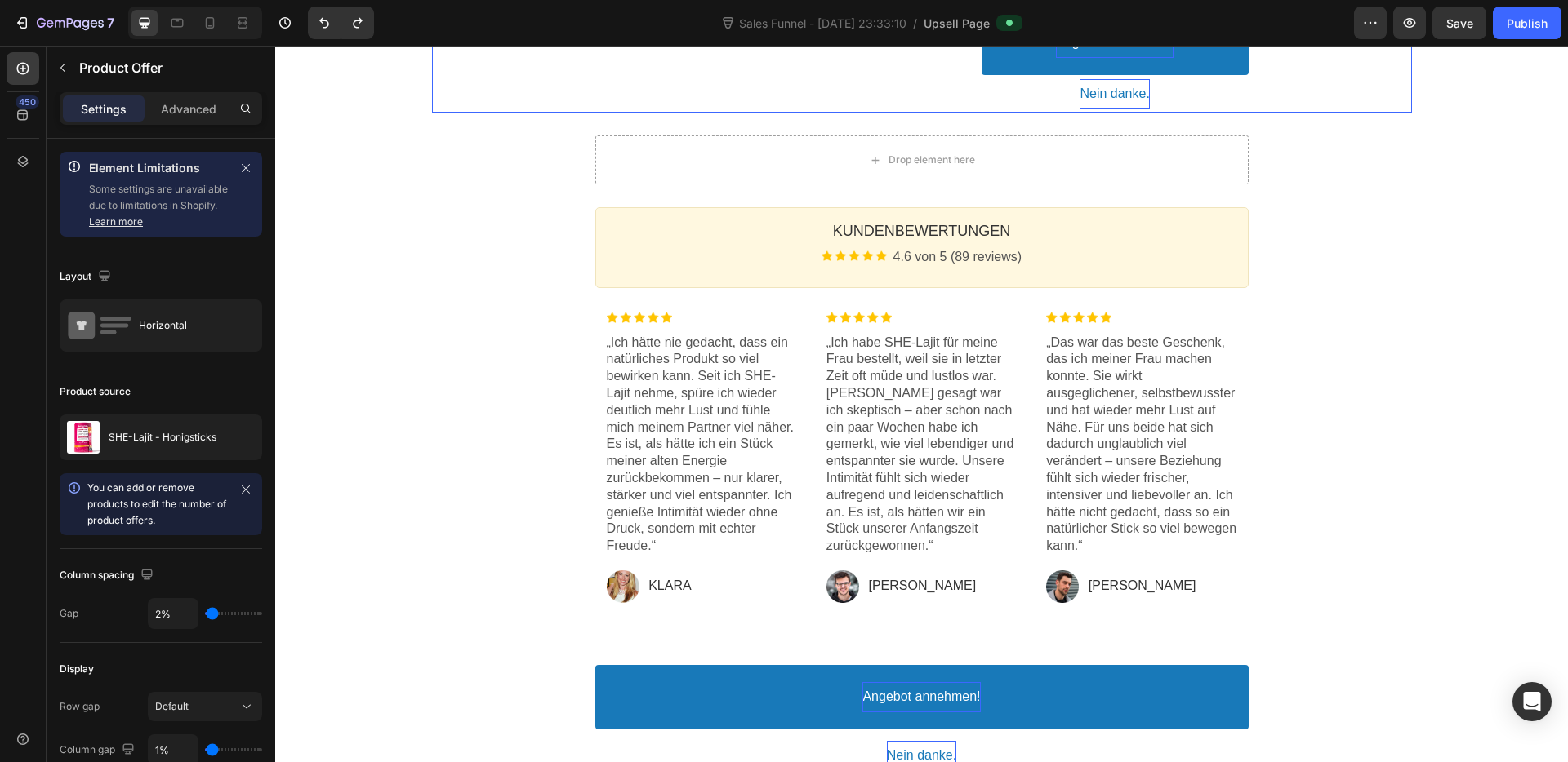
scroll to position [860, 0]
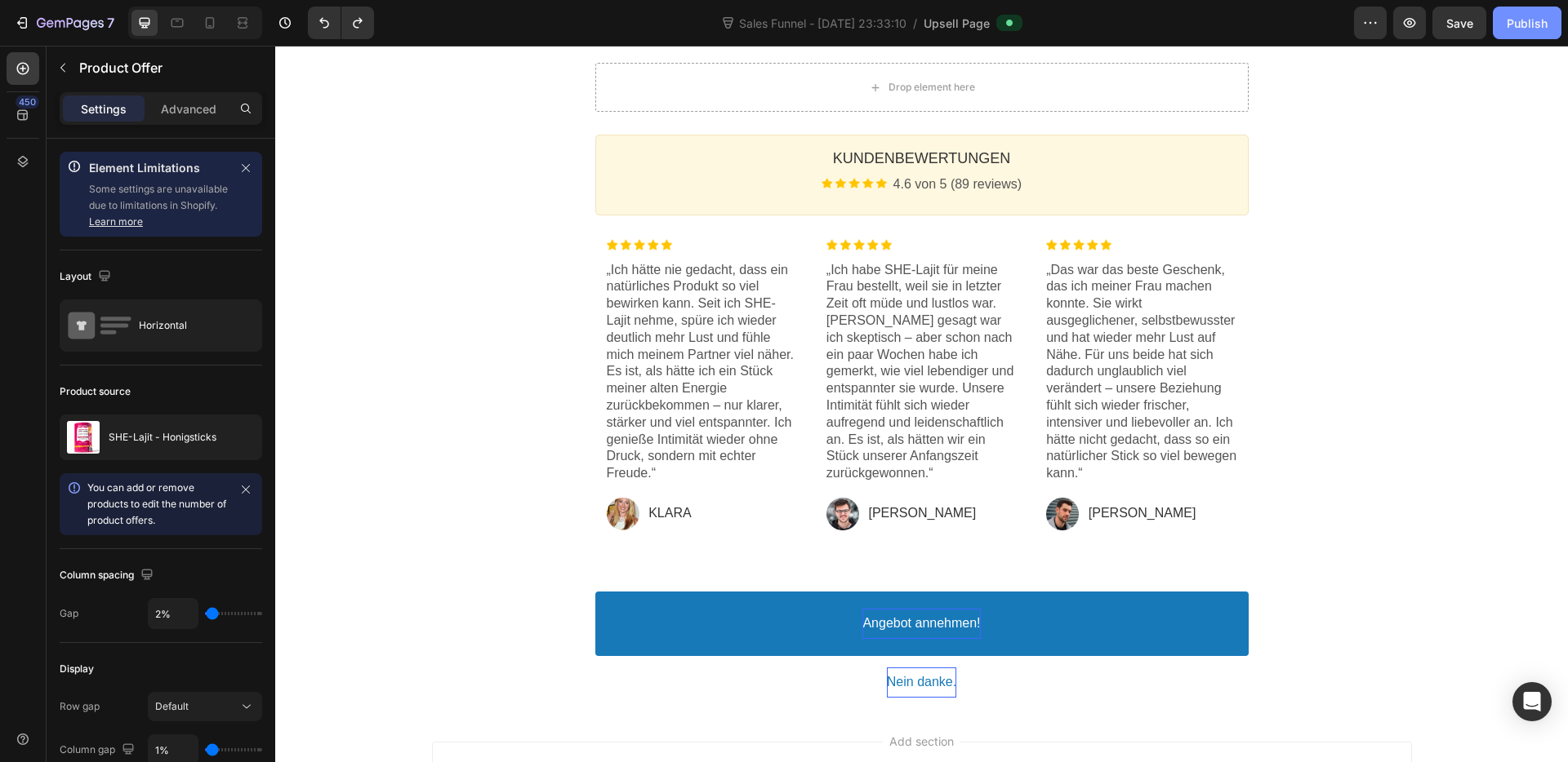
click at [1526, 19] on div "Publish" at bounding box center [1527, 23] width 40 height 17
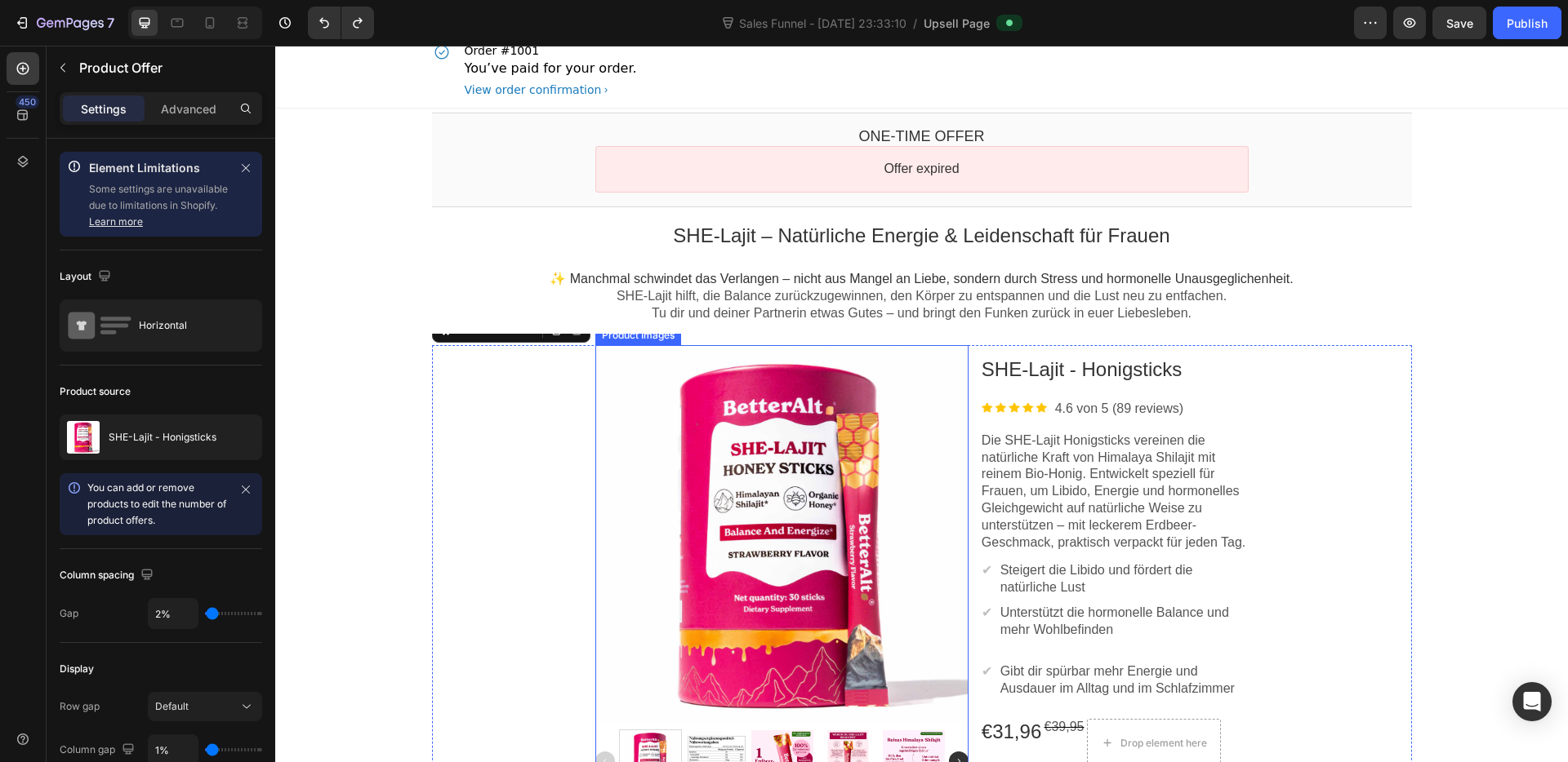
scroll to position [0, 0]
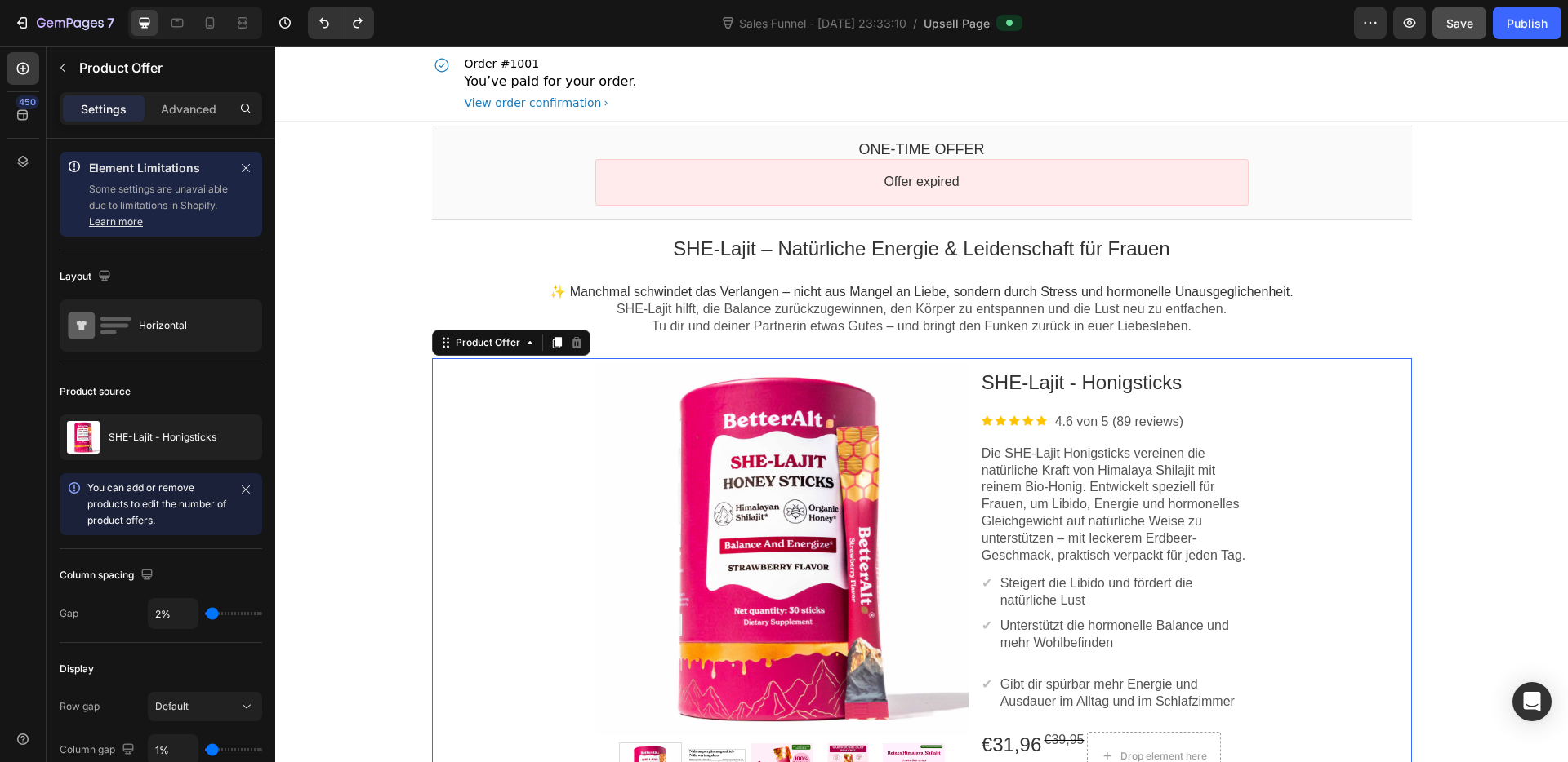
click at [1474, 32] on button "Save" at bounding box center [1459, 23] width 54 height 33
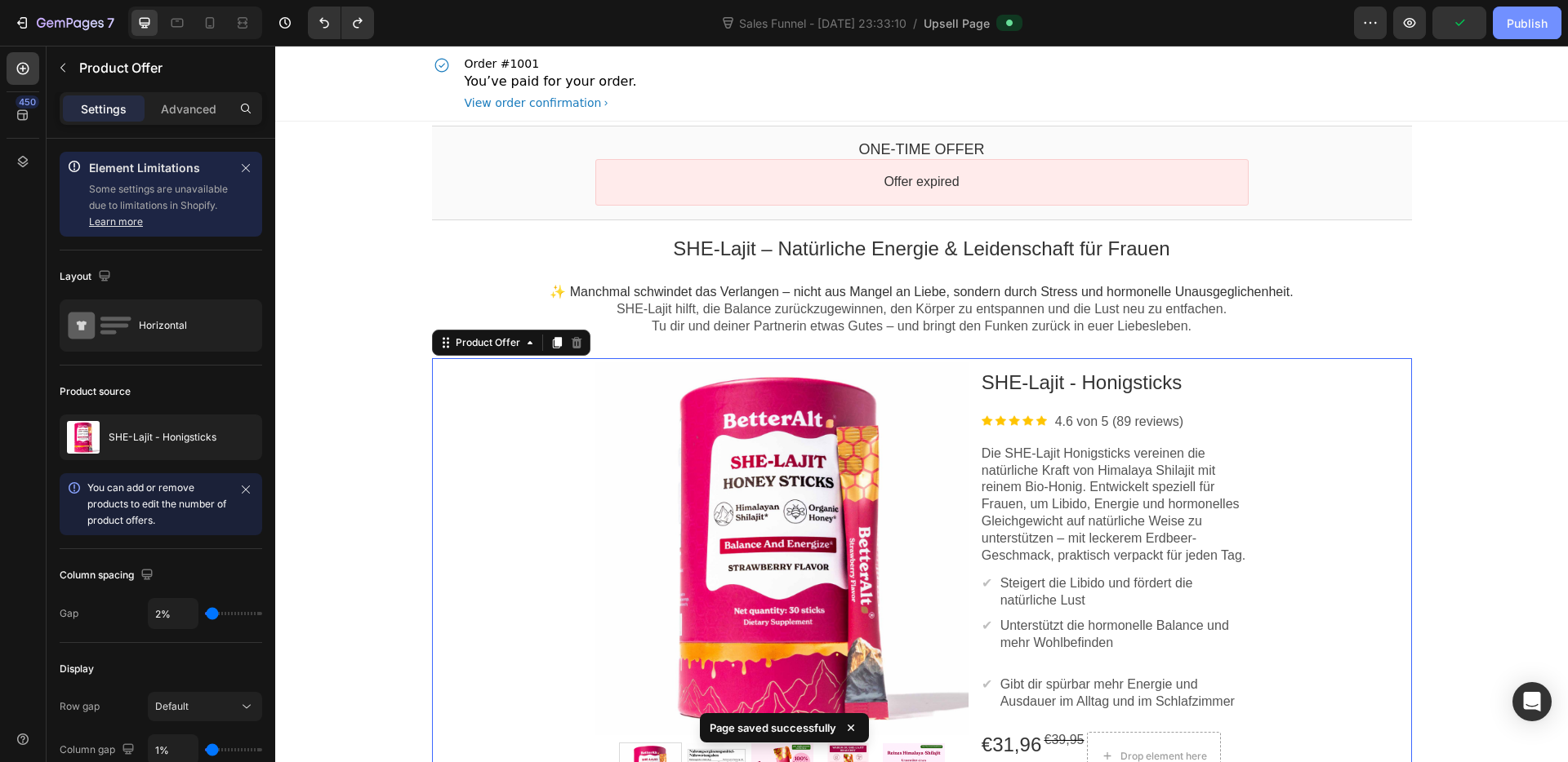
click at [1505, 30] on button "Publish" at bounding box center [1527, 23] width 68 height 33
